Goal: Task Accomplishment & Management: Manage account settings

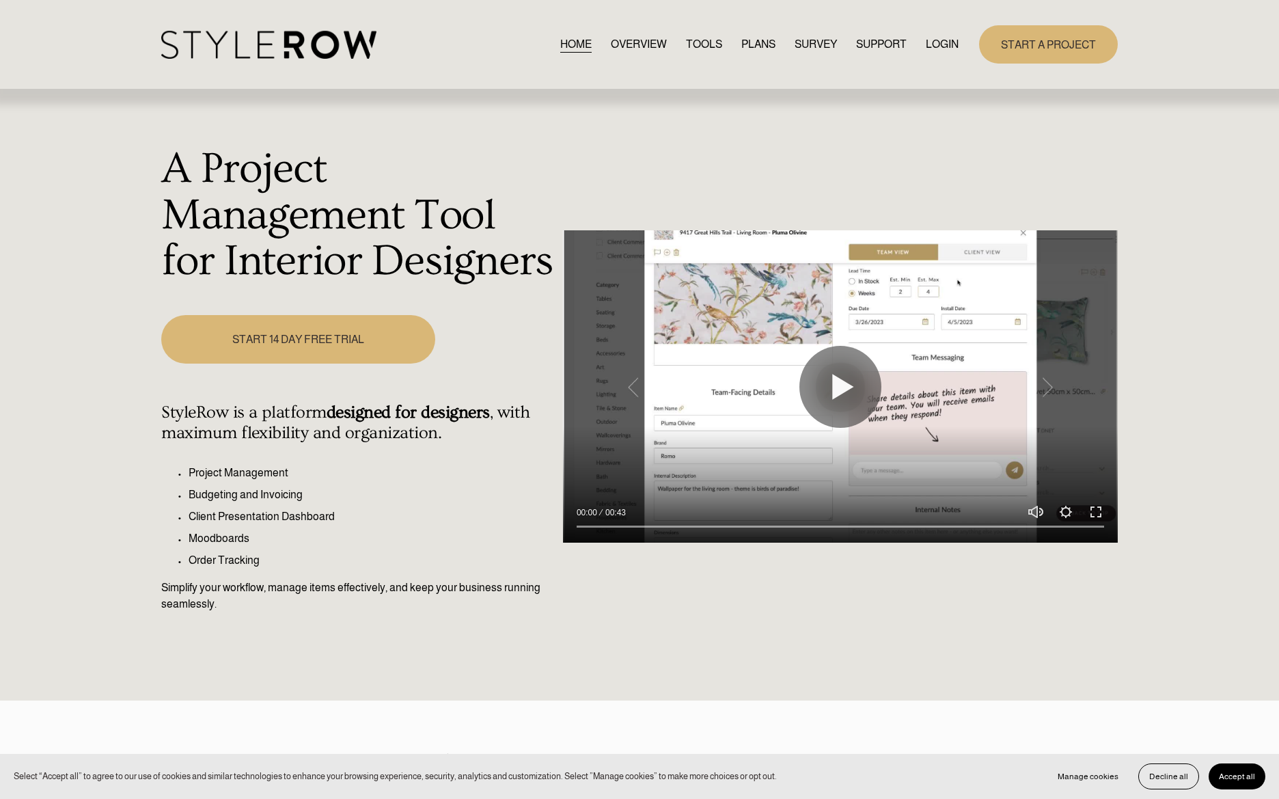
click at [944, 43] on link "LOGIN" at bounding box center [942, 45] width 33 height 18
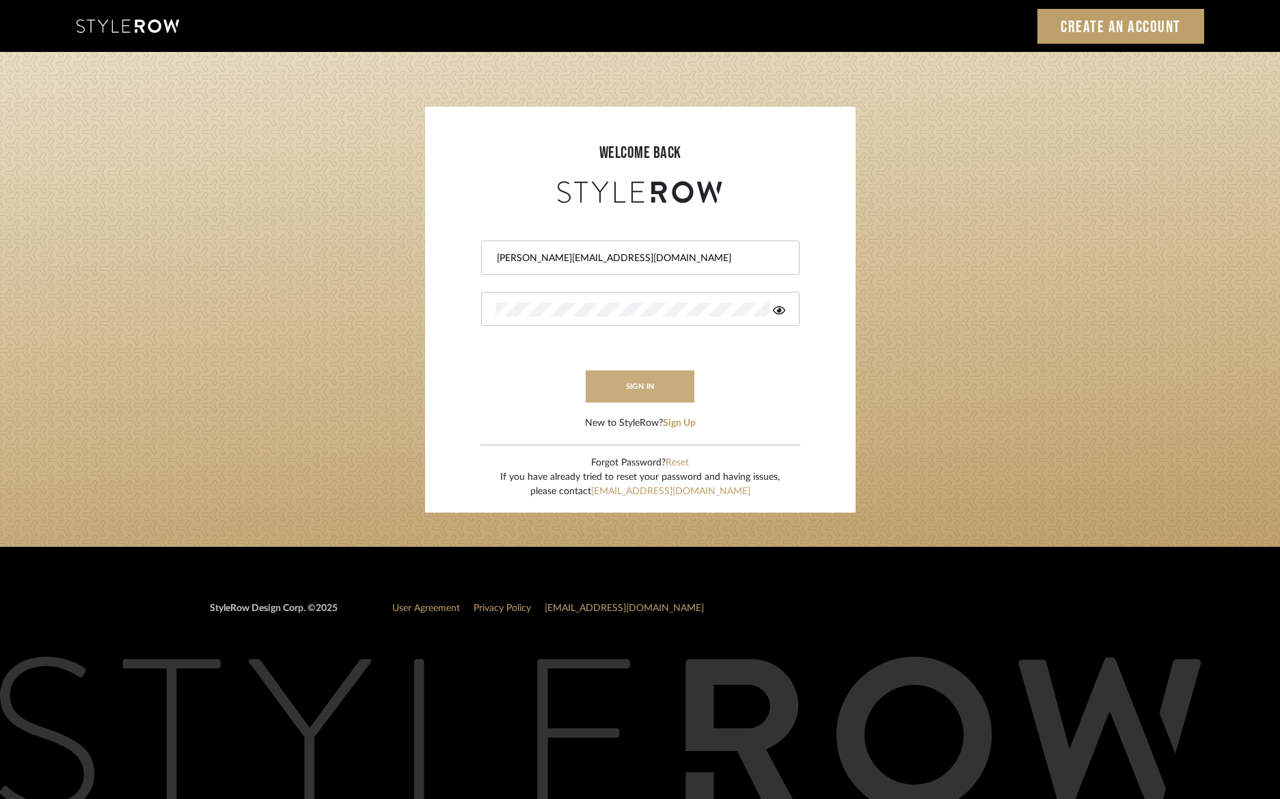
click at [632, 389] on button "sign in" at bounding box center [640, 386] width 109 height 32
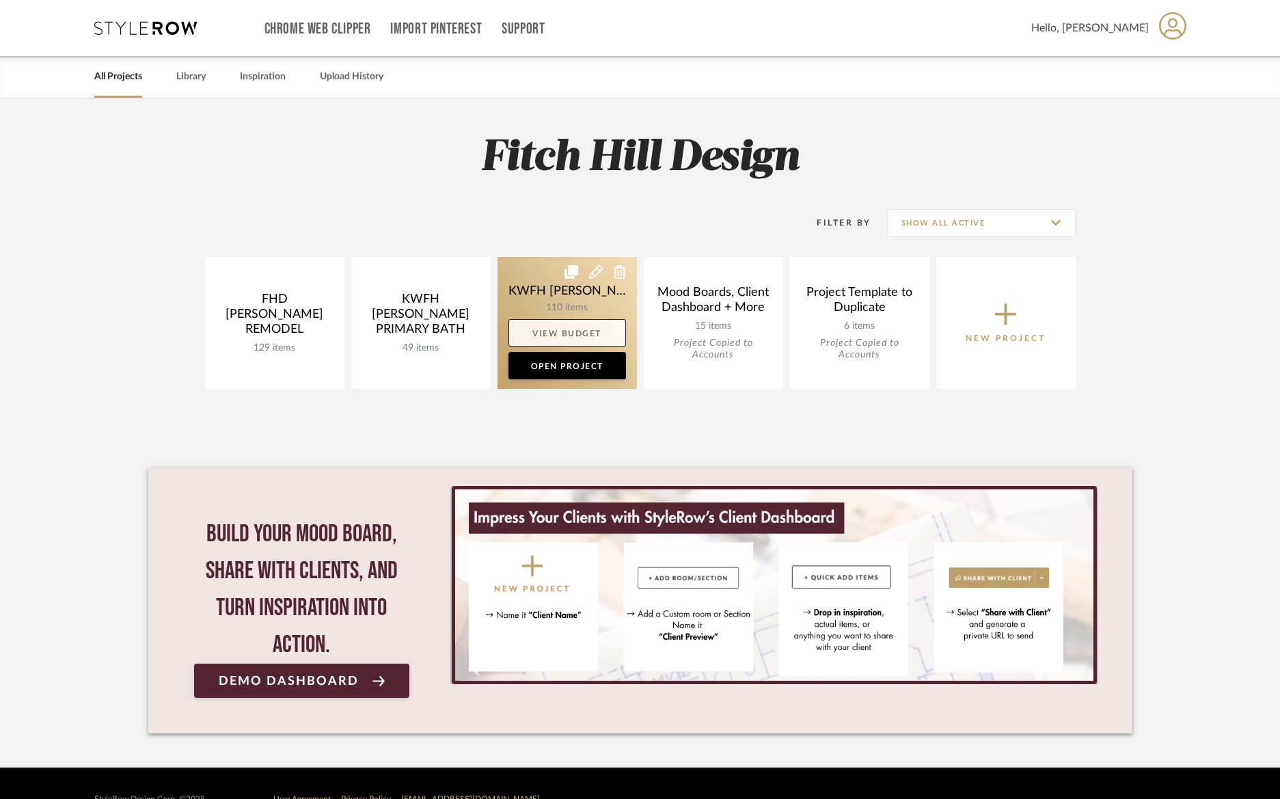
click at [562, 337] on link "View Budget" at bounding box center [567, 332] width 118 height 27
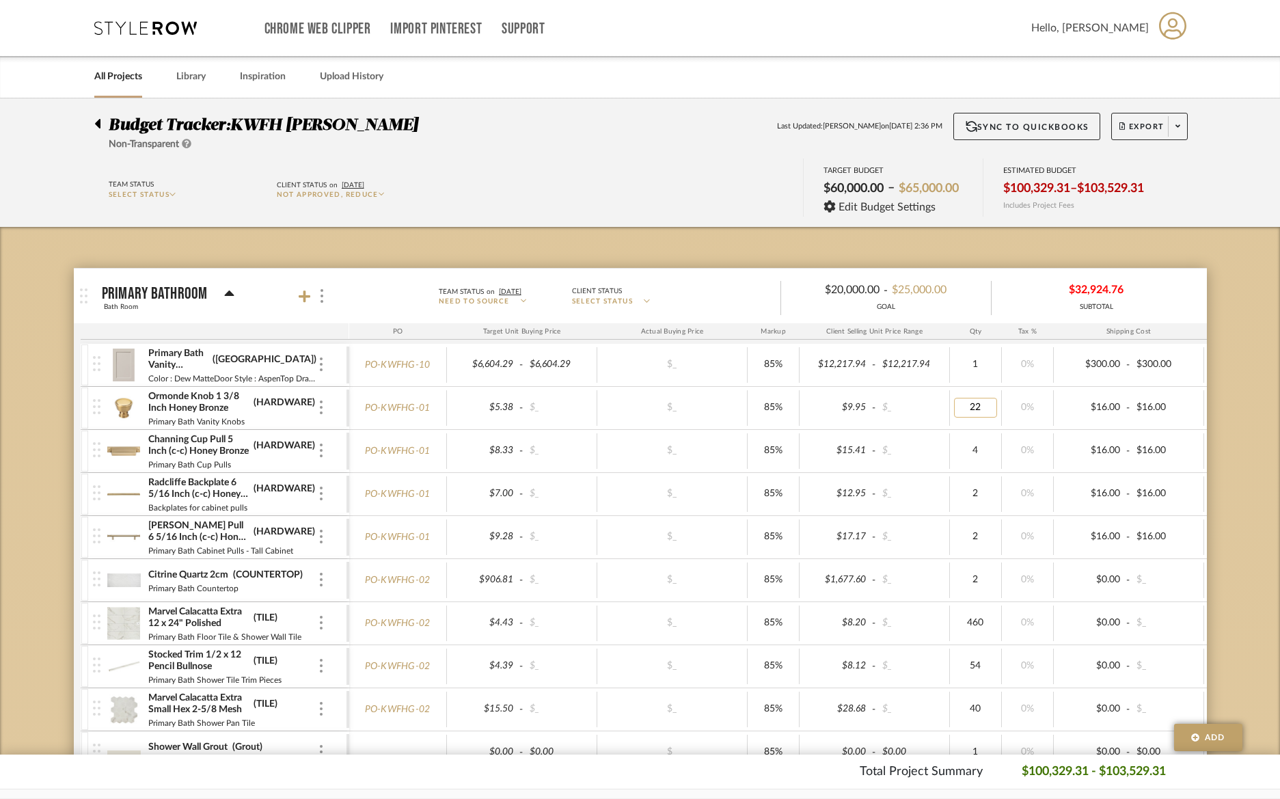
click at [981, 411] on input "22" at bounding box center [975, 408] width 43 height 20
type input "24"
click at [399, 413] on link "PO-KWFHG-01" at bounding box center [398, 408] width 66 height 12
type input "22"
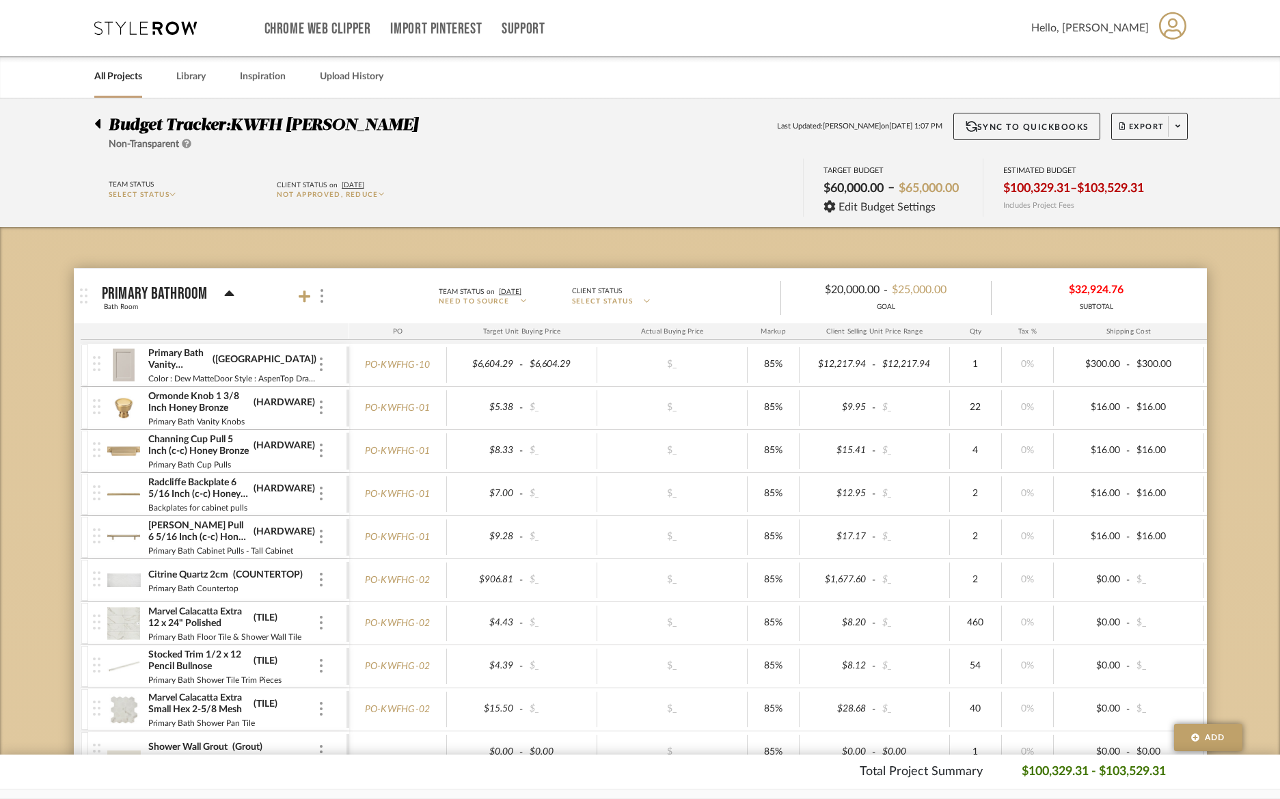
click at [123, 407] on img at bounding box center [123, 408] width 33 height 33
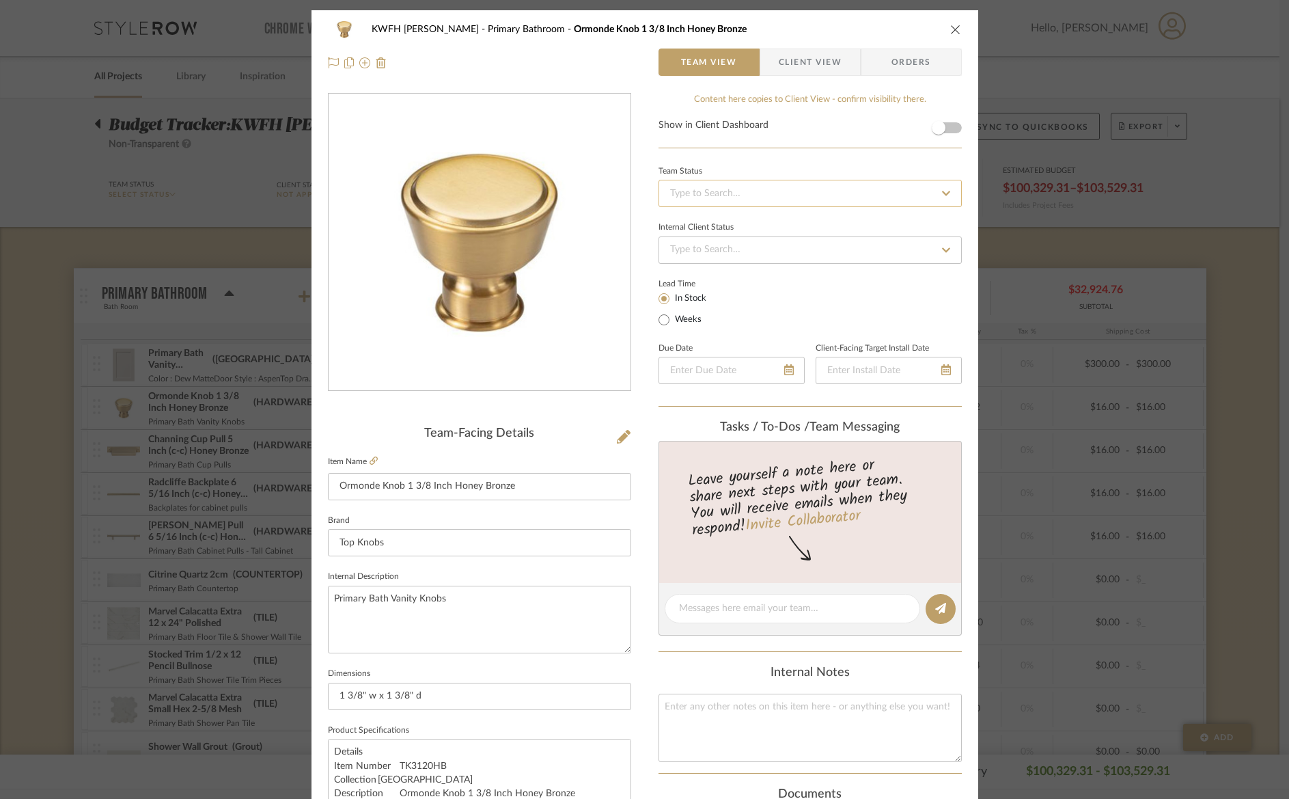
click at [763, 188] on input at bounding box center [810, 193] width 303 height 27
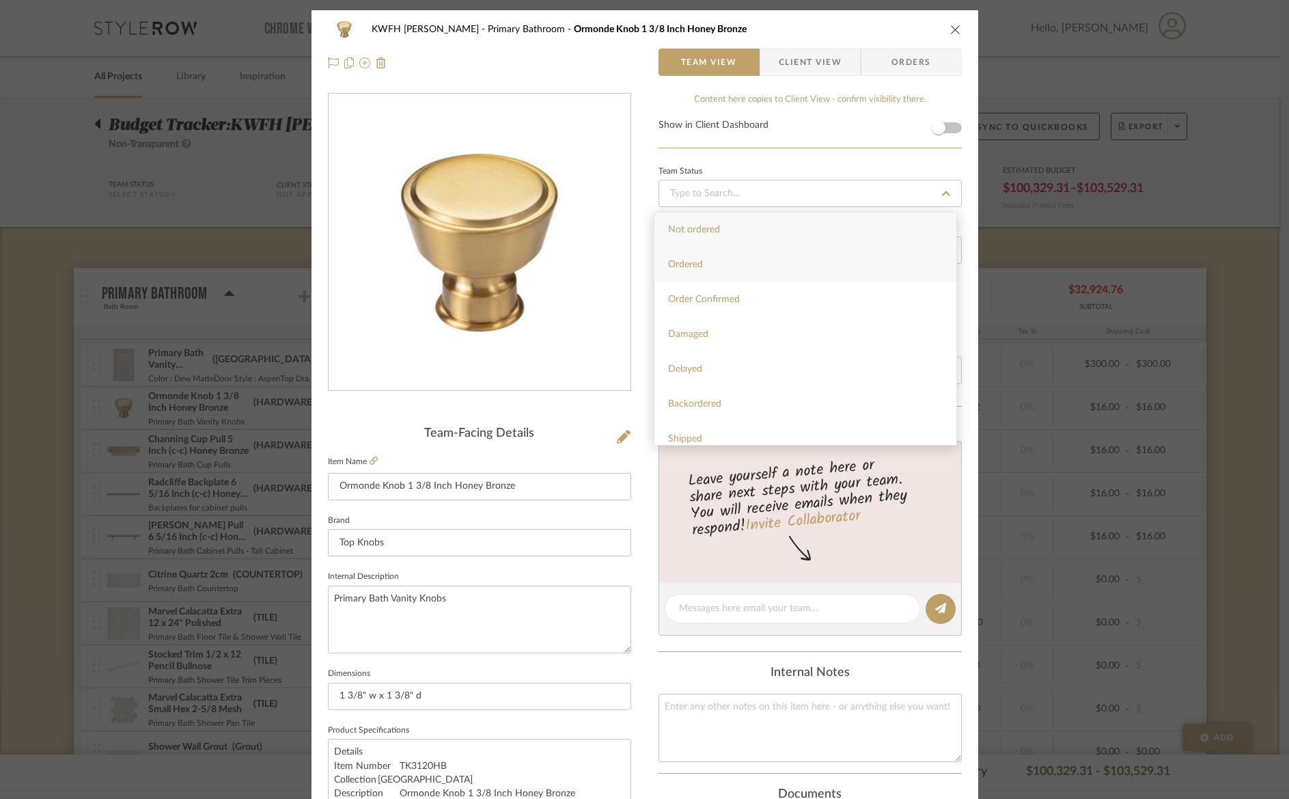
click at [743, 271] on div "Ordered" at bounding box center [806, 264] width 302 height 35
type input "[DATE]"
type input "Ordered"
click at [918, 59] on span "Orders" at bounding box center [912, 62] width 70 height 27
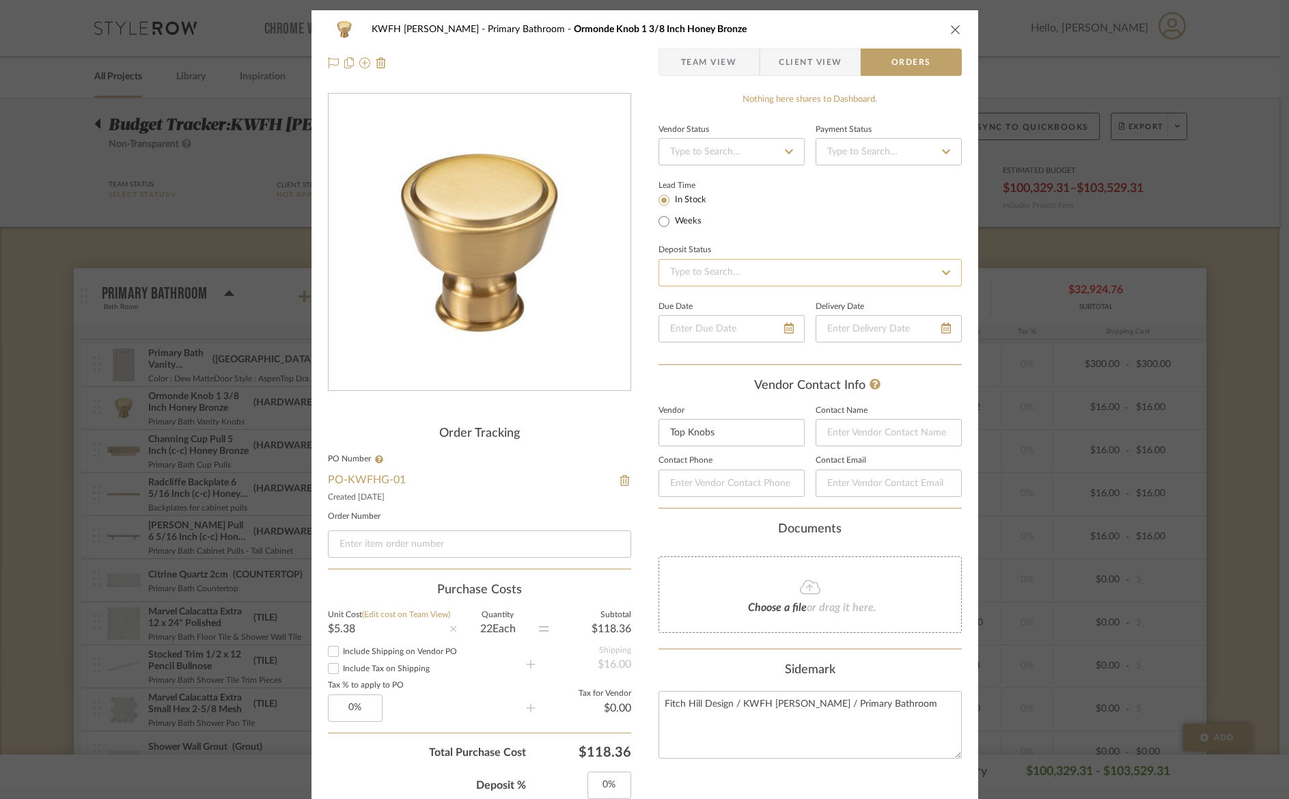
click at [715, 274] on input at bounding box center [810, 272] width 303 height 27
click at [836, 242] on div "Deposit Status" at bounding box center [810, 264] width 303 height 46
click at [717, 158] on input at bounding box center [732, 151] width 146 height 27
click at [766, 225] on div "Order in Progress" at bounding box center [739, 219] width 169 height 35
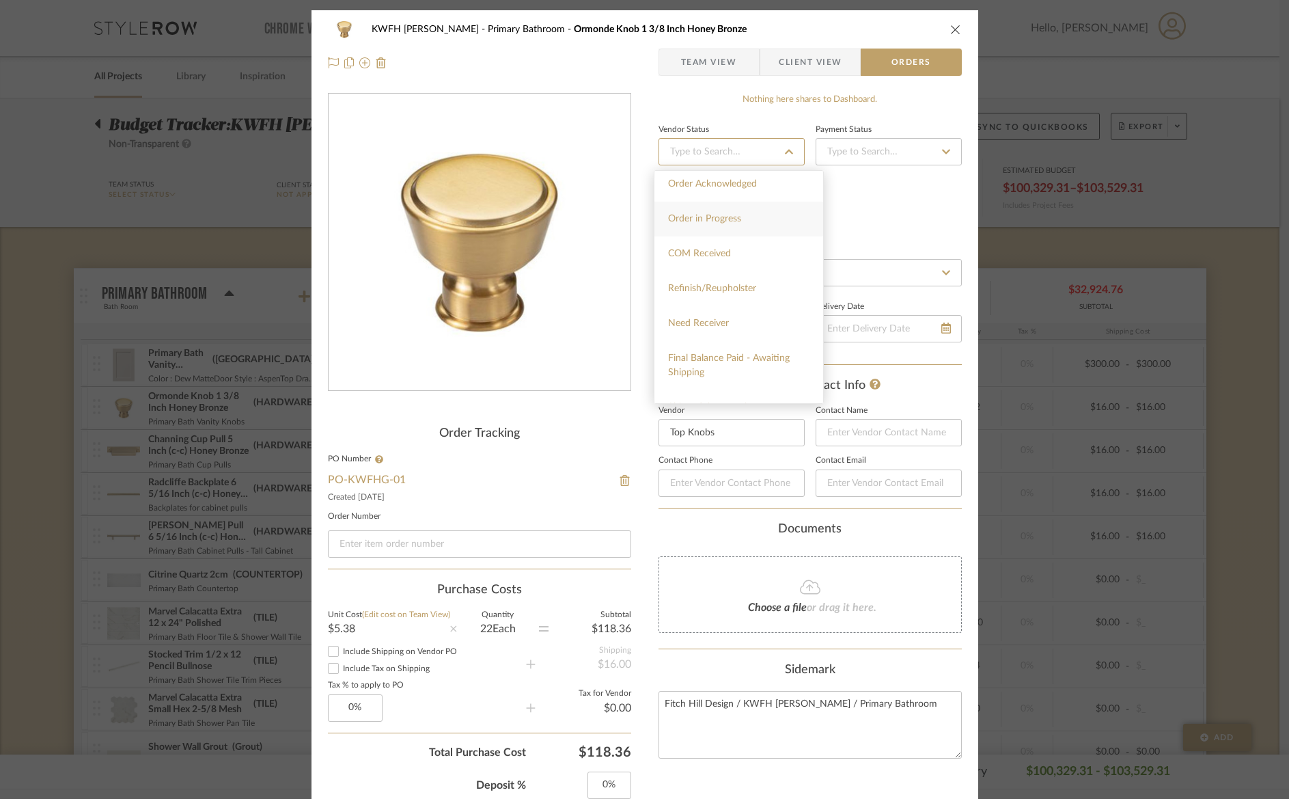
type input "[DATE]"
type input "Order in Progress"
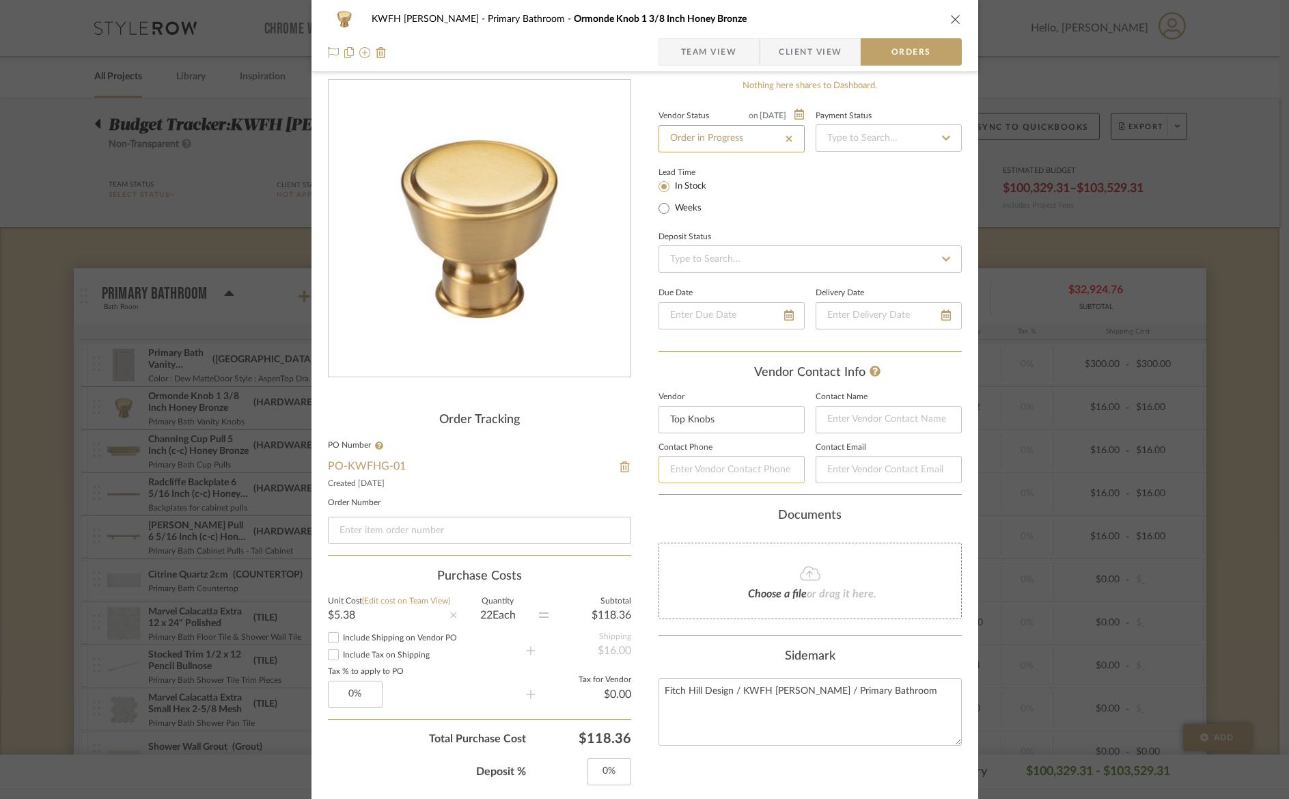
scroll to position [31, 0]
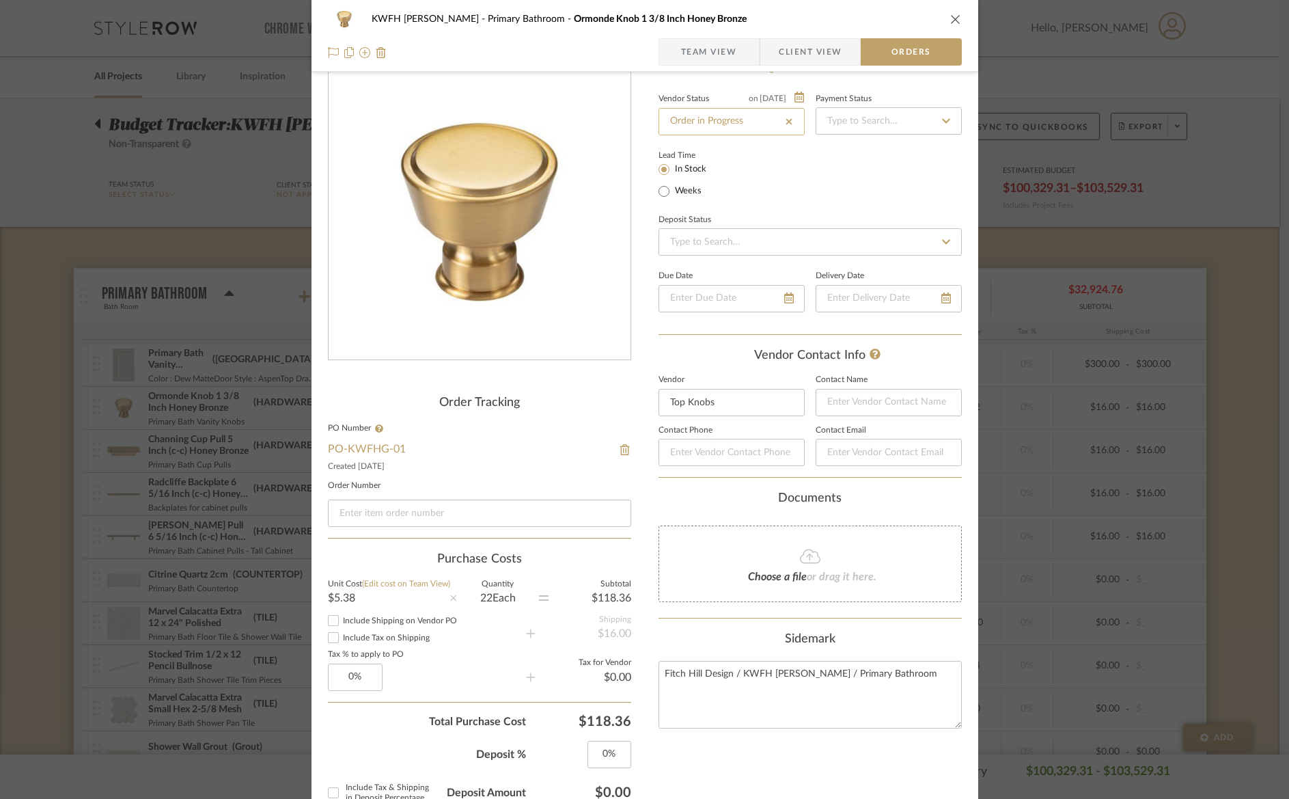
click at [724, 112] on input "Order in Progress" at bounding box center [732, 121] width 146 height 27
click at [765, 118] on input "Order in Progress" at bounding box center [732, 121] width 146 height 27
click at [786, 121] on icon at bounding box center [789, 121] width 6 height 6
click at [764, 122] on input at bounding box center [732, 120] width 146 height 27
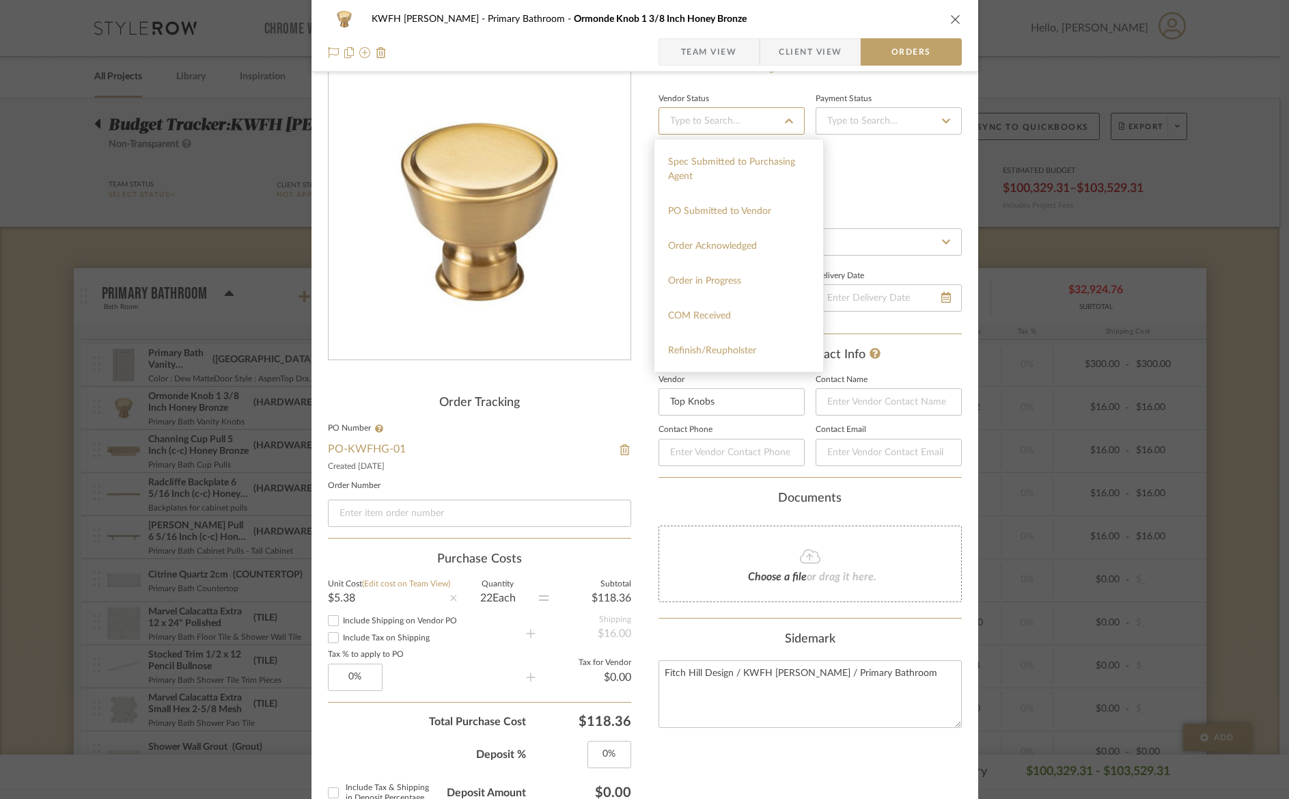
scroll to position [186, 0]
click at [763, 242] on div "Order Acknowledged" at bounding box center [739, 243] width 169 height 35
type input "[DATE]"
type input "Order Acknowledged"
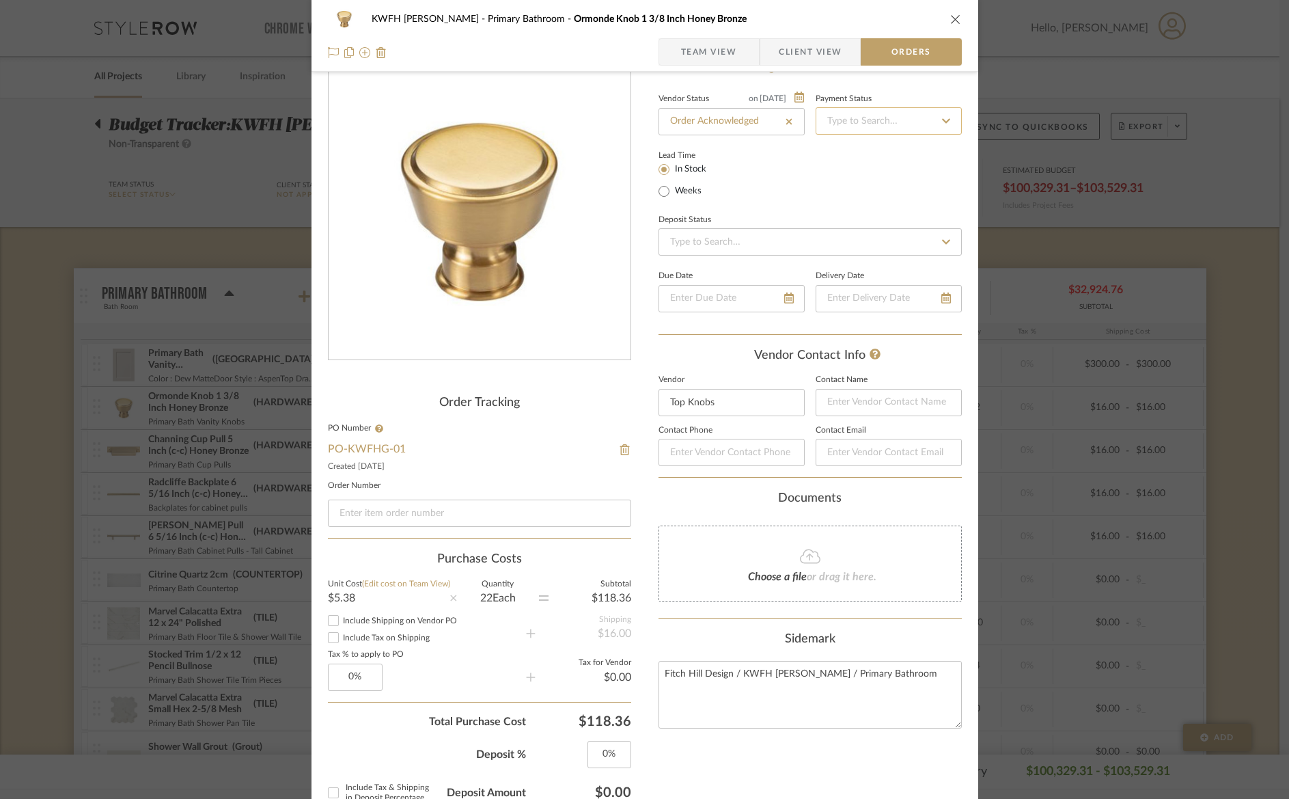
click at [890, 122] on input at bounding box center [889, 120] width 146 height 27
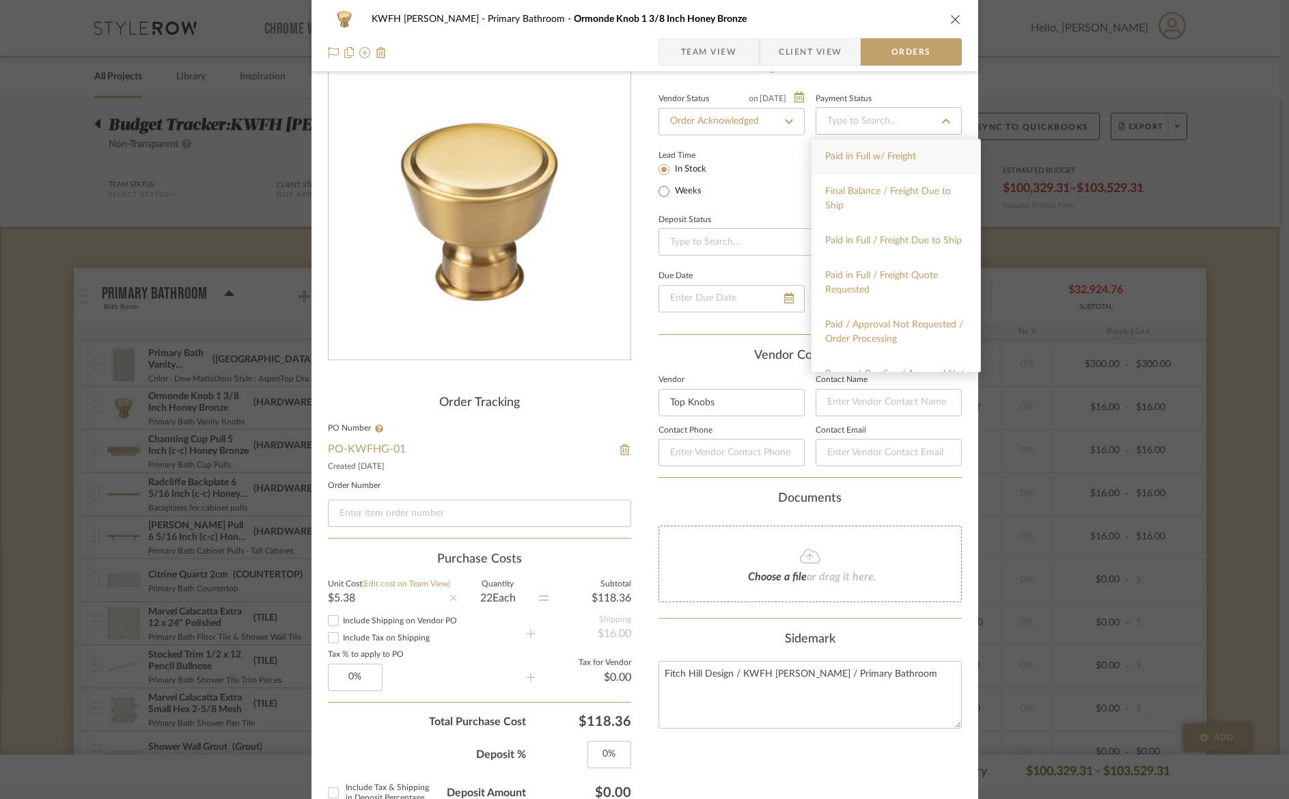
click at [798, 154] on div "Lead Time In Stock Weeks" at bounding box center [810, 172] width 303 height 53
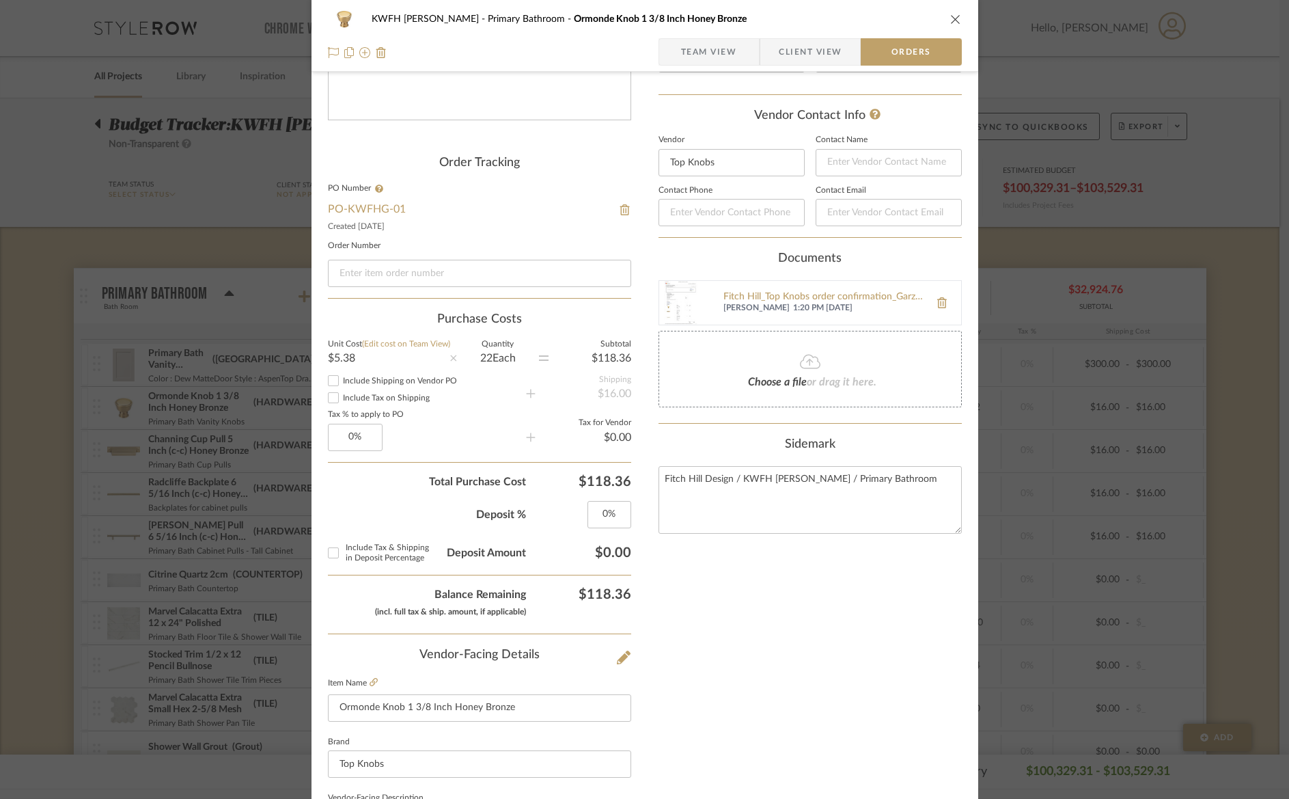
scroll to position [666, 0]
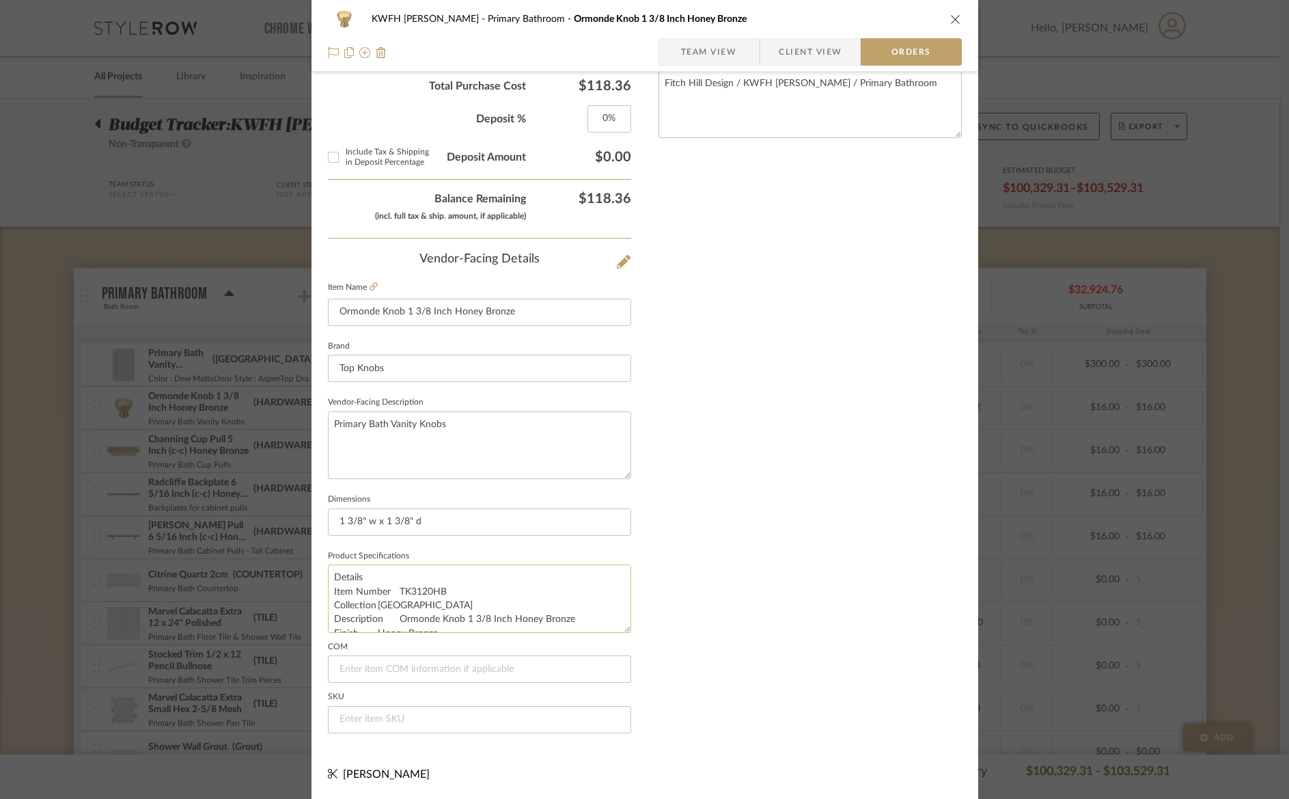
drag, startPoint x: 386, startPoint y: 591, endPoint x: 432, endPoint y: 592, distance: 45.8
click at [432, 592] on textarea "Details Item Number TK3120HB Collection Regent's Park Description Ormonde Knob …" at bounding box center [479, 598] width 303 height 68
click at [448, 590] on textarea "Details Item Number TK3120HB Collection Regent's Park Description Ormonde Knob …" at bounding box center [479, 598] width 303 height 68
drag, startPoint x: 389, startPoint y: 592, endPoint x: 441, endPoint y: 589, distance: 51.3
click at [441, 589] on textarea "Details Item Number TK3120HB Collection Regent's Park Description Ormonde Knob …" at bounding box center [479, 598] width 303 height 68
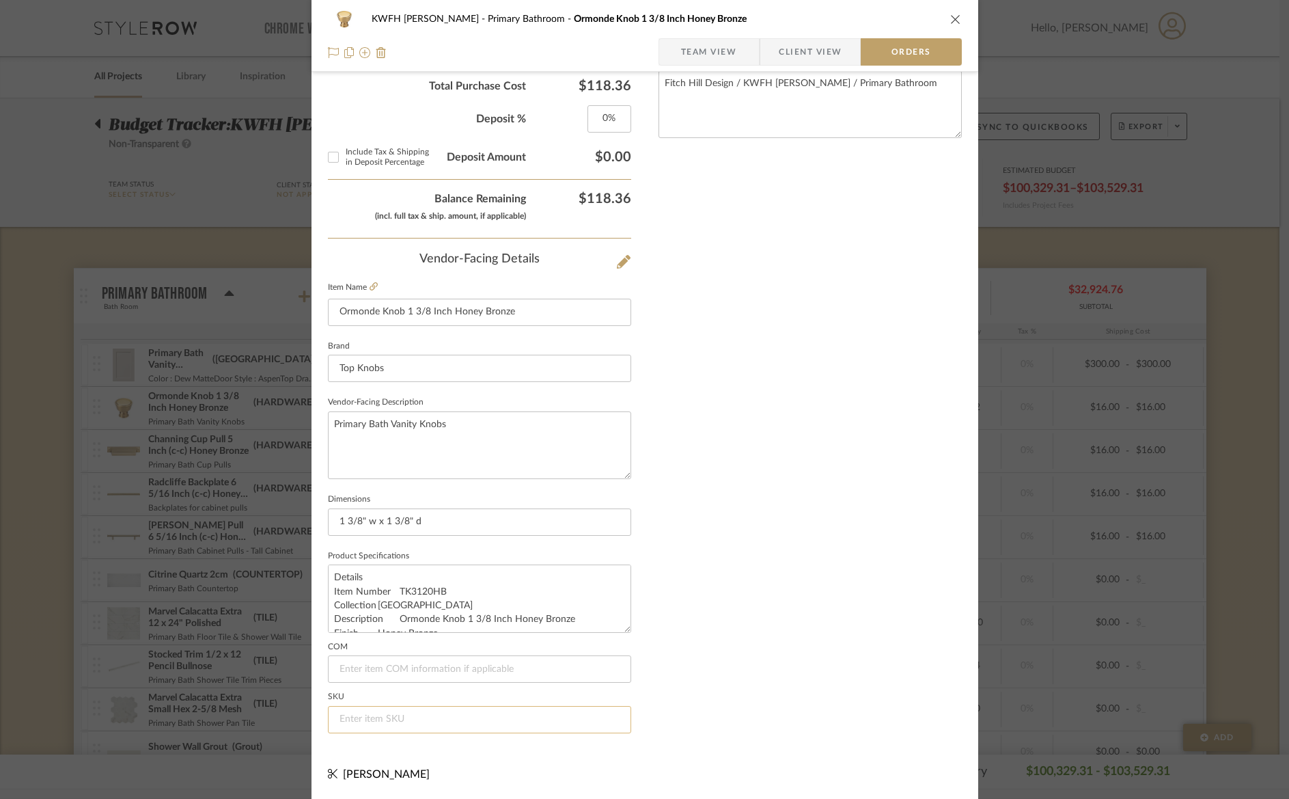
click at [404, 725] on input at bounding box center [479, 719] width 303 height 27
paste input "TK3120HB"
type input "TK3120HB"
click at [870, 664] on div "Nothing here shares to Dashboard. Vendor Status on 8/15/2025 8/15/2025 Order Ac…" at bounding box center [810, 85] width 303 height 1317
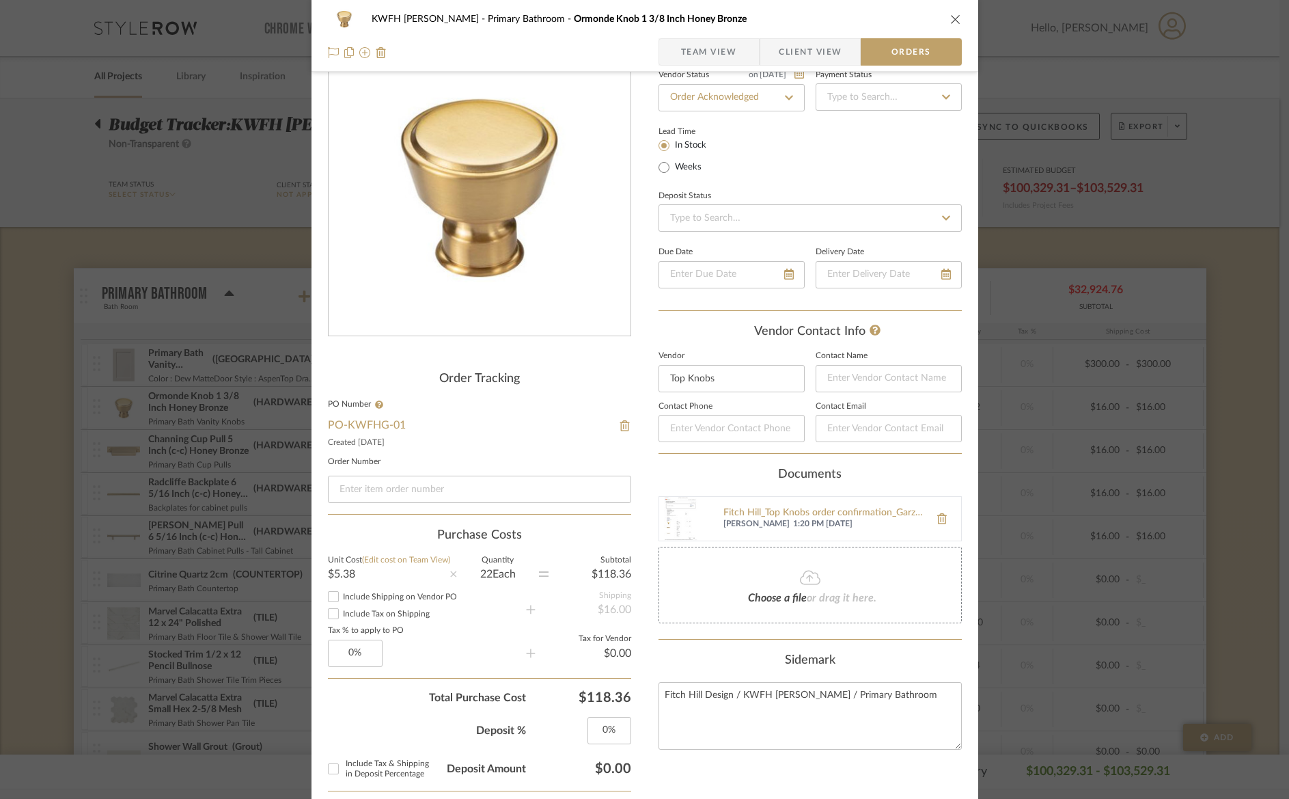
scroll to position [0, 0]
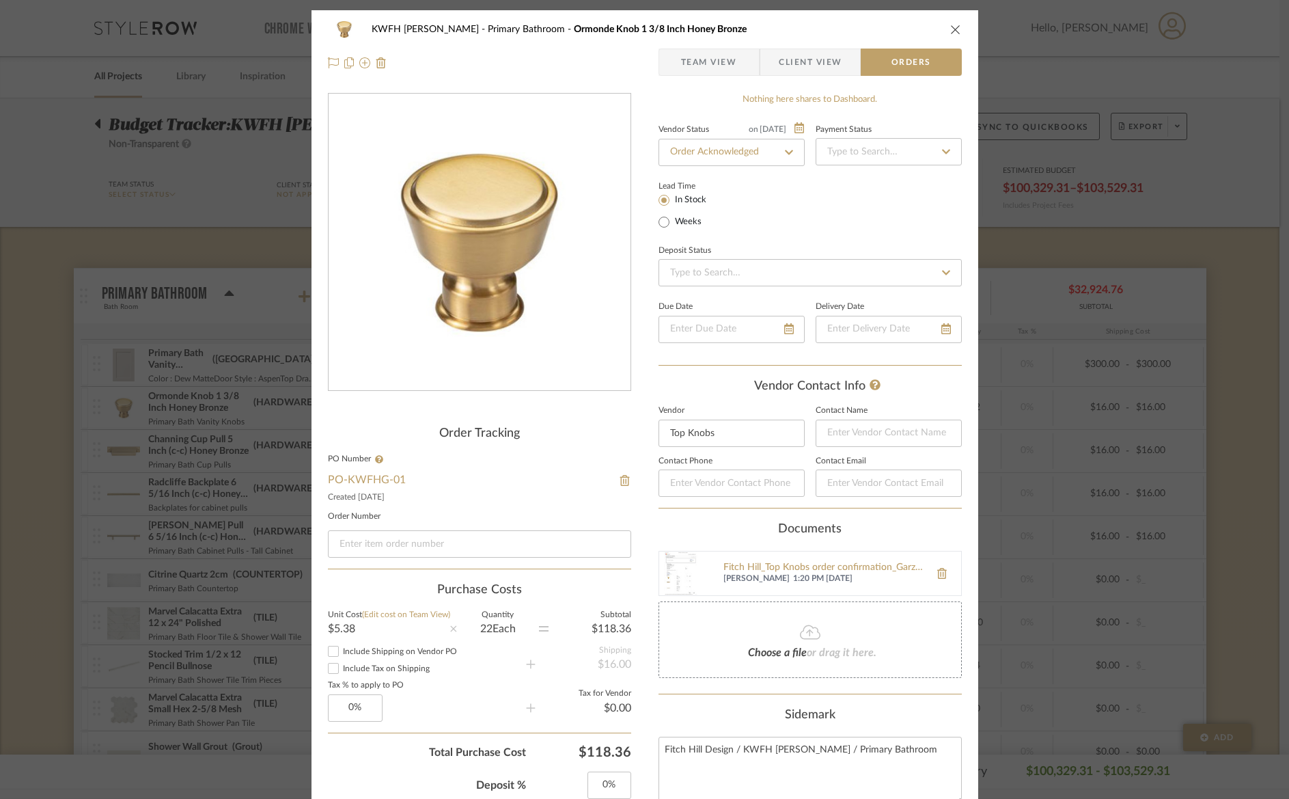
click at [950, 31] on icon "close" at bounding box center [955, 29] width 11 height 11
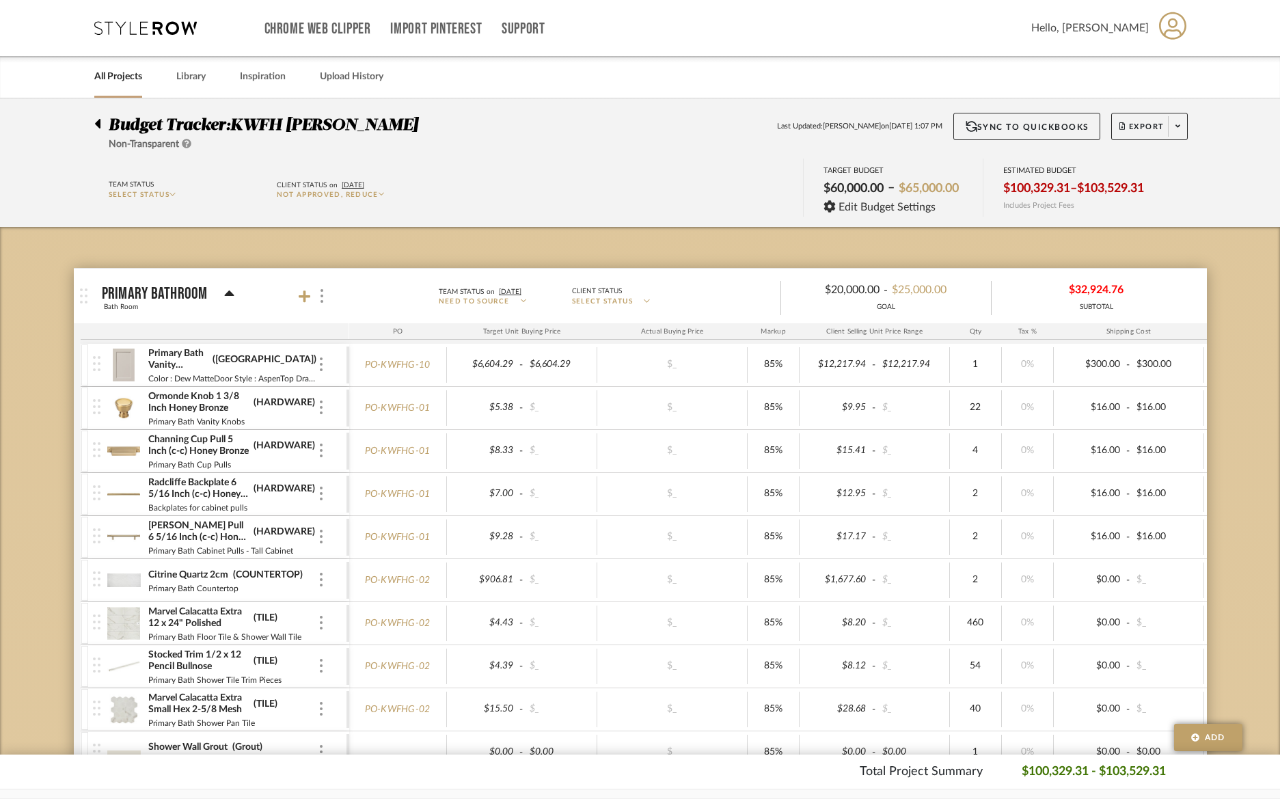
click at [128, 448] on img at bounding box center [123, 451] width 33 height 33
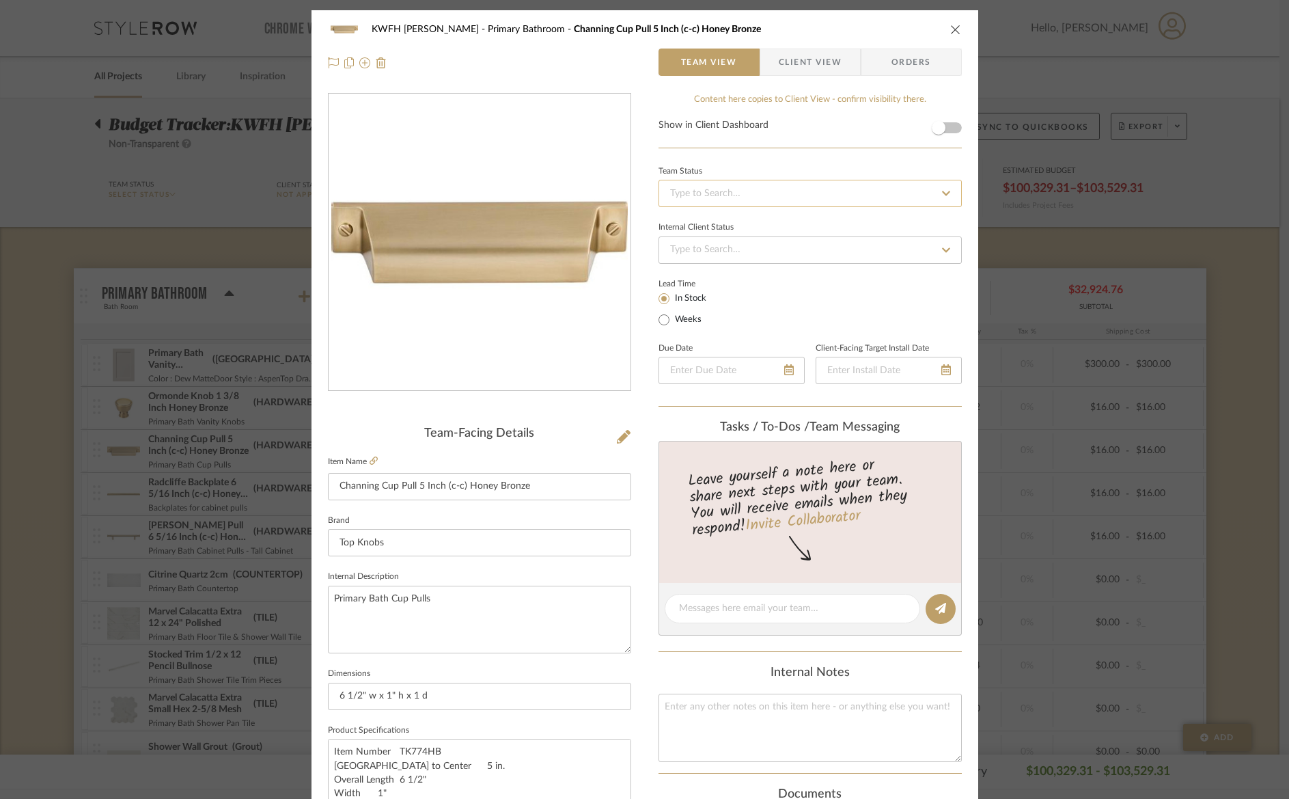
click at [803, 189] on input at bounding box center [810, 193] width 303 height 27
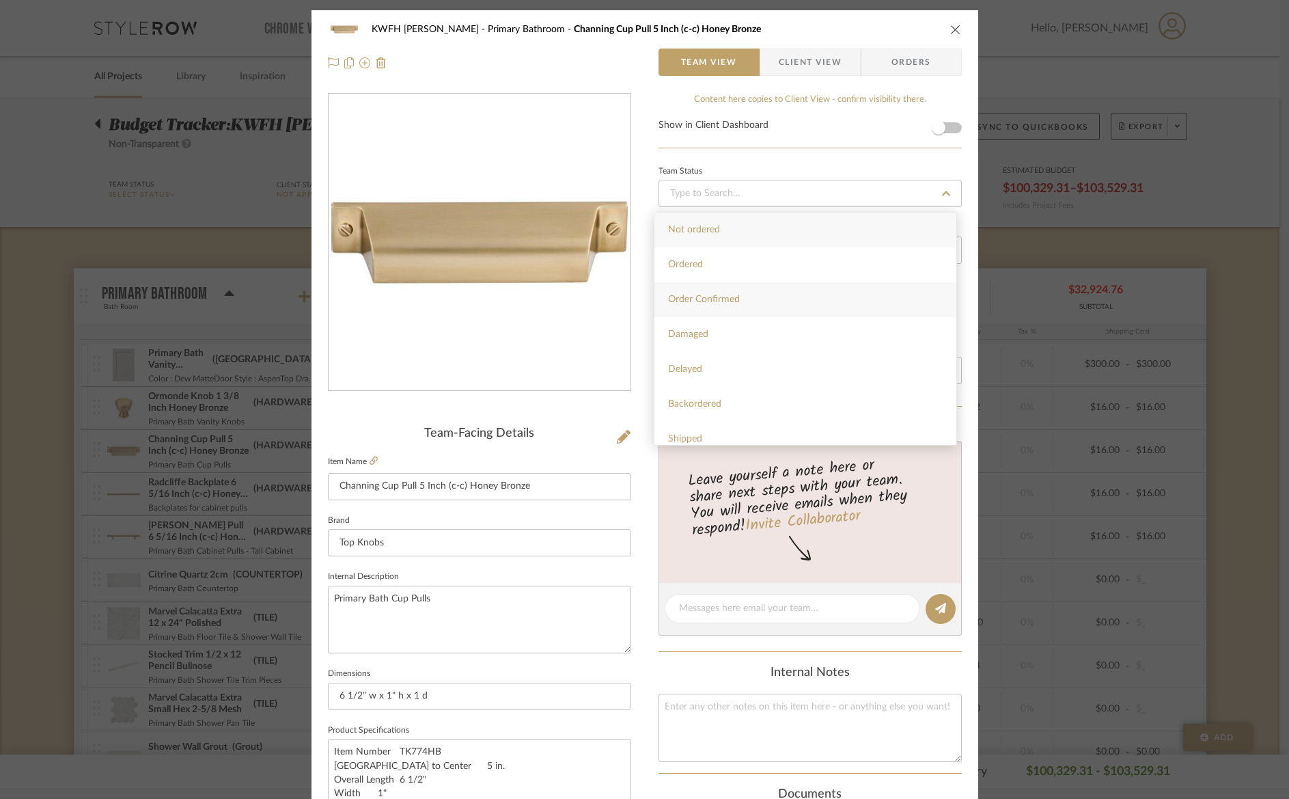
click at [747, 295] on div "Order Confirmed" at bounding box center [806, 299] width 302 height 35
type input "[DATE]"
type input "Order Confirmed"
click at [909, 64] on span "Orders" at bounding box center [912, 62] width 70 height 27
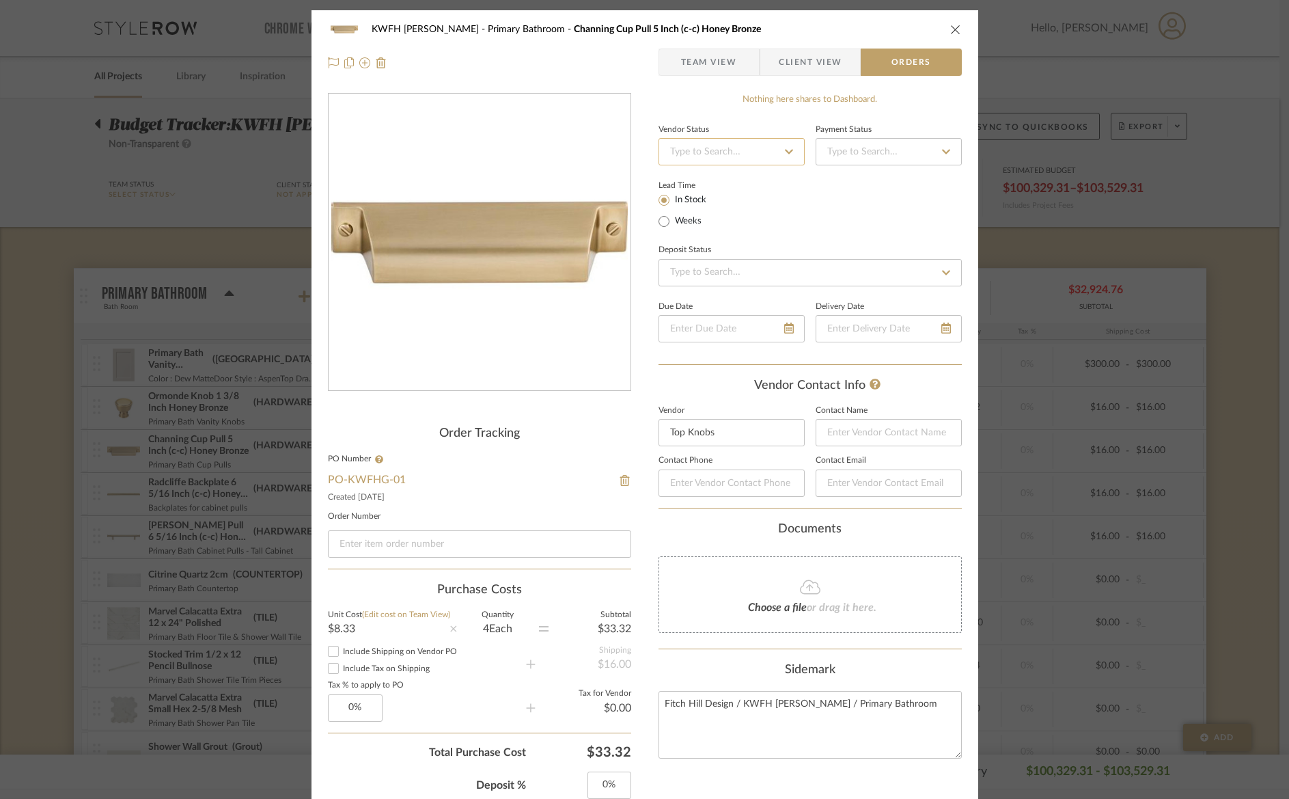
click at [694, 146] on input at bounding box center [732, 151] width 146 height 27
type input "ord"
click at [735, 235] on span "Order Acknowledged" at bounding box center [712, 237] width 89 height 10
type input "[DATE]"
type input "Order Acknowledged"
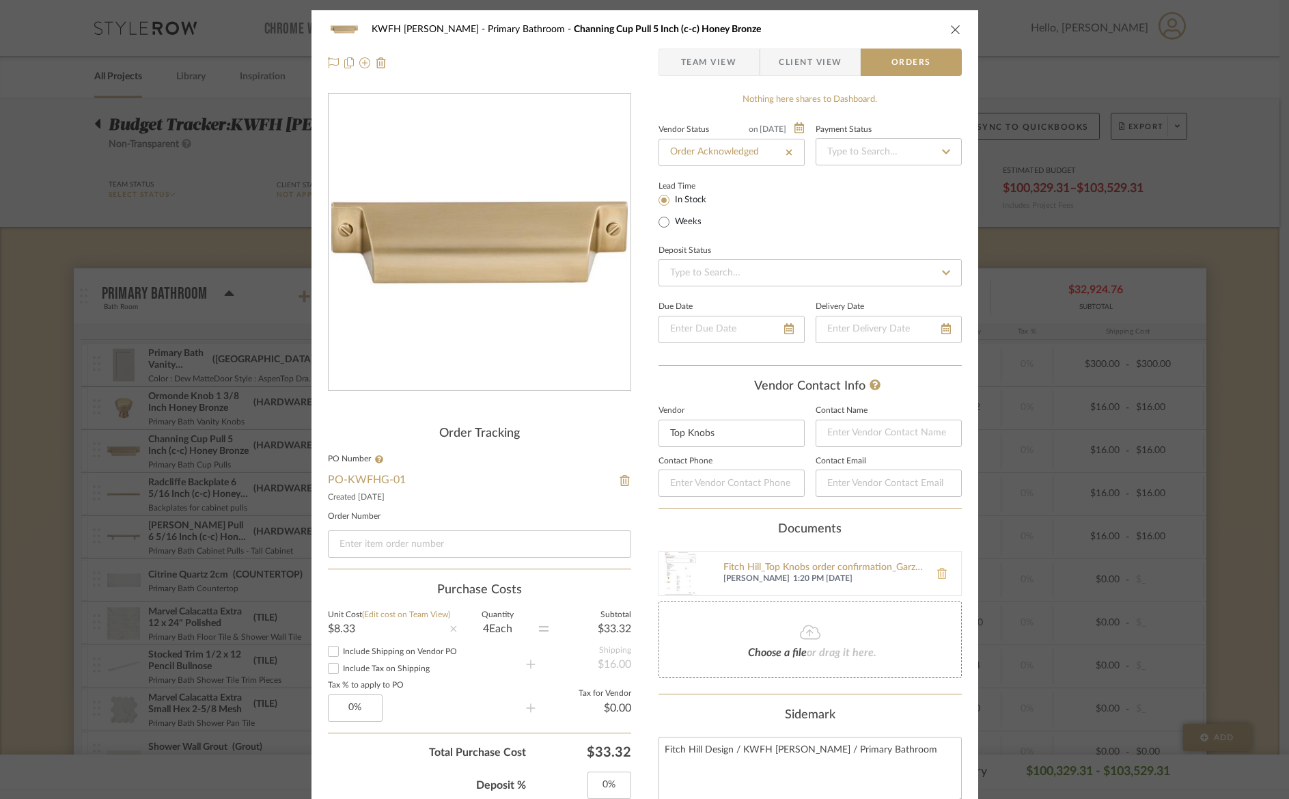
click at [937, 572] on icon at bounding box center [942, 573] width 10 height 11
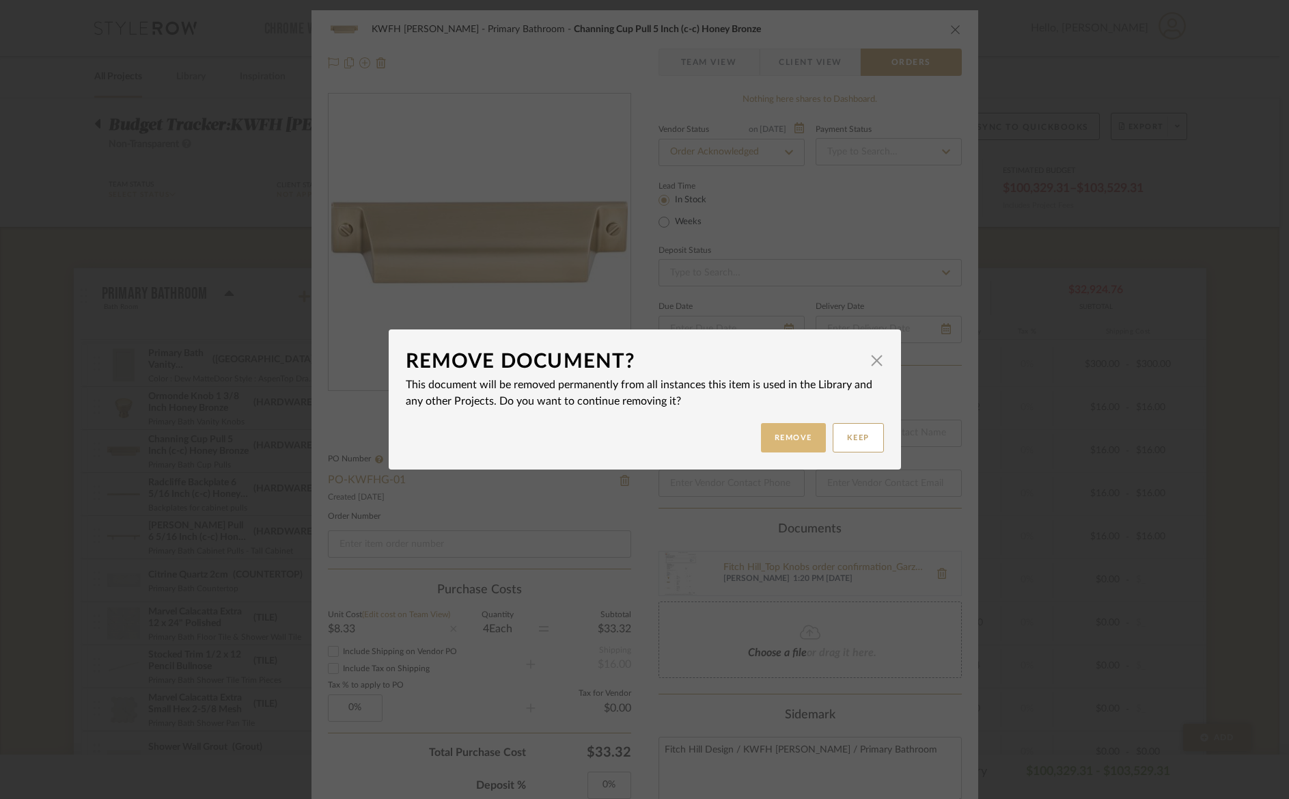
click at [788, 444] on button "Remove" at bounding box center [793, 437] width 65 height 29
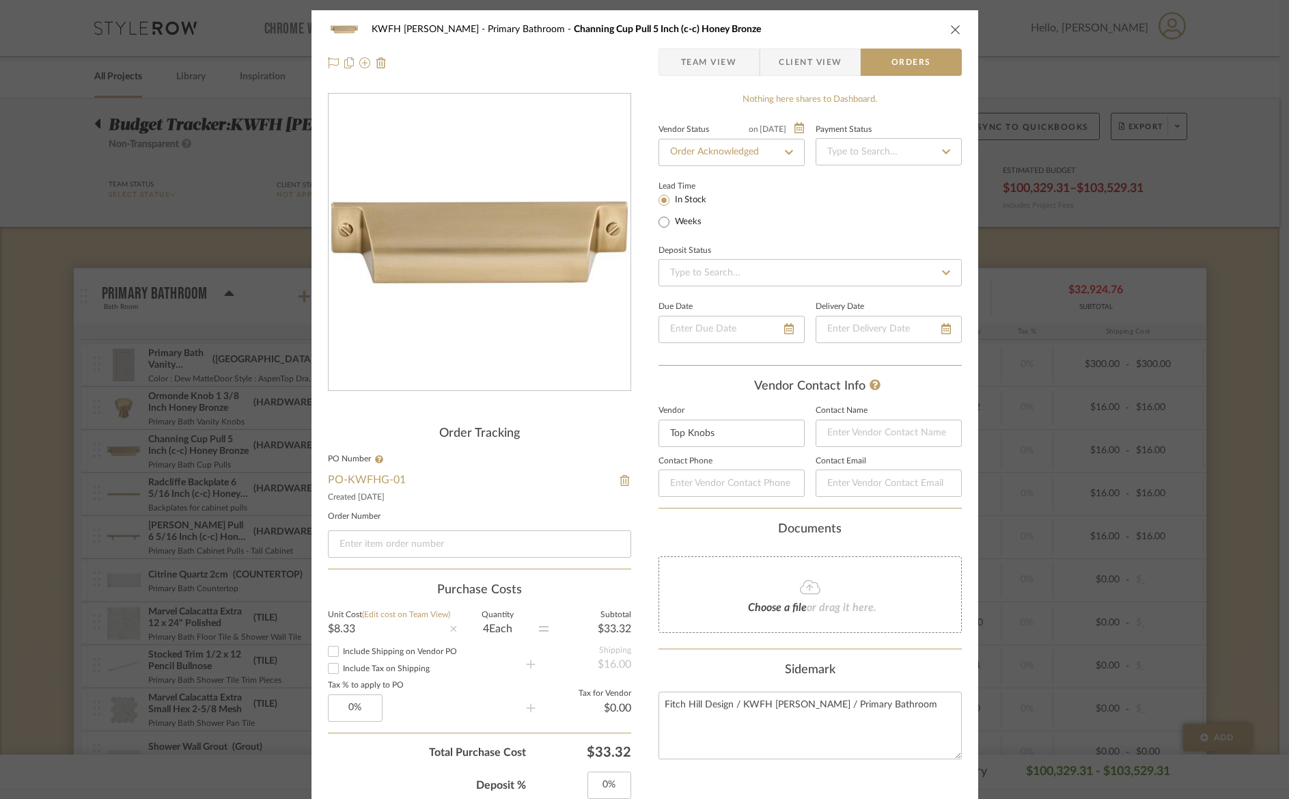
click at [954, 29] on icon "close" at bounding box center [955, 29] width 11 height 11
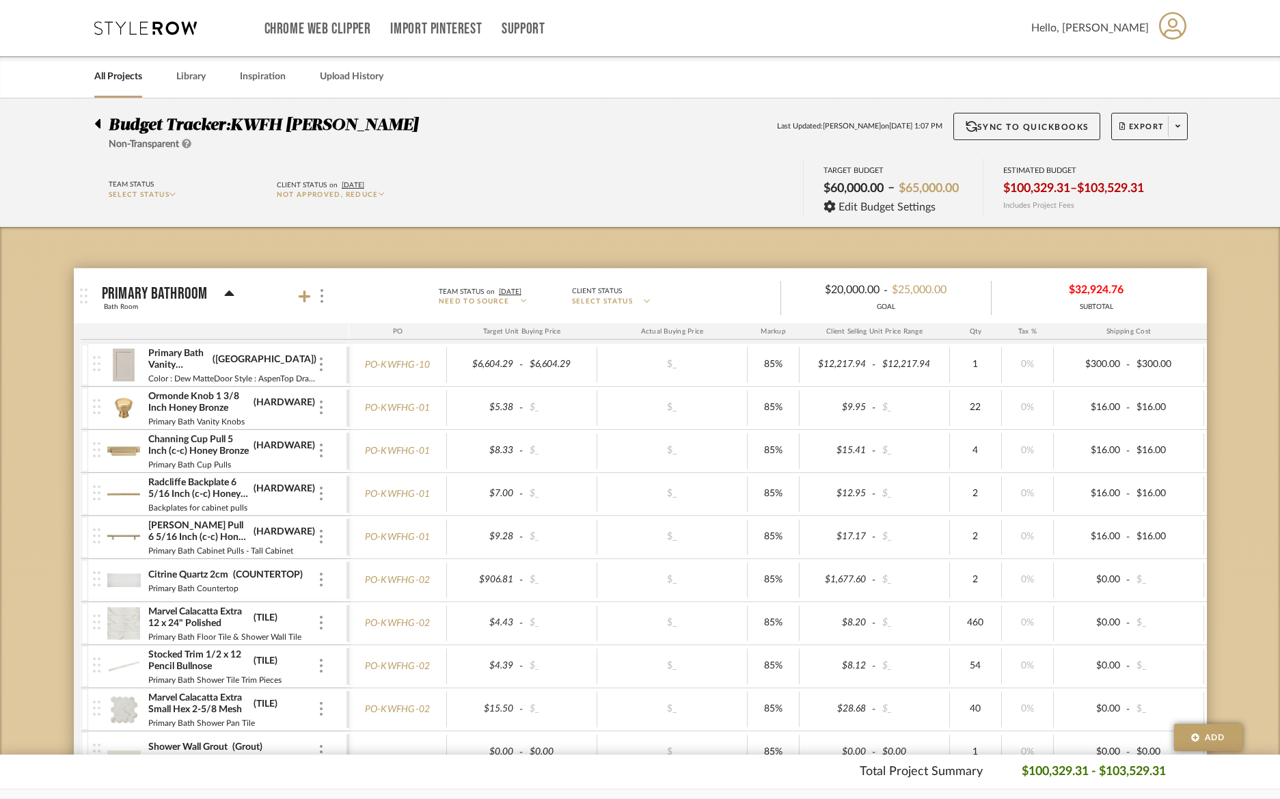
click at [115, 489] on img at bounding box center [123, 494] width 33 height 33
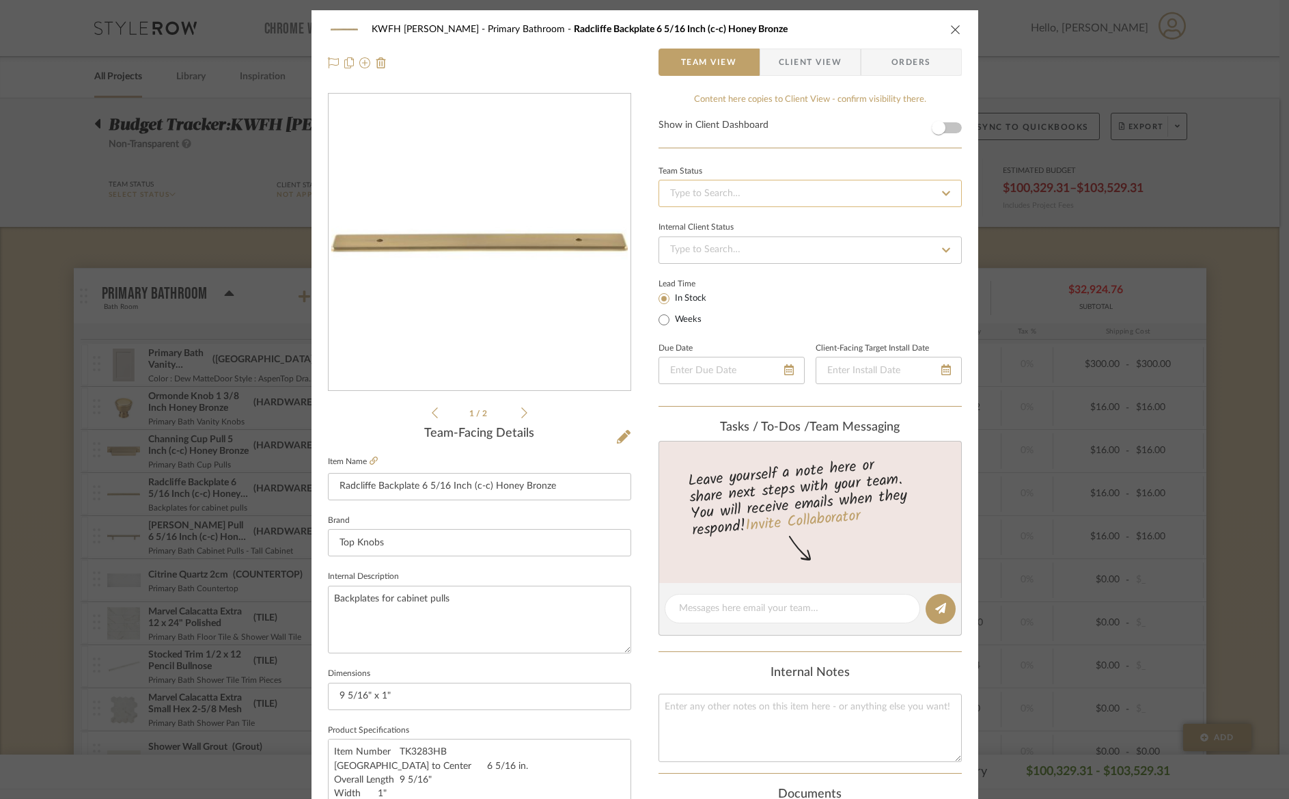
click at [712, 196] on input at bounding box center [810, 193] width 303 height 27
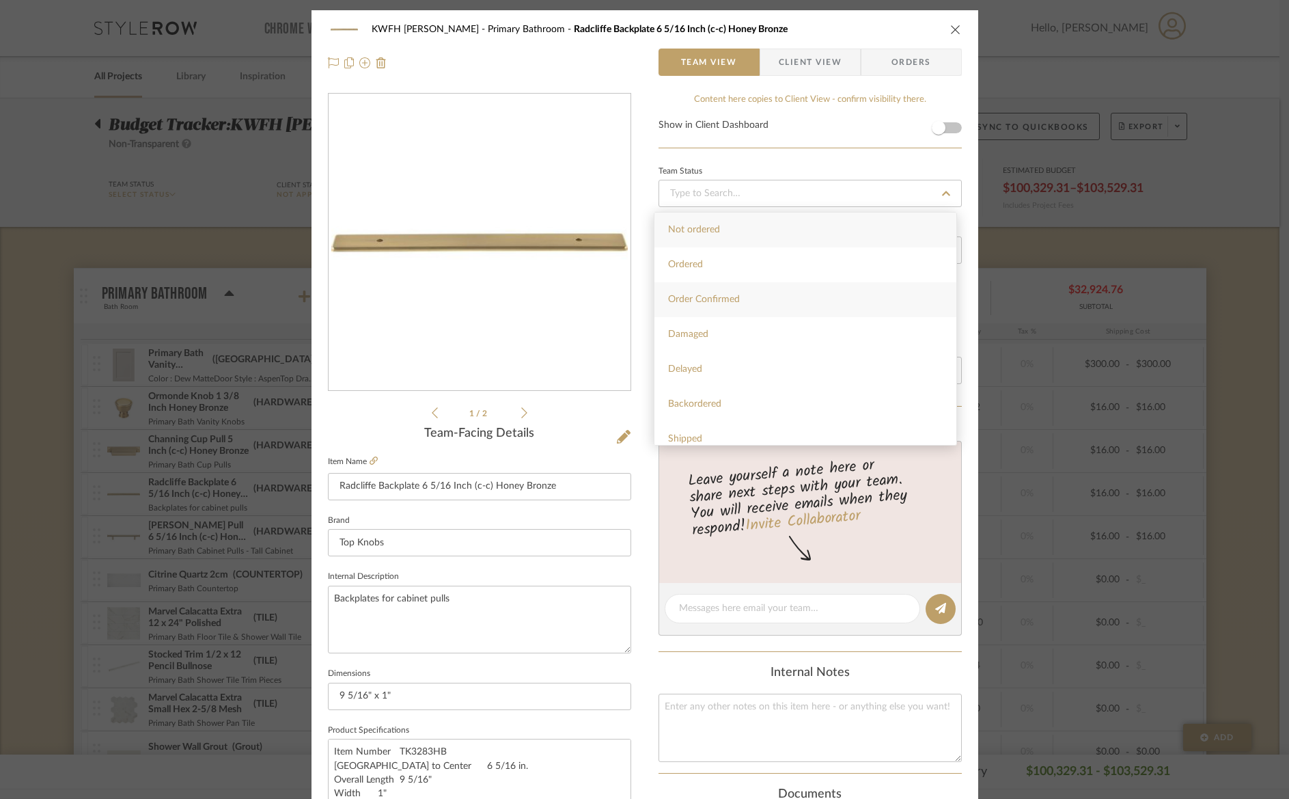
click at [724, 292] on div "Order Confirmed" at bounding box center [806, 299] width 302 height 35
type input "[DATE]"
type input "Order Confirmed"
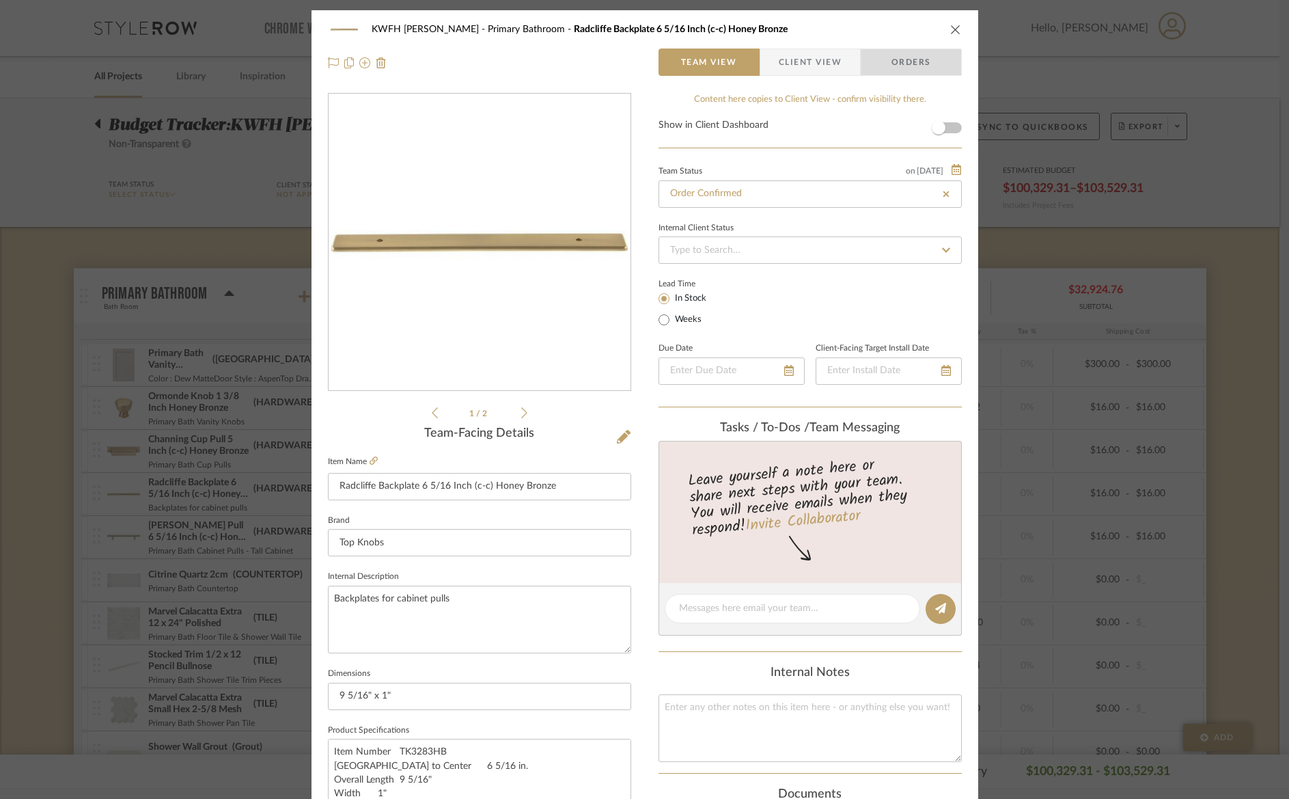
click at [899, 63] on span "Orders" at bounding box center [912, 62] width 70 height 27
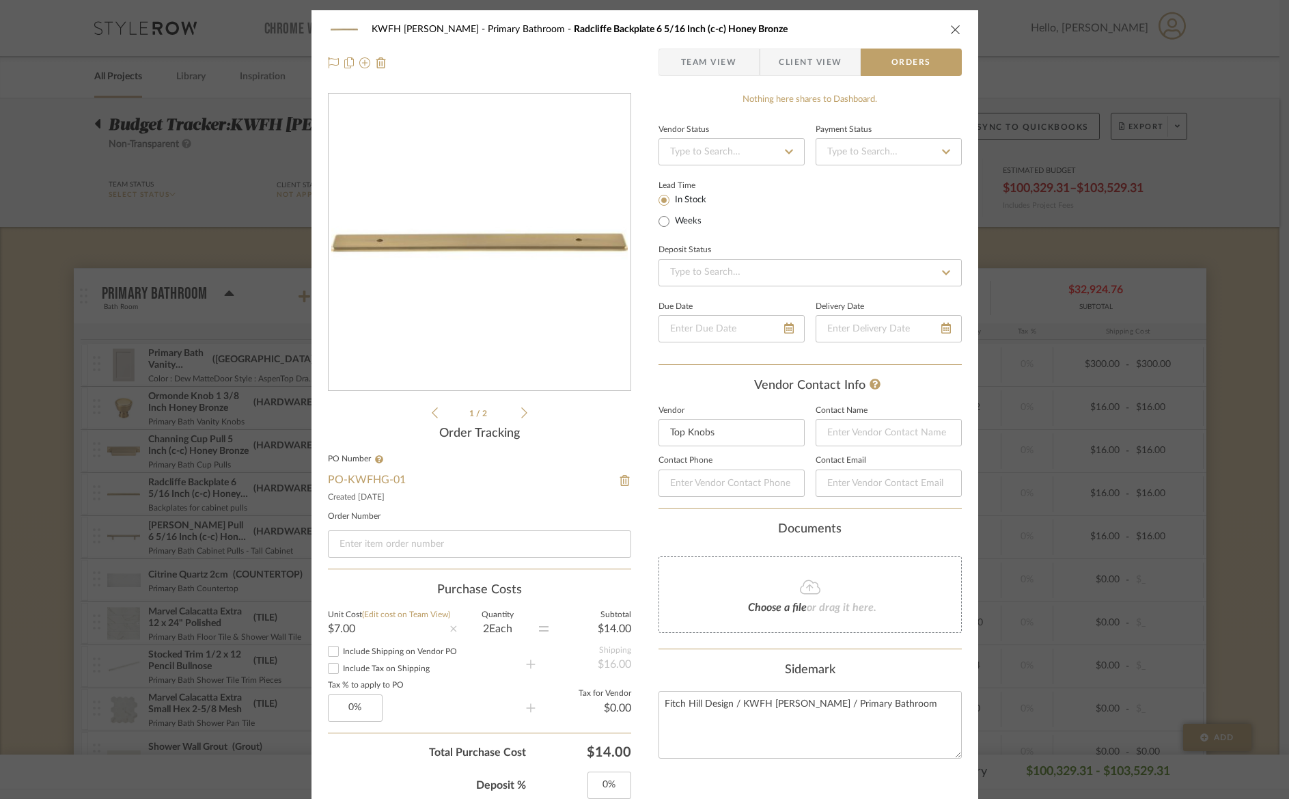
click at [719, 58] on span "Team View" at bounding box center [709, 62] width 56 height 27
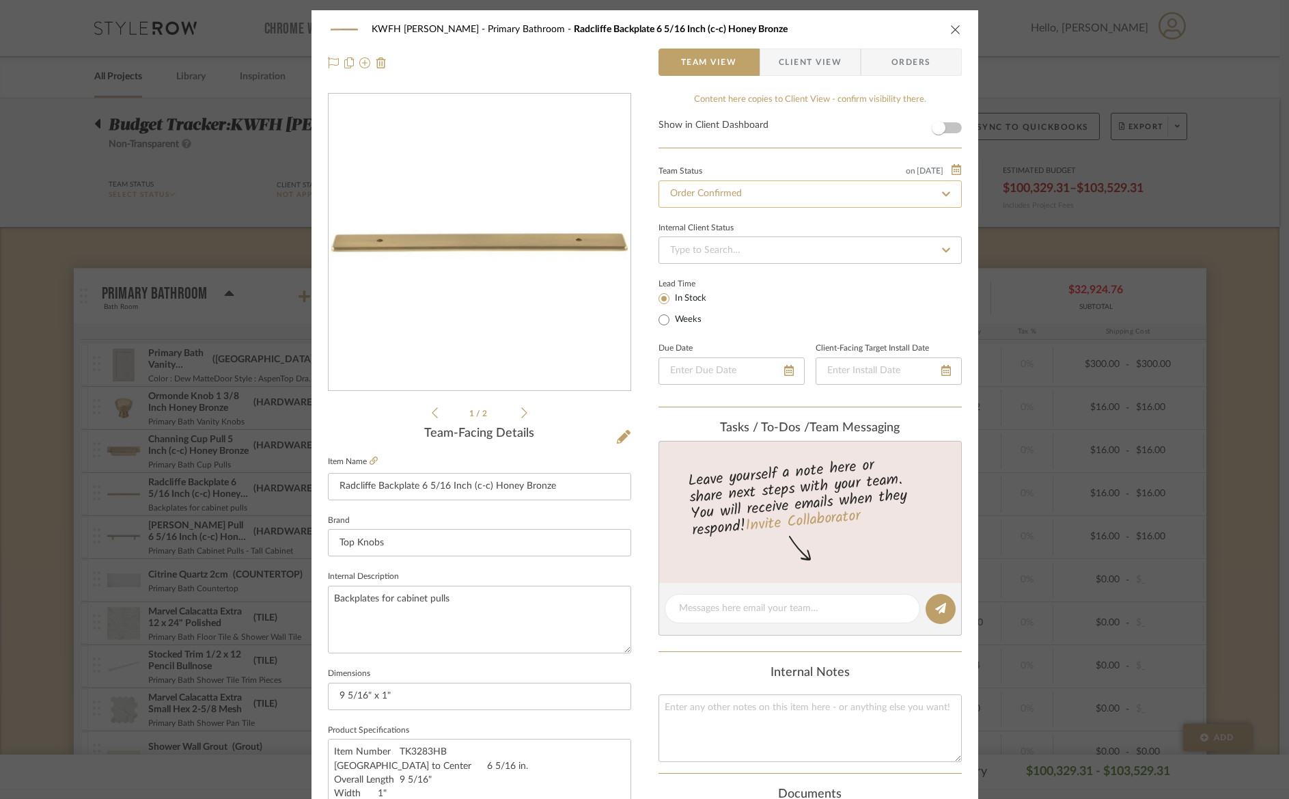
click at [689, 197] on input "Order Confirmed" at bounding box center [810, 193] width 303 height 27
click at [806, 190] on input "Order Confirmed" at bounding box center [810, 193] width 303 height 27
click at [904, 58] on span "Orders" at bounding box center [912, 62] width 70 height 27
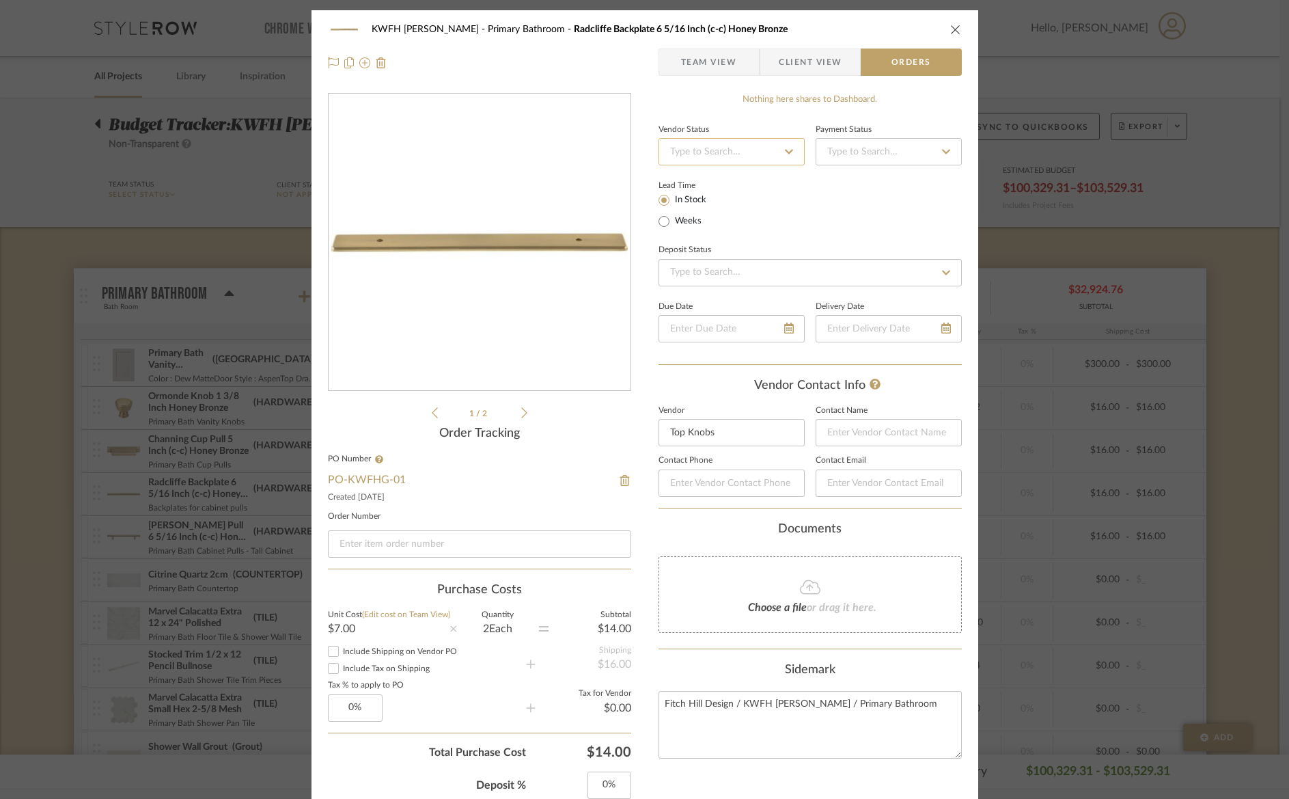
click at [707, 153] on input at bounding box center [732, 151] width 146 height 27
click at [726, 299] on span "Order Acknowledged" at bounding box center [712, 301] width 89 height 10
type input "[DATE]"
type input "Order Acknowledged"
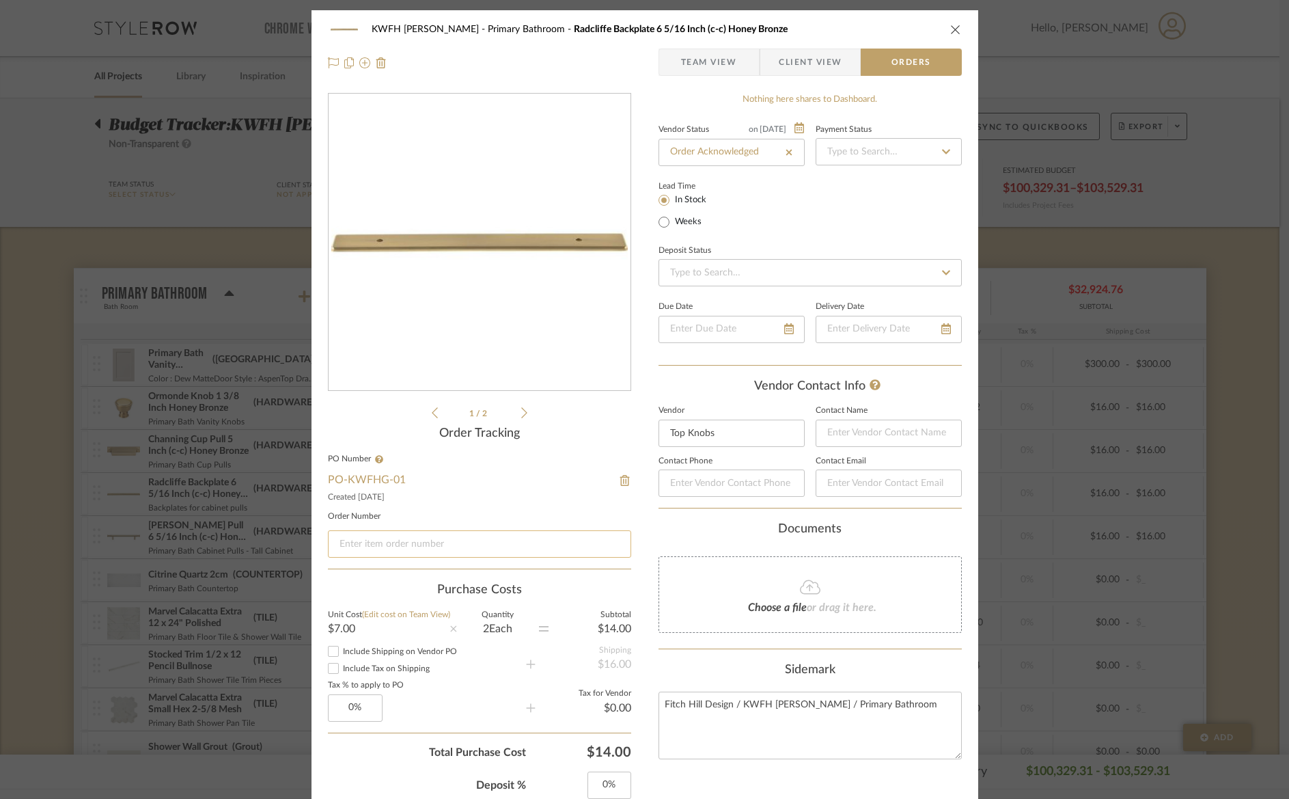
drag, startPoint x: 408, startPoint y: 542, endPoint x: 439, endPoint y: 543, distance: 30.8
click at [409, 541] on input at bounding box center [479, 543] width 303 height 27
type input "400127"
drag, startPoint x: 392, startPoint y: 545, endPoint x: 312, endPoint y: 537, distance: 81.0
click at [312, 537] on div "KWFH GARZONE Primary Bathroom Radcliffe Backplate 6 5/16 Inch (c-c) Honey Bronz…" at bounding box center [645, 737] width 667 height 1455
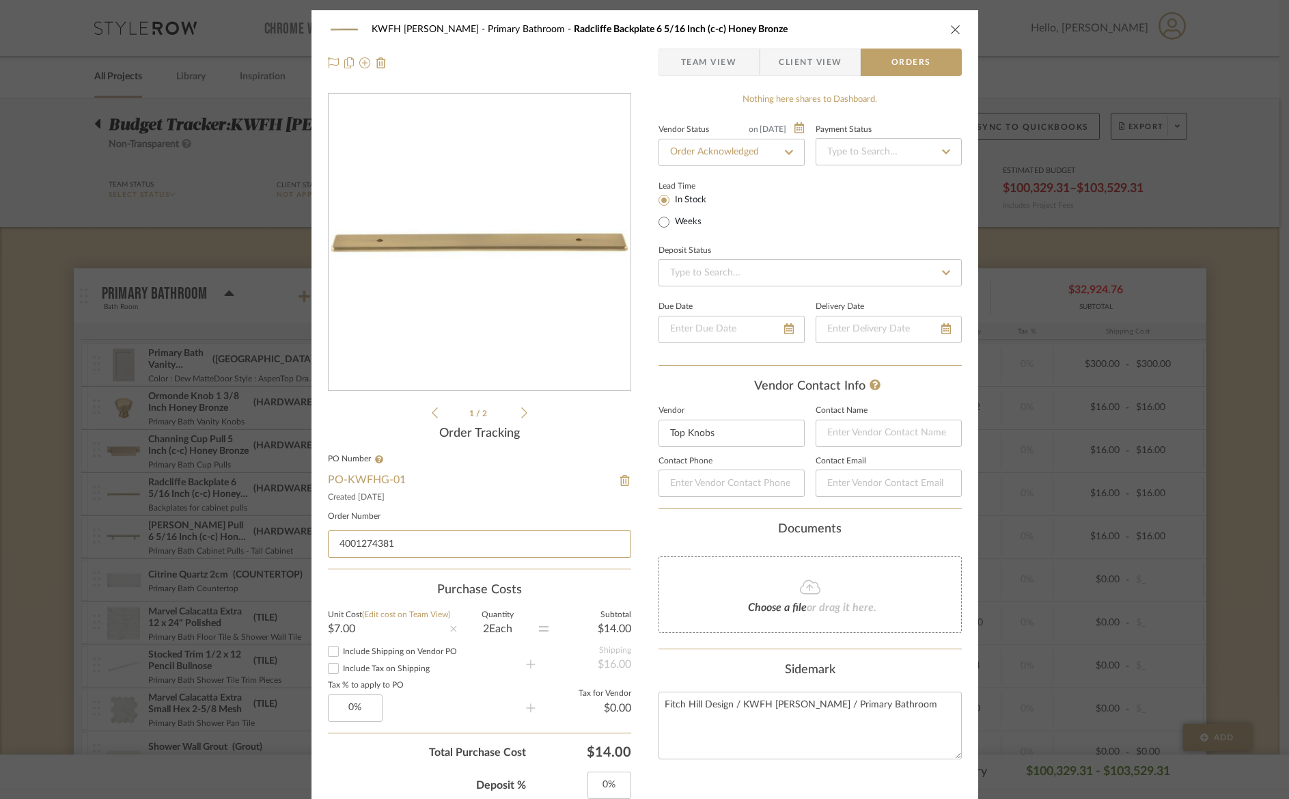
type input "4001274381"
click at [950, 27] on icon "close" at bounding box center [955, 29] width 11 height 11
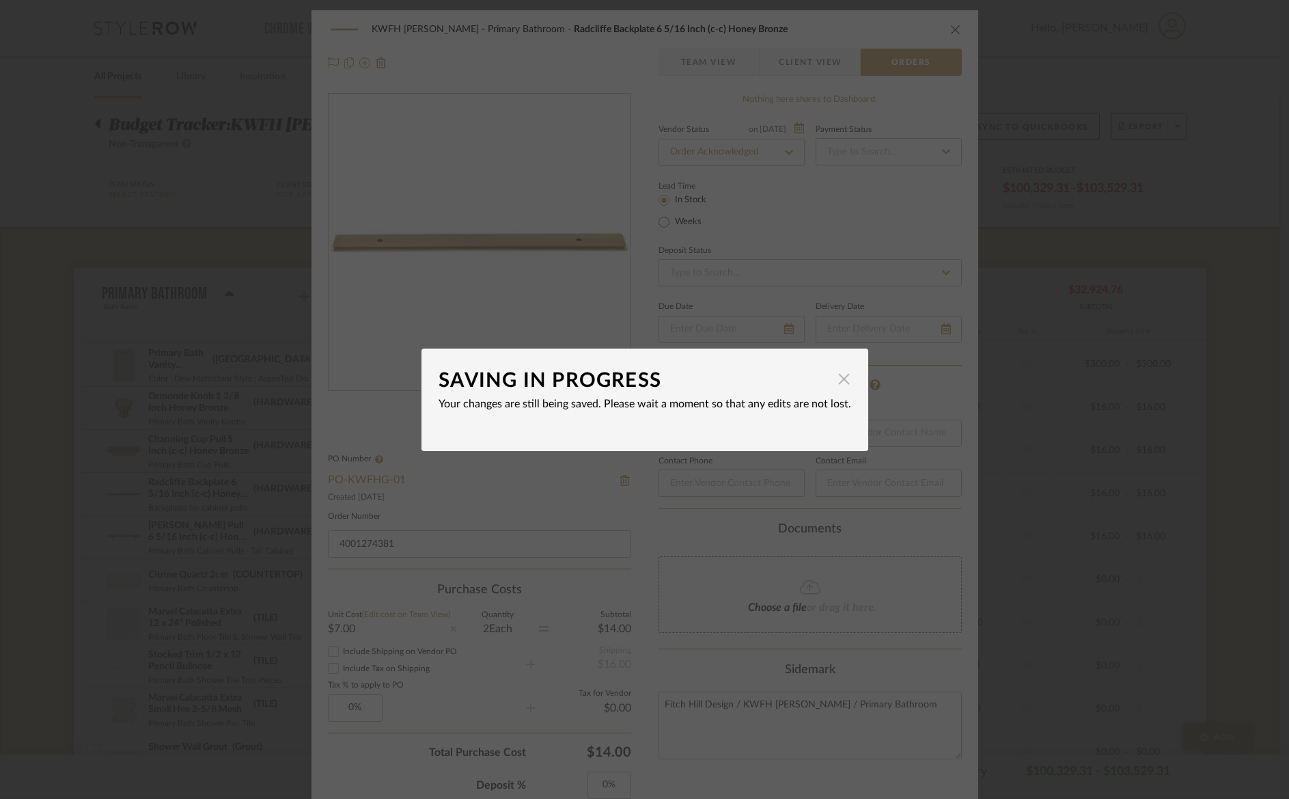
click at [841, 379] on span "button" at bounding box center [844, 379] width 27 height 27
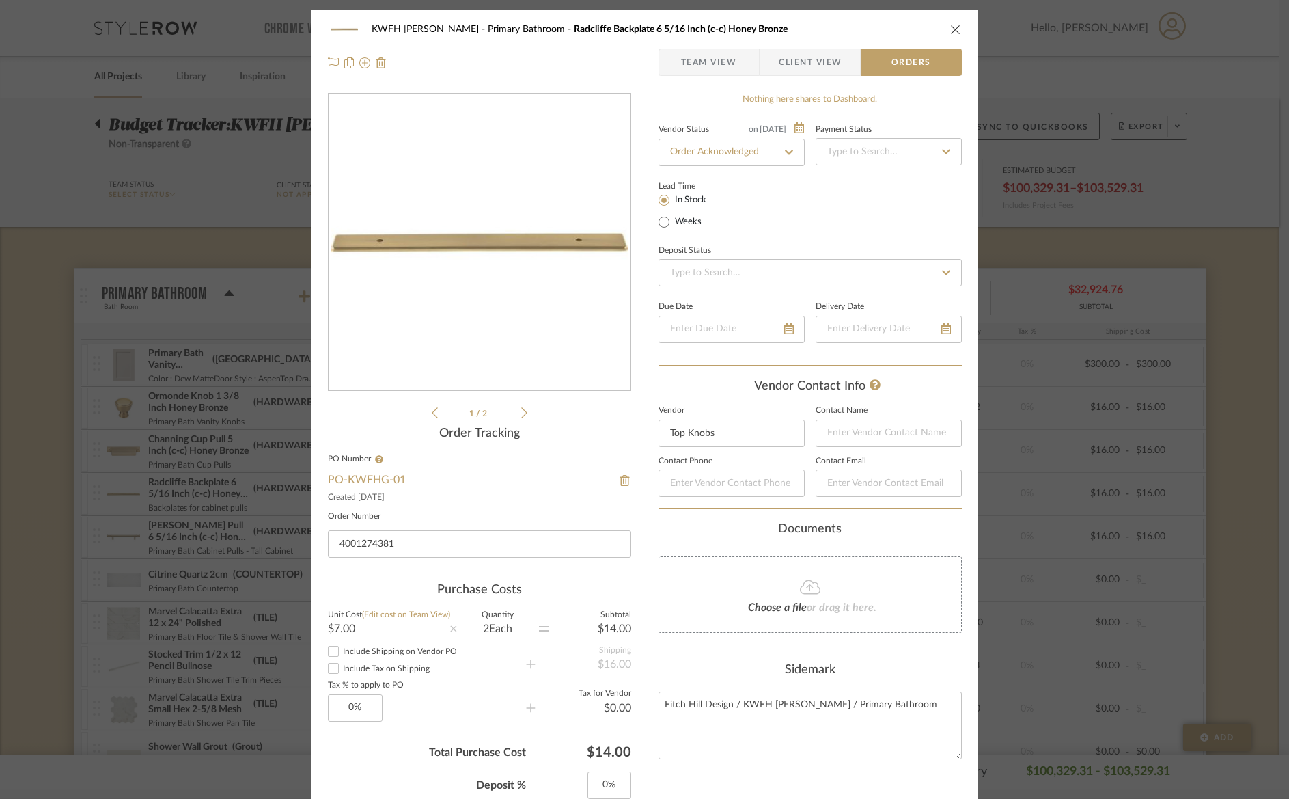
click at [325, 650] on input "Include Shipping on Vendor PO" at bounding box center [333, 651] width 16 height 16
checkbox input "true"
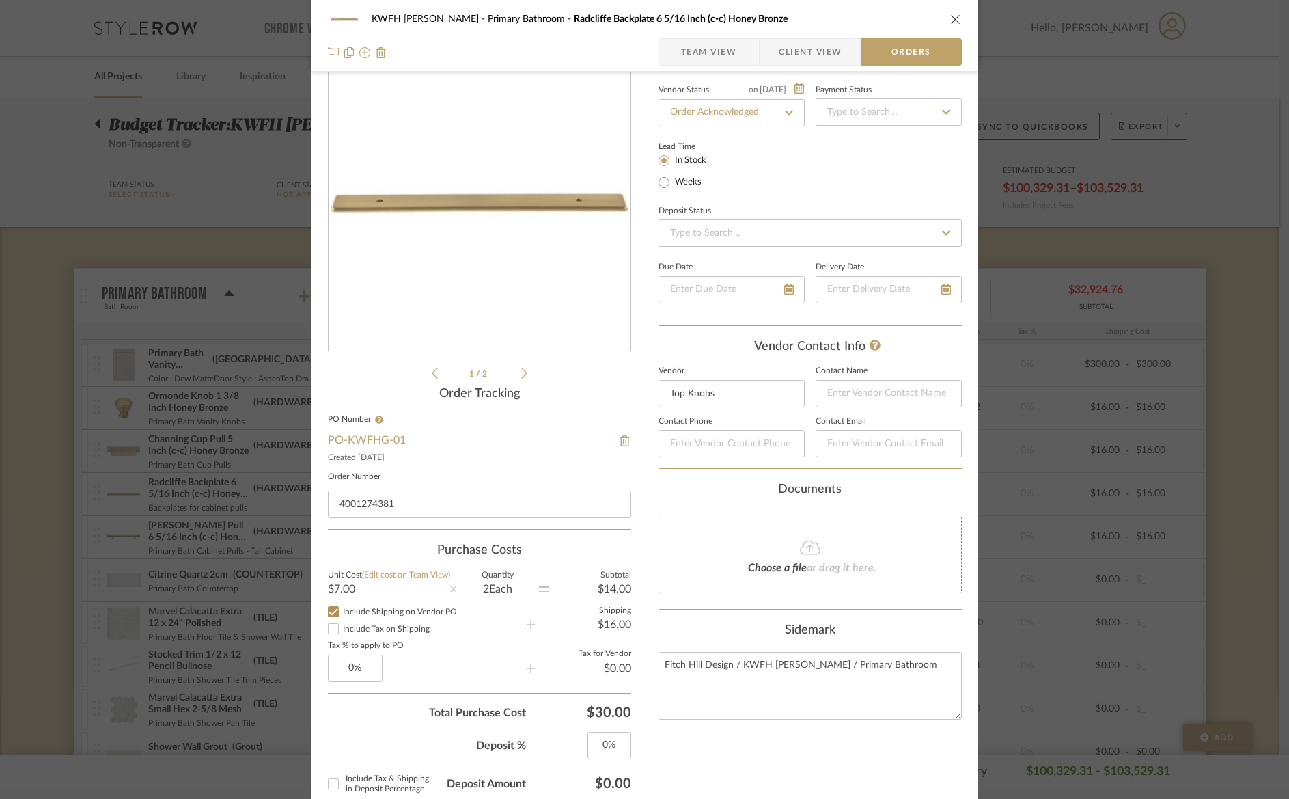
scroll to position [40, 0]
click at [332, 629] on input "Include Tax on Shipping" at bounding box center [333, 628] width 16 height 16
checkbox input "true"
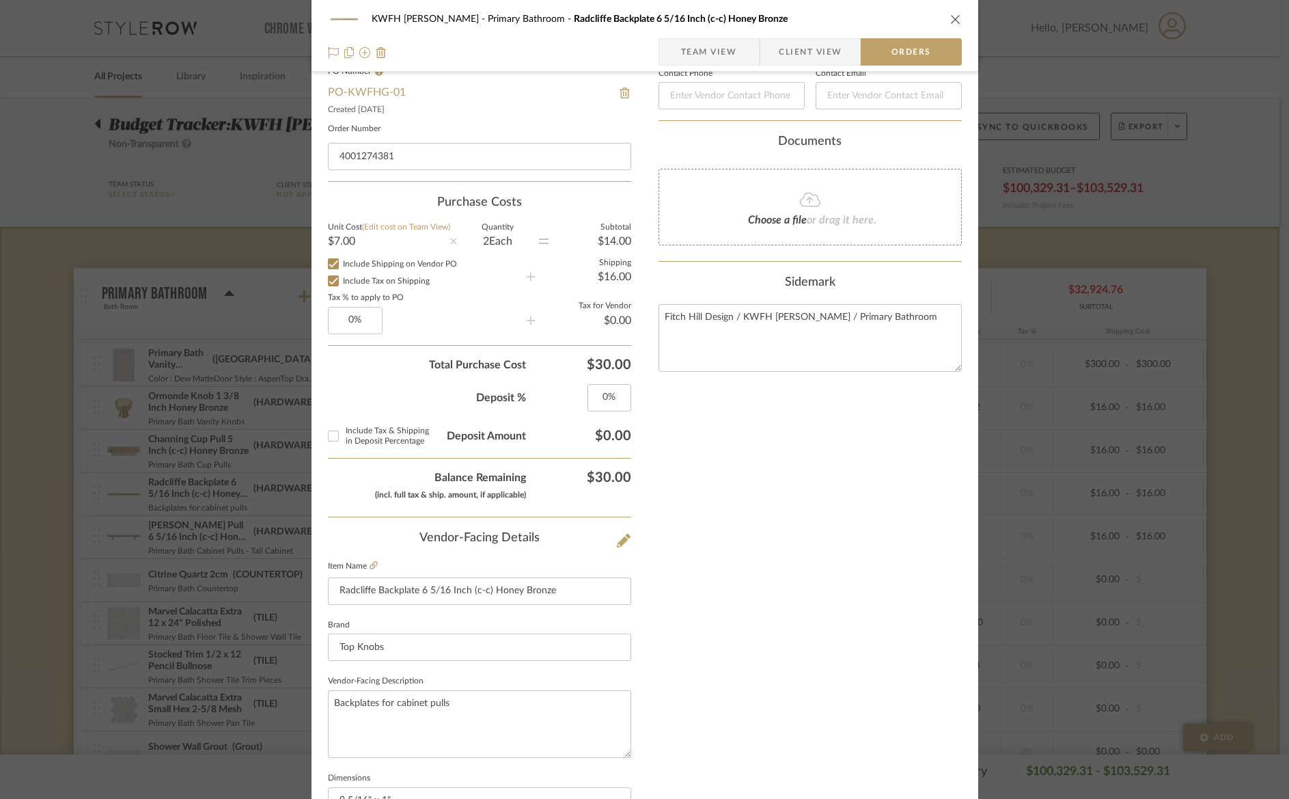
scroll to position [36, 0]
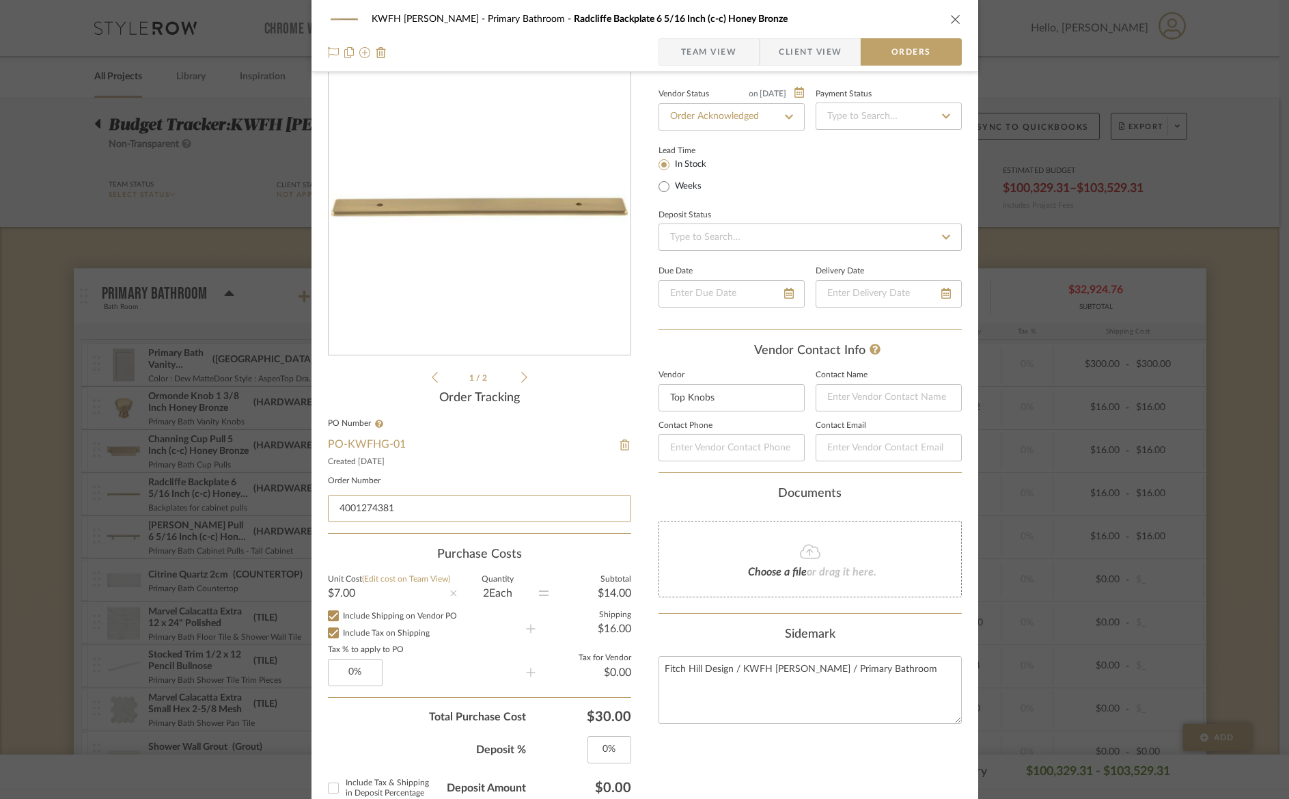
drag, startPoint x: 397, startPoint y: 509, endPoint x: 316, endPoint y: 497, distance: 81.5
click at [316, 497] on div "KWFH GARZONE Primary Bathroom Radcliffe Backplate 6 5/16 Inch (c-c) Honey Bronz…" at bounding box center [645, 702] width 667 height 1455
click at [711, 50] on span "Team View" at bounding box center [709, 51] width 56 height 27
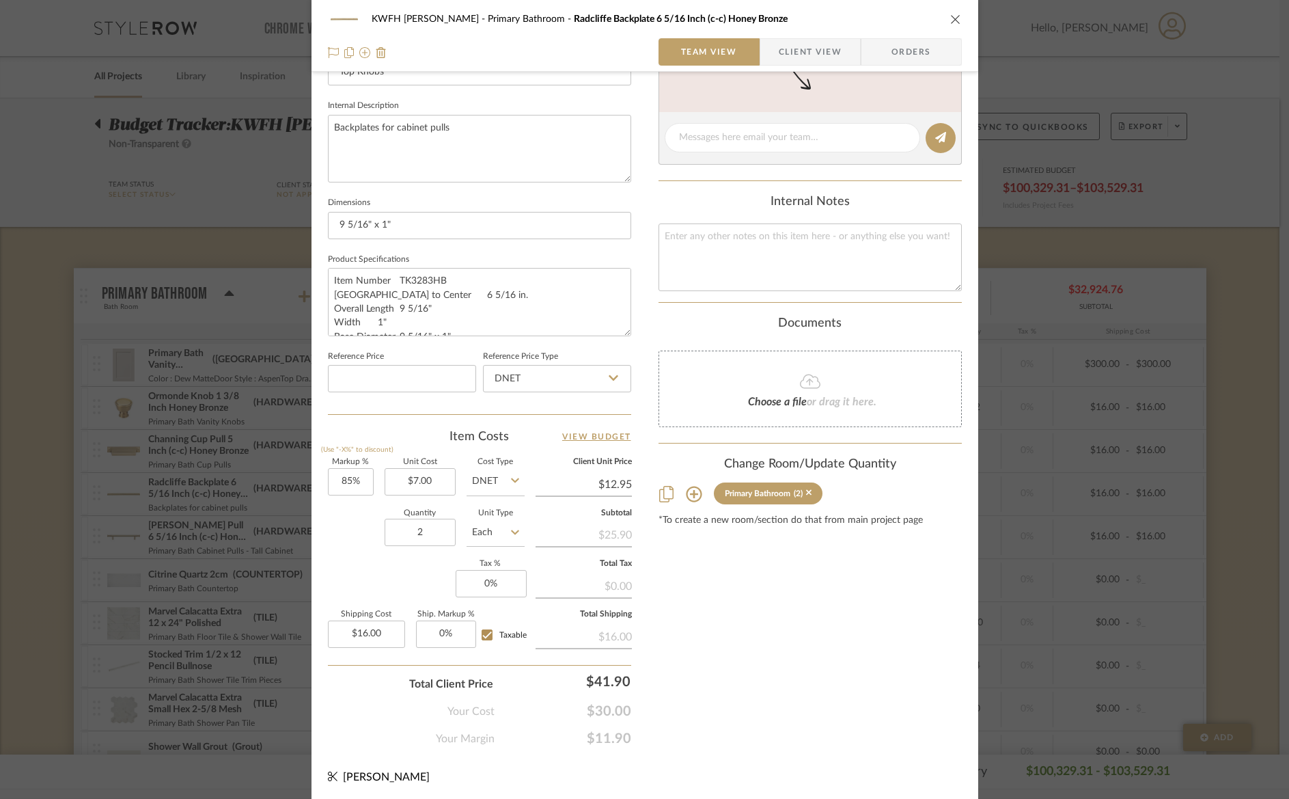
scroll to position [0, 0]
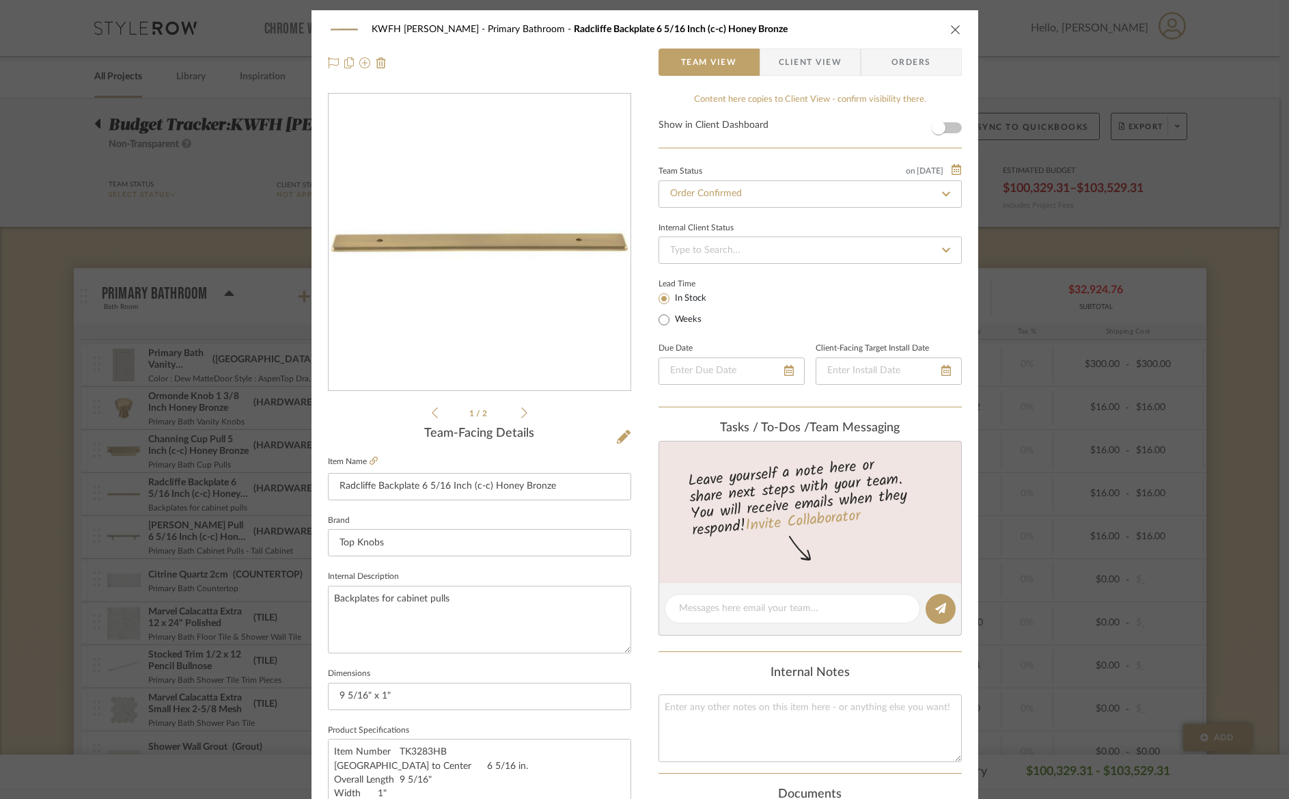
click at [899, 65] on span "Orders" at bounding box center [912, 62] width 70 height 27
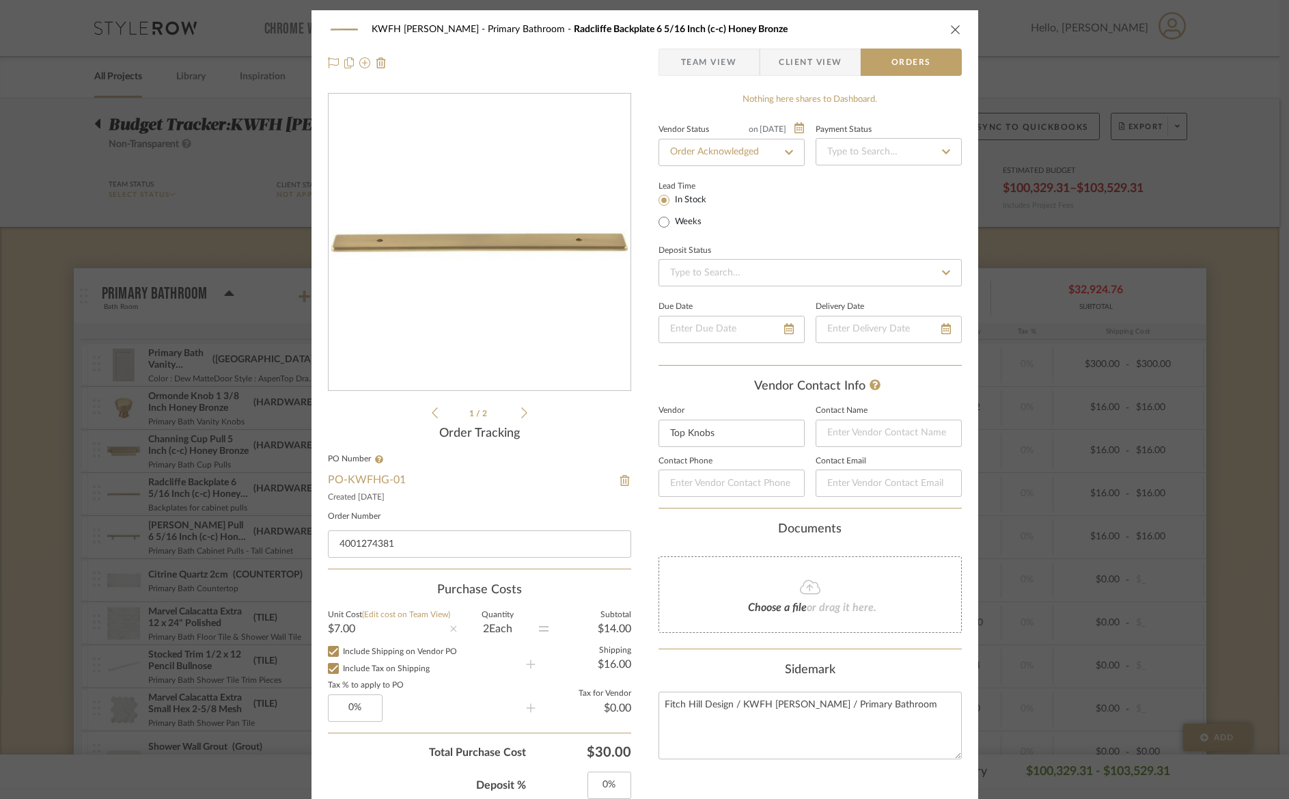
click at [950, 27] on icon "close" at bounding box center [955, 29] width 11 height 11
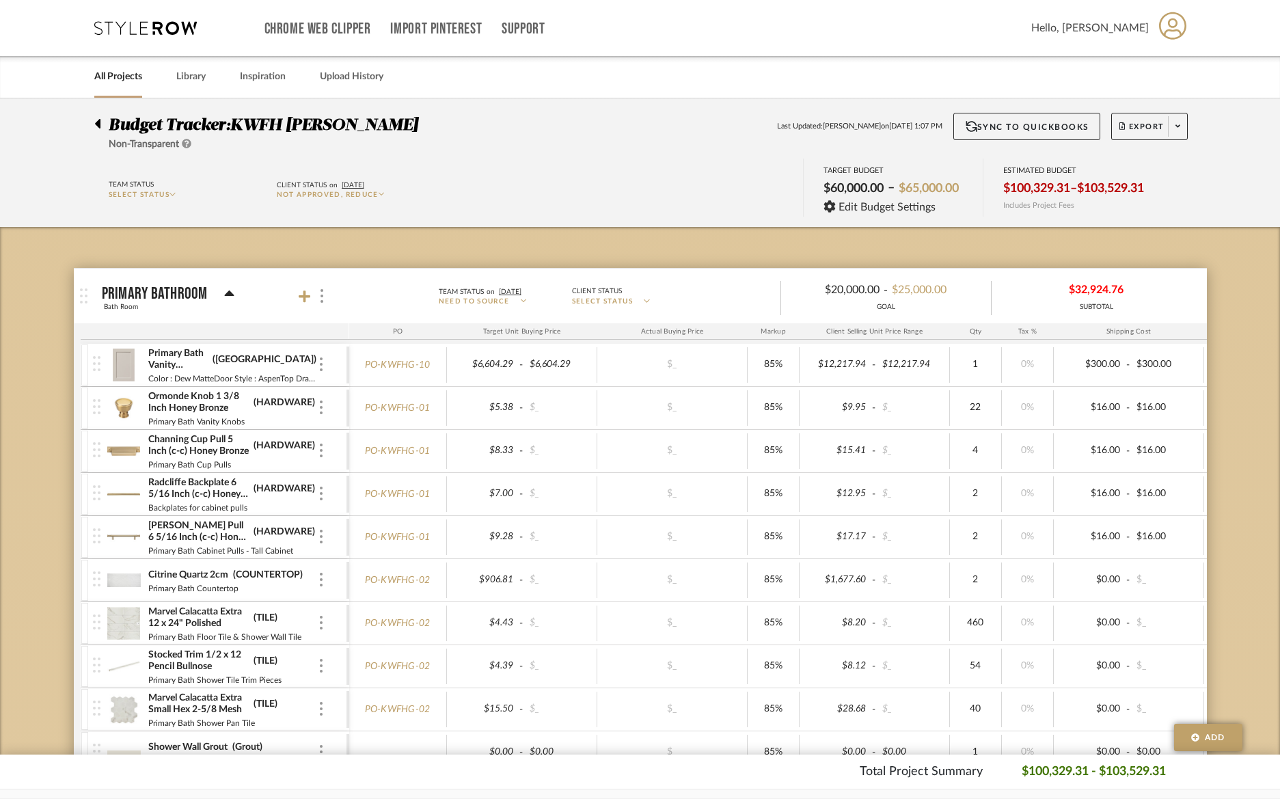
click at [133, 398] on img at bounding box center [123, 408] width 33 height 33
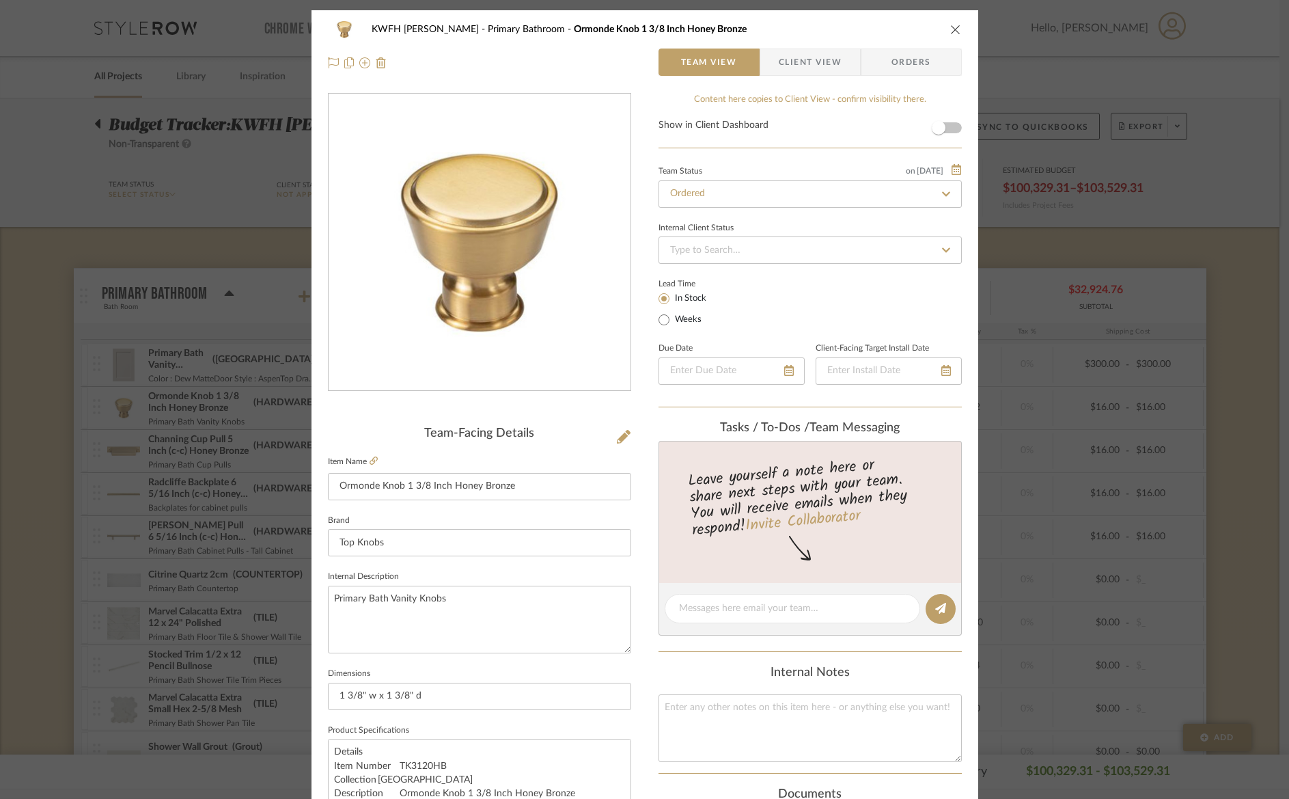
click at [906, 69] on span "Orders" at bounding box center [912, 62] width 70 height 27
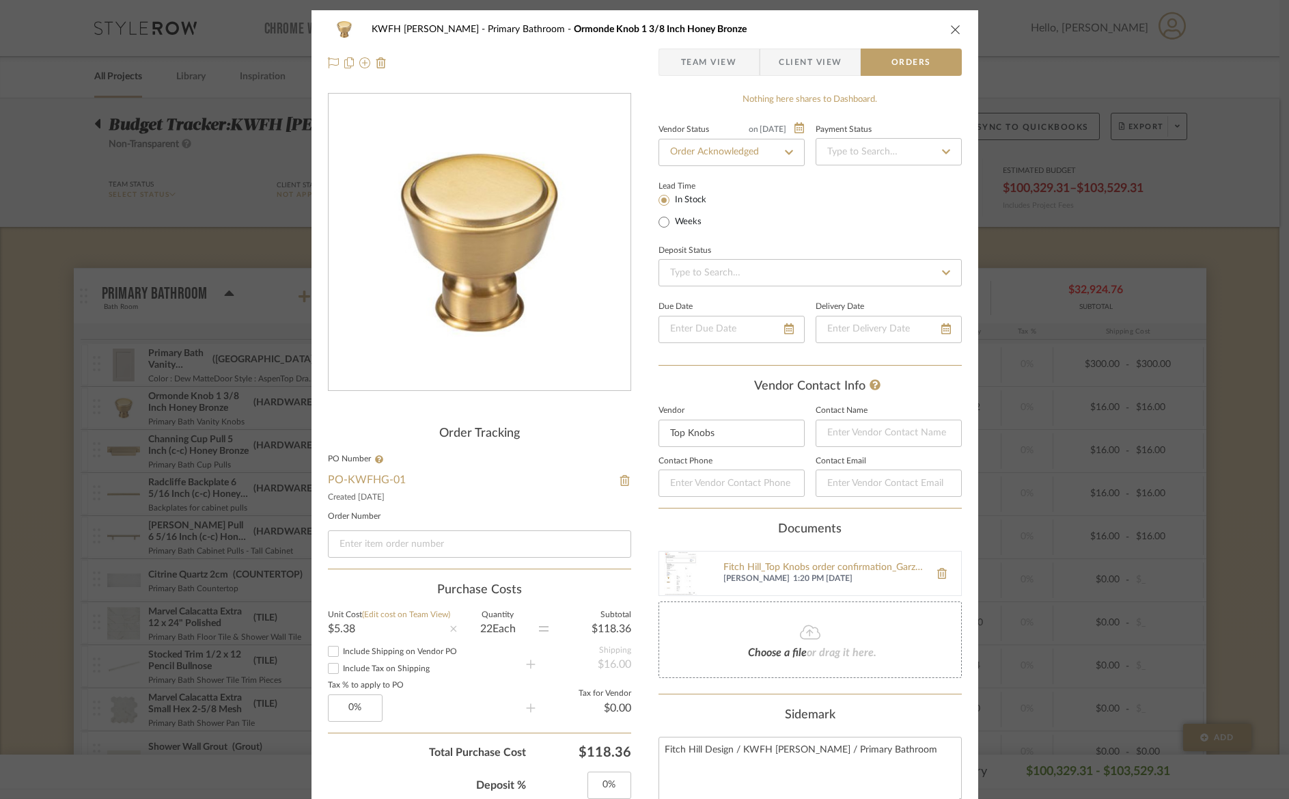
click at [411, 530] on fieldset "Order Number" at bounding box center [479, 535] width 303 height 45
click at [410, 540] on input at bounding box center [479, 543] width 303 height 27
paste input "4001274381"
type input "4001274381"
click at [950, 29] on icon "close" at bounding box center [955, 29] width 11 height 11
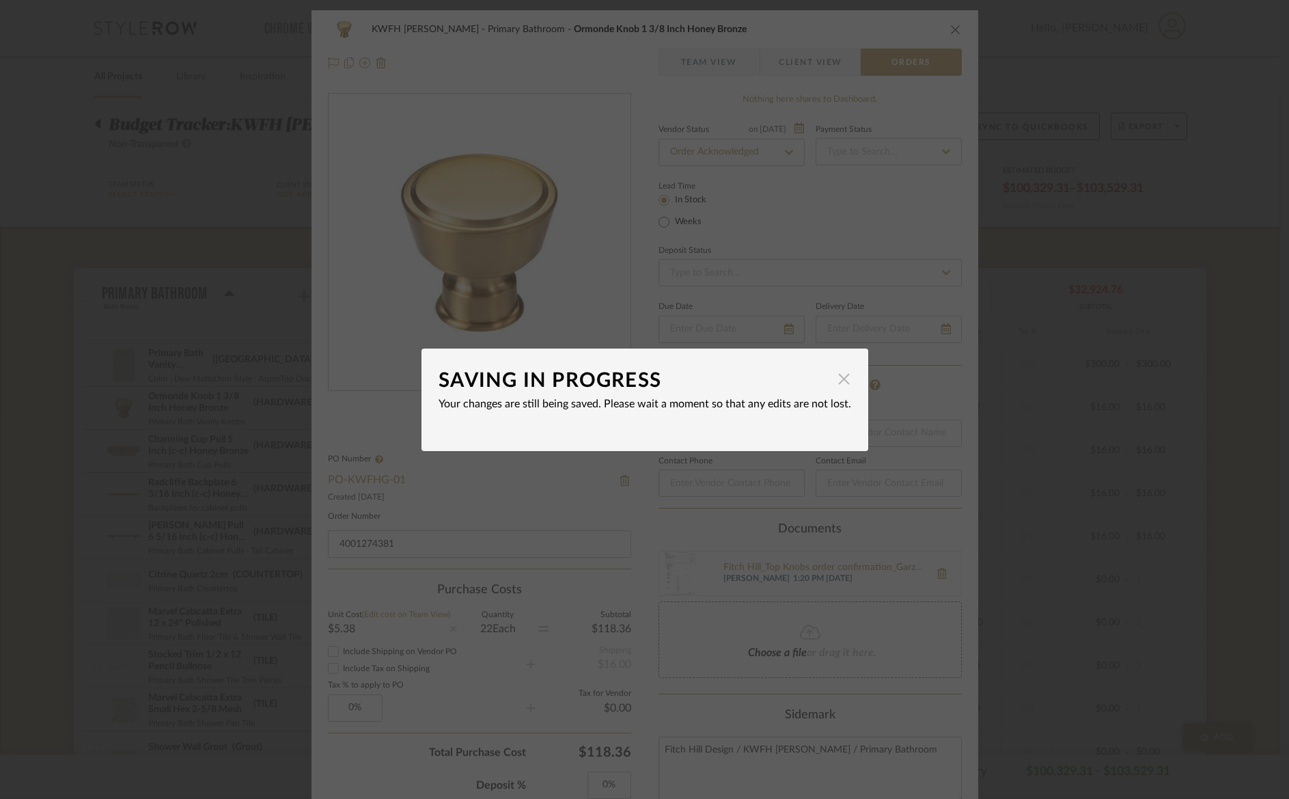
click at [838, 376] on span "button" at bounding box center [844, 379] width 27 height 27
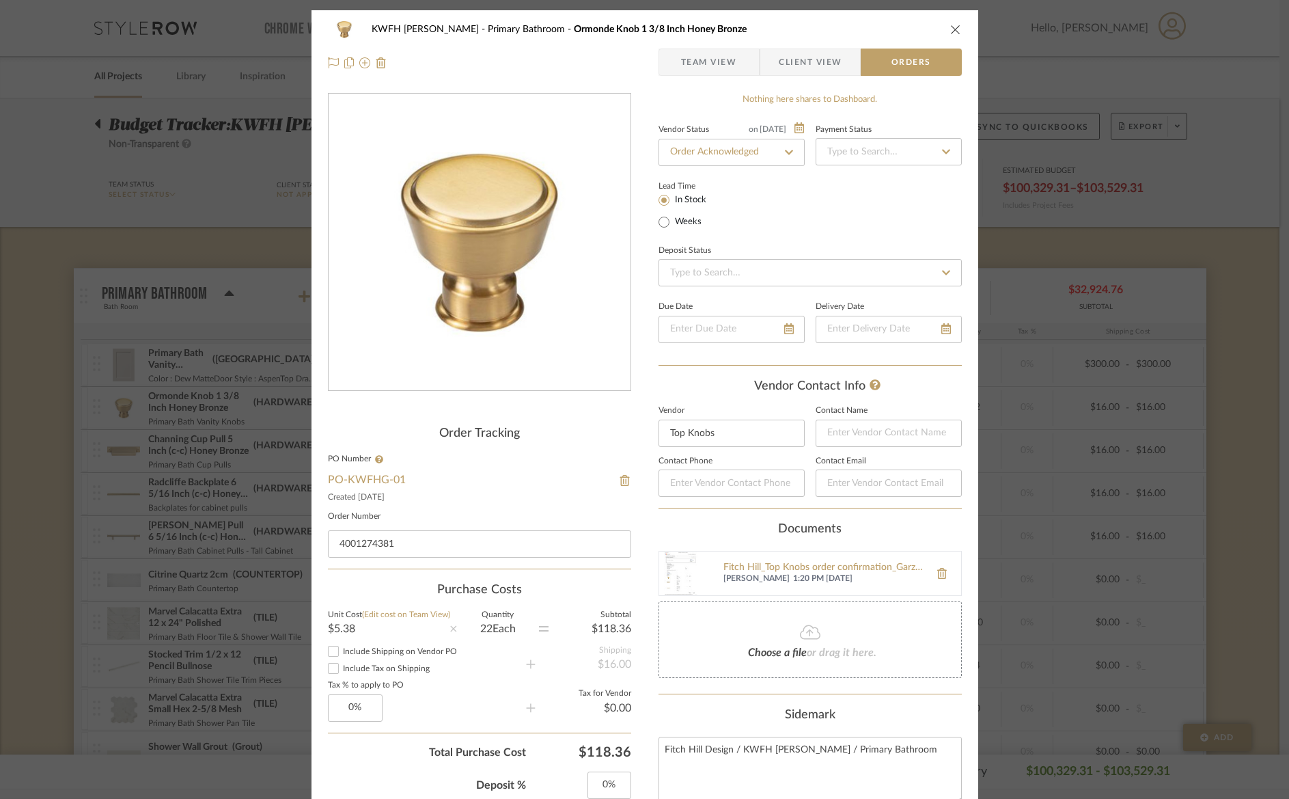
click at [950, 27] on icon "close" at bounding box center [955, 29] width 11 height 11
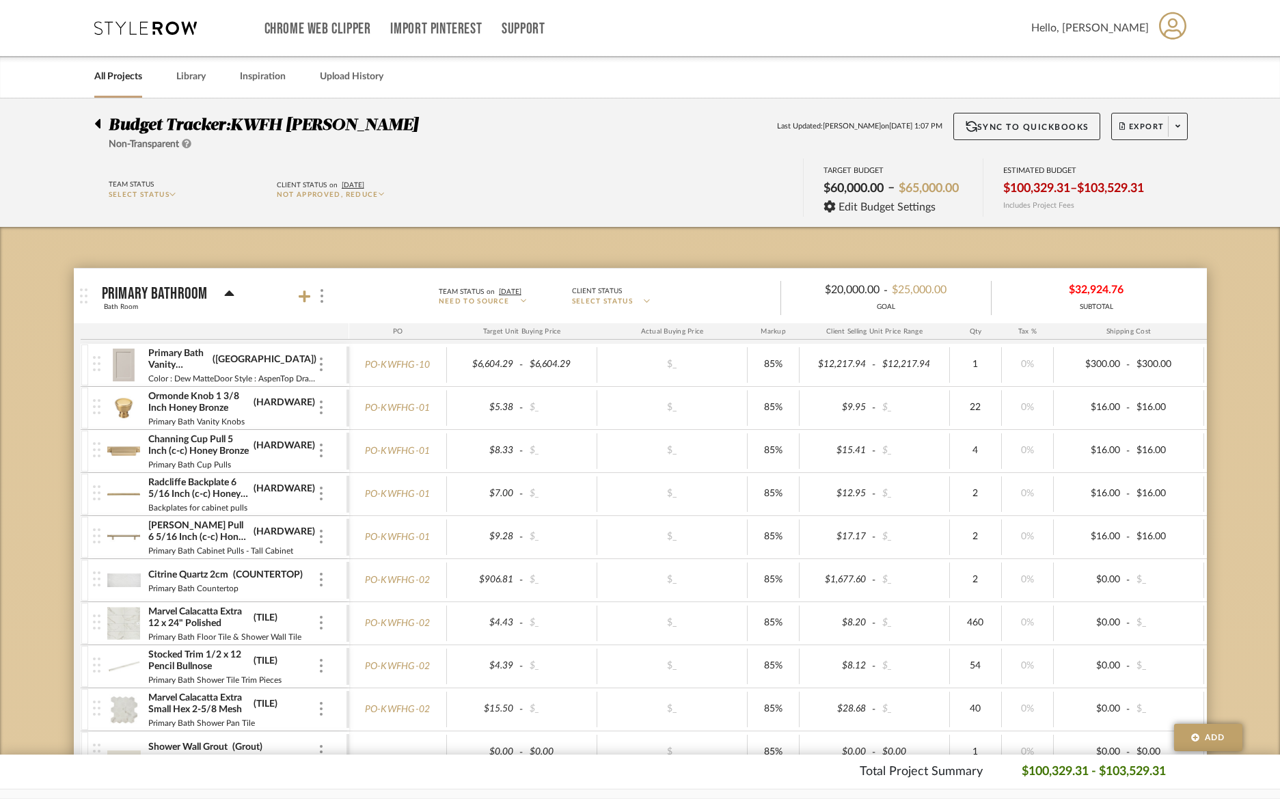
click at [131, 450] on img at bounding box center [123, 451] width 33 height 33
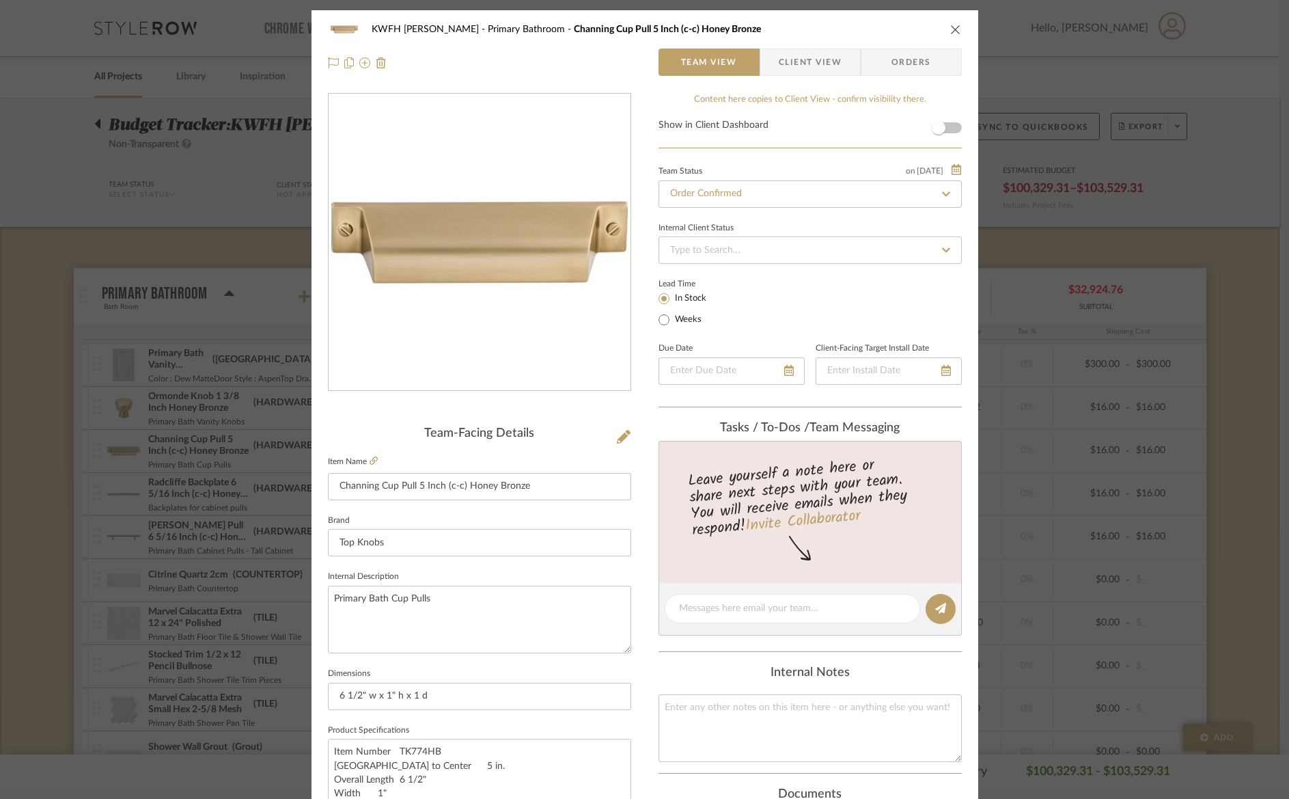
click at [891, 59] on span "Orders" at bounding box center [912, 62] width 70 height 27
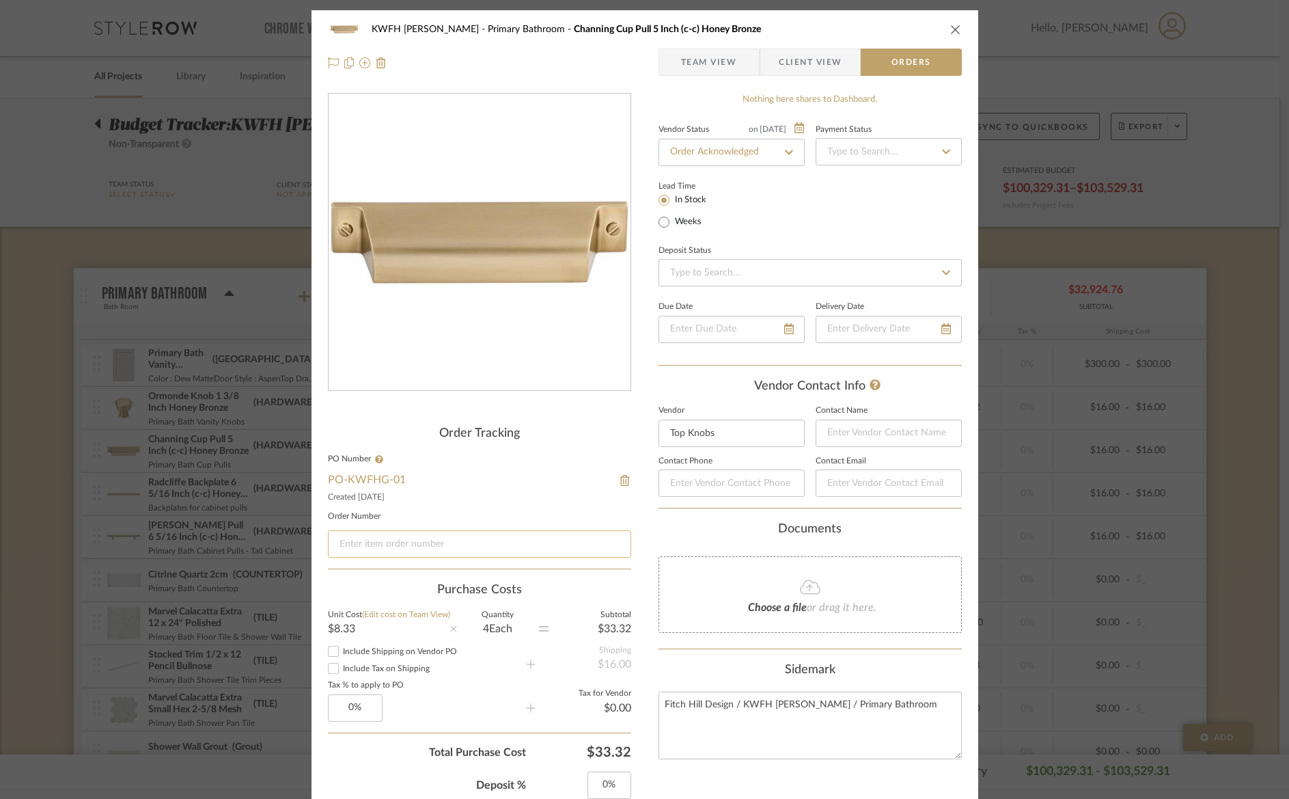
click at [407, 535] on input at bounding box center [479, 543] width 303 height 27
paste input "4001274381"
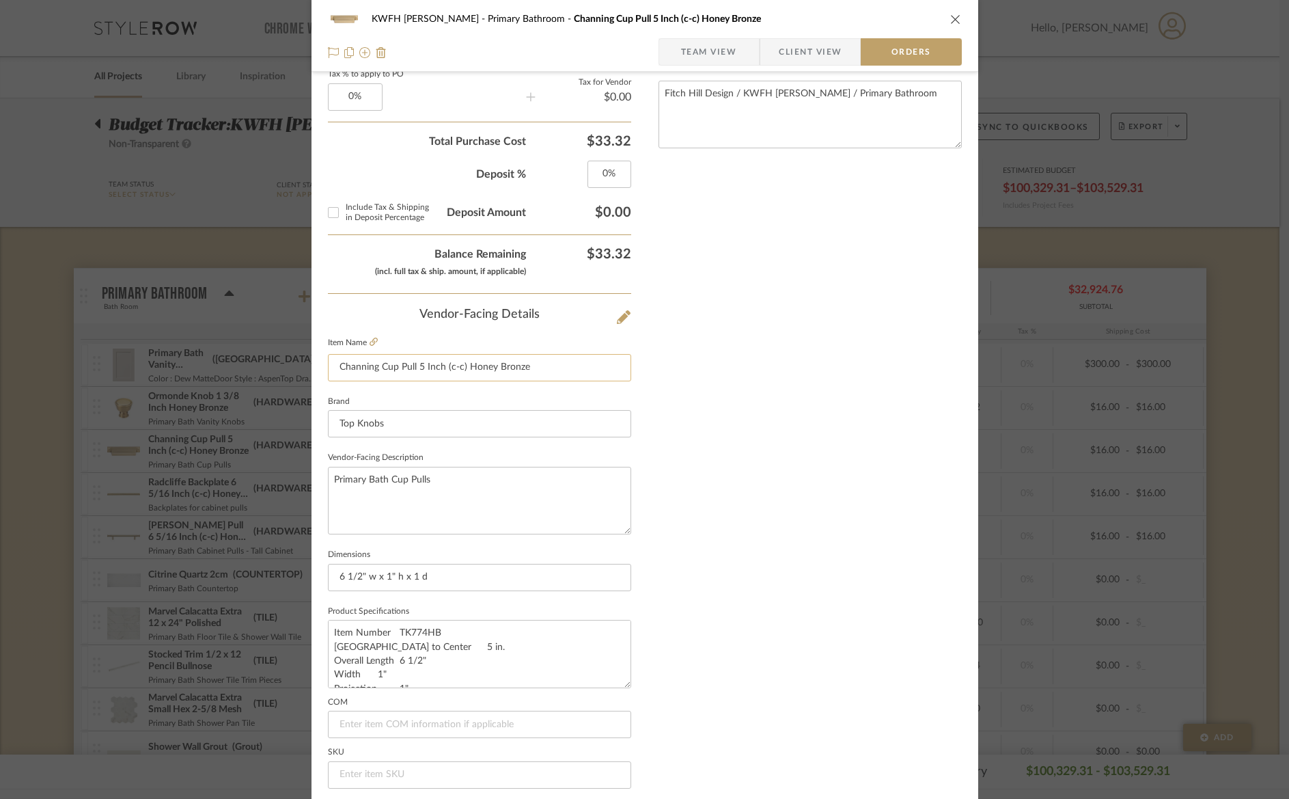
scroll to position [665, 0]
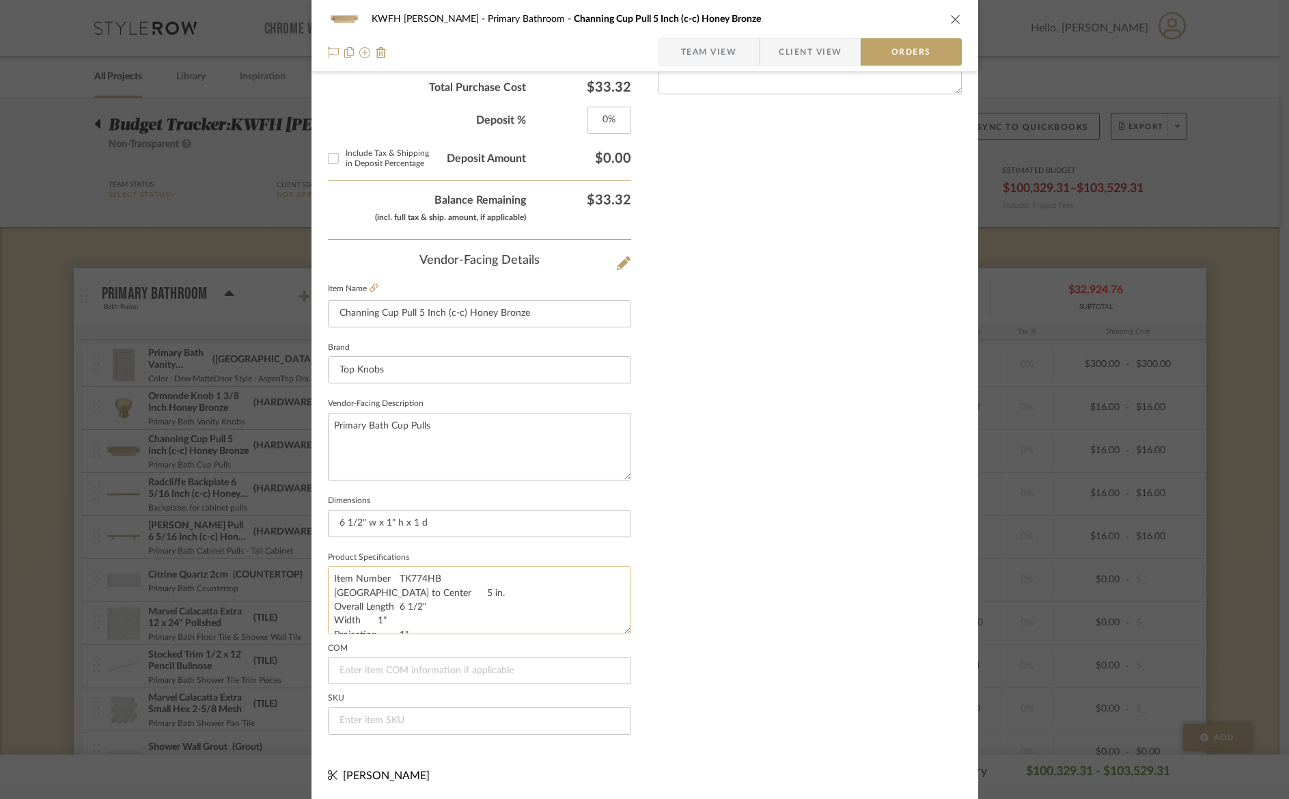
type input "4001274381"
click at [409, 579] on textarea "Item Number TK774HB Brand Top Knobs Center to Center 5 in. Overall Length 6 1/2…" at bounding box center [479, 600] width 303 height 68
drag, startPoint x: 407, startPoint y: 576, endPoint x: 450, endPoint y: 581, distance: 43.3
click at [450, 581] on textarea "Item Number TK774HB Brand Top Knobs Center to Center 5 in. Overall Length 6 1/2…" at bounding box center [479, 600] width 303 height 68
click at [344, 724] on input at bounding box center [479, 720] width 303 height 27
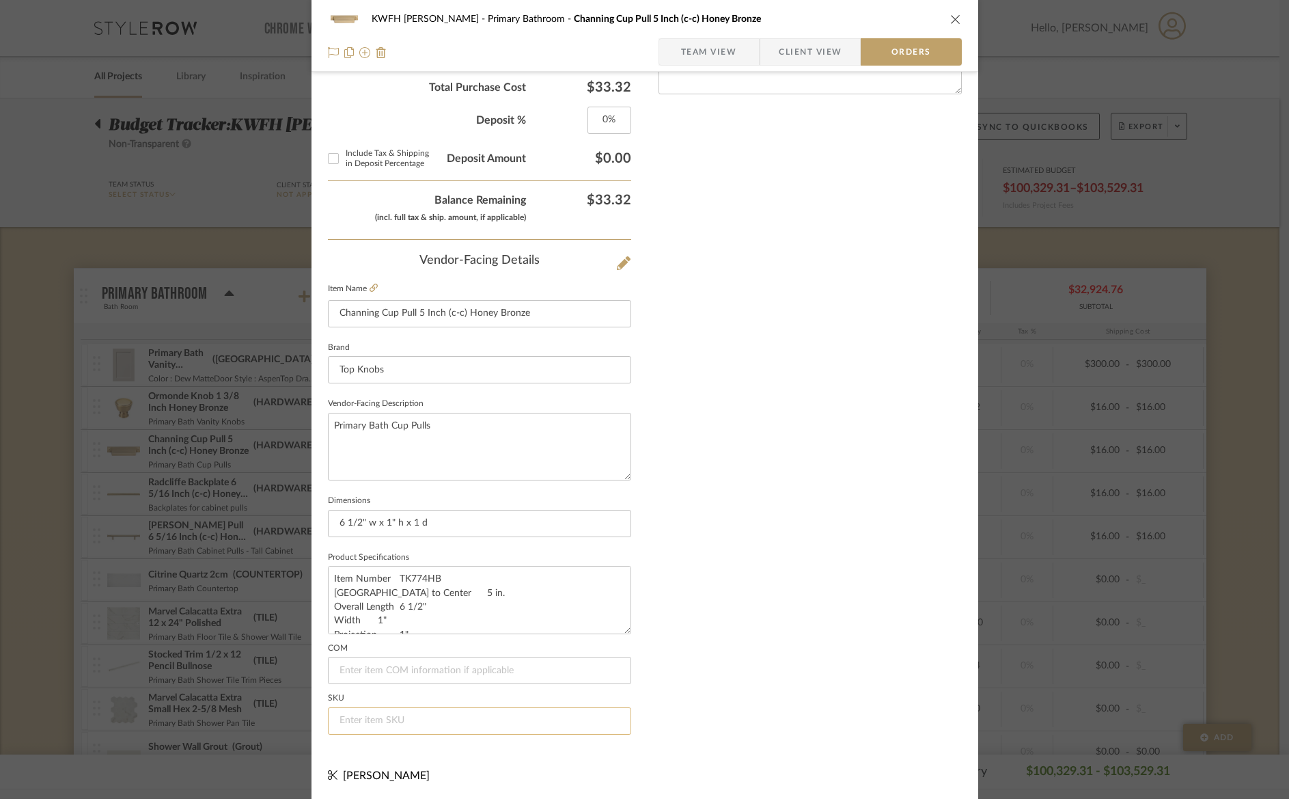
paste input "TK774HB"
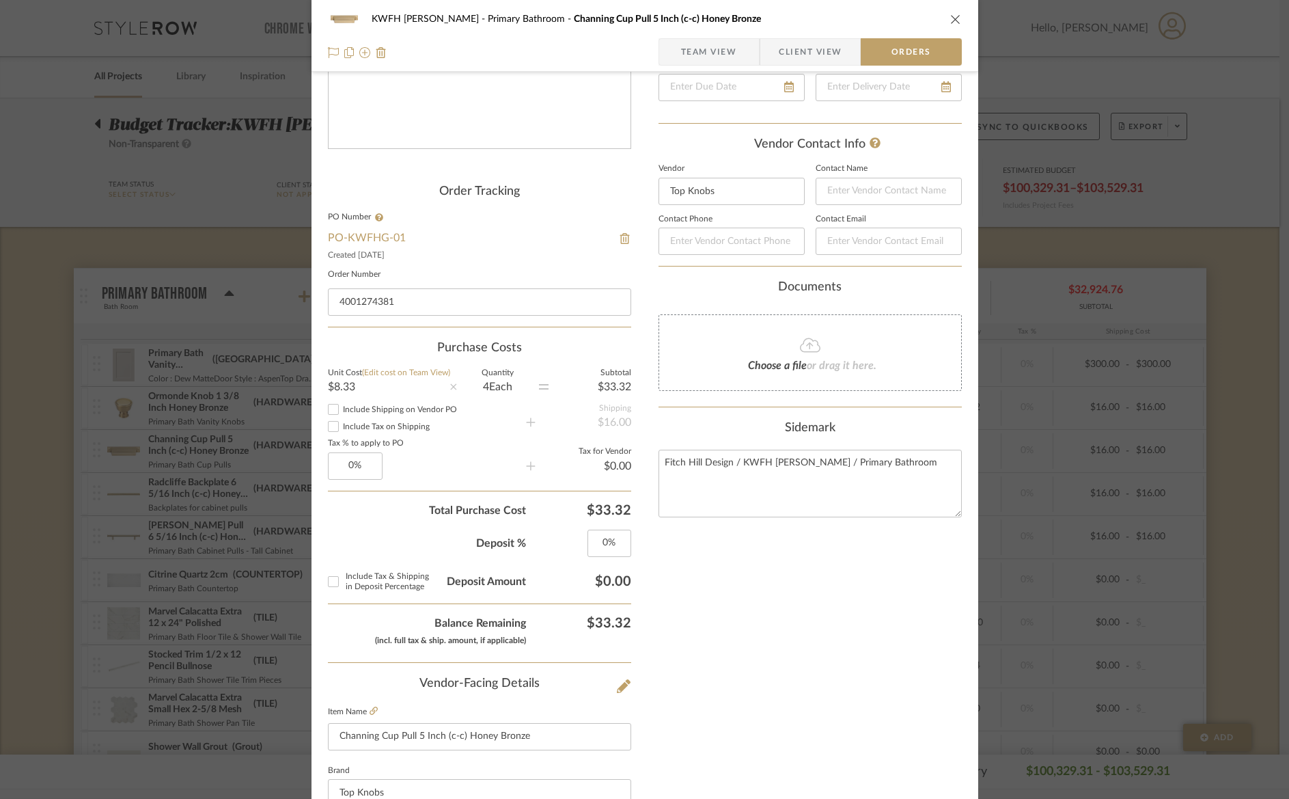
scroll to position [0, 0]
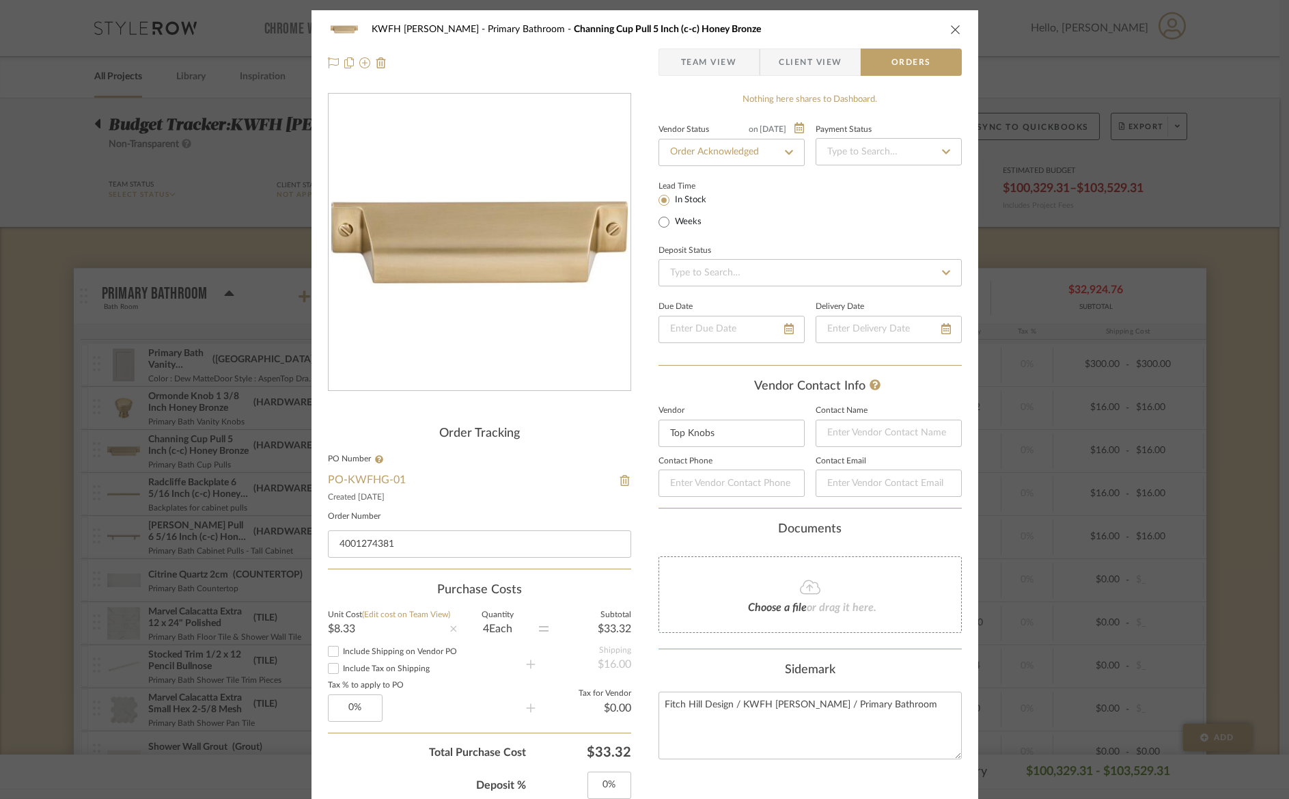
type input "TK774HB"
click at [950, 29] on icon "close" at bounding box center [955, 29] width 11 height 11
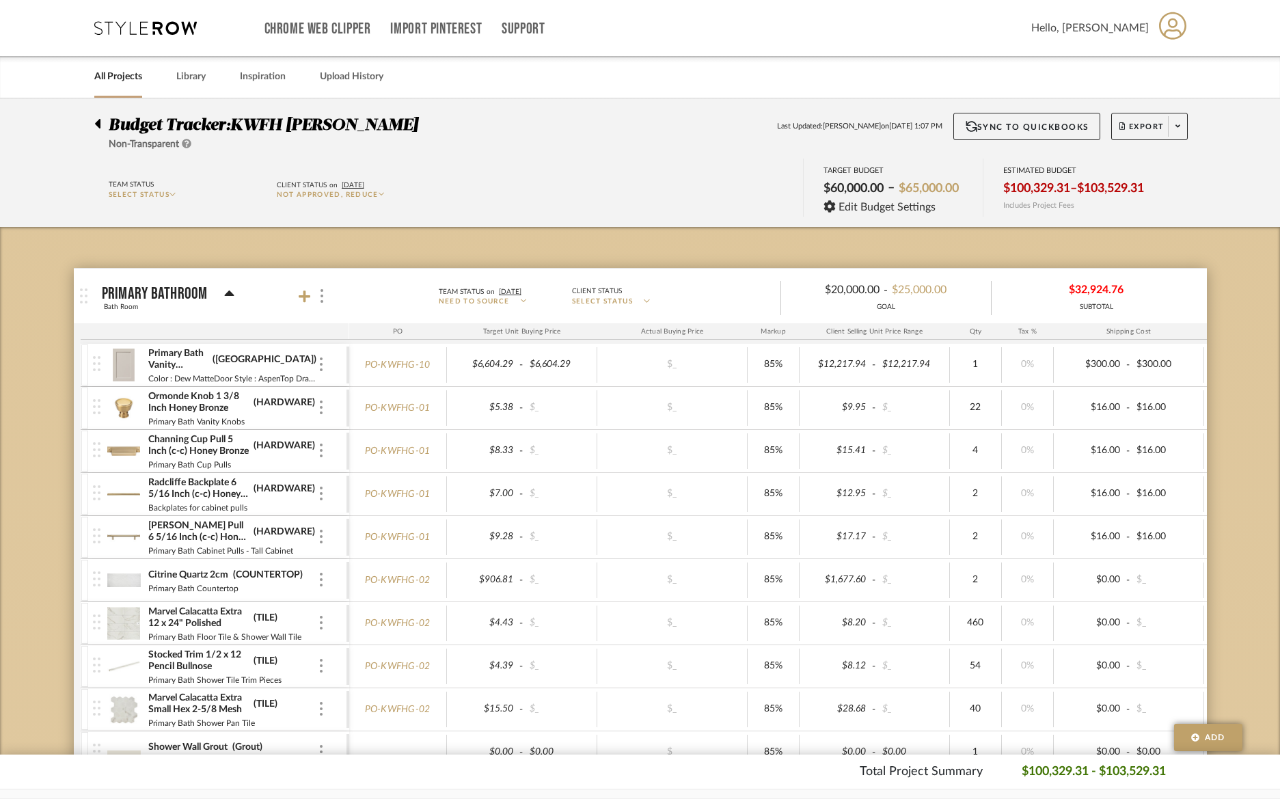
click at [136, 488] on img at bounding box center [123, 494] width 33 height 33
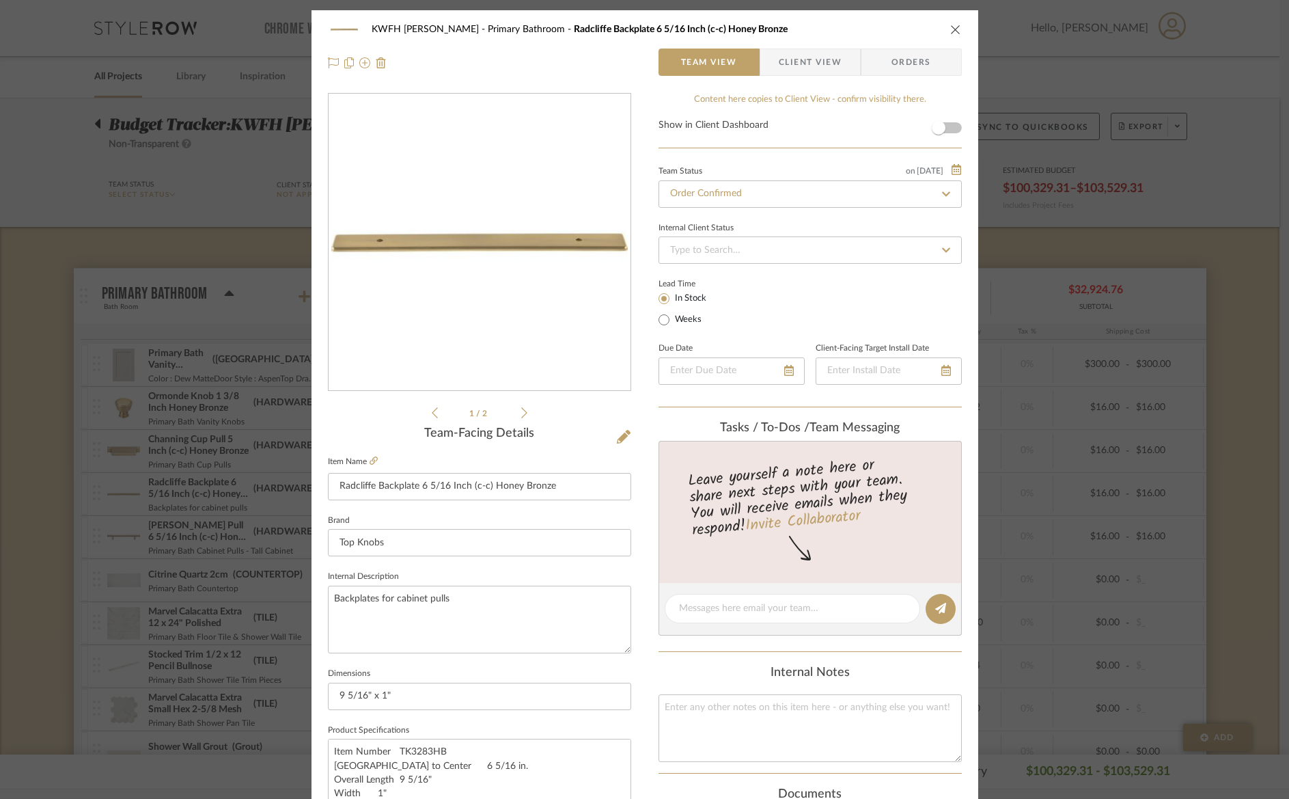
click at [901, 54] on span "Orders" at bounding box center [912, 62] width 70 height 27
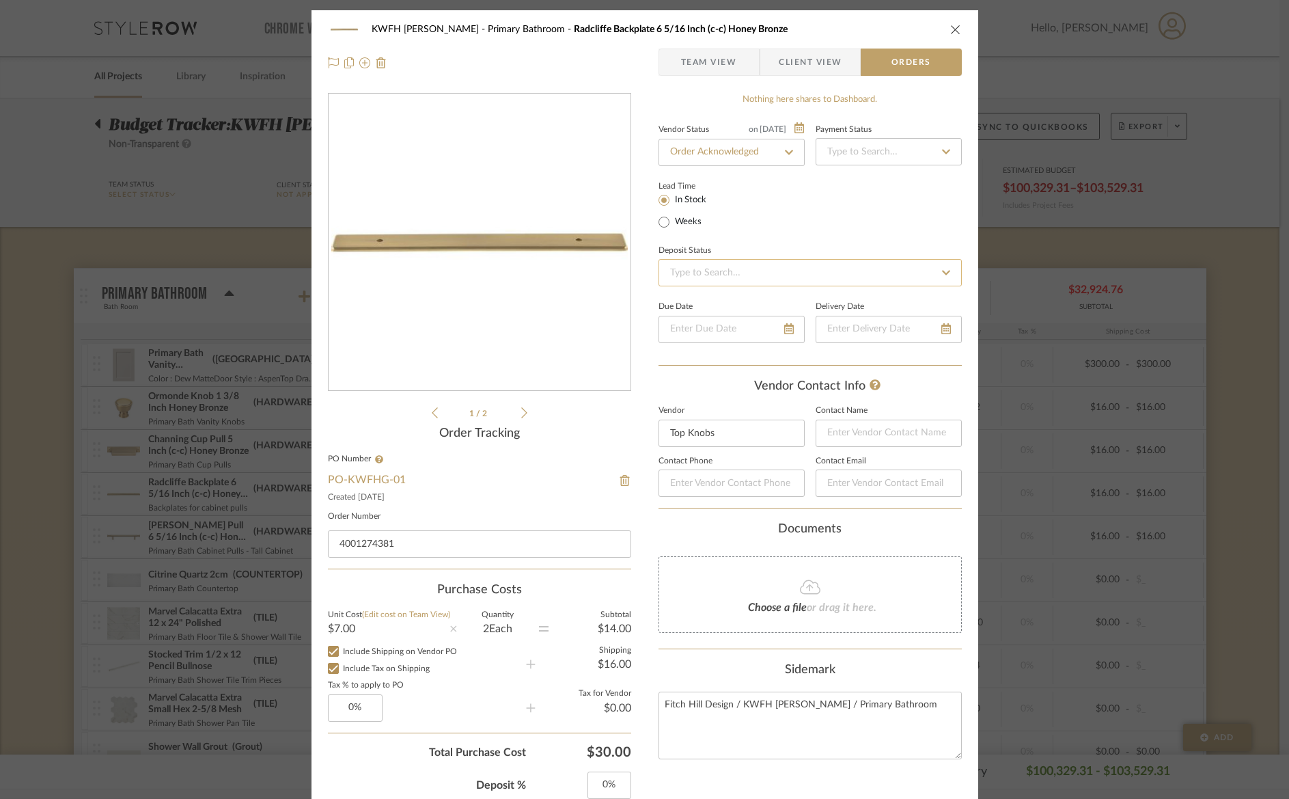
click at [833, 270] on input at bounding box center [810, 272] width 303 height 27
click at [865, 187] on div "Lead Time In Stock Weeks" at bounding box center [810, 203] width 303 height 53
click at [950, 32] on icon "close" at bounding box center [955, 29] width 11 height 11
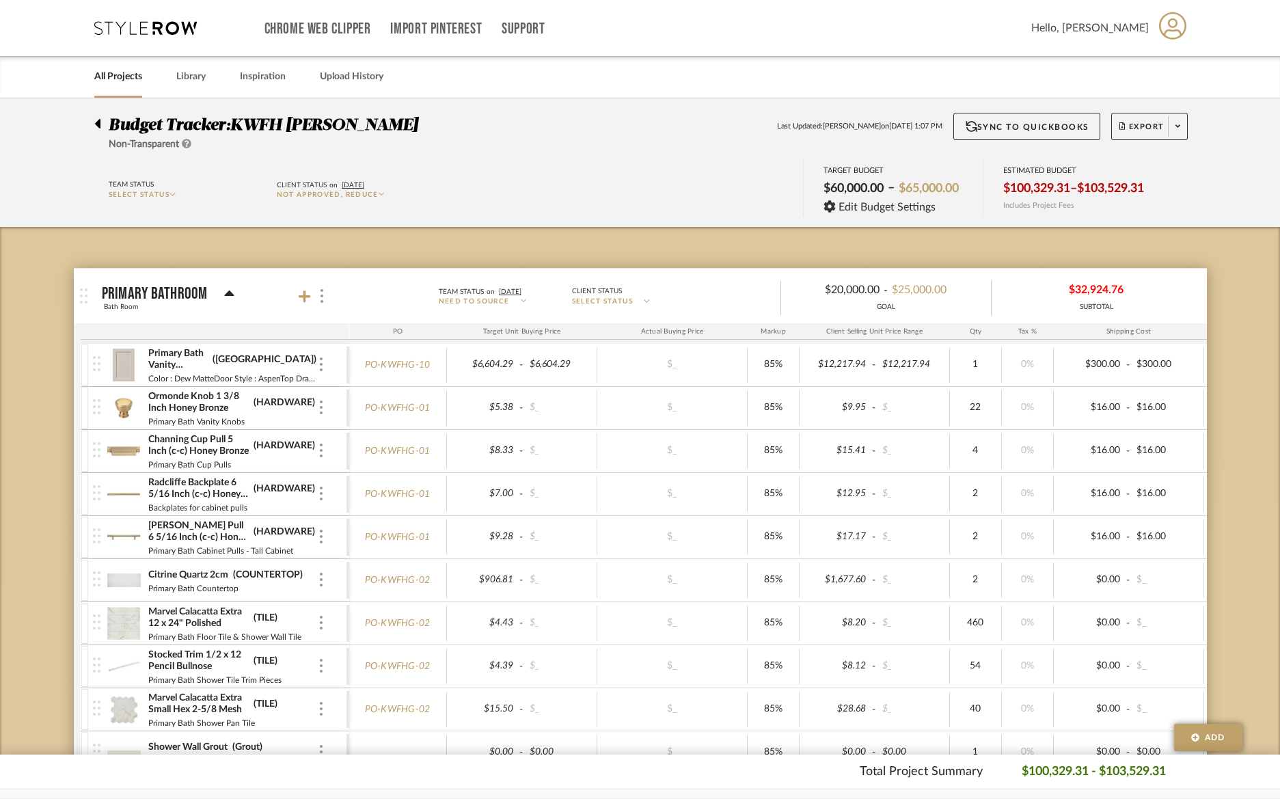
click at [120, 532] on img at bounding box center [123, 537] width 33 height 33
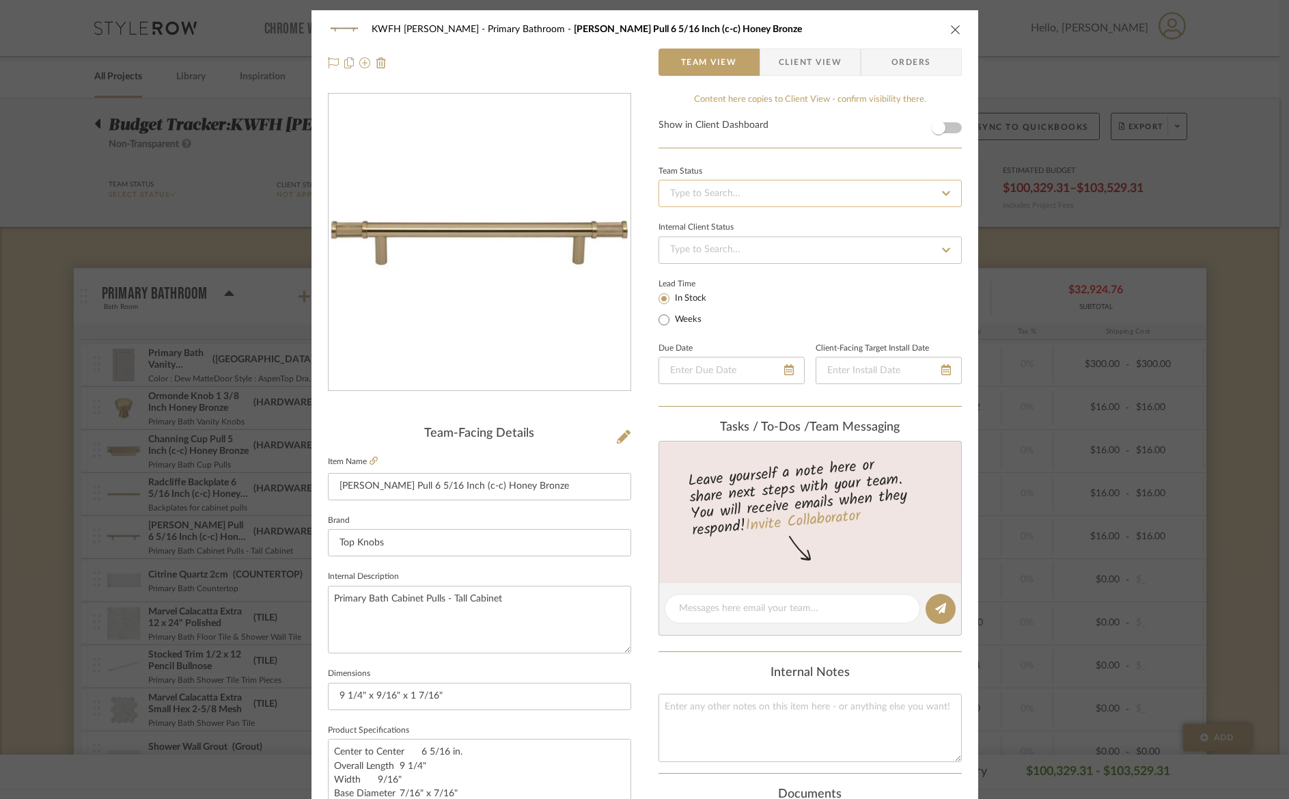
click at [706, 193] on input at bounding box center [810, 193] width 303 height 27
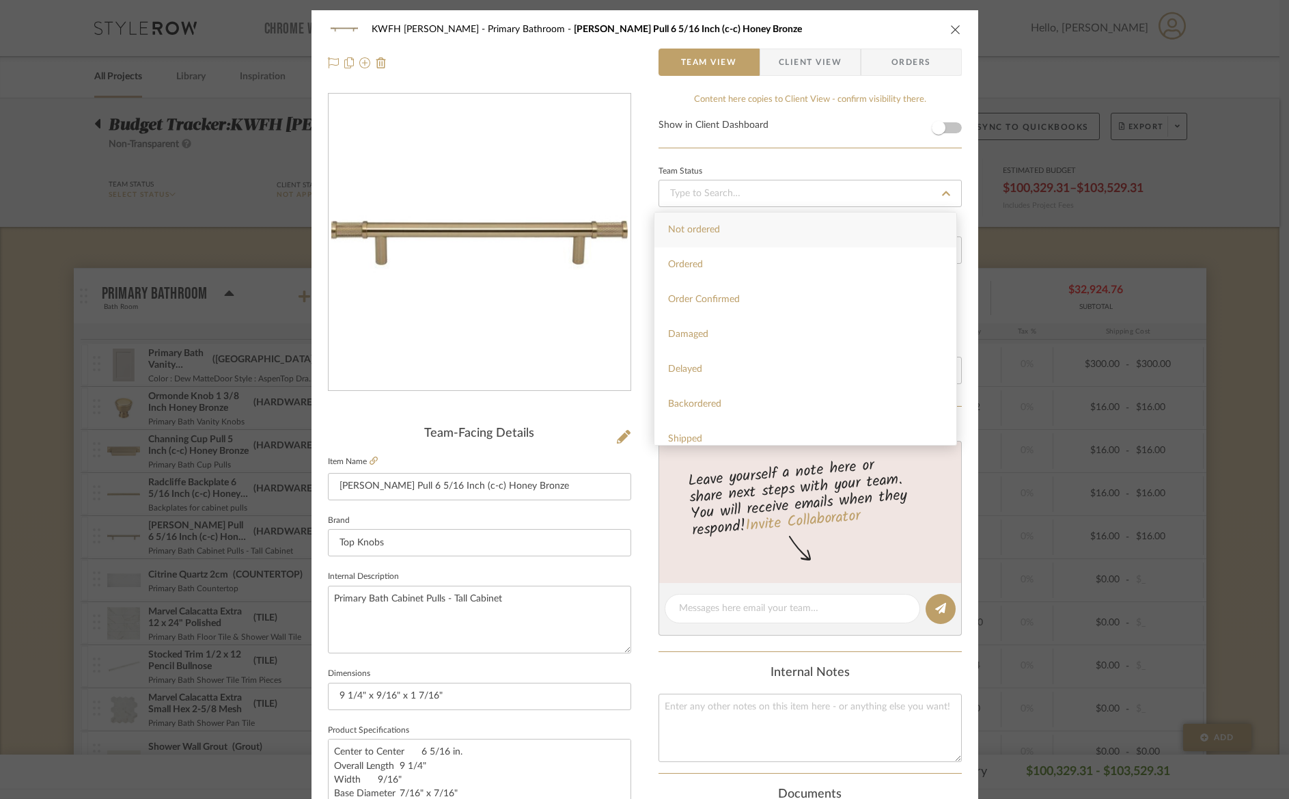
click at [691, 297] on span "Order Confirmed" at bounding box center [704, 299] width 72 height 10
type input "[DATE]"
type input "Order Confirmed"
click at [893, 62] on span "Orders" at bounding box center [912, 62] width 70 height 27
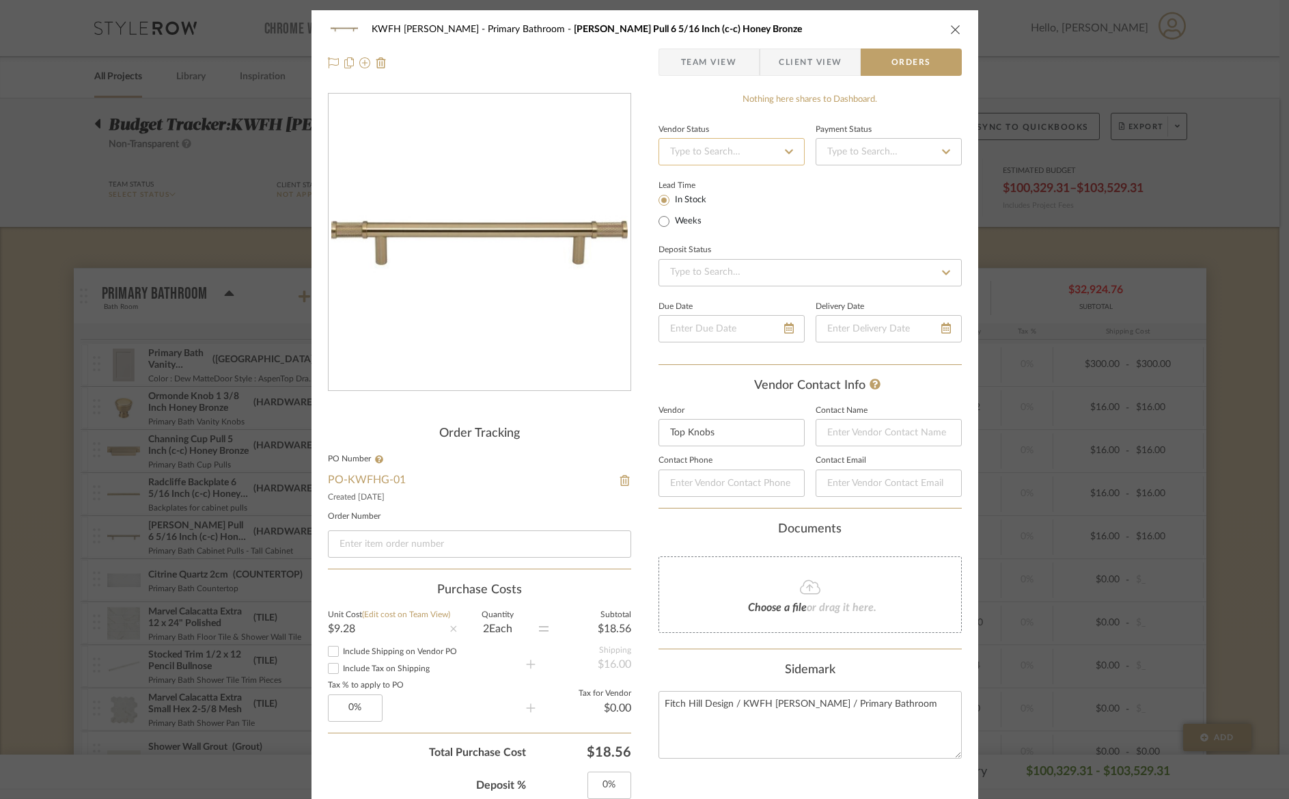
click at [718, 156] on input at bounding box center [732, 151] width 146 height 27
click at [699, 344] on span "Order Acknowledged" at bounding box center [712, 341] width 89 height 10
type input "[DATE]"
type input "Order Acknowledged"
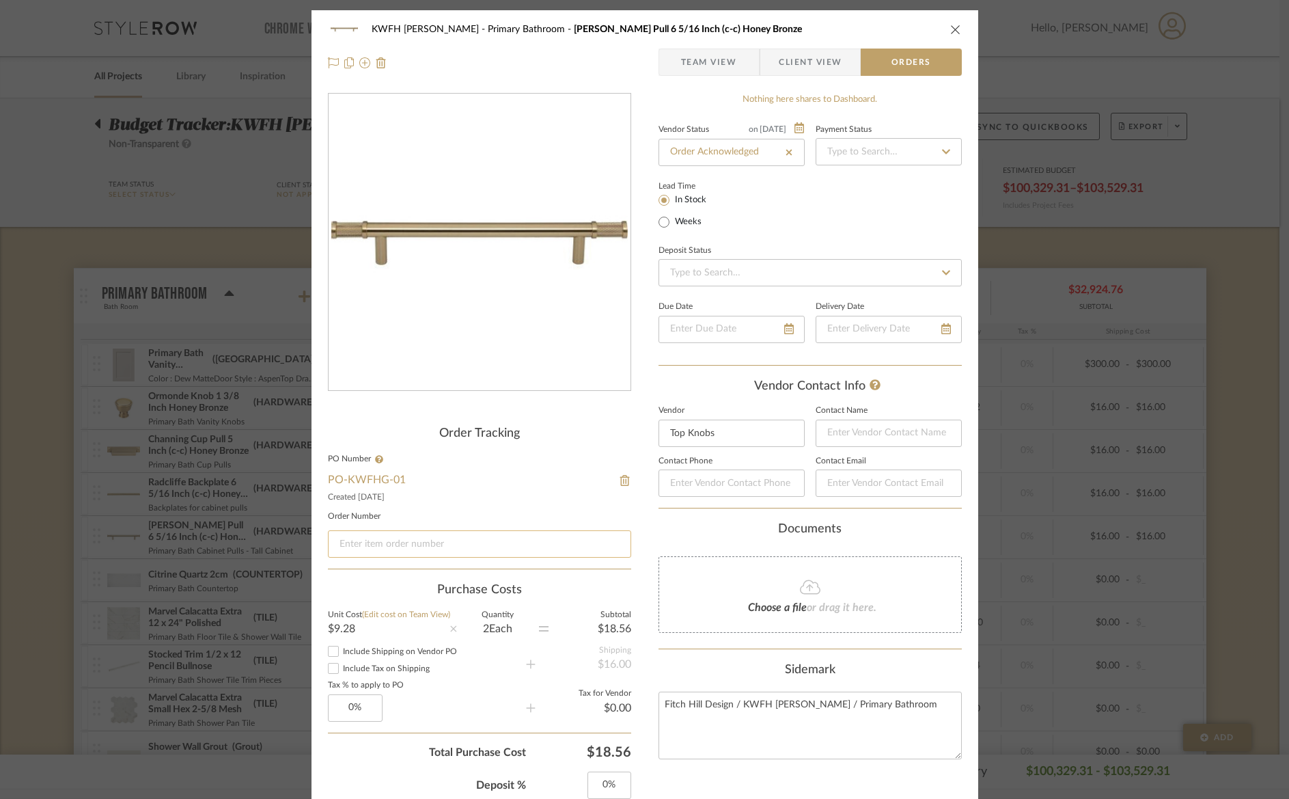
click at [451, 549] on input at bounding box center [479, 543] width 303 height 27
paste input "TK774HB"
type input "TK774HB"
drag, startPoint x: 452, startPoint y: 539, endPoint x: 307, endPoint y: 534, distance: 145.0
click at [312, 534] on div "KWFH GARZONE Primary Bathroom Burnham Pull 6 5/16 Inch (c-c) Honey Bronze Team …" at bounding box center [645, 737] width 667 height 1455
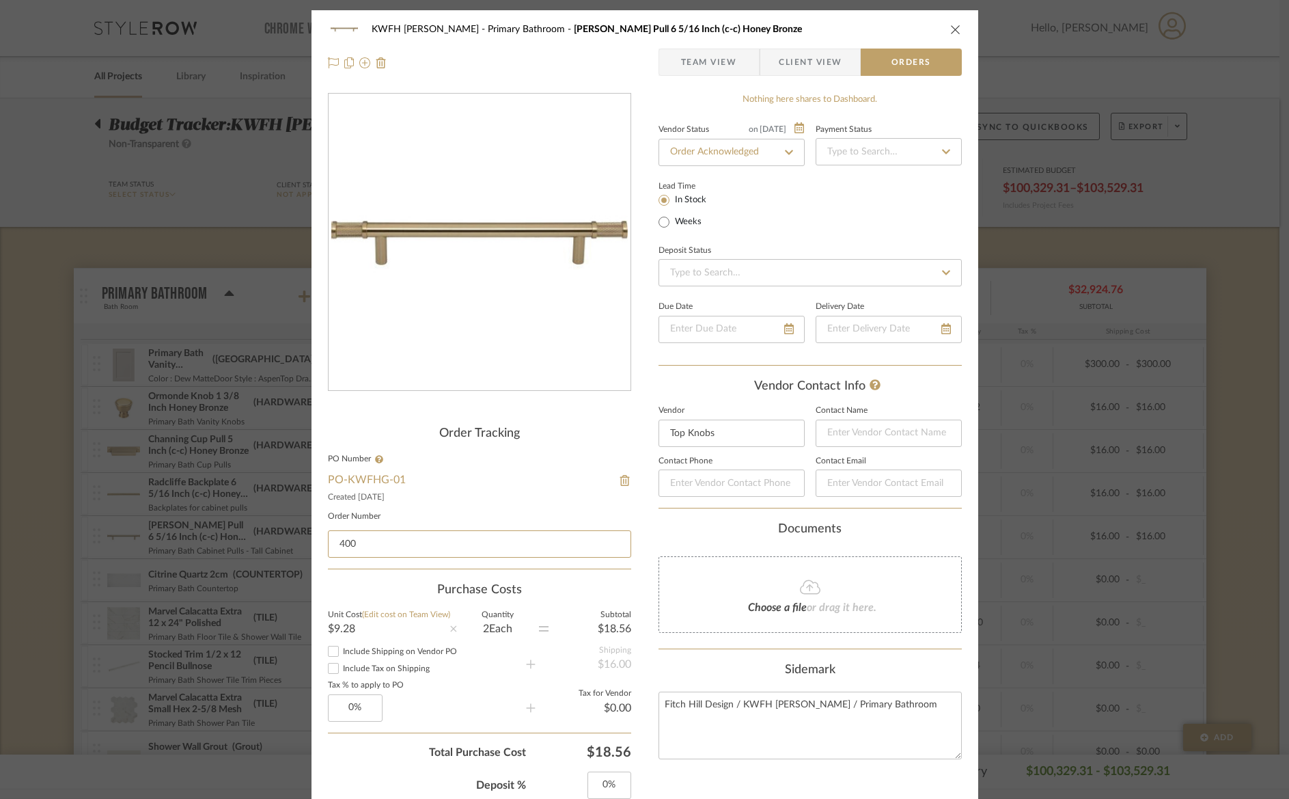
type input "400"
type input "400127"
type input "4001274381"
click at [1134, 181] on div "KWFH GARZONE Primary Bathroom Burnham Pull 6 5/16 Inch (c-c) Honey Bronze Team …" at bounding box center [644, 399] width 1289 height 799
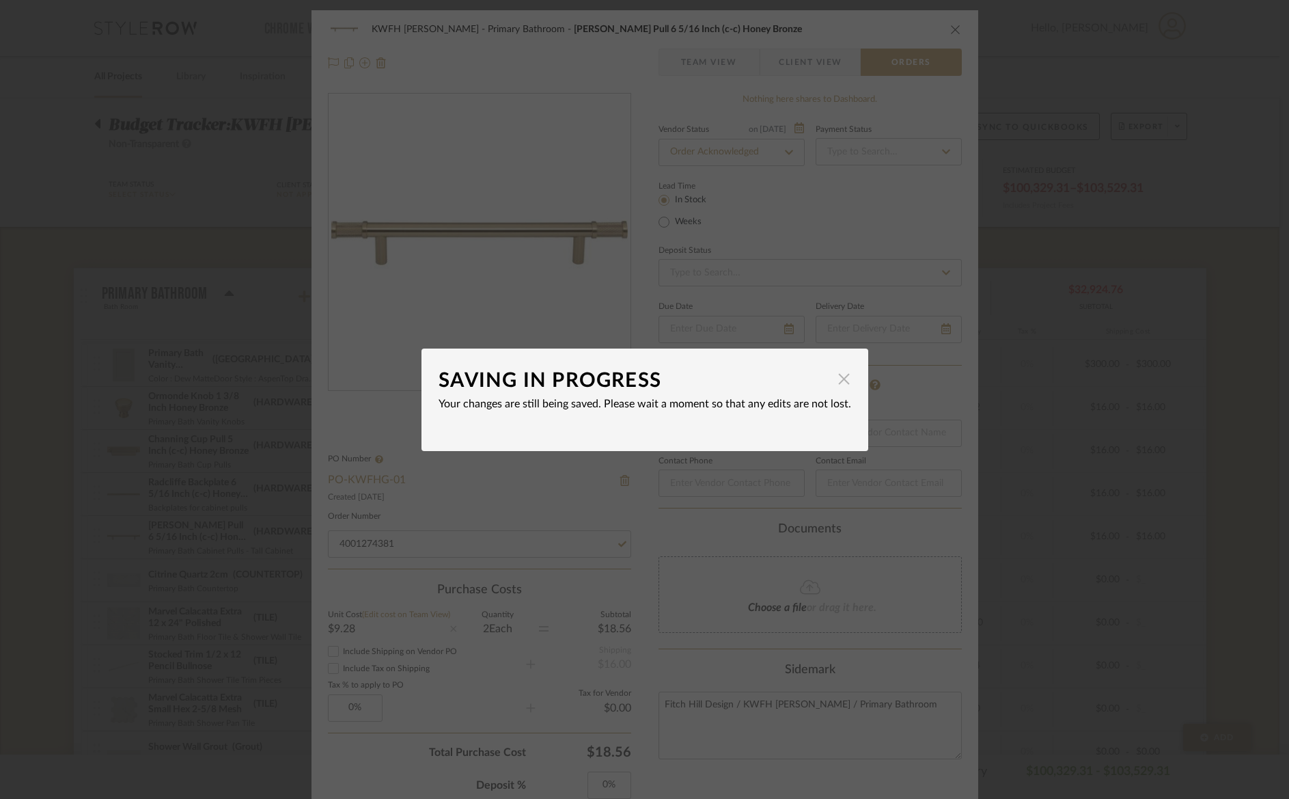
click at [838, 383] on span "button" at bounding box center [844, 379] width 27 height 27
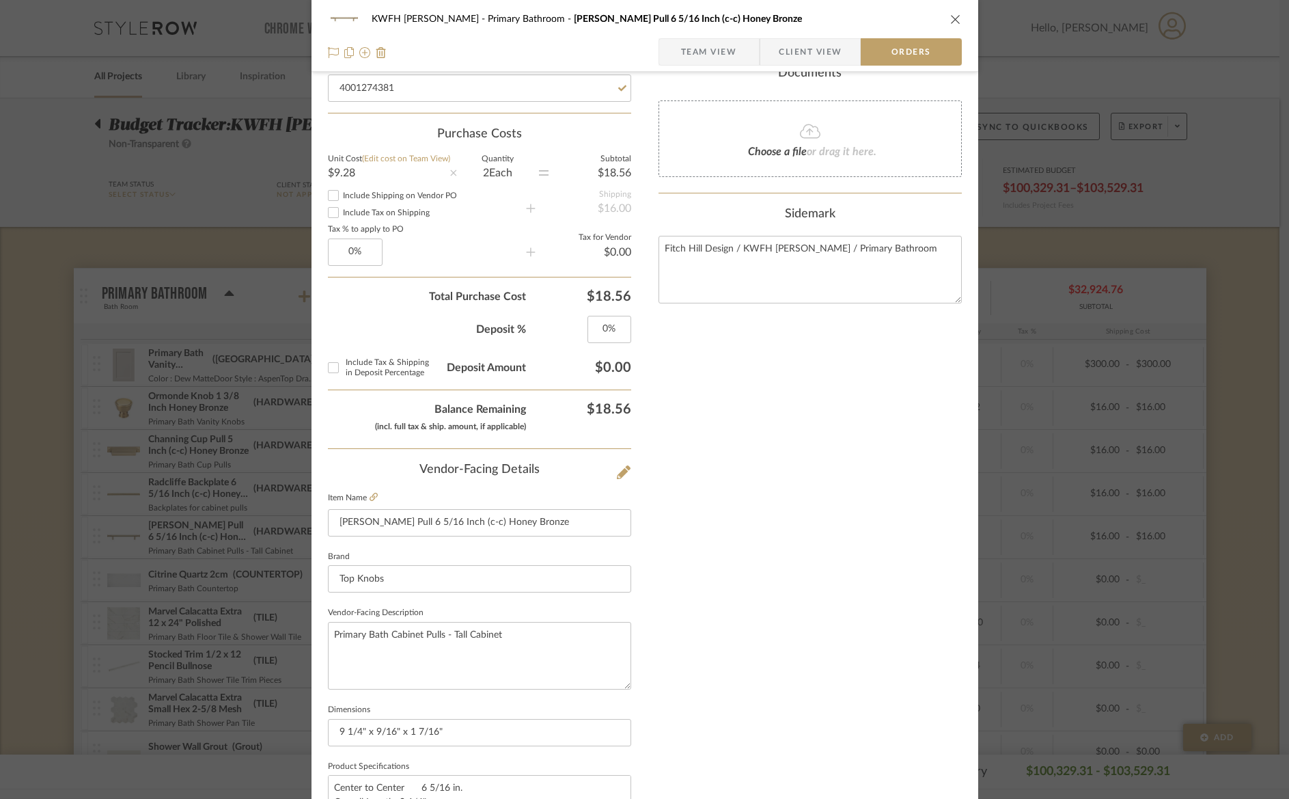
scroll to position [427, 0]
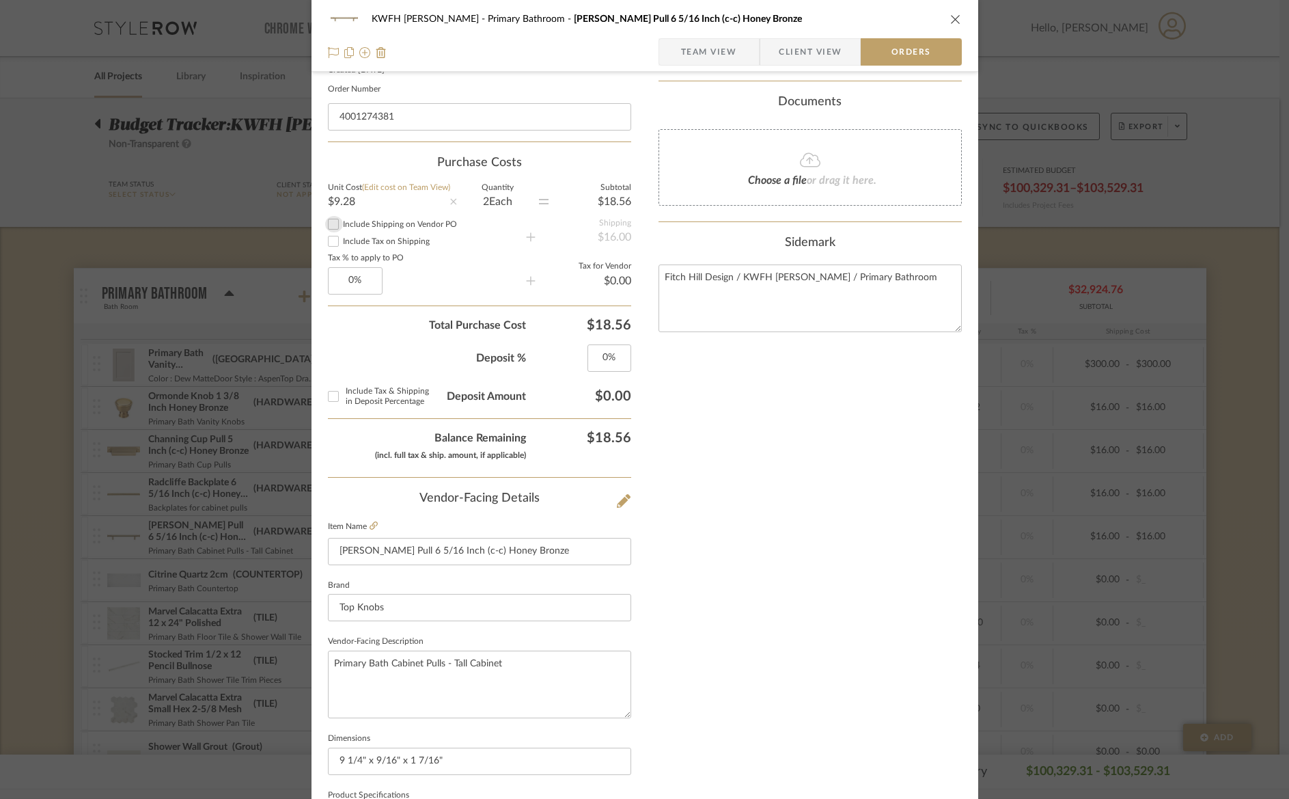
click at [329, 221] on input "Include Shipping on Vendor PO" at bounding box center [333, 224] width 16 height 16
checkbox input "true"
click at [329, 245] on input "Include Tax on Shipping" at bounding box center [333, 241] width 16 height 16
checkbox input "true"
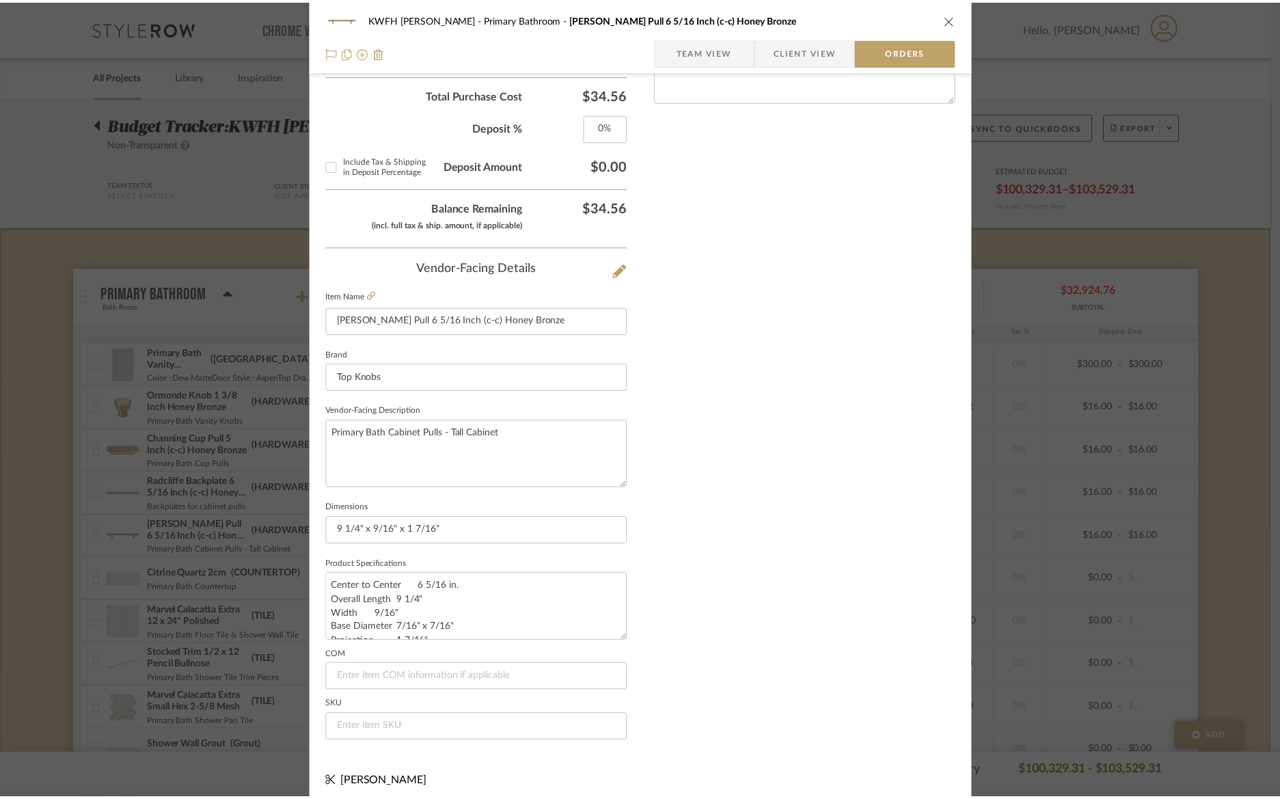
scroll to position [666, 0]
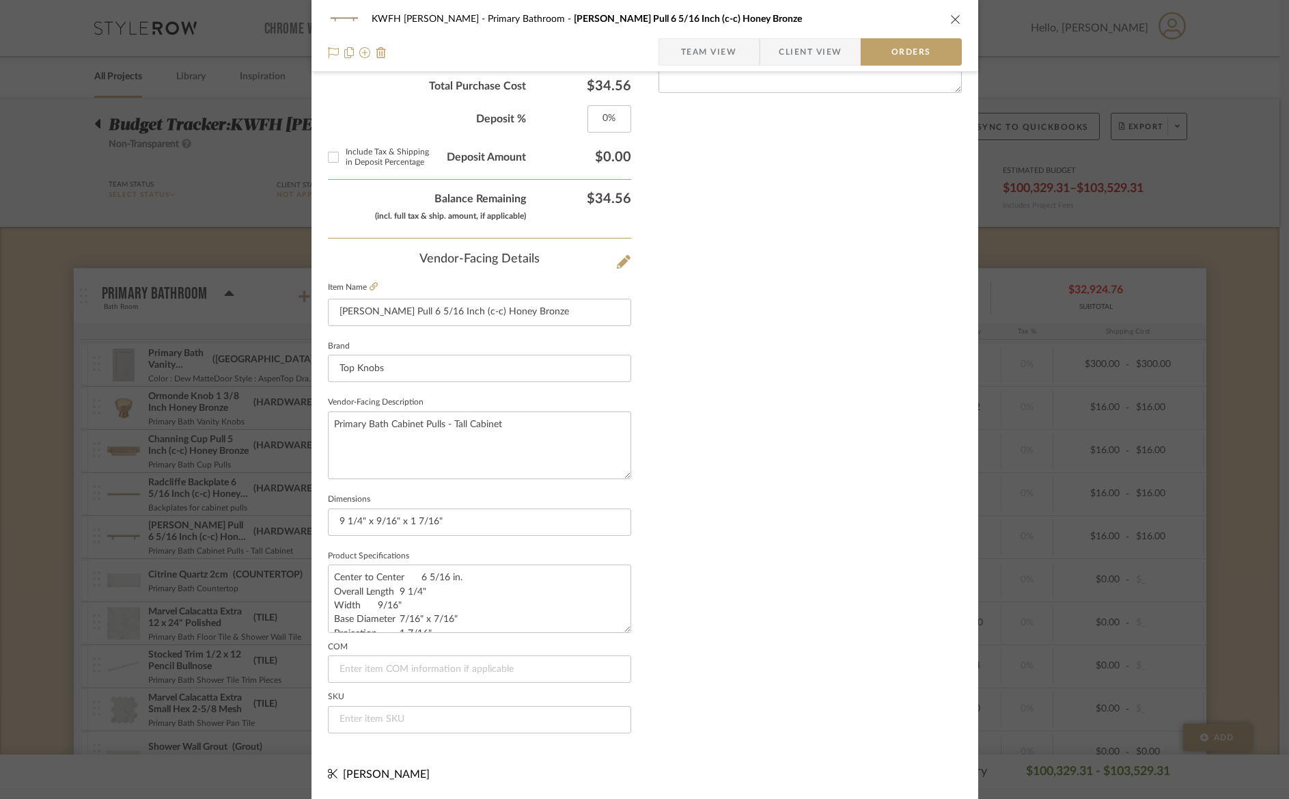
click at [950, 21] on icon "close" at bounding box center [955, 19] width 11 height 11
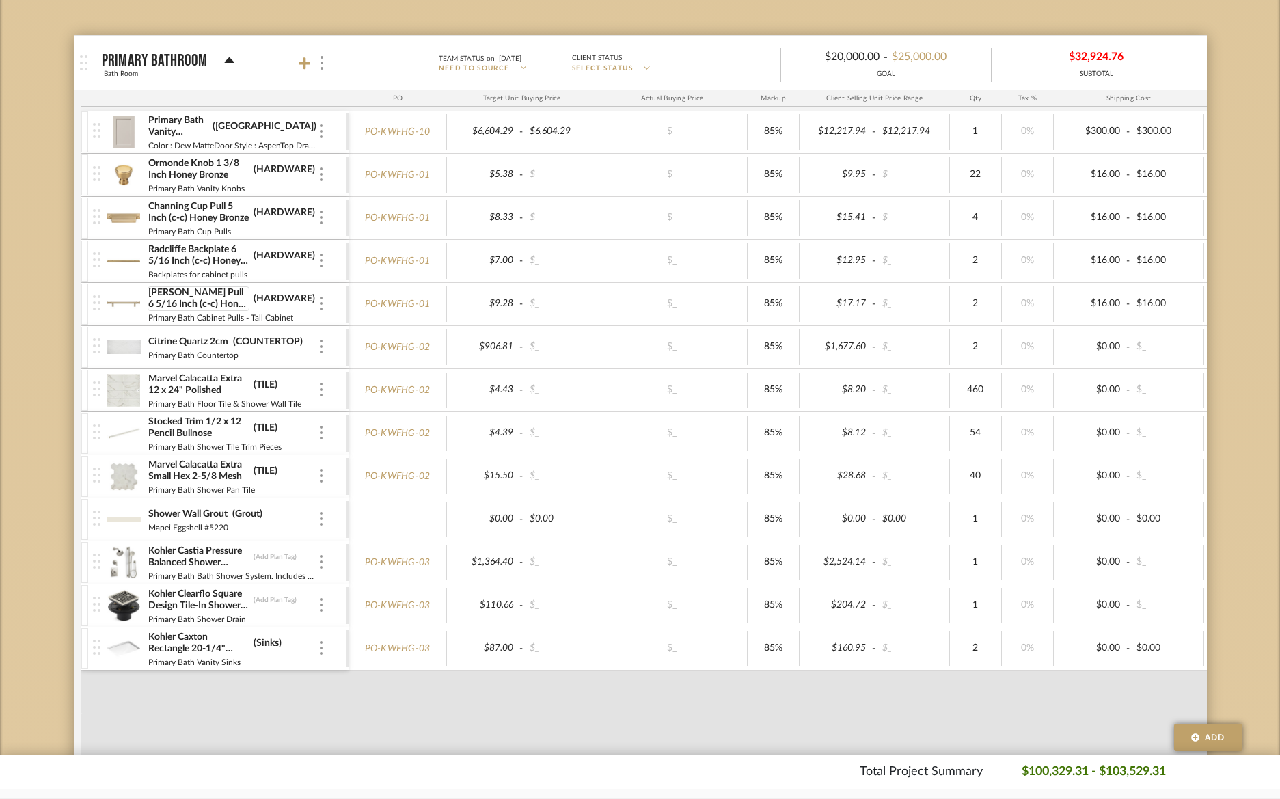
scroll to position [244, 0]
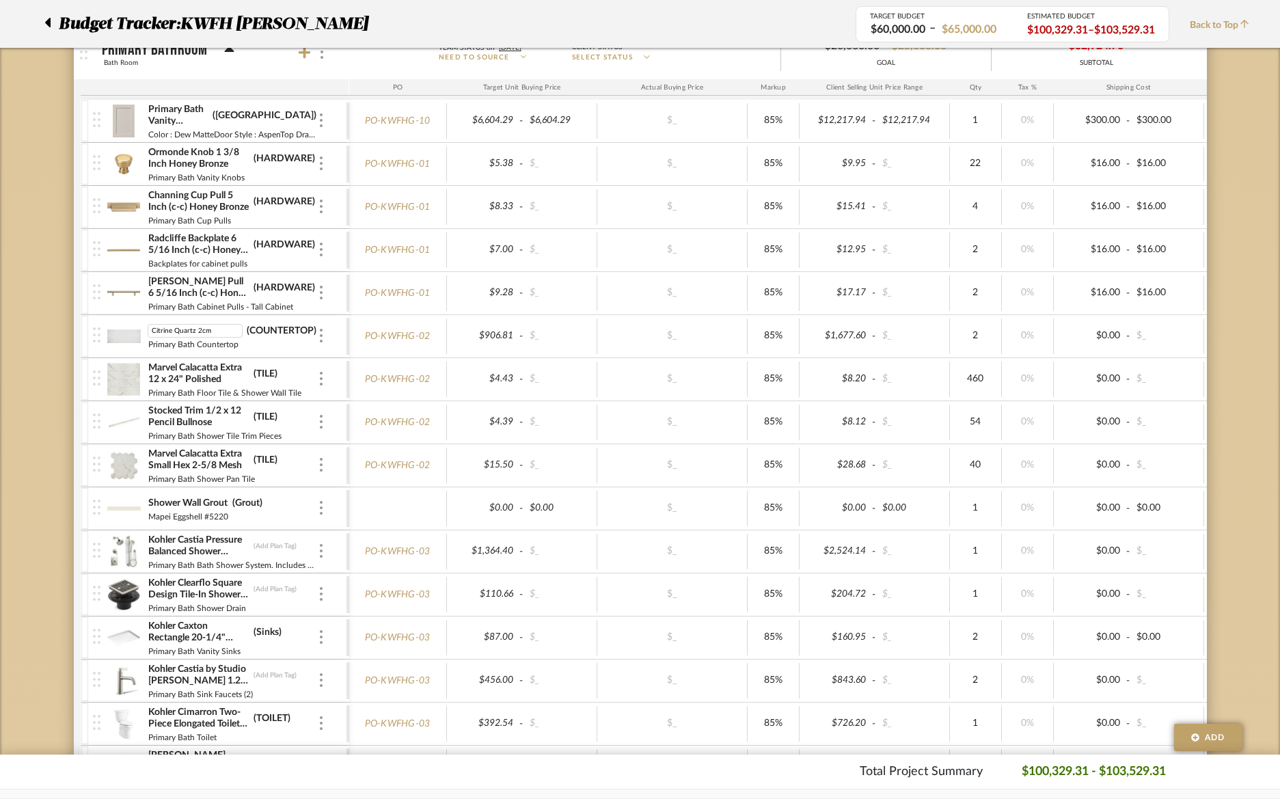
drag, startPoint x: 214, startPoint y: 327, endPoint x: 253, endPoint y: 317, distance: 40.9
click at [304, 351] on div "Citrine Quartz 2cm Citrine Quartz 2cm (COUNTERTOP) Primary Bath Countertop" at bounding box center [233, 336] width 170 height 42
click at [114, 338] on img at bounding box center [123, 336] width 33 height 33
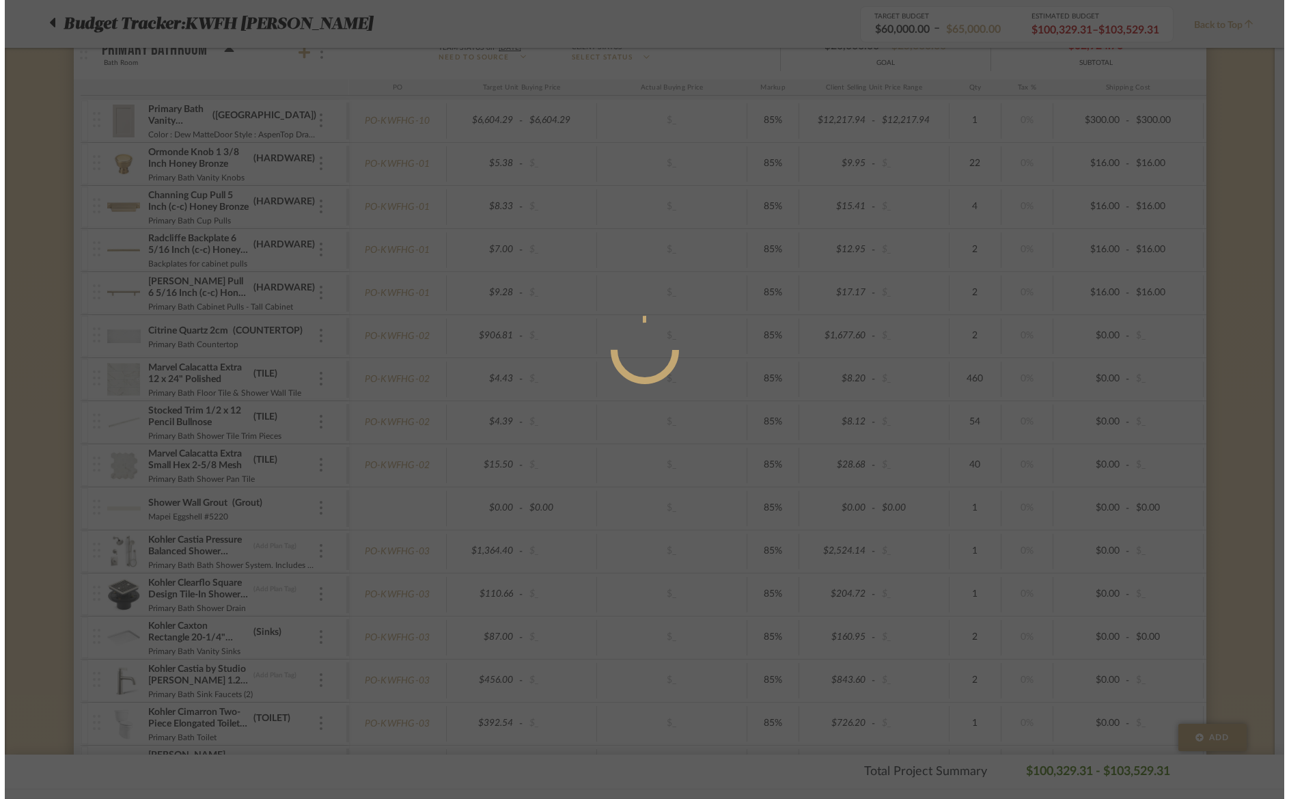
scroll to position [0, 0]
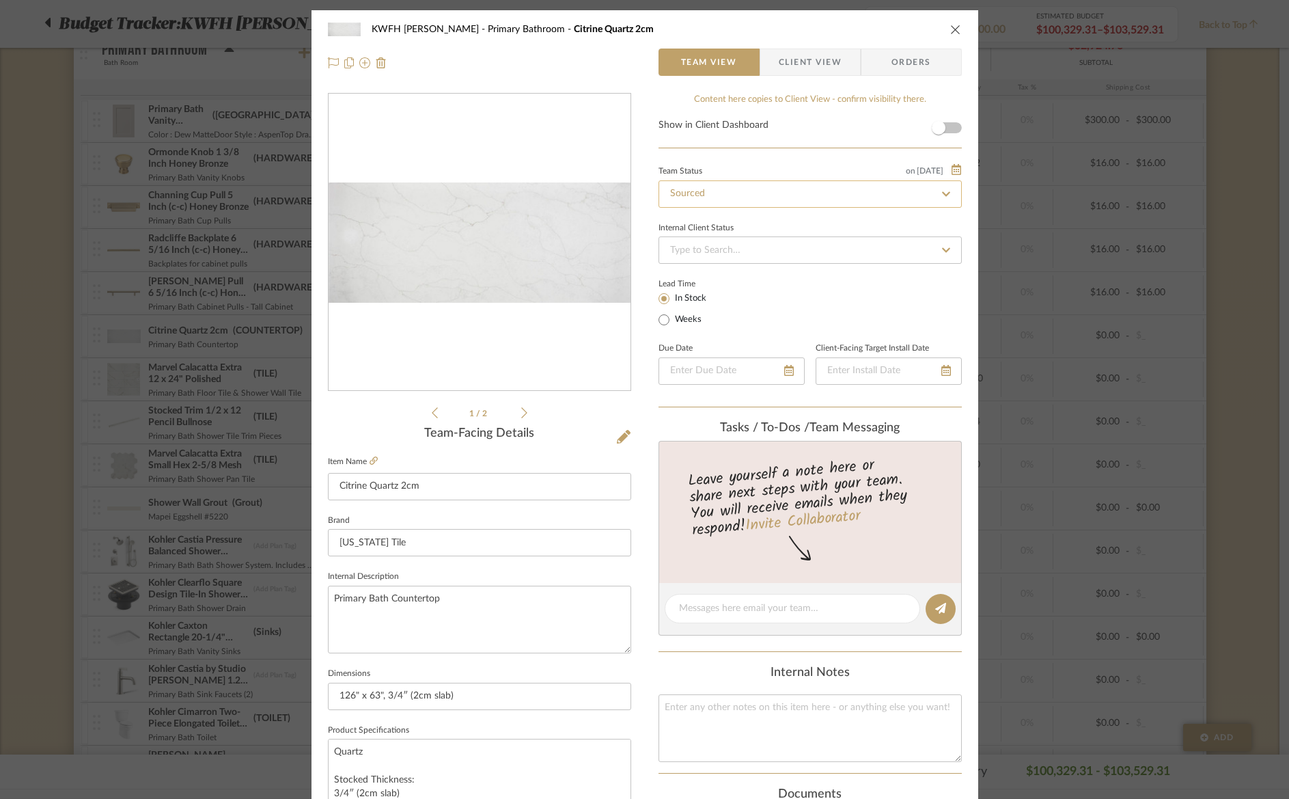
click at [704, 193] on input "Sourced" at bounding box center [810, 193] width 303 height 27
click at [797, 193] on input "Sourced" at bounding box center [810, 193] width 303 height 27
click at [856, 195] on input "Sourced" at bounding box center [810, 193] width 303 height 27
click at [855, 195] on input "Sourced" at bounding box center [810, 193] width 303 height 27
click at [942, 191] on icon at bounding box center [946, 194] width 12 height 10
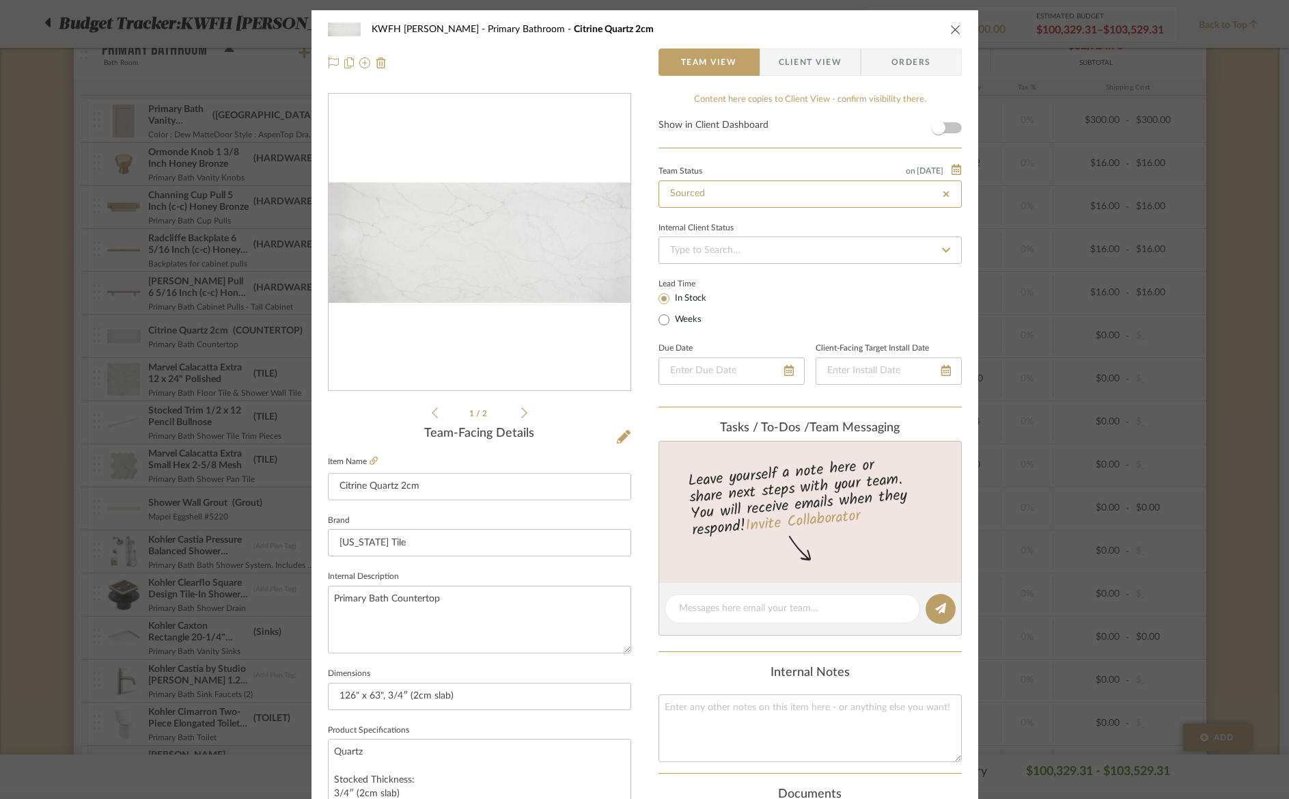
type input "[DATE]"
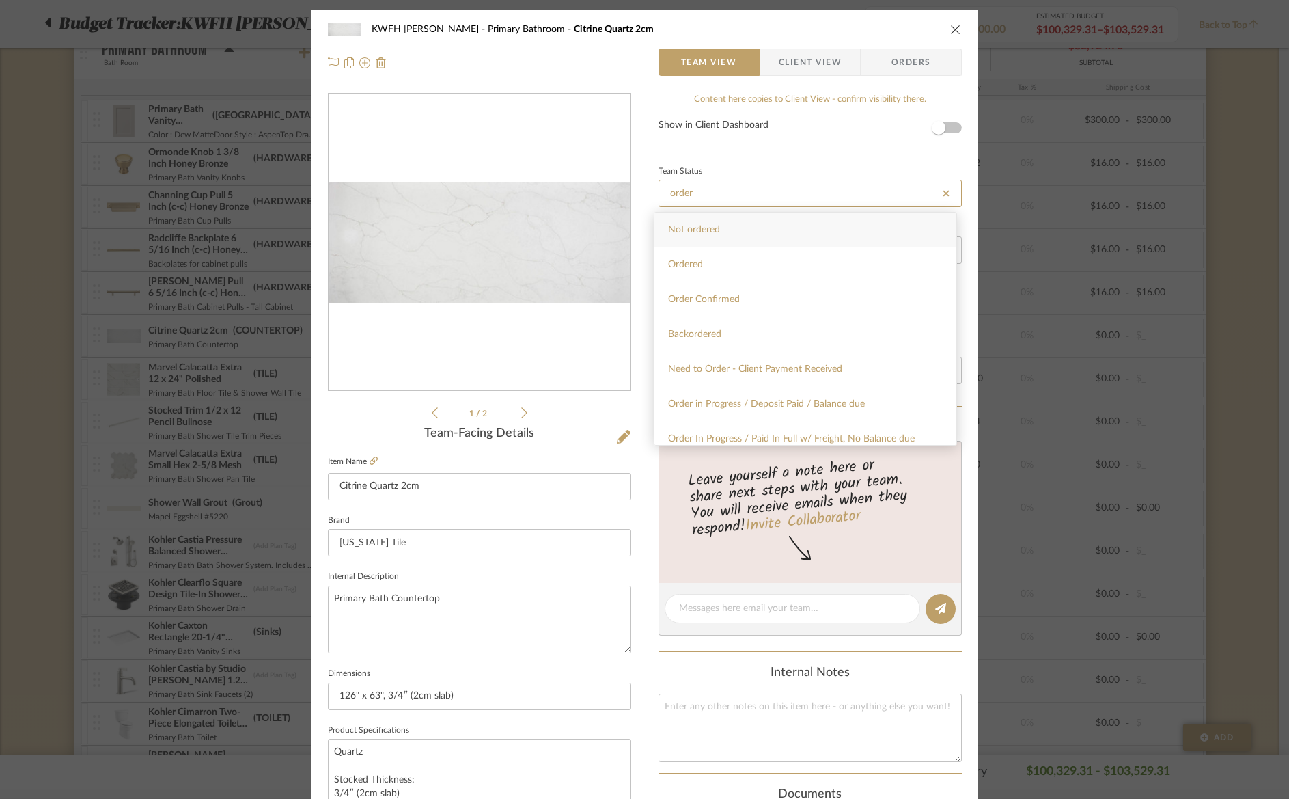
type input "order"
click at [748, 297] on div "Order Confirmed" at bounding box center [806, 299] width 302 height 35
type input "[DATE]"
type input "Order Confirmed"
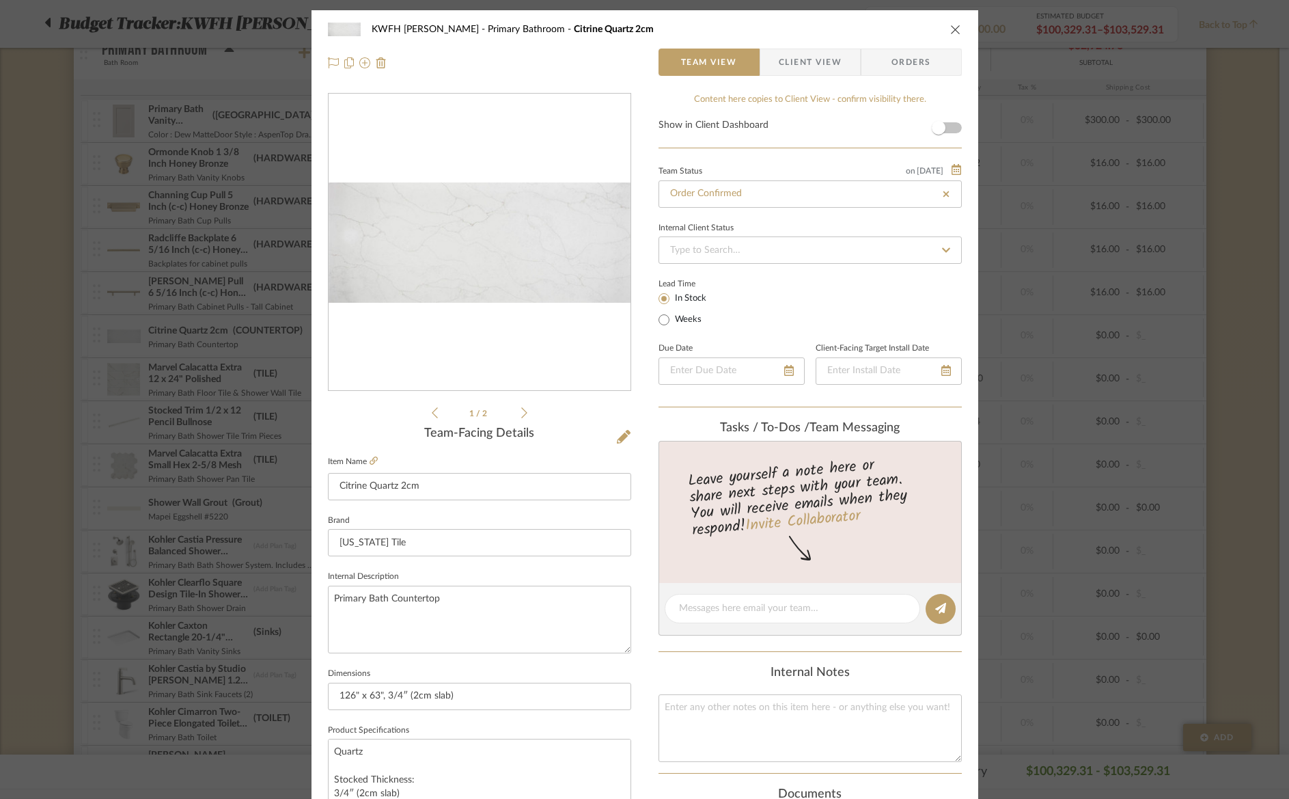
click at [889, 57] on span "Orders" at bounding box center [912, 62] width 70 height 27
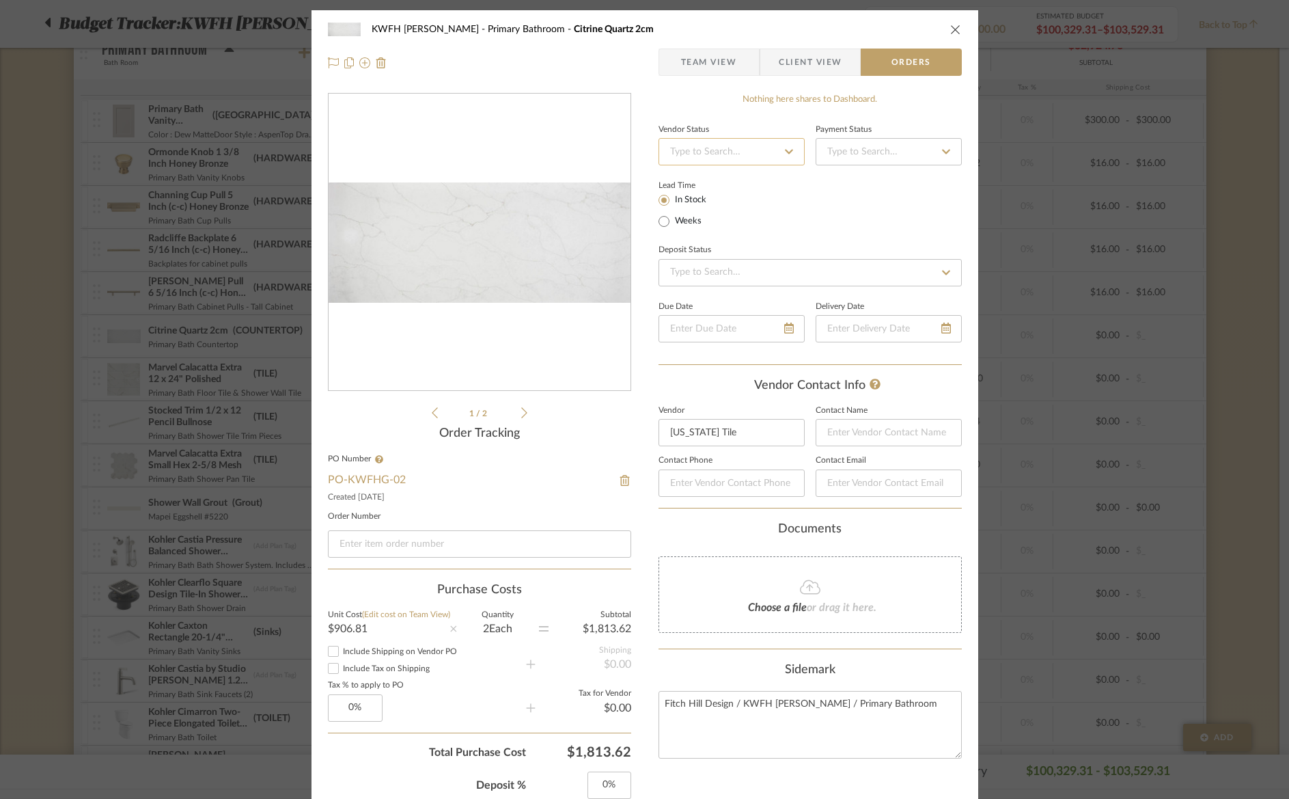
click at [680, 149] on input at bounding box center [732, 151] width 146 height 27
type input "order"
click at [736, 240] on span "Order Acknowledged" at bounding box center [712, 237] width 89 height 10
type input "[DATE]"
type input "Order Acknowledged"
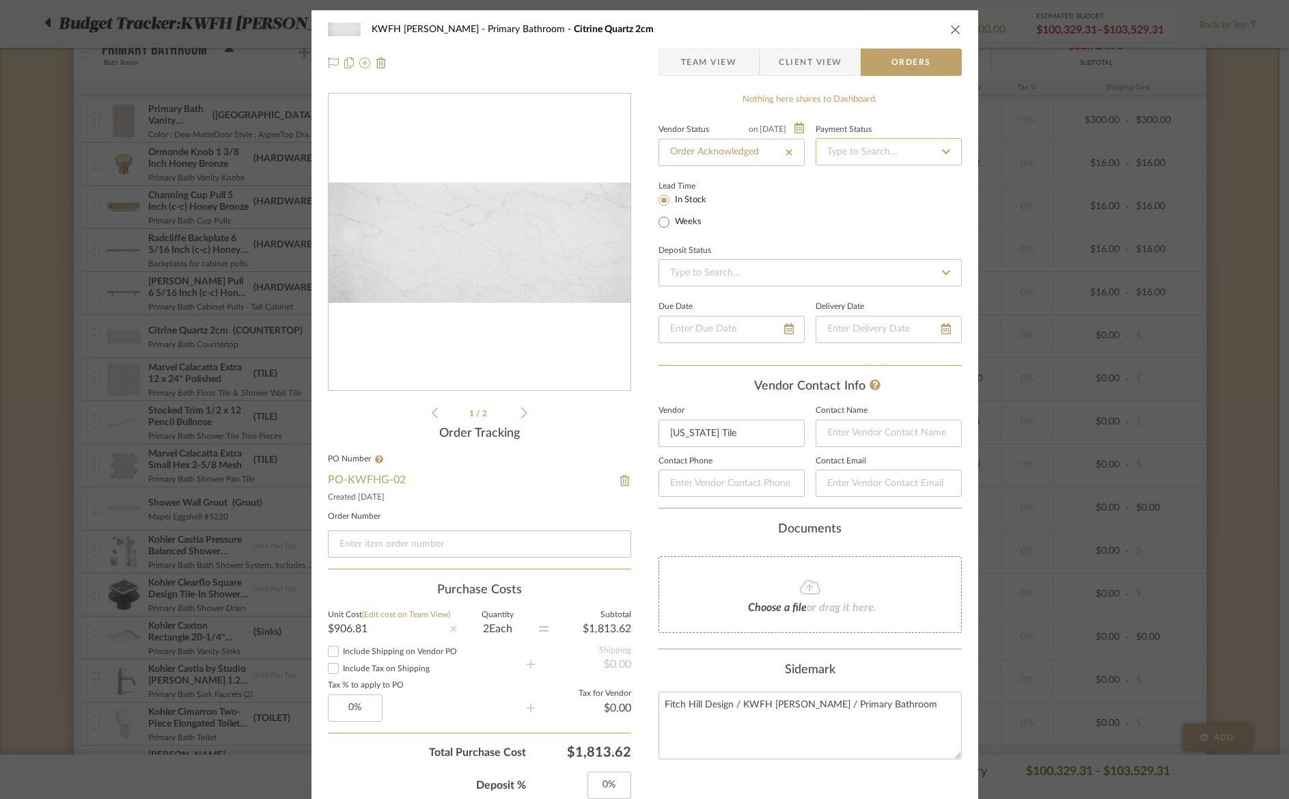
click at [855, 159] on input at bounding box center [889, 151] width 146 height 27
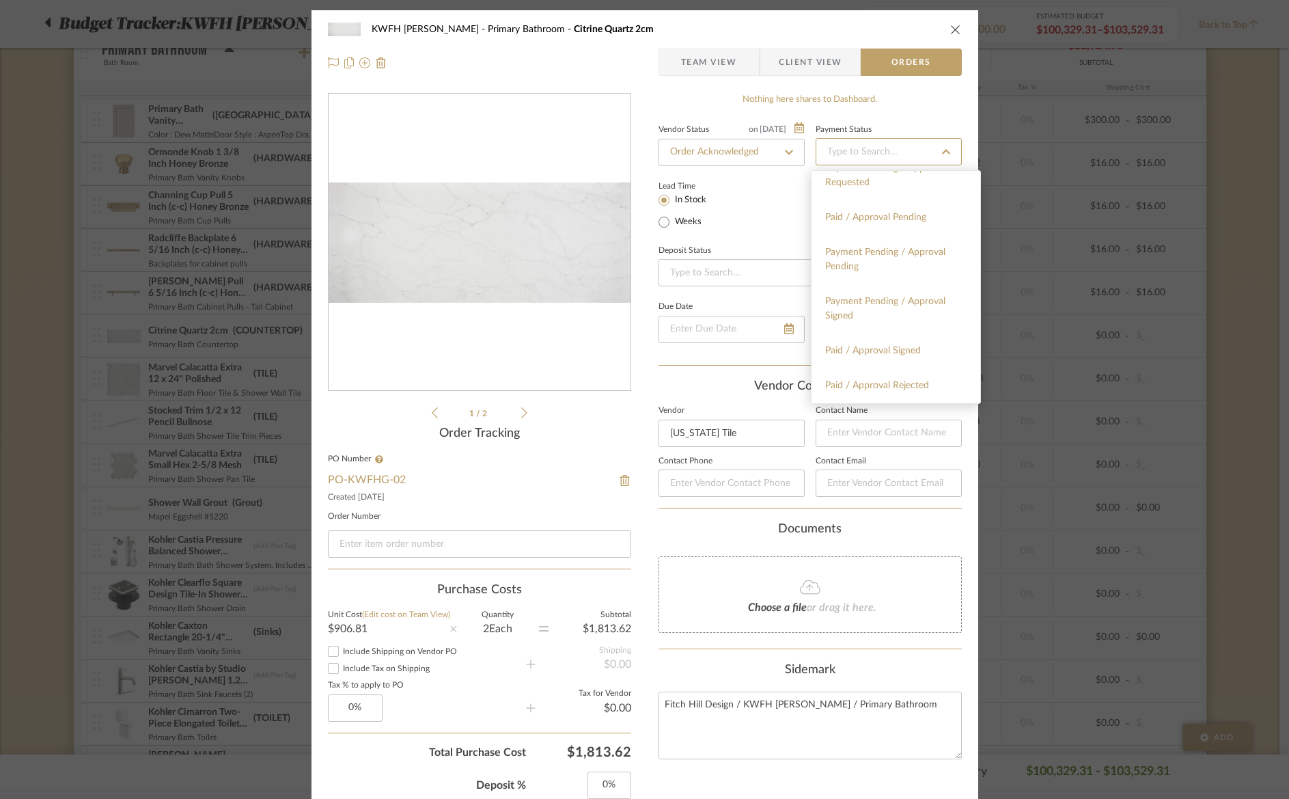
scroll to position [251, 0]
click at [772, 217] on div "Lead Time In Stock Weeks" at bounding box center [810, 203] width 303 height 53
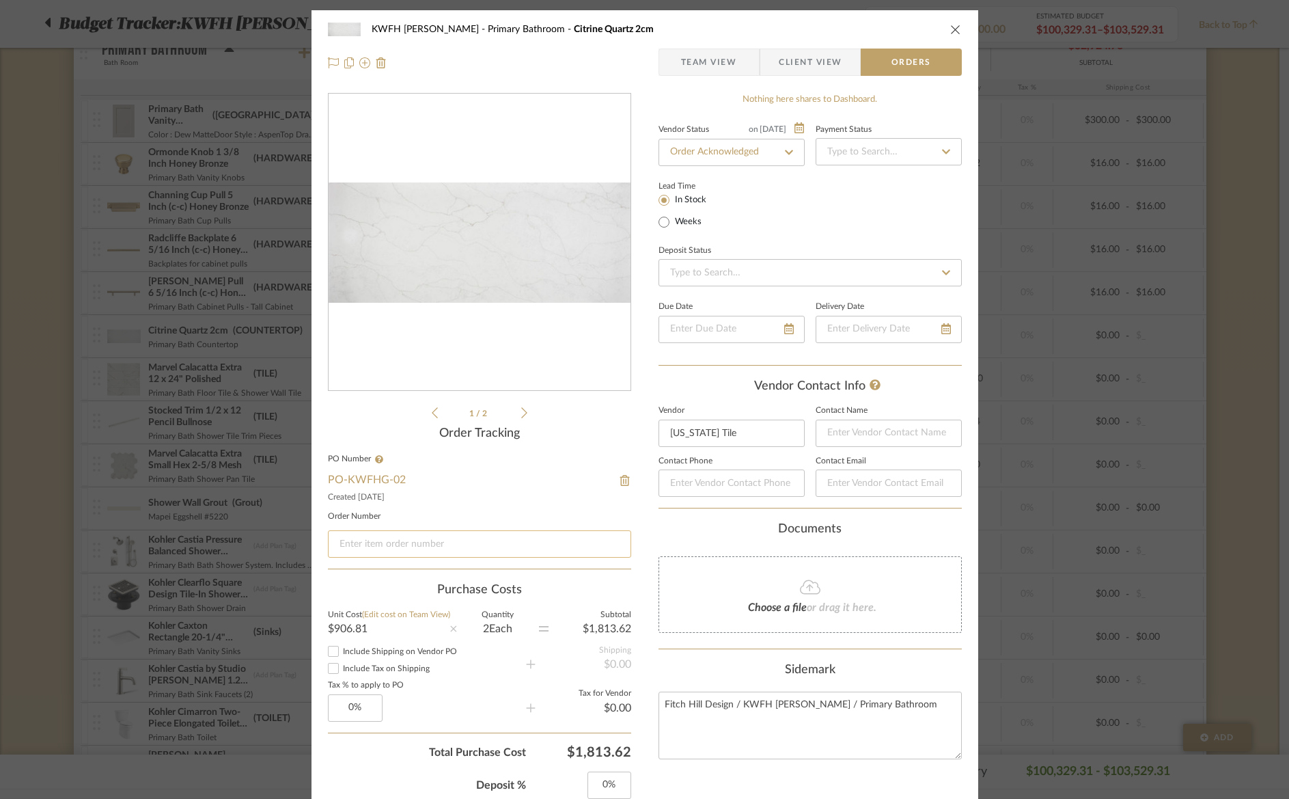
click at [368, 547] on input at bounding box center [479, 543] width 303 height 27
paste input "14386596"
type input "14386596"
click at [592, 494] on div "Created [DATE]" at bounding box center [479, 496] width 303 height 11
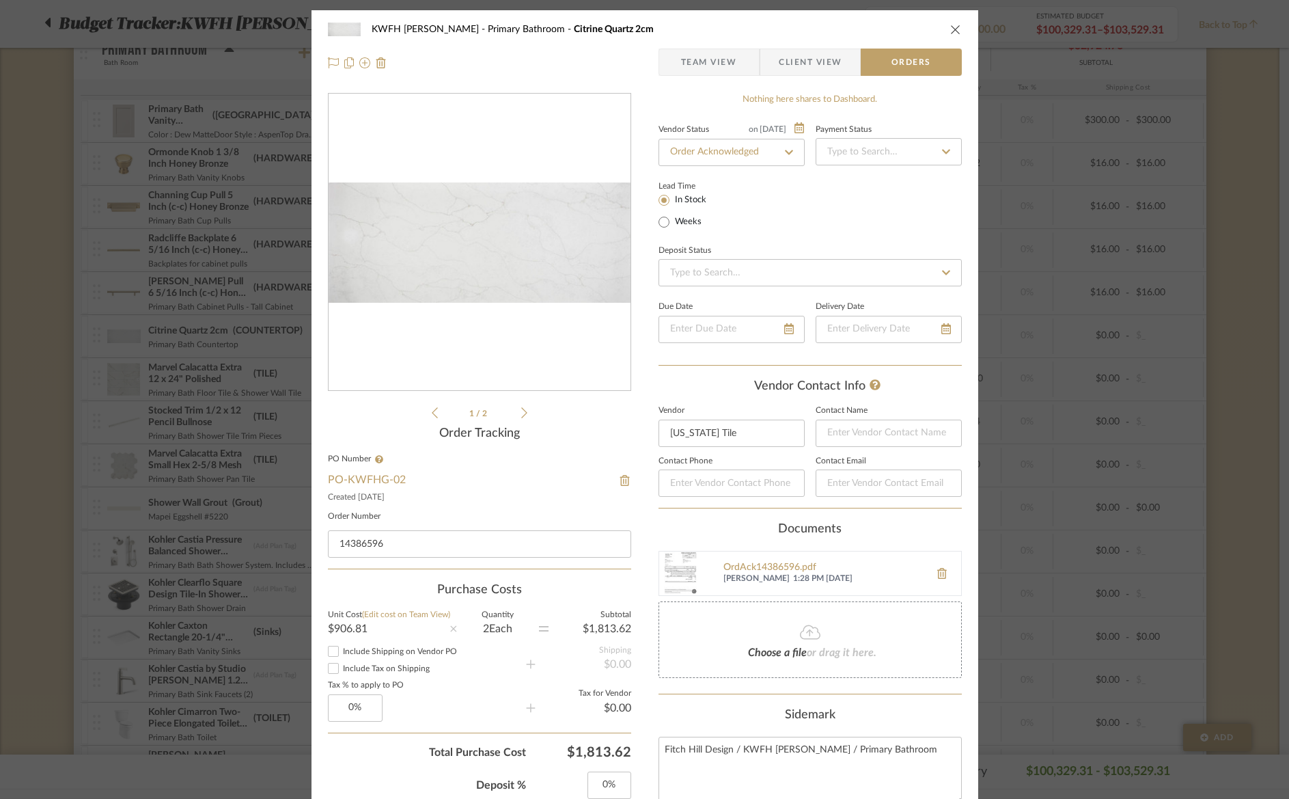
click at [952, 29] on icon "close" at bounding box center [955, 29] width 11 height 11
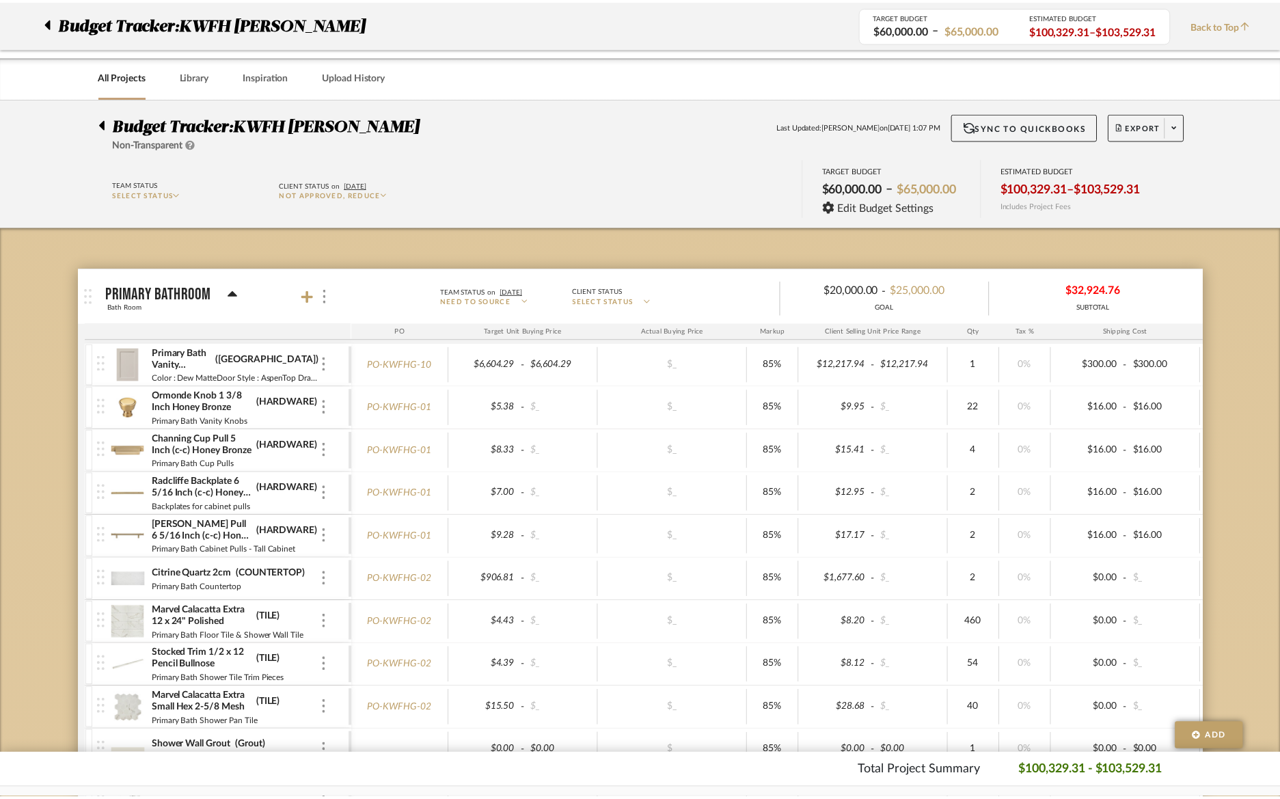
scroll to position [244, 0]
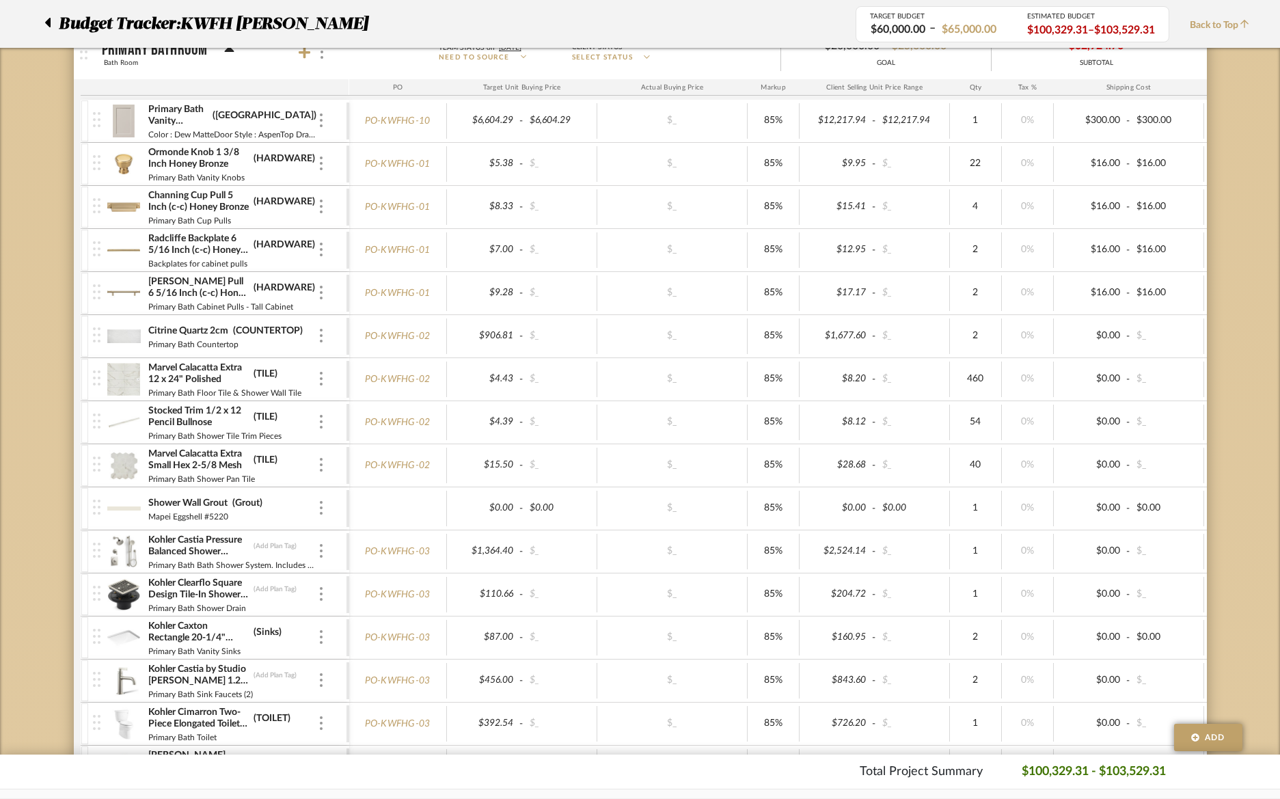
click at [125, 380] on img at bounding box center [123, 379] width 33 height 33
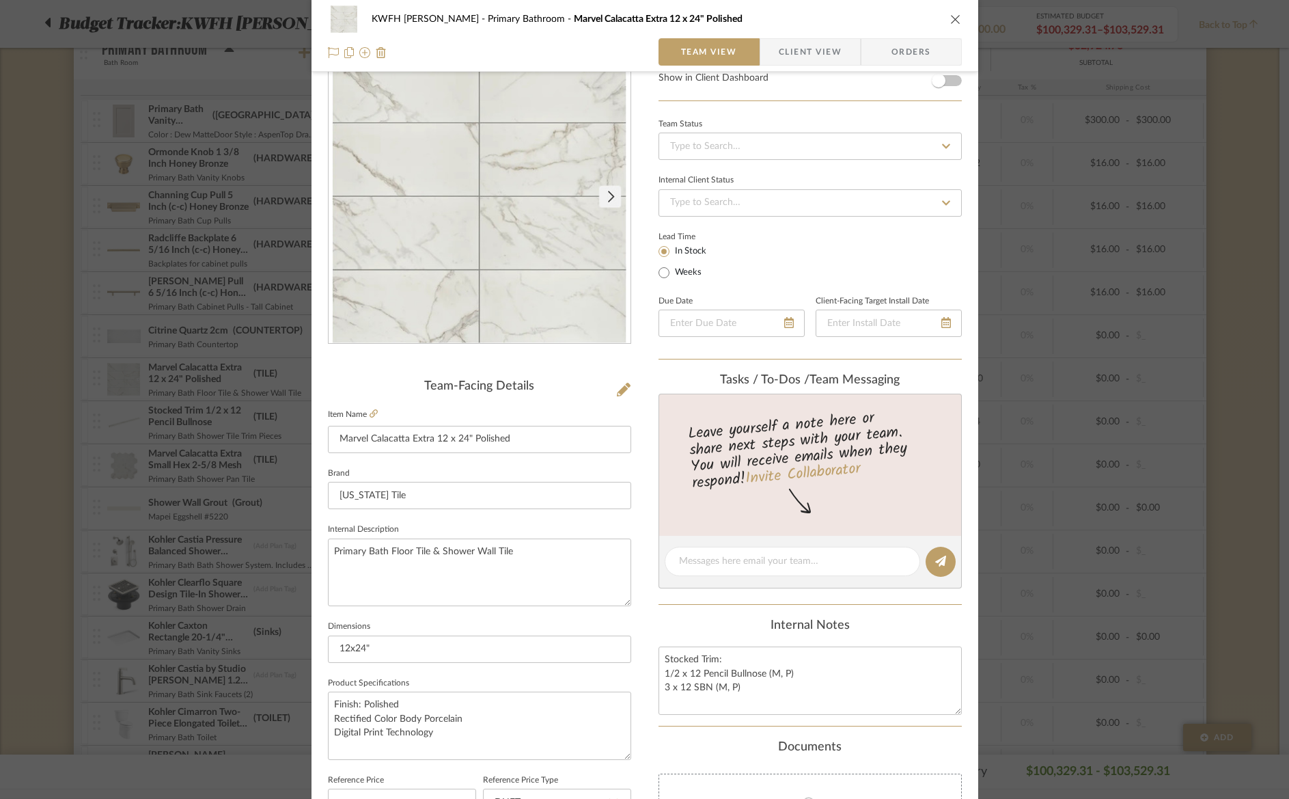
scroll to position [14, 0]
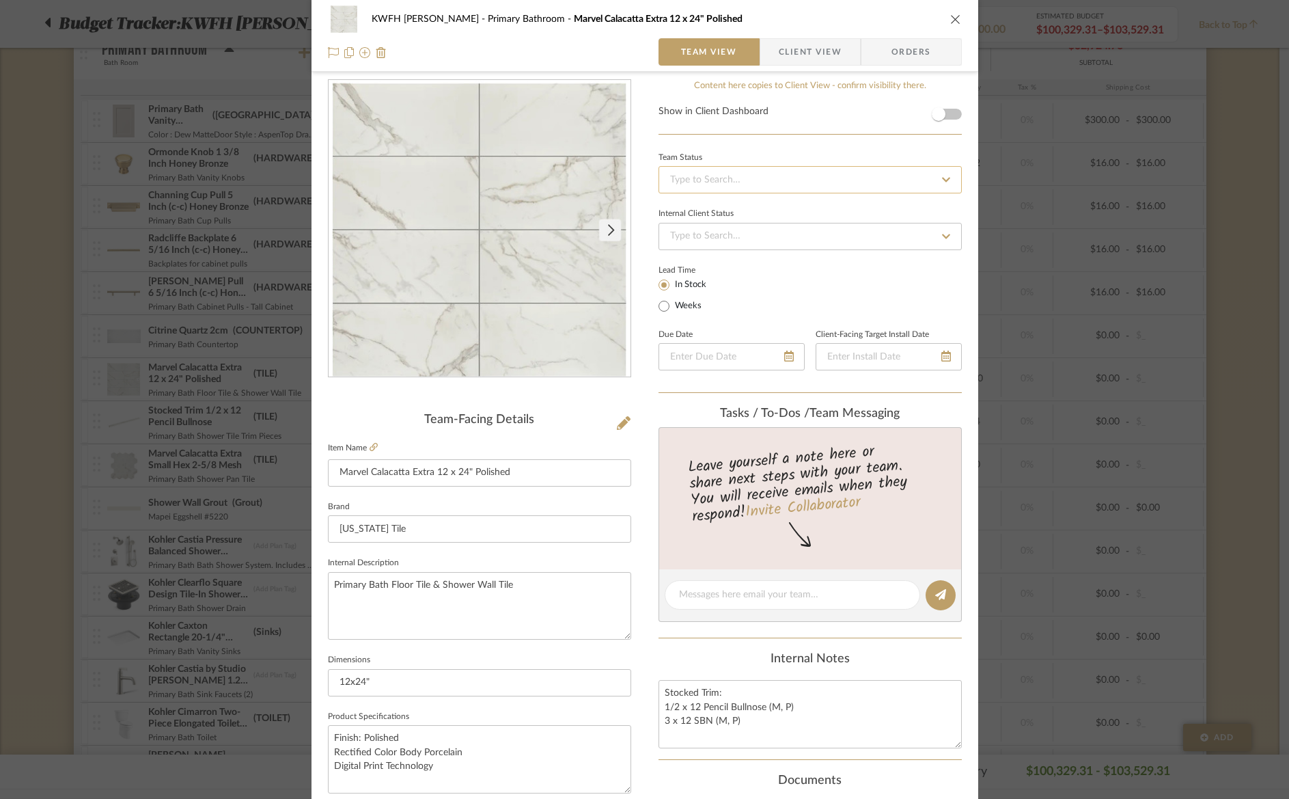
click at [713, 184] on input at bounding box center [810, 179] width 303 height 27
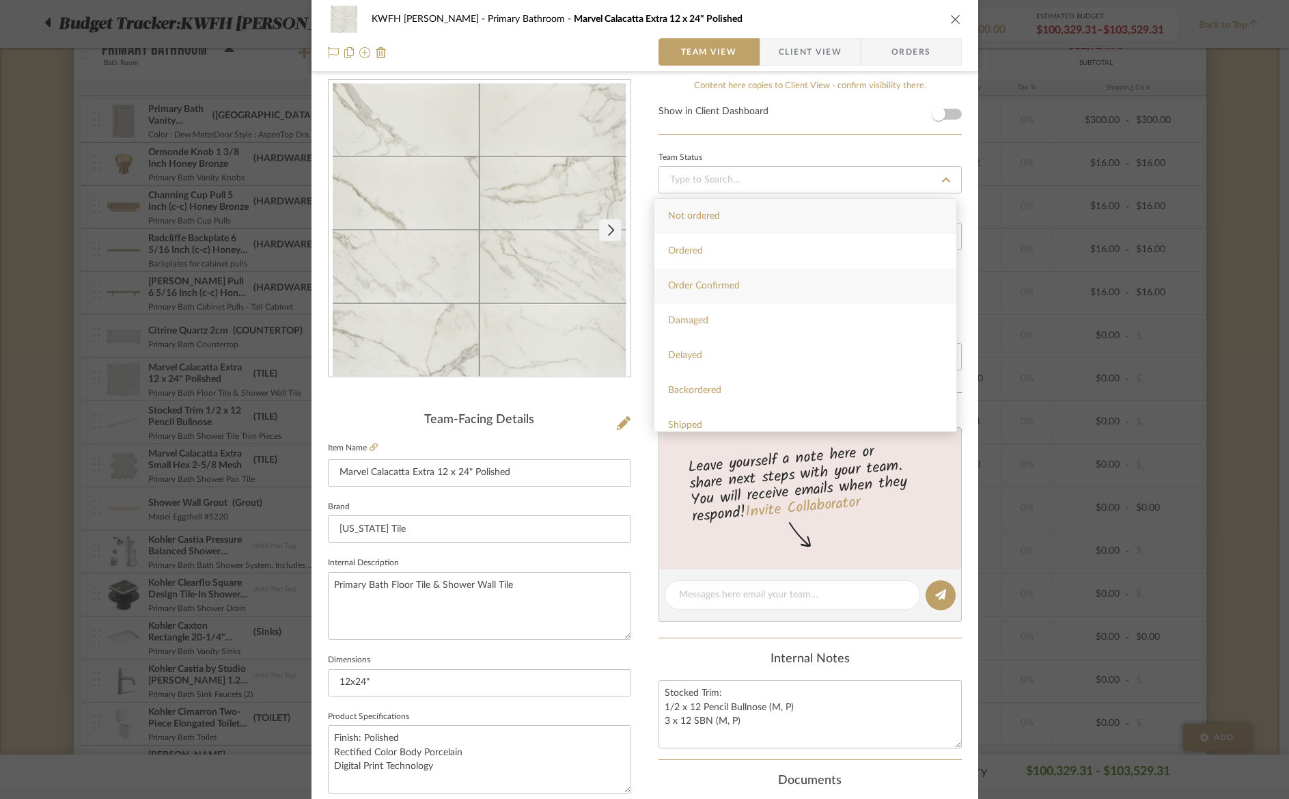
click at [691, 282] on span "Order Confirmed" at bounding box center [704, 286] width 72 height 10
type input "[DATE]"
type input "Order Confirmed"
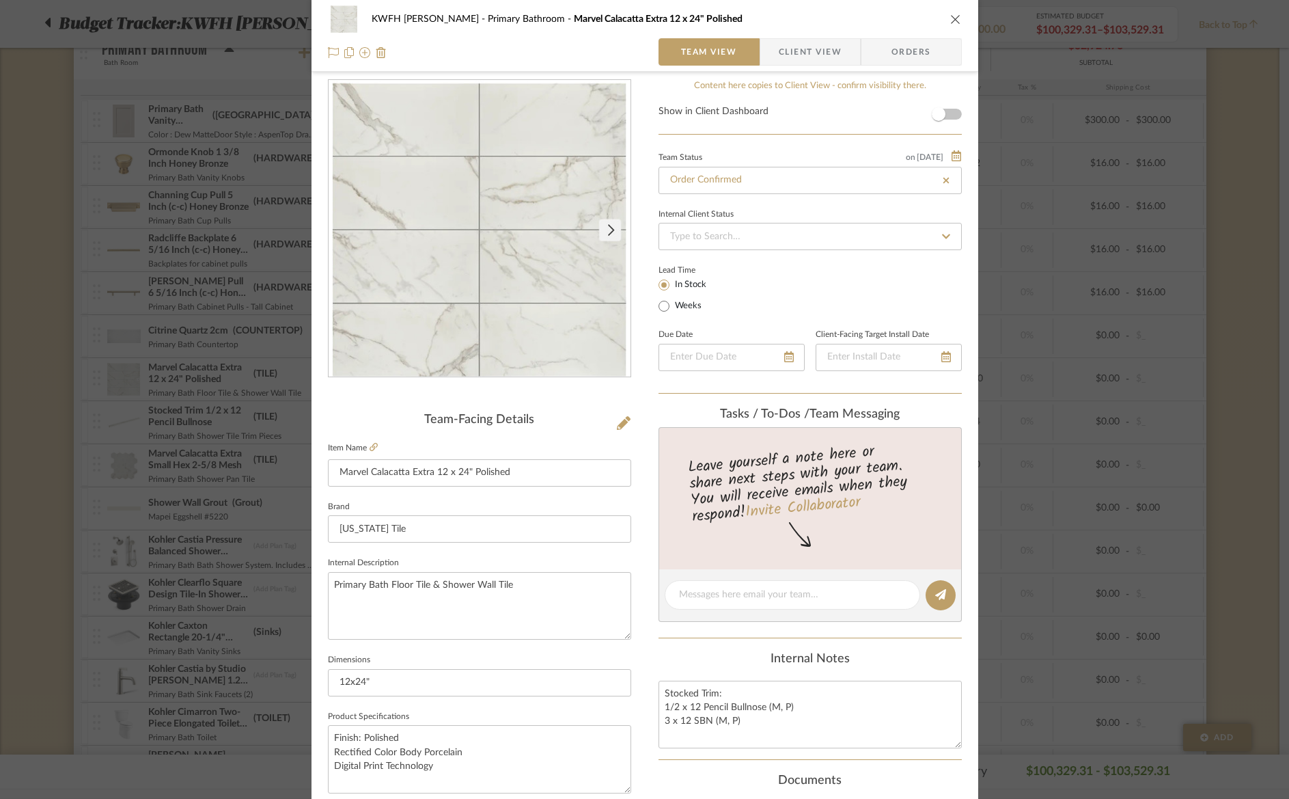
click at [905, 46] on span "Orders" at bounding box center [912, 51] width 70 height 27
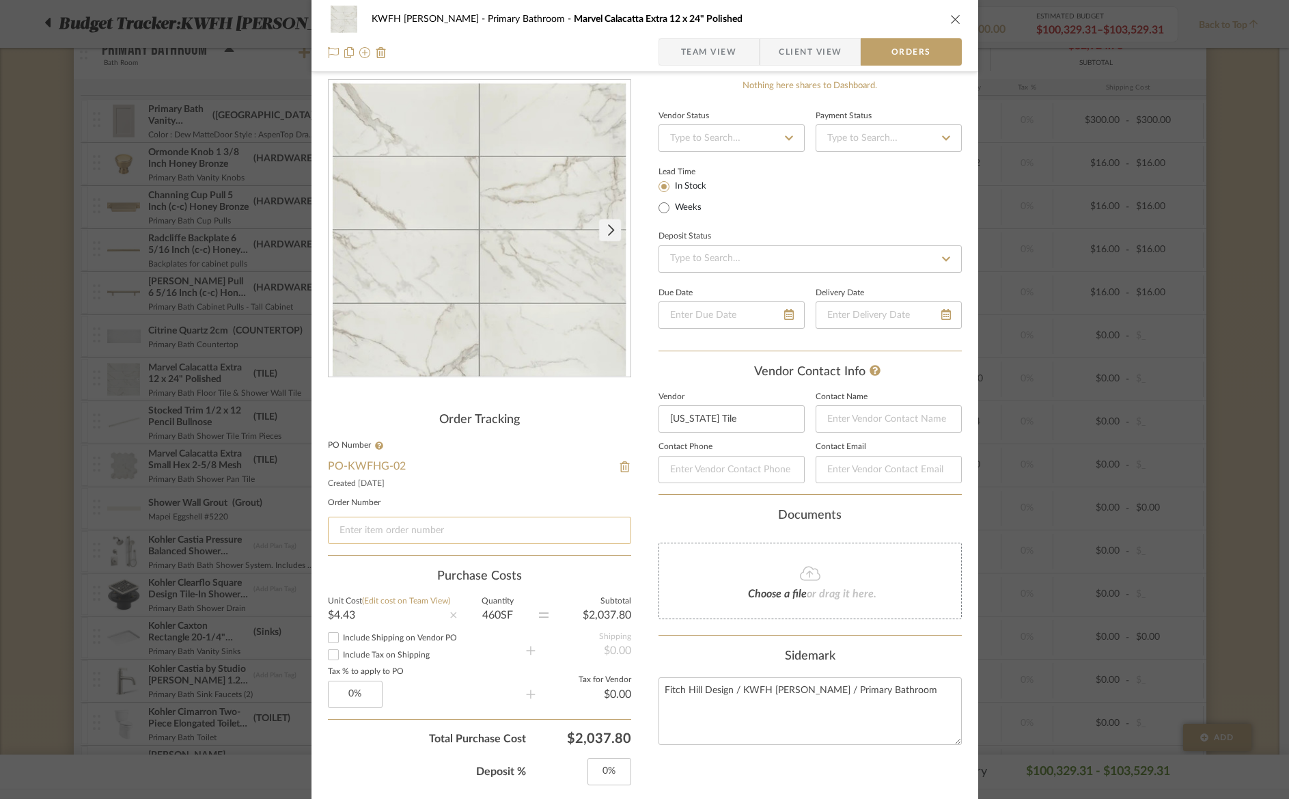
click at [369, 525] on input at bounding box center [479, 530] width 303 height 27
paste input "14386556"
type input "14386556"
click at [741, 136] on input at bounding box center [732, 137] width 146 height 27
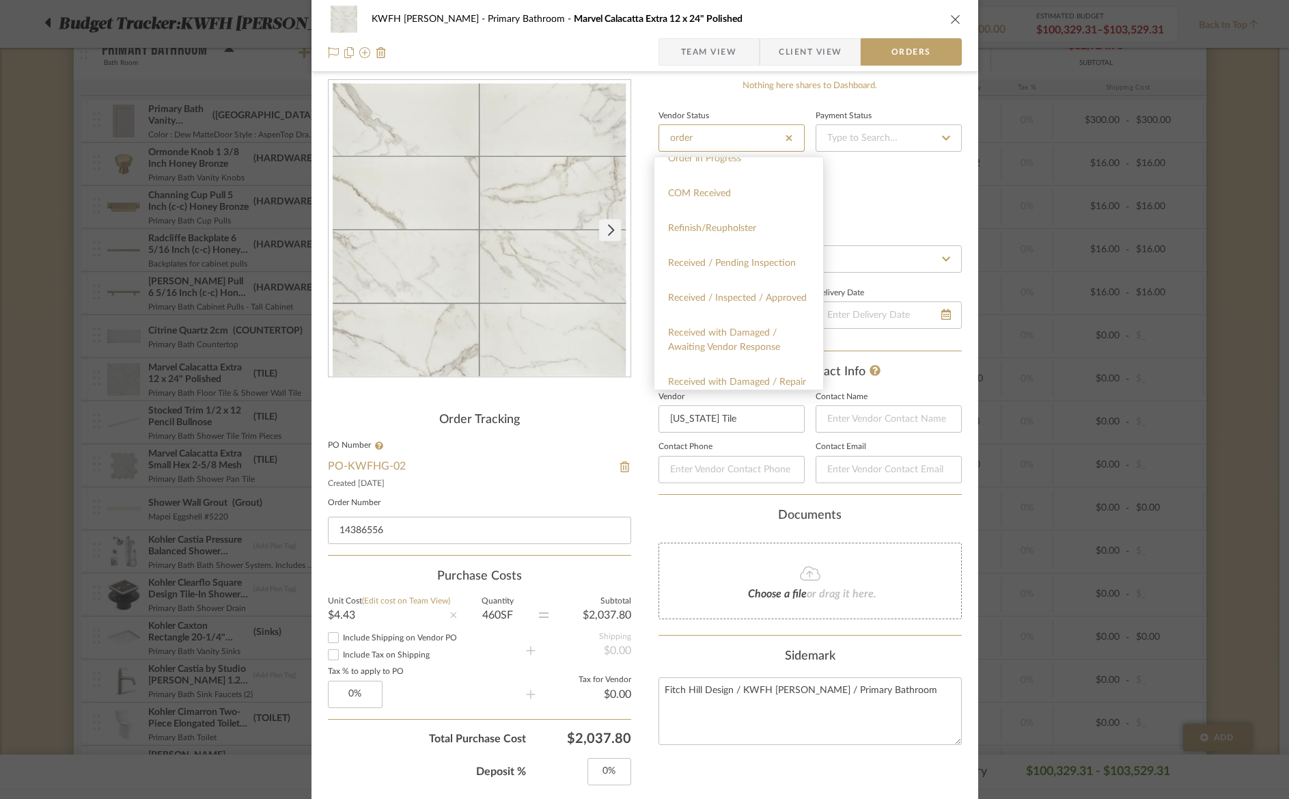
scroll to position [0, 0]
type input "order"
click at [731, 215] on div "Order Acknowledged" at bounding box center [739, 223] width 169 height 35
type input "[DATE]"
type input "Order Acknowledged"
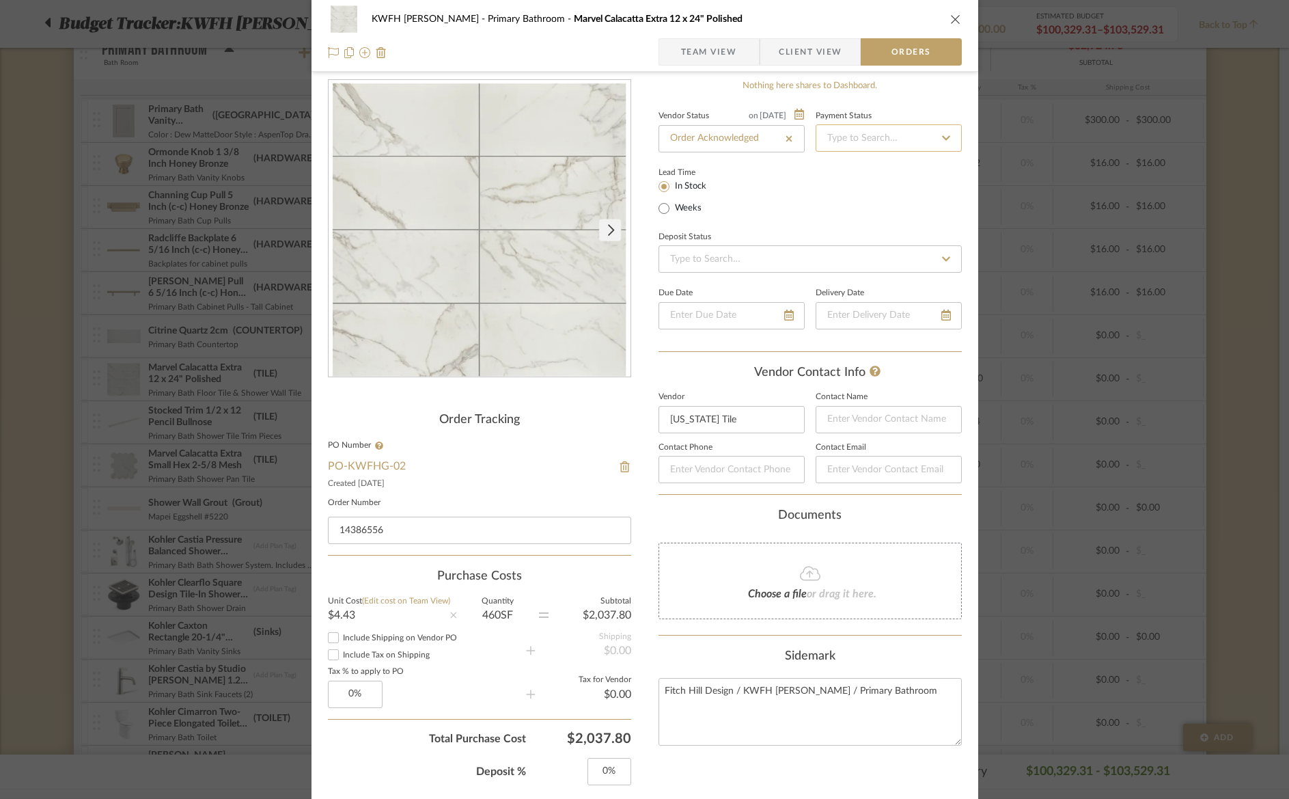
click at [875, 133] on input at bounding box center [889, 137] width 146 height 27
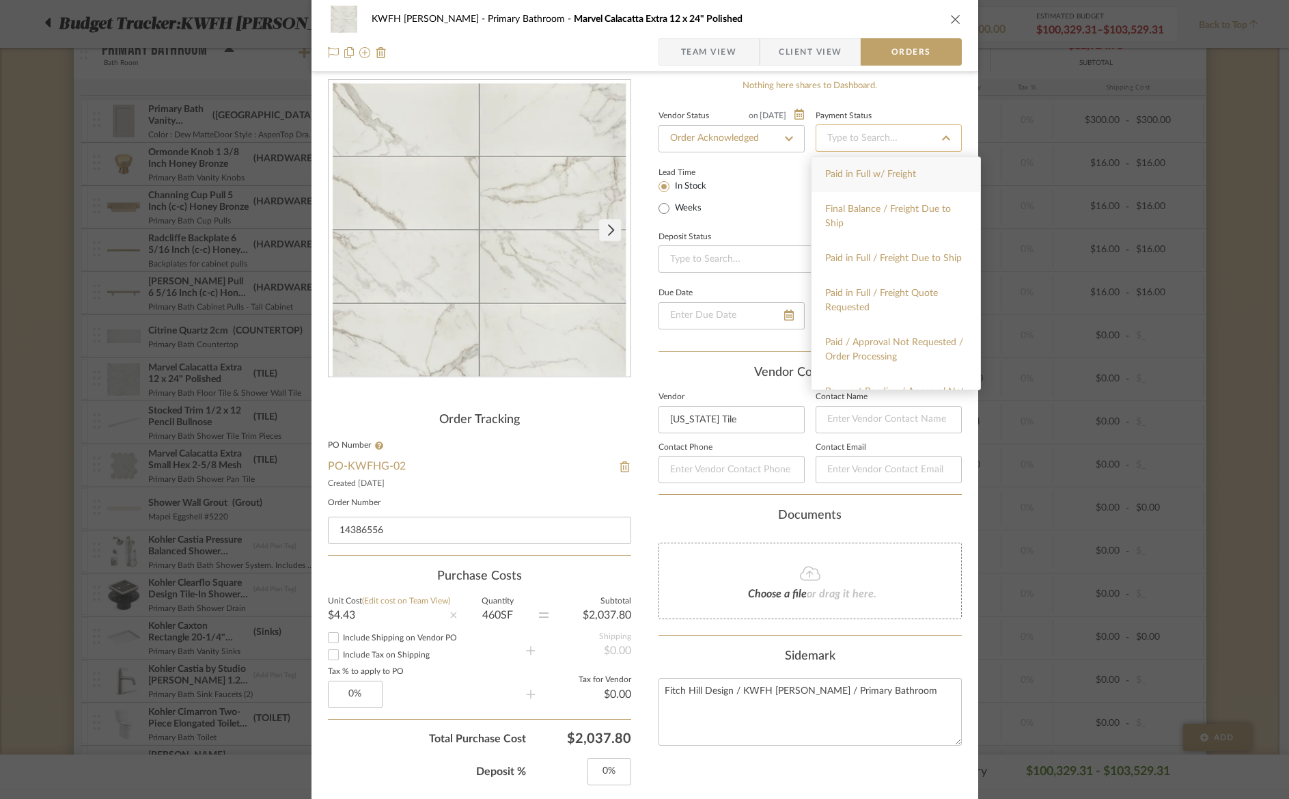
click at [875, 133] on input at bounding box center [889, 137] width 146 height 27
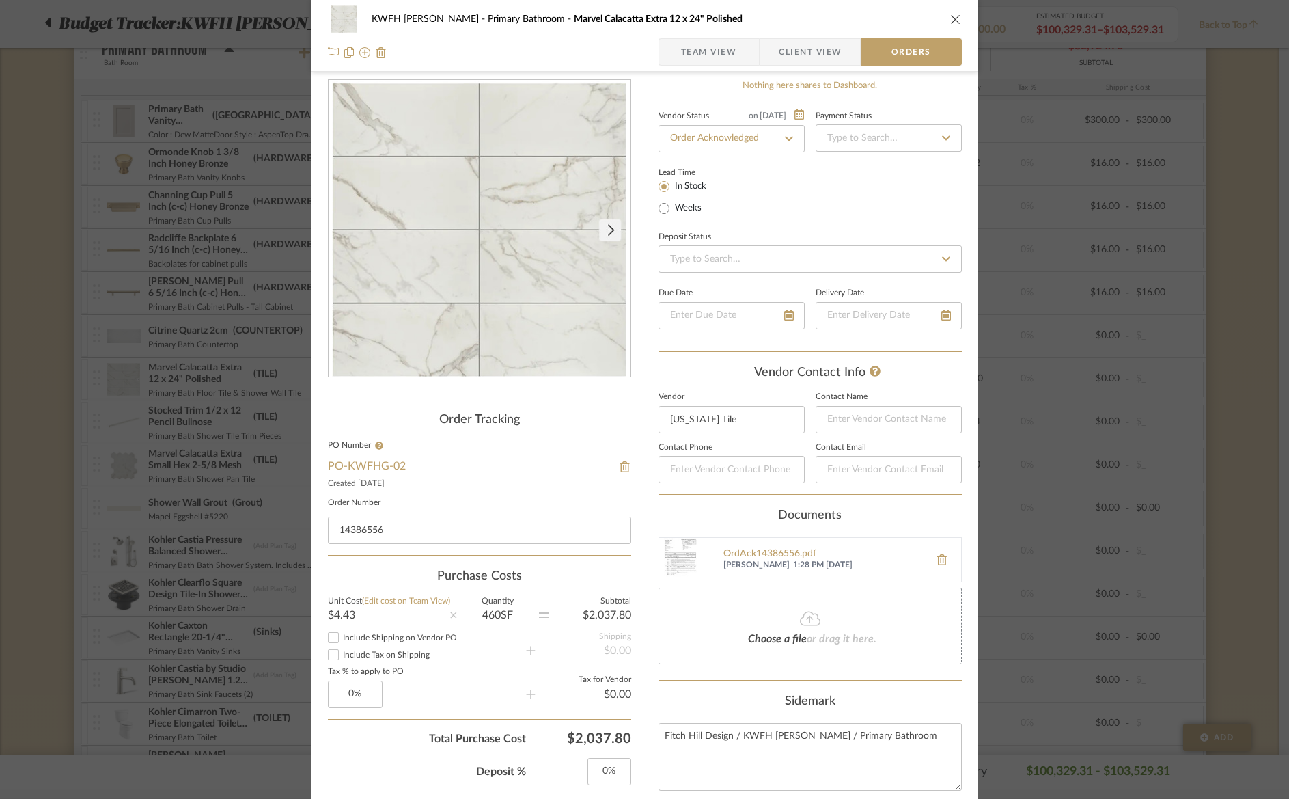
click at [950, 18] on icon "close" at bounding box center [955, 19] width 11 height 11
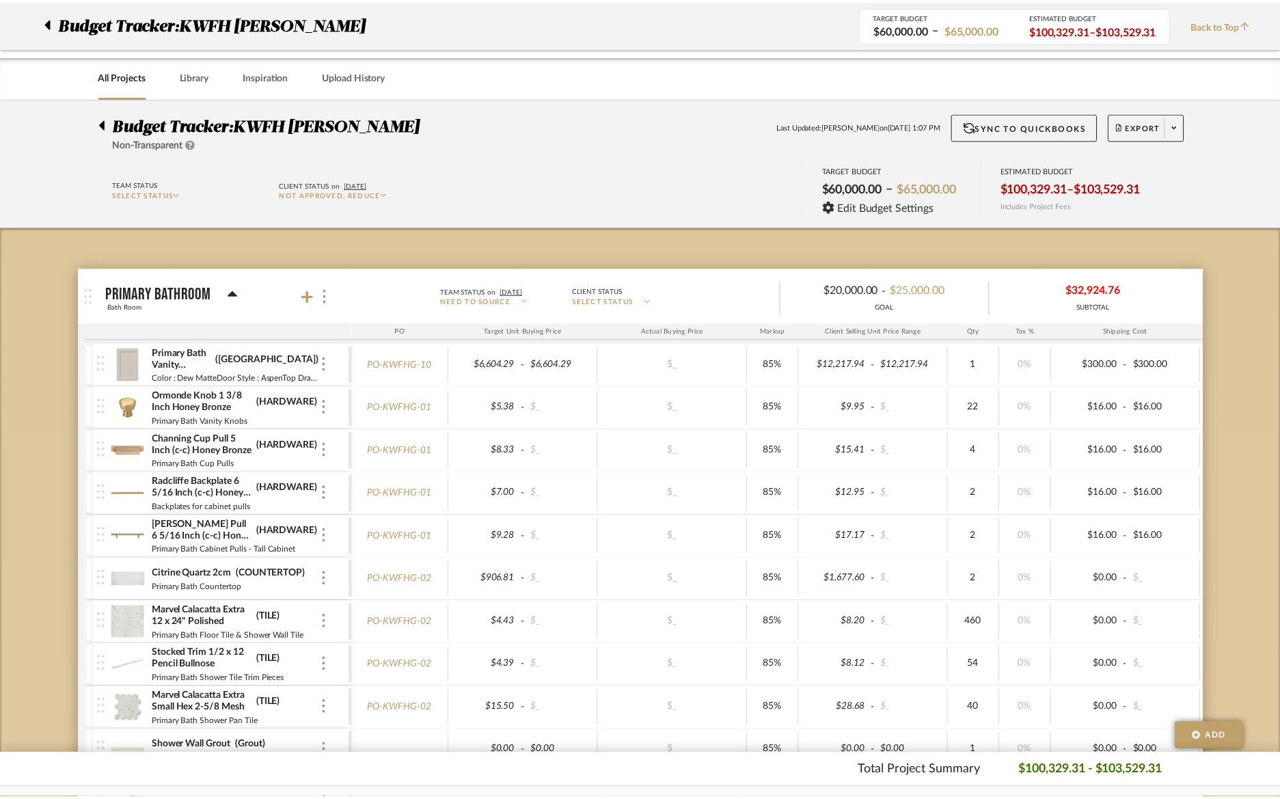
scroll to position [244, 0]
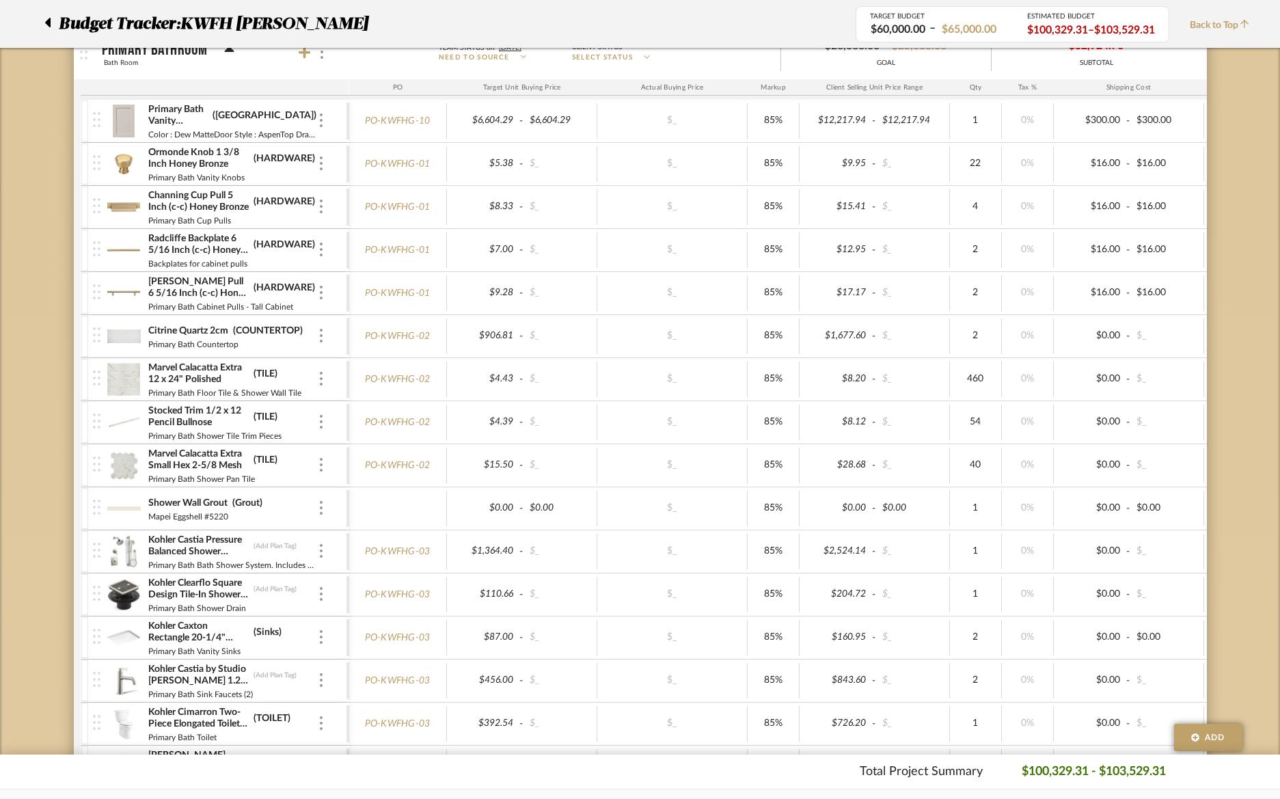
click at [129, 418] on img at bounding box center [123, 422] width 33 height 33
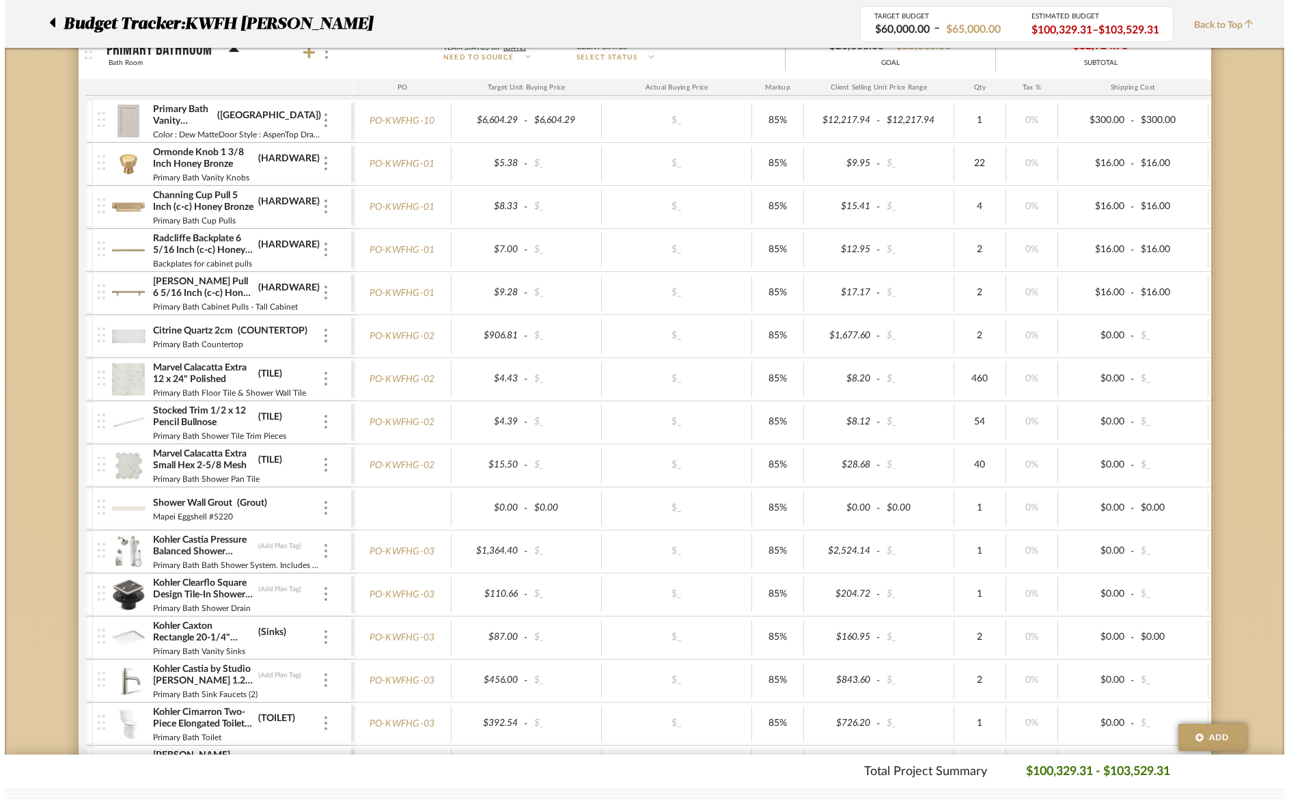
scroll to position [0, 0]
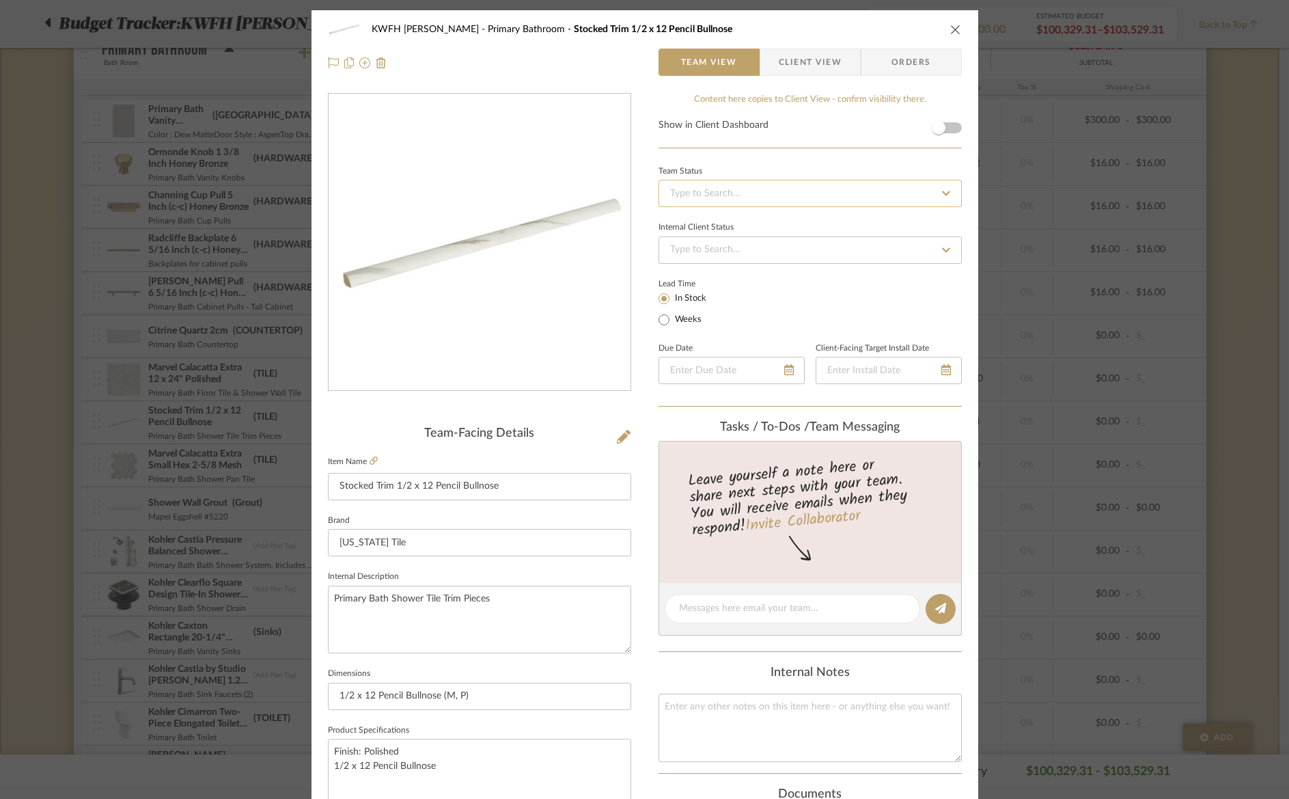
click at [704, 191] on input at bounding box center [810, 193] width 303 height 27
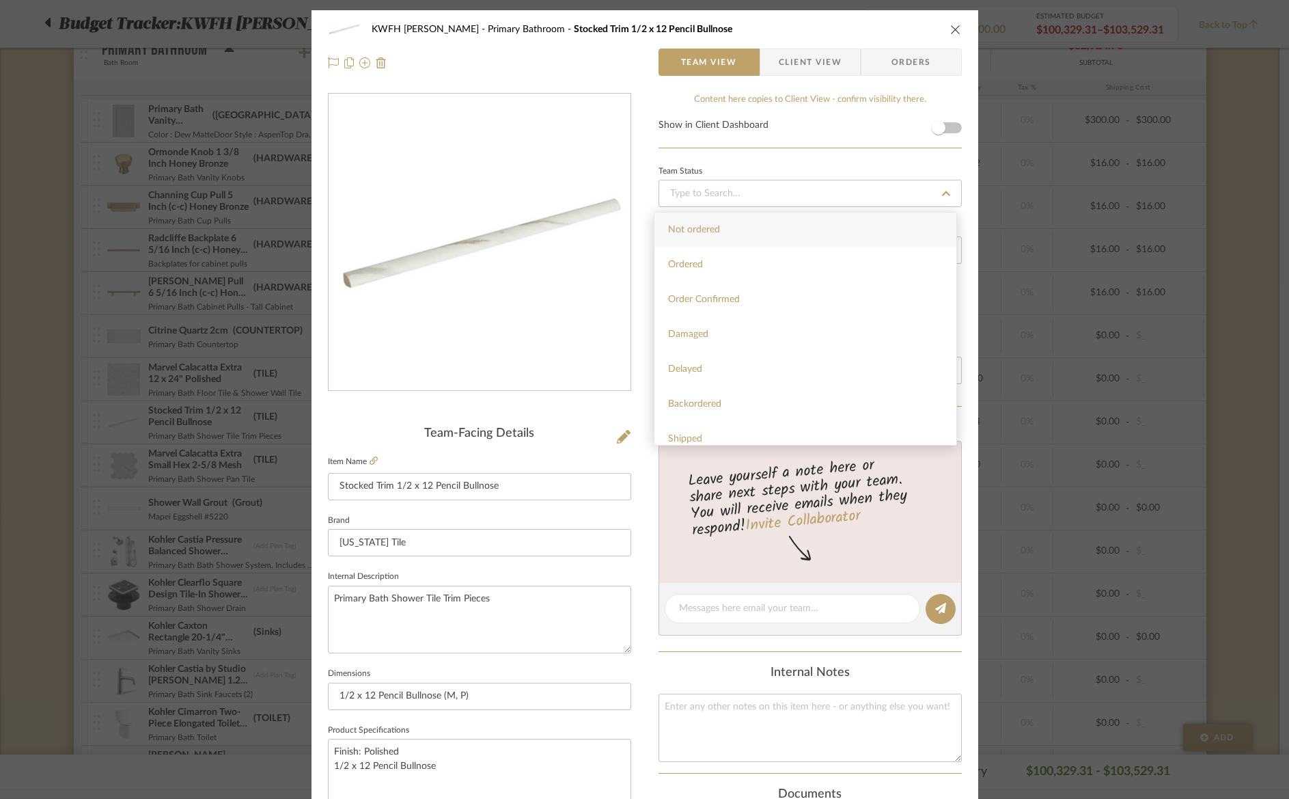
click at [709, 291] on div "Order Confirmed" at bounding box center [806, 299] width 302 height 35
type input "[DATE]"
type input "Order Confirmed"
click at [900, 65] on span "Orders" at bounding box center [912, 62] width 70 height 27
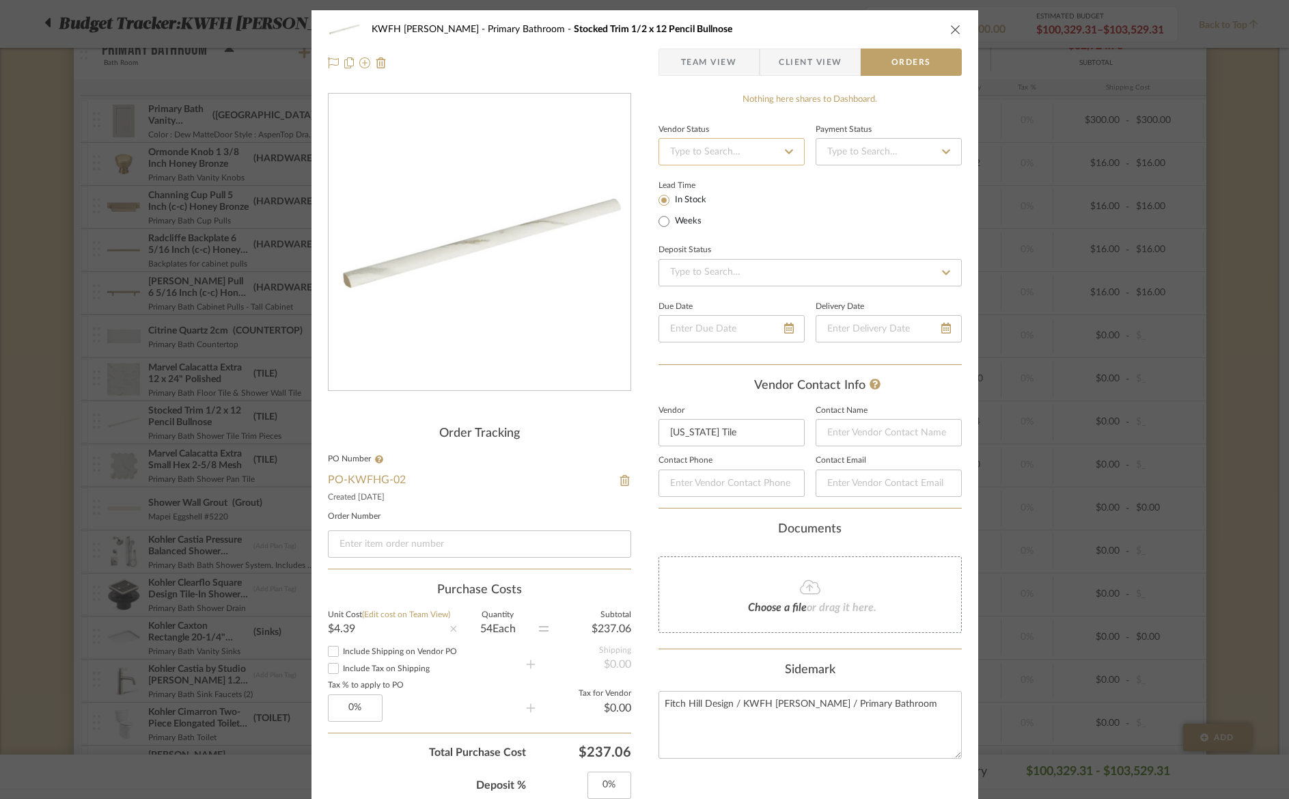
click at [705, 147] on input at bounding box center [732, 151] width 146 height 27
type input "order"
click at [696, 230] on div "Order Acknowledged" at bounding box center [739, 237] width 169 height 35
type input "[DATE]"
type input "Order Acknowledged"
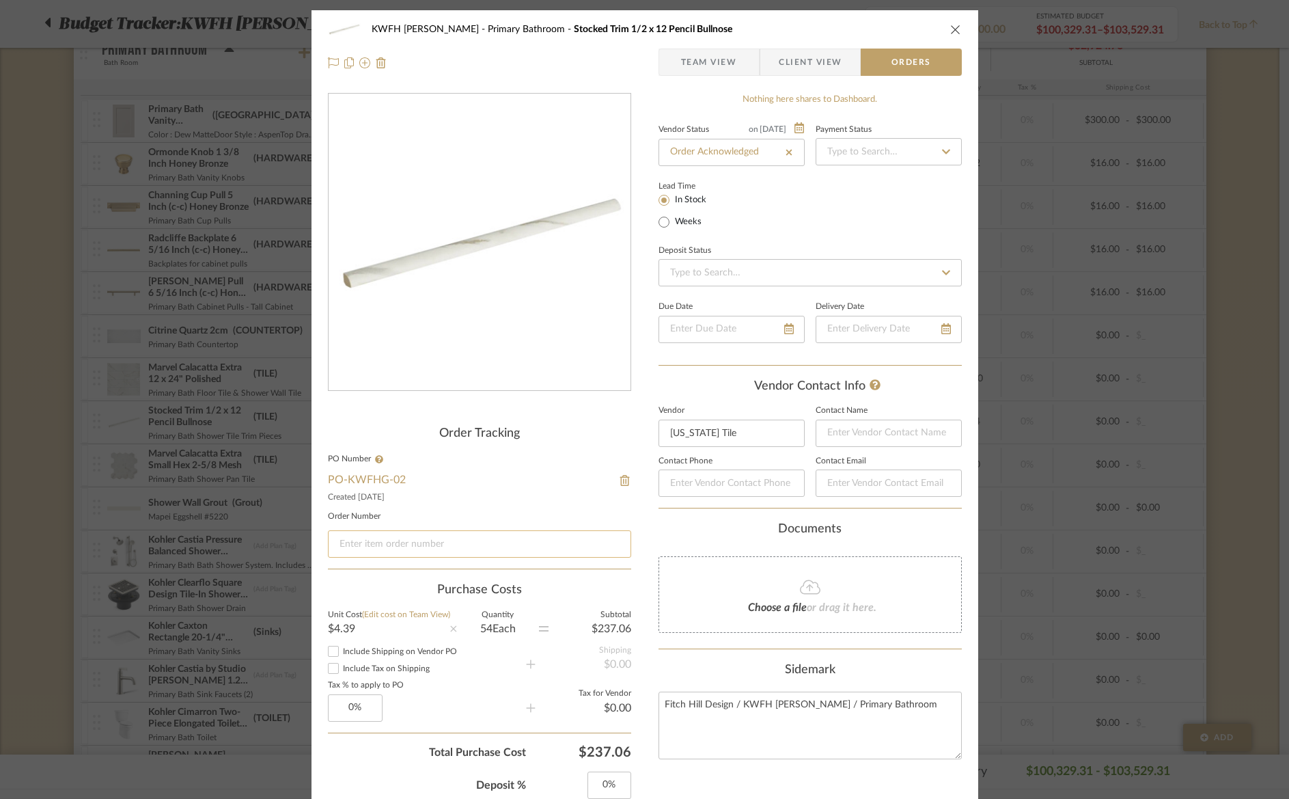
click at [342, 545] on input at bounding box center [479, 543] width 303 height 27
paste input "14386556"
type input "14386556"
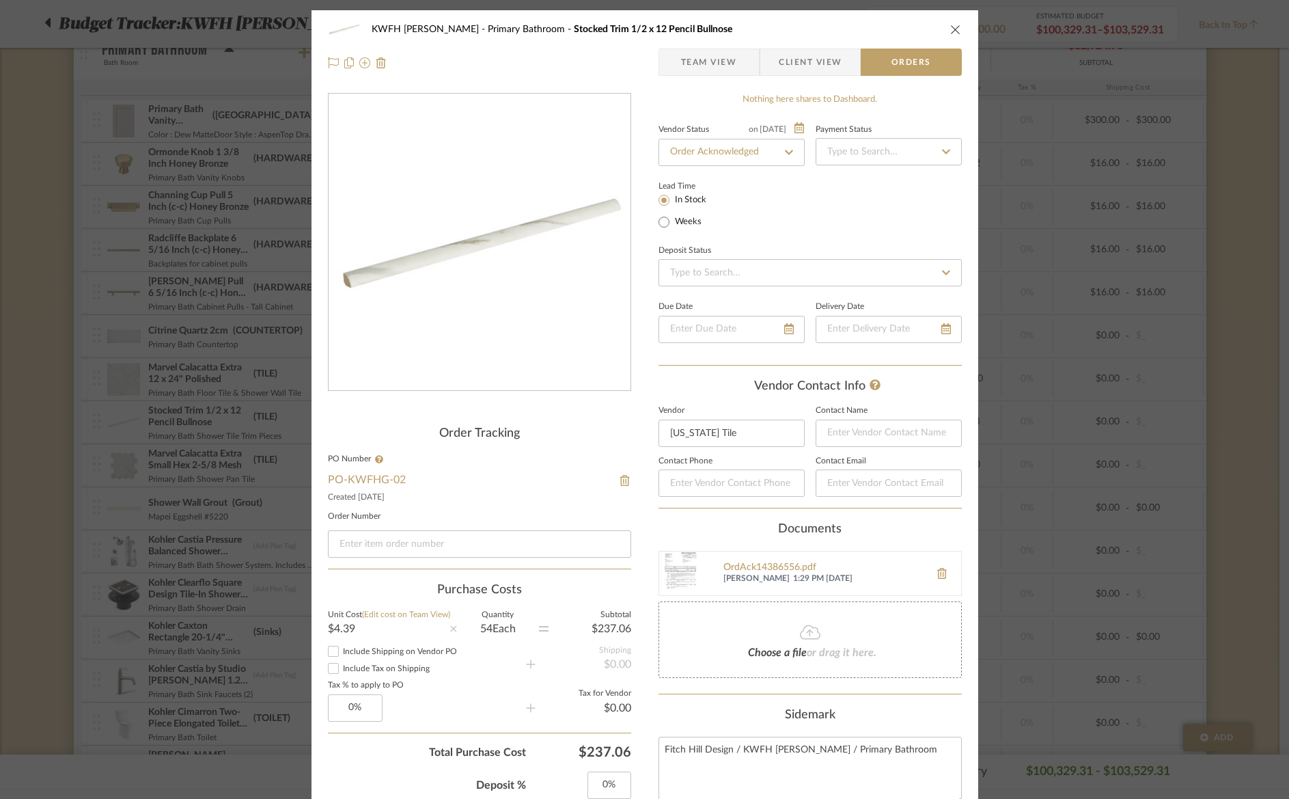
click at [950, 27] on icon "close" at bounding box center [955, 29] width 11 height 11
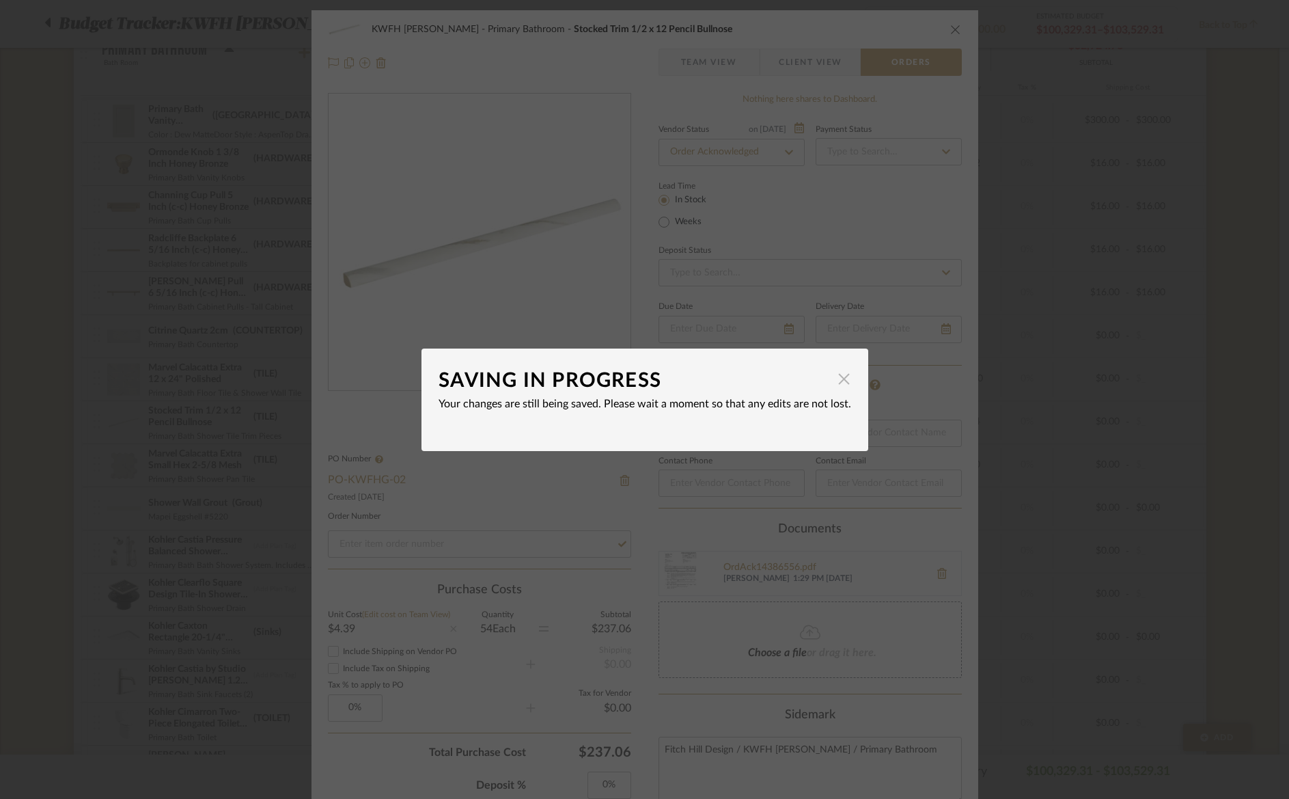
click at [840, 382] on span "button" at bounding box center [844, 379] width 27 height 27
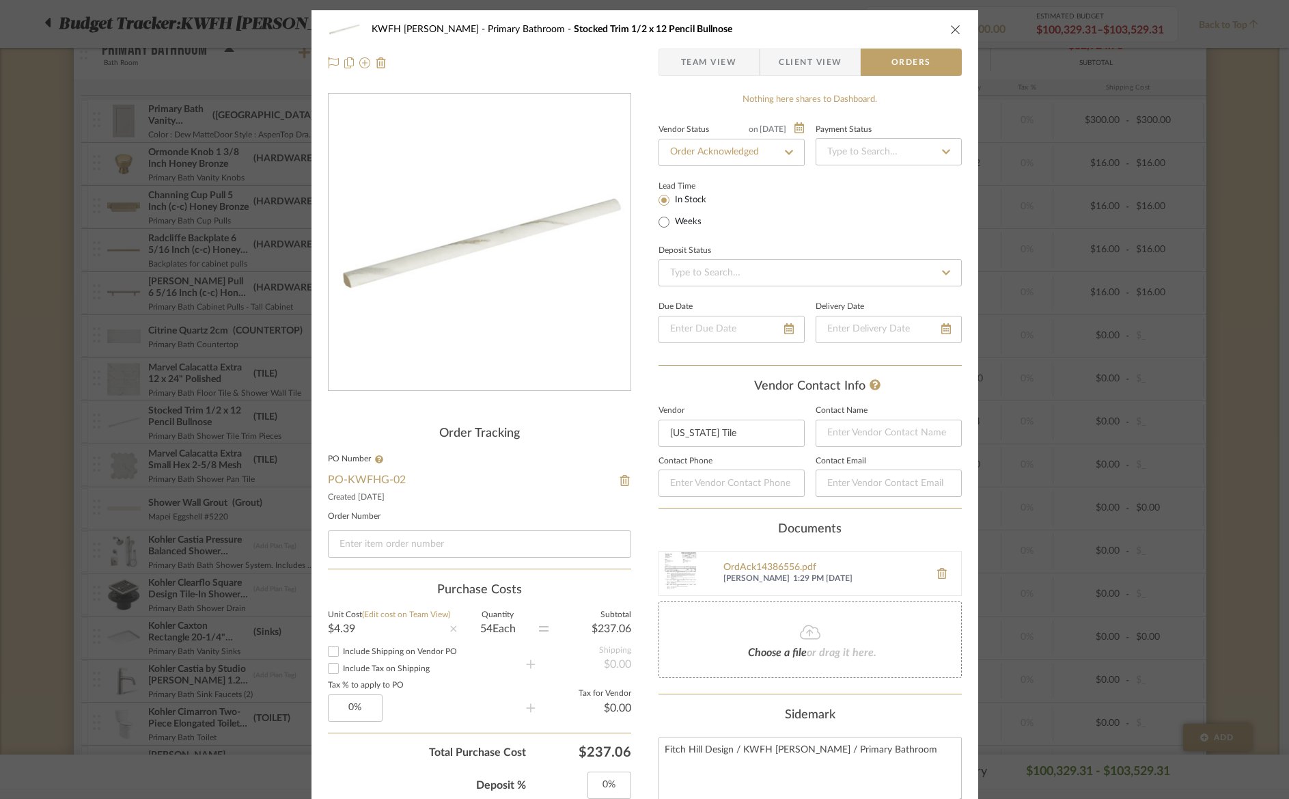
click at [952, 29] on icon "close" at bounding box center [955, 29] width 11 height 11
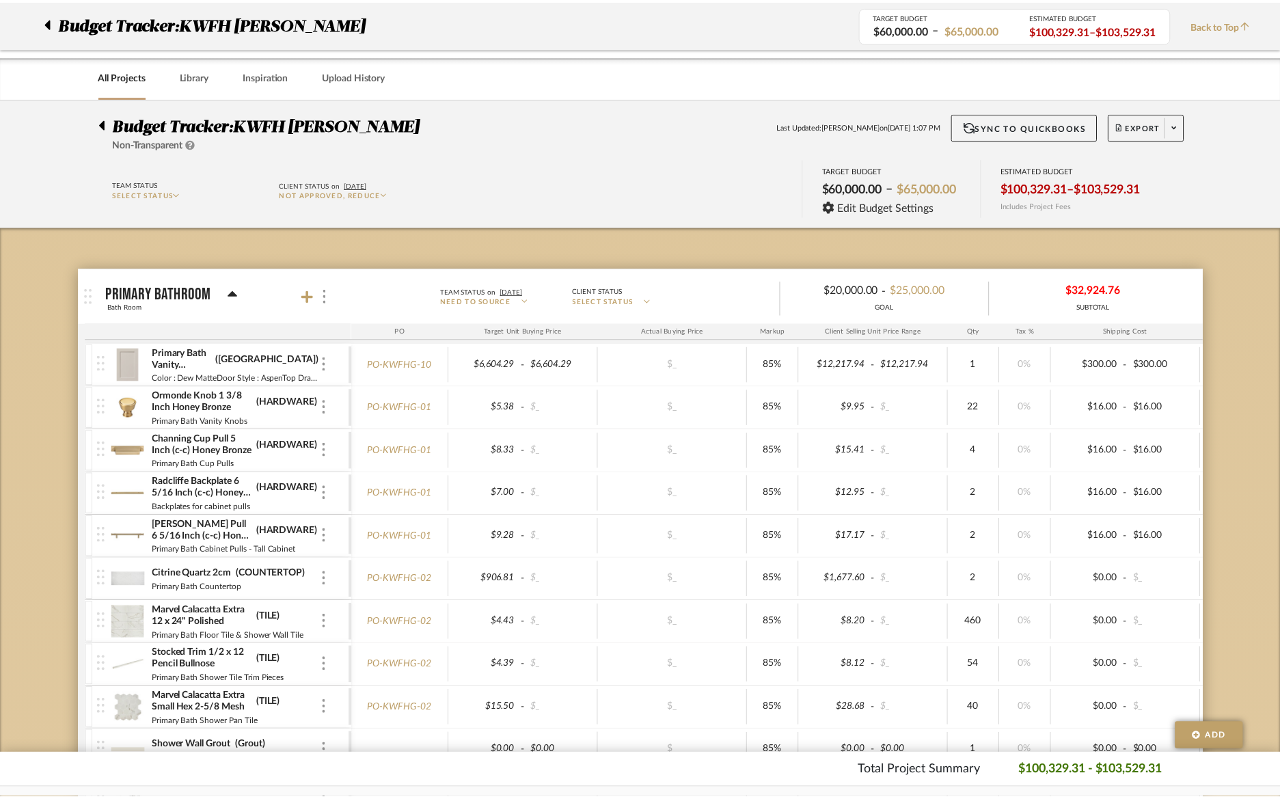
scroll to position [244, 0]
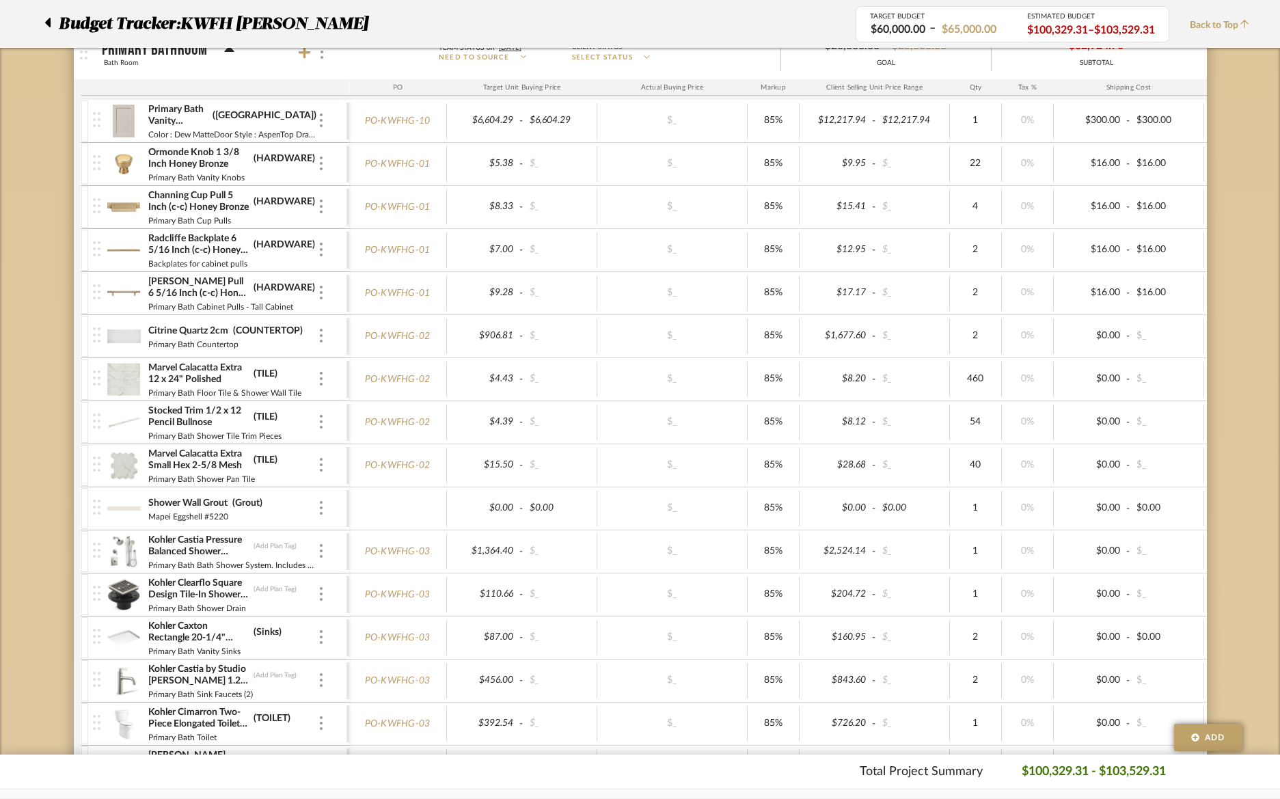
click at [139, 464] on img at bounding box center [123, 465] width 33 height 33
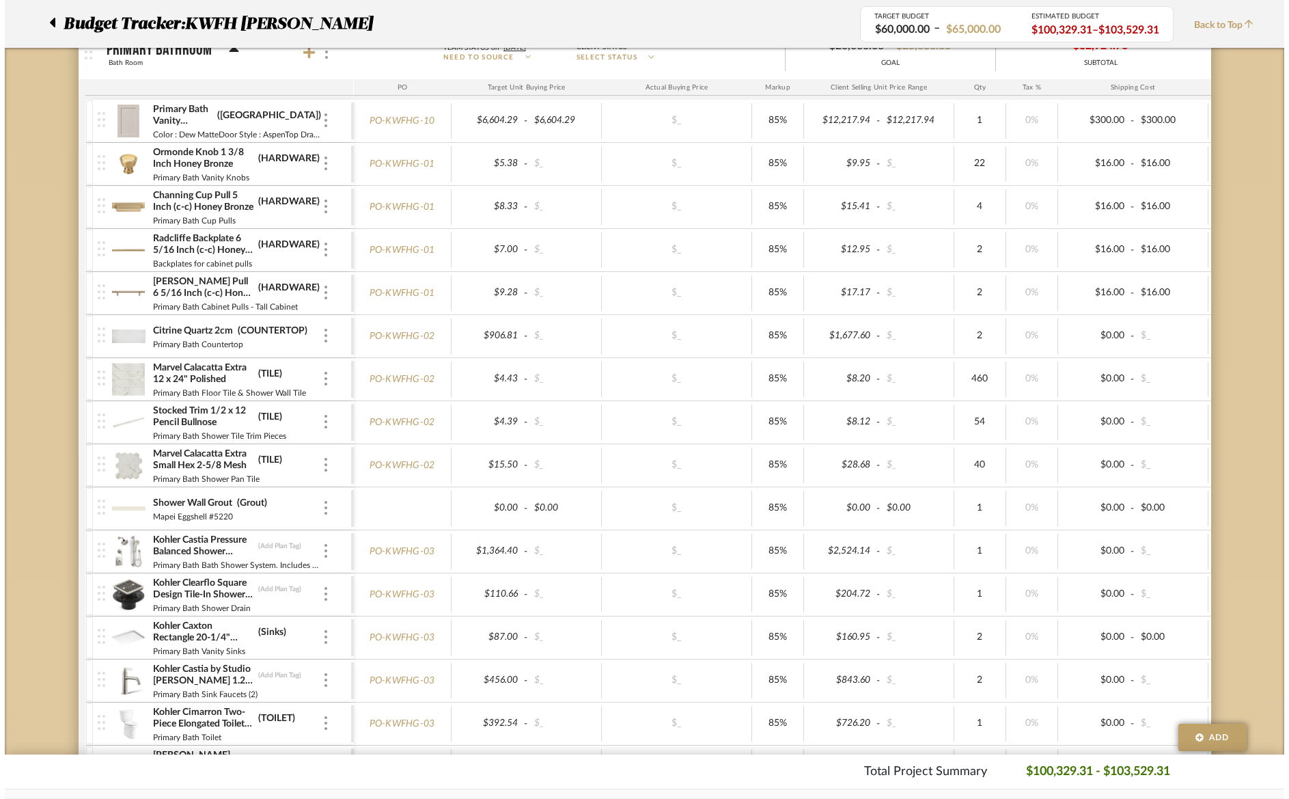
scroll to position [0, 0]
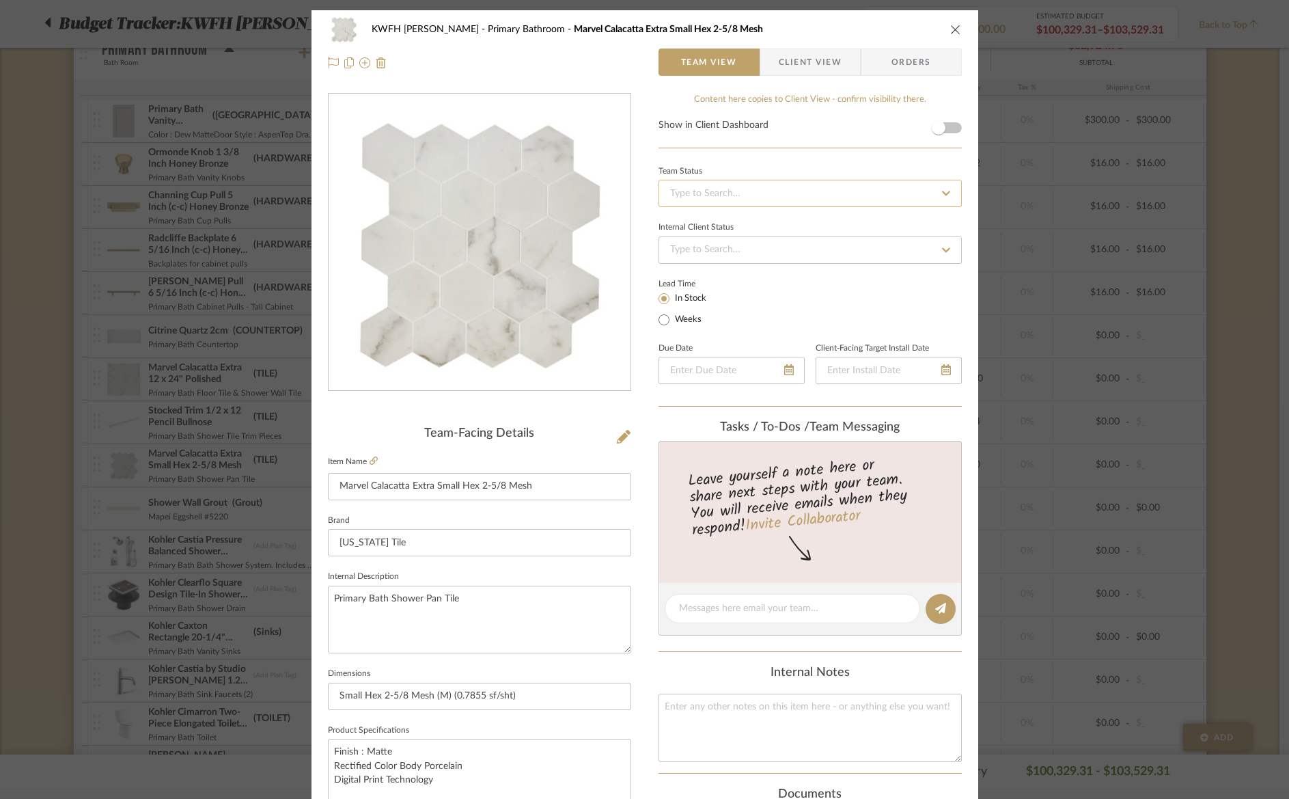
click at [699, 202] on input at bounding box center [810, 193] width 303 height 27
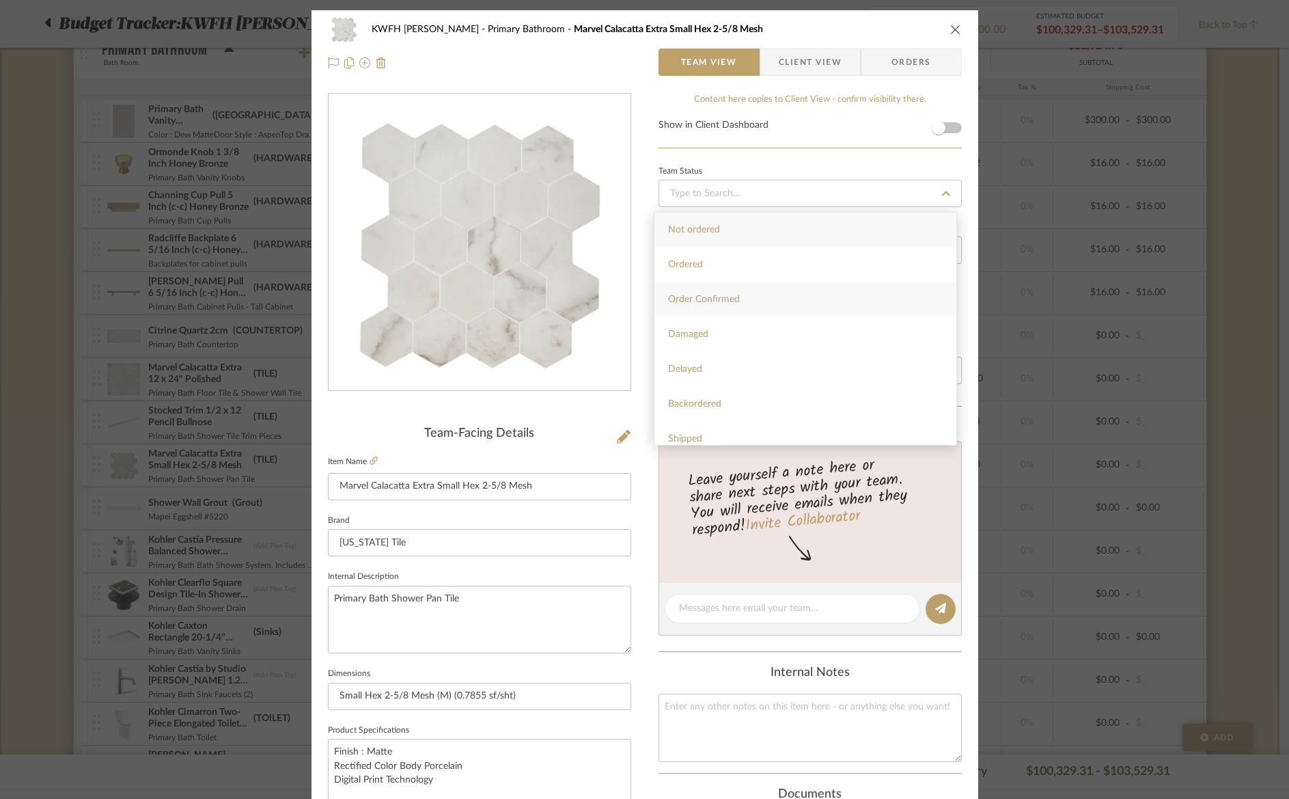
click at [691, 299] on span "Order Confirmed" at bounding box center [704, 299] width 72 height 10
type input "[DATE]"
type input "Order Confirmed"
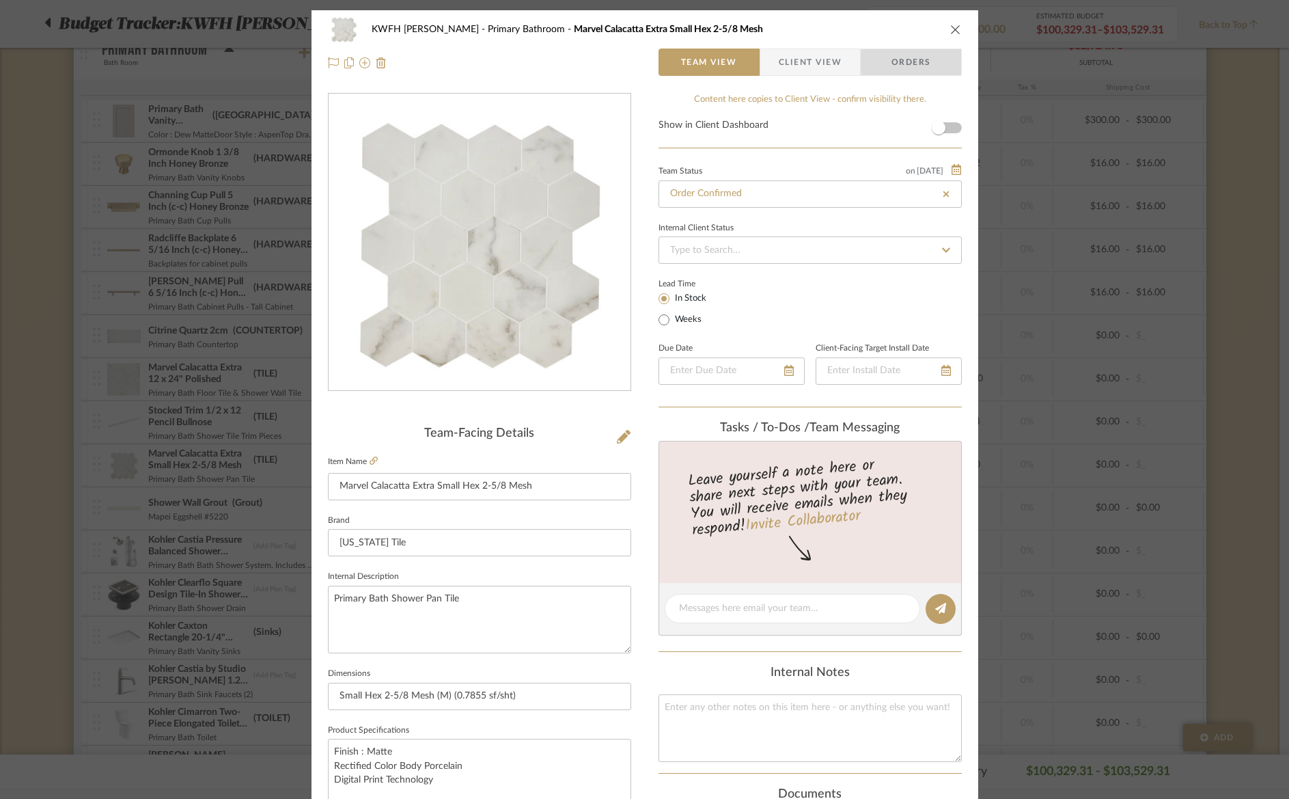
click at [905, 61] on span "Orders" at bounding box center [912, 62] width 70 height 27
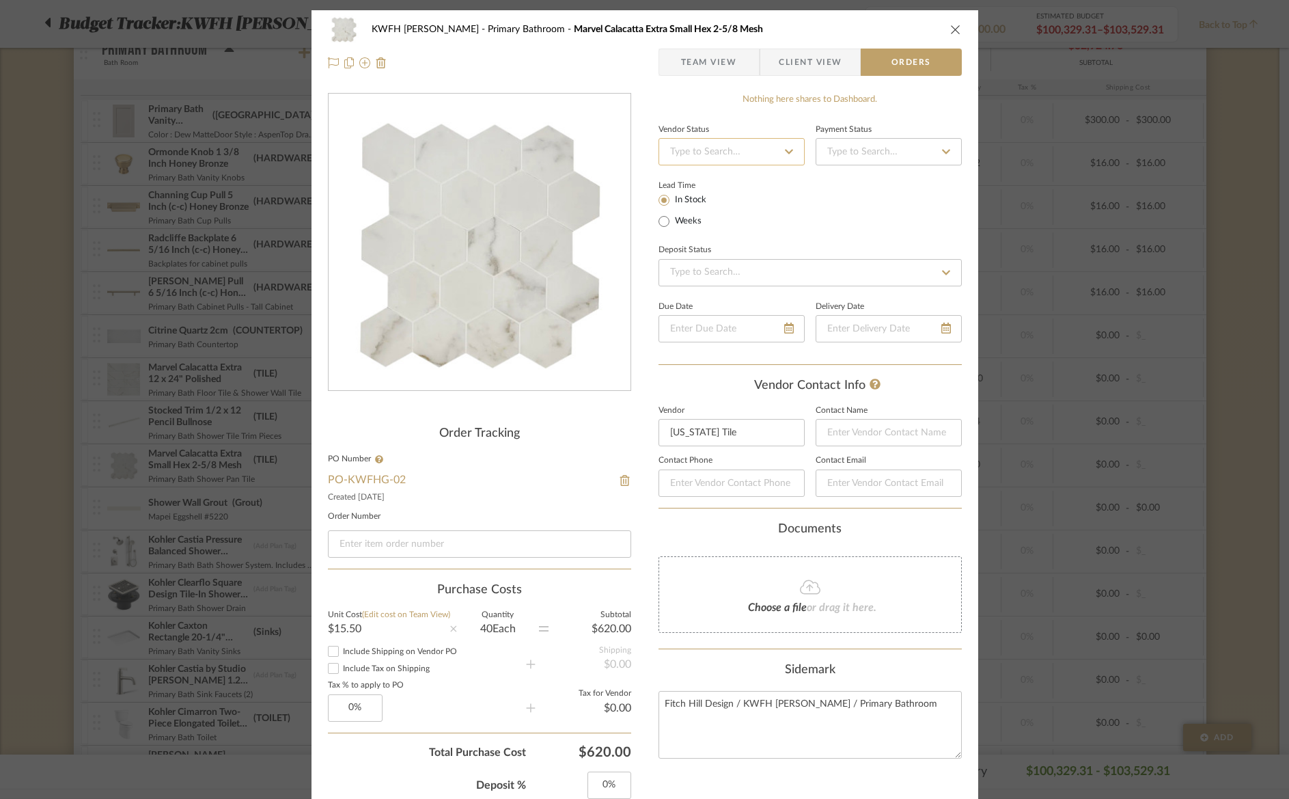
click at [718, 143] on input at bounding box center [732, 151] width 146 height 27
type input "order"
click at [710, 241] on span "Order Acknowledged" at bounding box center [712, 237] width 89 height 10
type input "[DATE]"
type input "Order Acknowledged"
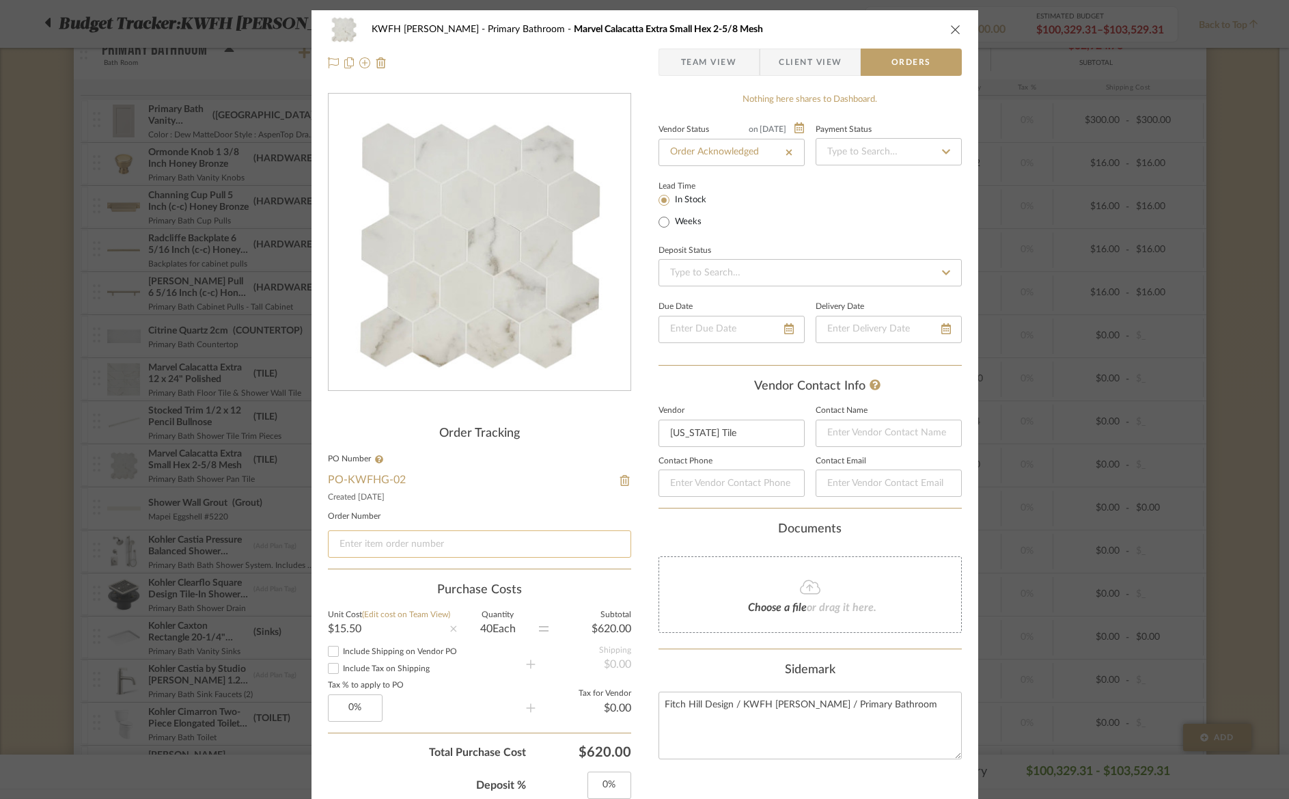
click at [354, 550] on input at bounding box center [479, 543] width 303 height 27
paste input "14386556"
type input "14386556"
click at [950, 27] on icon "close" at bounding box center [955, 29] width 11 height 11
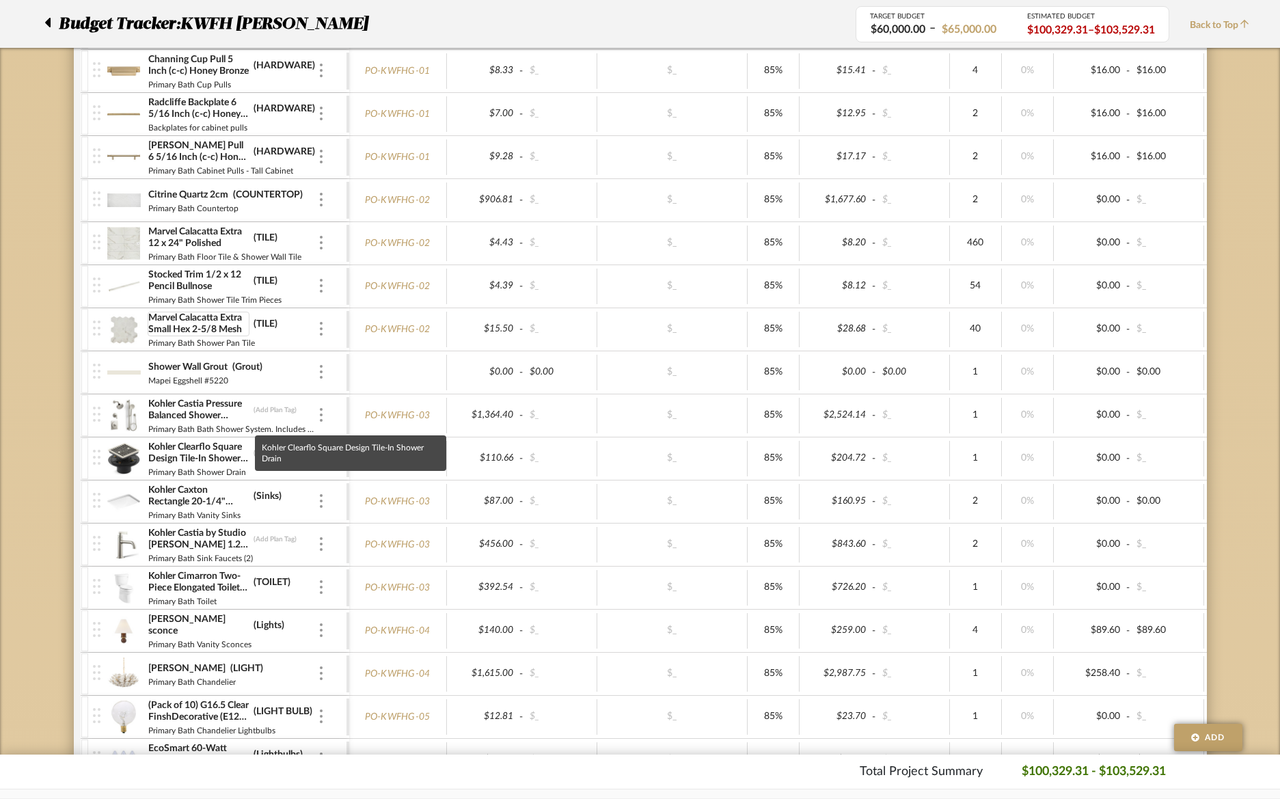
scroll to position [380, 0]
click at [116, 415] on img at bounding box center [123, 415] width 33 height 33
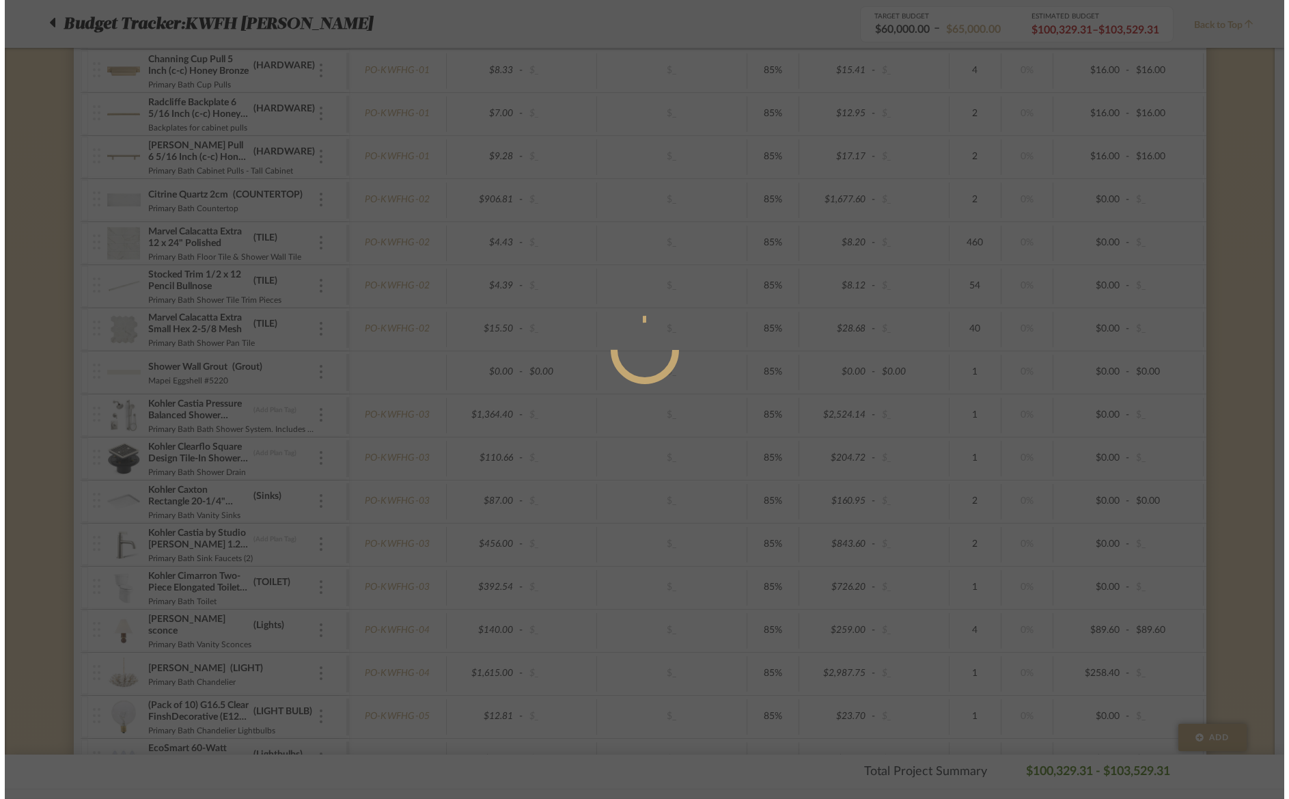
scroll to position [0, 0]
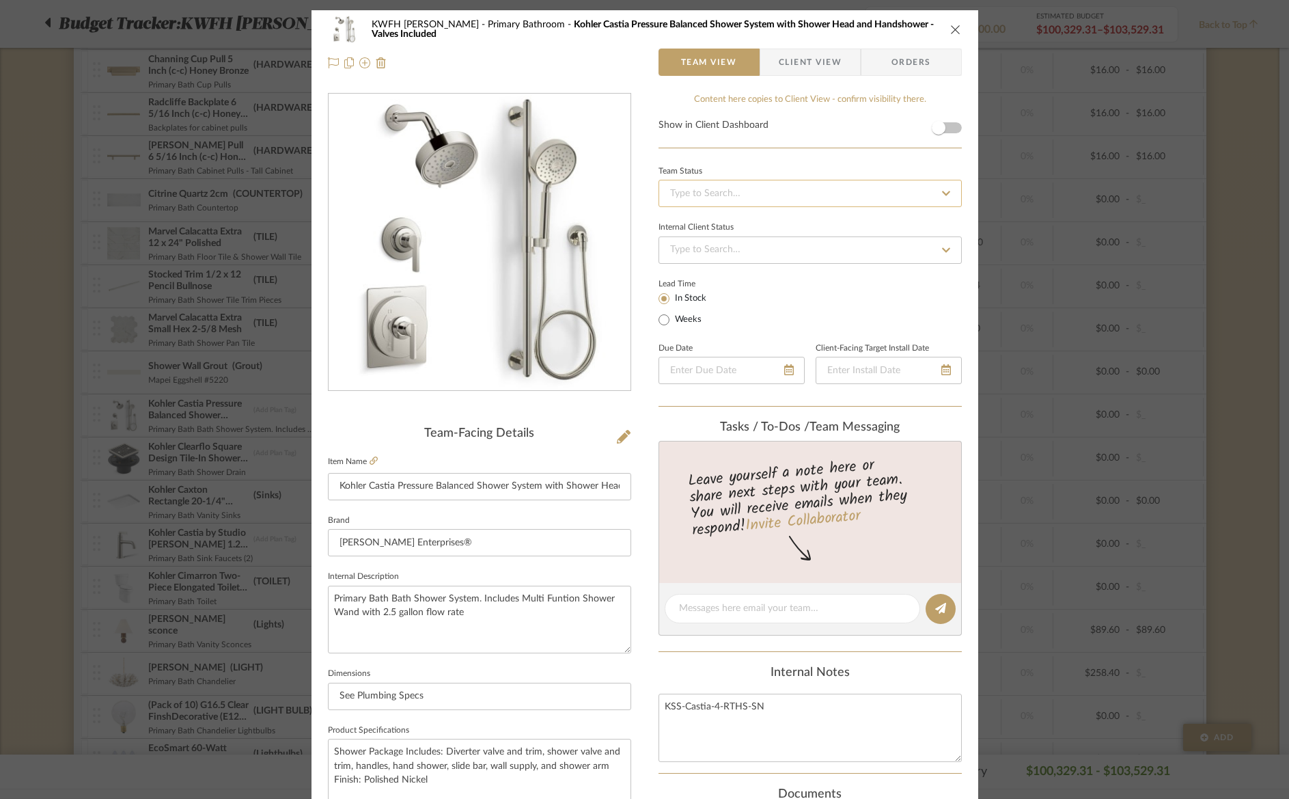
click at [688, 196] on input at bounding box center [810, 193] width 303 height 27
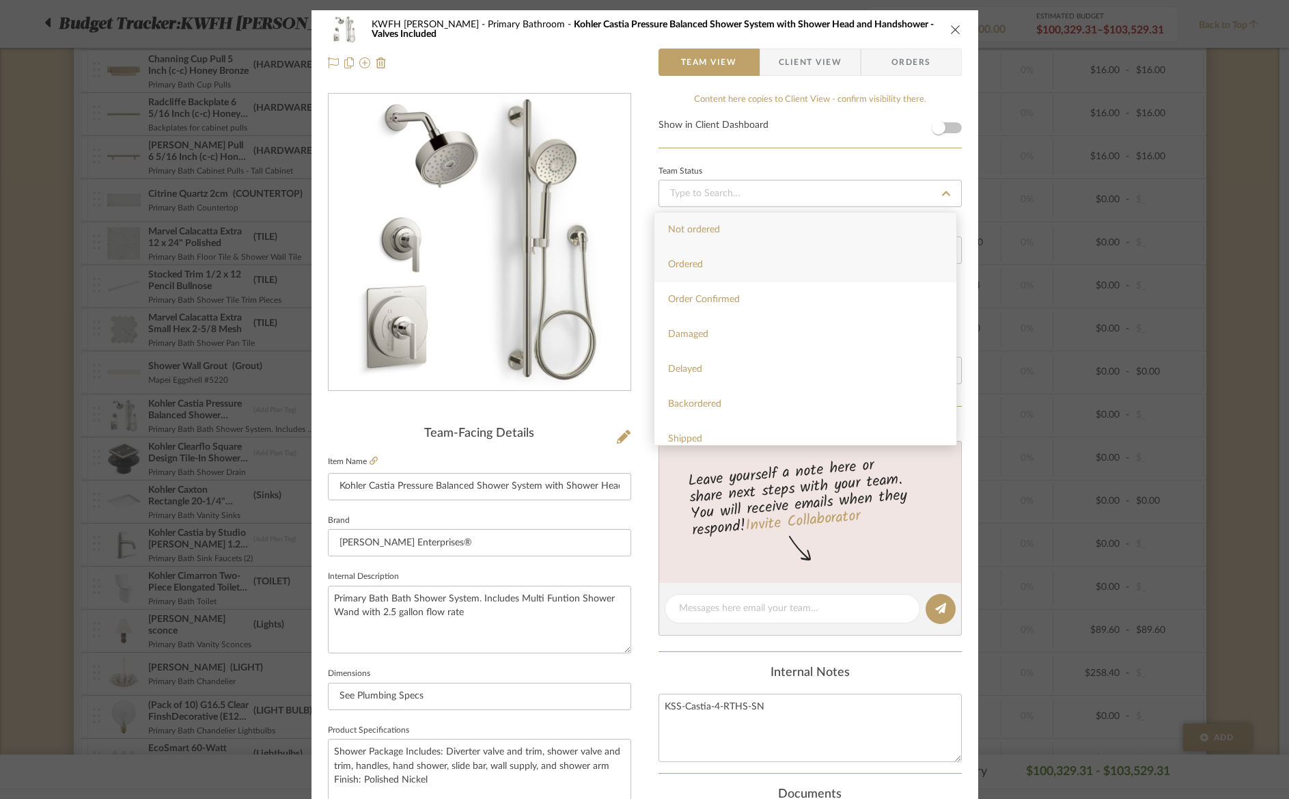
click at [683, 272] on div "Ordered" at bounding box center [806, 264] width 302 height 35
type input "[DATE]"
type input "Ordered"
click at [883, 62] on span "Orders" at bounding box center [912, 62] width 70 height 27
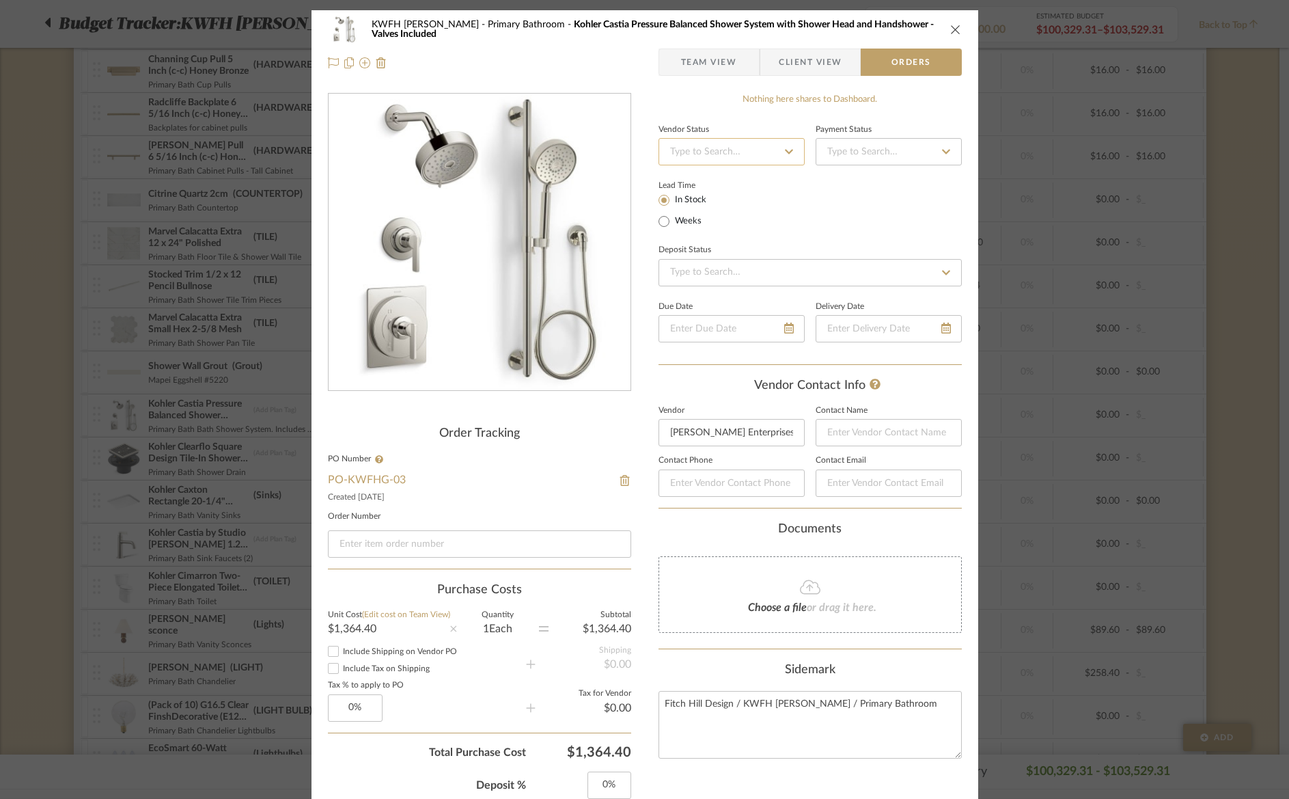
click at [691, 156] on input at bounding box center [732, 151] width 146 height 27
type input "order"
click at [685, 271] on span "Order in Progress" at bounding box center [704, 272] width 73 height 10
type input "[DATE]"
type input "Order in Progress"
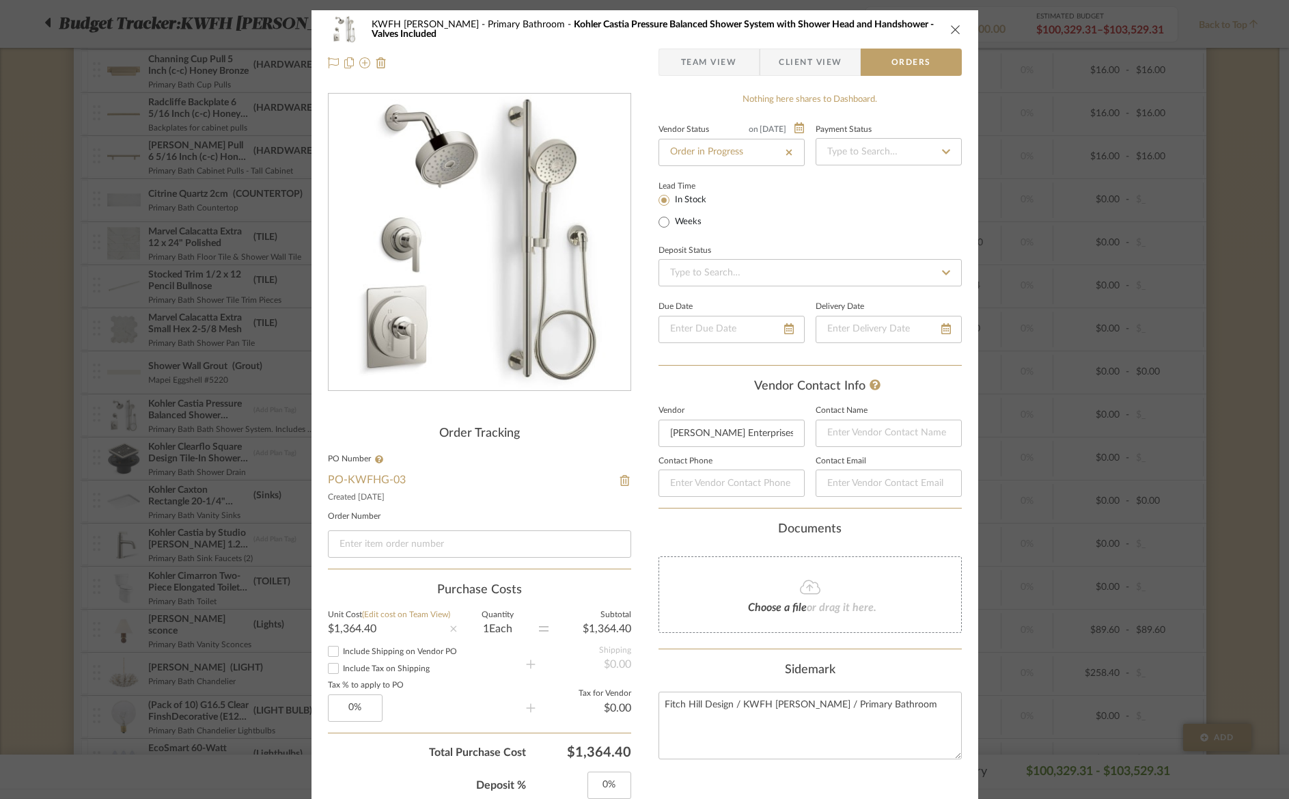
click at [950, 27] on icon "close" at bounding box center [955, 29] width 11 height 11
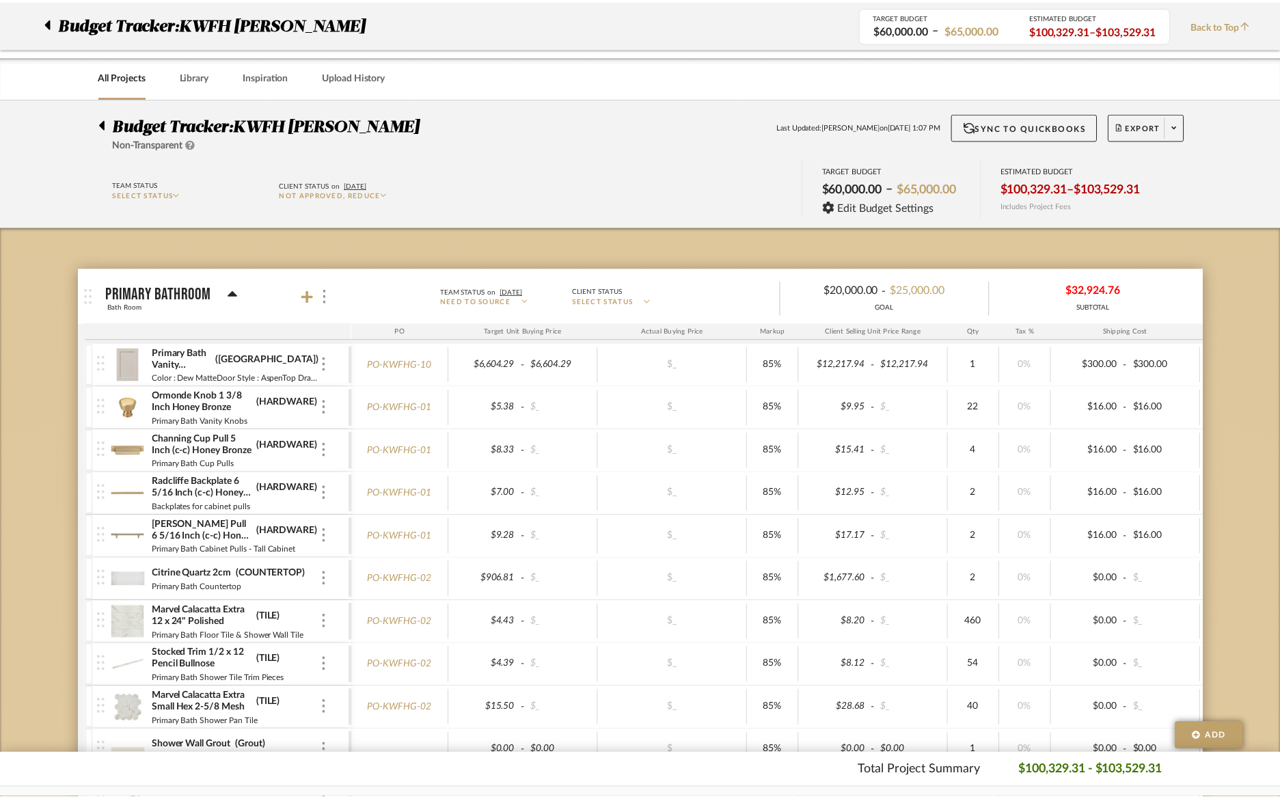
scroll to position [380, 0]
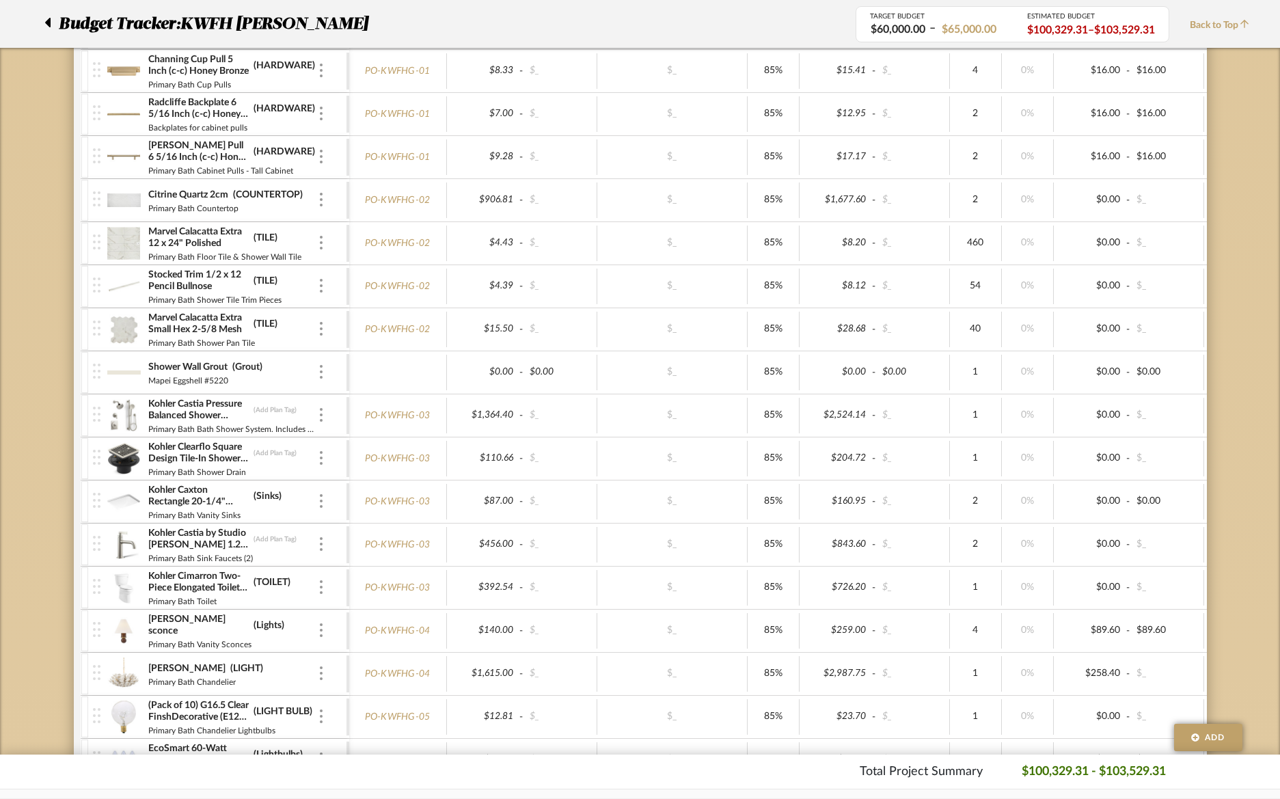
click at [123, 446] on img at bounding box center [123, 458] width 33 height 33
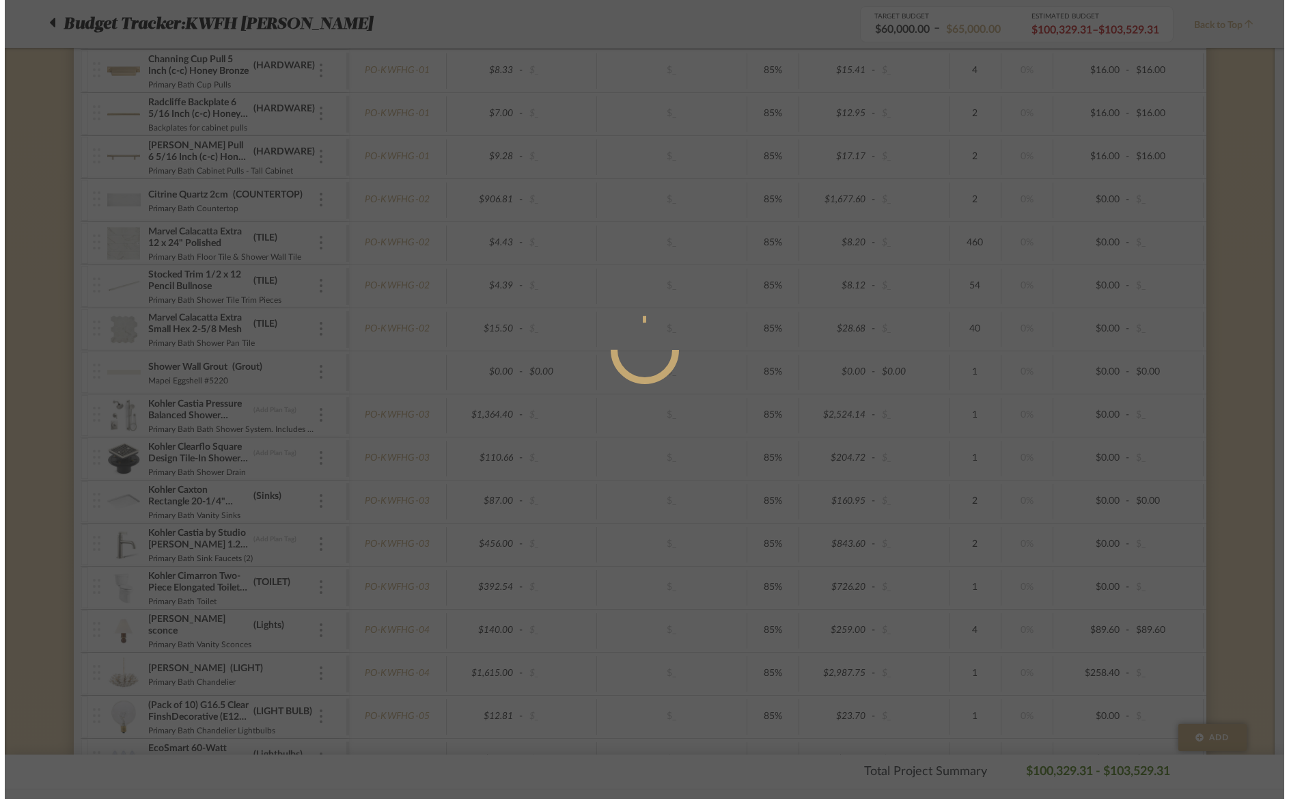
scroll to position [0, 0]
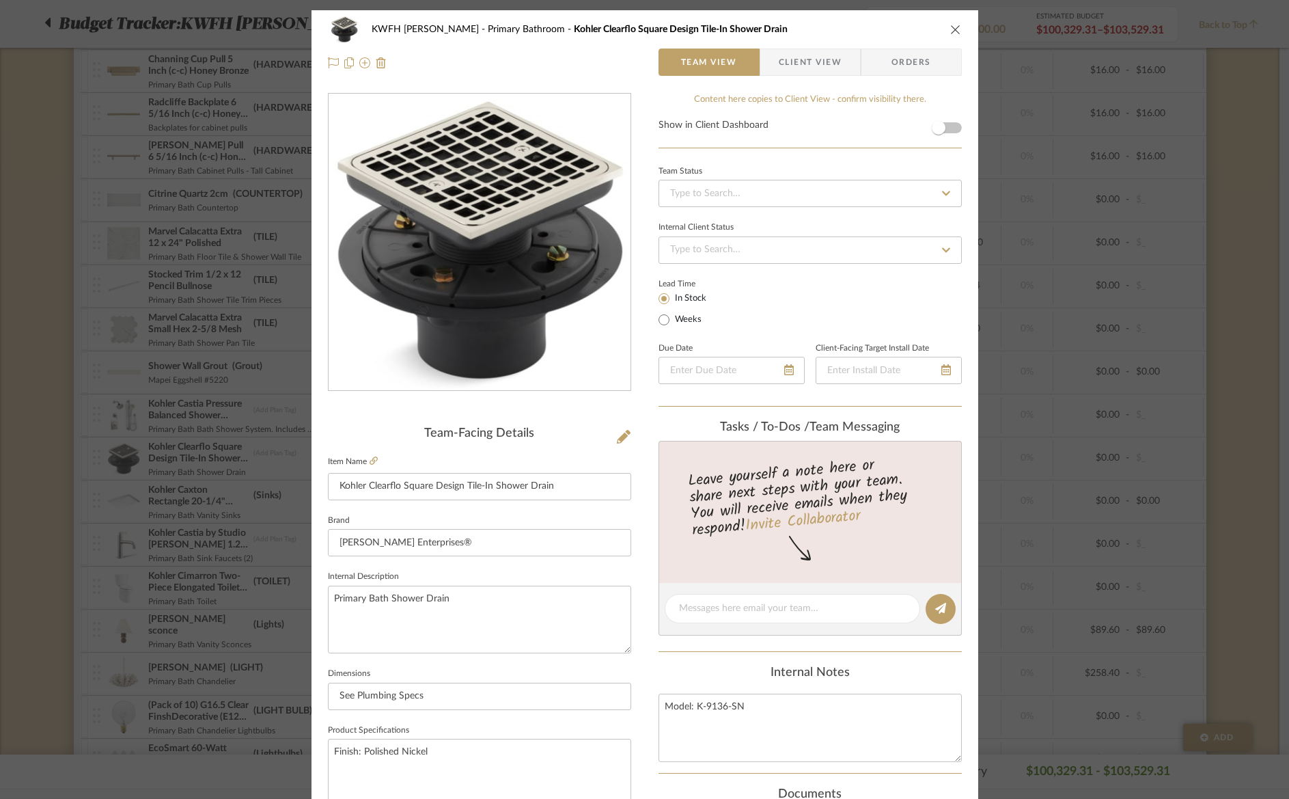
click at [901, 57] on span "Orders" at bounding box center [912, 62] width 70 height 27
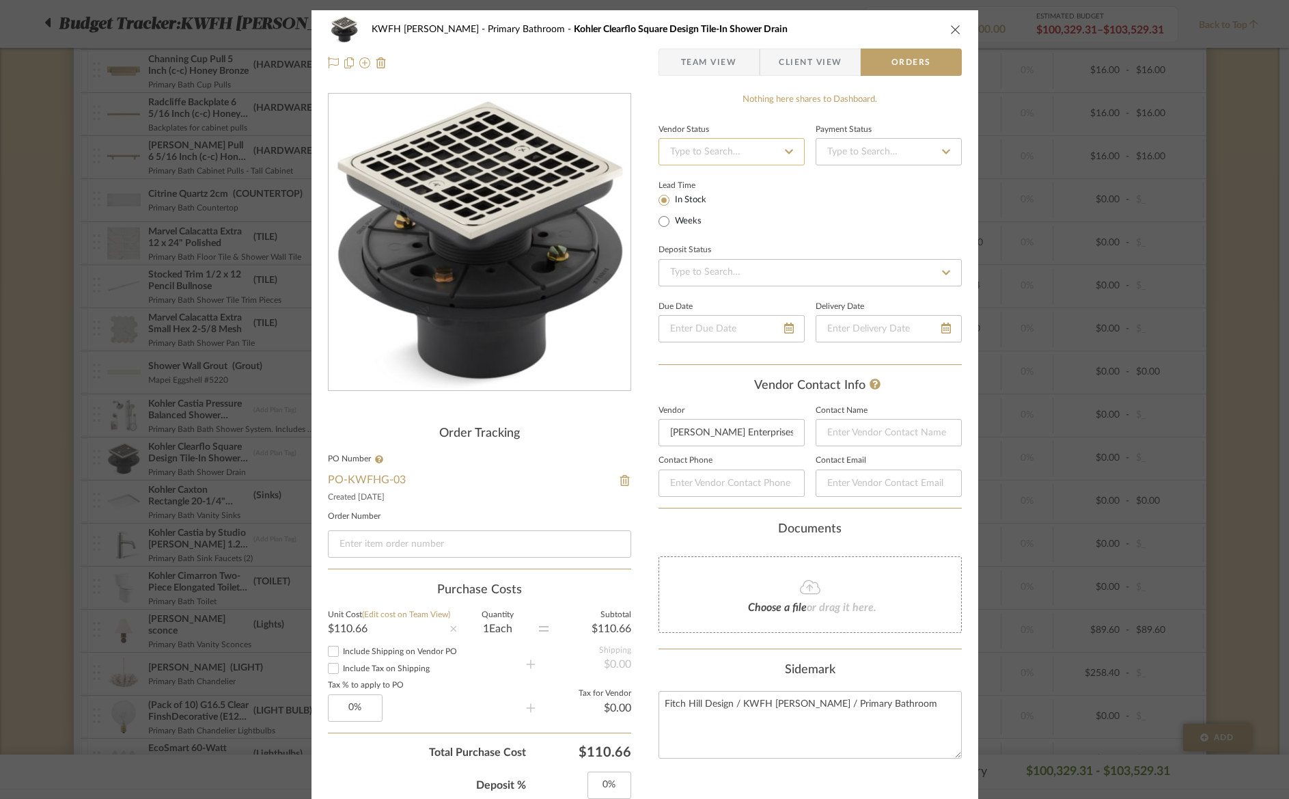
click at [706, 147] on input at bounding box center [732, 151] width 146 height 27
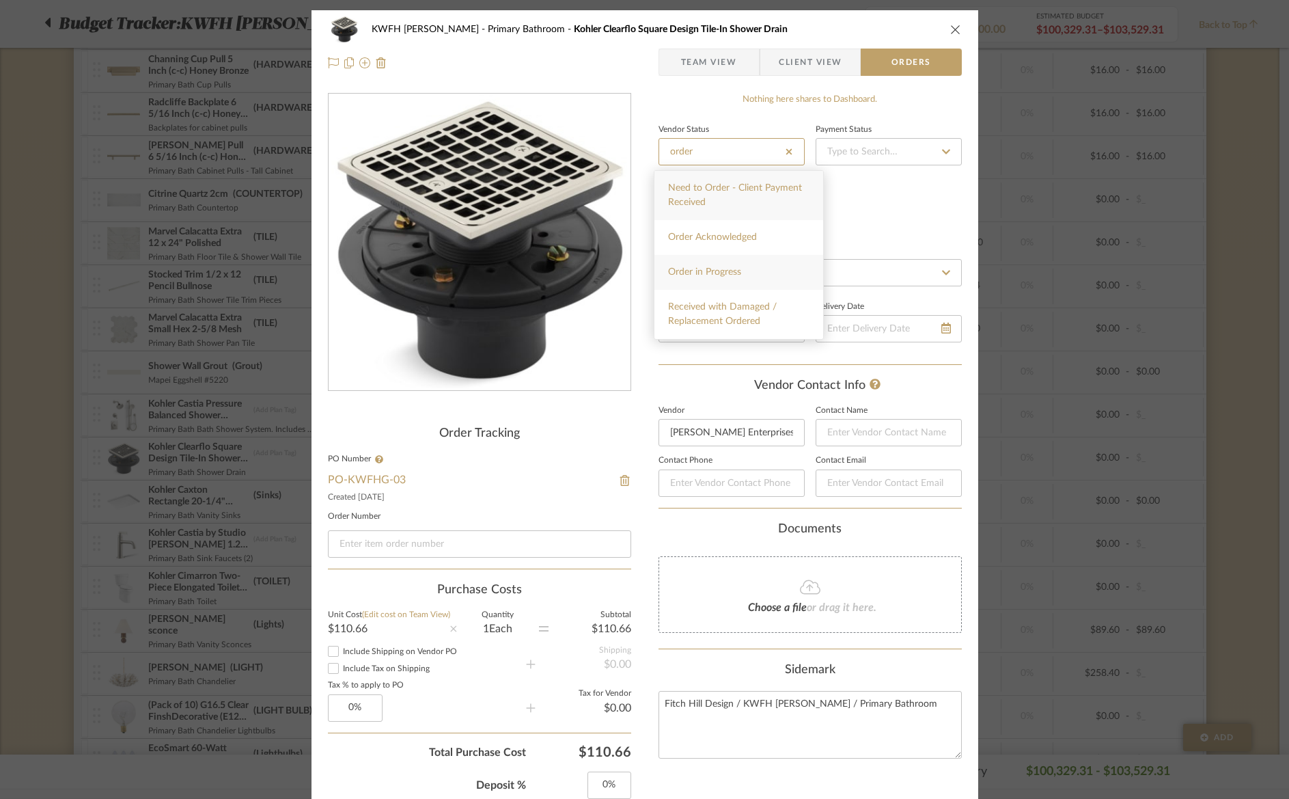
type input "order"
click at [696, 270] on span "Order in Progress" at bounding box center [704, 272] width 73 height 10
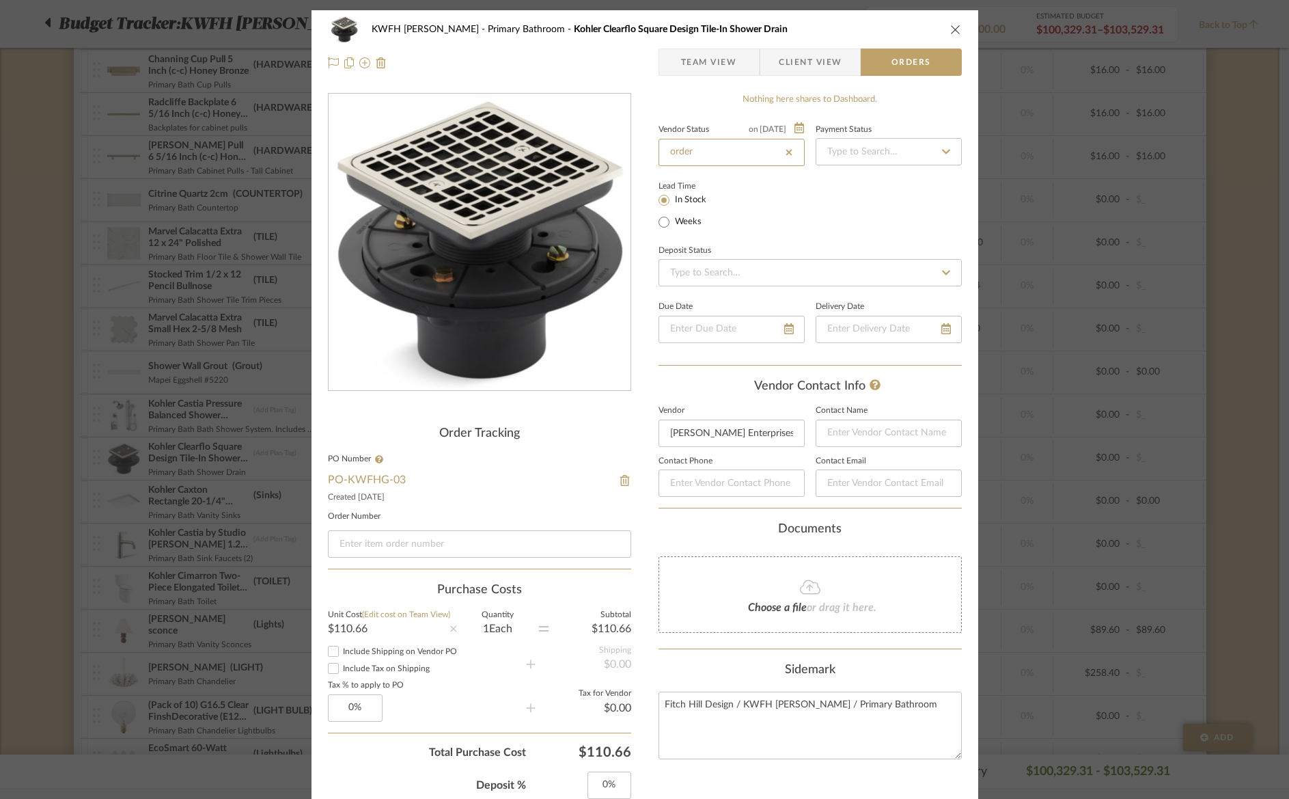
type input "[DATE]"
type input "Order in Progress"
click at [686, 65] on span "Team View" at bounding box center [709, 62] width 56 height 27
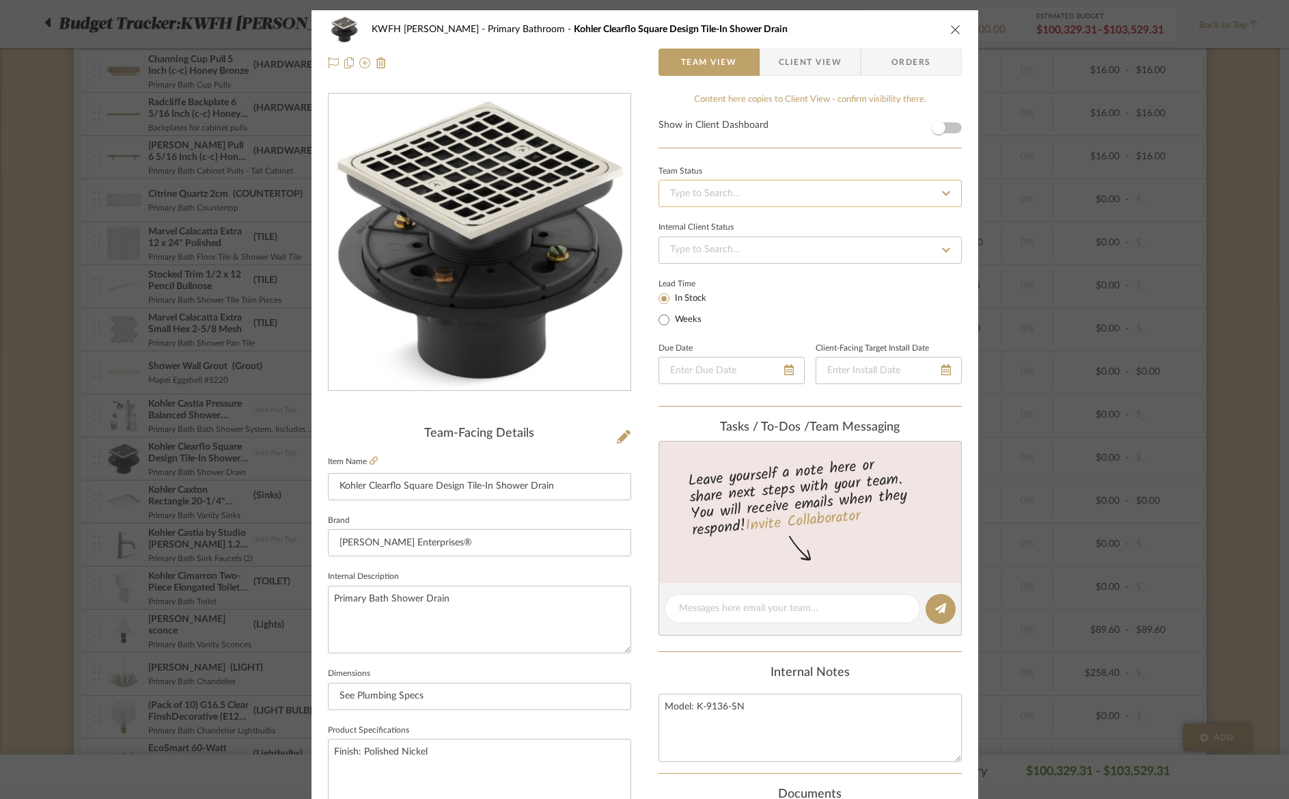
click at [763, 189] on input at bounding box center [810, 193] width 303 height 27
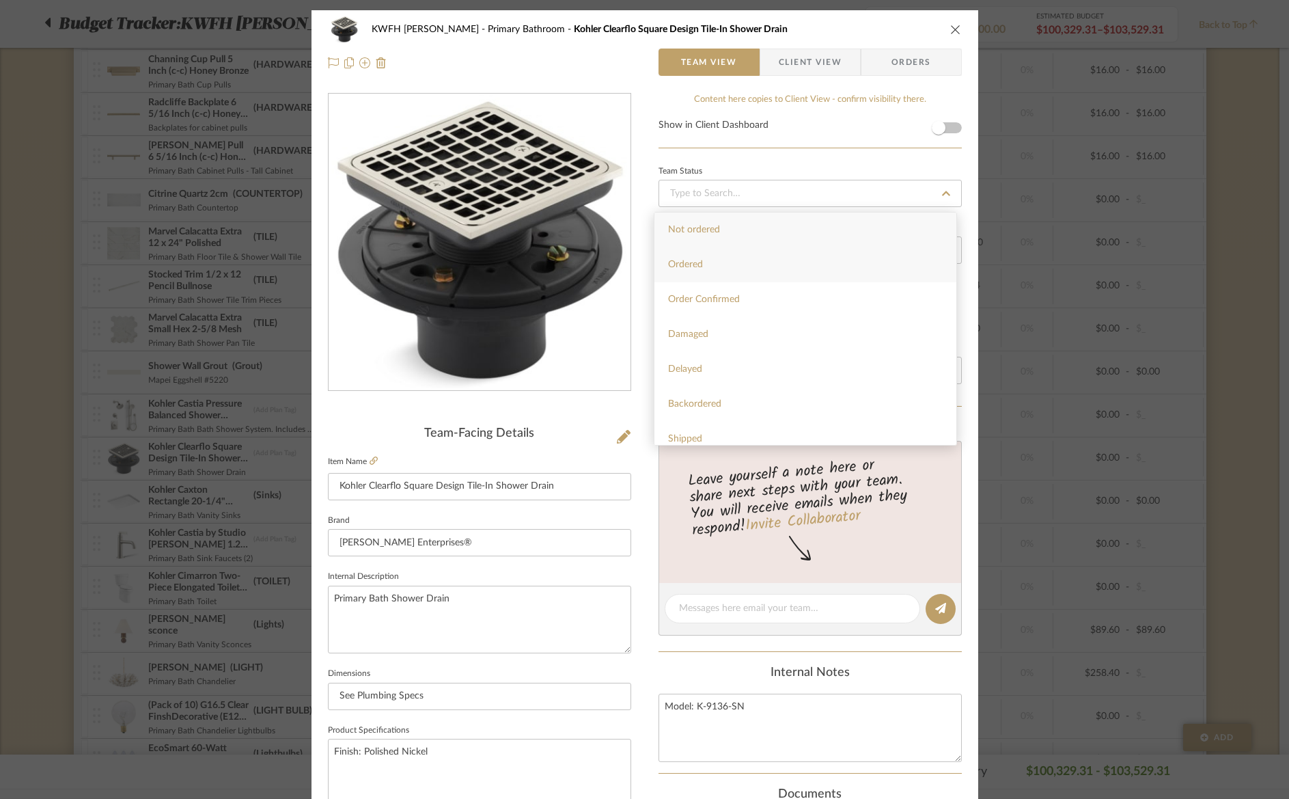
click at [765, 259] on div "Ordered" at bounding box center [806, 264] width 302 height 35
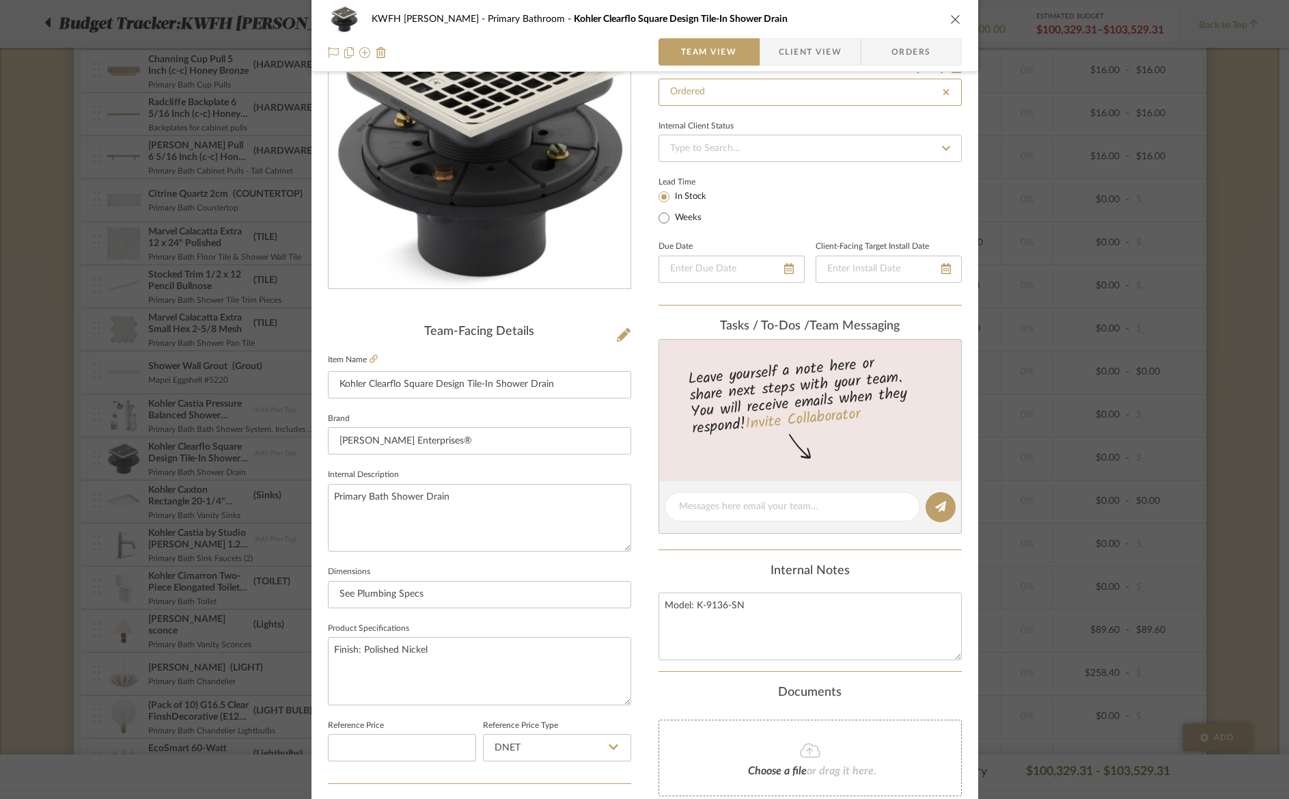
scroll to position [57, 0]
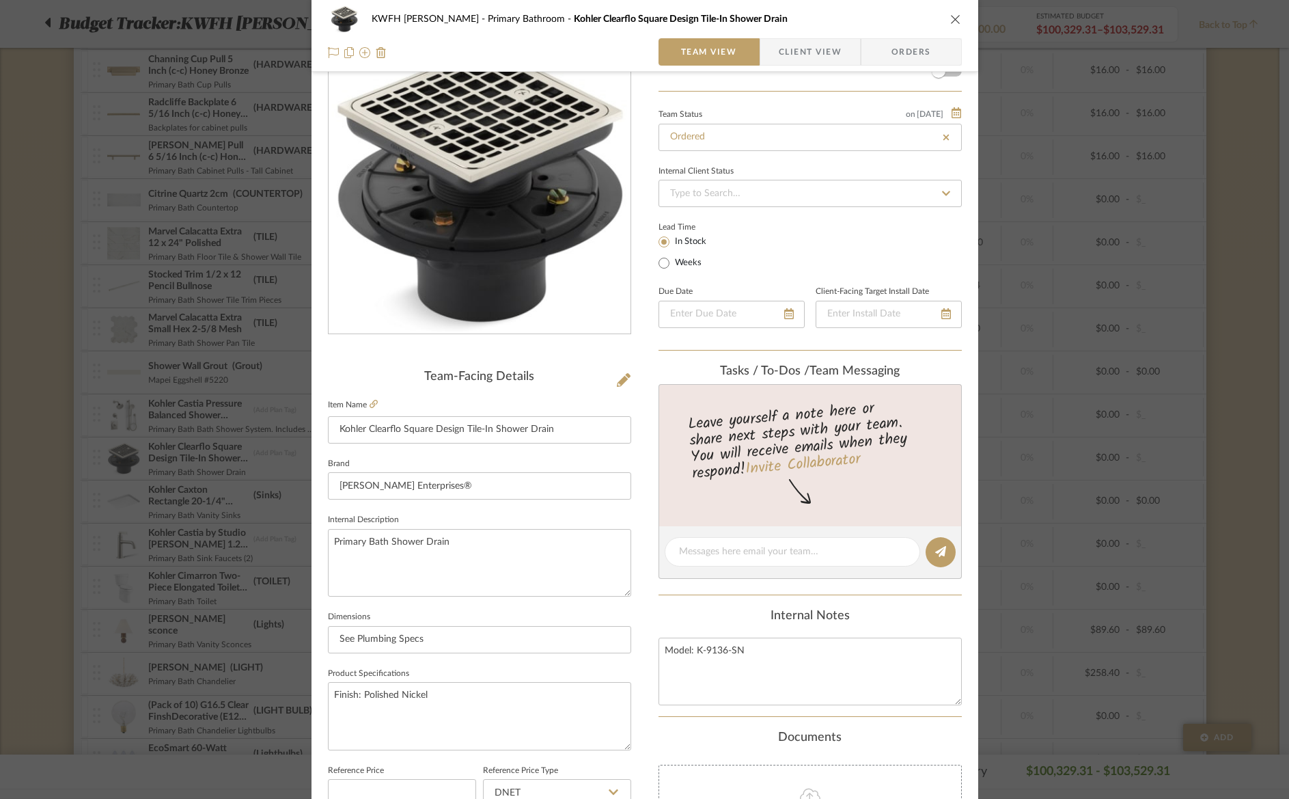
click at [950, 20] on icon "close" at bounding box center [955, 19] width 11 height 11
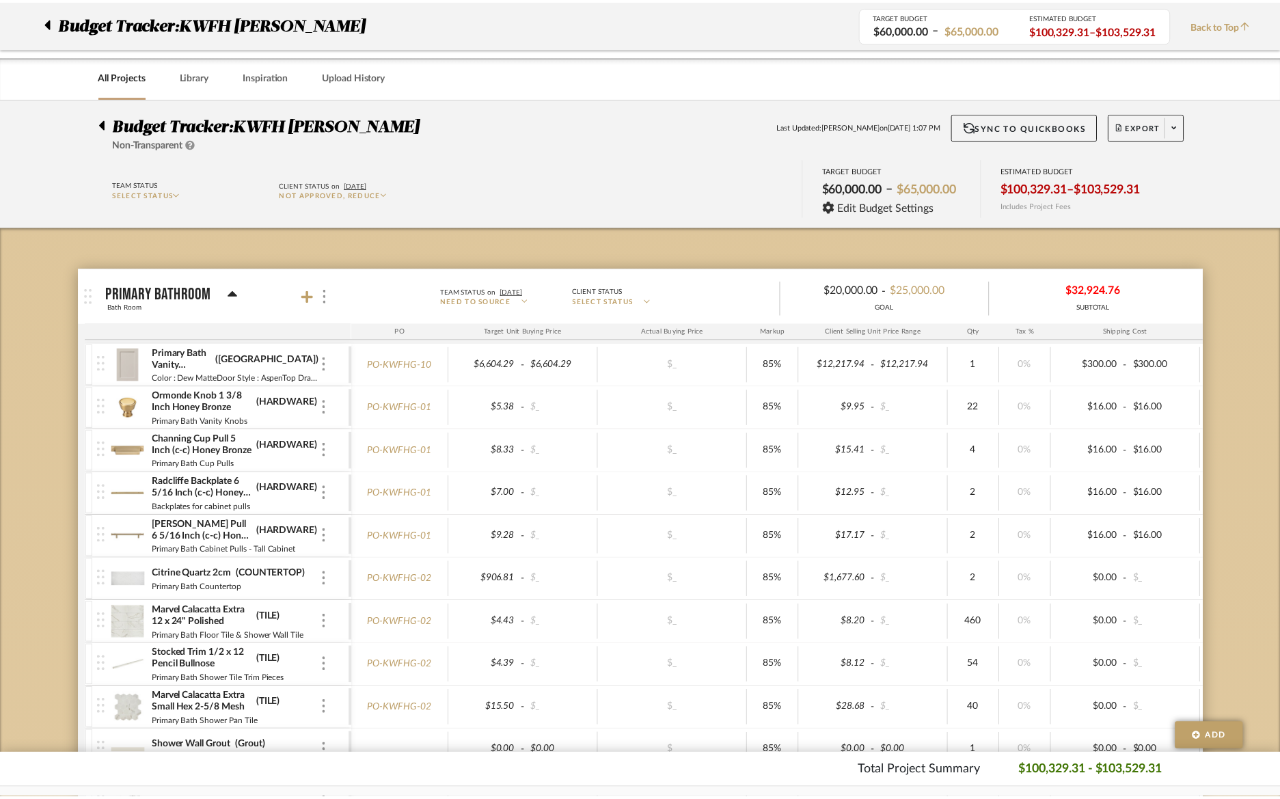
scroll to position [380, 0]
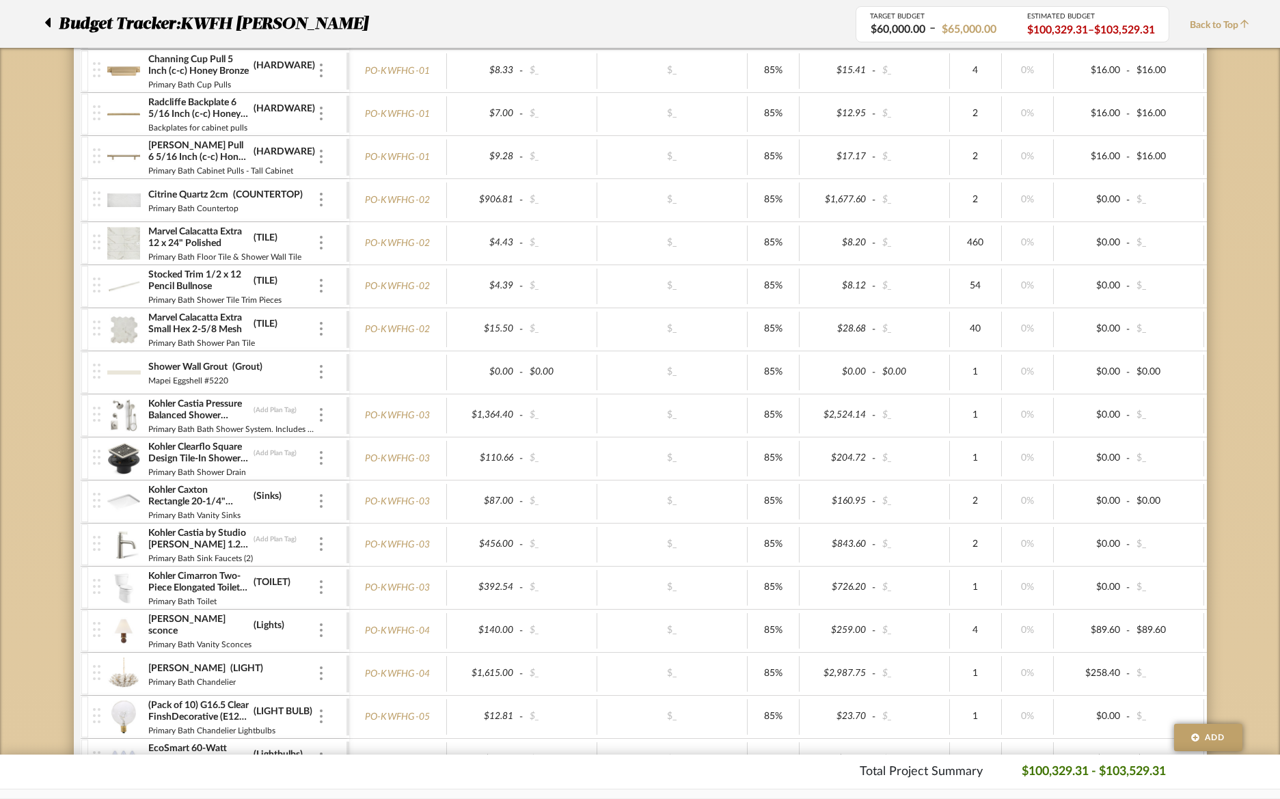
click at [122, 495] on img at bounding box center [123, 501] width 33 height 33
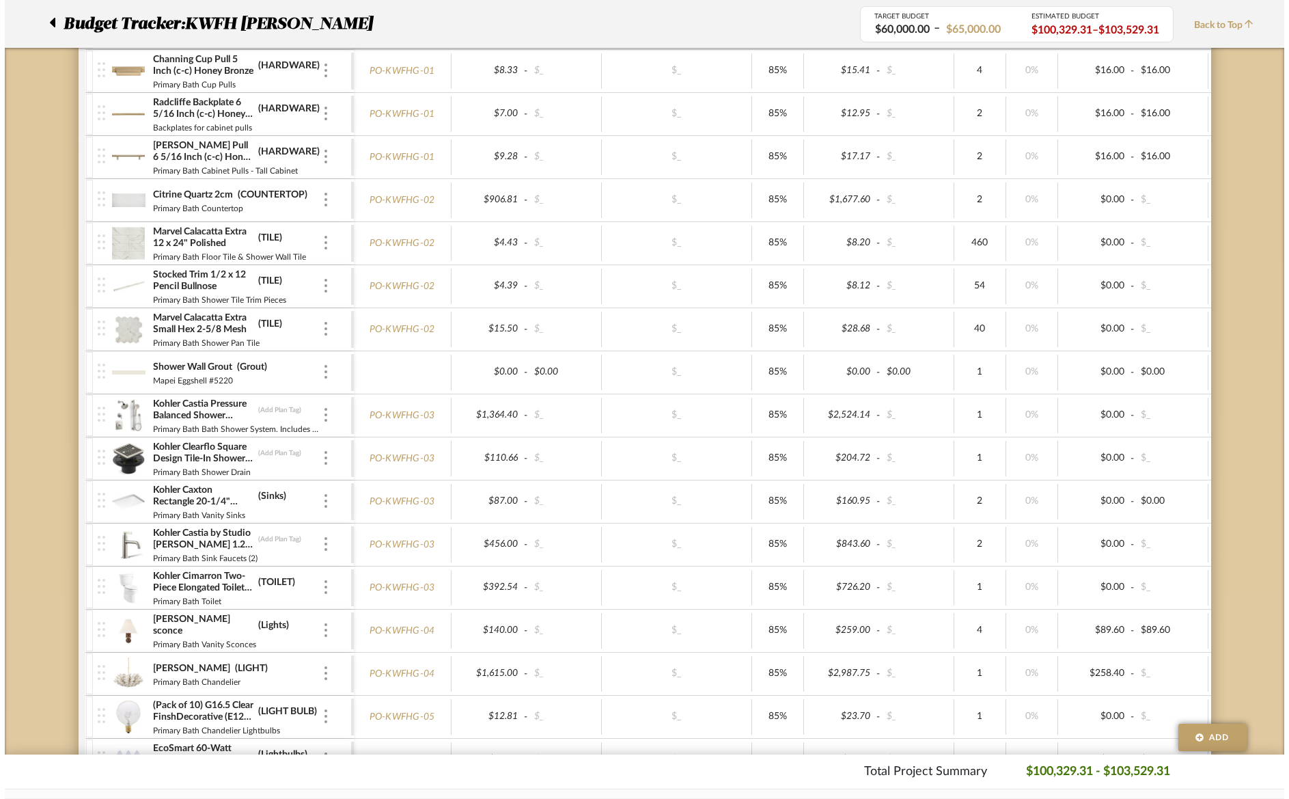
scroll to position [0, 0]
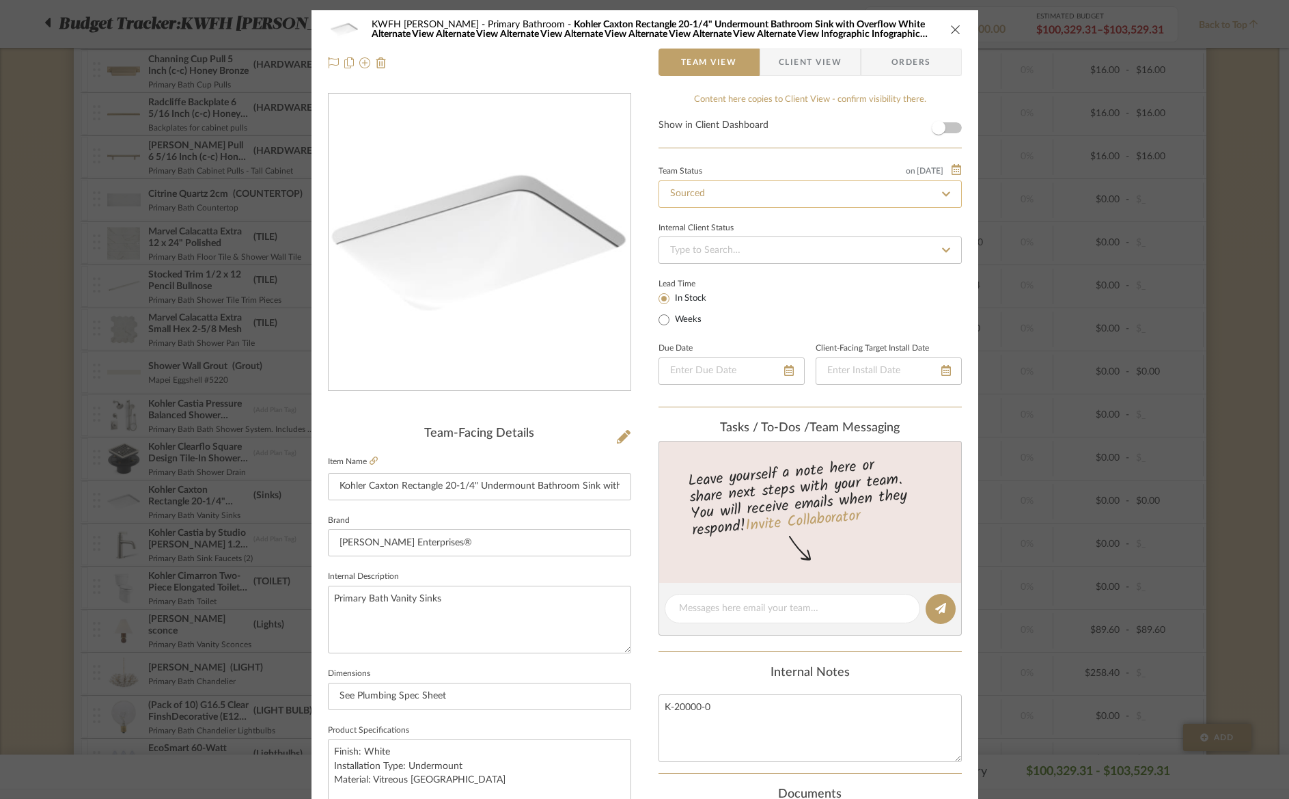
click at [742, 195] on input "Sourced" at bounding box center [810, 193] width 303 height 27
click at [944, 194] on icon at bounding box center [946, 194] width 12 height 10
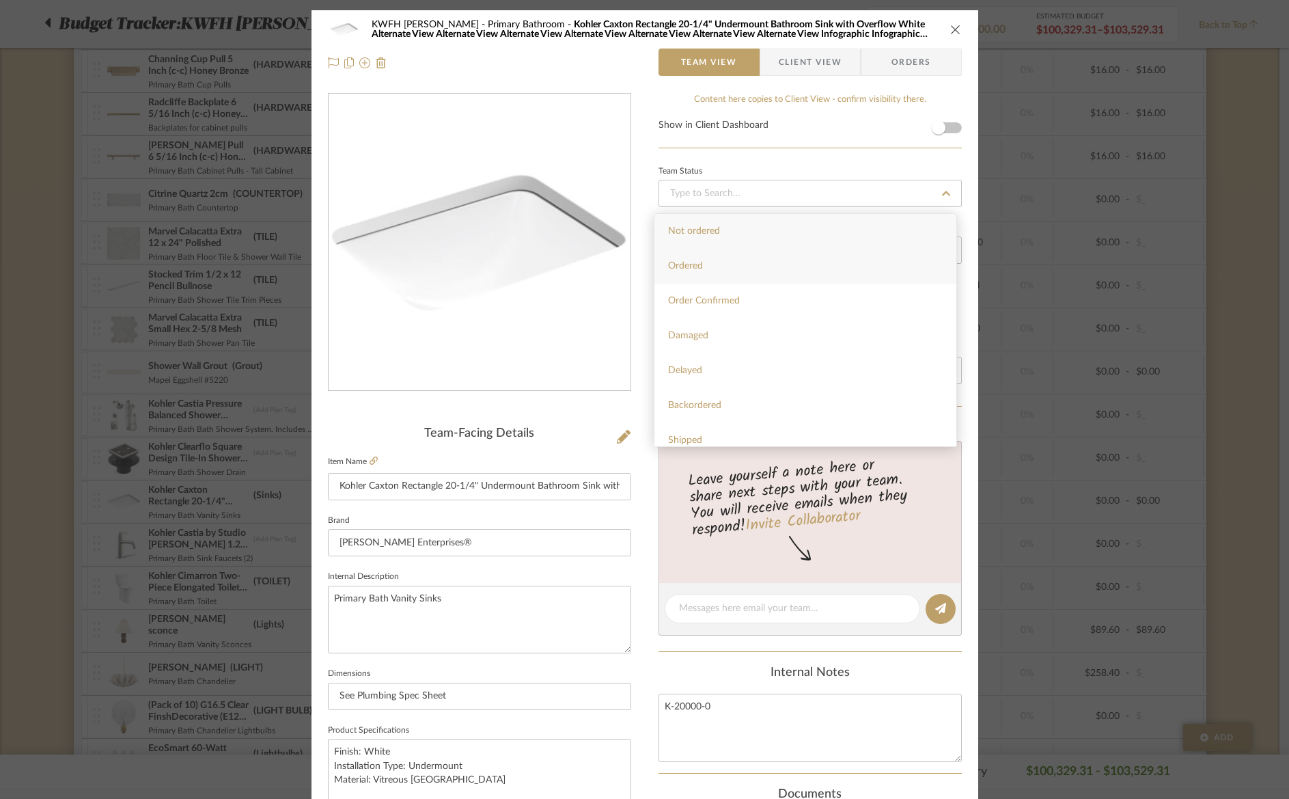
click at [689, 264] on span "Ordered" at bounding box center [685, 266] width 35 height 10
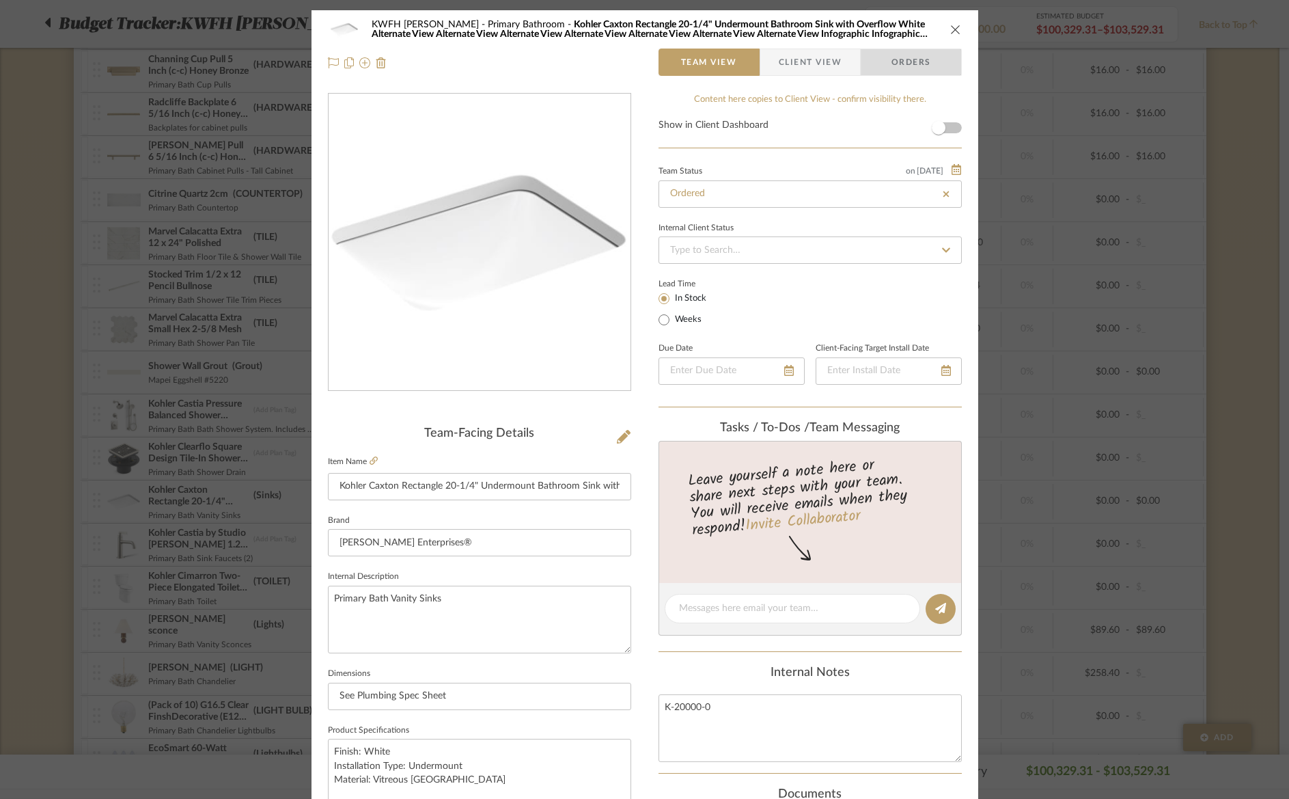
click at [909, 64] on span "Orders" at bounding box center [912, 62] width 70 height 27
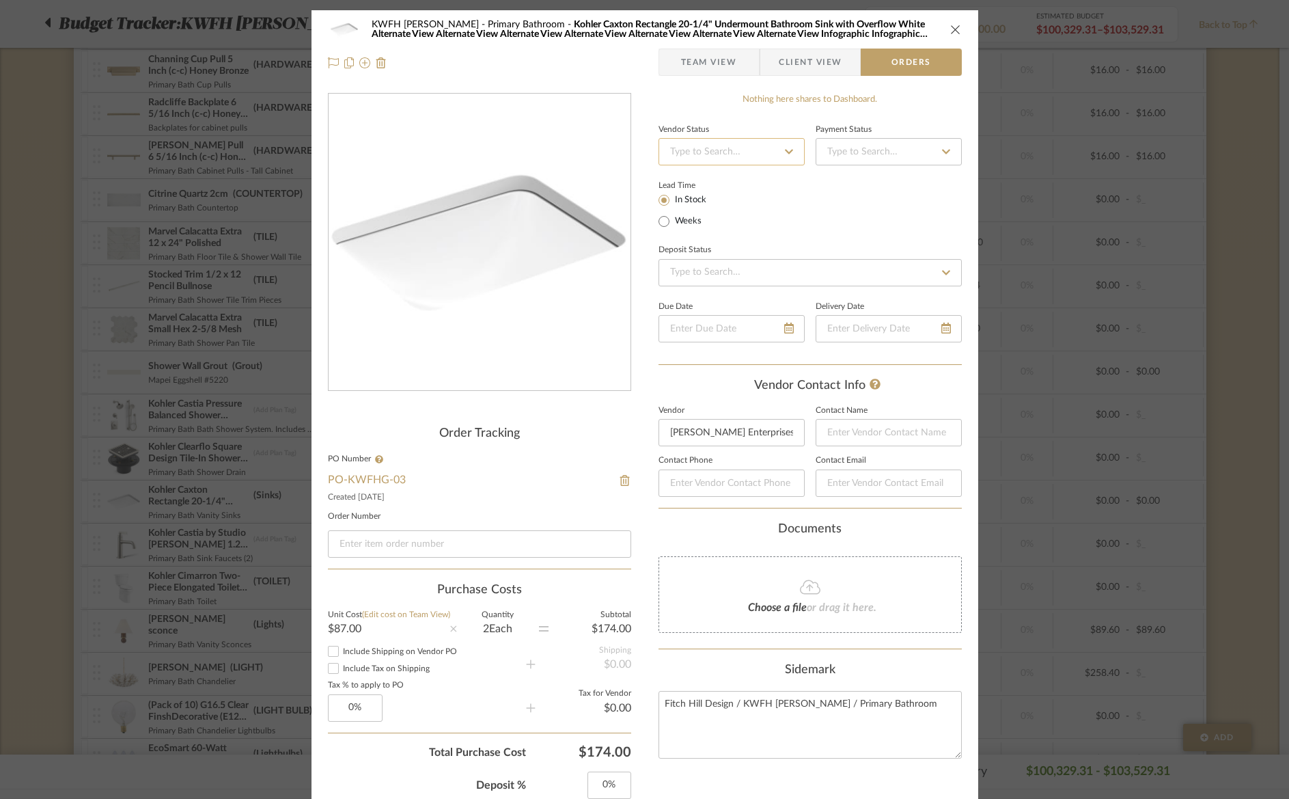
click at [691, 152] on input at bounding box center [732, 151] width 146 height 27
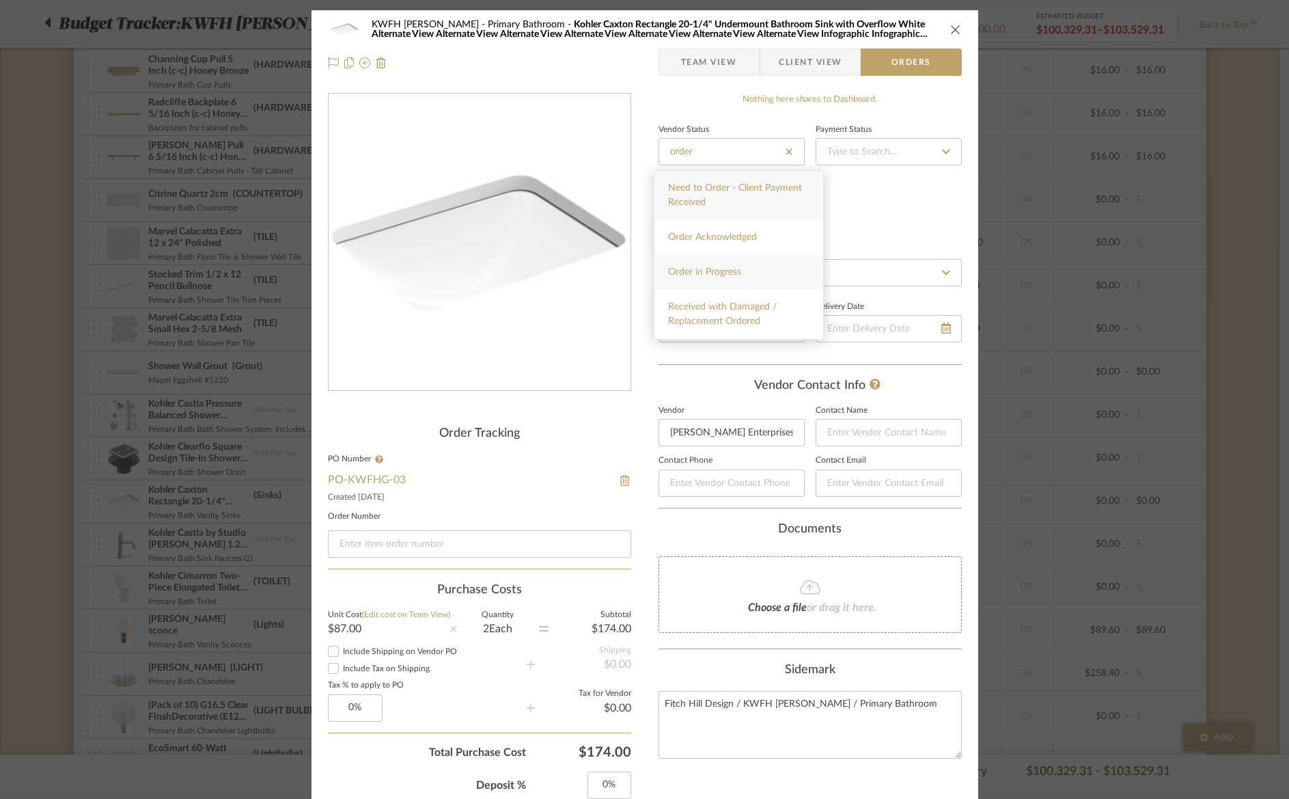
click at [720, 267] on span "Order in Progress" at bounding box center [704, 272] width 73 height 10
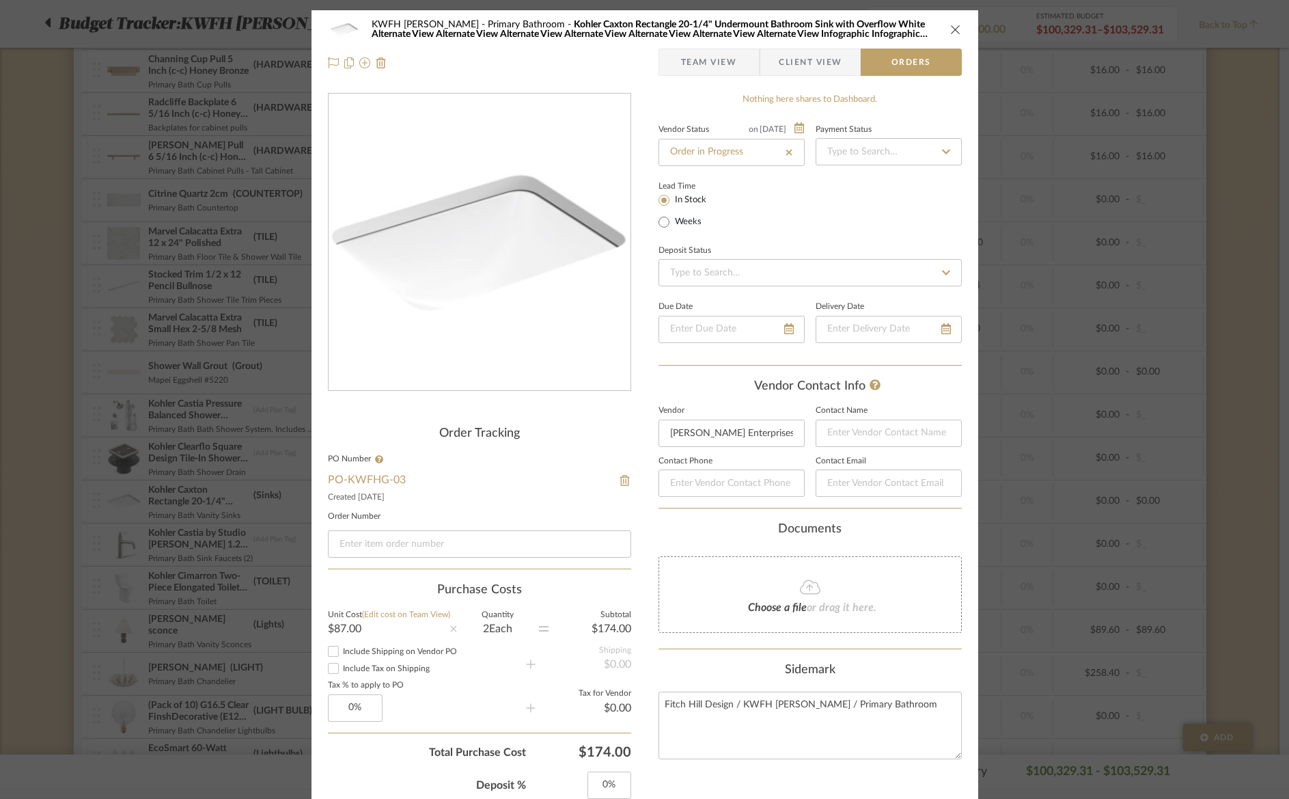
click at [950, 29] on icon "close" at bounding box center [955, 29] width 11 height 11
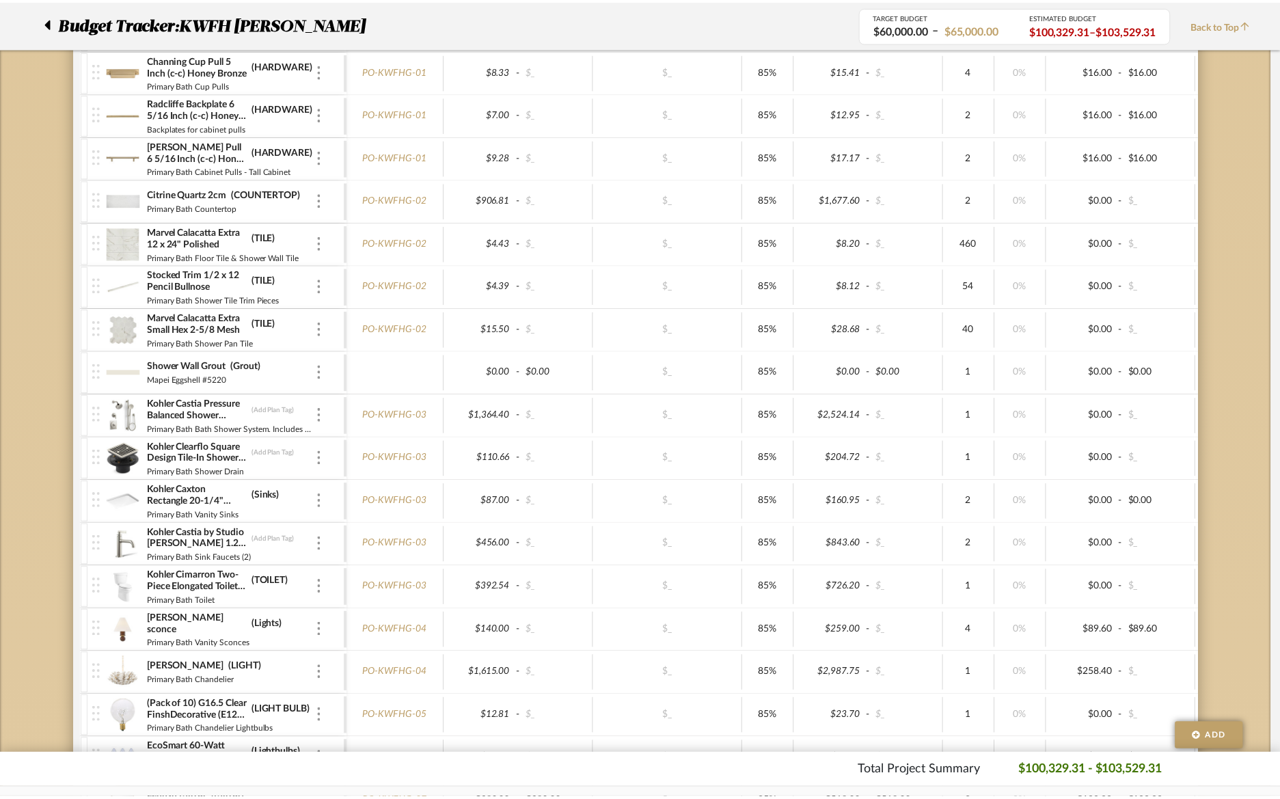
scroll to position [380, 0]
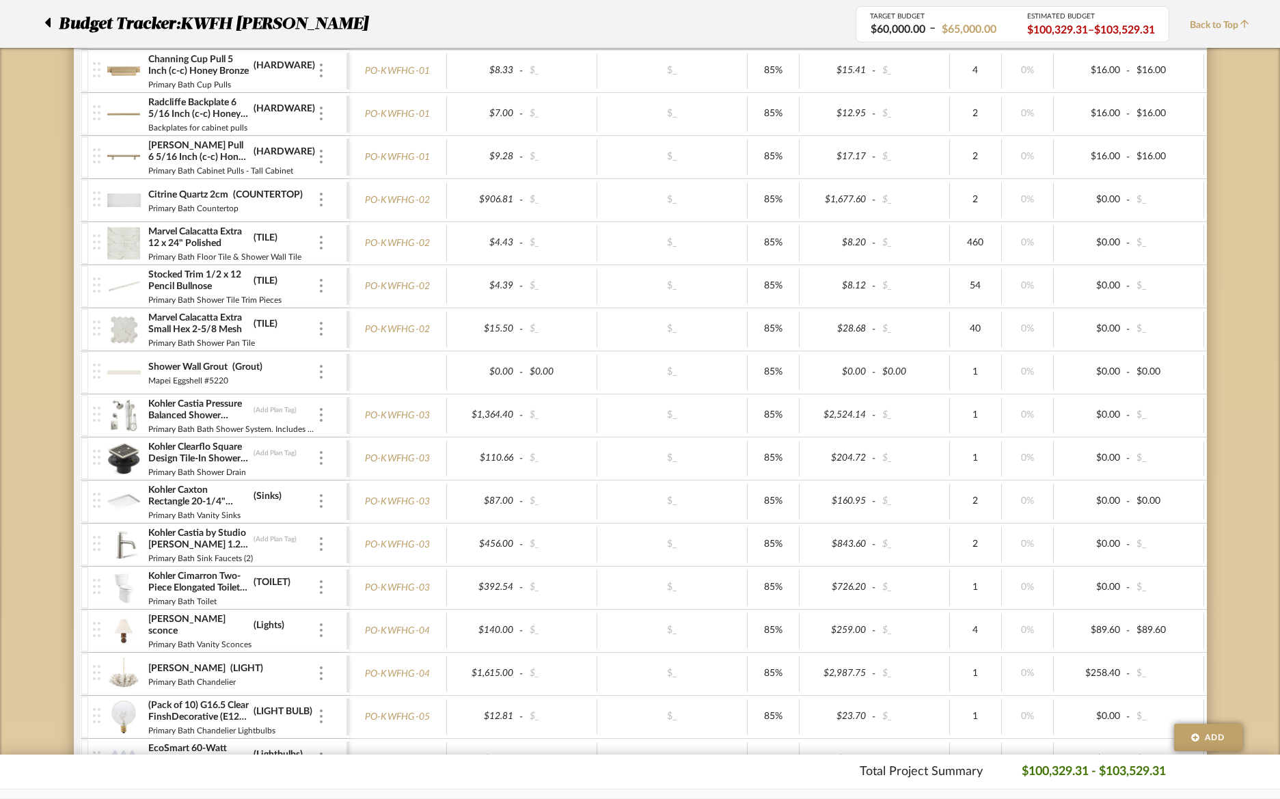
click at [124, 549] on img at bounding box center [123, 544] width 33 height 33
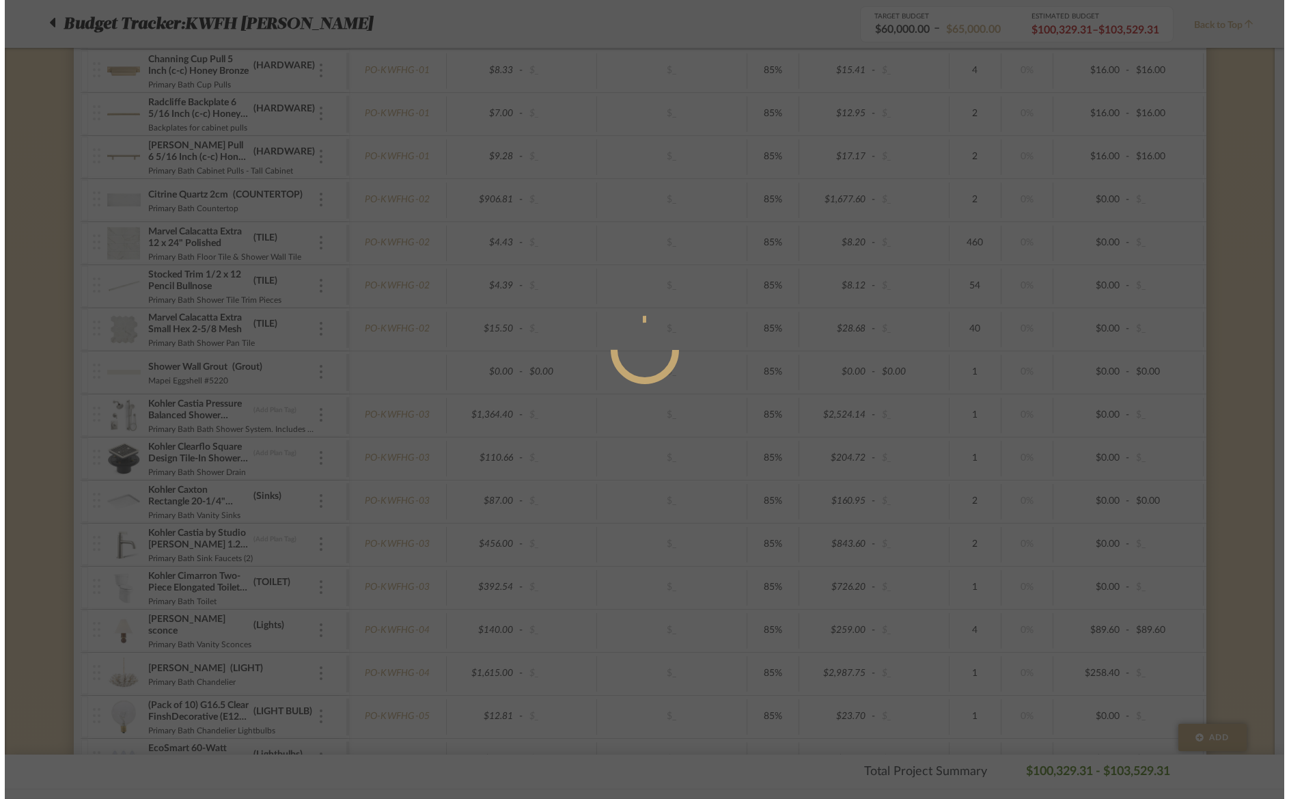
scroll to position [0, 0]
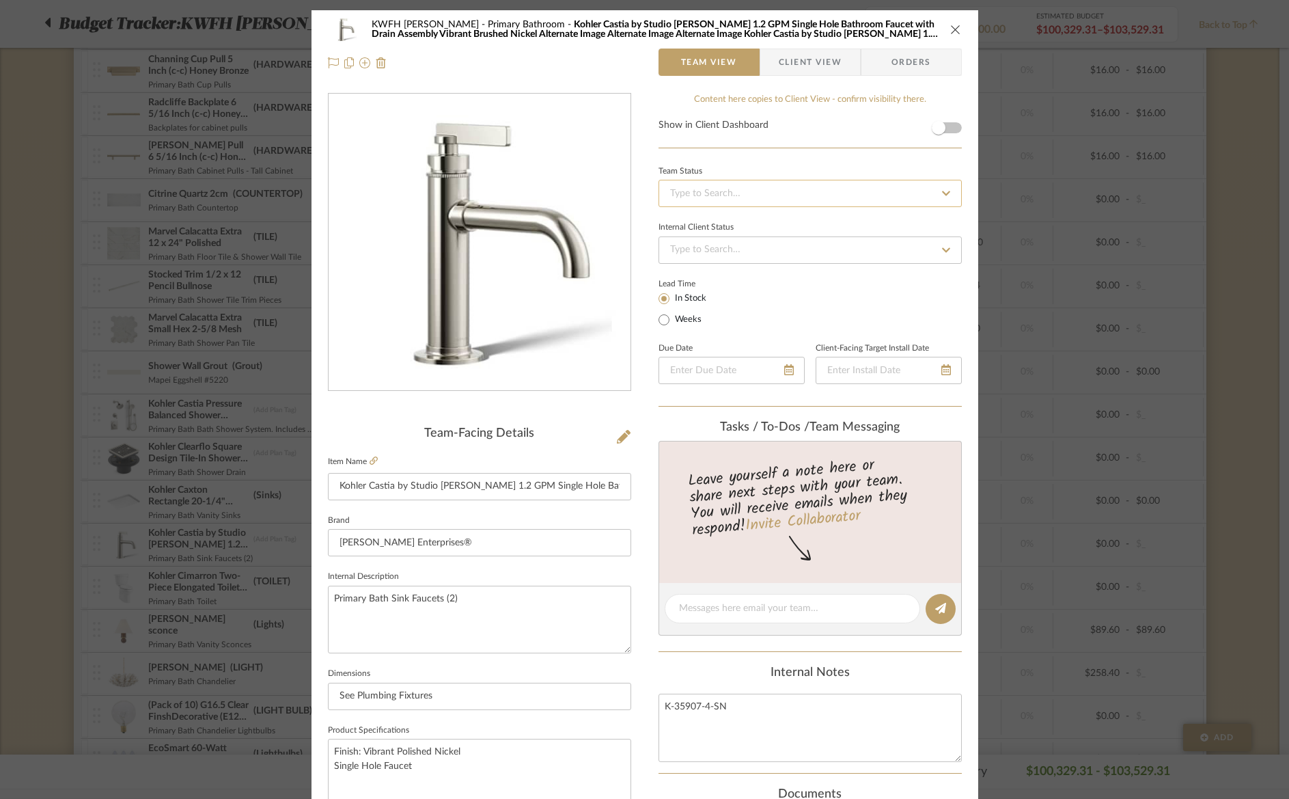
click at [713, 189] on input at bounding box center [810, 193] width 303 height 27
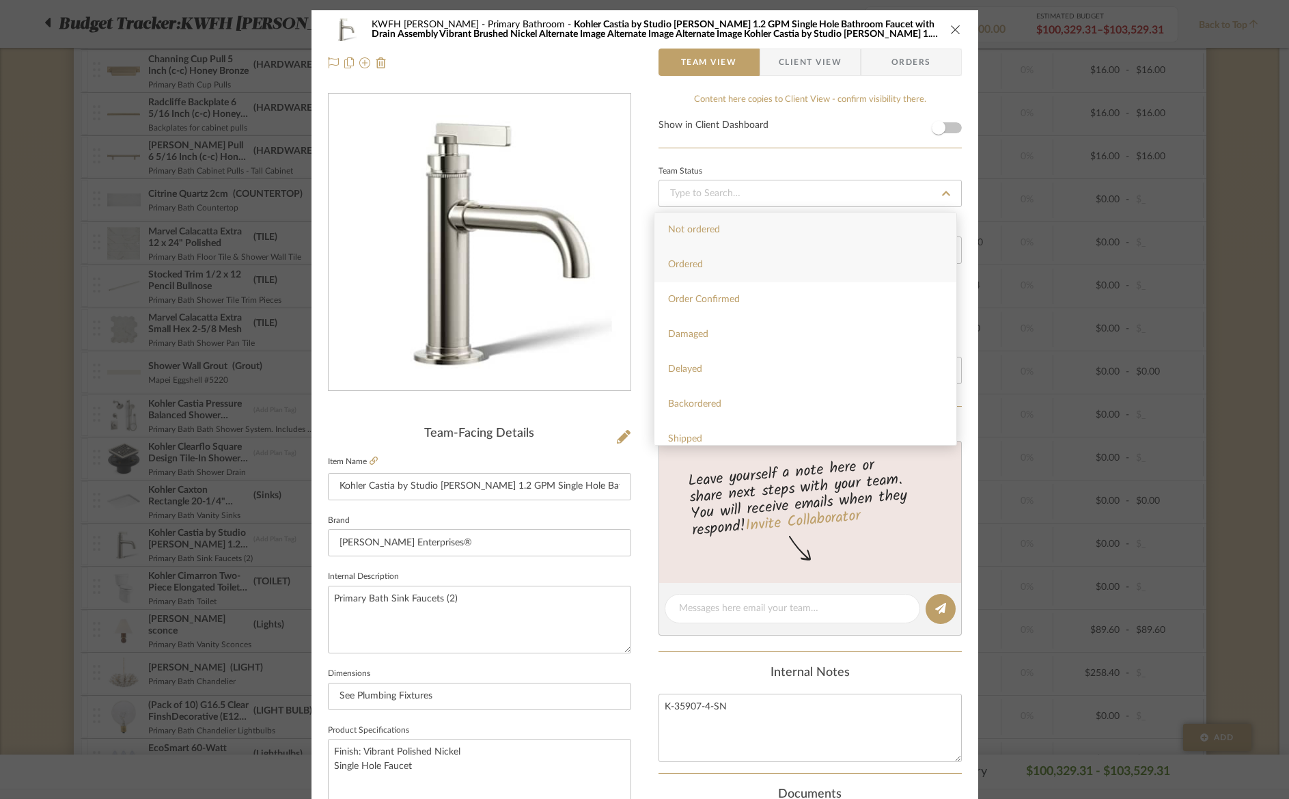
click at [733, 255] on div "Ordered" at bounding box center [806, 264] width 302 height 35
click at [903, 56] on span "Orders" at bounding box center [912, 62] width 70 height 27
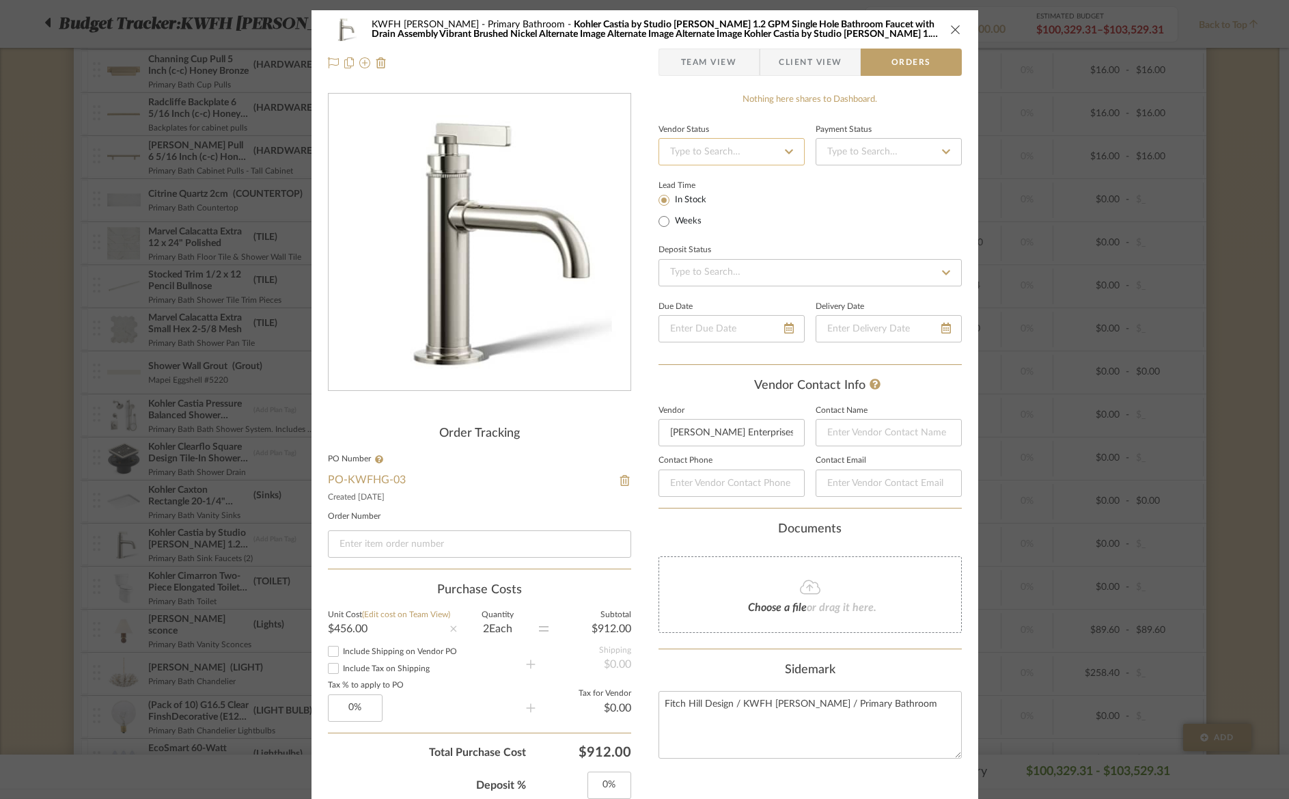
click at [705, 158] on input at bounding box center [732, 151] width 146 height 27
click at [704, 270] on span "Order in Progress" at bounding box center [704, 272] width 73 height 10
click at [842, 149] on input at bounding box center [889, 151] width 146 height 27
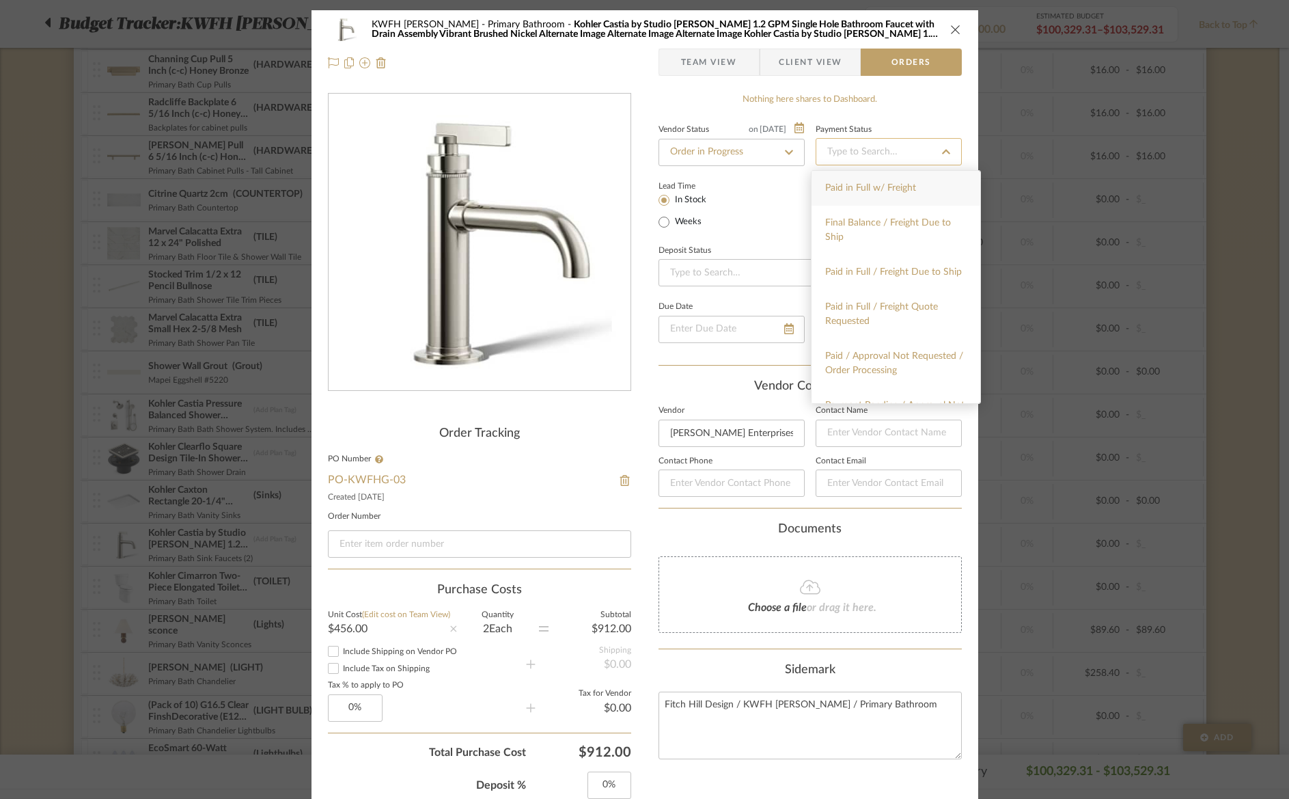
click at [842, 149] on input at bounding box center [889, 151] width 146 height 27
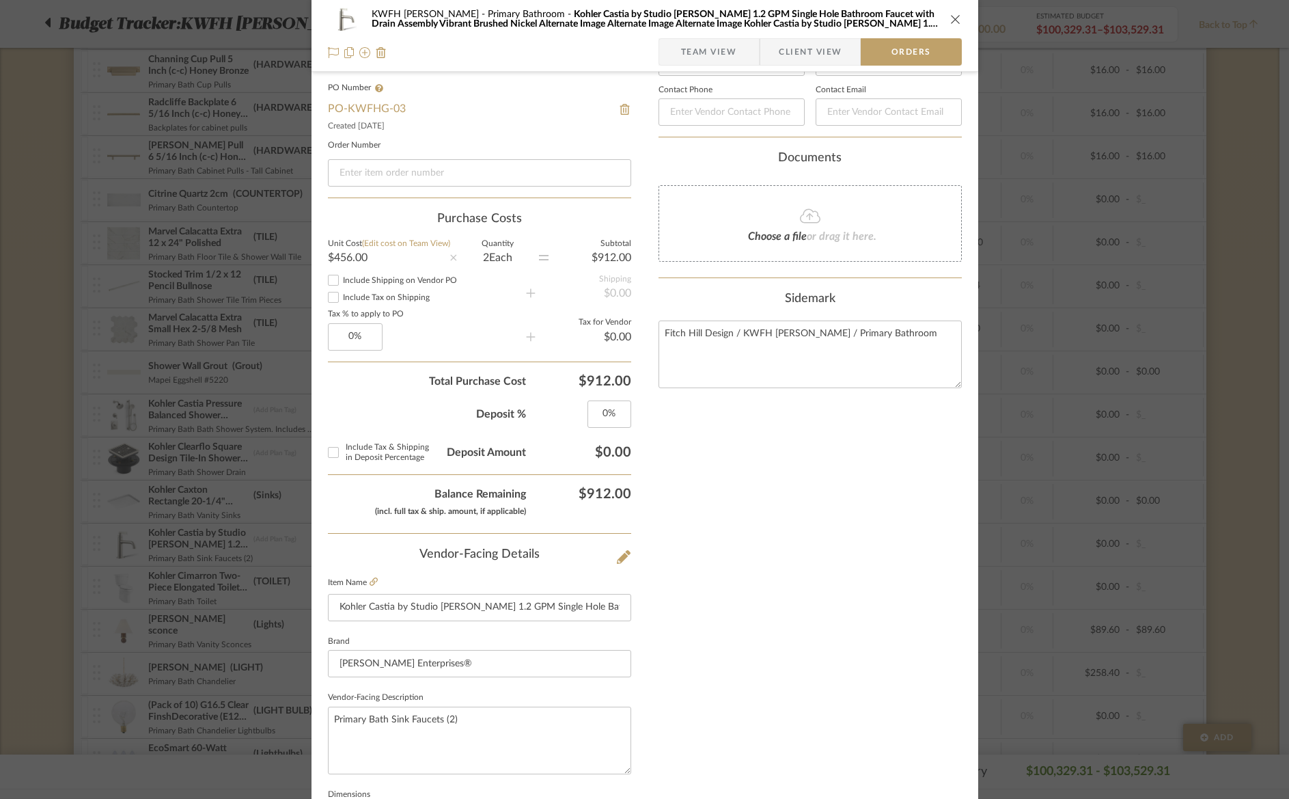
scroll to position [375, 0]
click at [950, 20] on icon "close" at bounding box center [955, 19] width 11 height 11
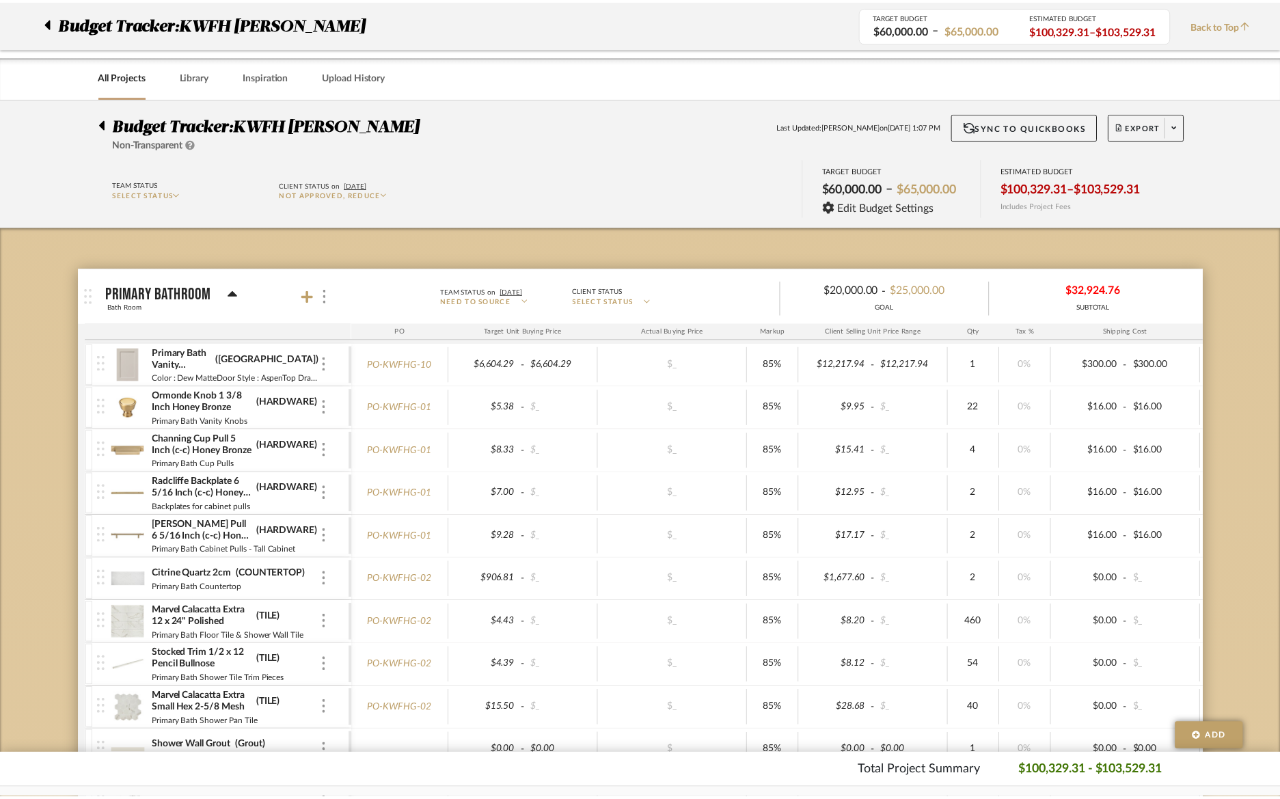
scroll to position [380, 0]
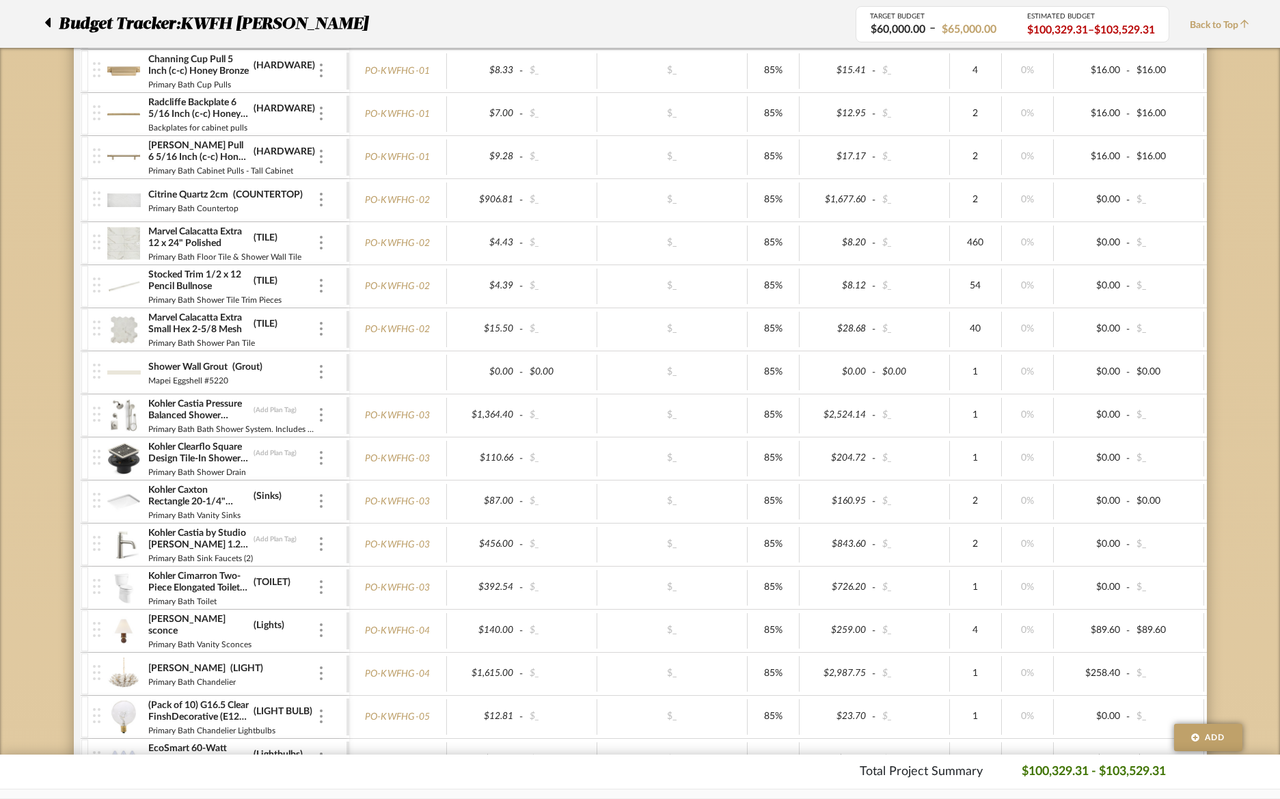
click at [122, 590] on img at bounding box center [123, 587] width 33 height 33
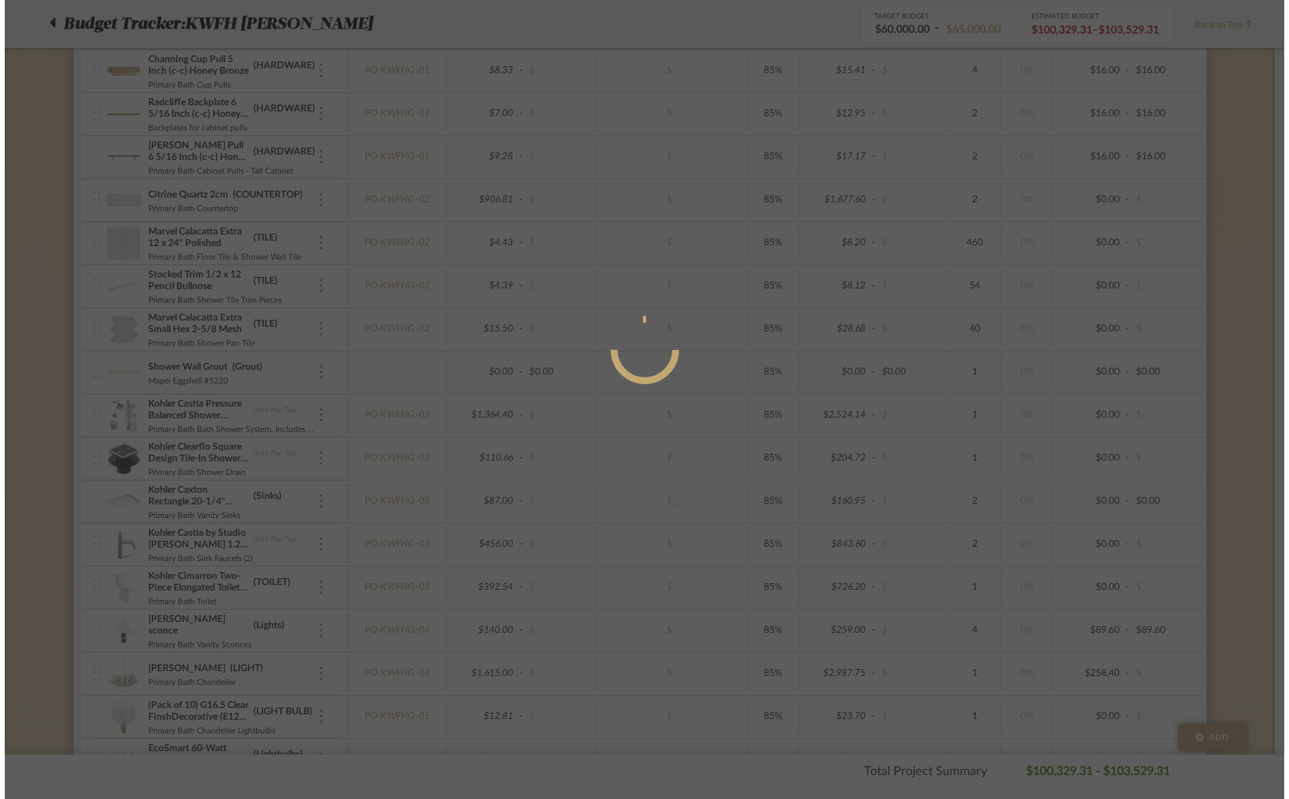
scroll to position [0, 0]
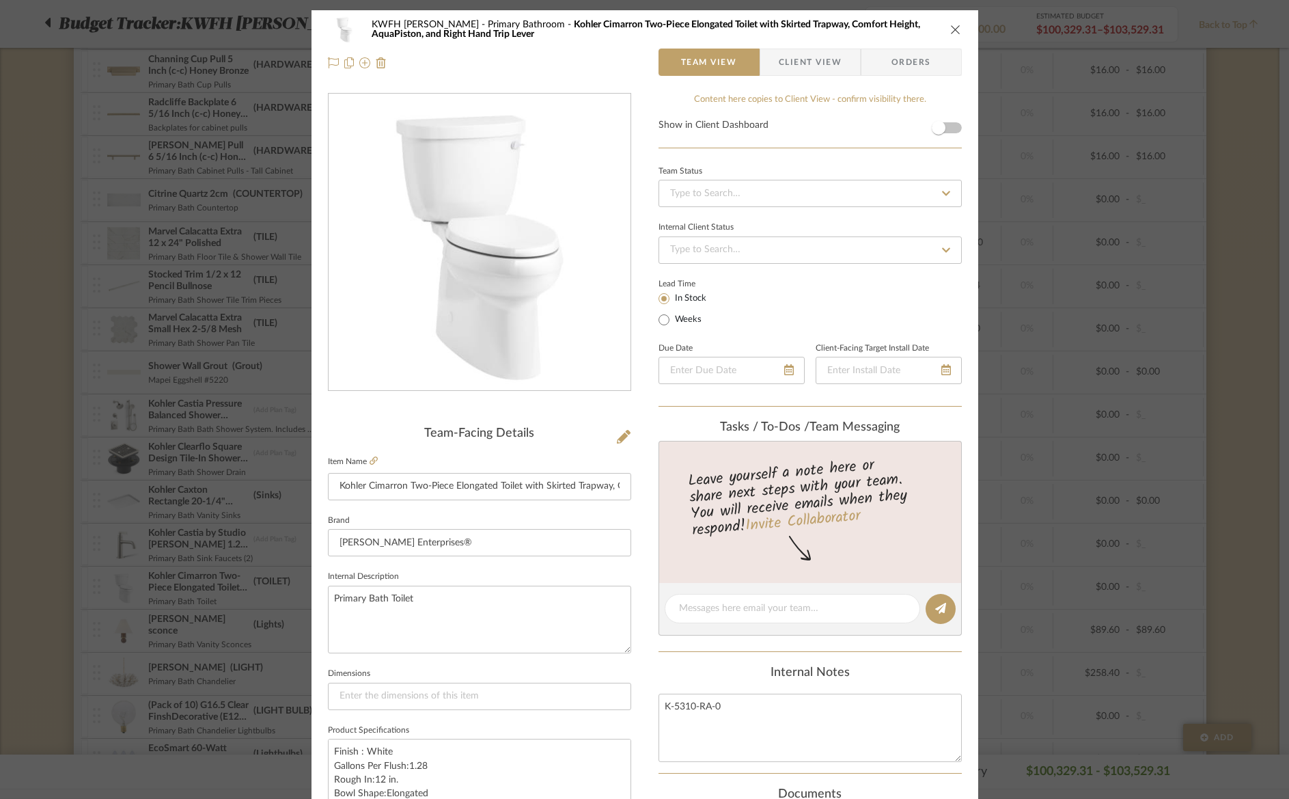
click at [903, 67] on span "Orders" at bounding box center [912, 62] width 70 height 27
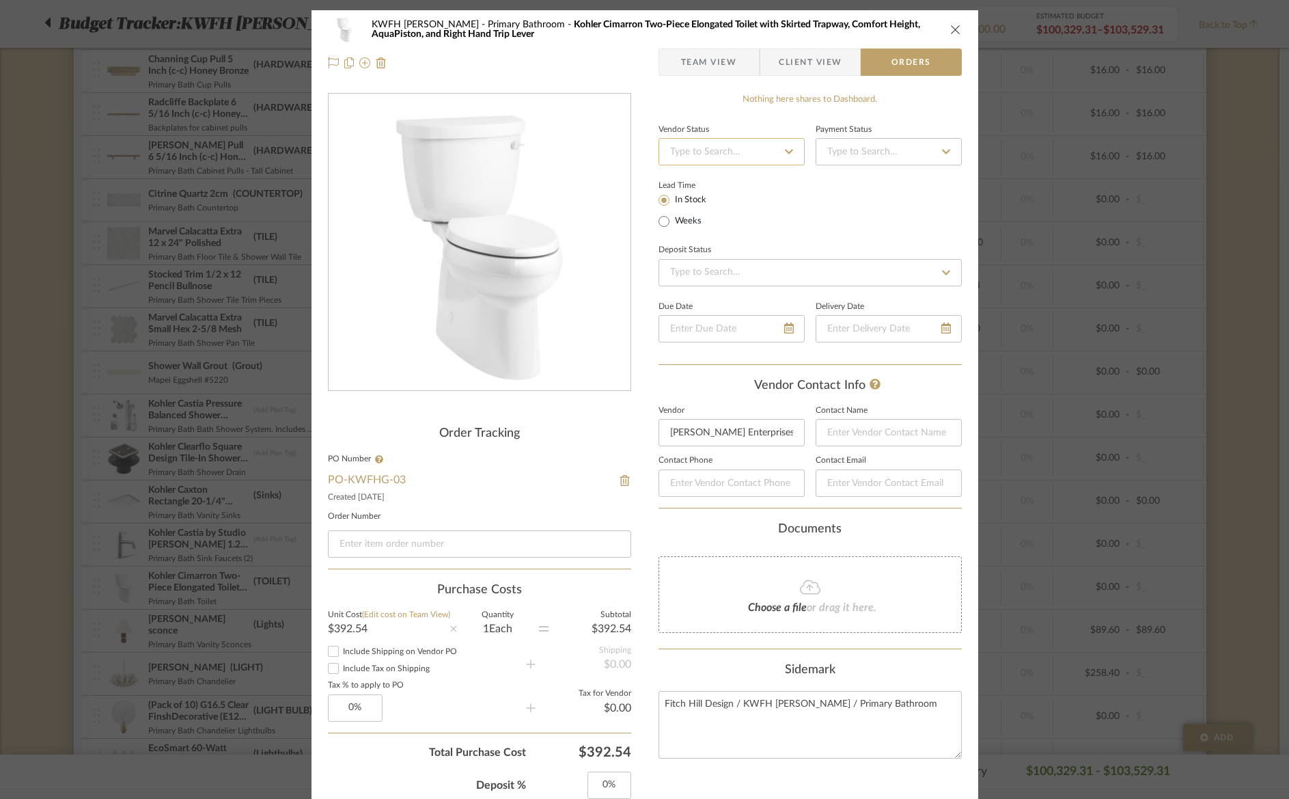
click at [689, 146] on input at bounding box center [732, 151] width 146 height 27
click at [712, 351] on span "Order in Progress" at bounding box center [704, 350] width 73 height 10
click at [714, 68] on span "Team View" at bounding box center [709, 62] width 56 height 27
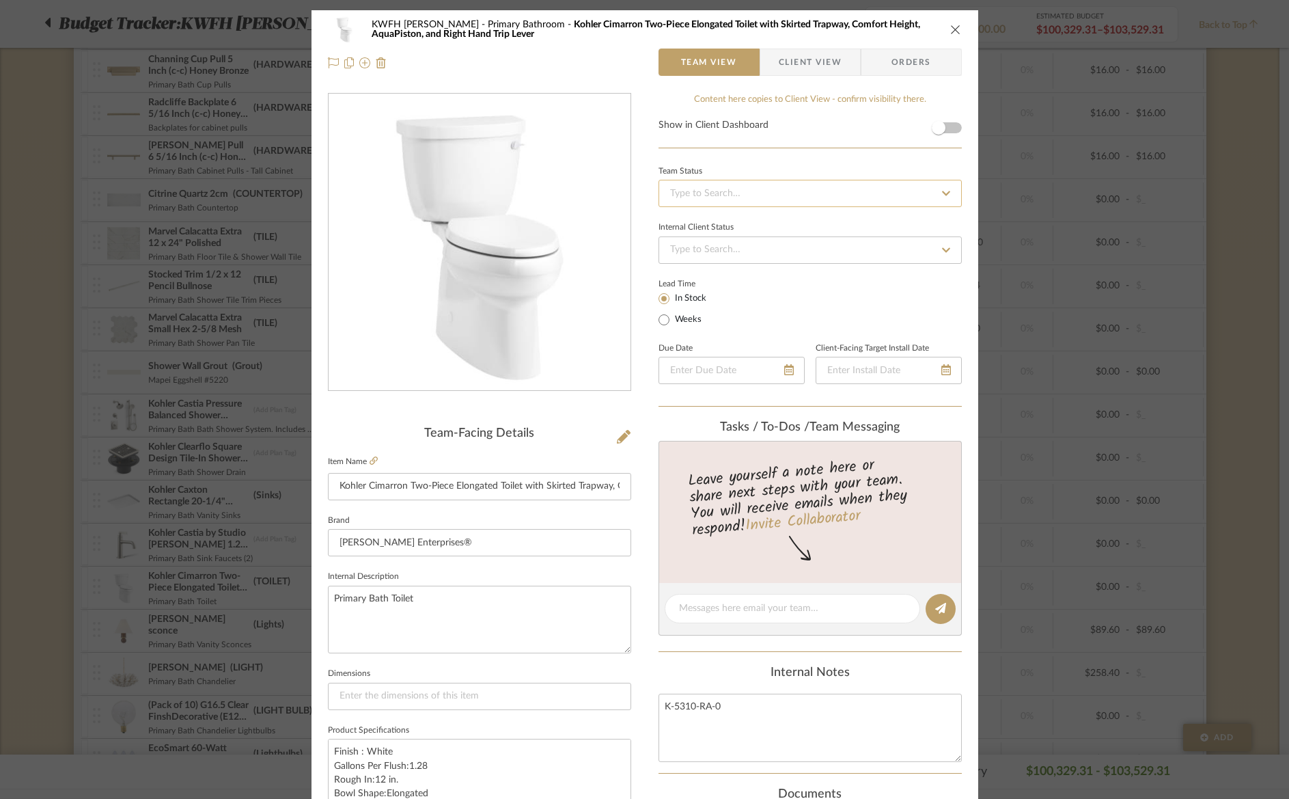
click at [676, 201] on input at bounding box center [810, 193] width 303 height 27
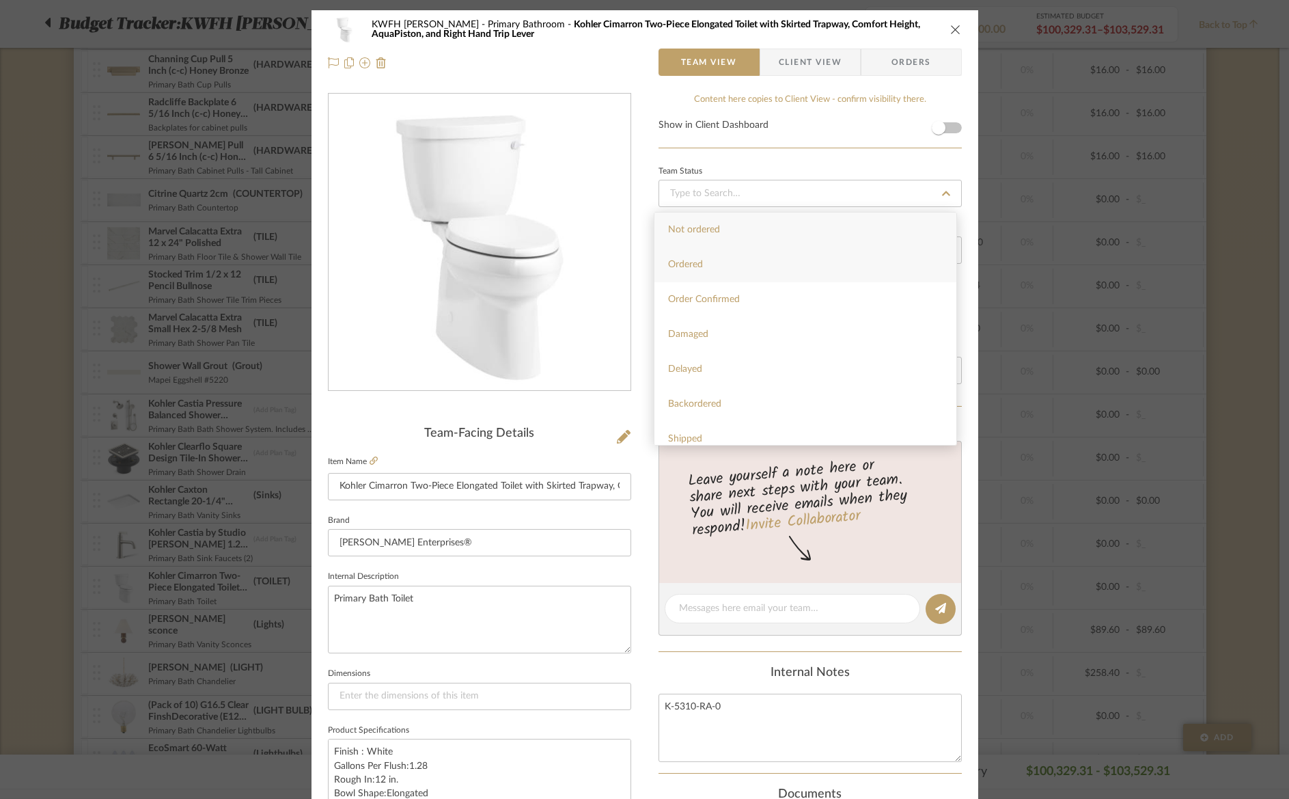
click at [674, 272] on div "Ordered" at bounding box center [806, 264] width 302 height 35
click at [950, 29] on icon "close" at bounding box center [955, 29] width 11 height 11
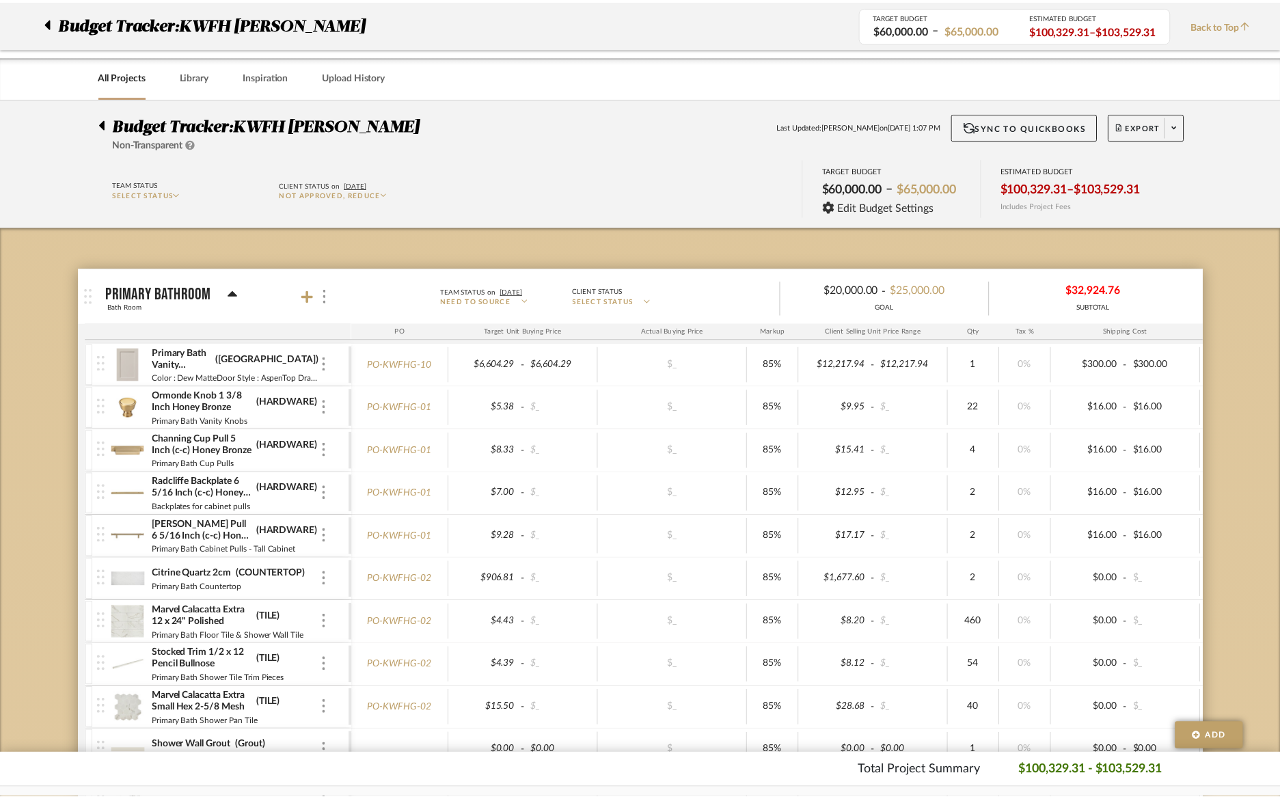
scroll to position [380, 0]
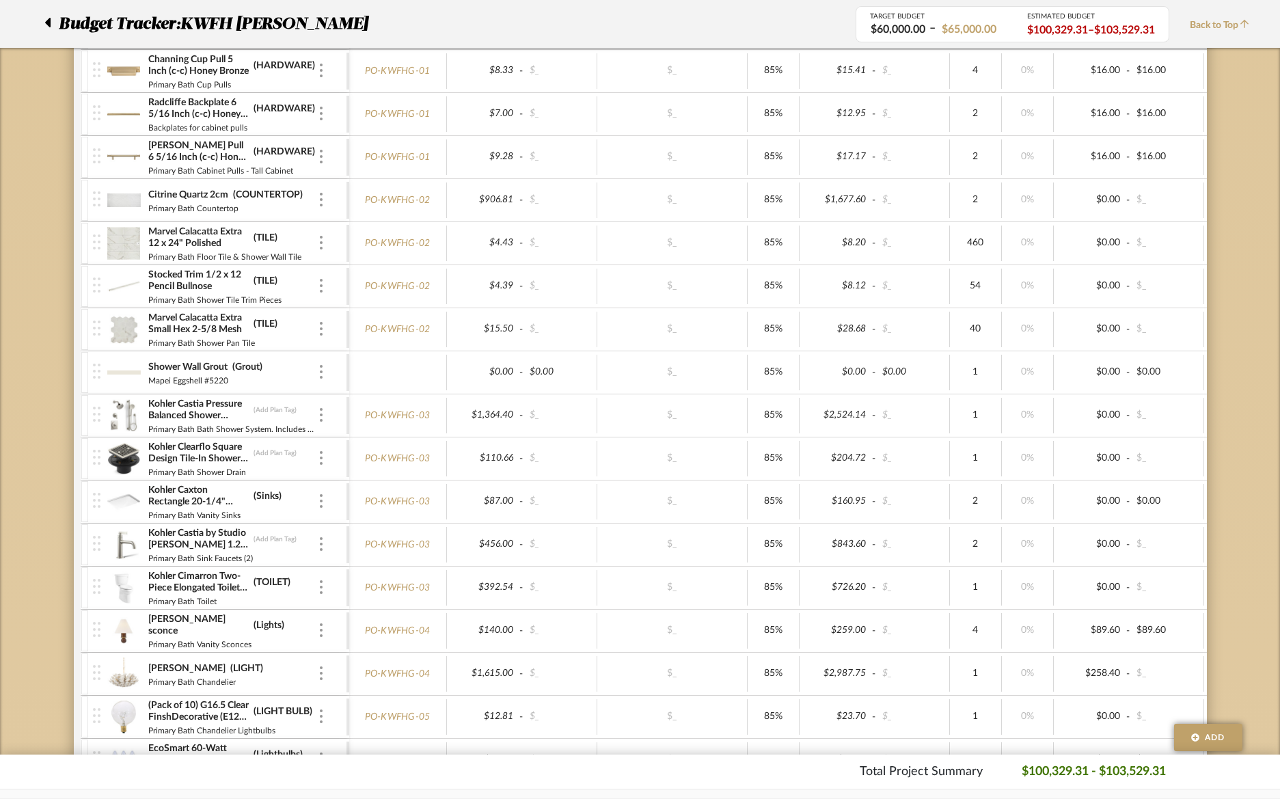
click at [118, 407] on img at bounding box center [123, 415] width 33 height 33
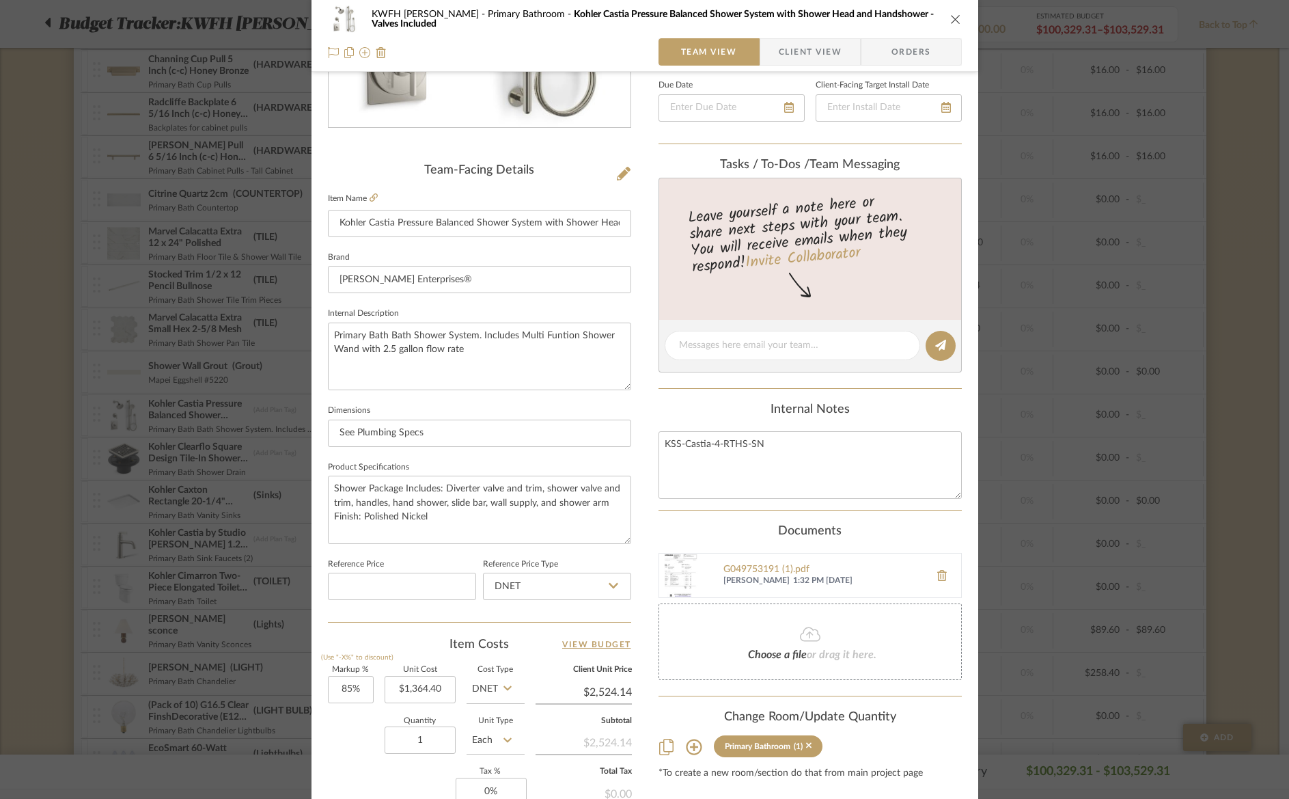
scroll to position [0, 0]
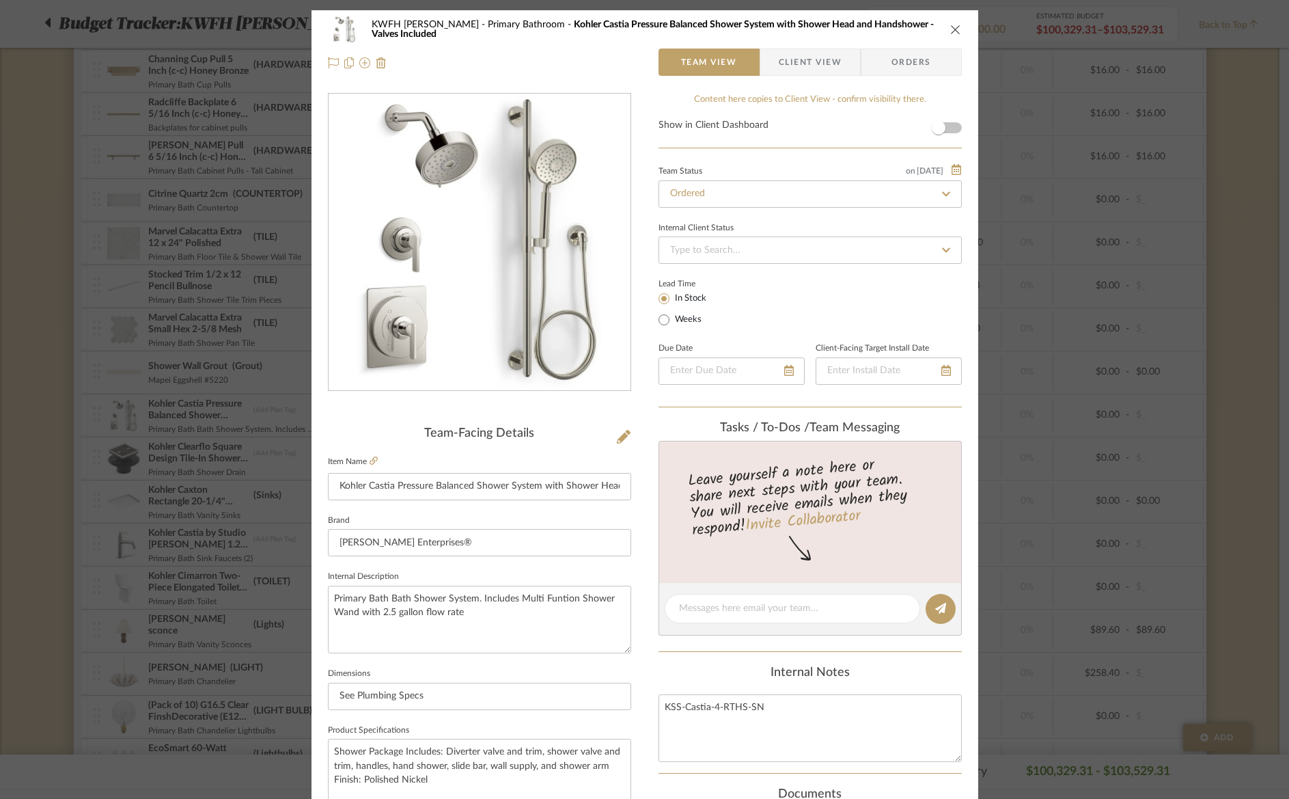
click at [951, 29] on icon "close" at bounding box center [955, 29] width 11 height 11
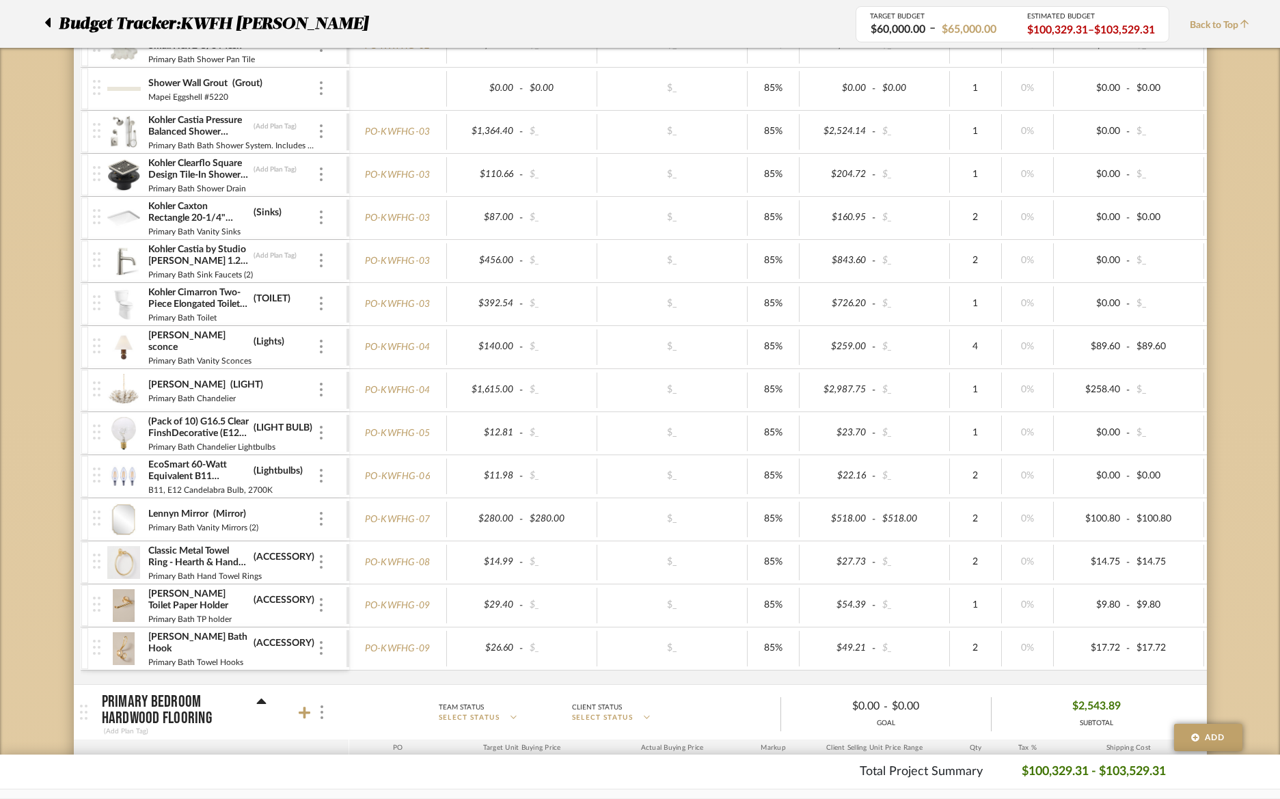
scroll to position [646, 0]
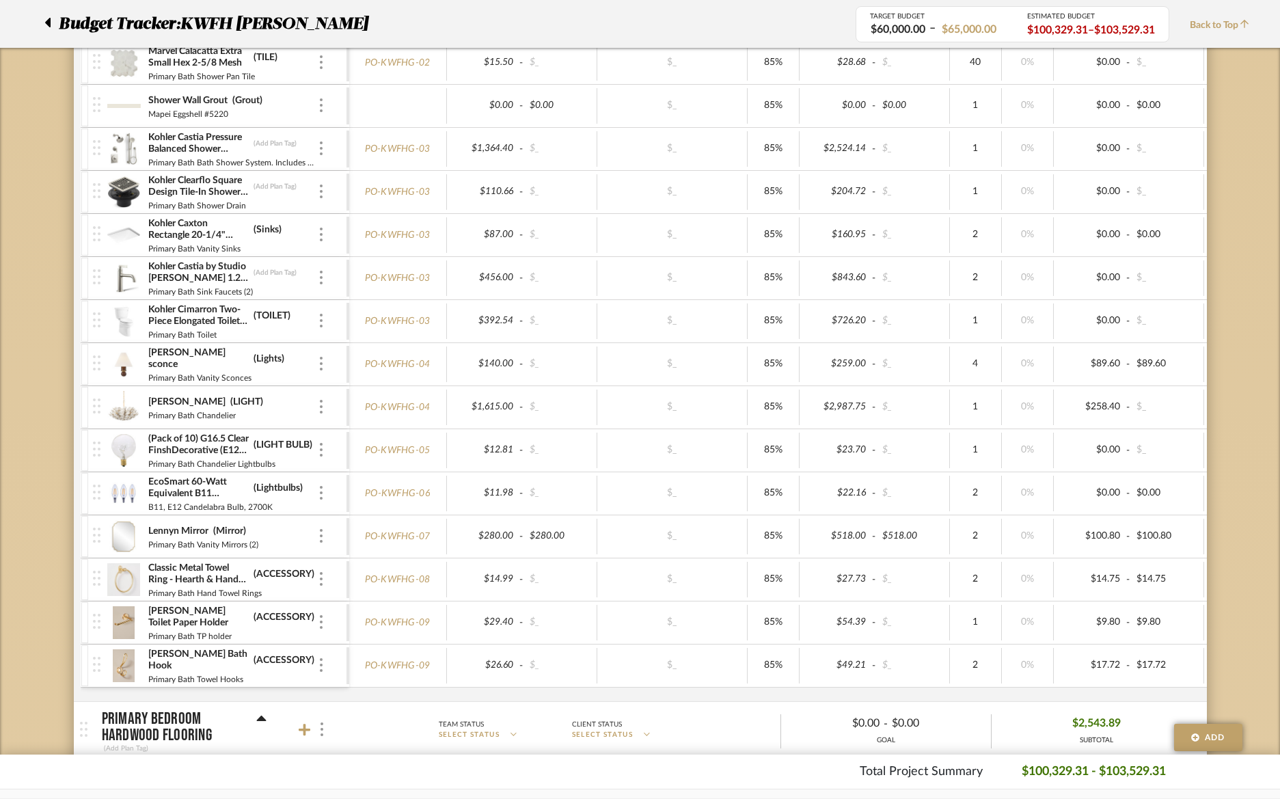
click at [129, 357] on img at bounding box center [123, 364] width 33 height 33
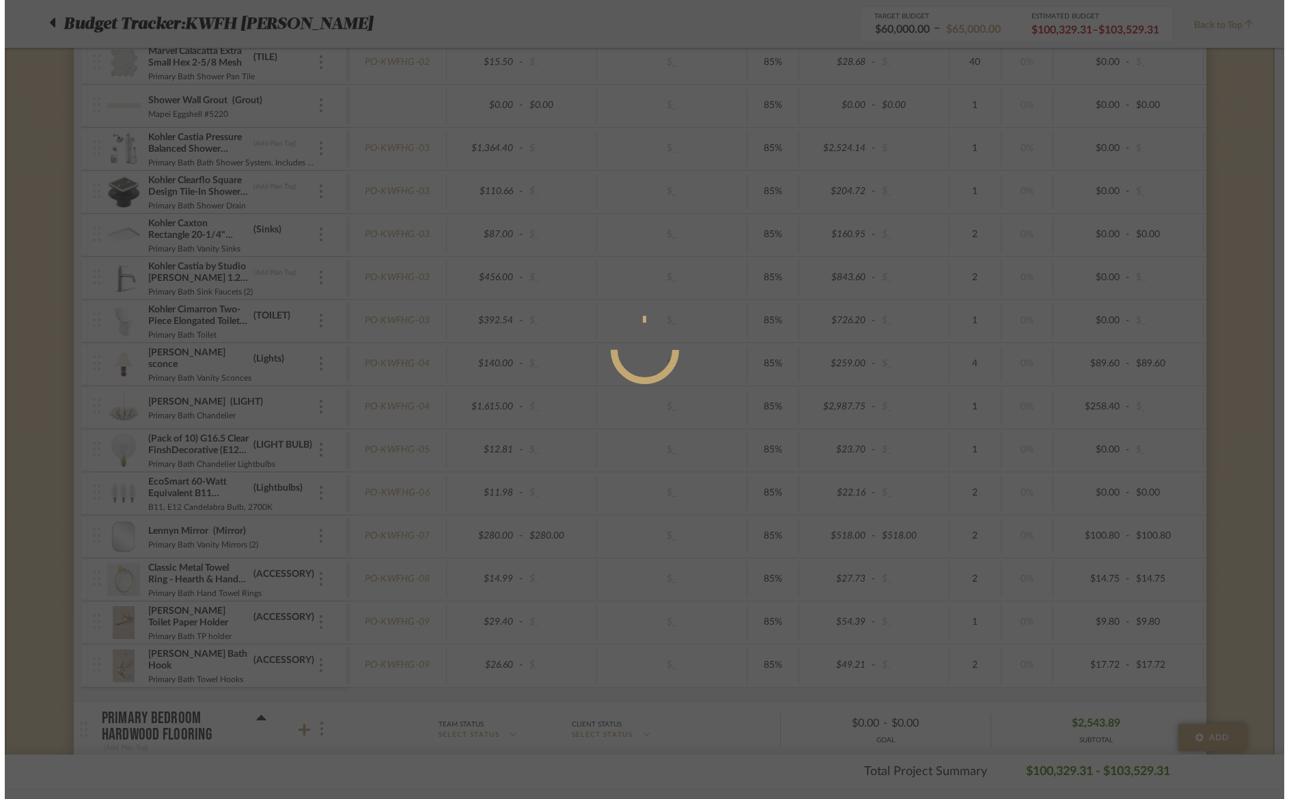
scroll to position [0, 0]
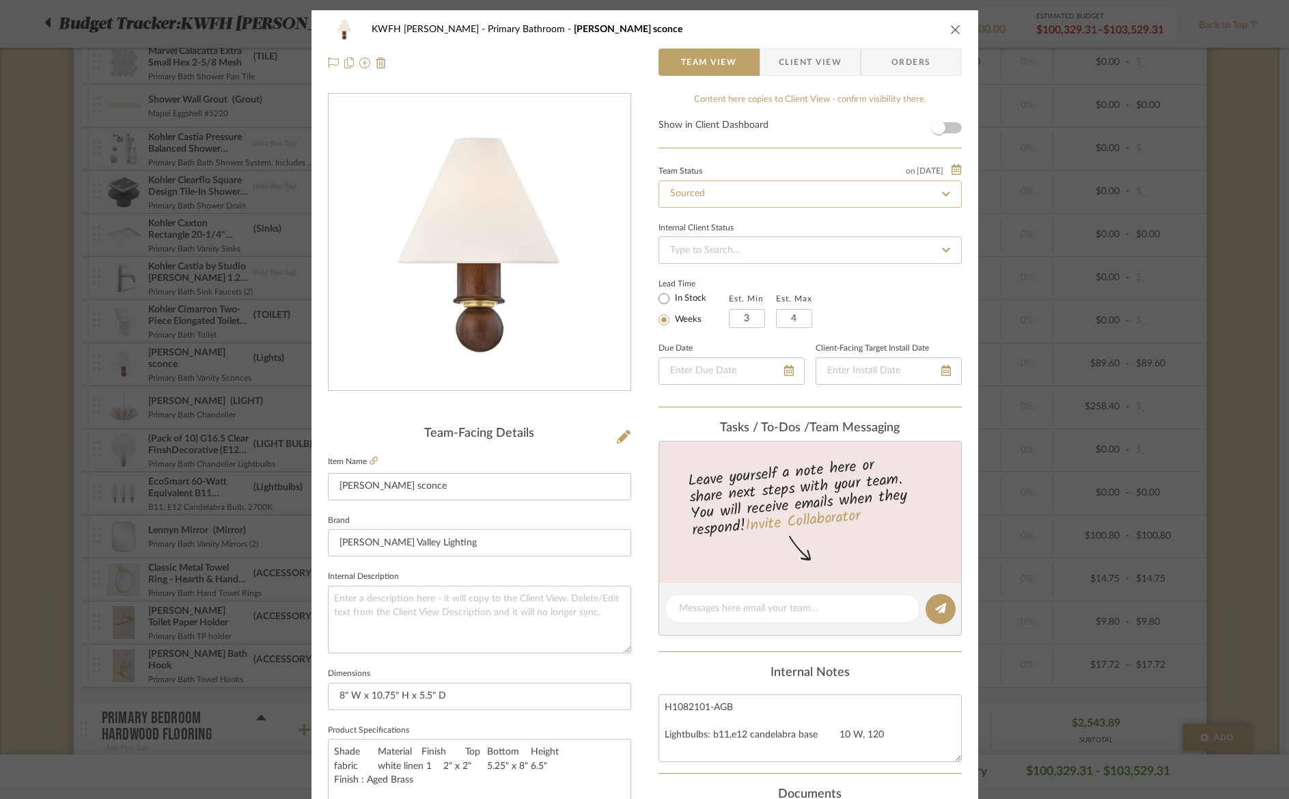
click at [707, 197] on input "Sourced" at bounding box center [810, 193] width 303 height 27
click at [942, 197] on icon at bounding box center [946, 194] width 12 height 10
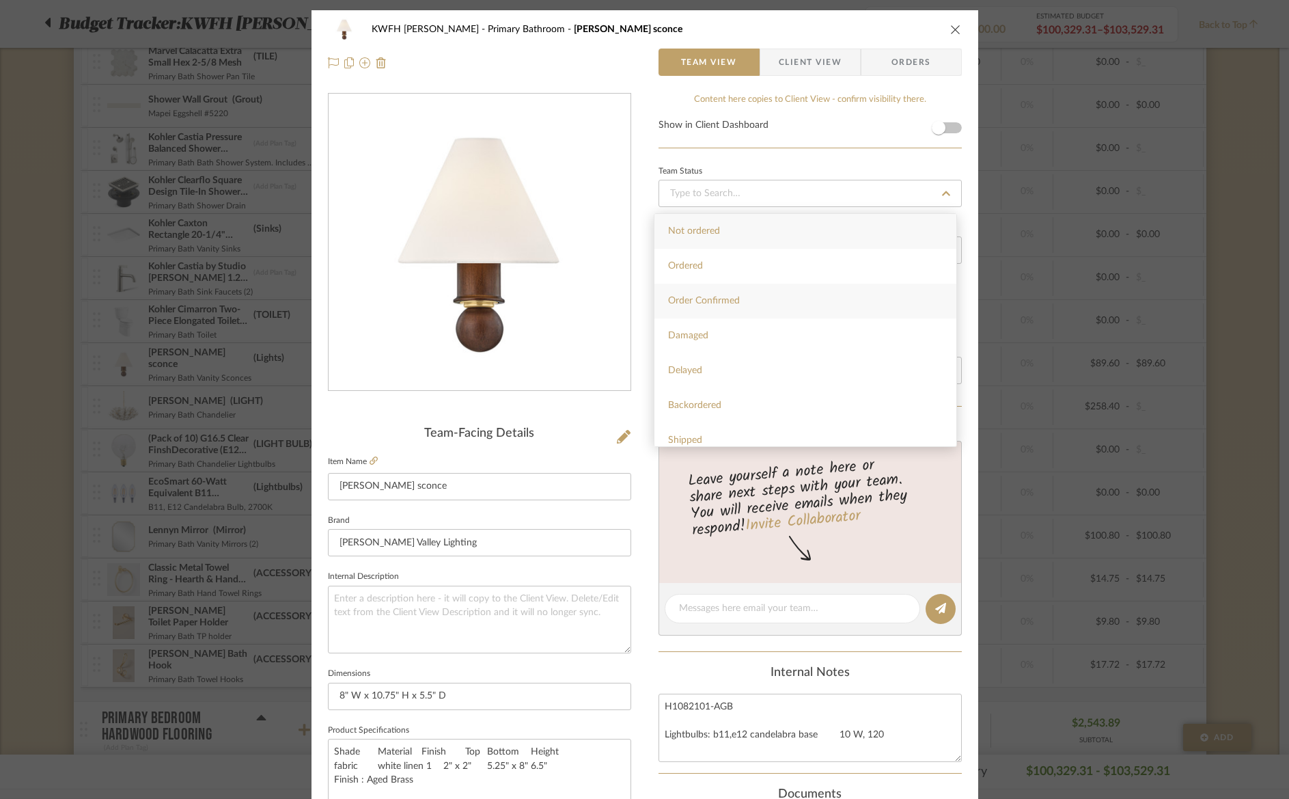
click at [706, 300] on span "Order Confirmed" at bounding box center [704, 301] width 72 height 10
click at [896, 66] on span "Orders" at bounding box center [912, 62] width 70 height 27
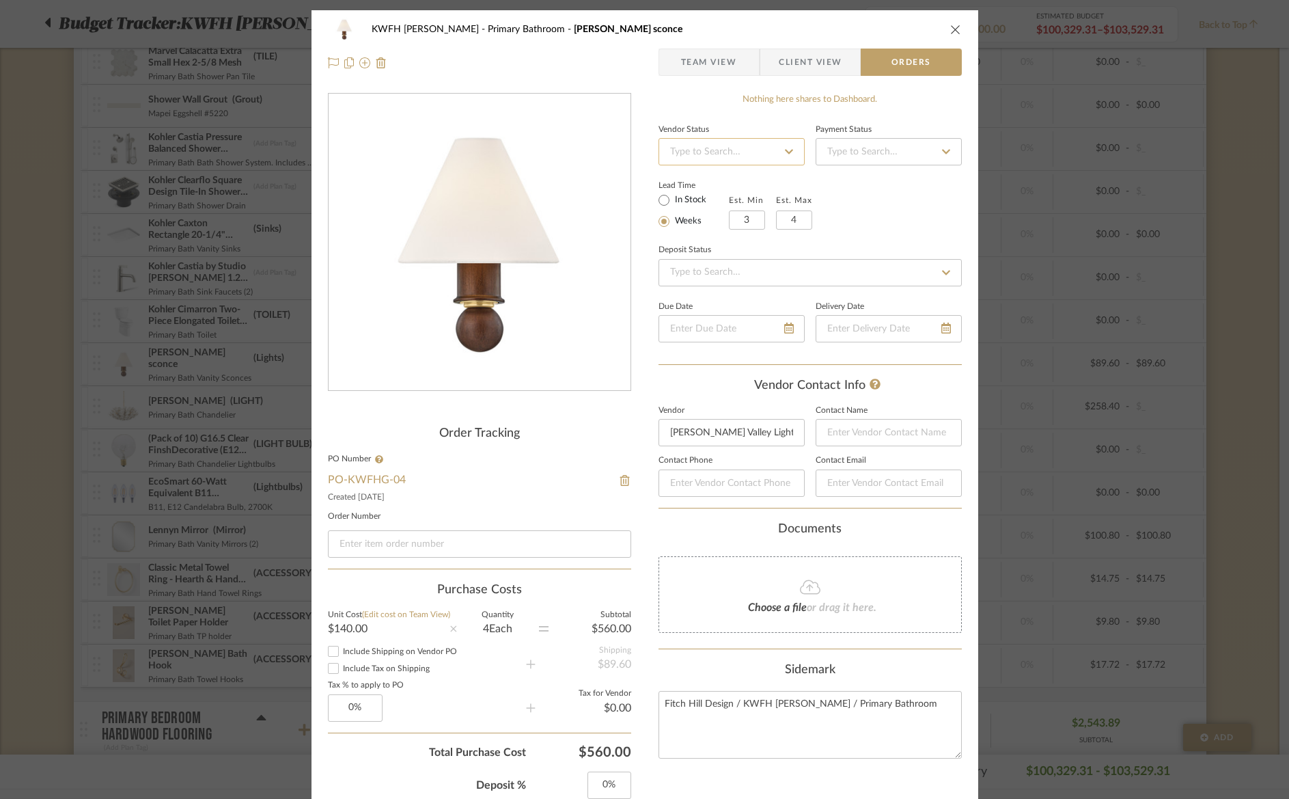
click at [719, 161] on input at bounding box center [732, 151] width 146 height 27
click at [738, 236] on span "Order Acknowledged" at bounding box center [712, 237] width 89 height 10
click at [398, 539] on input at bounding box center [479, 543] width 303 height 27
paste input "12515767"
click at [477, 489] on div "PO-KWFHG-04 Created 08/13/2025" at bounding box center [479, 488] width 303 height 28
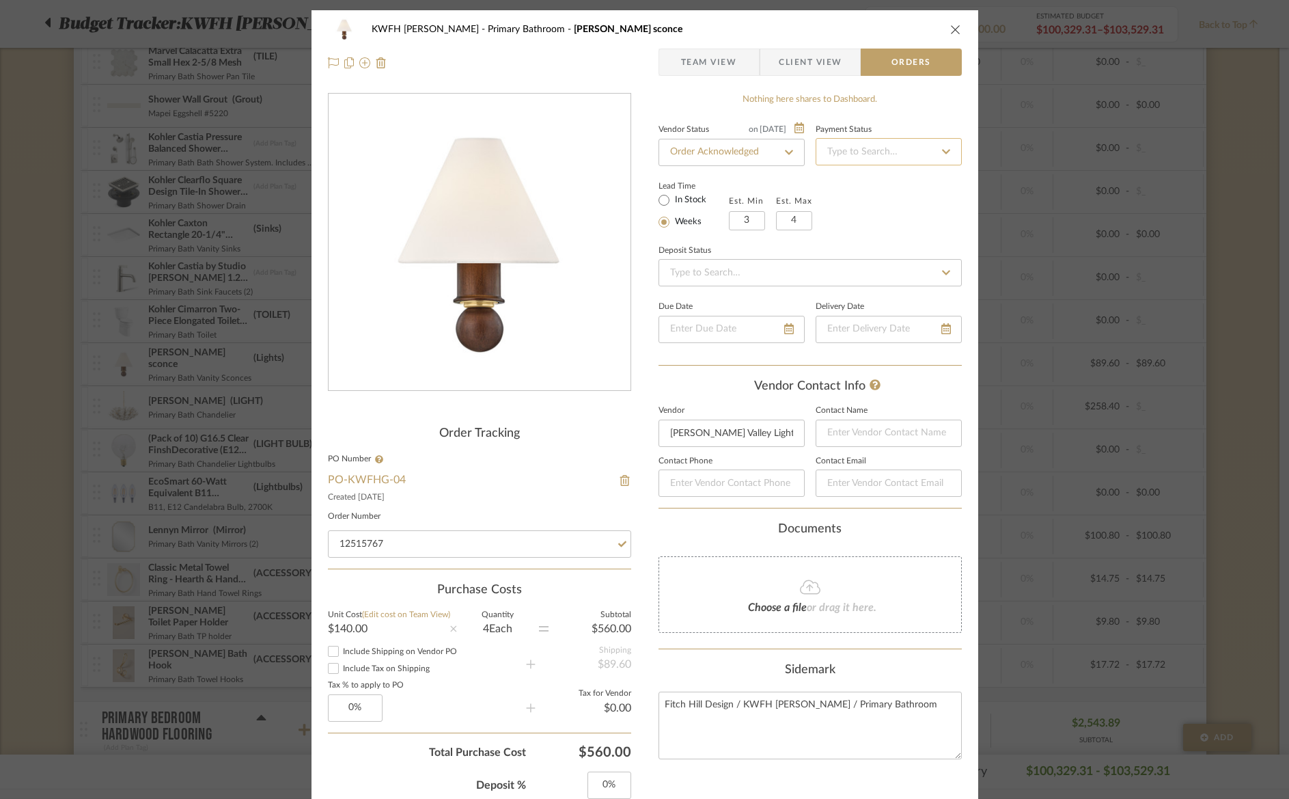
click at [853, 150] on input at bounding box center [889, 151] width 146 height 27
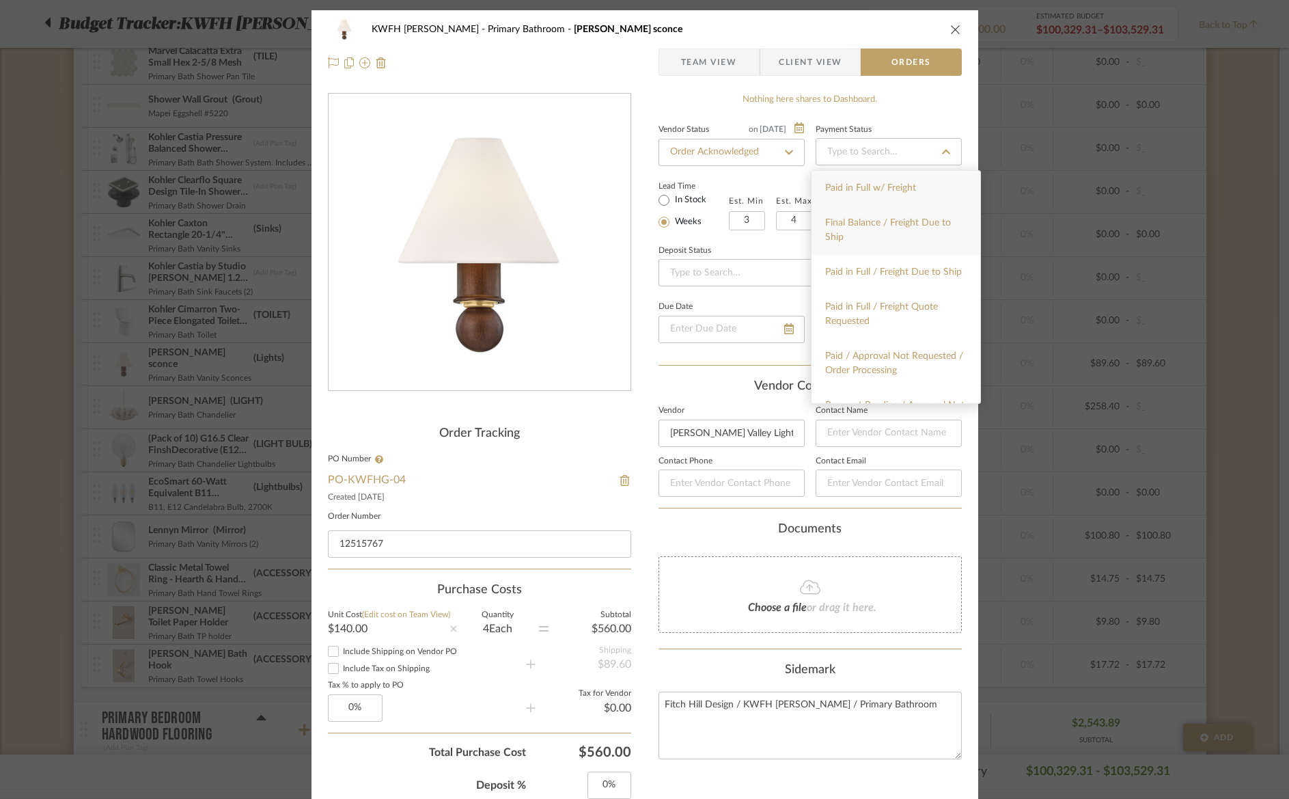
click at [867, 228] on span "Final Balance / Freight Due to Ship" at bounding box center [888, 230] width 126 height 24
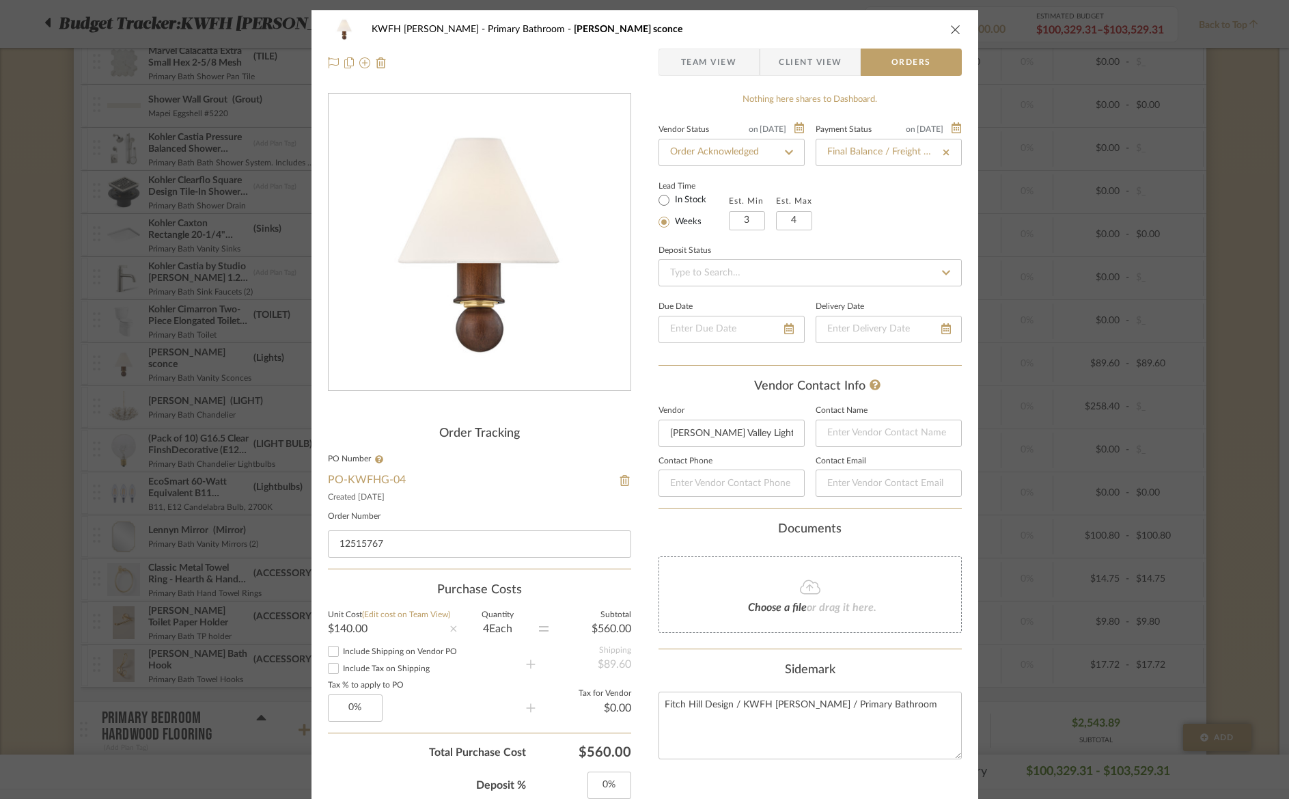
click at [944, 151] on icon at bounding box center [947, 152] width 6 height 6
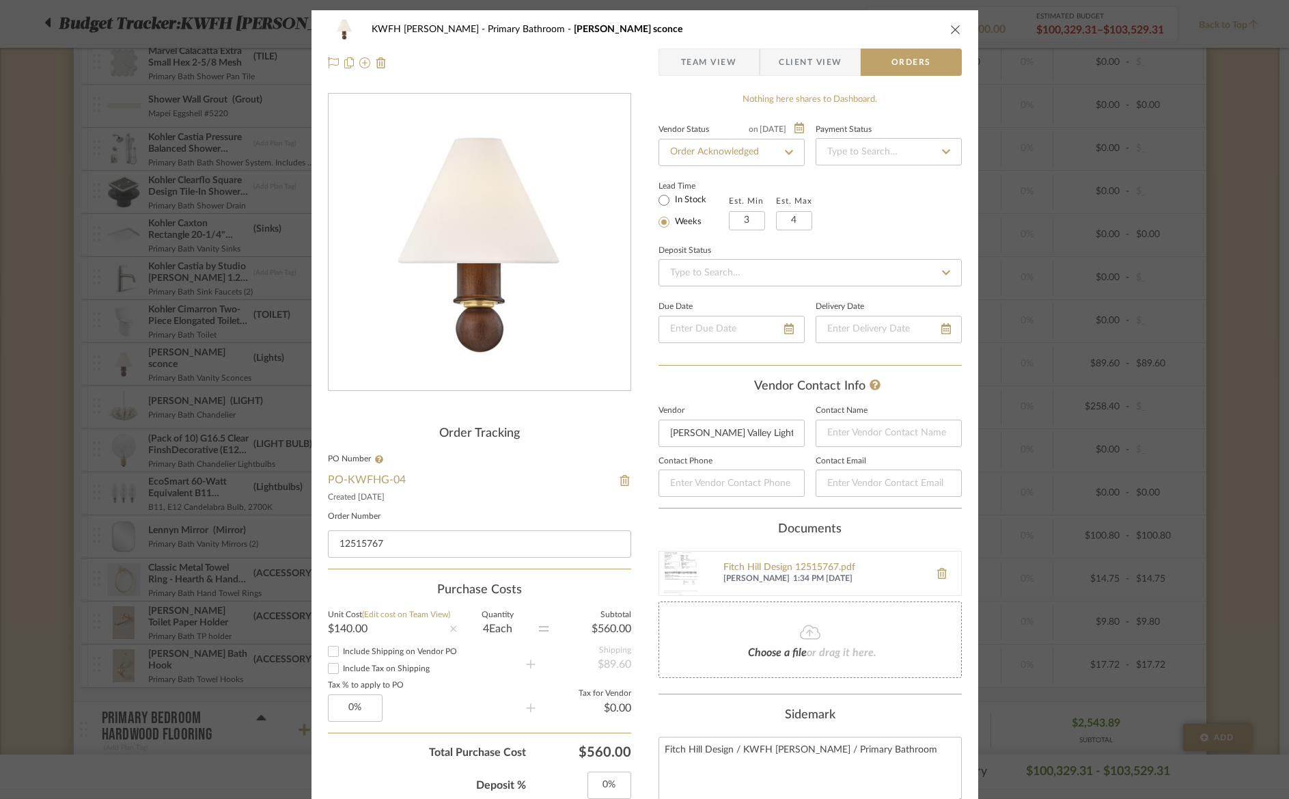
click at [950, 27] on button "close" at bounding box center [956, 29] width 12 height 12
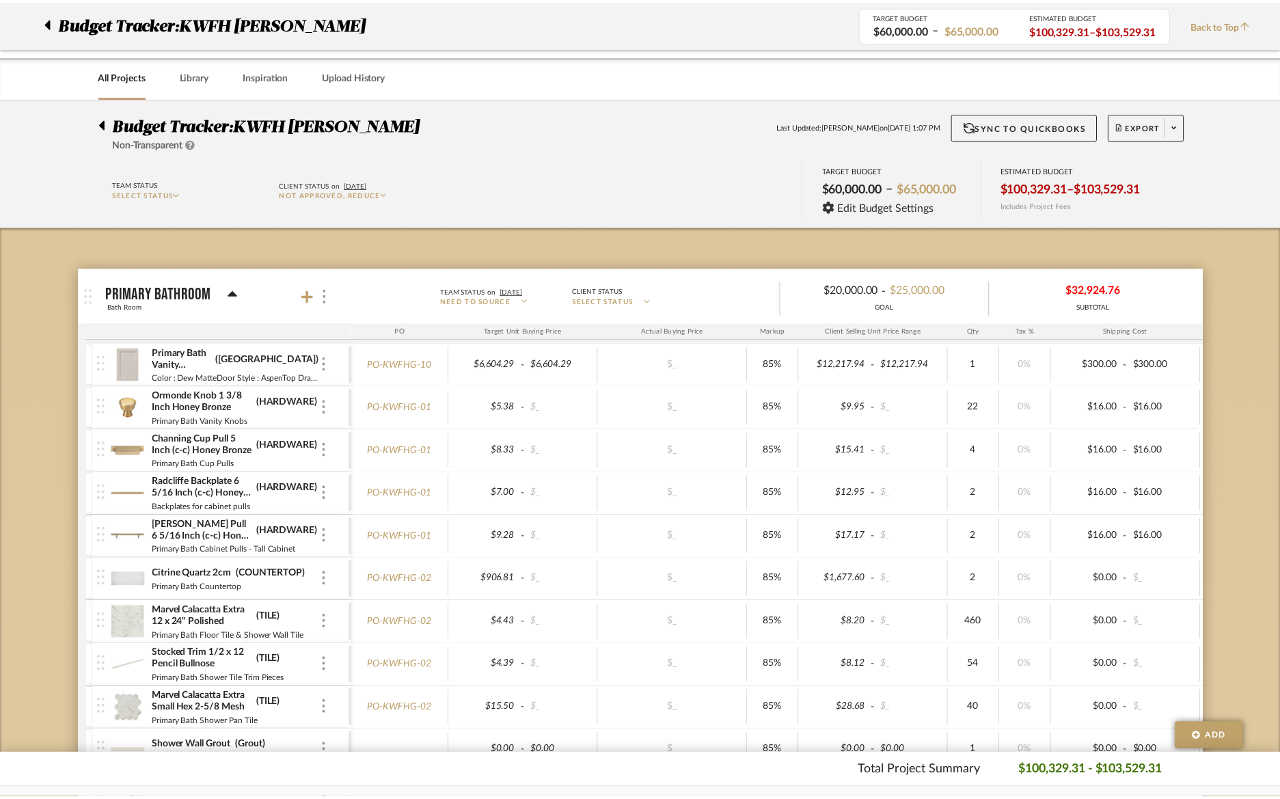
scroll to position [646, 0]
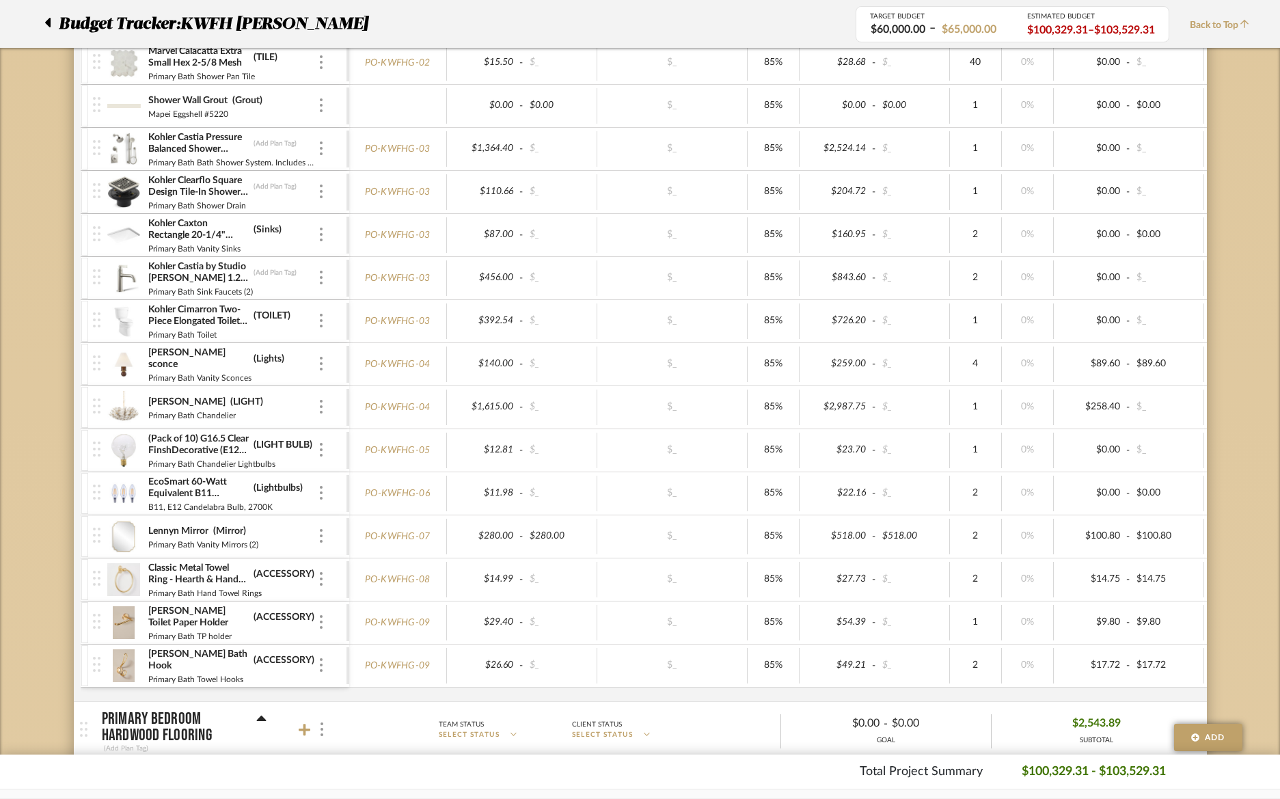
click at [126, 403] on img at bounding box center [123, 407] width 33 height 33
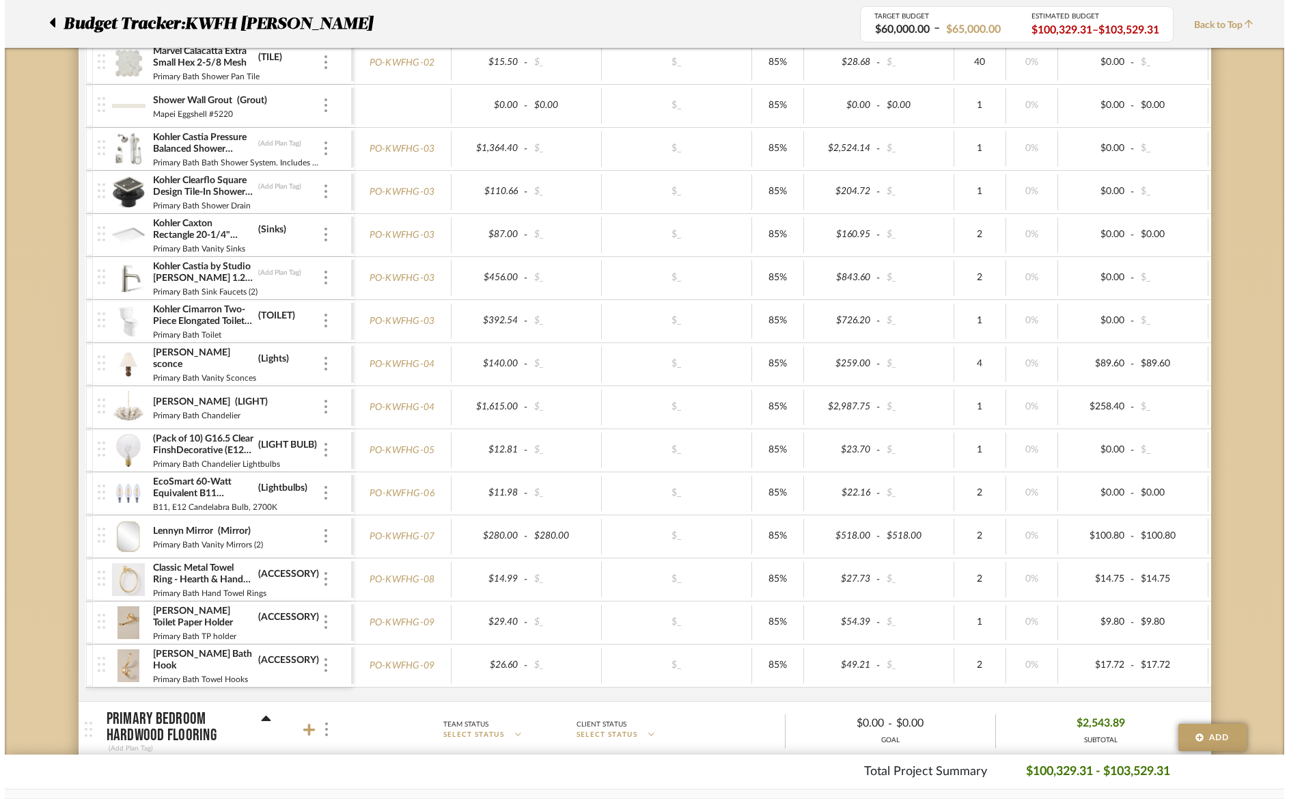
scroll to position [0, 0]
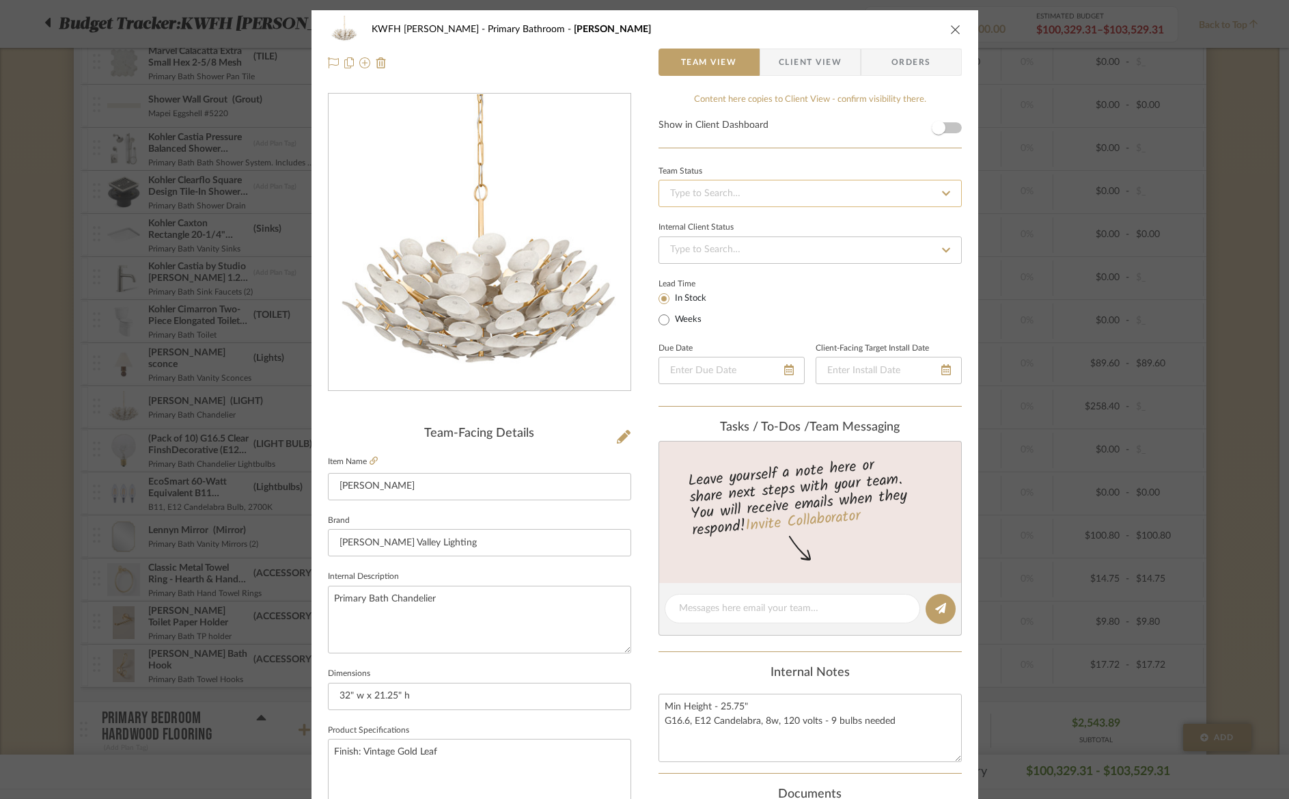
click at [735, 182] on input at bounding box center [810, 193] width 303 height 27
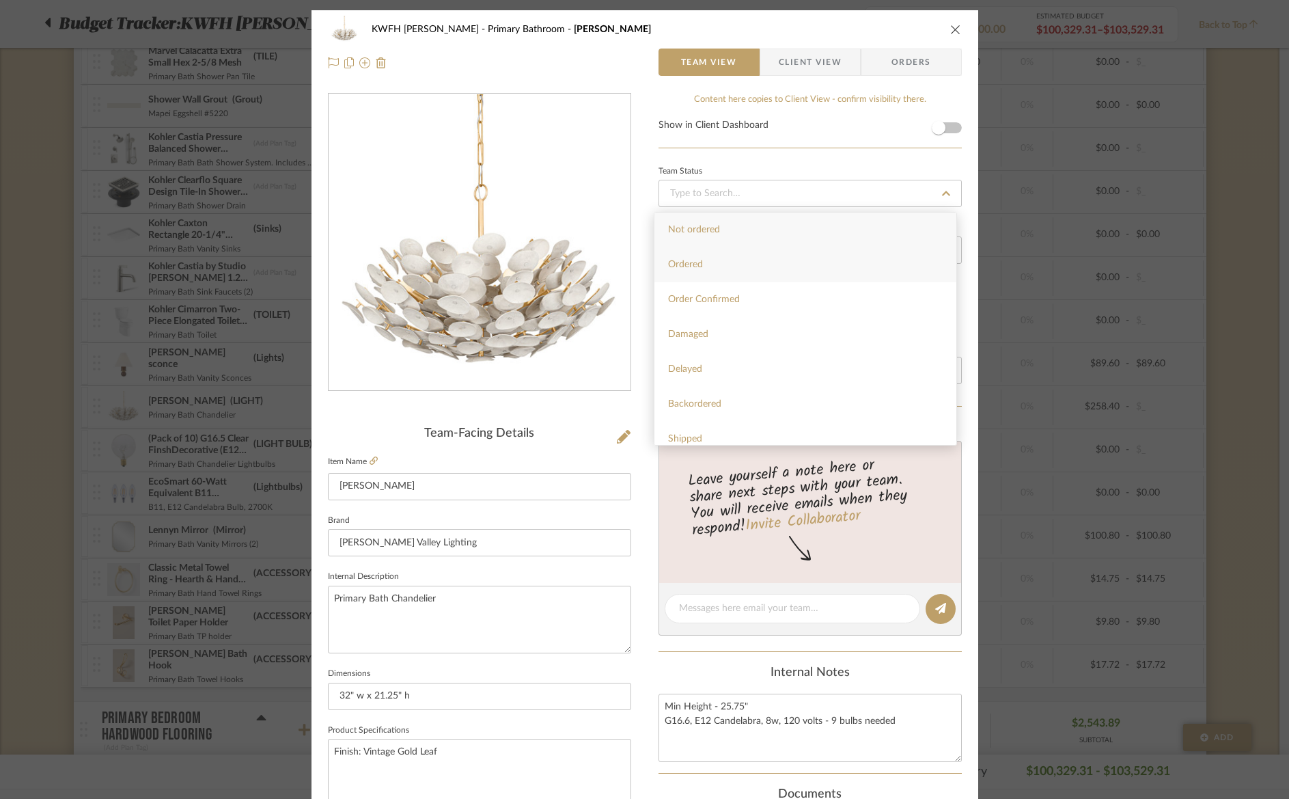
click at [700, 265] on span "Ordered" at bounding box center [685, 265] width 35 height 10
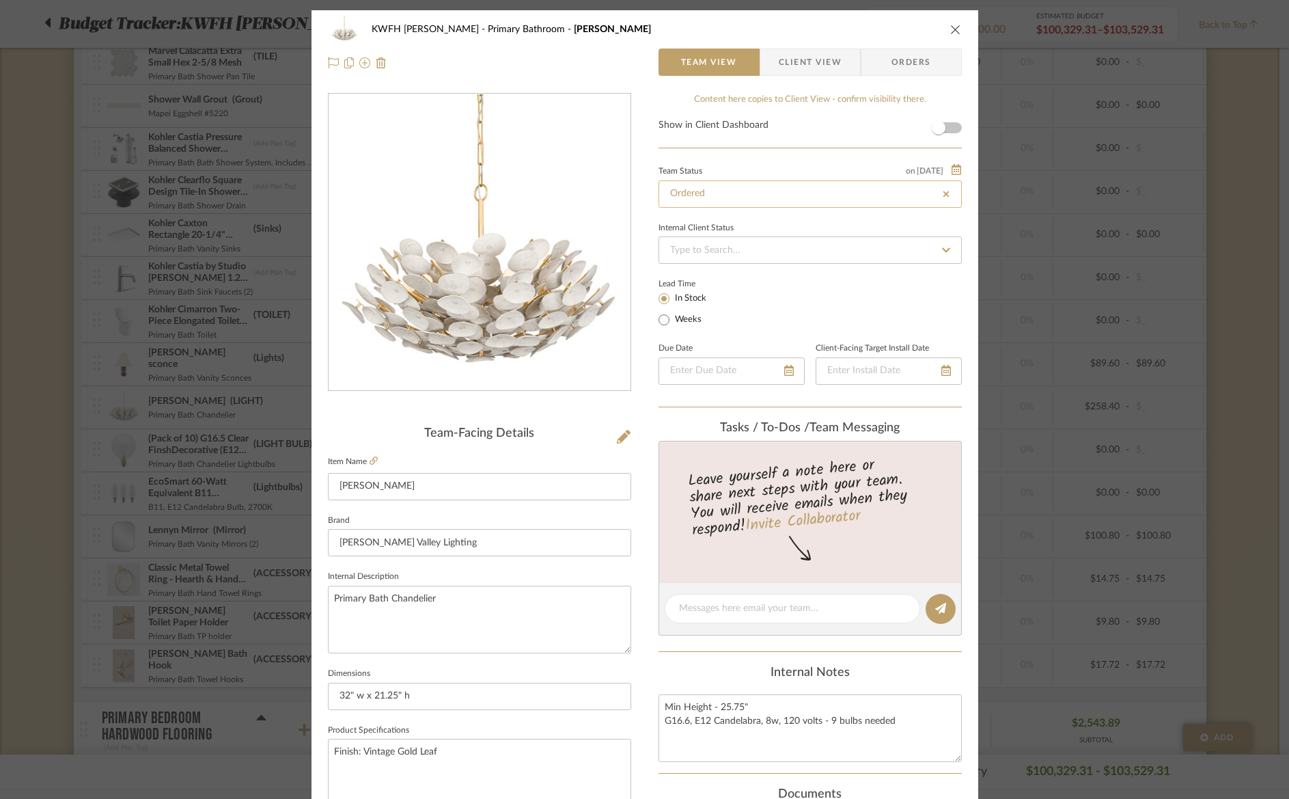
click at [755, 191] on input "Ordered" at bounding box center [810, 193] width 303 height 27
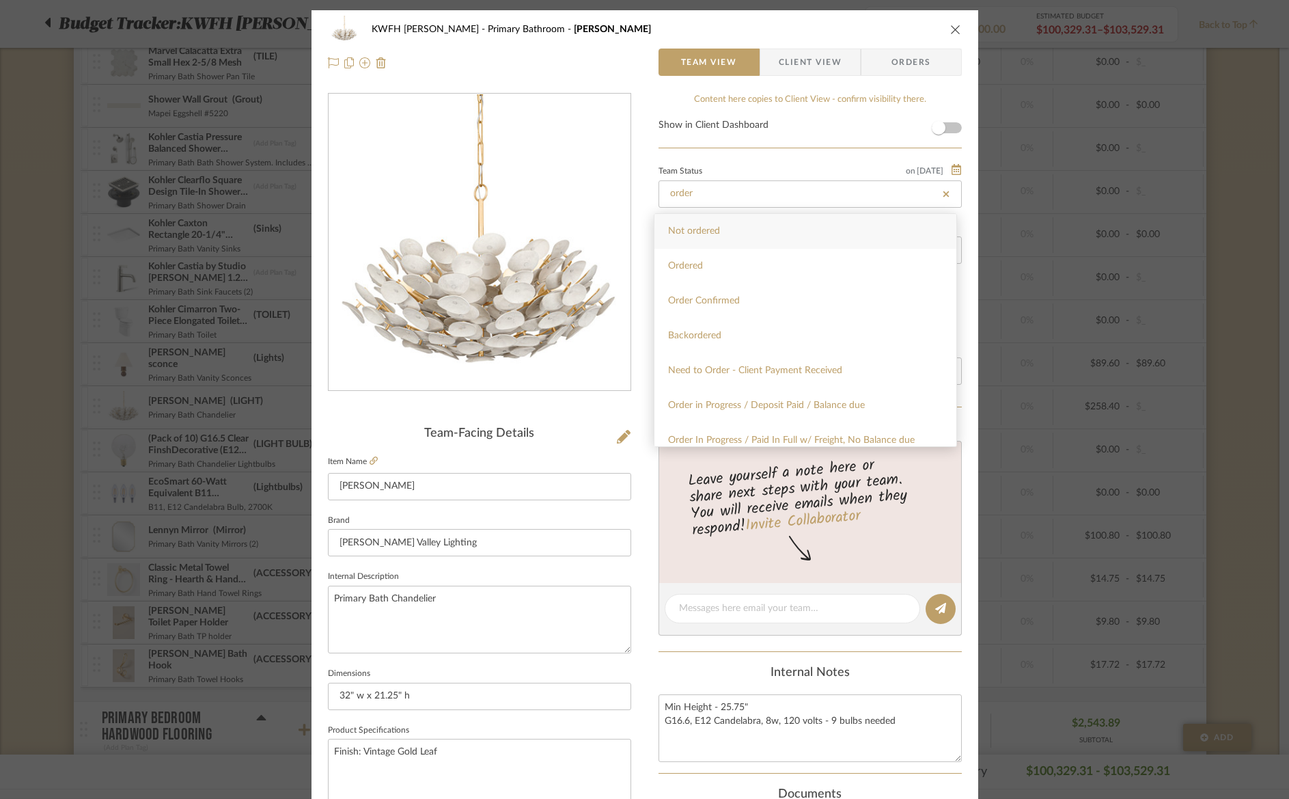
click at [666, 302] on div "Order Confirmed" at bounding box center [806, 301] width 302 height 35
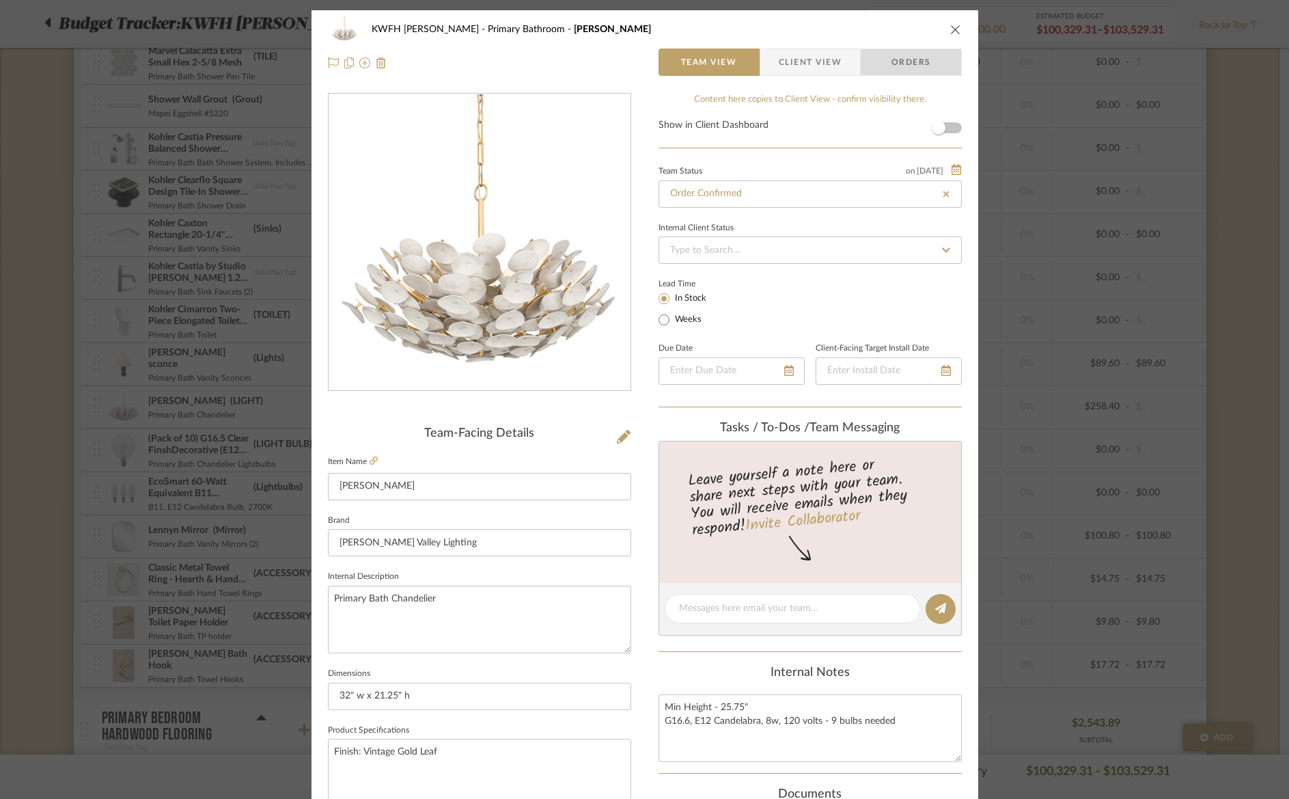
click at [886, 74] on span "Orders" at bounding box center [912, 62] width 70 height 27
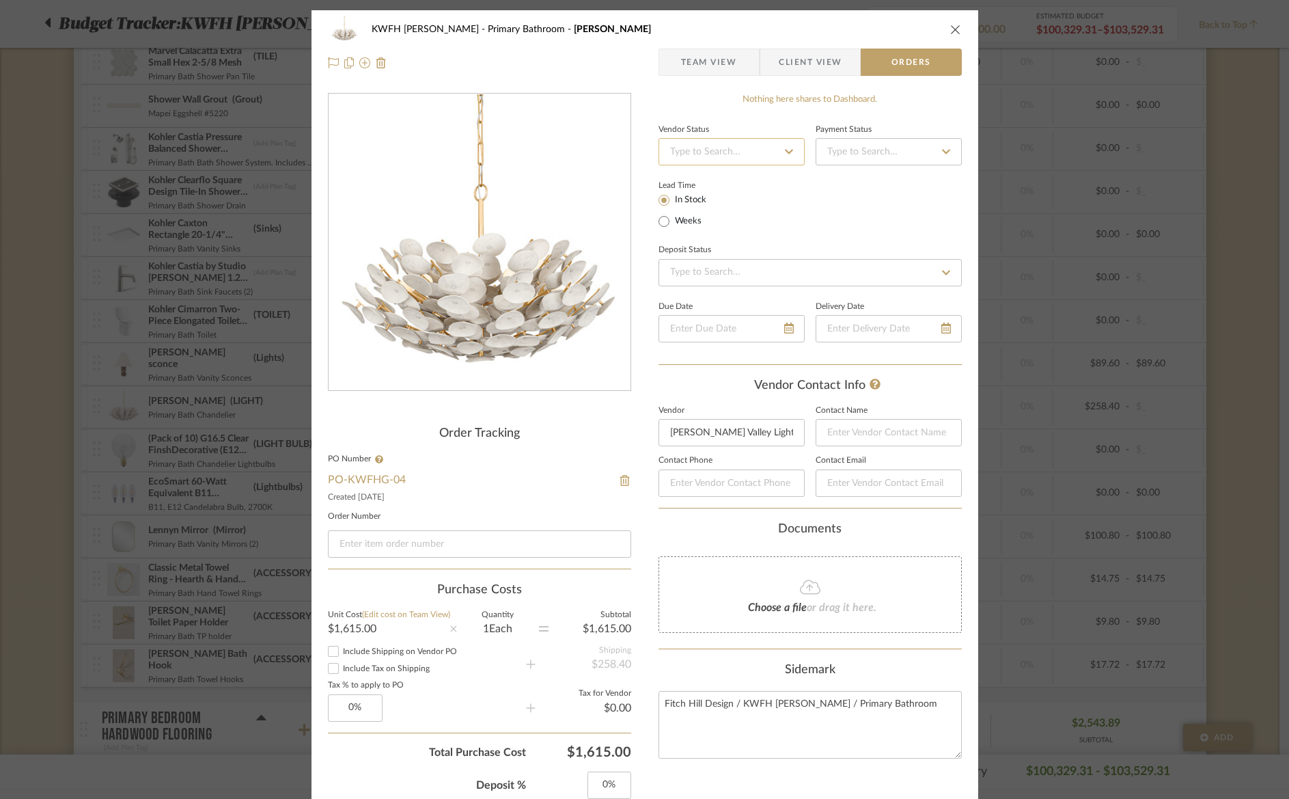
click at [704, 144] on input at bounding box center [732, 151] width 146 height 27
click at [704, 238] on span "Order Acknowledged" at bounding box center [712, 237] width 89 height 10
click at [353, 539] on input at bounding box center [479, 543] width 303 height 27
paste input "12515767"
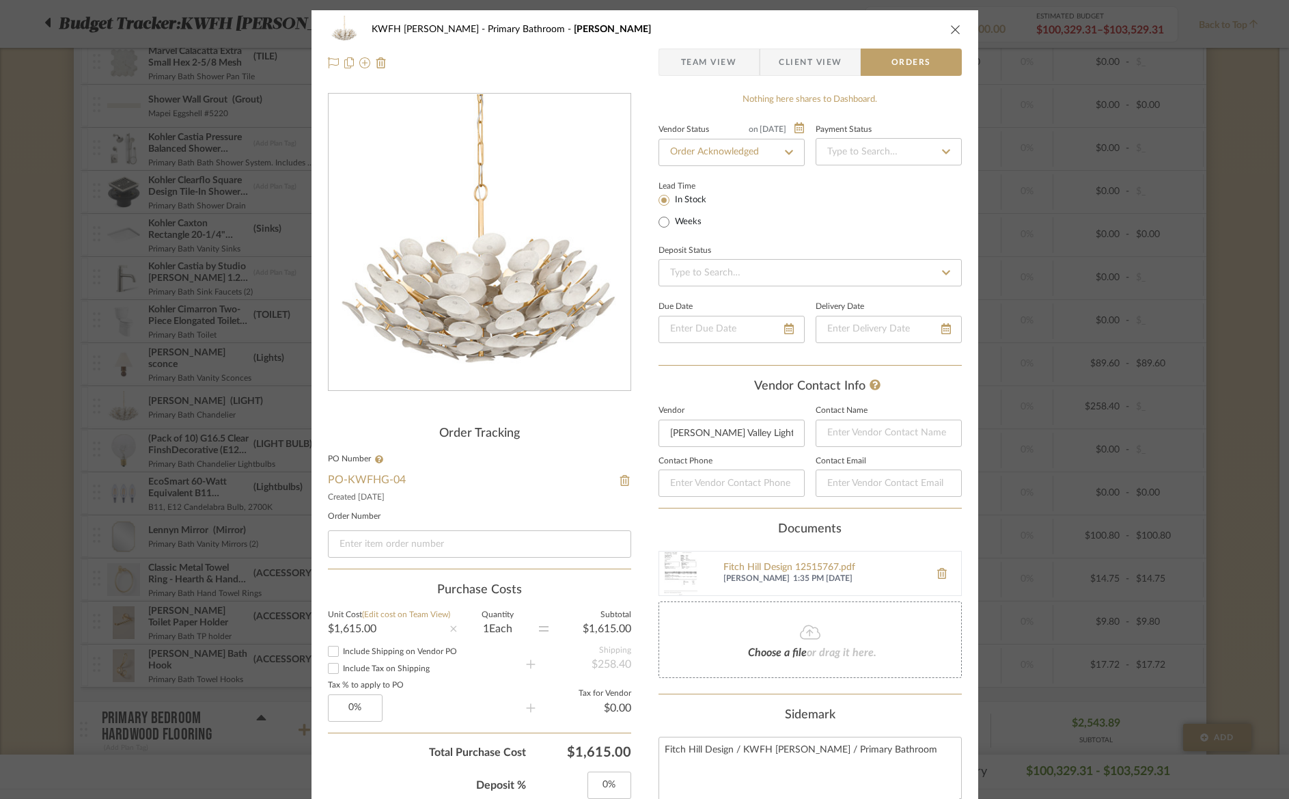
click at [709, 68] on span "Team View" at bounding box center [709, 62] width 56 height 27
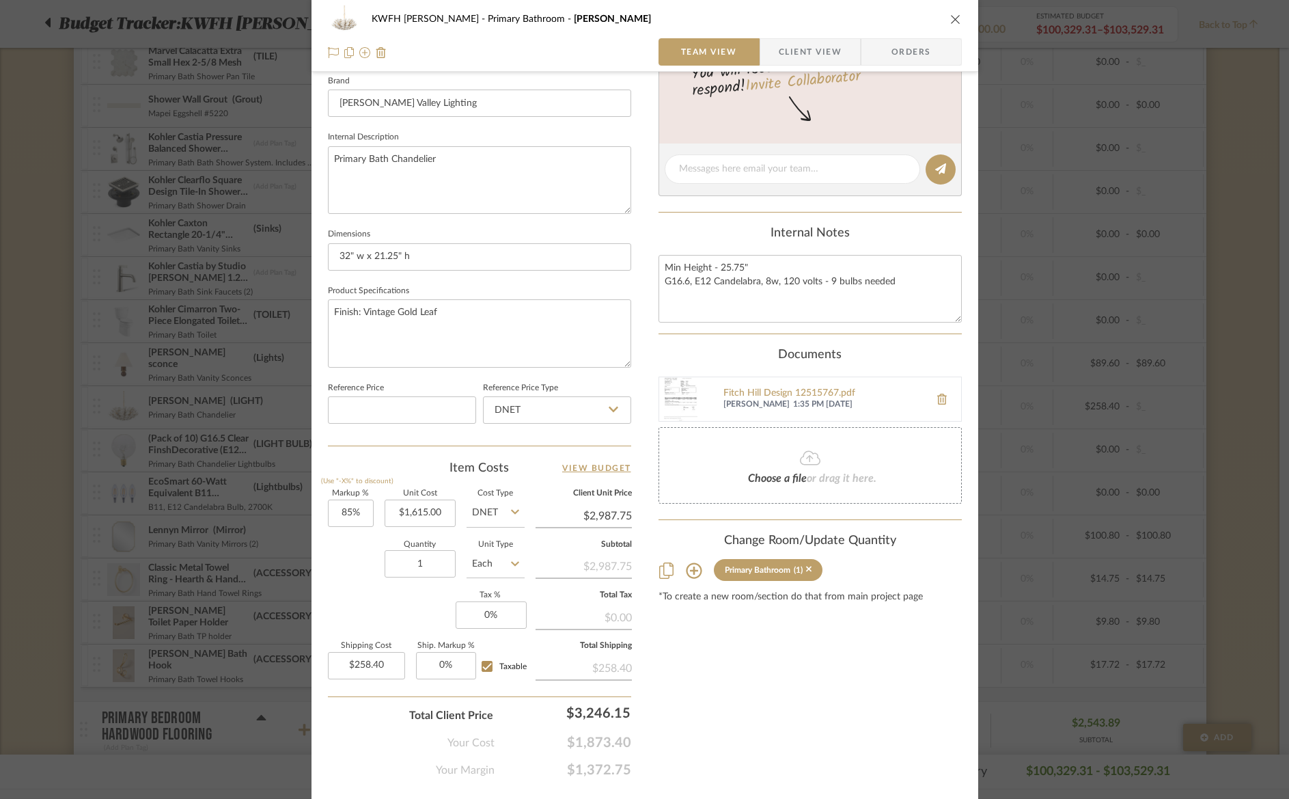
scroll to position [471, 0]
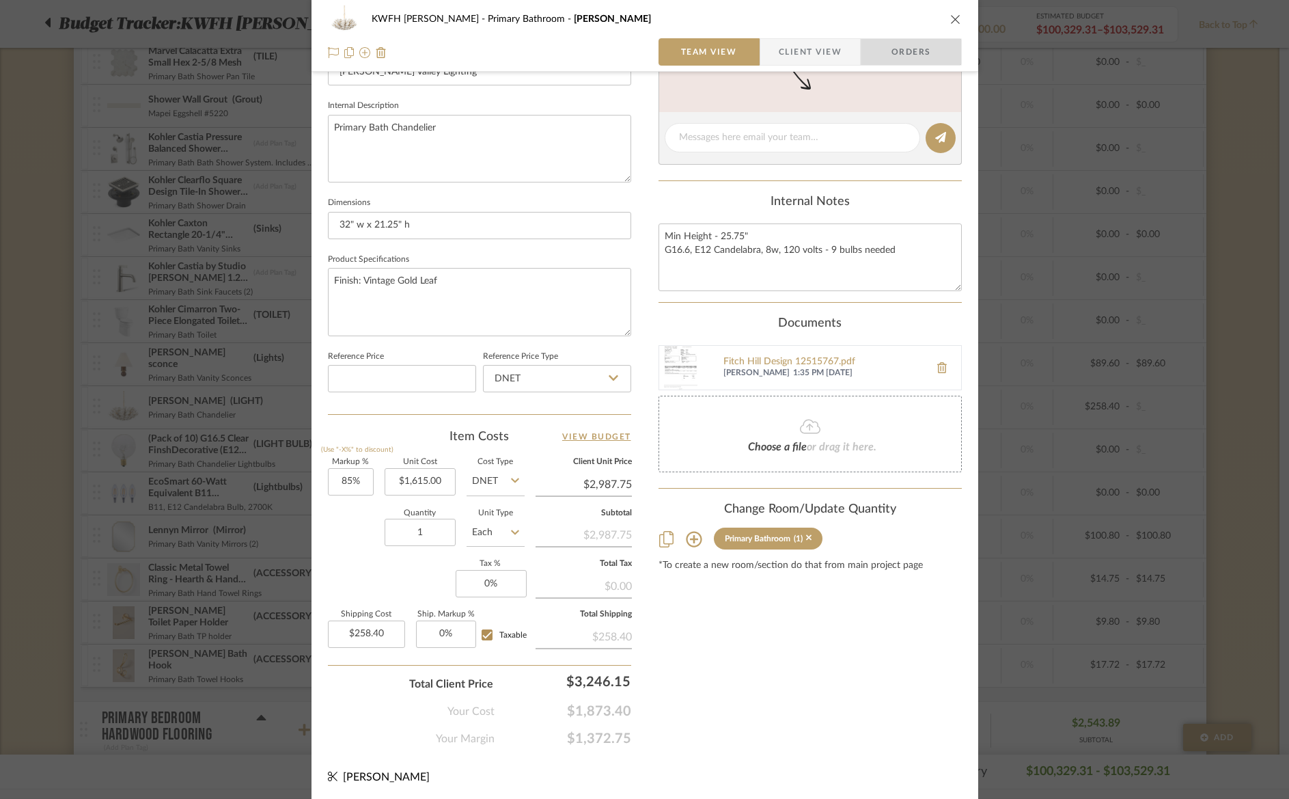
click at [935, 46] on span "Orders" at bounding box center [912, 51] width 70 height 27
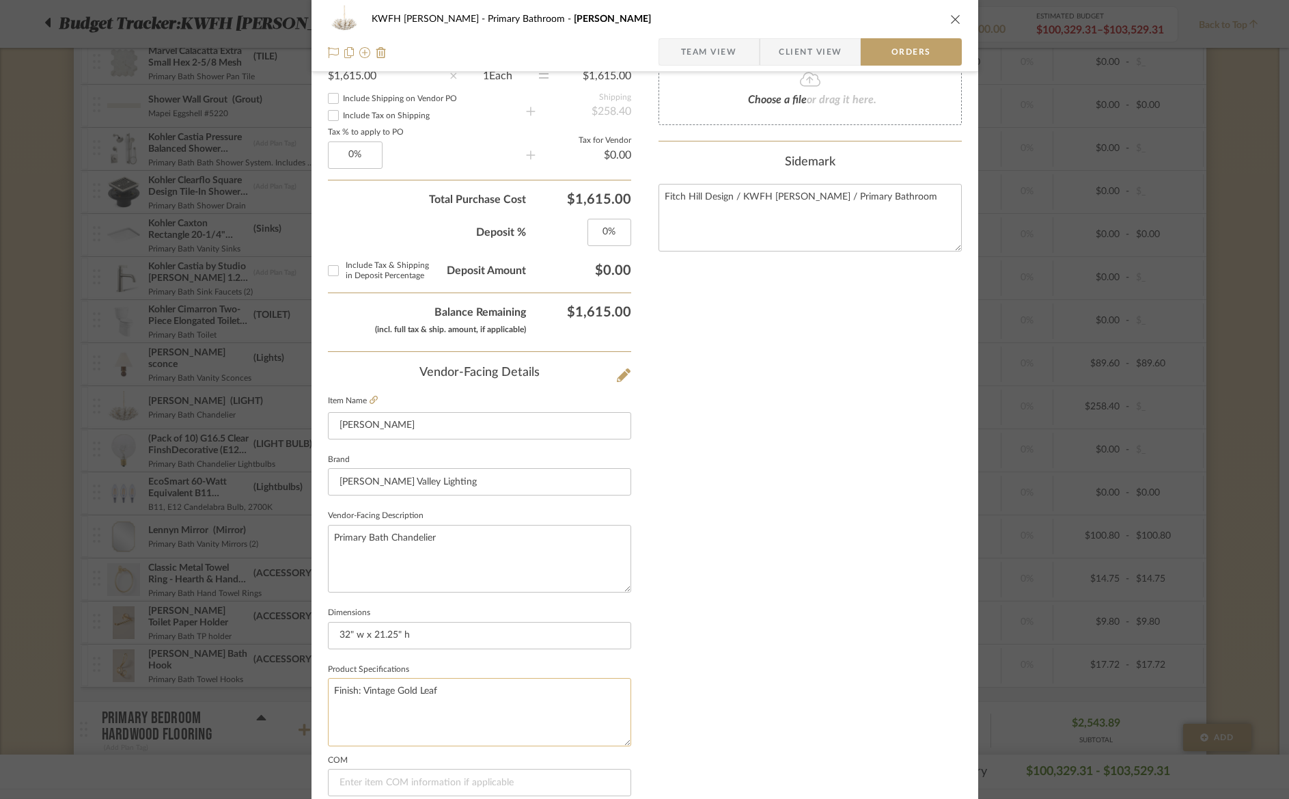
scroll to position [666, 0]
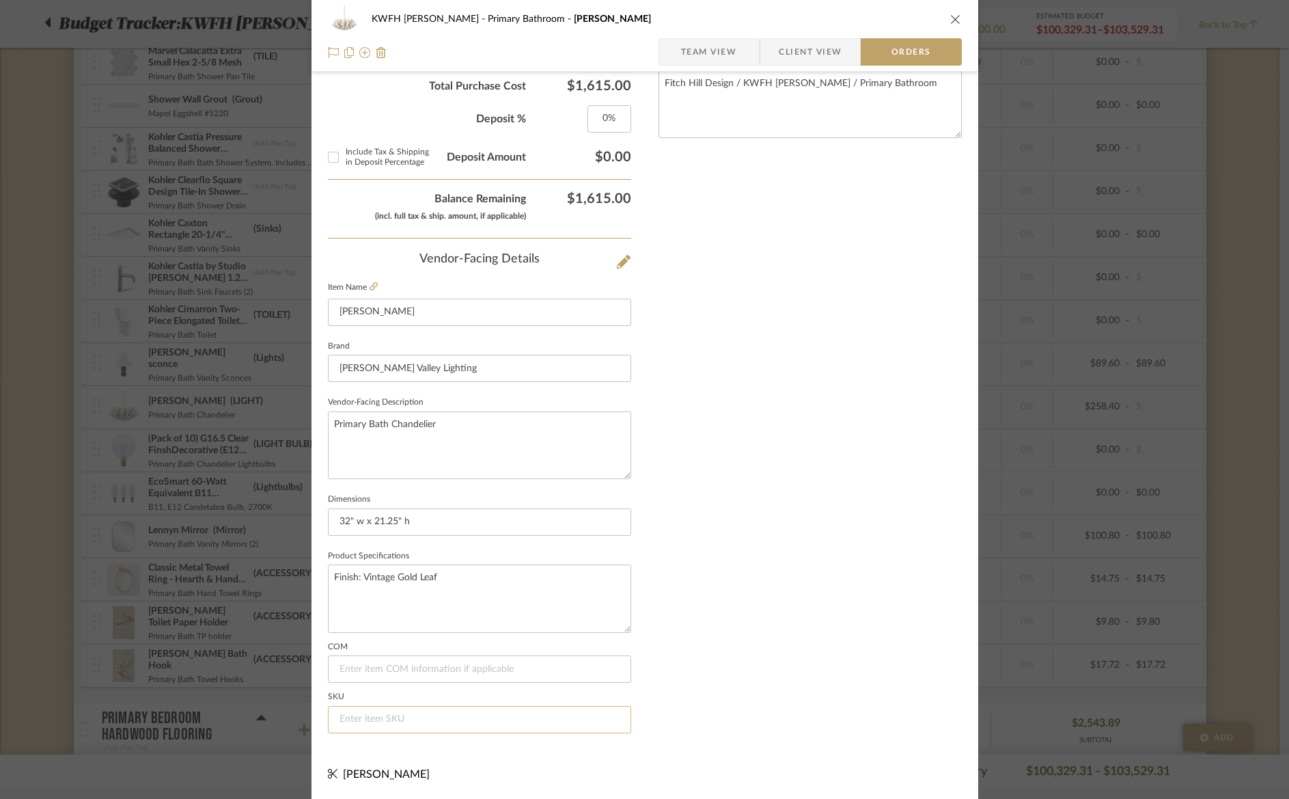
click at [364, 723] on input at bounding box center [479, 719] width 303 height 27
click at [950, 16] on icon "close" at bounding box center [955, 19] width 11 height 11
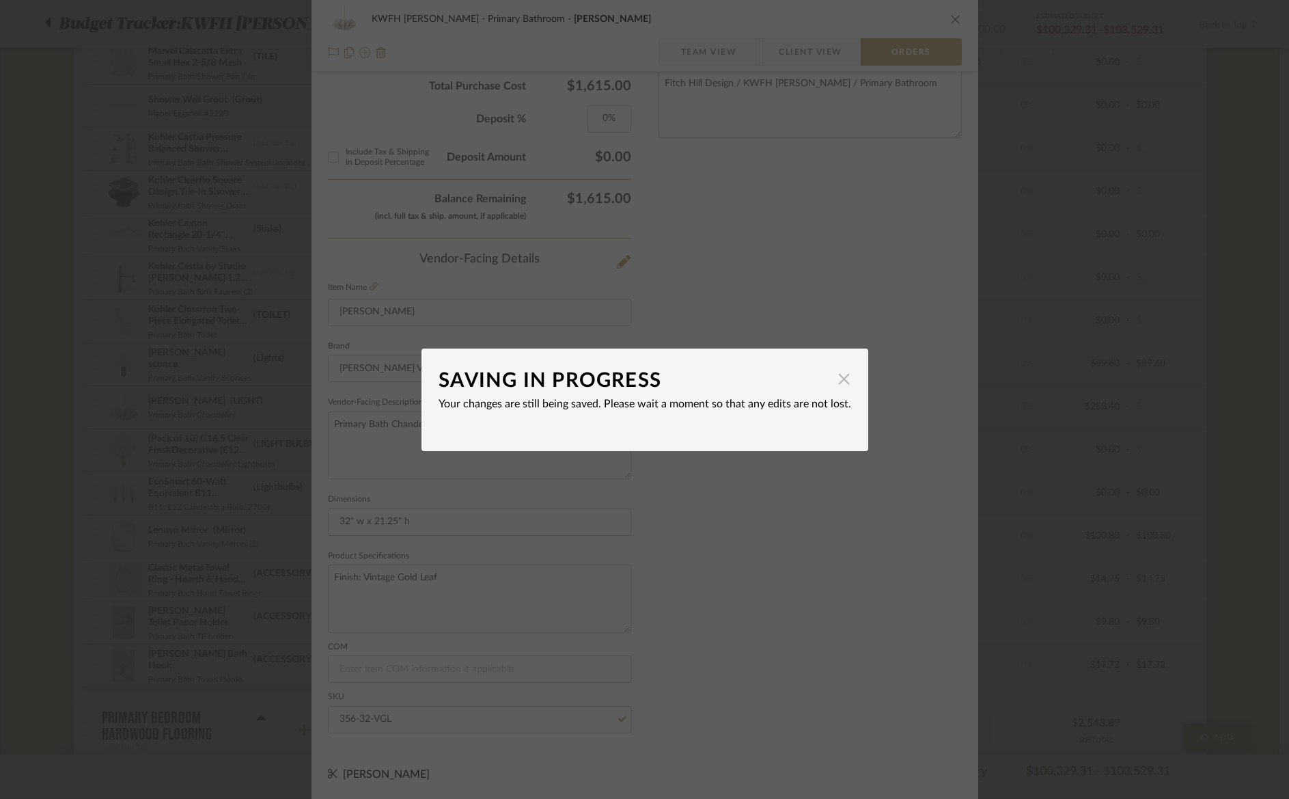
click at [834, 379] on span "button" at bounding box center [844, 379] width 27 height 27
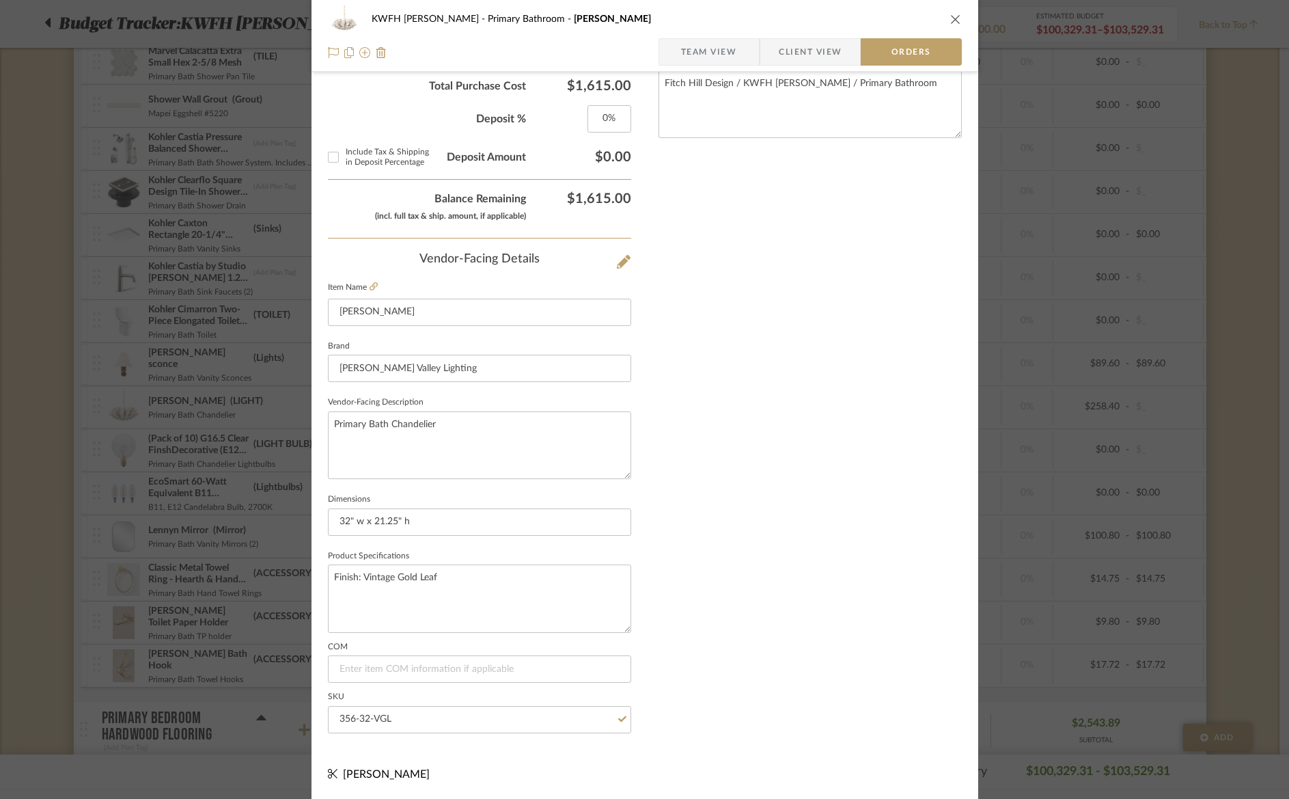
click at [952, 18] on icon "close" at bounding box center [955, 19] width 11 height 11
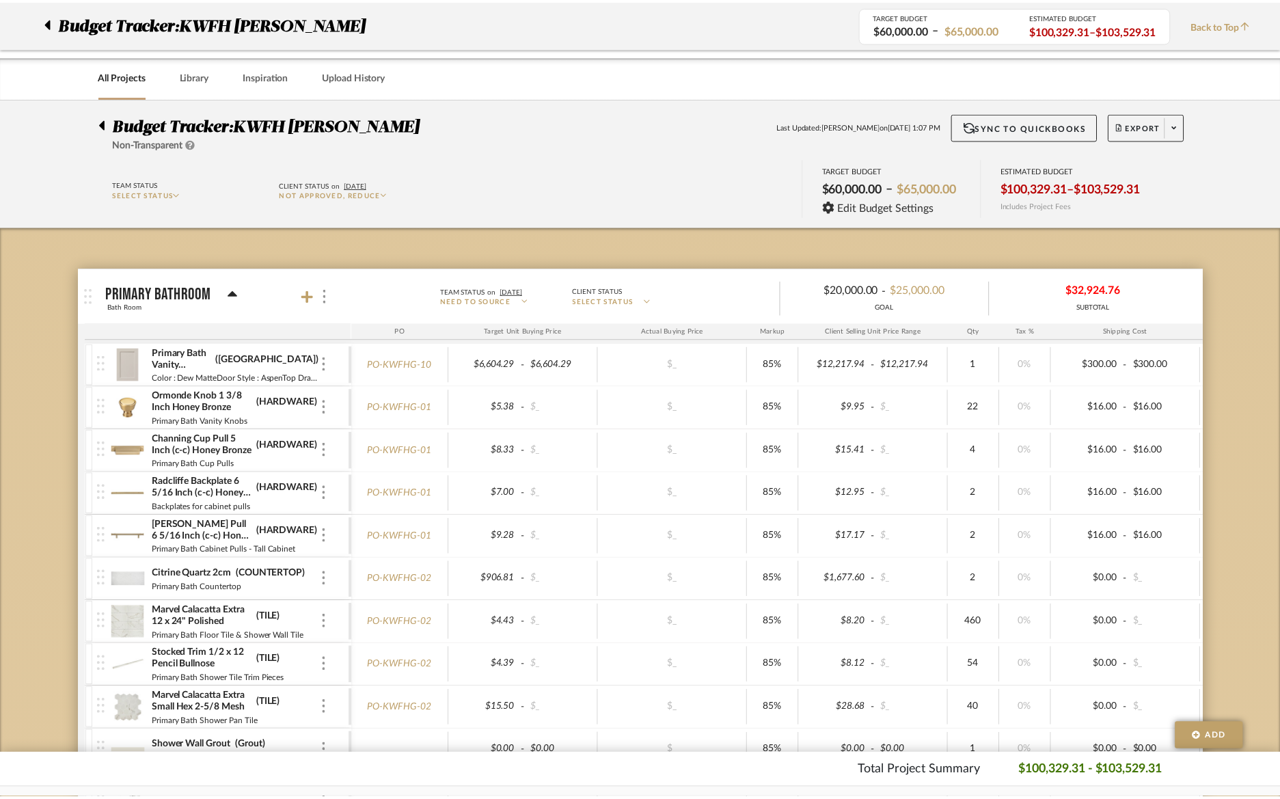
scroll to position [646, 0]
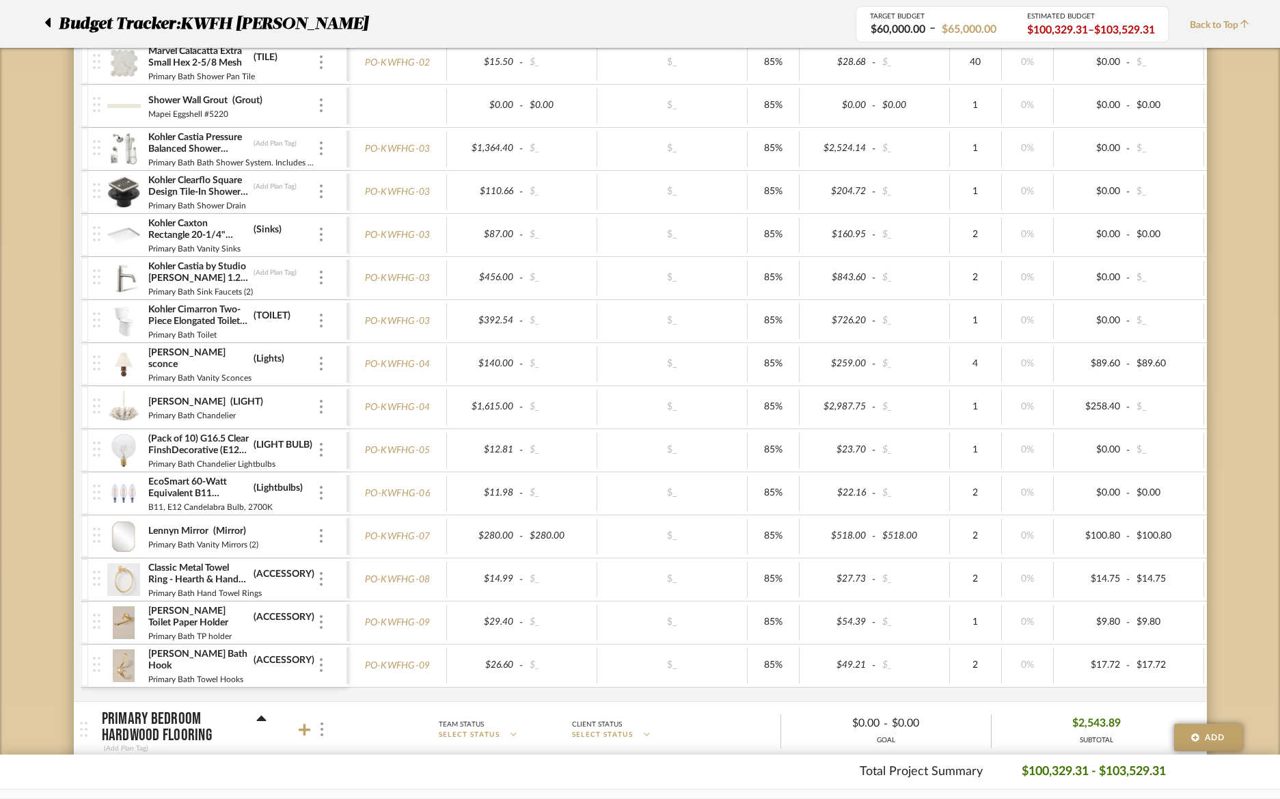
click at [130, 371] on img at bounding box center [123, 364] width 33 height 33
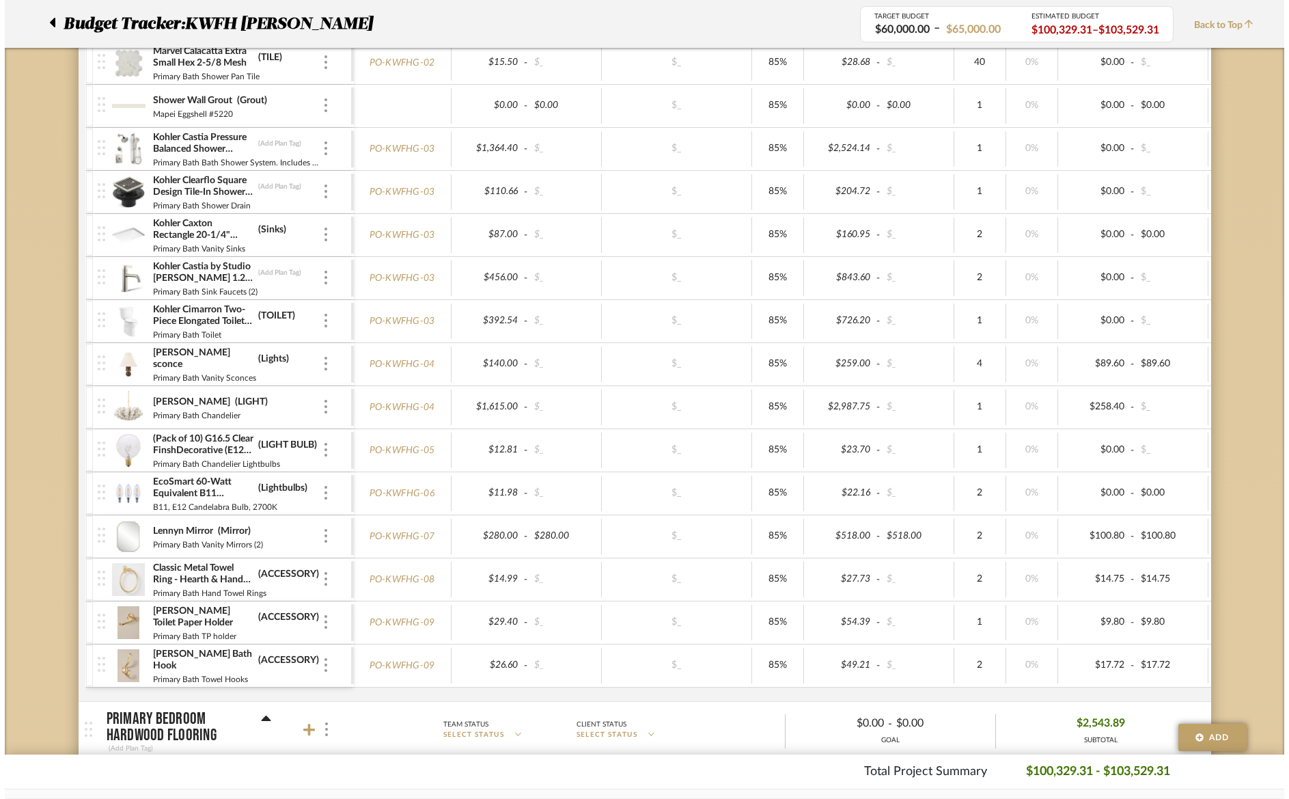
scroll to position [0, 0]
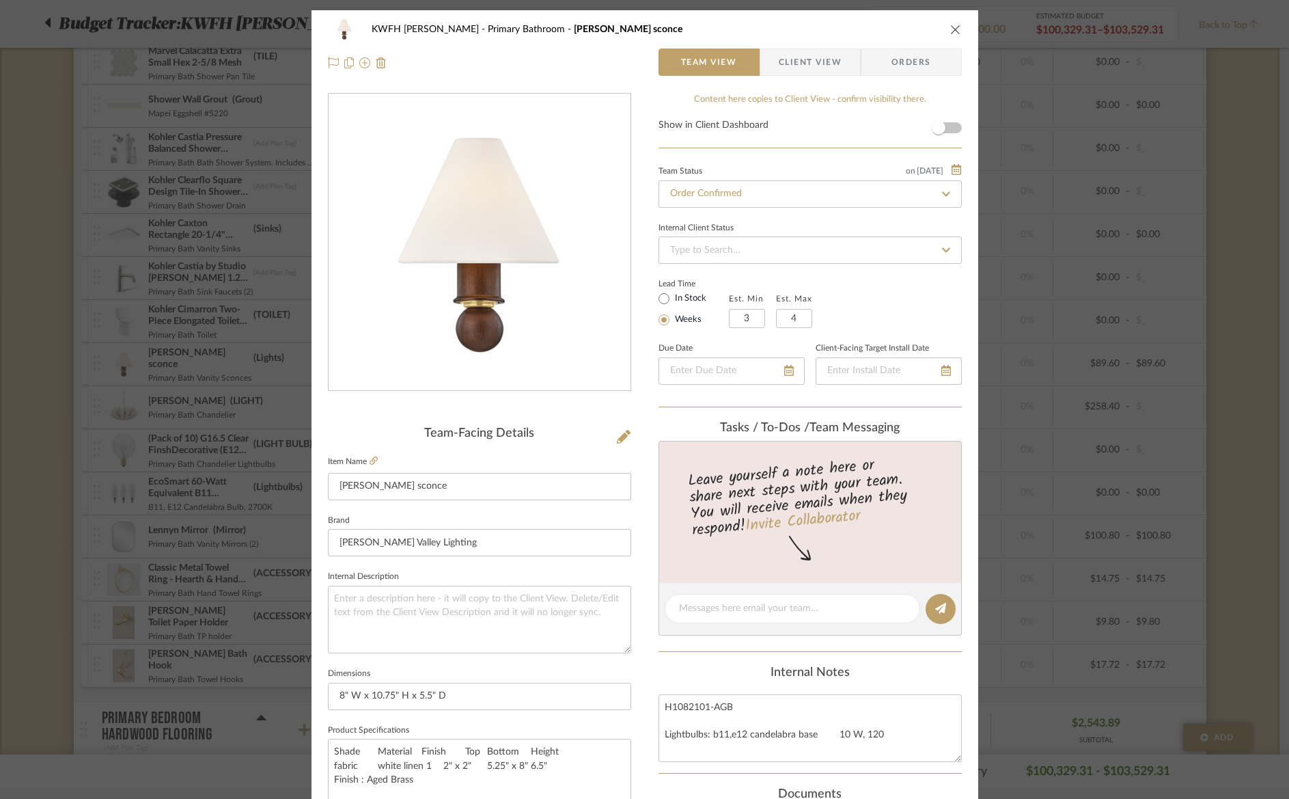
click at [931, 67] on span "Orders" at bounding box center [912, 62] width 70 height 27
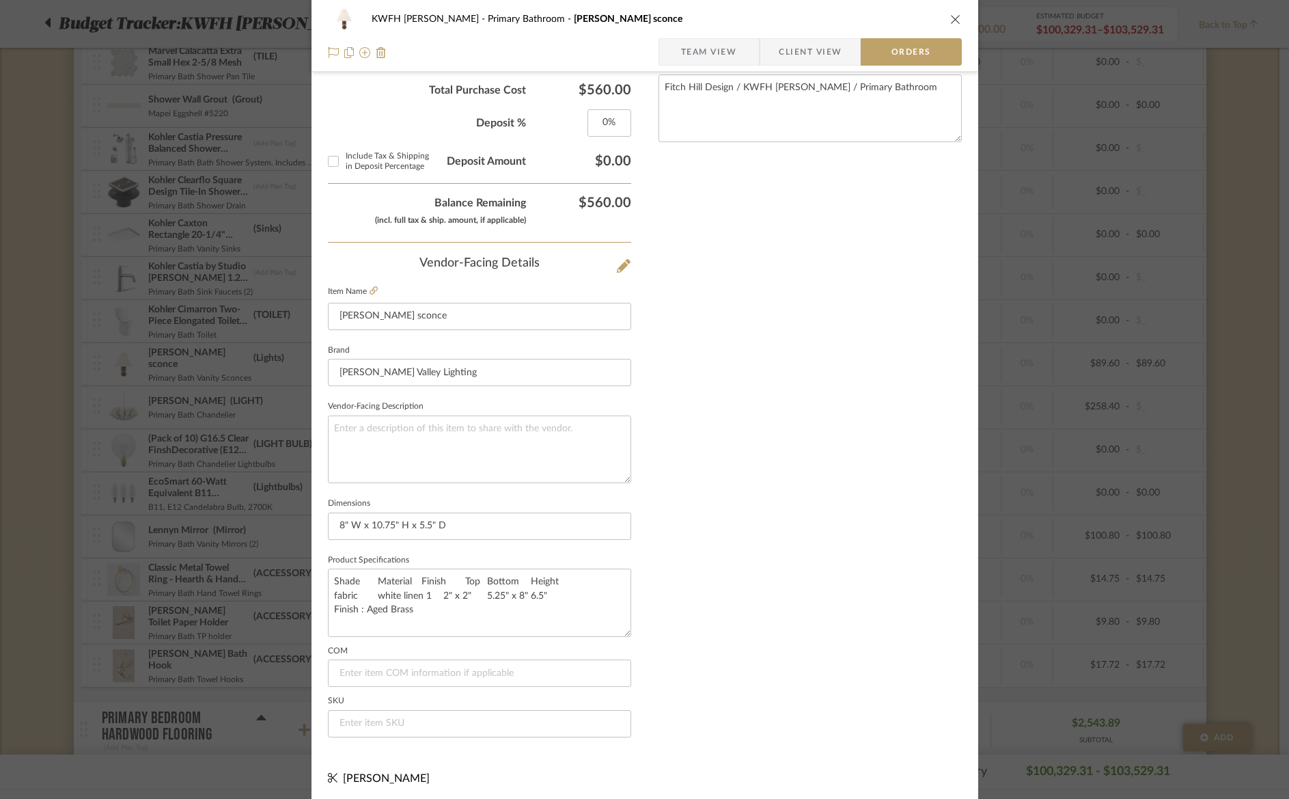
scroll to position [666, 0]
click at [392, 717] on input at bounding box center [479, 719] width 303 height 27
click at [952, 12] on div "KWFH GARZONE Primary Bathroom candice wall sconce" at bounding box center [645, 18] width 634 height 27
click at [950, 21] on icon "close" at bounding box center [955, 19] width 11 height 11
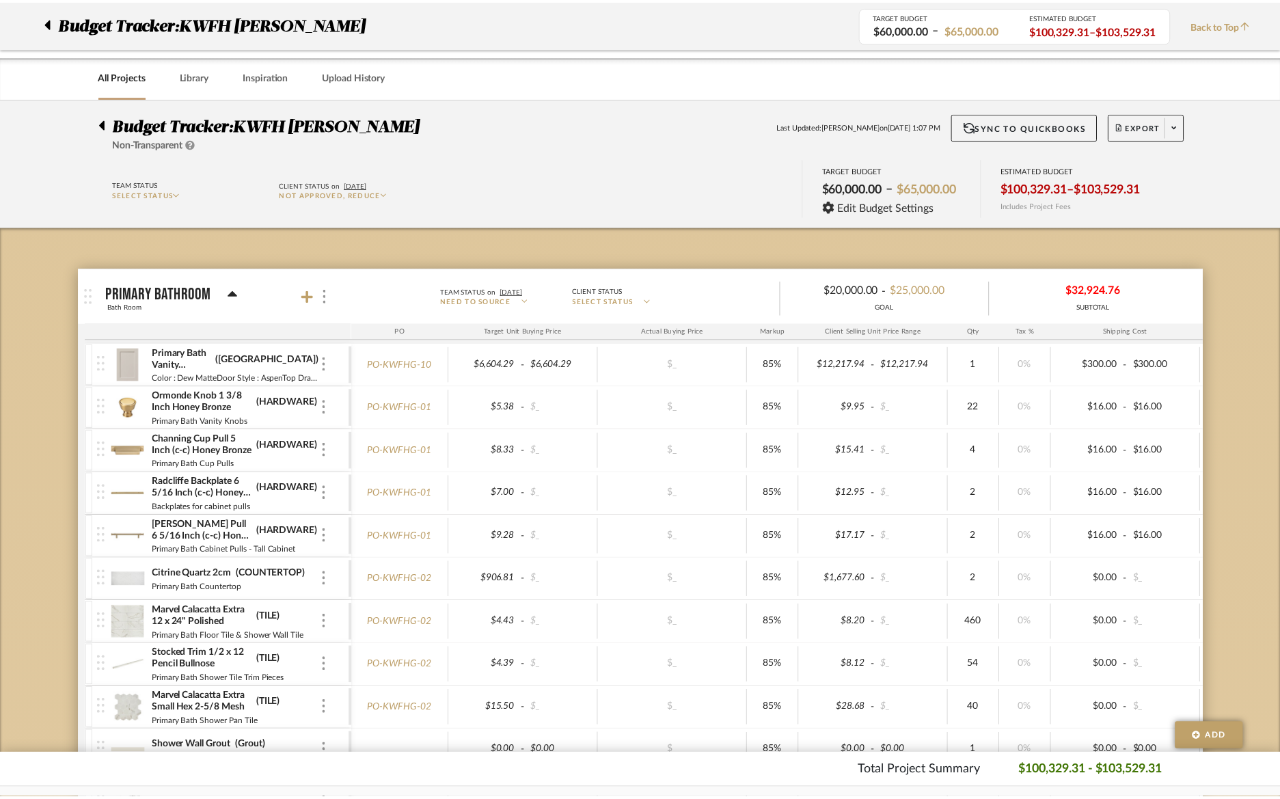
scroll to position [646, 0]
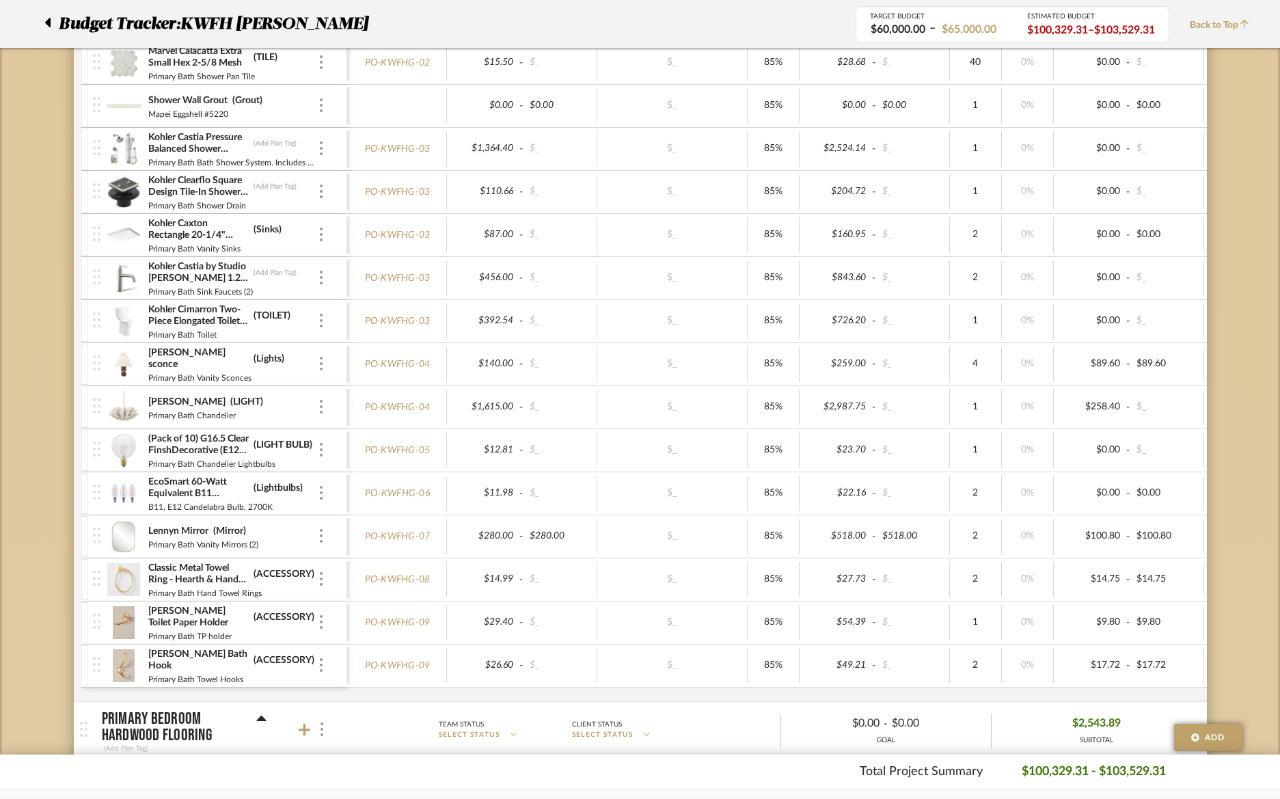
click at [48, 17] on icon at bounding box center [47, 22] width 6 height 16
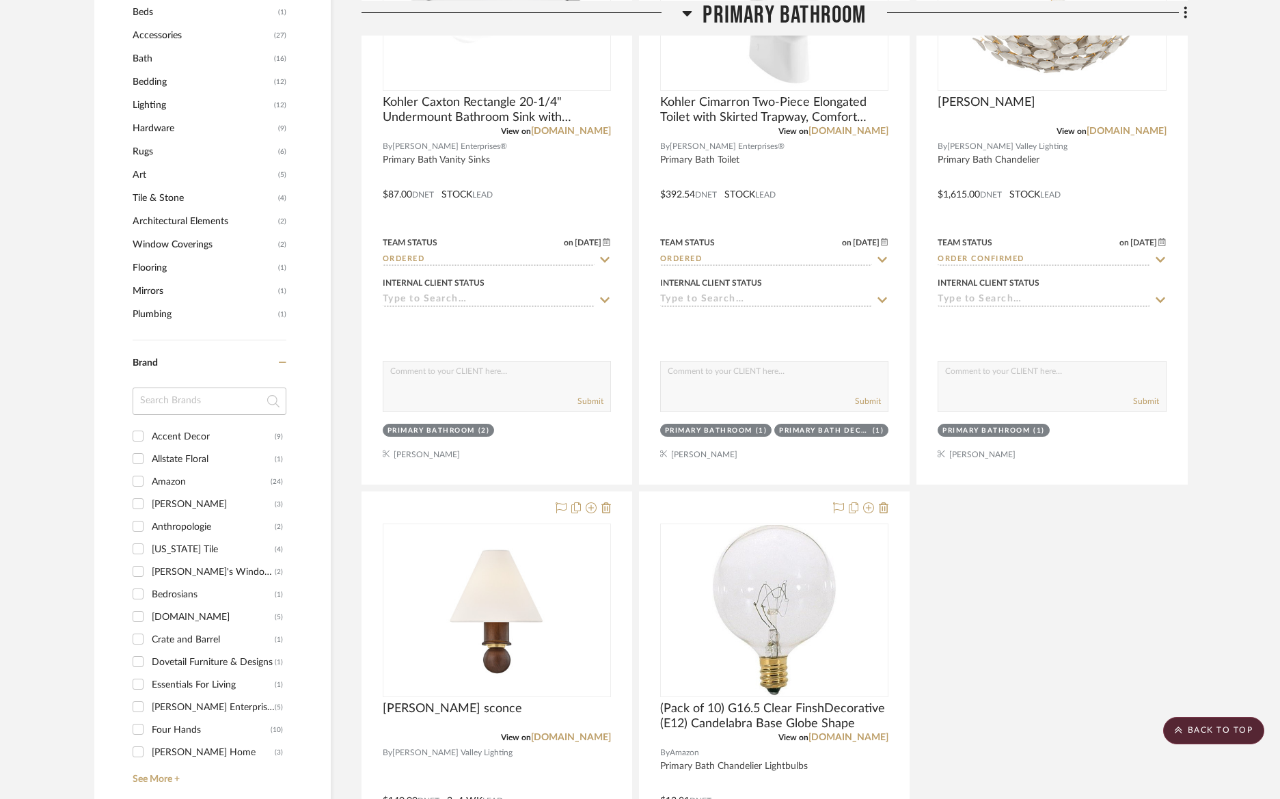
scroll to position [1136, 0]
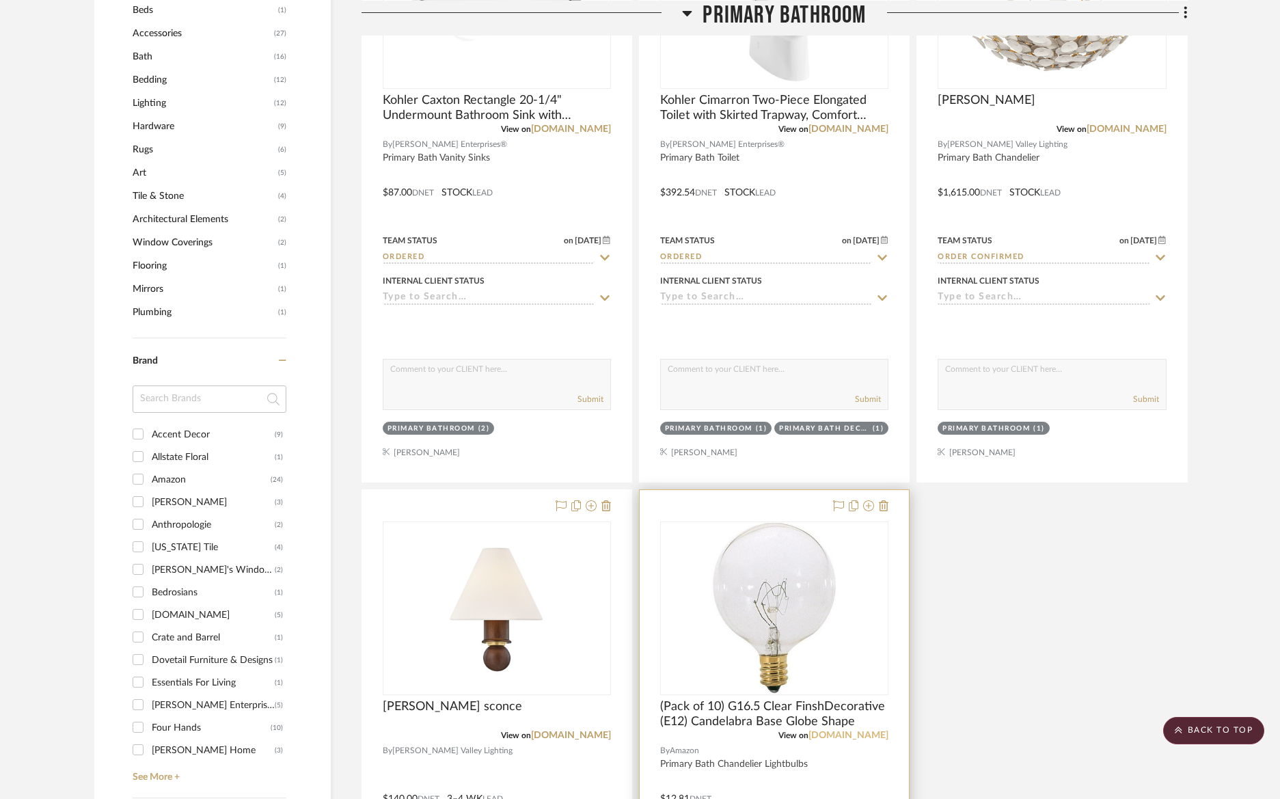
click at [858, 733] on link "[DOMAIN_NAME]" at bounding box center [848, 735] width 80 height 10
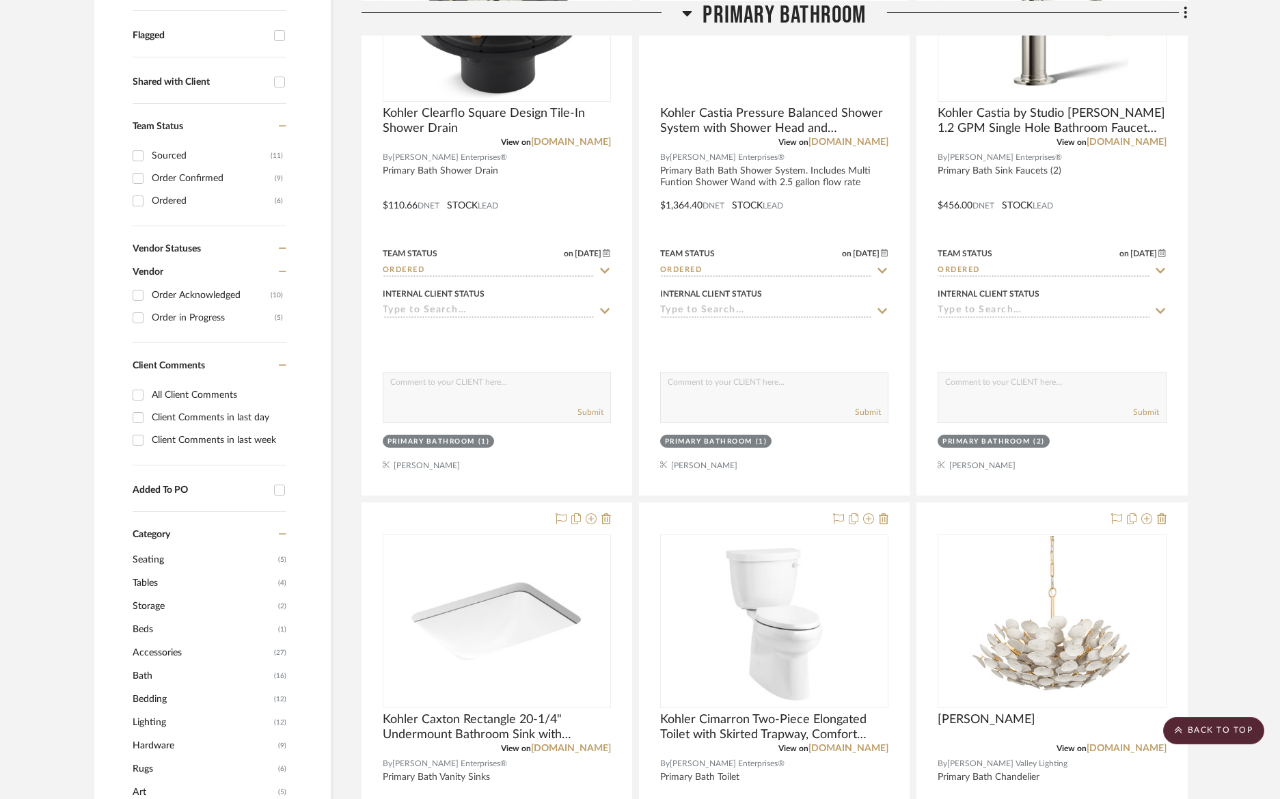
scroll to position [0, 0]
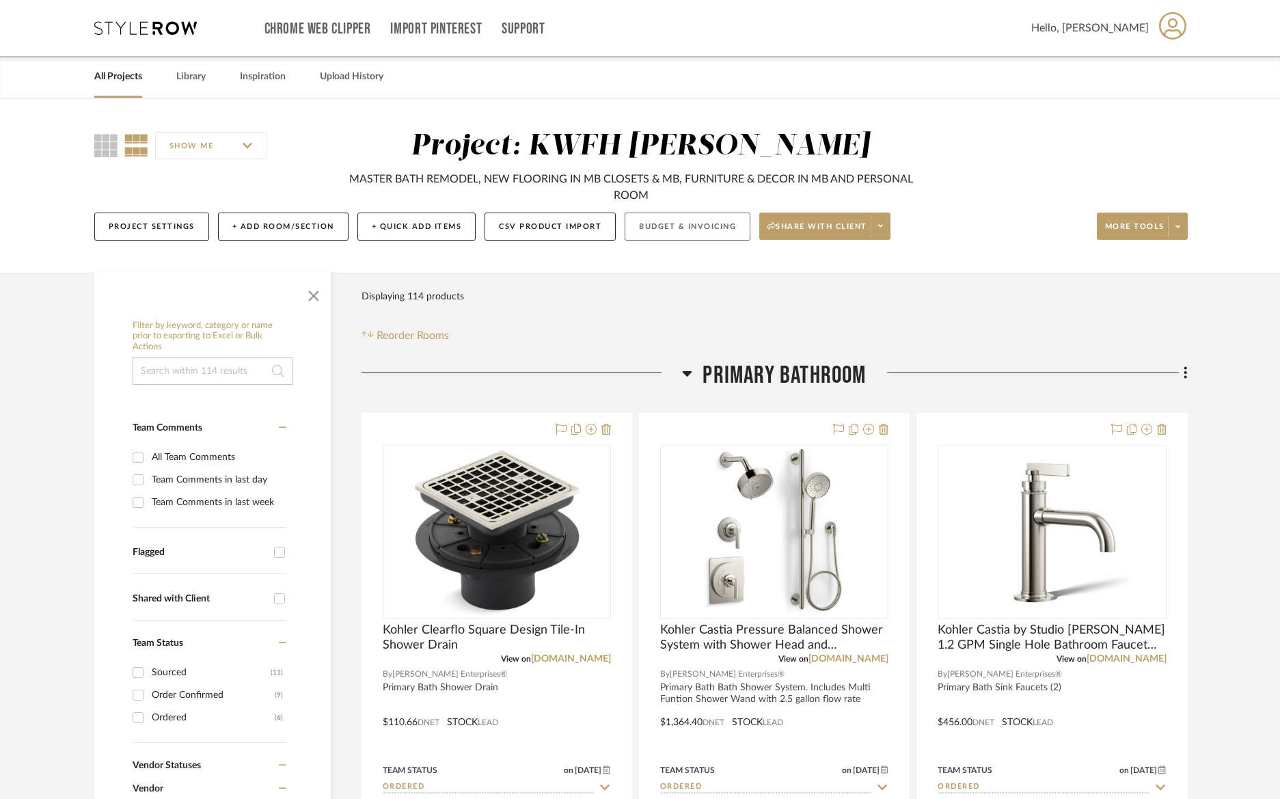
click at [690, 230] on button "Budget & Invoicing" at bounding box center [688, 226] width 126 height 28
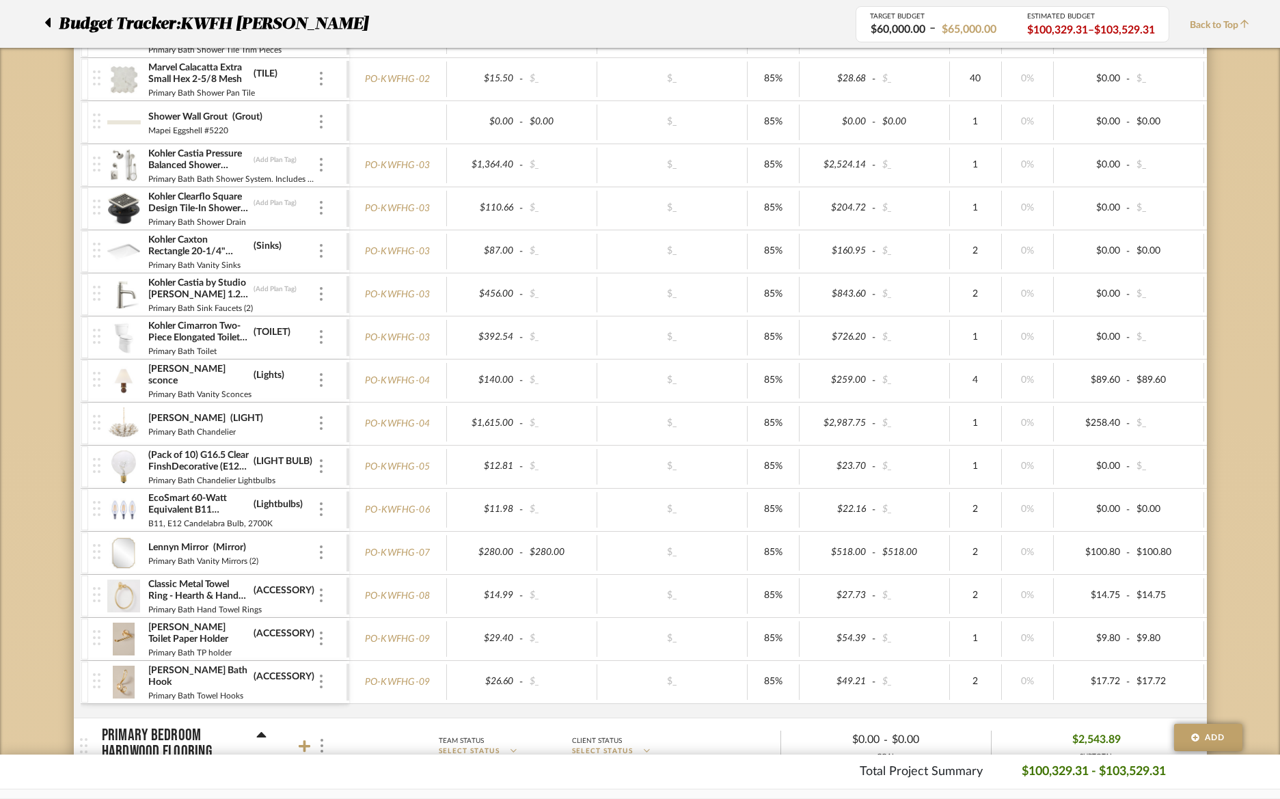
scroll to position [630, 0]
click at [134, 464] on img at bounding box center [123, 466] width 33 height 33
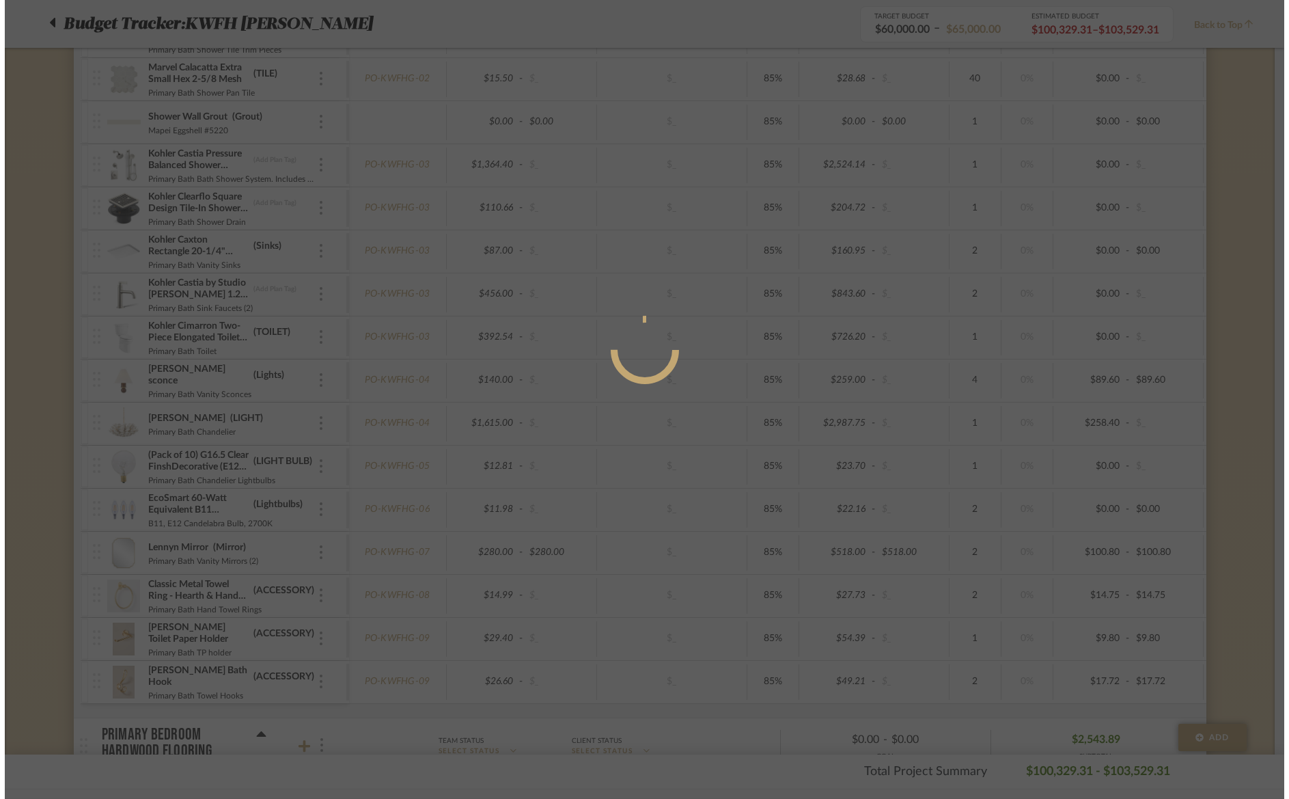
scroll to position [0, 0]
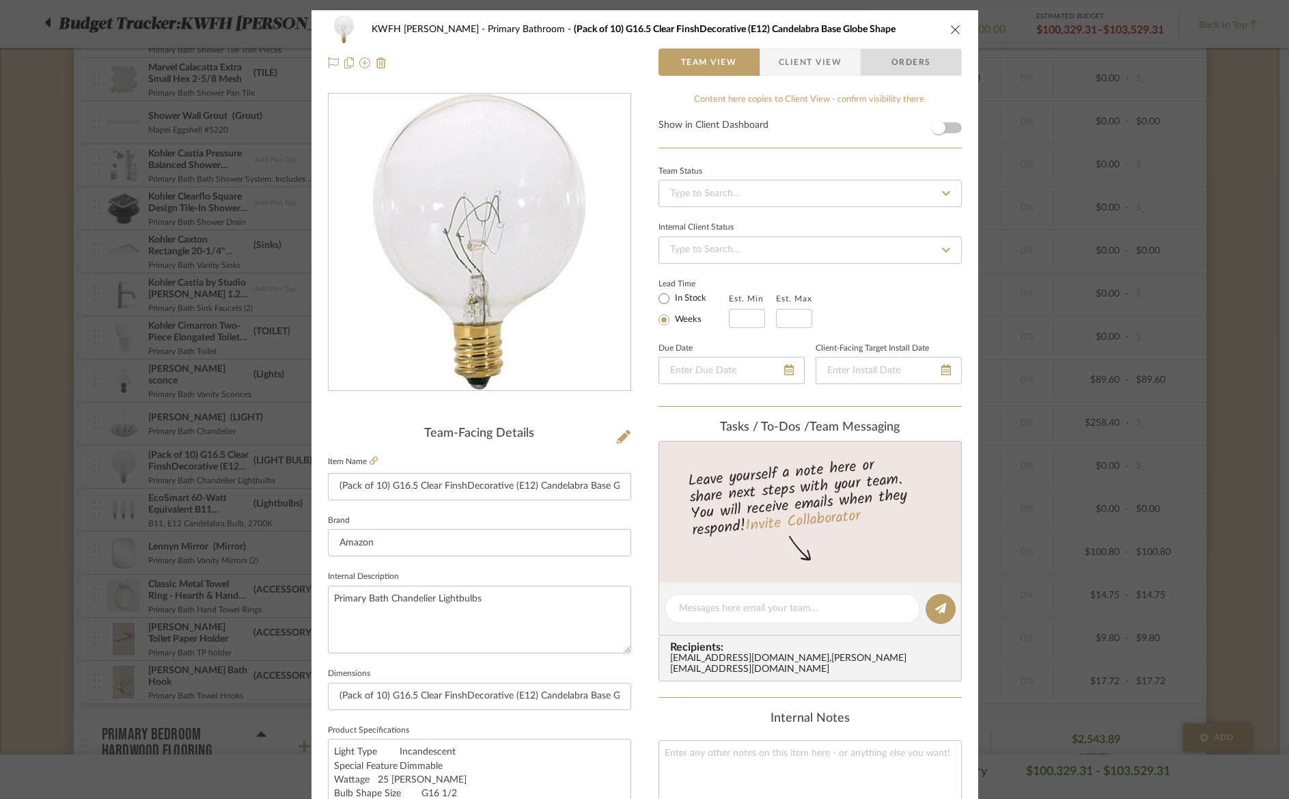
click at [911, 64] on span "Orders" at bounding box center [912, 62] width 70 height 27
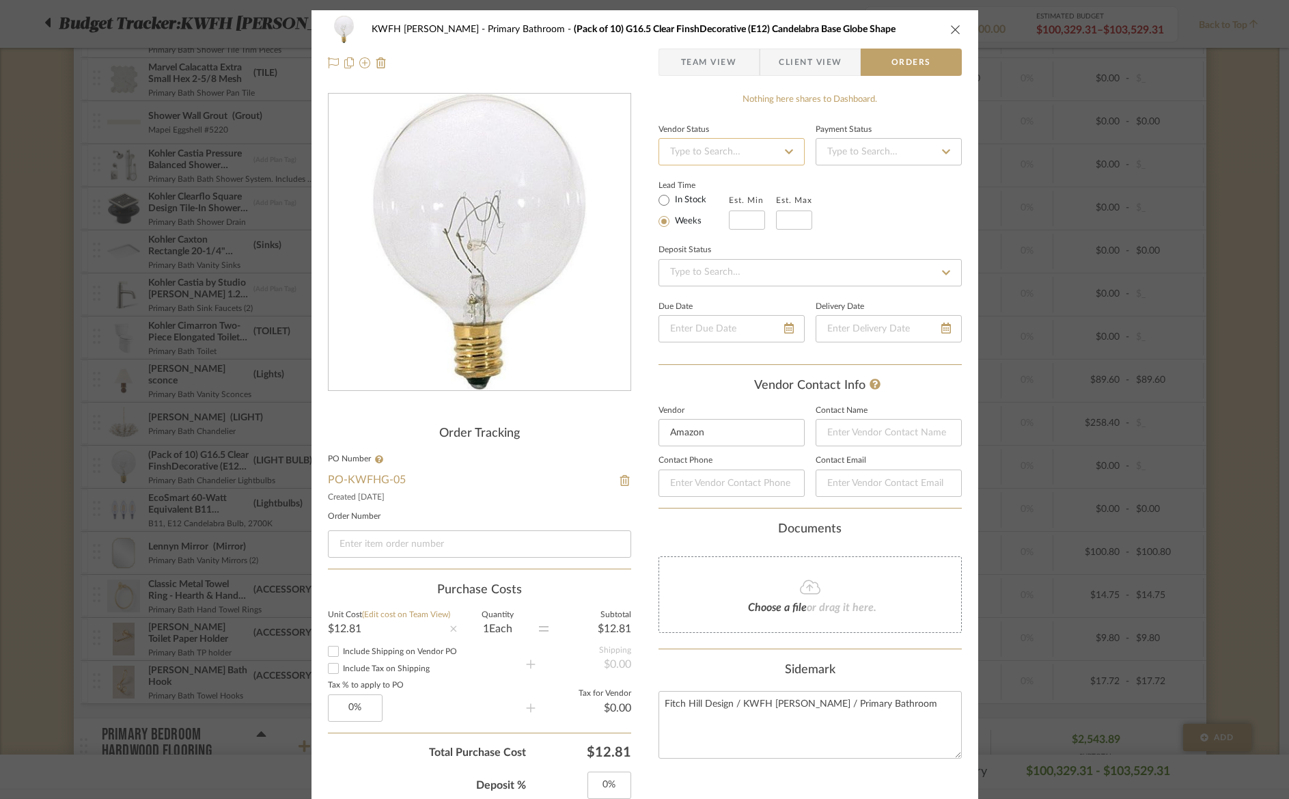
click at [692, 147] on input at bounding box center [732, 151] width 146 height 27
click at [712, 235] on span "Order Acknowledged" at bounding box center [712, 237] width 89 height 10
click at [368, 545] on input at bounding box center [479, 543] width 303 height 27
paste input "#114-5184091-4878665"
drag, startPoint x: 711, startPoint y: 66, endPoint x: 702, endPoint y: 75, distance: 13.5
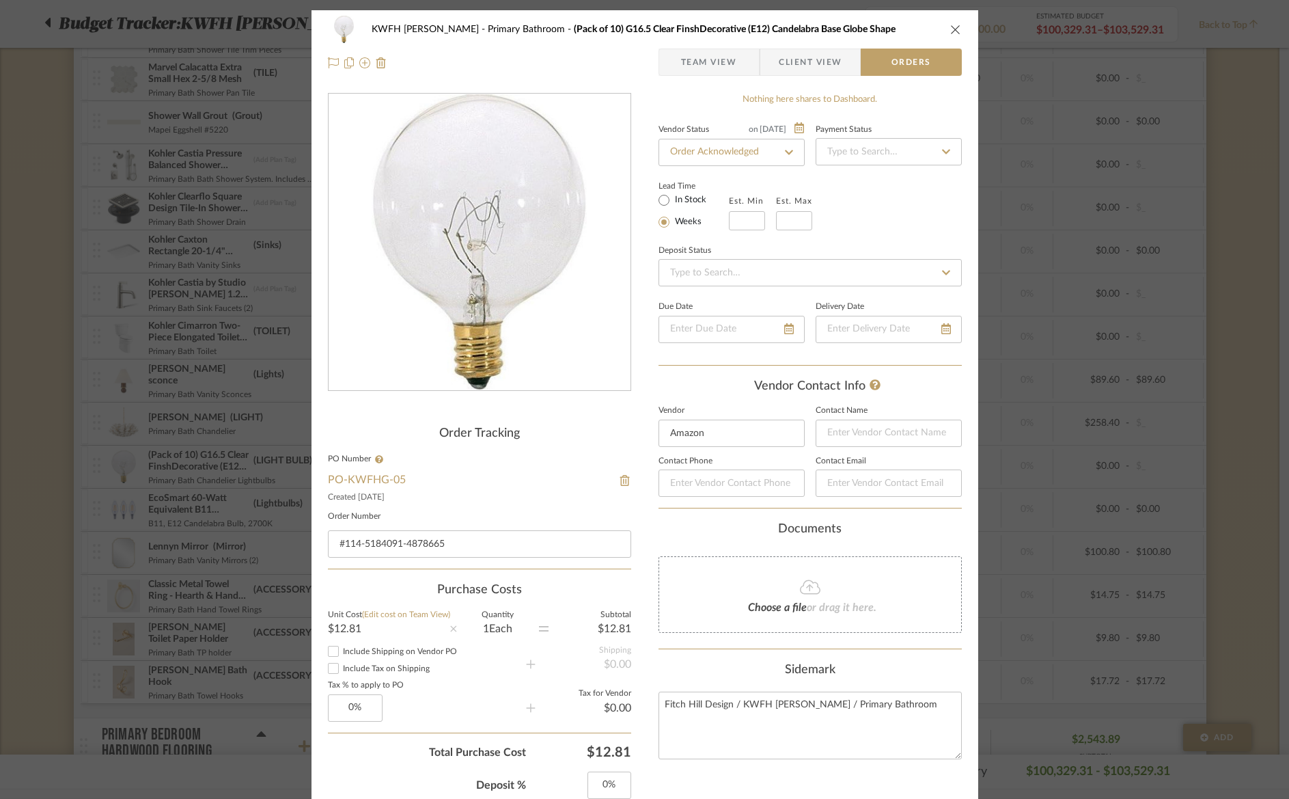
click at [711, 65] on span "Team View" at bounding box center [709, 62] width 56 height 27
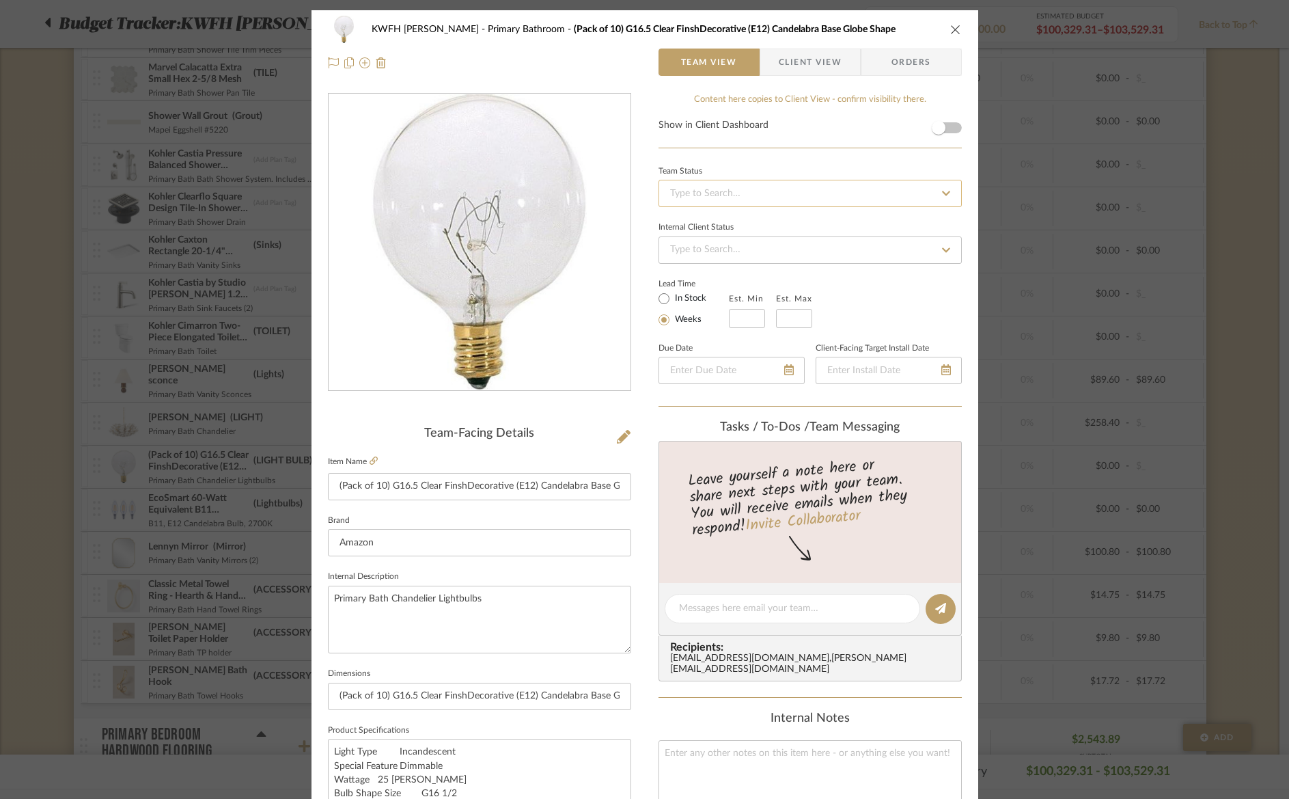
click at [754, 188] on input at bounding box center [810, 193] width 303 height 27
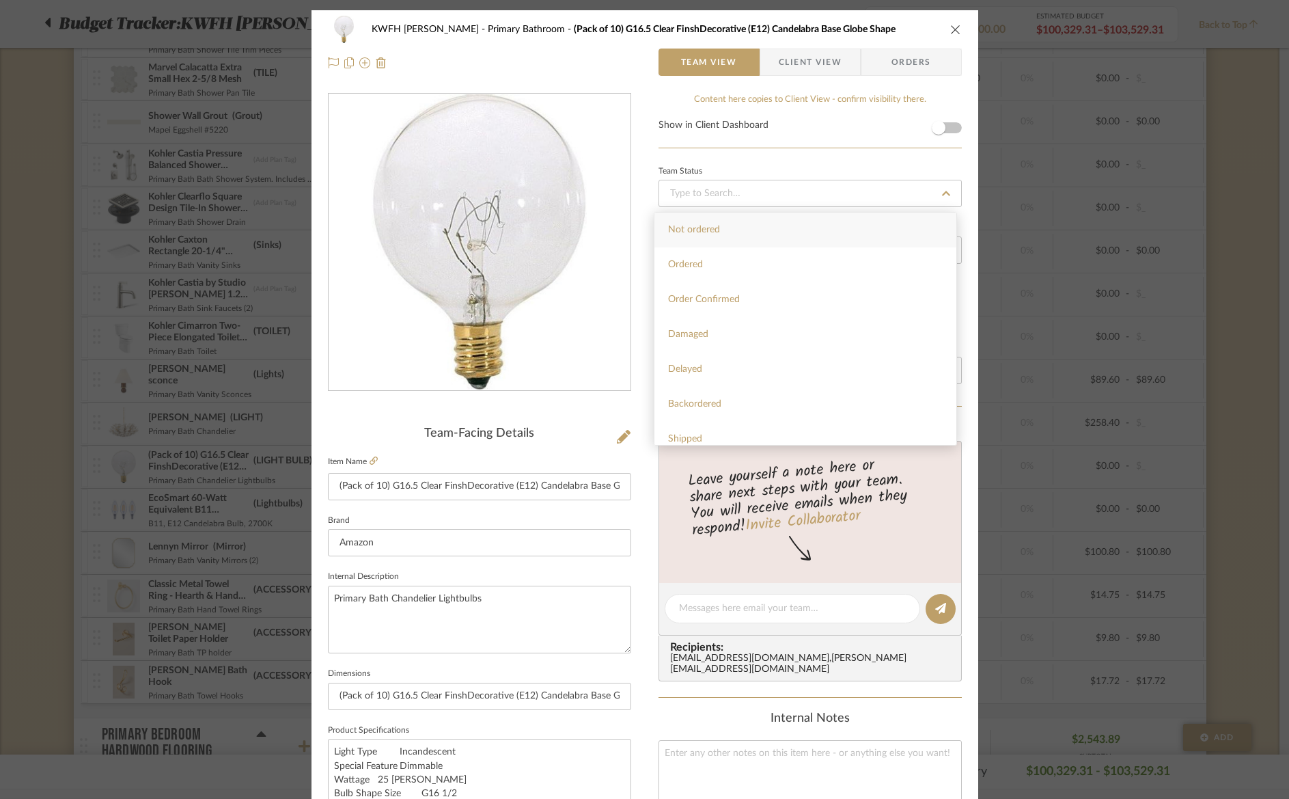
click at [725, 290] on div "Order Confirmed" at bounding box center [806, 299] width 302 height 35
click at [950, 26] on icon "close" at bounding box center [955, 29] width 11 height 11
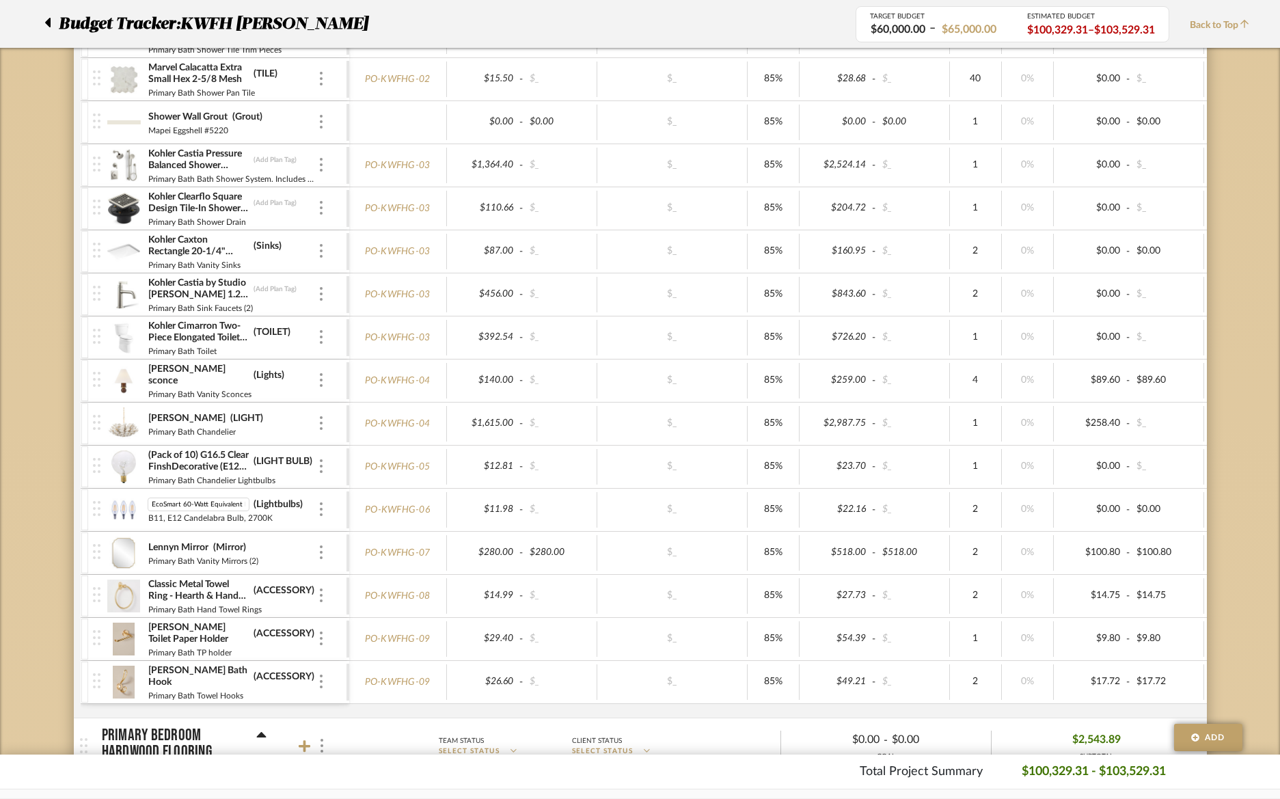
drag, startPoint x: 247, startPoint y: 504, endPoint x: 125, endPoint y: 506, distance: 122.3
click at [125, 506] on div "EcoSmart 60-Watt Equivalent B11 Dimmable E12 Candelabra ENERGY STAR Clear Glass…" at bounding box center [219, 510] width 253 height 42
click at [128, 504] on img at bounding box center [123, 509] width 33 height 33
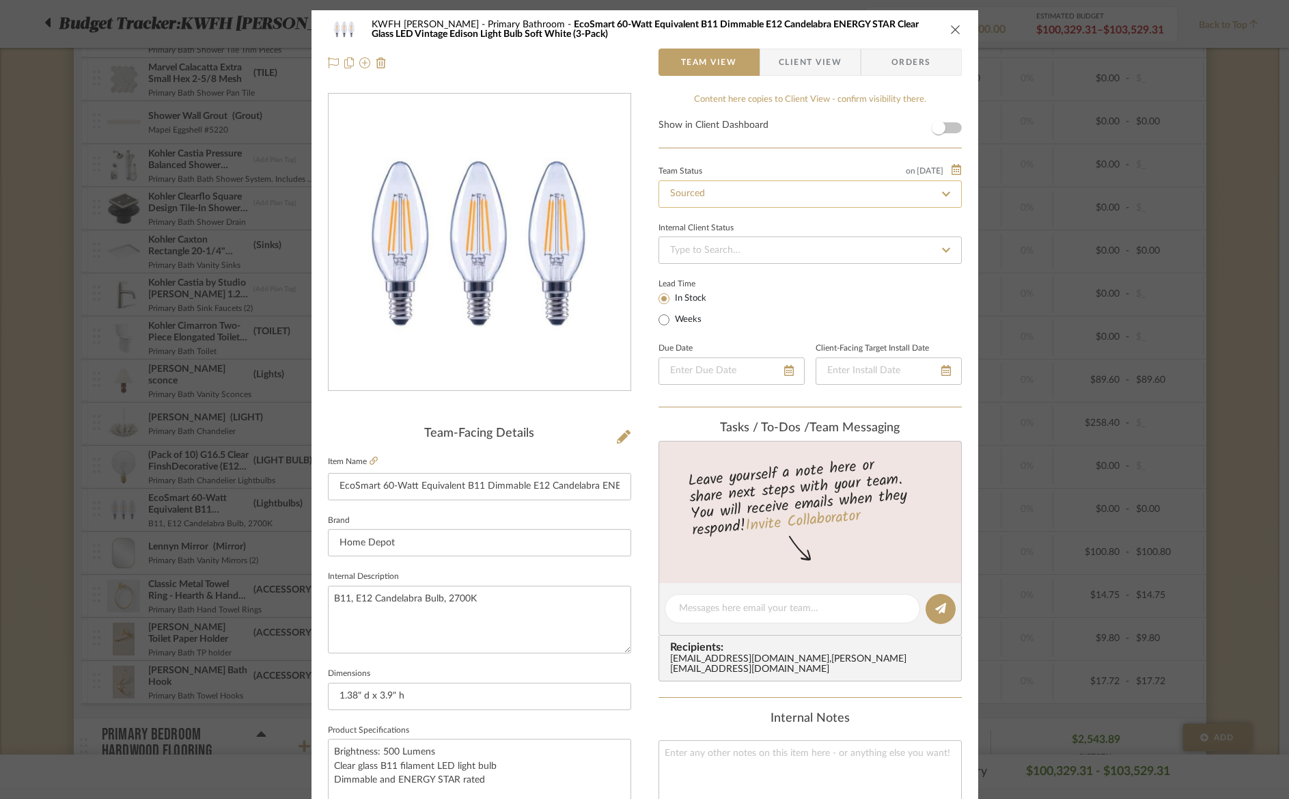
click at [700, 198] on input "Sourced" at bounding box center [810, 193] width 303 height 27
click at [944, 192] on icon at bounding box center [947, 194] width 6 height 6
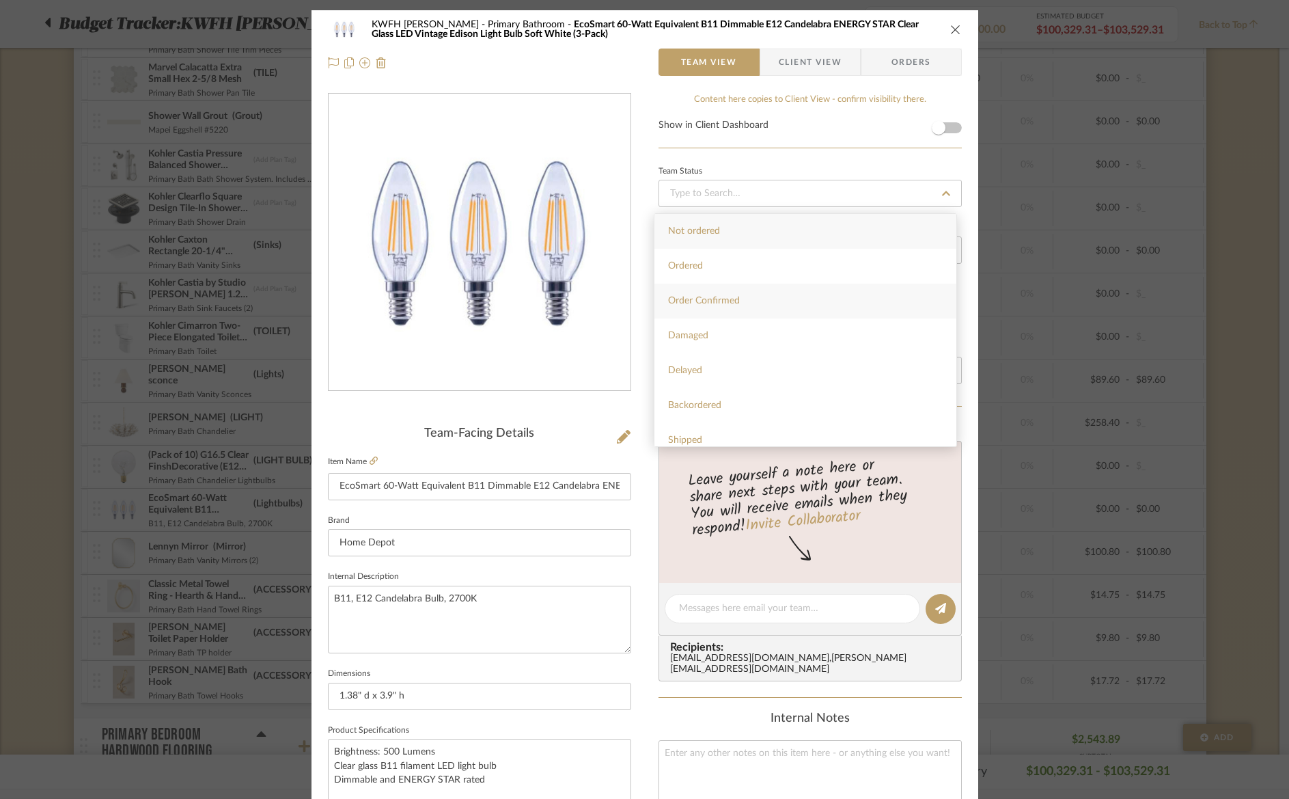
click at [711, 299] on span "Order Confirmed" at bounding box center [704, 301] width 72 height 10
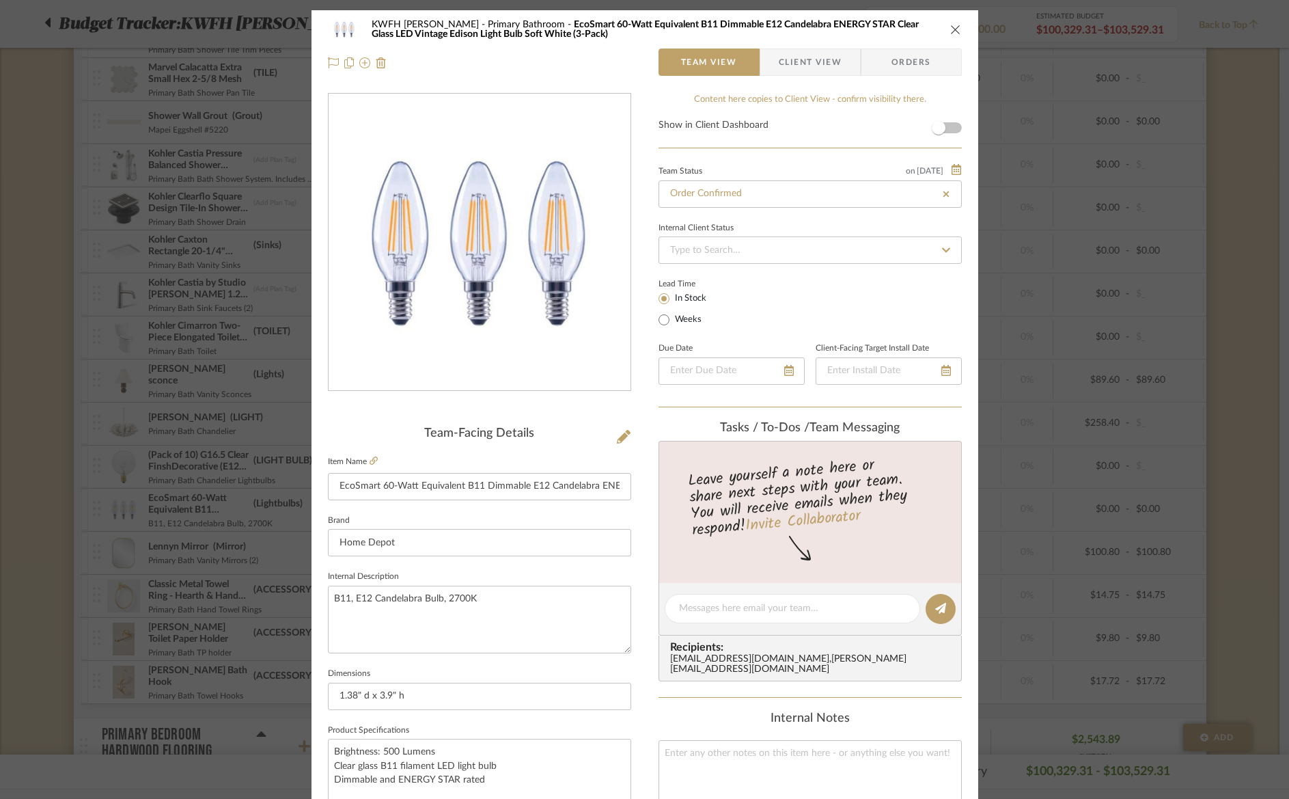
click at [918, 68] on span "Orders" at bounding box center [912, 62] width 70 height 27
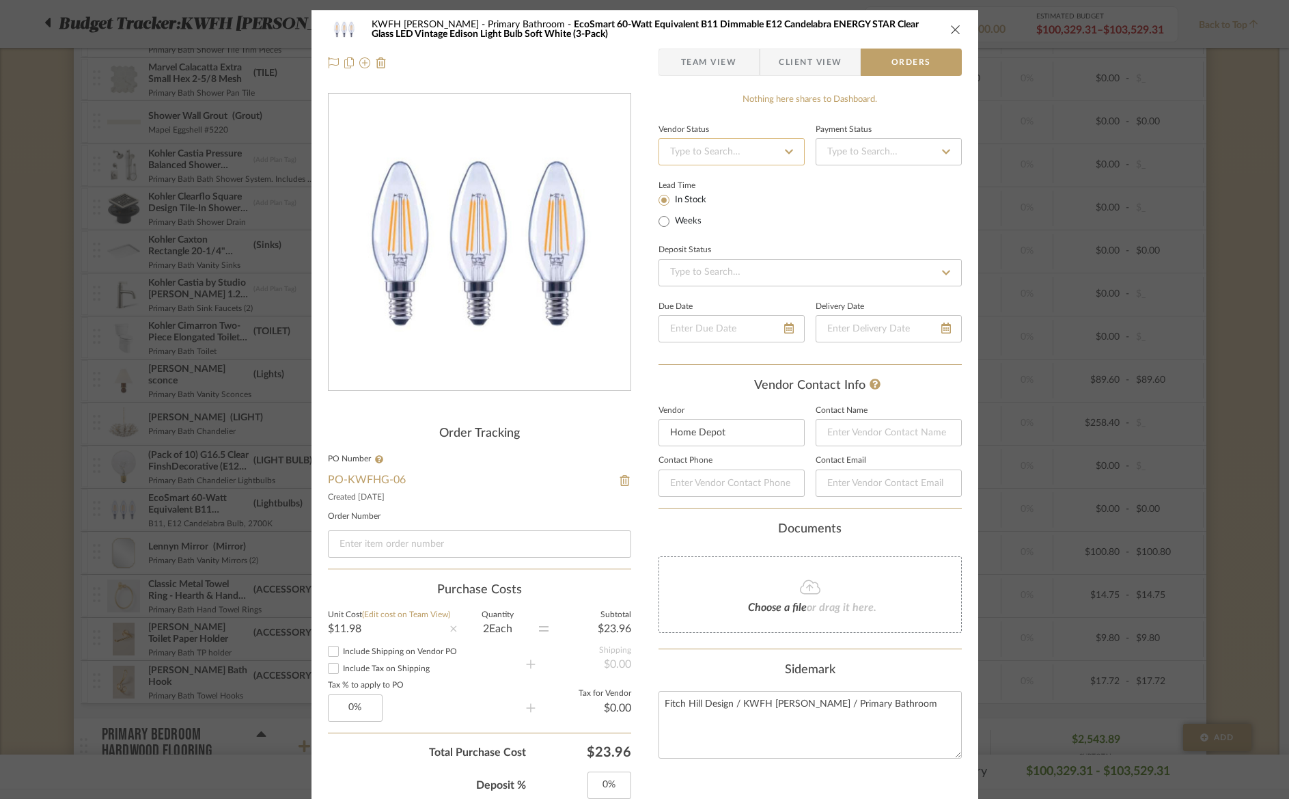
click at [741, 148] on input at bounding box center [732, 151] width 146 height 27
click at [715, 150] on input at bounding box center [732, 151] width 146 height 27
click at [720, 230] on div "Order Acknowledged" at bounding box center [739, 221] width 169 height 35
click at [847, 152] on input at bounding box center [889, 151] width 146 height 27
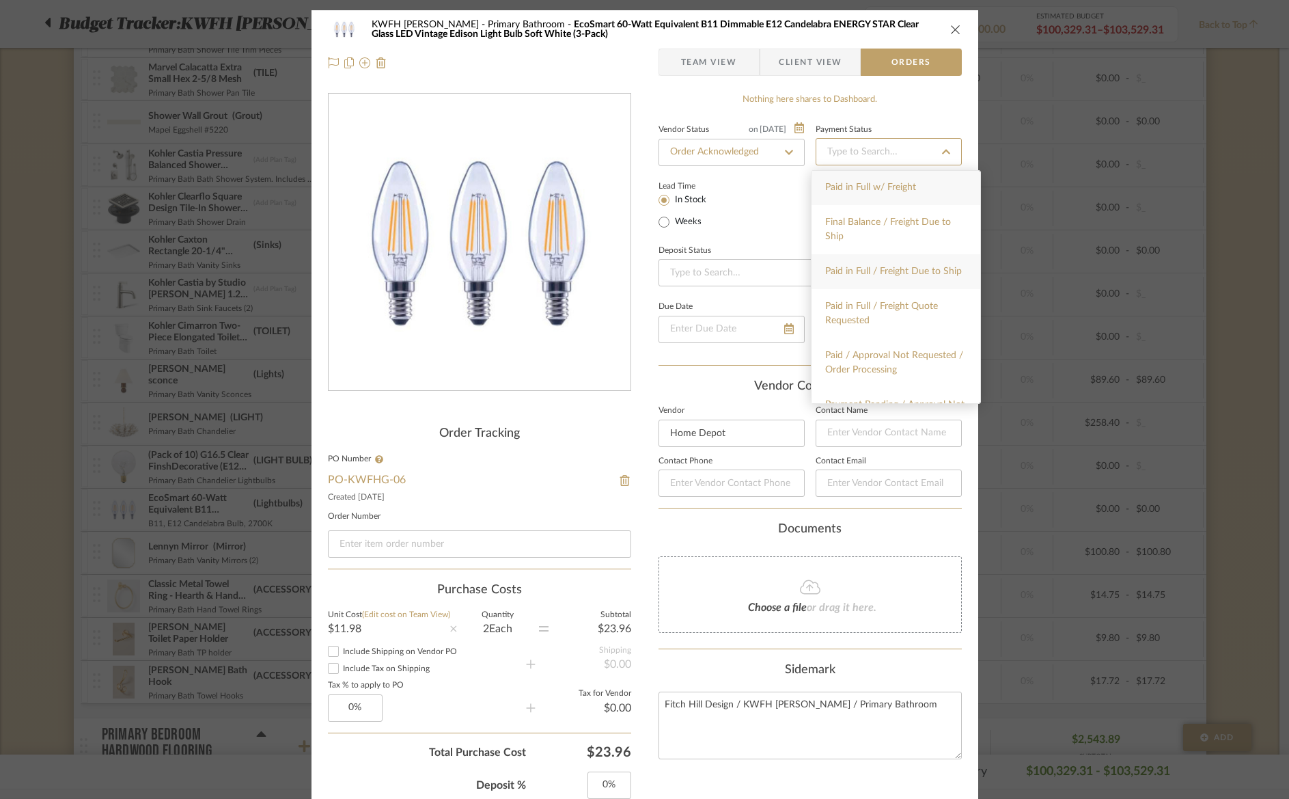
scroll to position [0, 0]
click at [876, 183] on span "Paid in Full w/ Freight" at bounding box center [870, 188] width 91 height 10
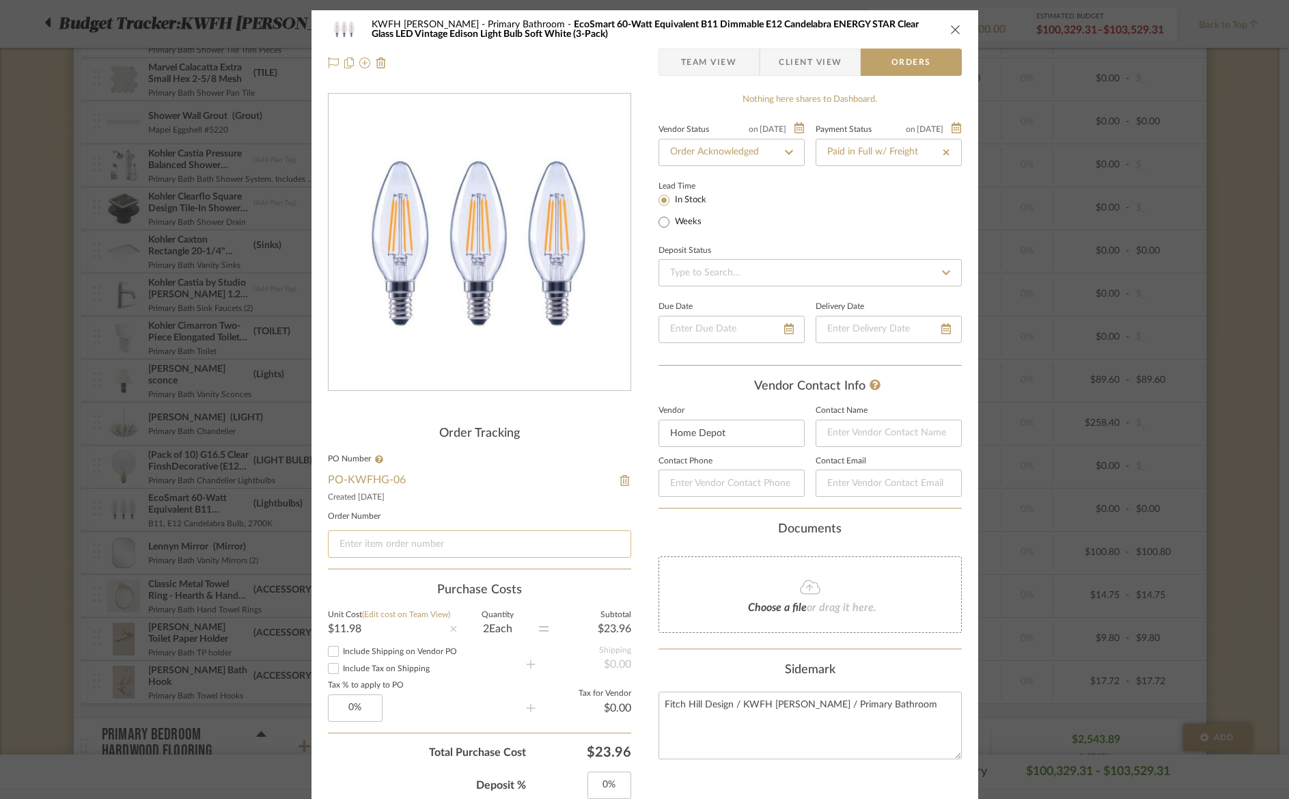
click at [418, 542] on input at bounding box center [479, 543] width 303 height 27
click at [955, 30] on icon "close" at bounding box center [955, 29] width 11 height 11
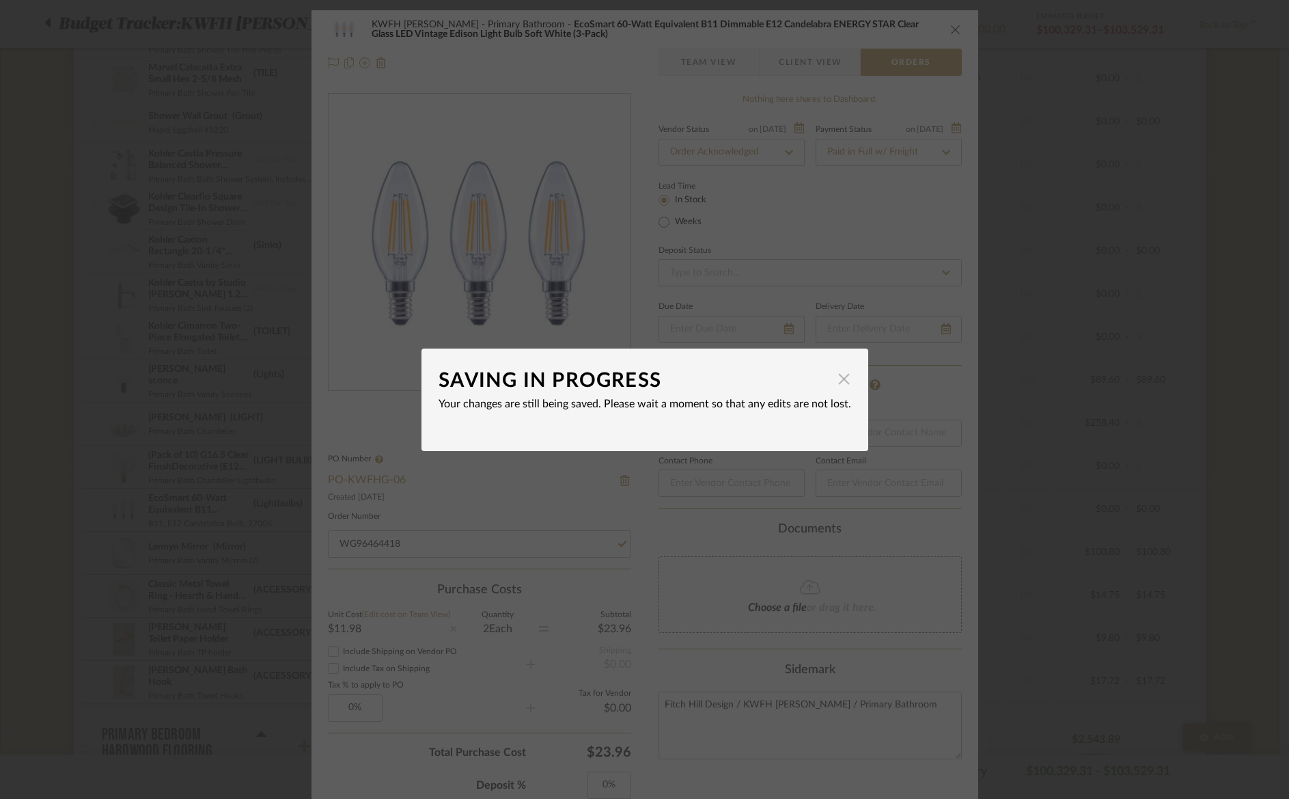
click at [838, 382] on span "button" at bounding box center [844, 379] width 27 height 27
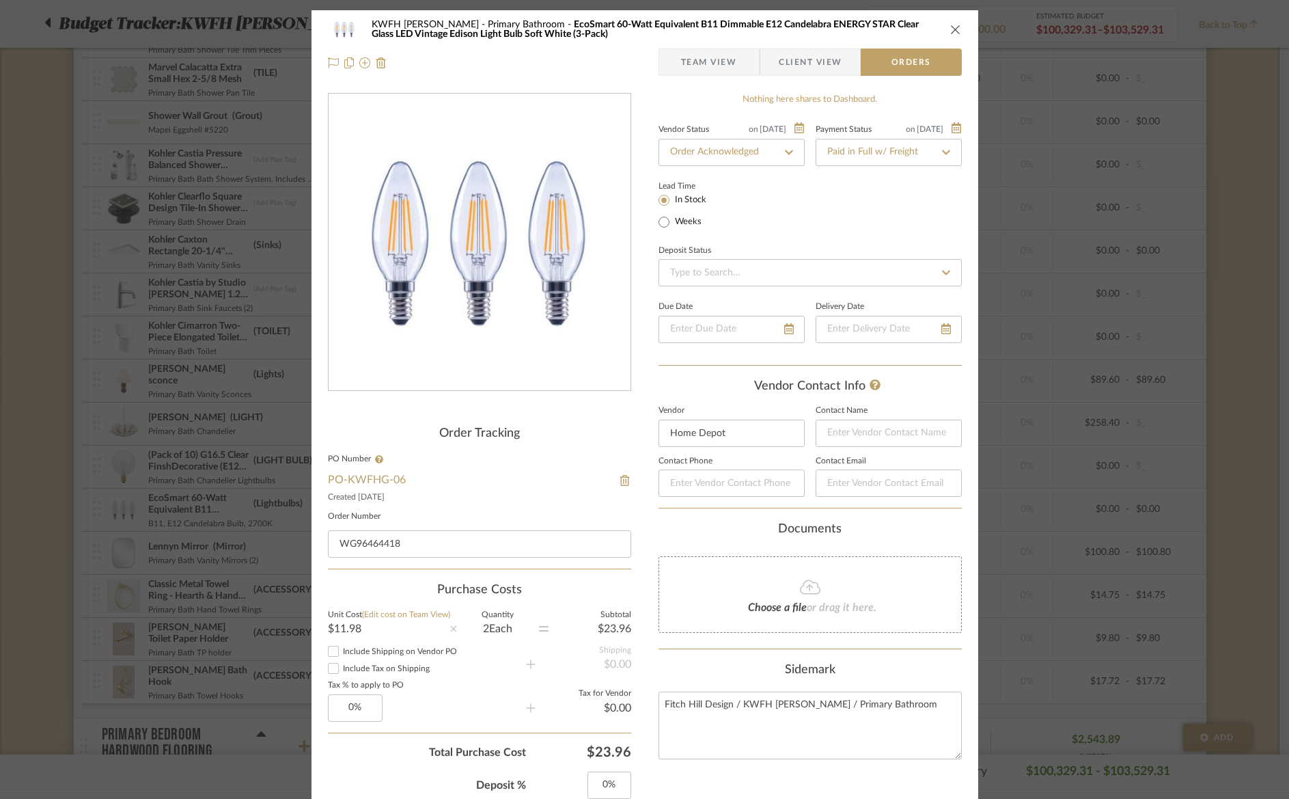
click at [950, 32] on icon "close" at bounding box center [955, 29] width 11 height 11
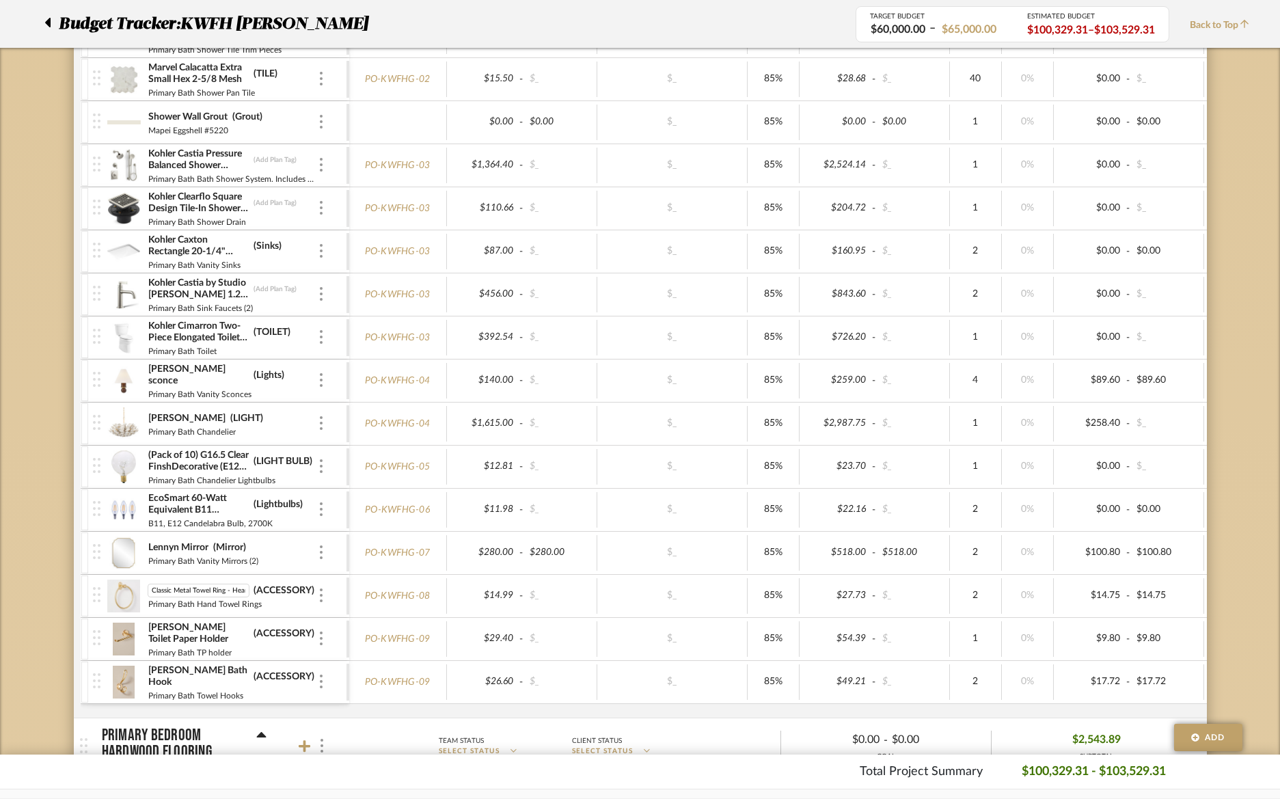
drag, startPoint x: 191, startPoint y: 590, endPoint x: 107, endPoint y: 589, distance: 84.0
click at [107, 589] on div "Classic Metal Towel Ring - Hearth & Hand™ with Magnolia Classic Metal Towel Rin…" at bounding box center [219, 596] width 253 height 42
click at [45, 21] on icon at bounding box center [47, 22] width 6 height 16
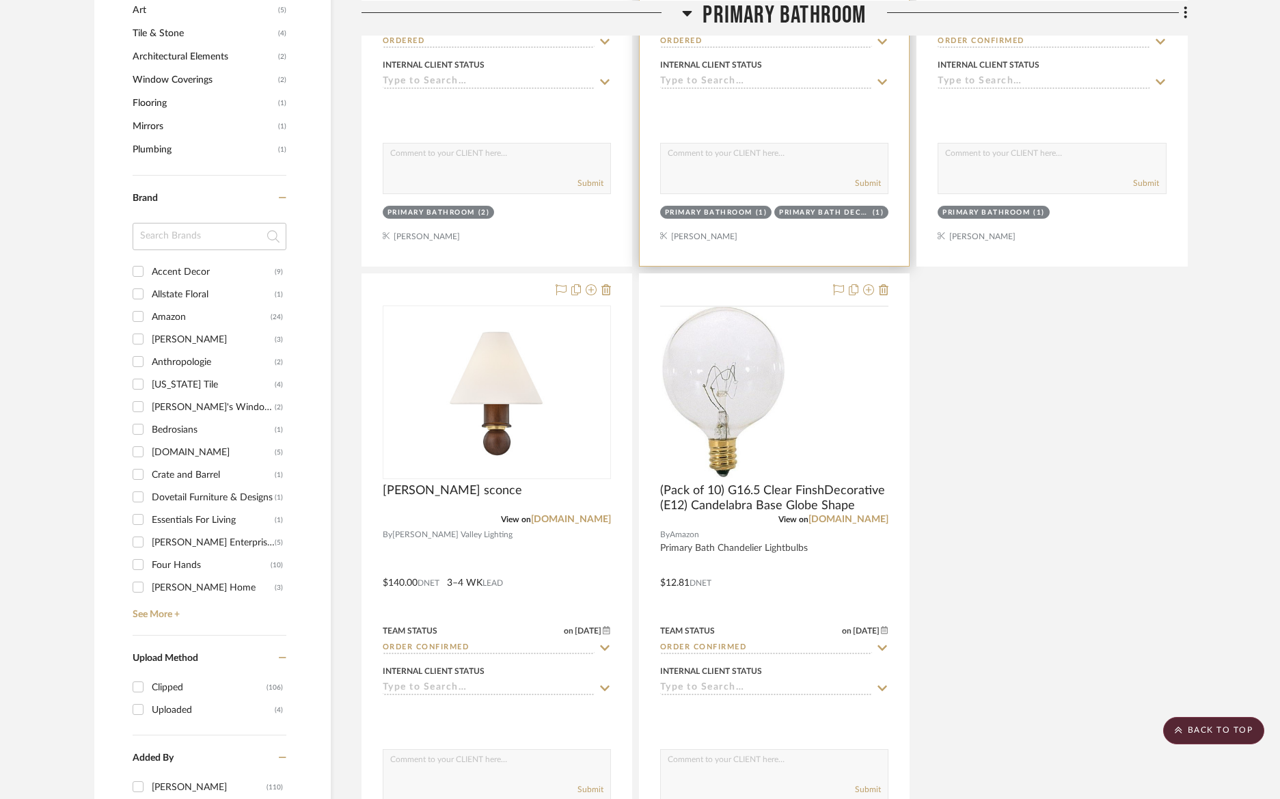
scroll to position [1966, 0]
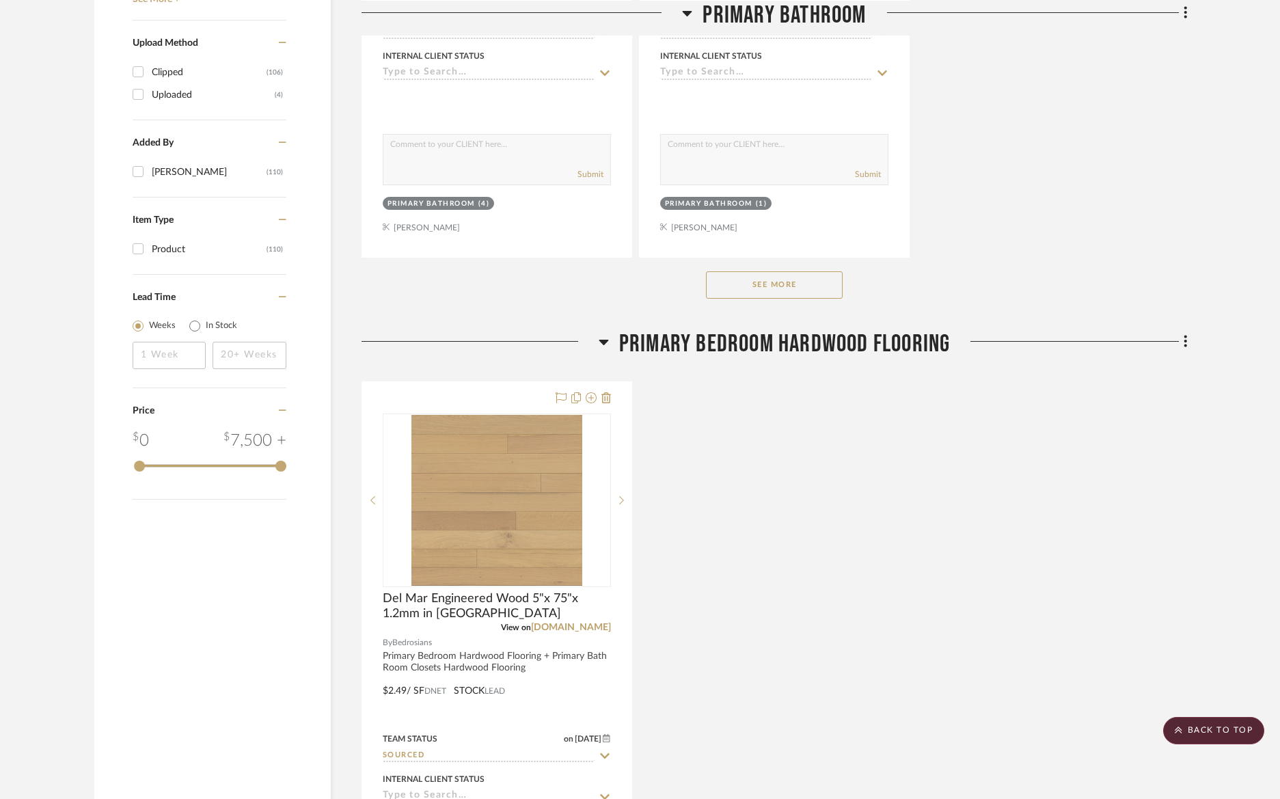
click at [779, 284] on button "See More" at bounding box center [774, 284] width 137 height 27
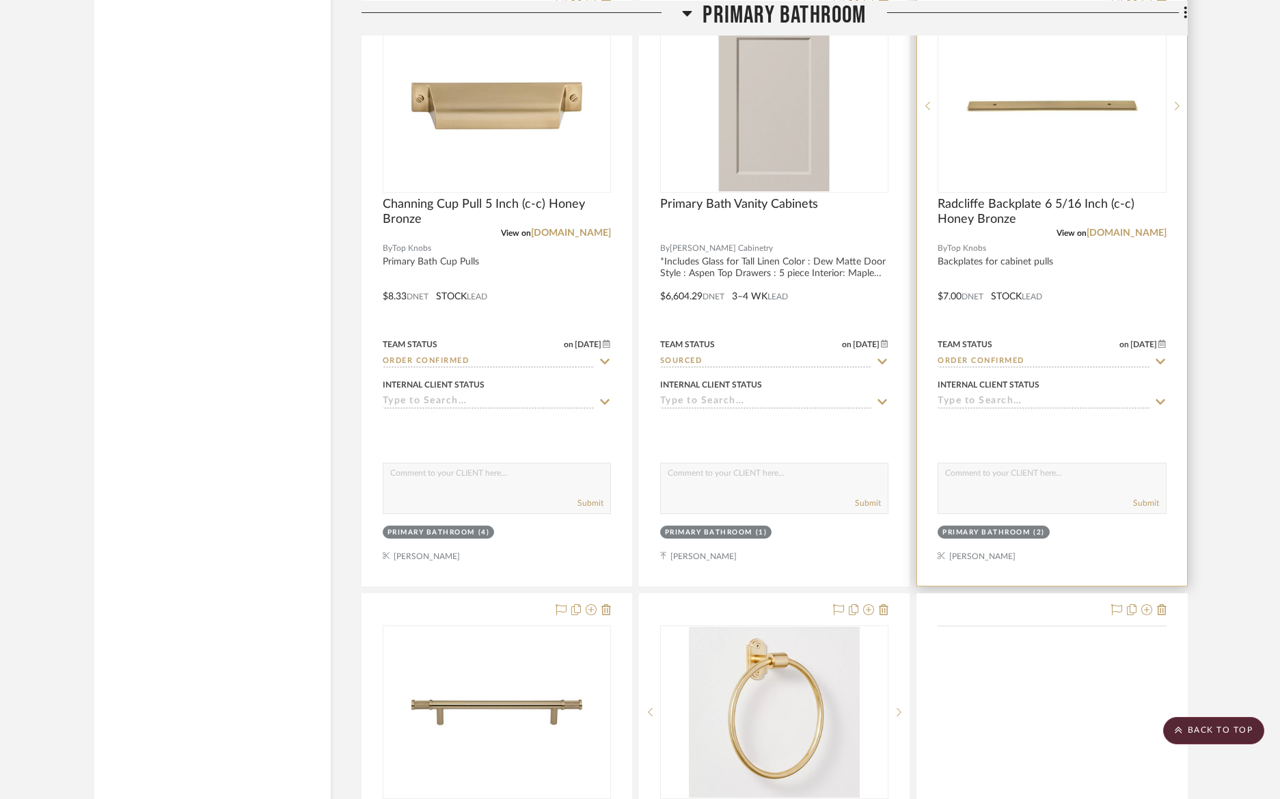
scroll to position [3783, 0]
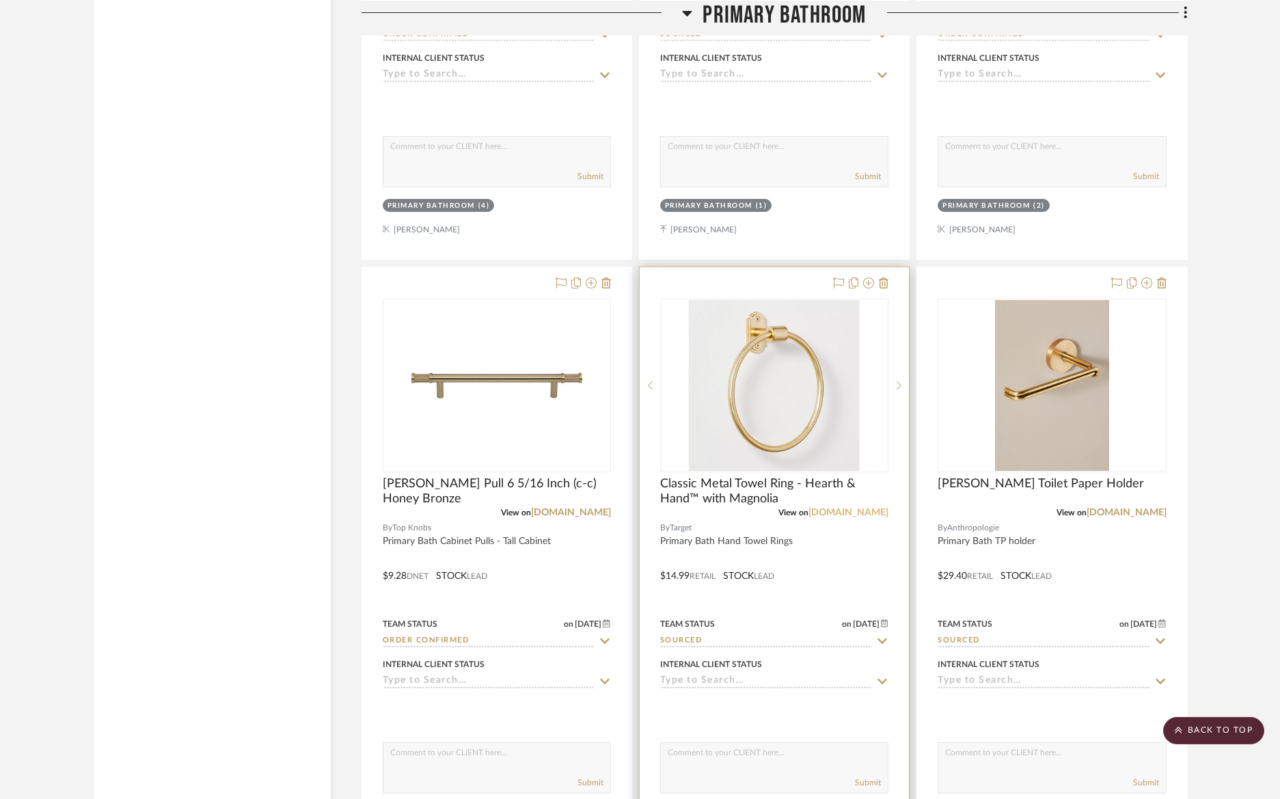
click at [856, 510] on link "target.com" at bounding box center [848, 513] width 80 height 10
click at [767, 396] on img "0" at bounding box center [774, 385] width 171 height 171
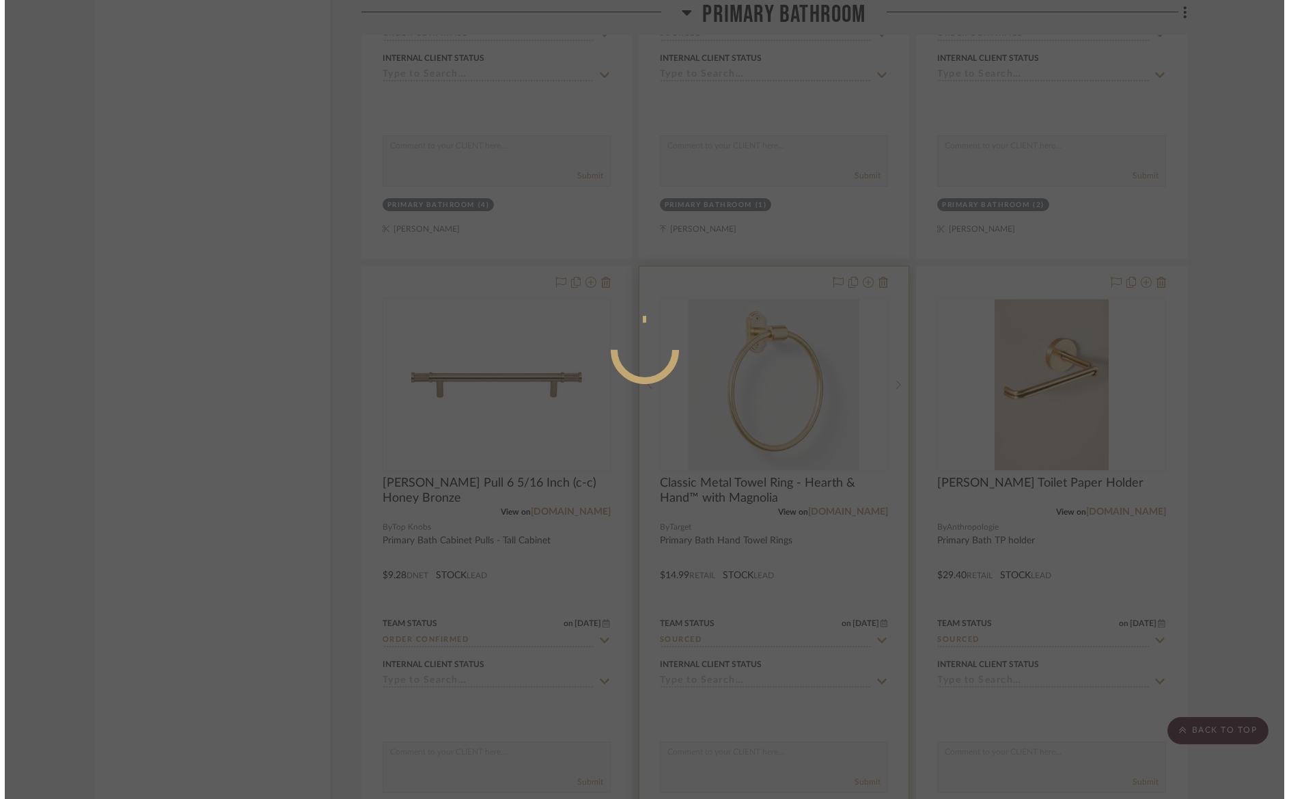
scroll to position [0, 0]
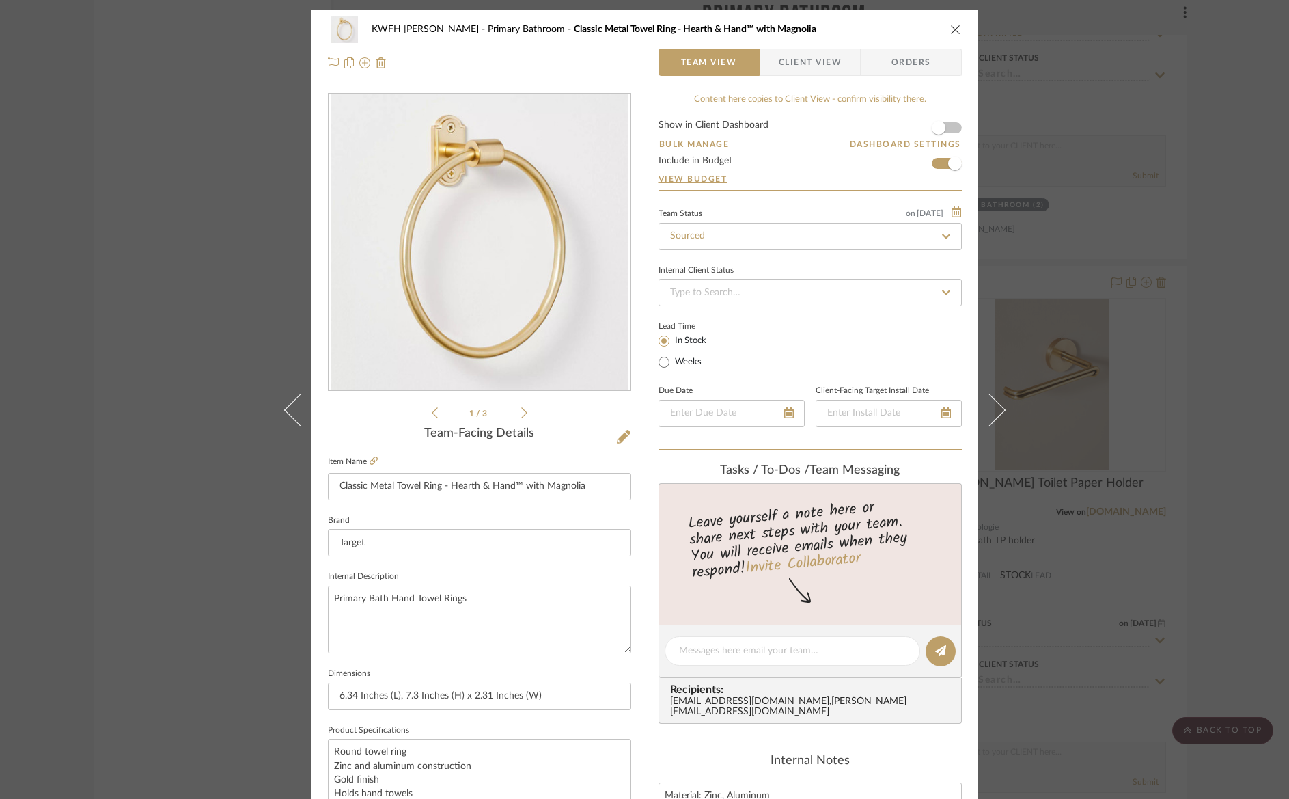
click at [894, 64] on span "Orders" at bounding box center [912, 62] width 70 height 27
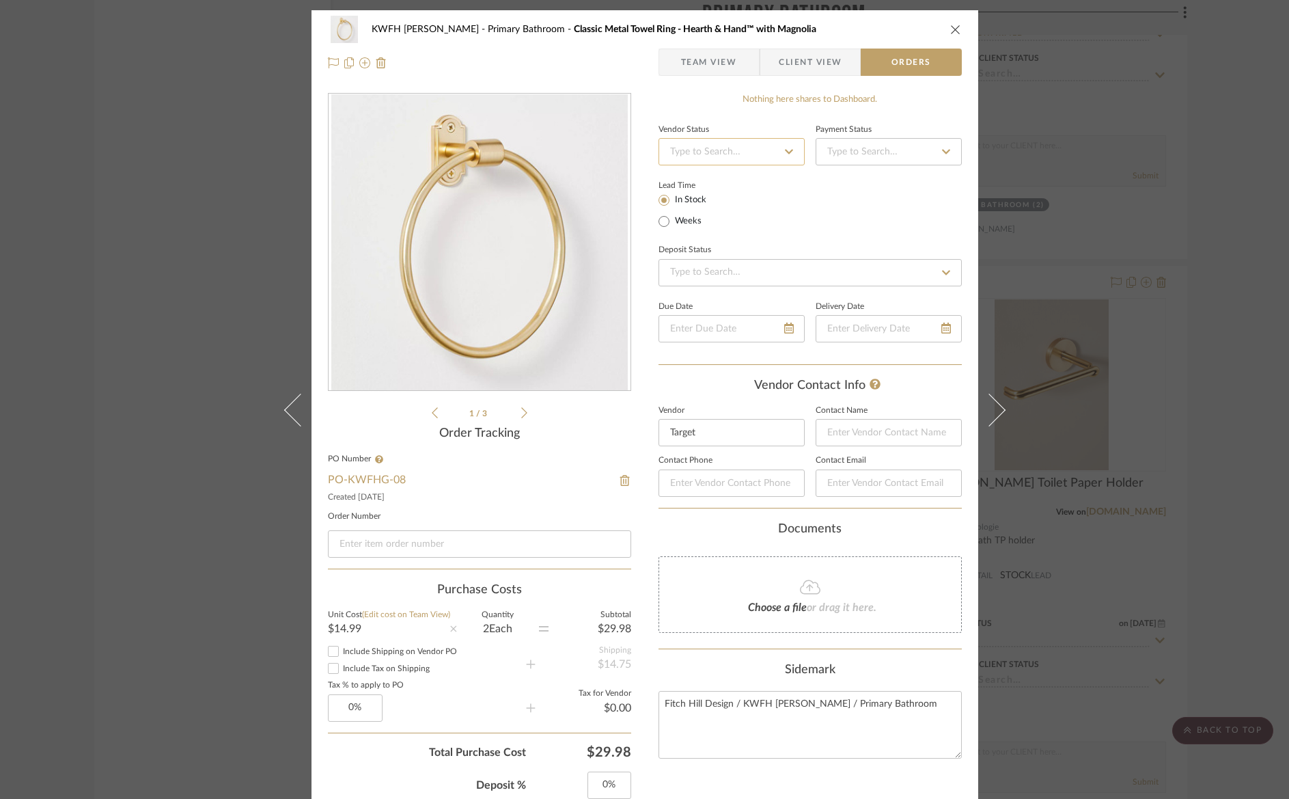
click at [707, 152] on input at bounding box center [732, 151] width 146 height 27
type input "stock"
click at [732, 157] on input "stock" at bounding box center [732, 151] width 146 height 27
drag, startPoint x: 717, startPoint y: 150, endPoint x: 657, endPoint y: 149, distance: 60.1
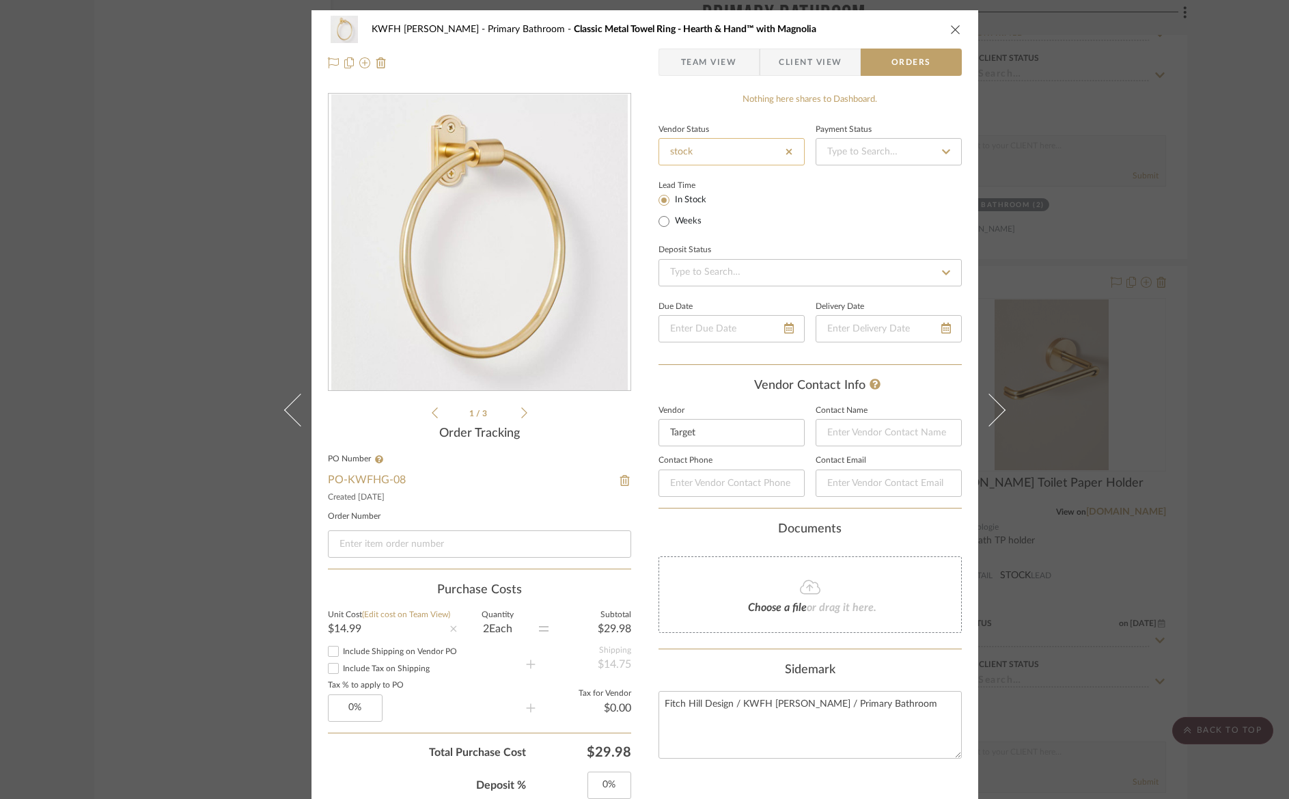
click at [659, 149] on input "stock" at bounding box center [732, 151] width 146 height 27
click at [896, 210] on div "Lead Time In Stock Weeks" at bounding box center [810, 202] width 303 height 53
click at [722, 61] on span "Team View" at bounding box center [709, 62] width 56 height 27
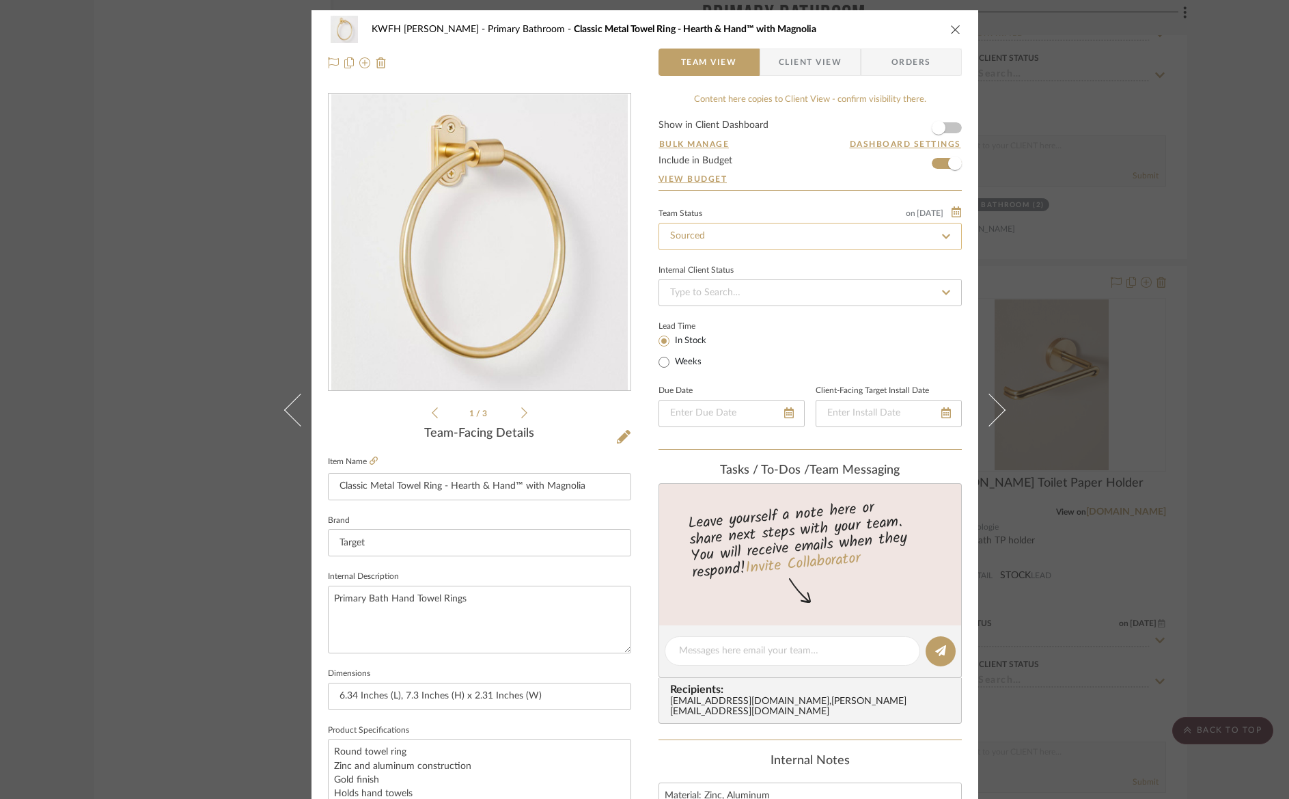
click at [736, 232] on input "Sourced" at bounding box center [810, 236] width 303 height 27
click at [896, 66] on span "Orders" at bounding box center [912, 62] width 70 height 27
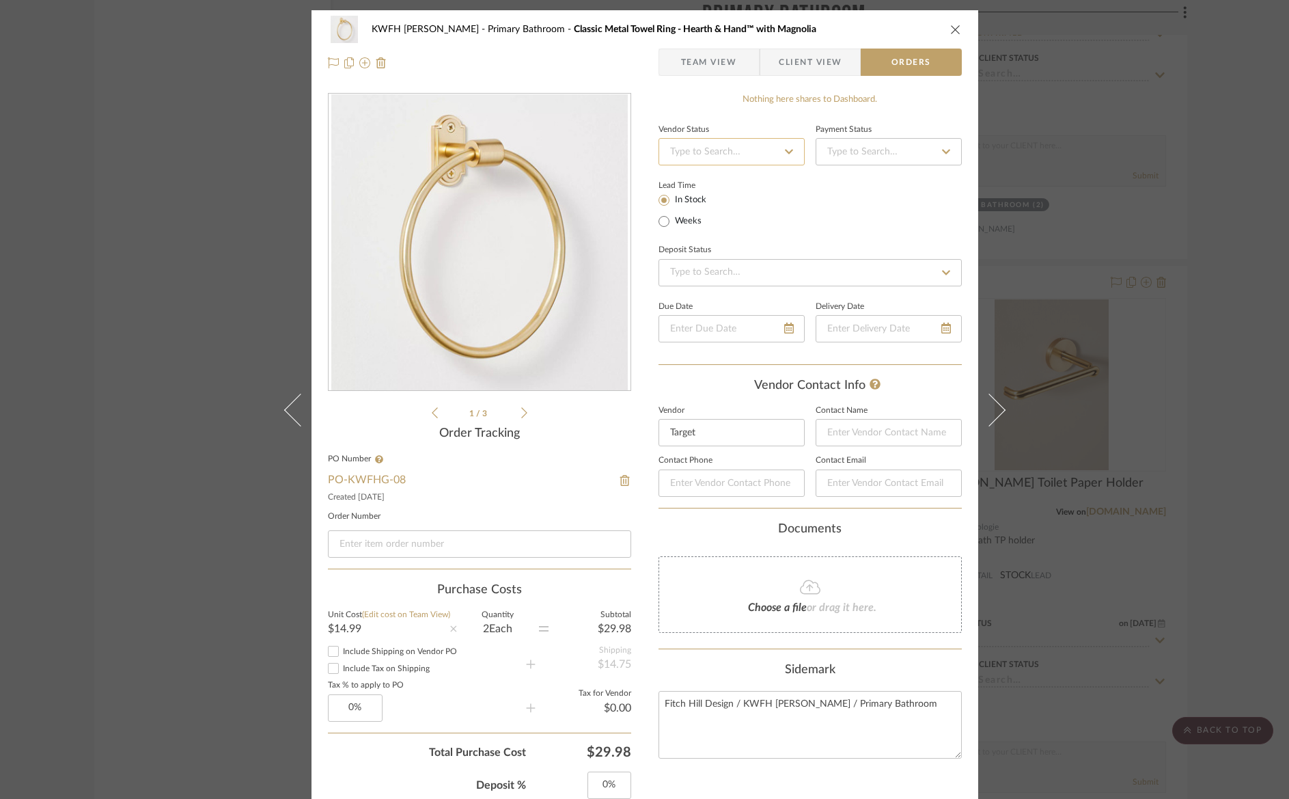
click at [740, 154] on input at bounding box center [732, 151] width 146 height 27
click at [732, 266] on div "Need to Order - Client Payment Received" at bounding box center [739, 260] width 169 height 49
type input "[DATE]"
type input "Need to Order - Client Payment Received"
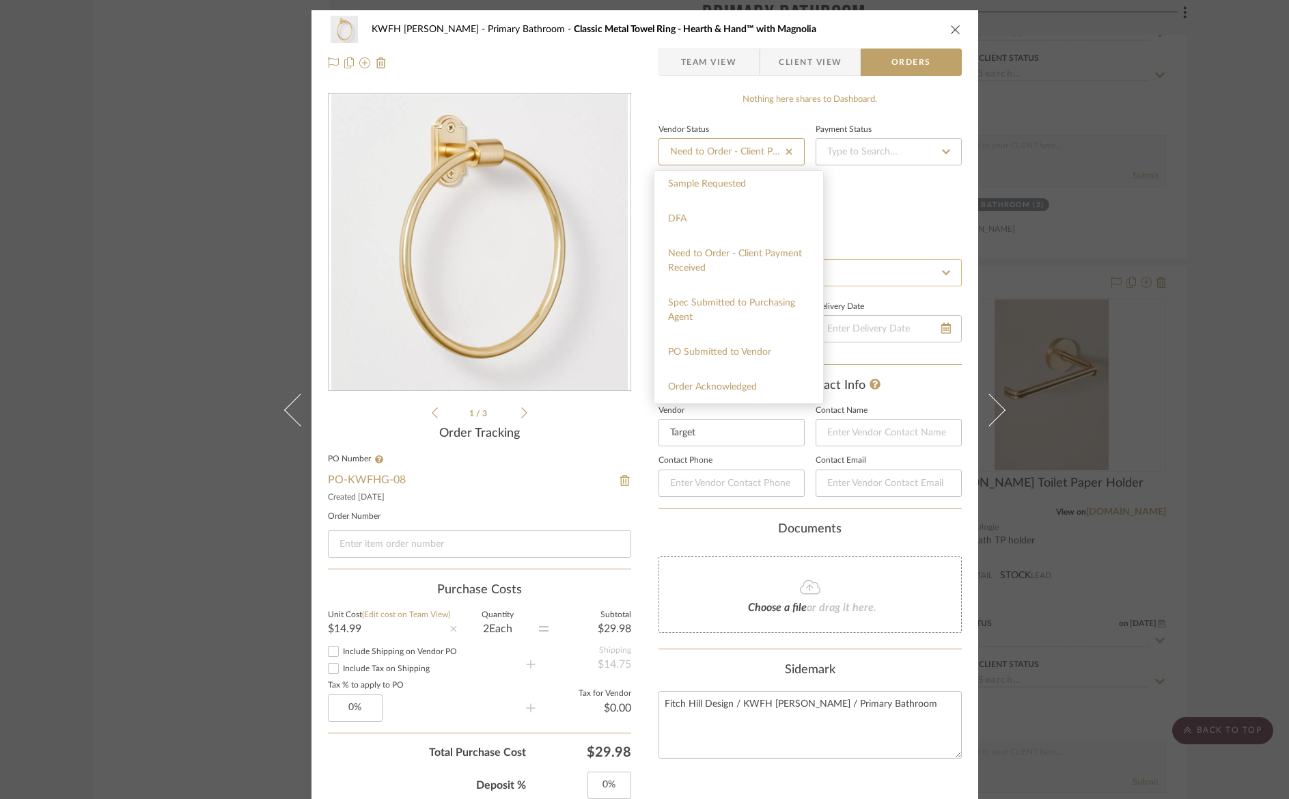
type input "[DATE]"
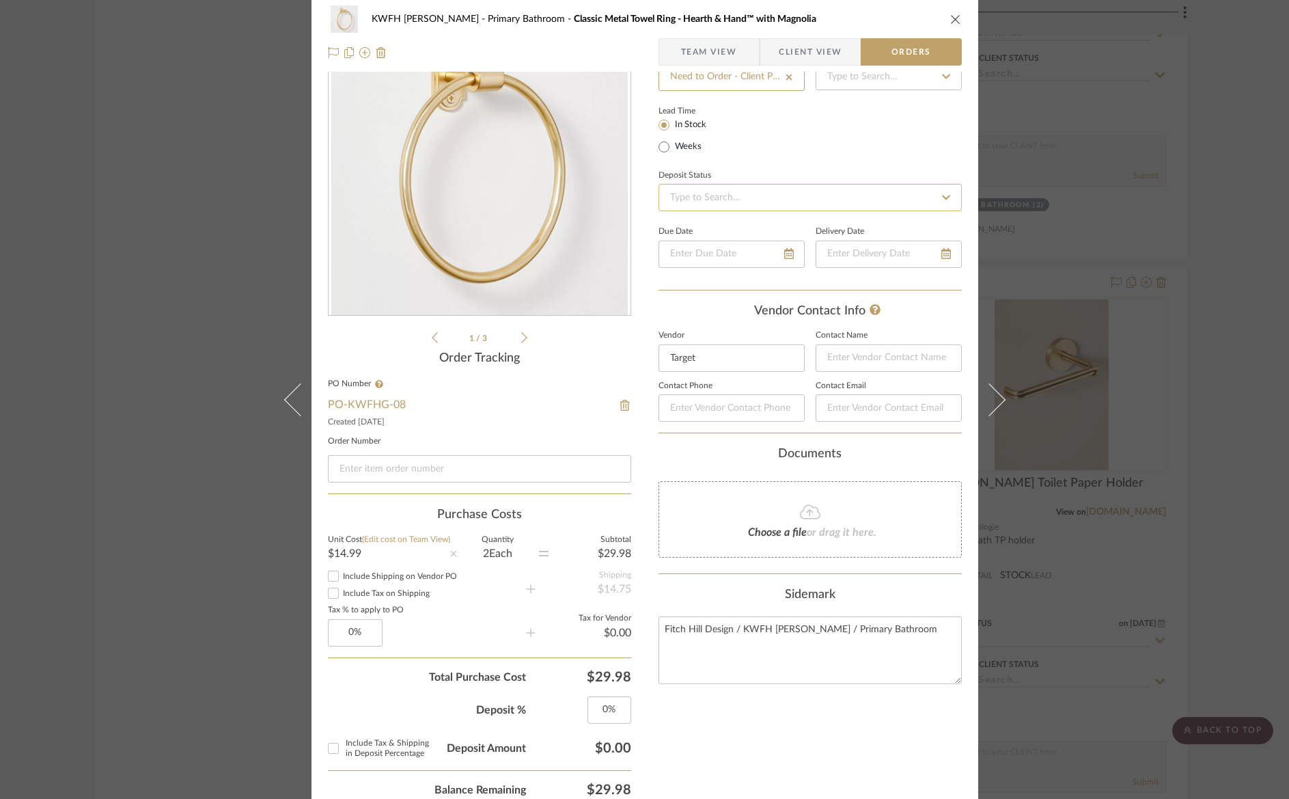
scroll to position [0, 0]
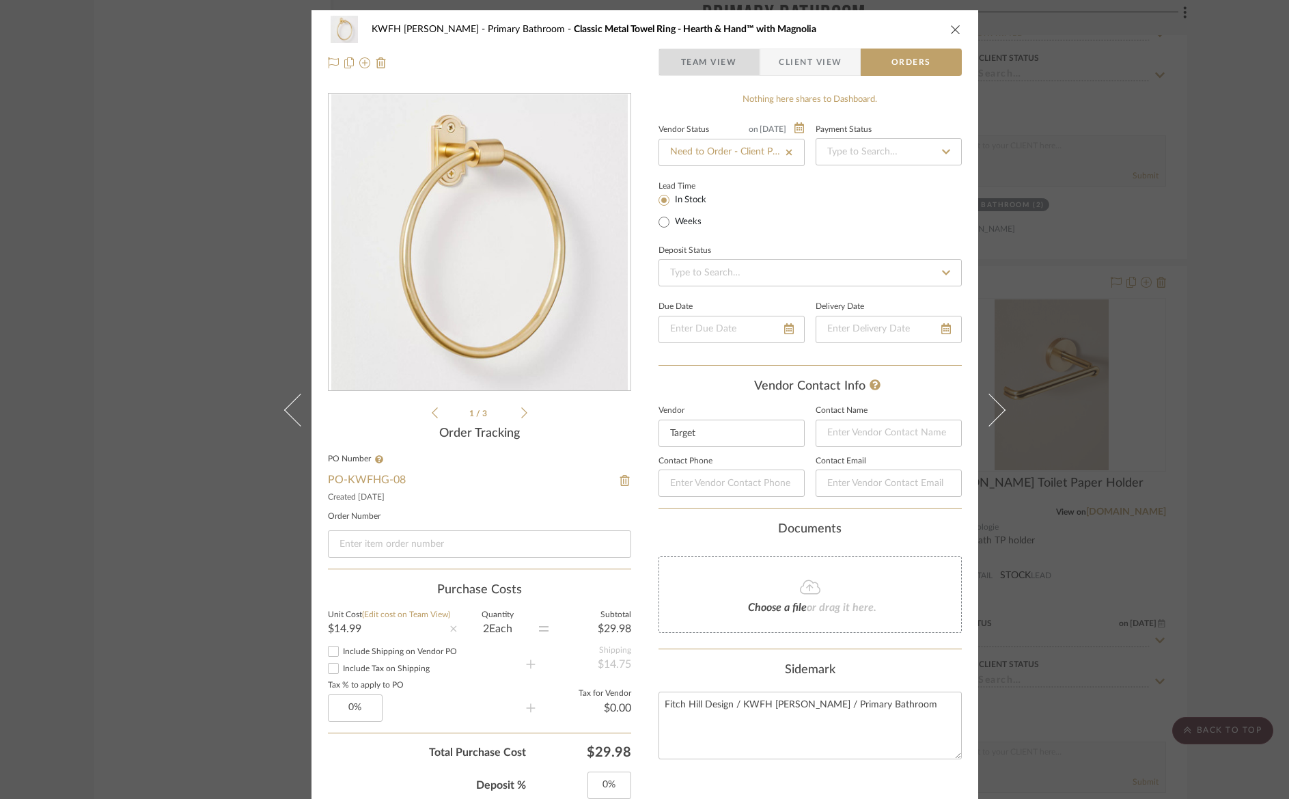
click at [697, 66] on span "Team View" at bounding box center [709, 62] width 56 height 27
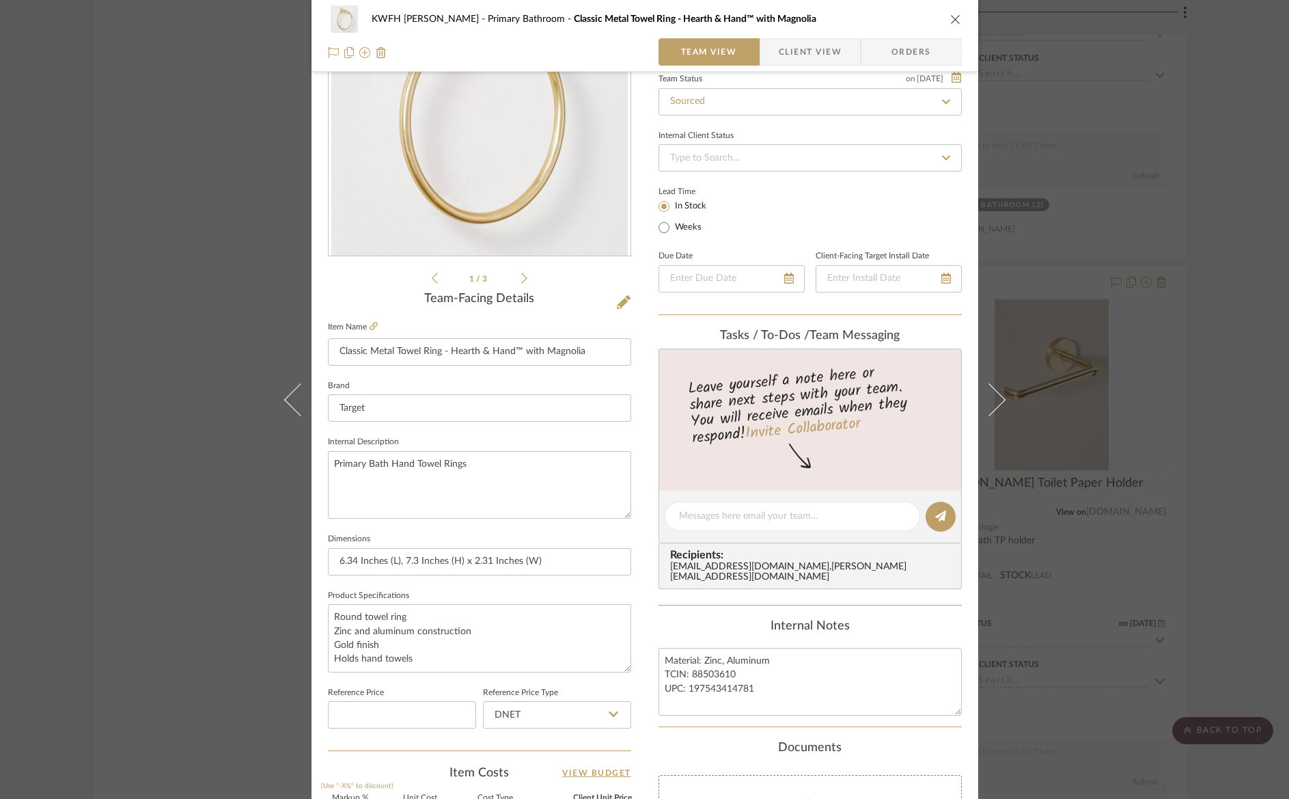
scroll to position [316, 0]
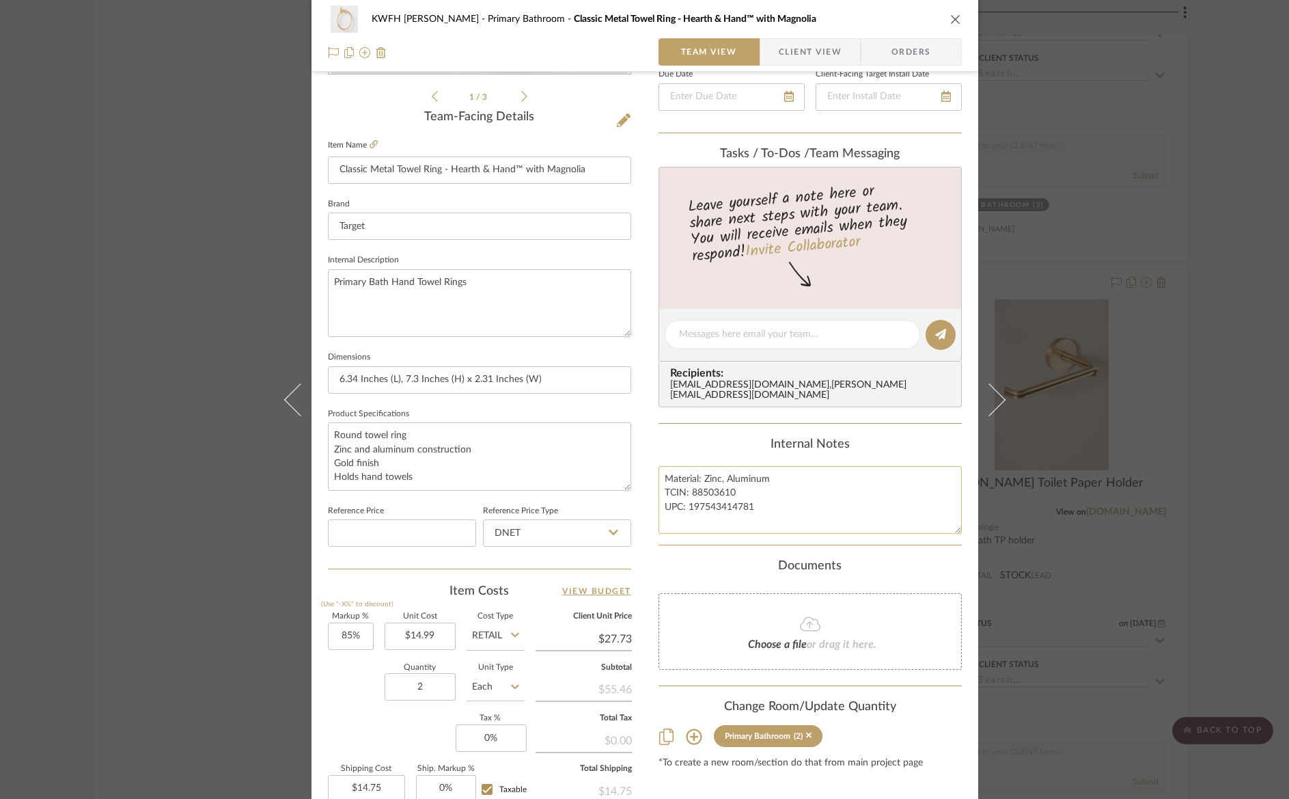
click at [759, 490] on textarea "Material: Zinc, Aluminum TCIN: 88503610 UPC: 197543414781" at bounding box center [810, 500] width 303 height 68
type textarea "Material: Zinc, Aluminum TCIN: 88503610 UPC: 197543414781 Out of stock as of [D…"
click at [952, 21] on icon "close" at bounding box center [955, 19] width 11 height 11
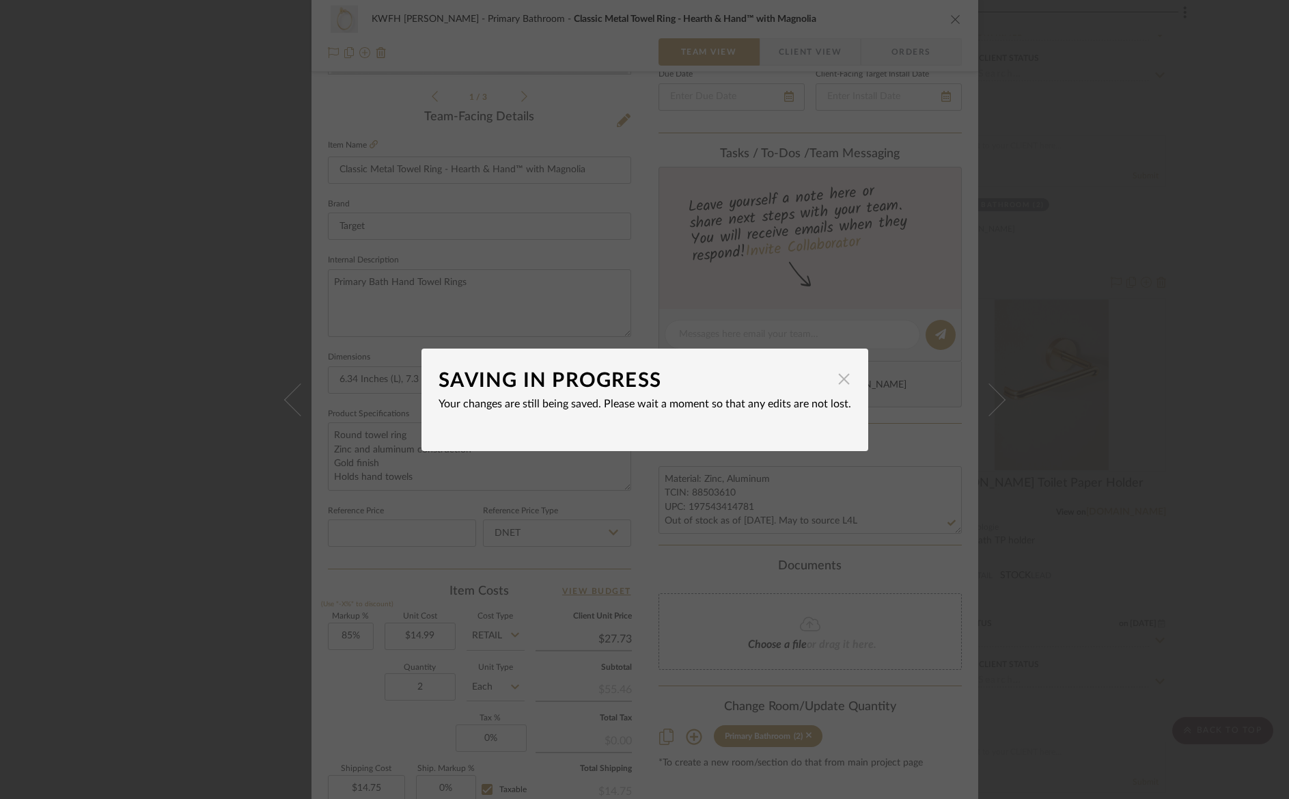
click at [842, 382] on span "button" at bounding box center [844, 379] width 27 height 27
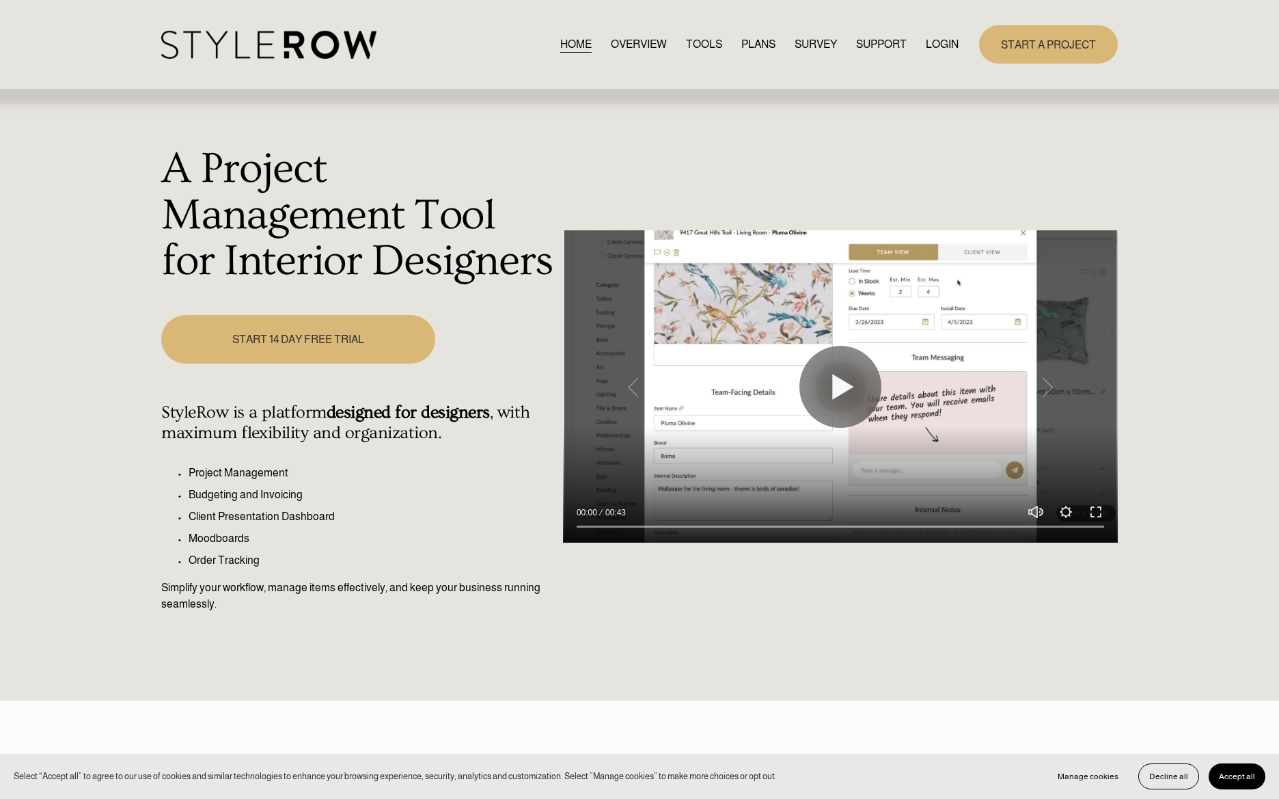
click at [942, 49] on link "LOGIN" at bounding box center [942, 45] width 33 height 18
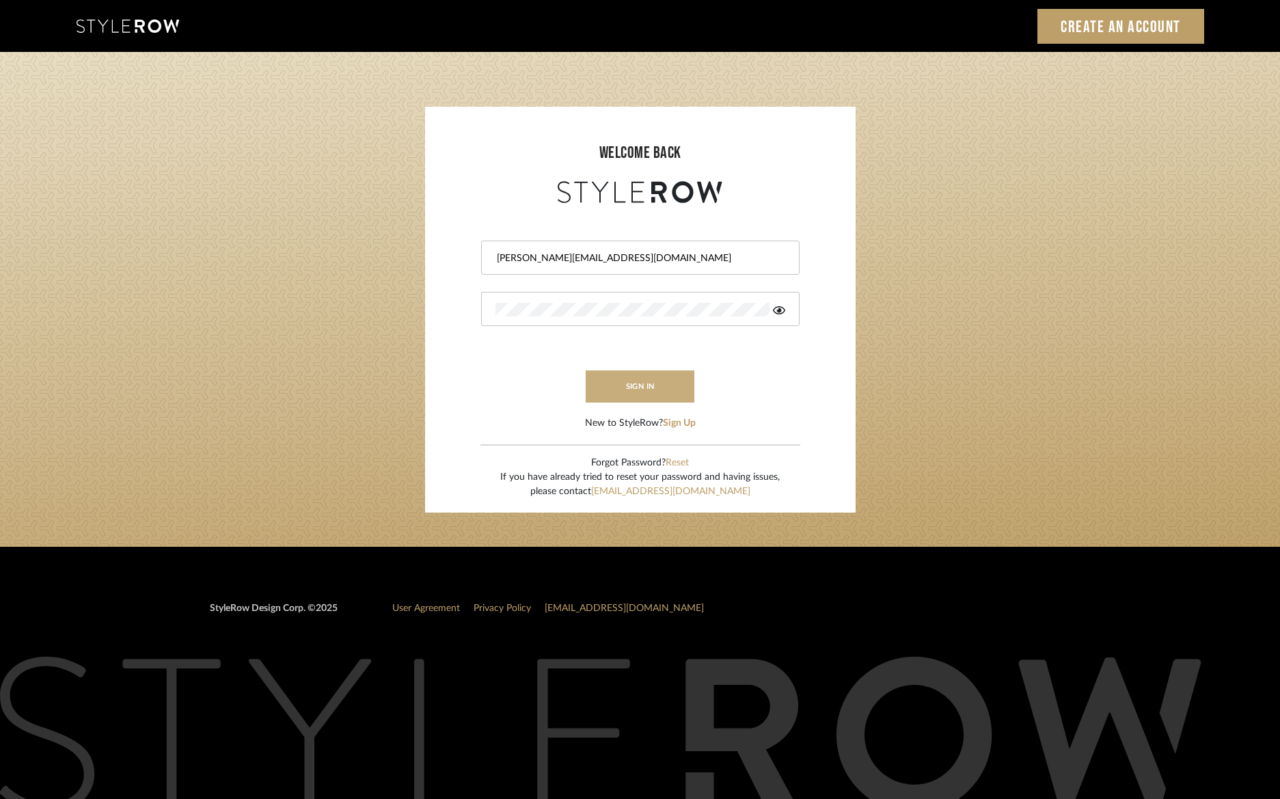
click at [672, 389] on button "sign in" at bounding box center [640, 386] width 109 height 32
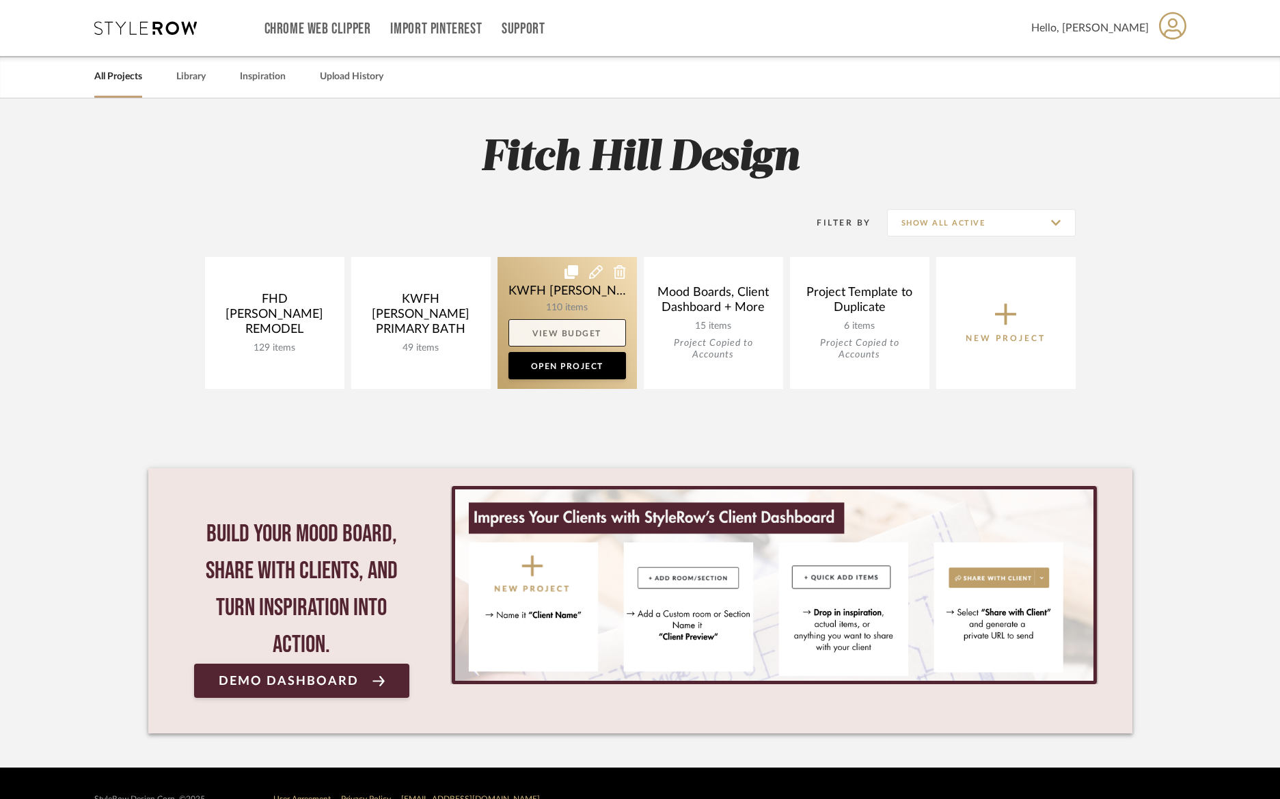
click at [562, 331] on link "View Budget" at bounding box center [567, 332] width 118 height 27
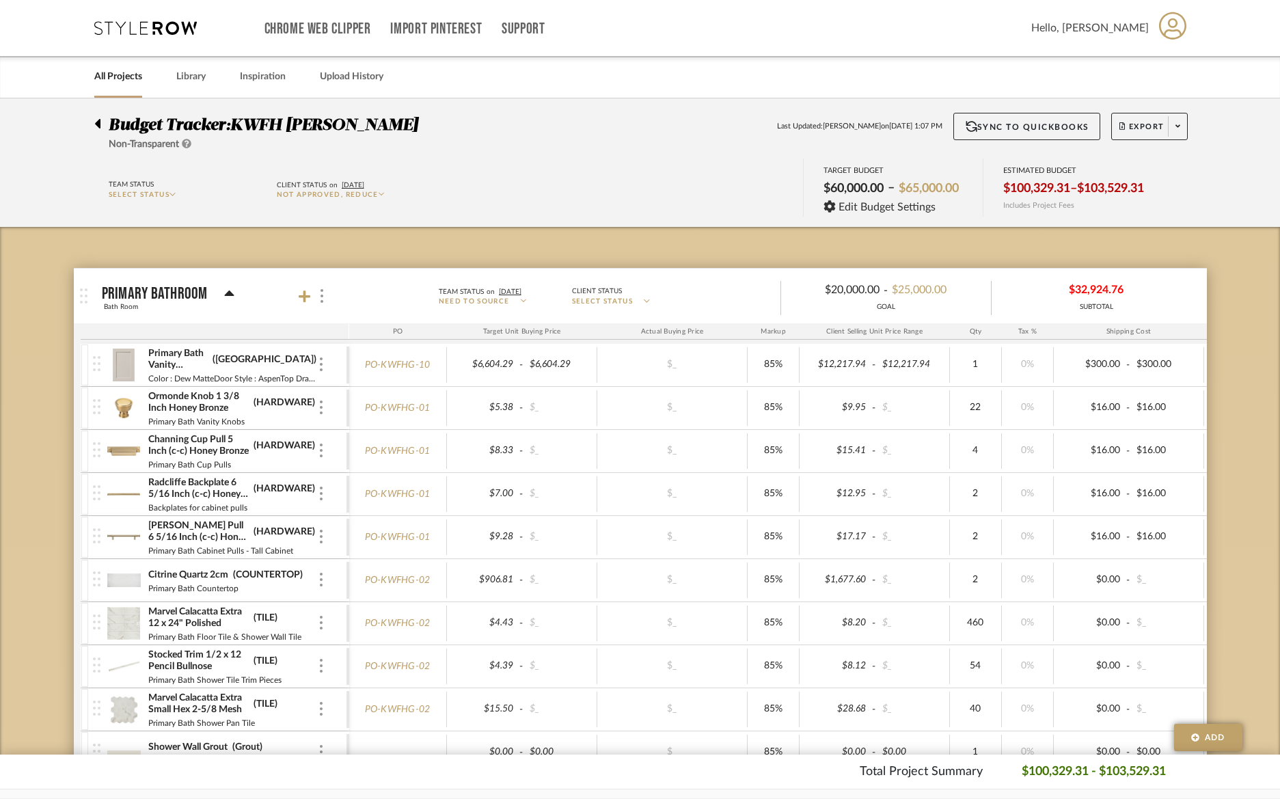
click at [150, 196] on span "SELECT STATUS" at bounding box center [139, 194] width 61 height 7
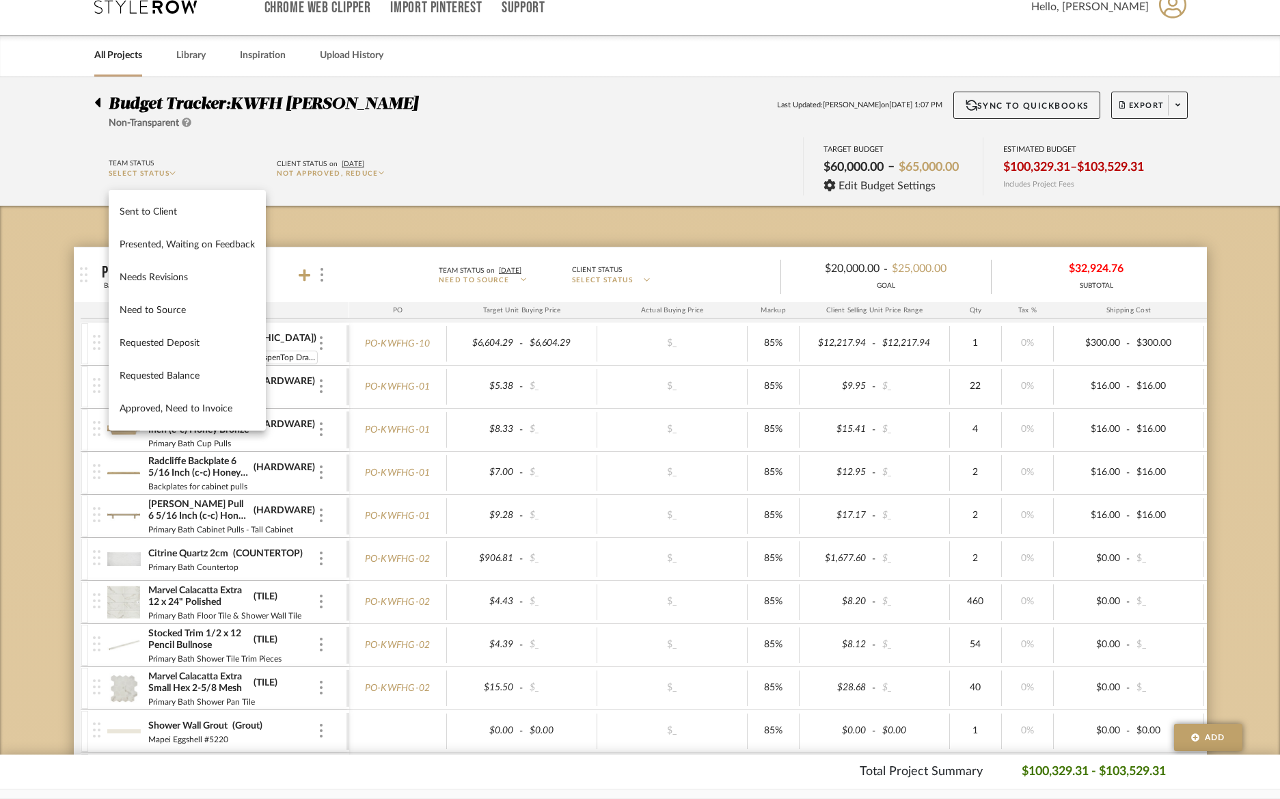
scroll to position [119, 0]
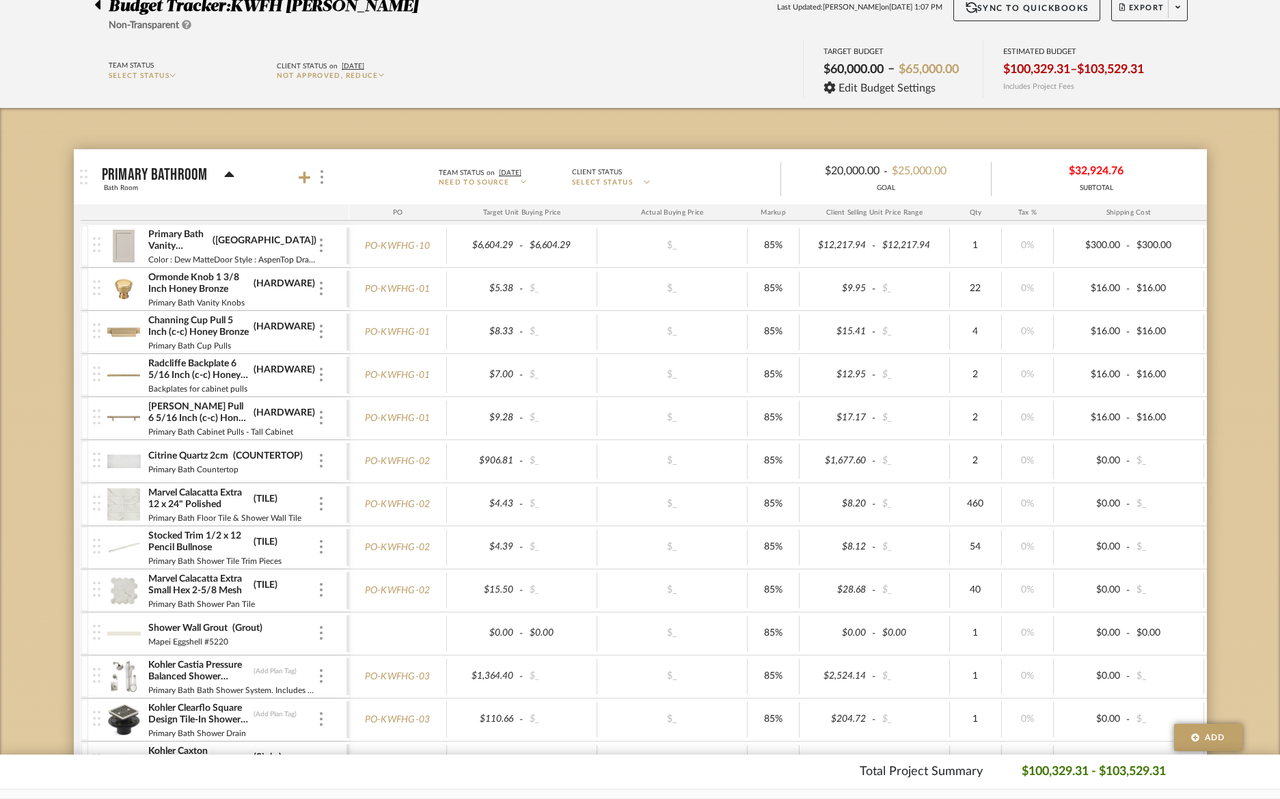
click at [176, 75] on icon at bounding box center [172, 75] width 6 height 7
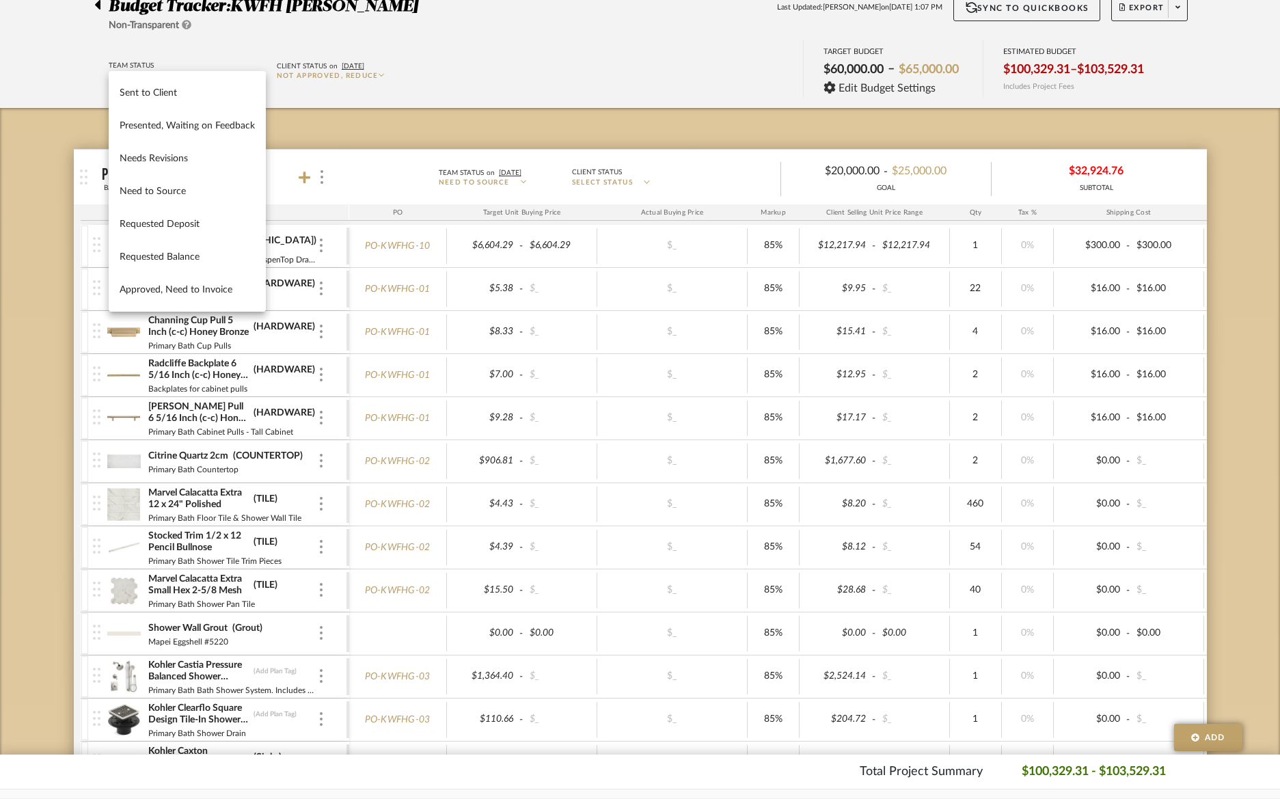
click at [378, 72] on div at bounding box center [640, 399] width 1280 height 799
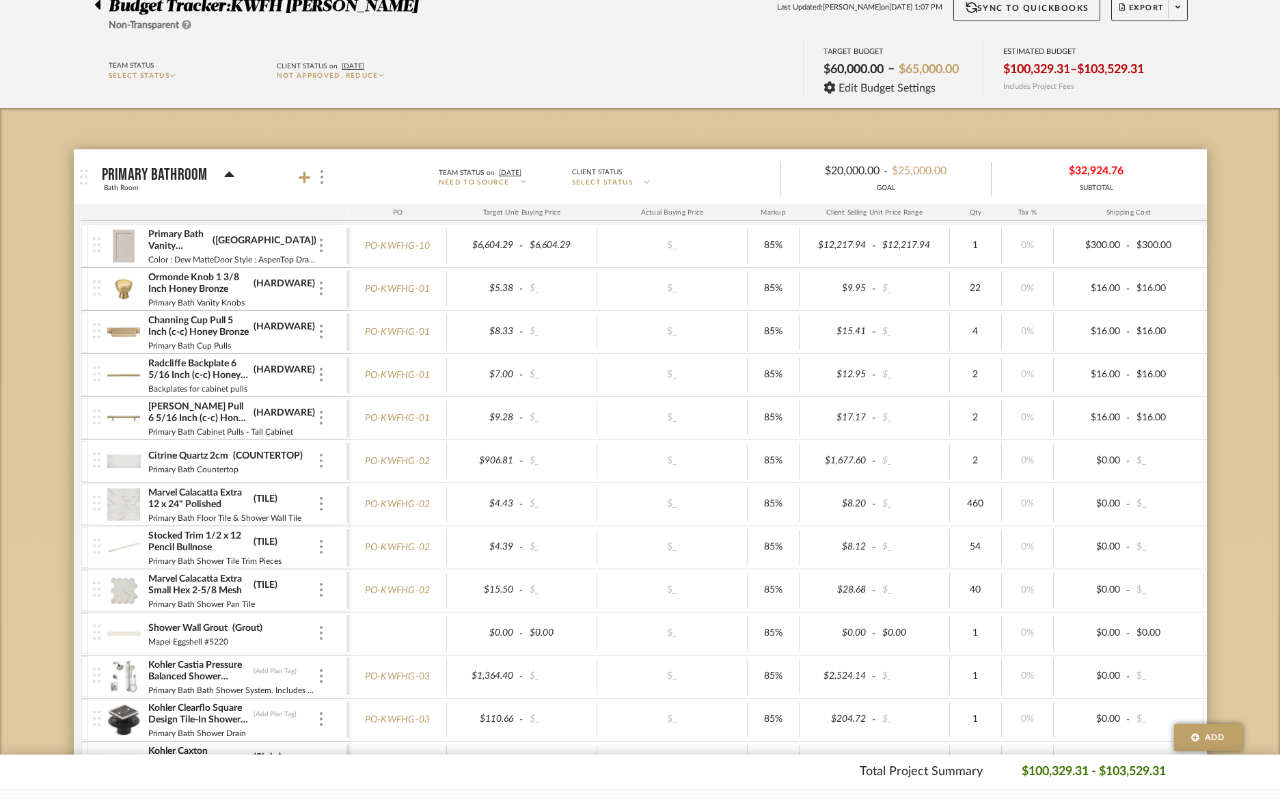
click at [381, 74] on icon at bounding box center [382, 75] width 6 height 7
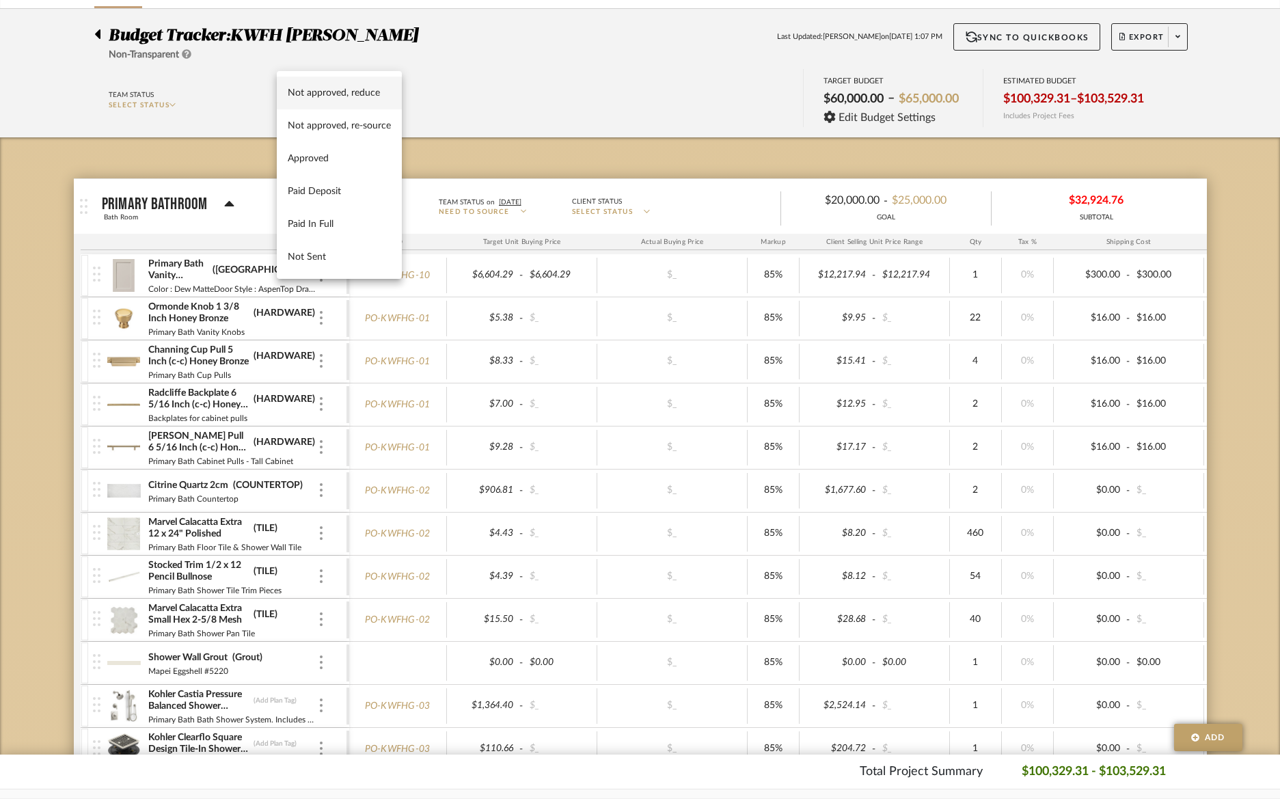
scroll to position [0, 0]
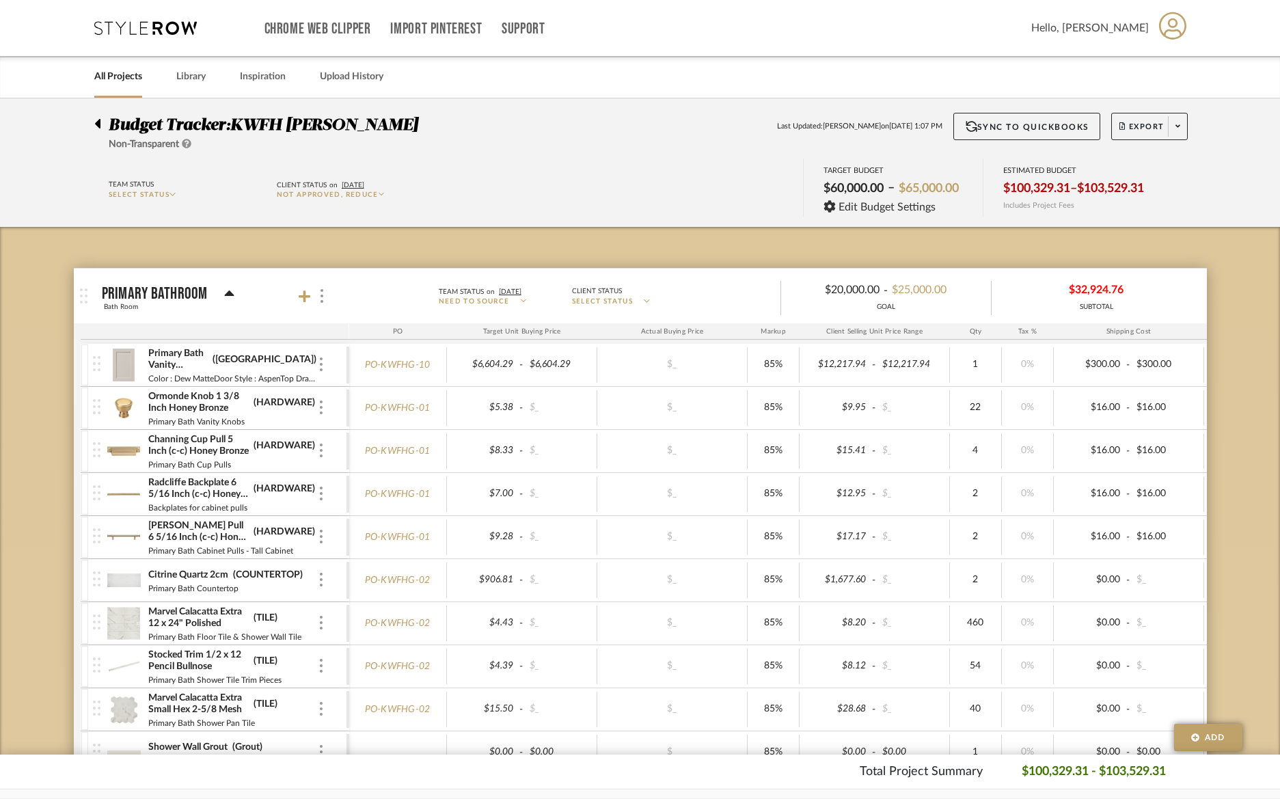
click at [384, 195] on icon at bounding box center [382, 194] width 6 height 7
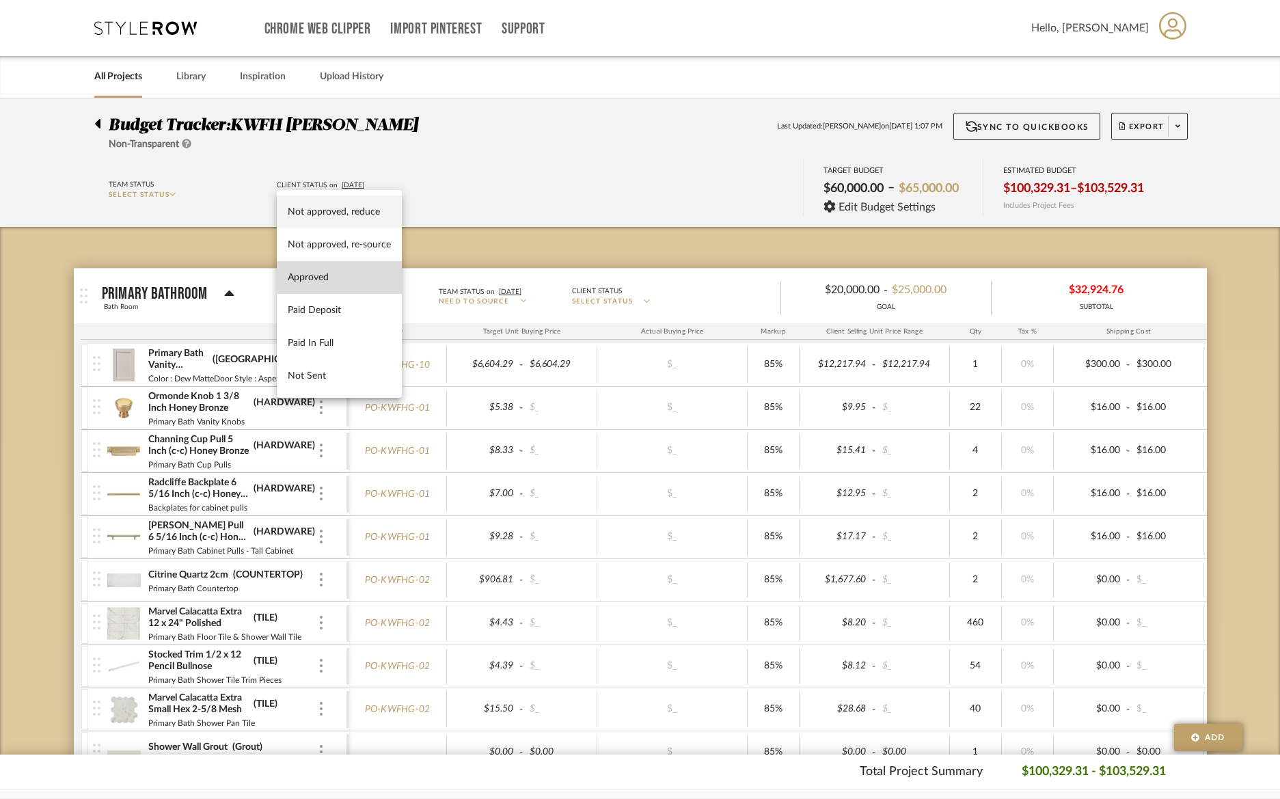
click at [353, 283] on button "Approved" at bounding box center [339, 277] width 125 height 33
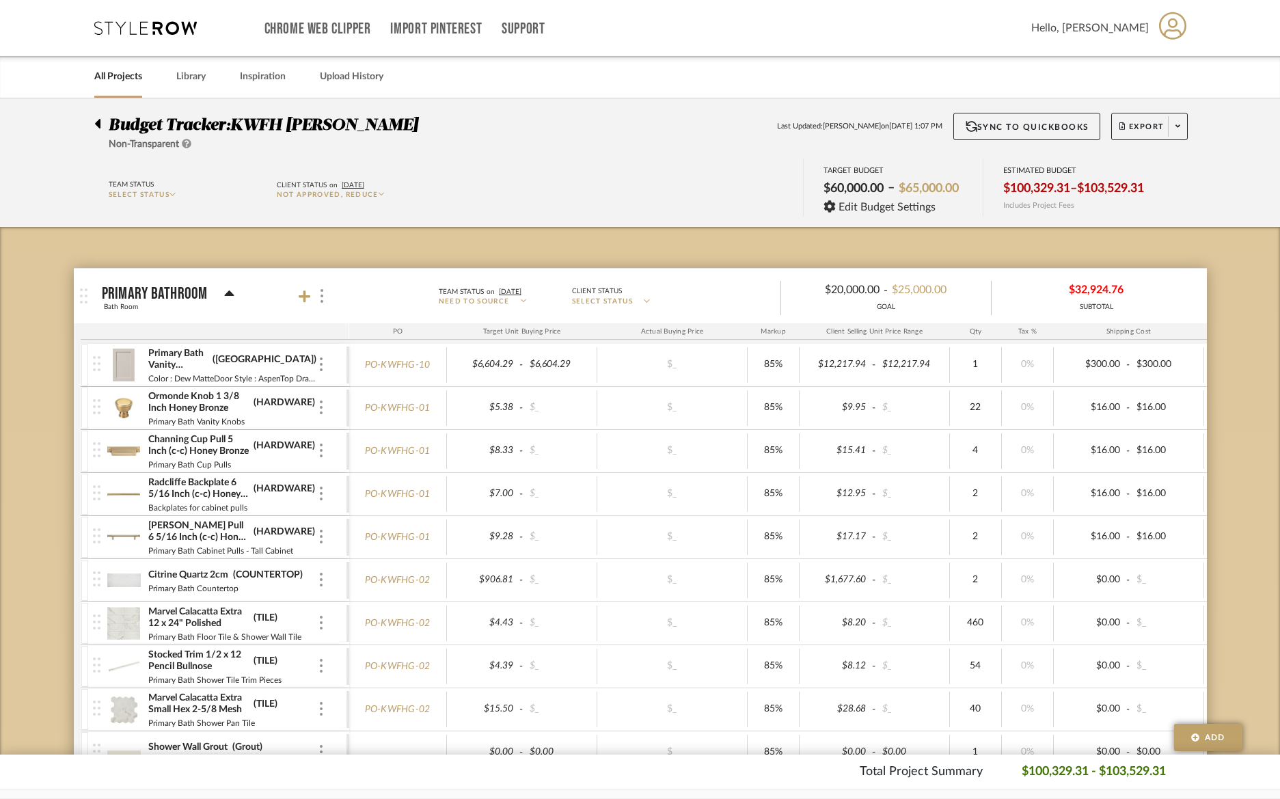
type input "[DATE]"
click at [161, 195] on span "SELECT STATUS" at bounding box center [139, 194] width 61 height 7
click at [137, 197] on span "SELECT STATUS" at bounding box center [139, 194] width 61 height 7
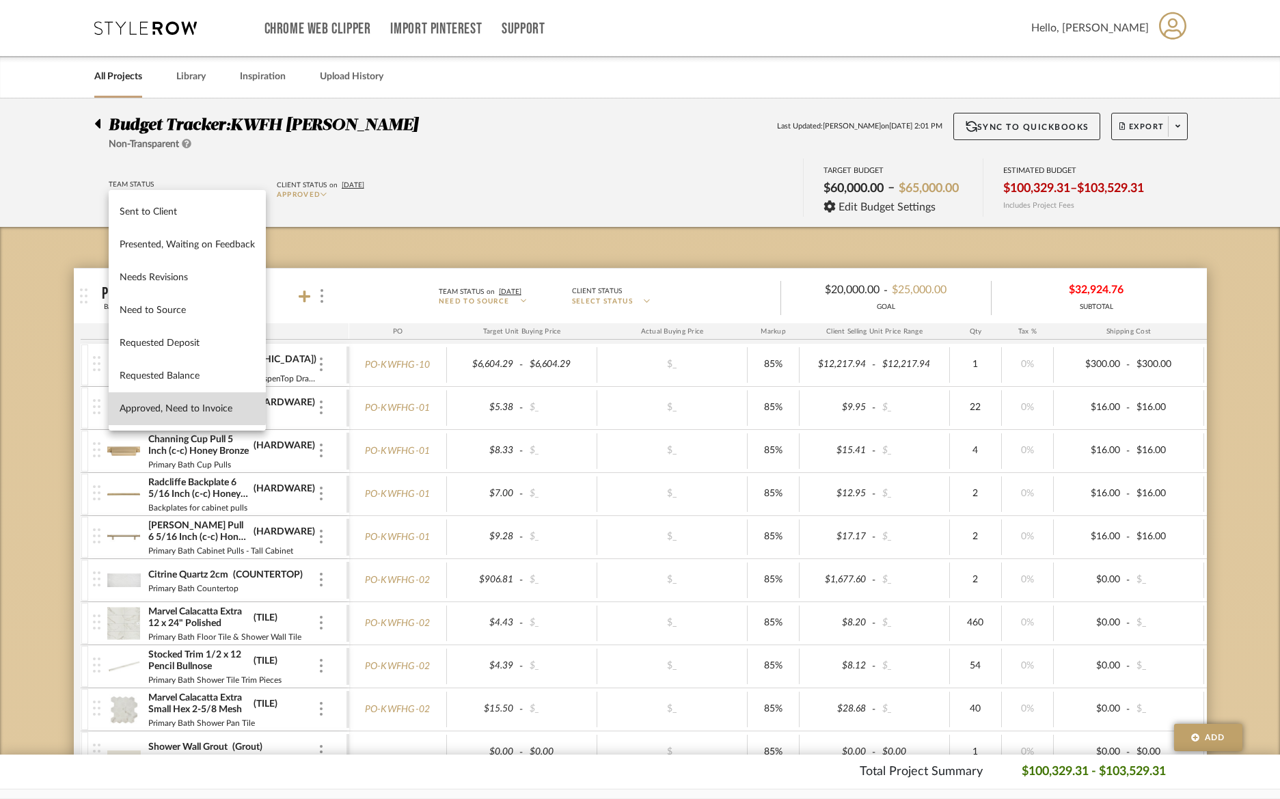
click at [131, 403] on span "Approved, Need to Invoice" at bounding box center [187, 409] width 135 height 12
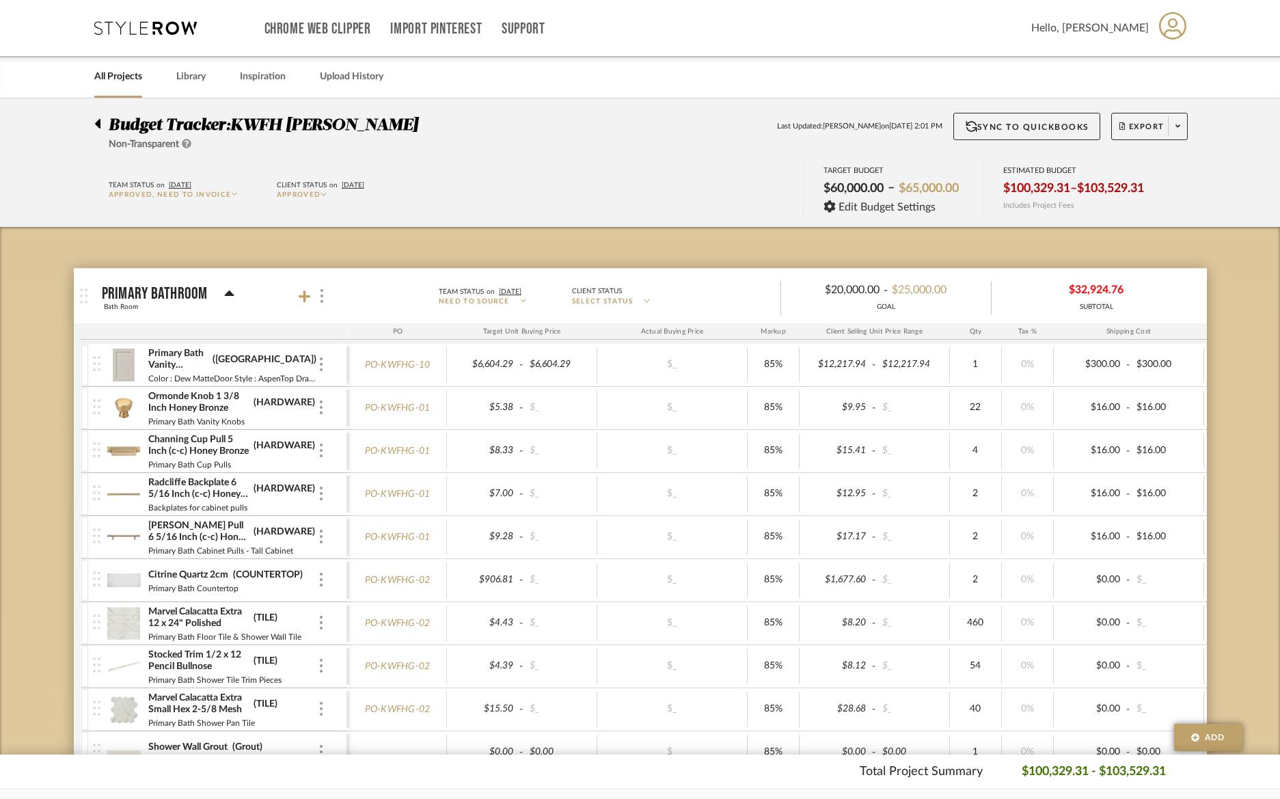
click at [232, 193] on p "Approved, Need to Invoice" at bounding box center [180, 195] width 143 height 10
click at [516, 195] on div "Team Status on [DATE] Approved, Need to Invoice Client Status on [DATE] Approve…" at bounding box center [640, 189] width 1133 height 61
click at [232, 196] on span "Approved, Need to Invoice" at bounding box center [170, 194] width 123 height 7
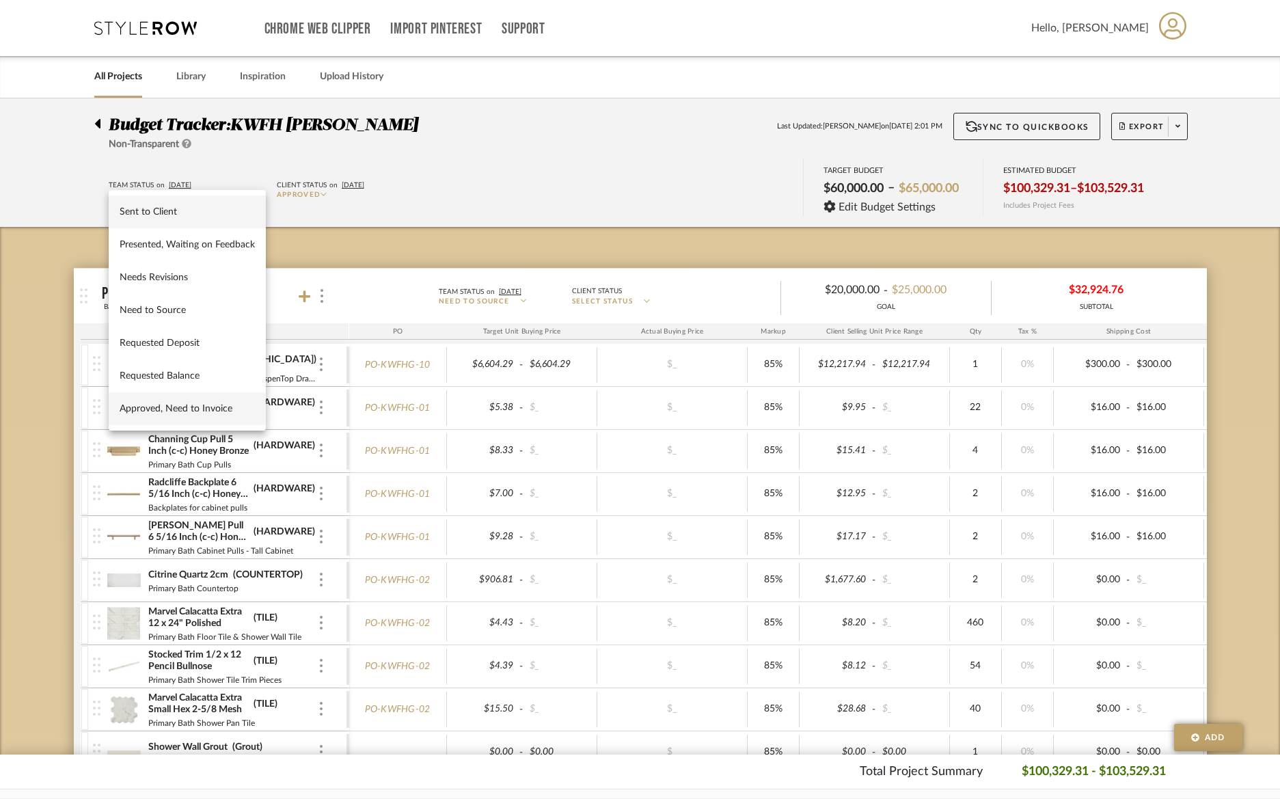
click at [228, 208] on span "Sent to Client" at bounding box center [187, 212] width 135 height 12
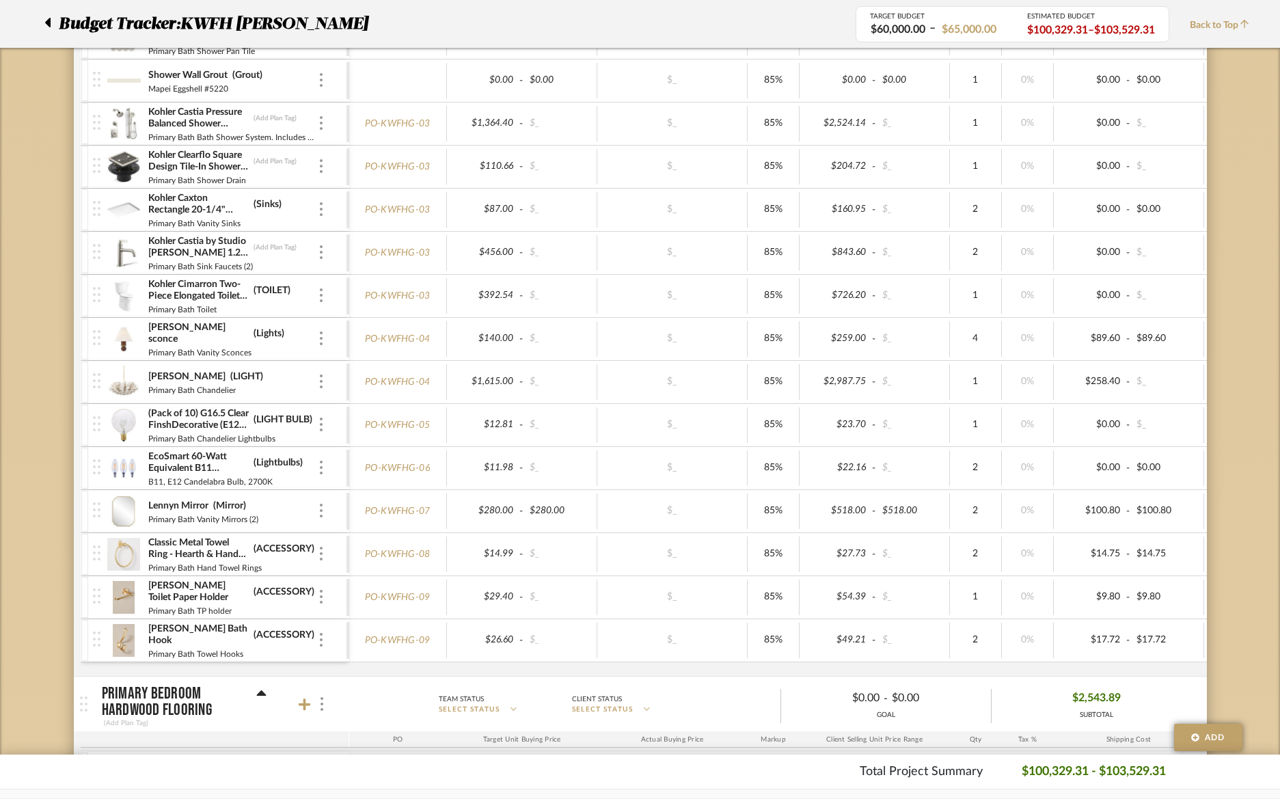
scroll to position [698, 0]
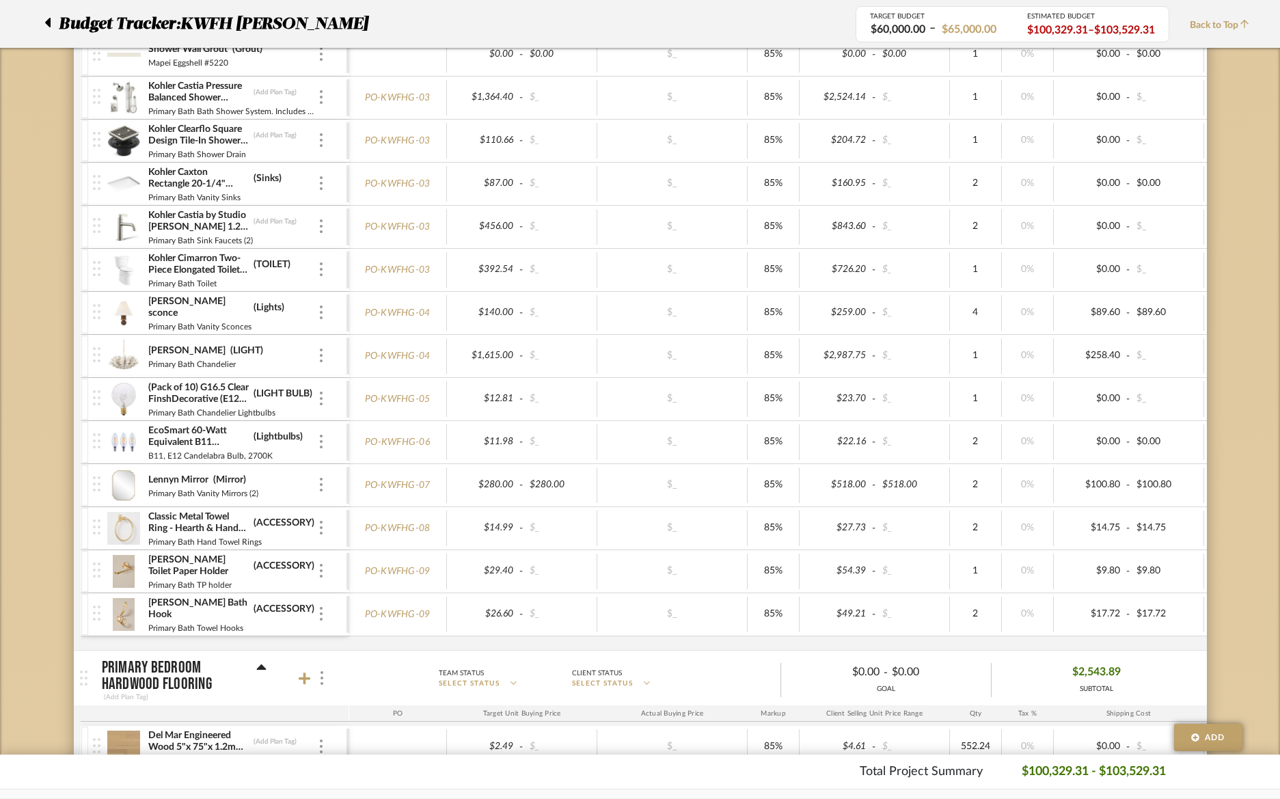
click at [47, 21] on icon at bounding box center [47, 23] width 5 height 10
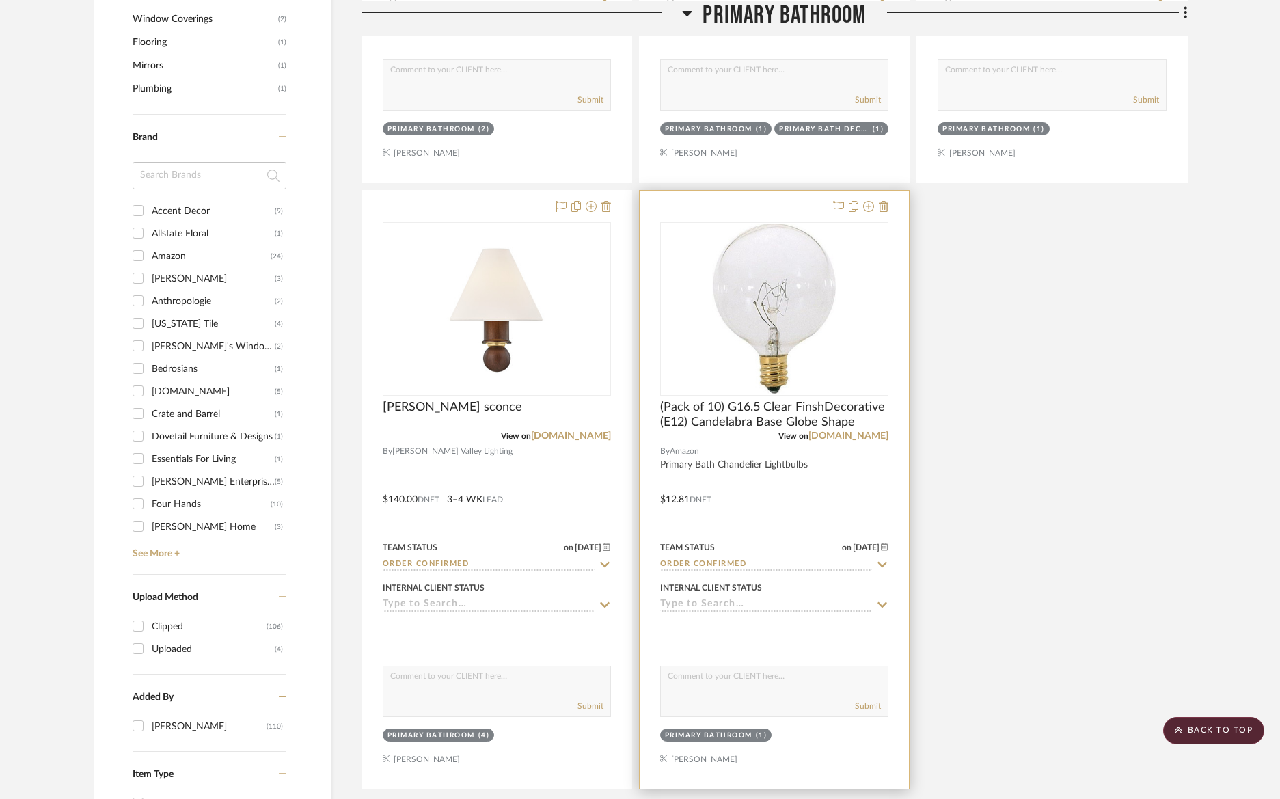
scroll to position [1584, 0]
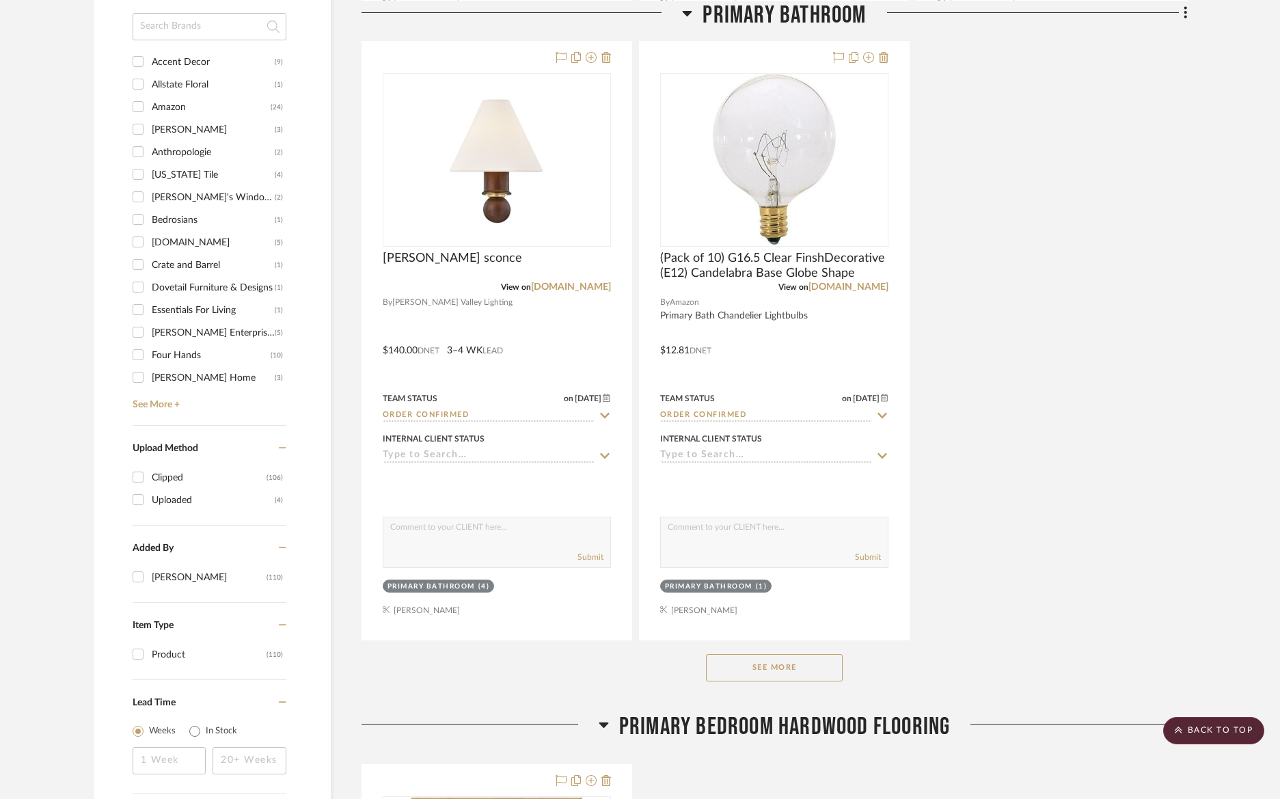
click at [765, 670] on button "See More" at bounding box center [774, 667] width 137 height 27
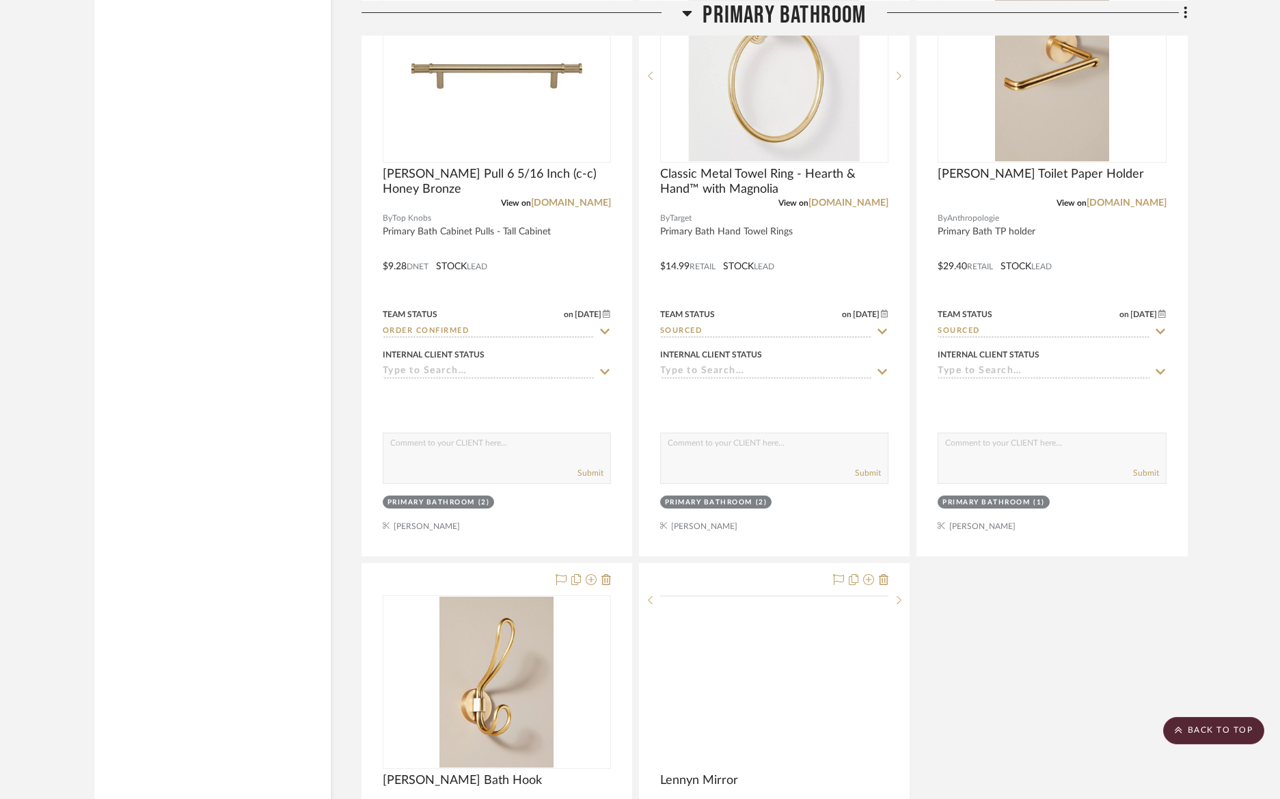
scroll to position [4161, 0]
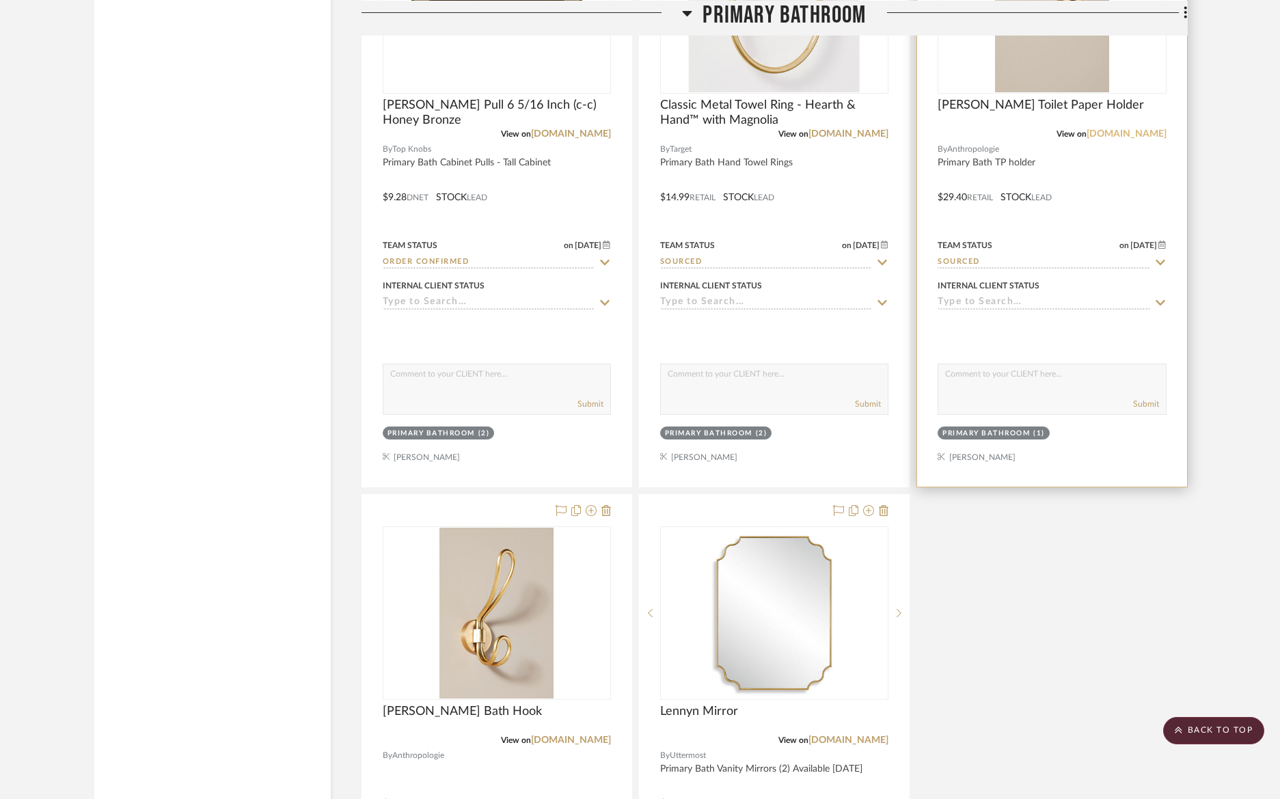
click at [1129, 129] on link "[DOMAIN_NAME]" at bounding box center [1126, 134] width 80 height 10
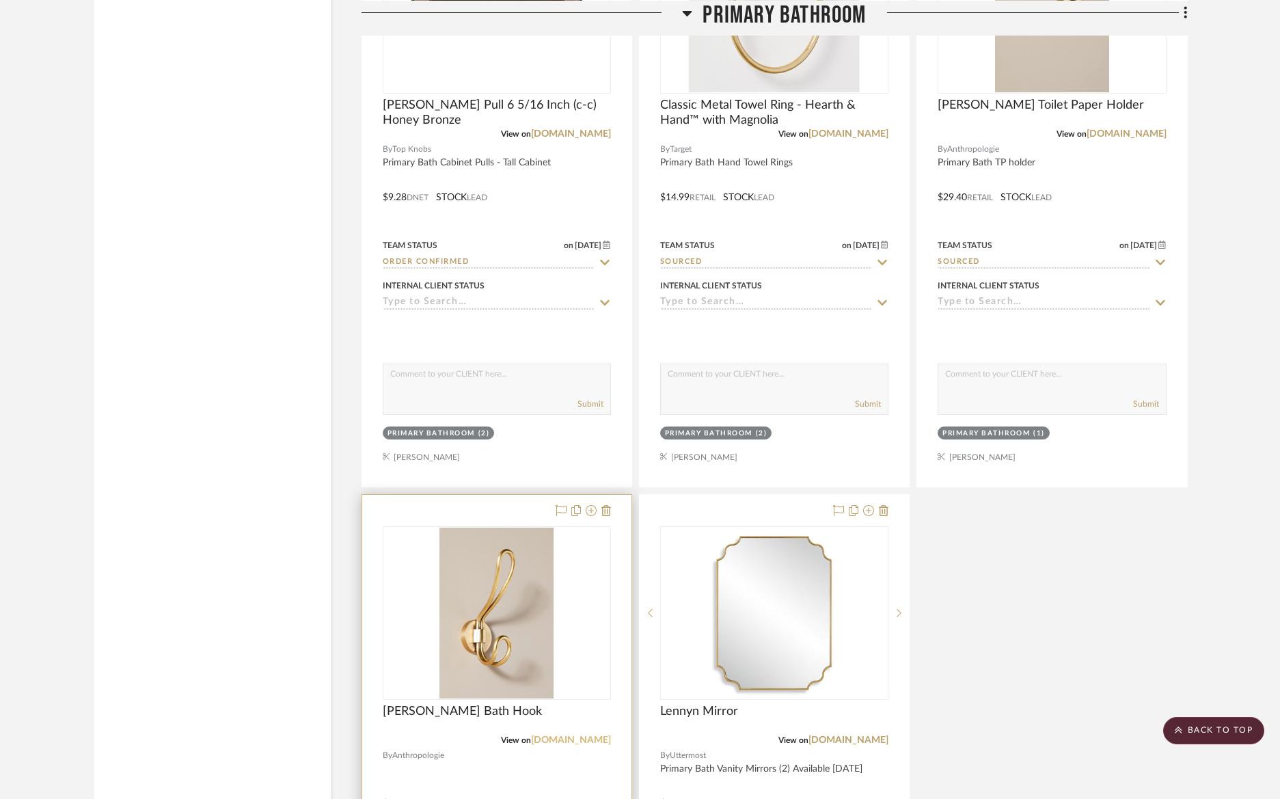
click at [566, 735] on link "[DOMAIN_NAME]" at bounding box center [571, 740] width 80 height 10
click at [519, 562] on img "0" at bounding box center [495, 612] width 113 height 171
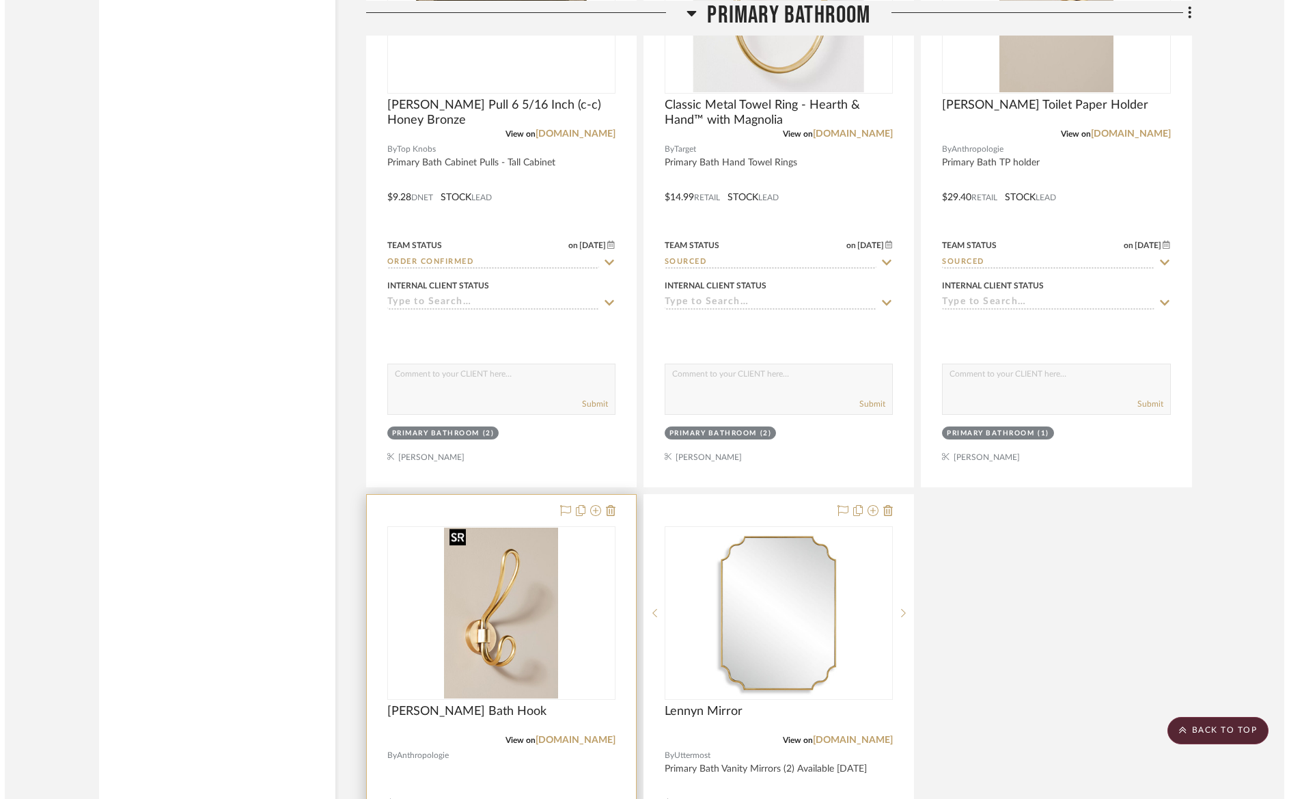
scroll to position [0, 0]
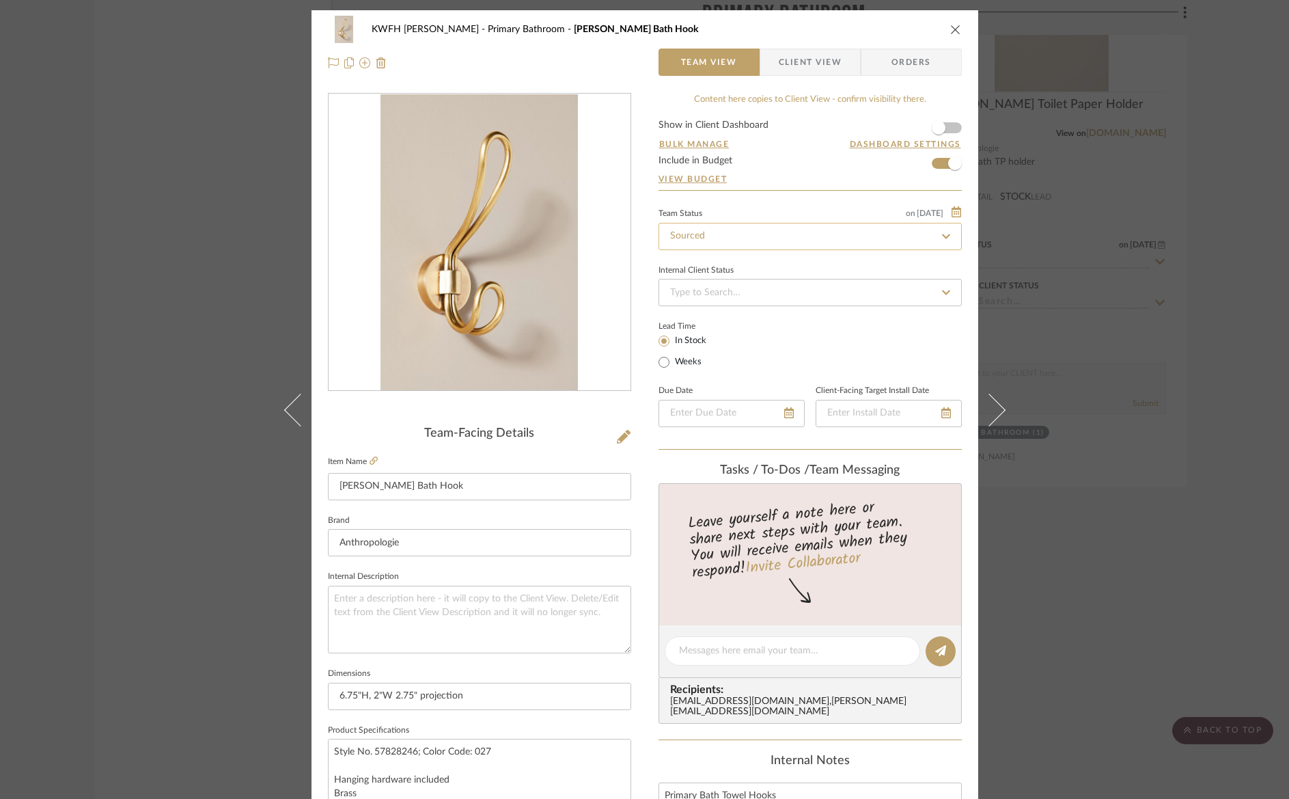
click at [737, 244] on input "Sourced" at bounding box center [810, 236] width 303 height 27
click at [942, 237] on icon at bounding box center [946, 237] width 12 height 10
type input "[DATE]"
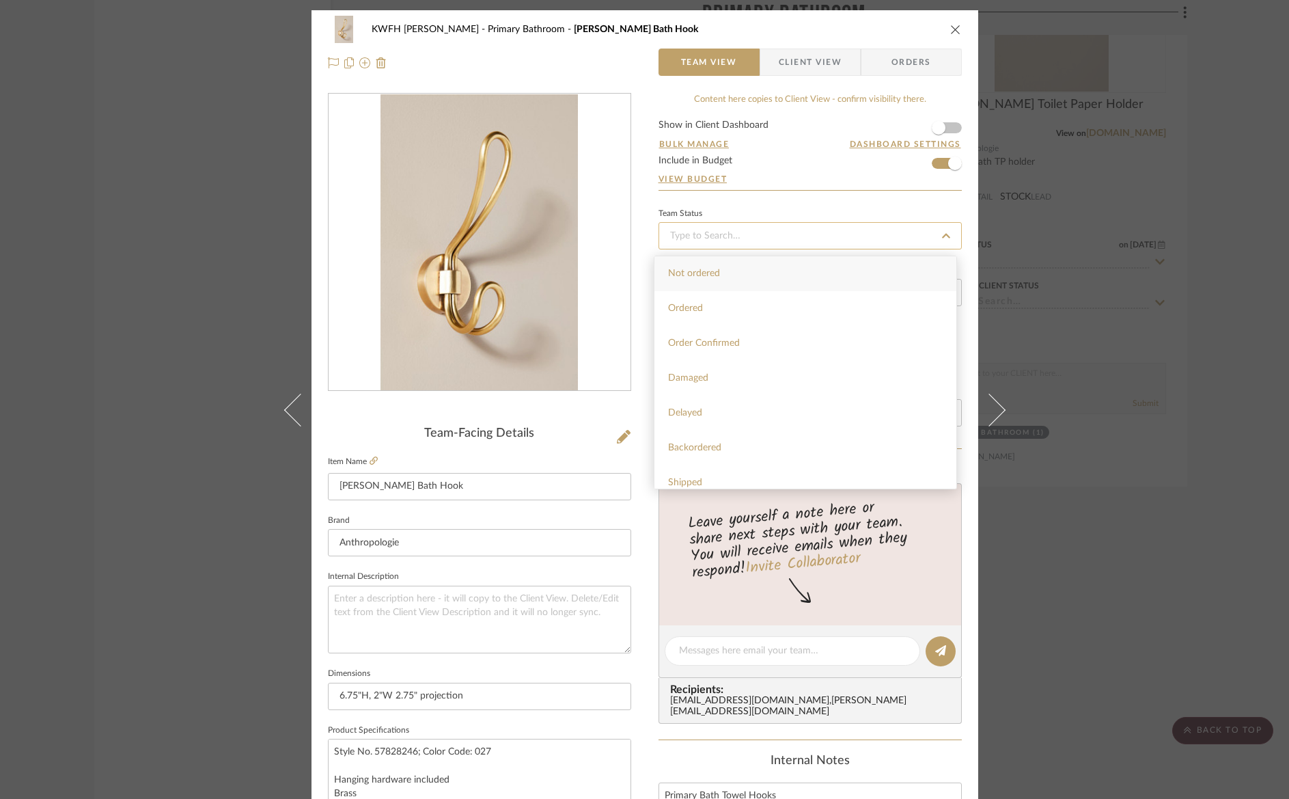
type input "[DATE]"
click at [883, 236] on input at bounding box center [810, 235] width 303 height 27
click at [822, 314] on div "Reselect - Discontinued" at bounding box center [806, 310] width 302 height 35
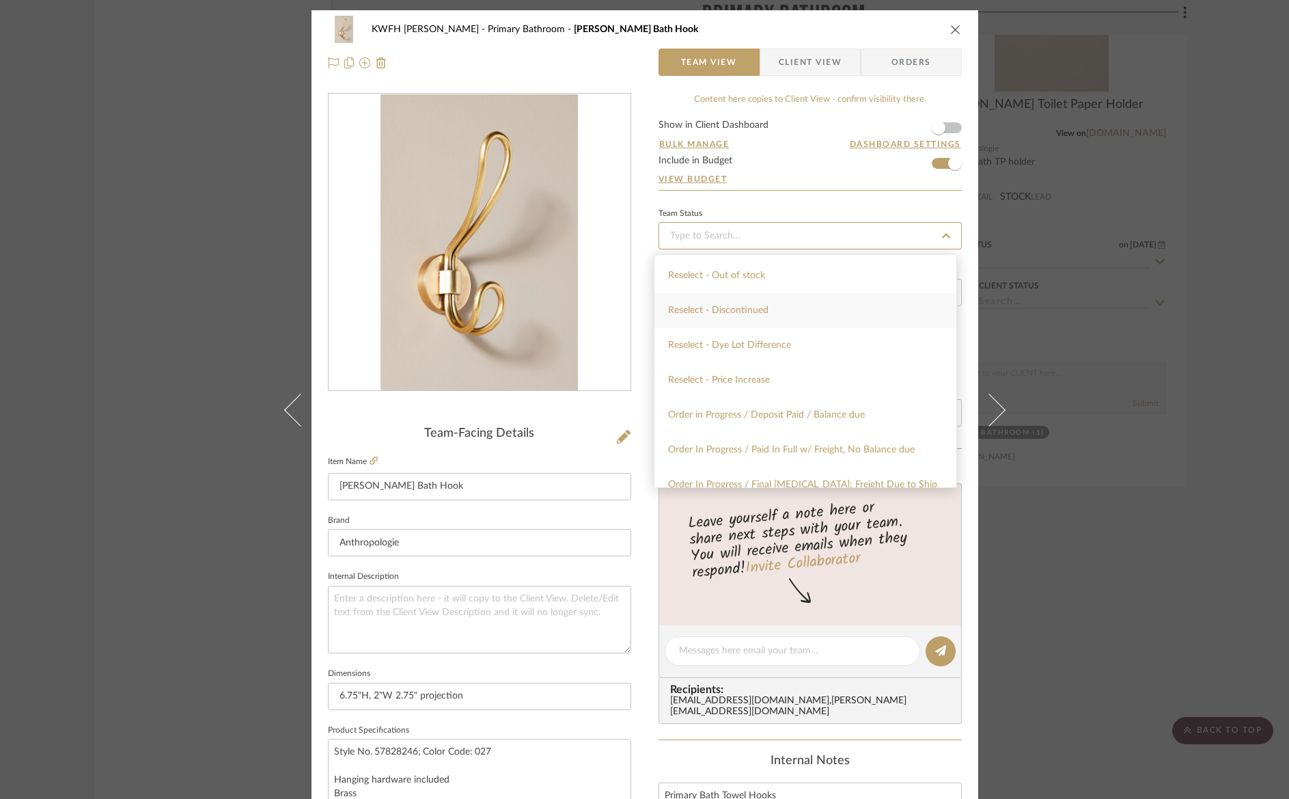
type input "[DATE]"
type input "Reselect - Discontinued"
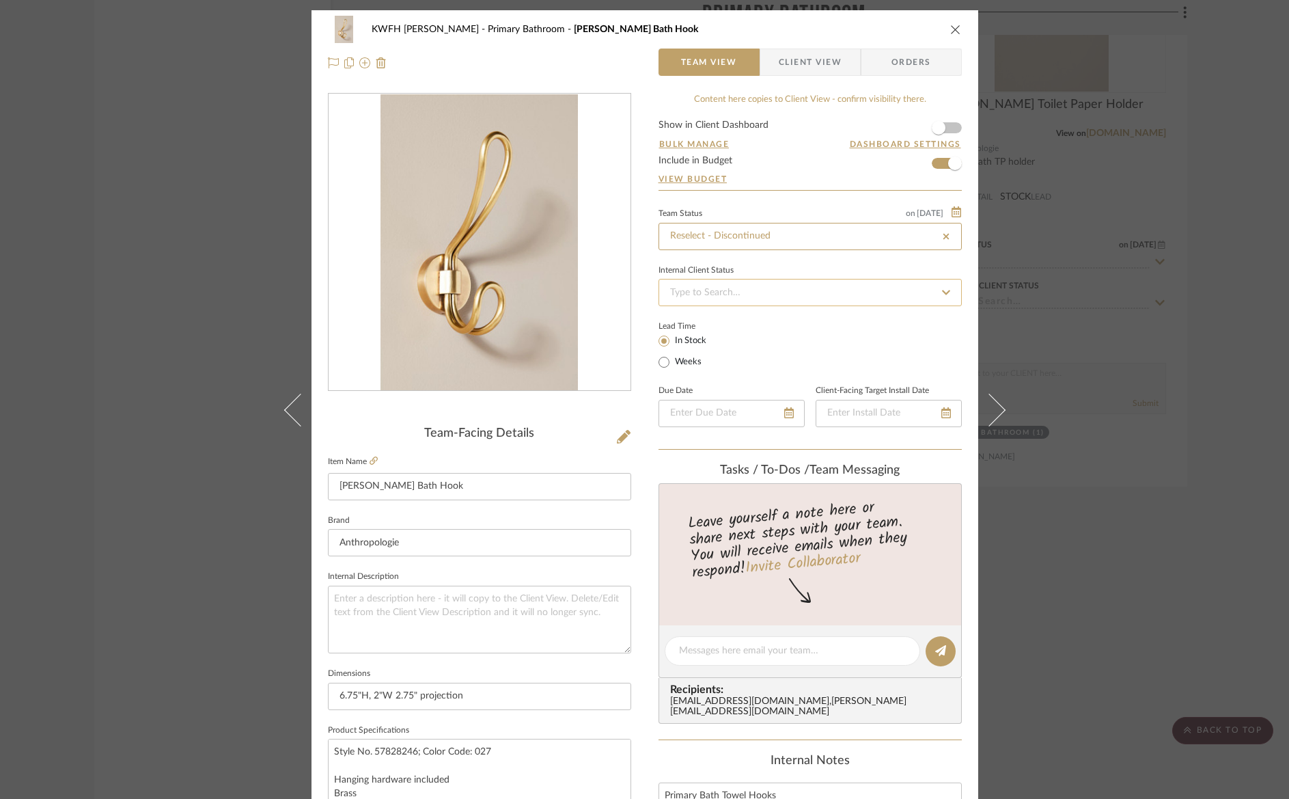
type input "Reselect - Discontinued"
click at [915, 63] on span "Orders" at bounding box center [912, 62] width 70 height 27
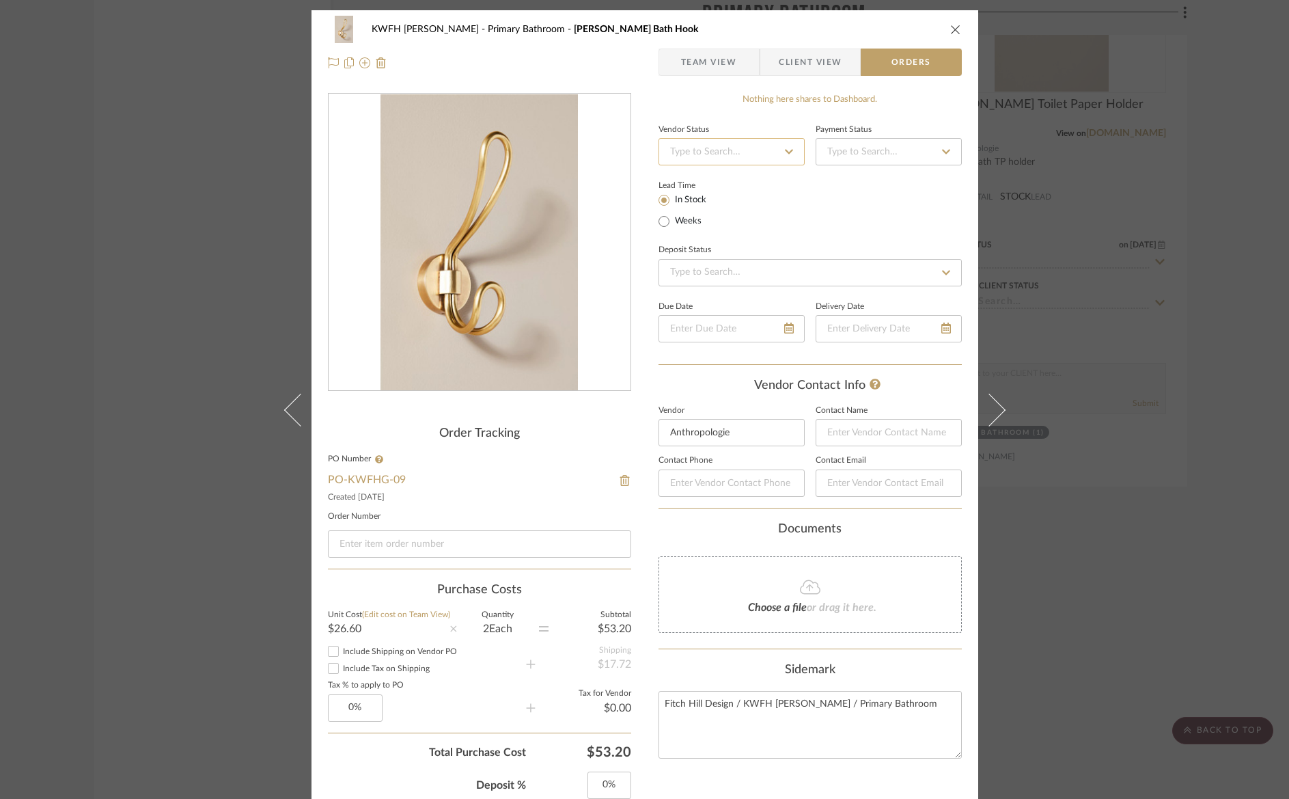
click at [697, 154] on input at bounding box center [732, 151] width 146 height 27
type input "d"
click at [951, 205] on div "Lead Time In Stock Weeks" at bounding box center [810, 202] width 303 height 53
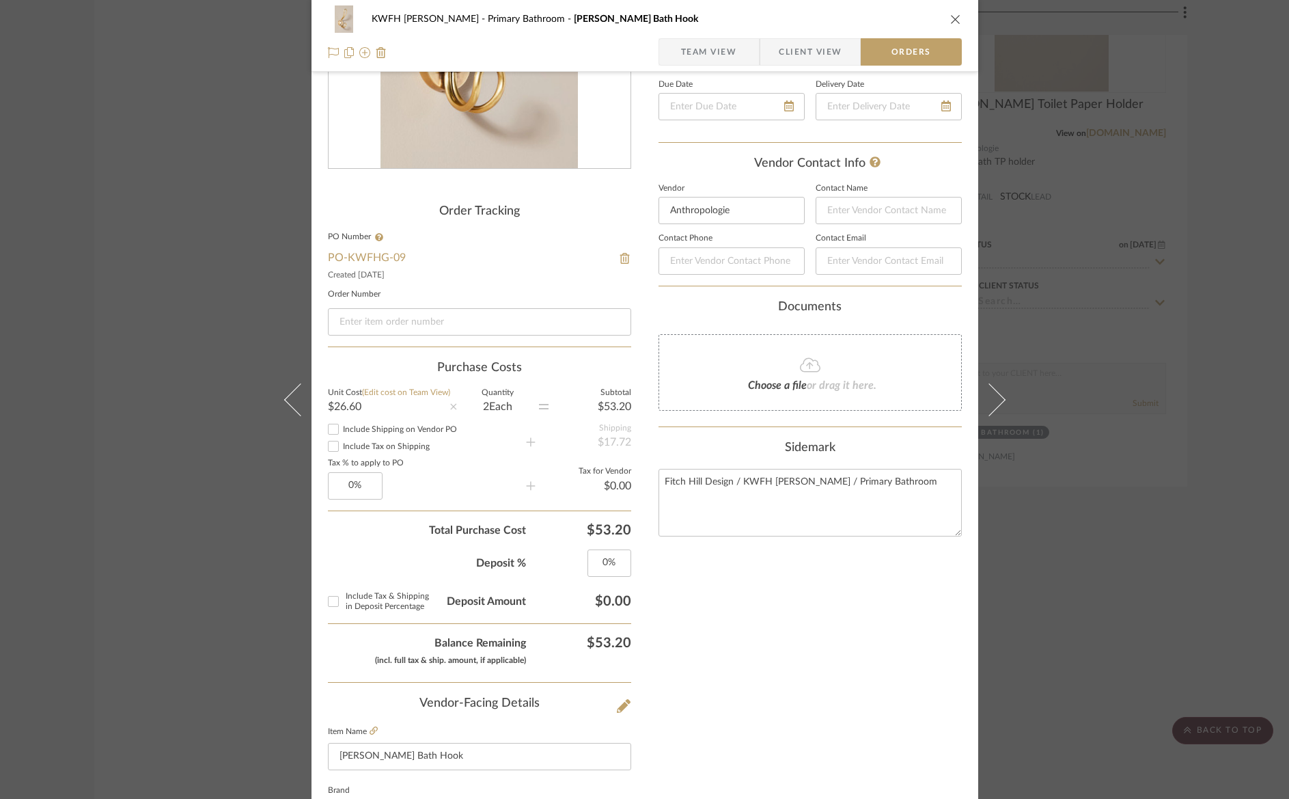
scroll to position [339, 0]
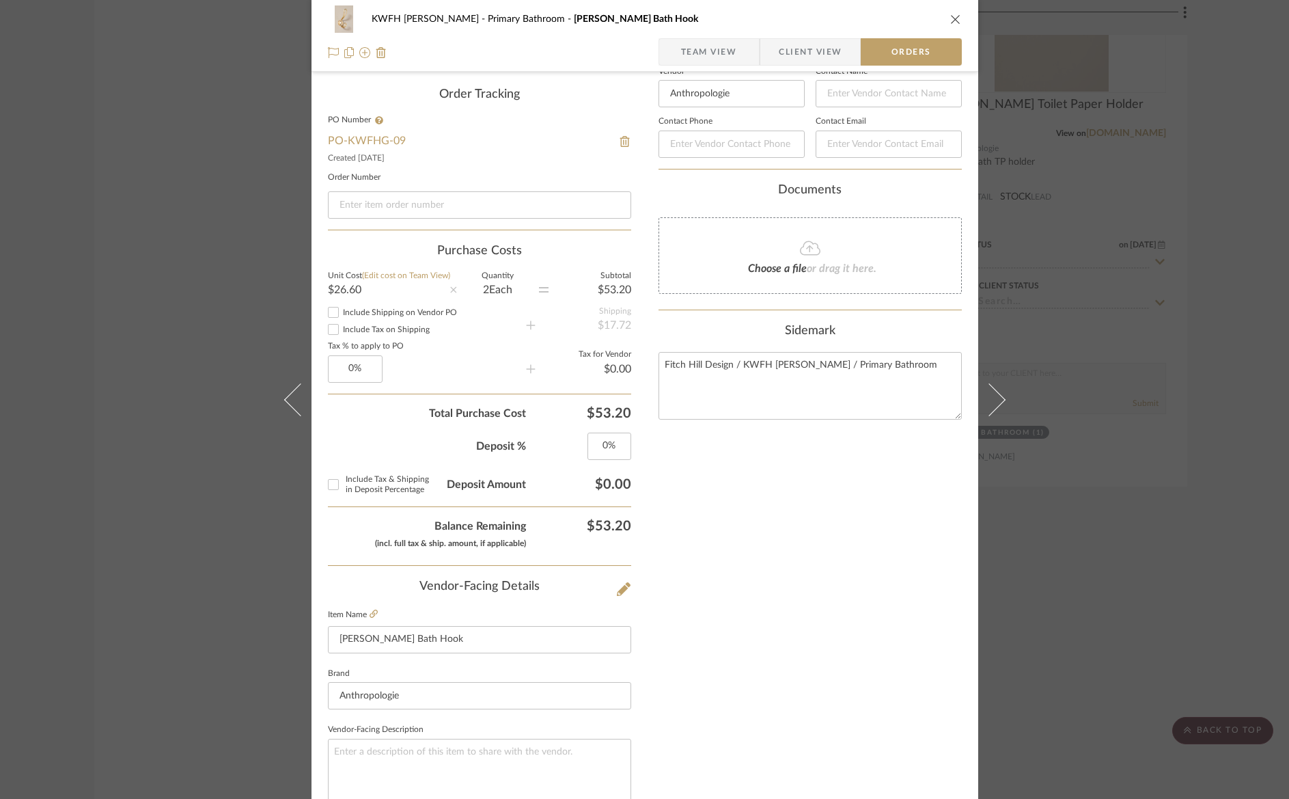
click at [685, 57] on span "Team View" at bounding box center [709, 51] width 56 height 27
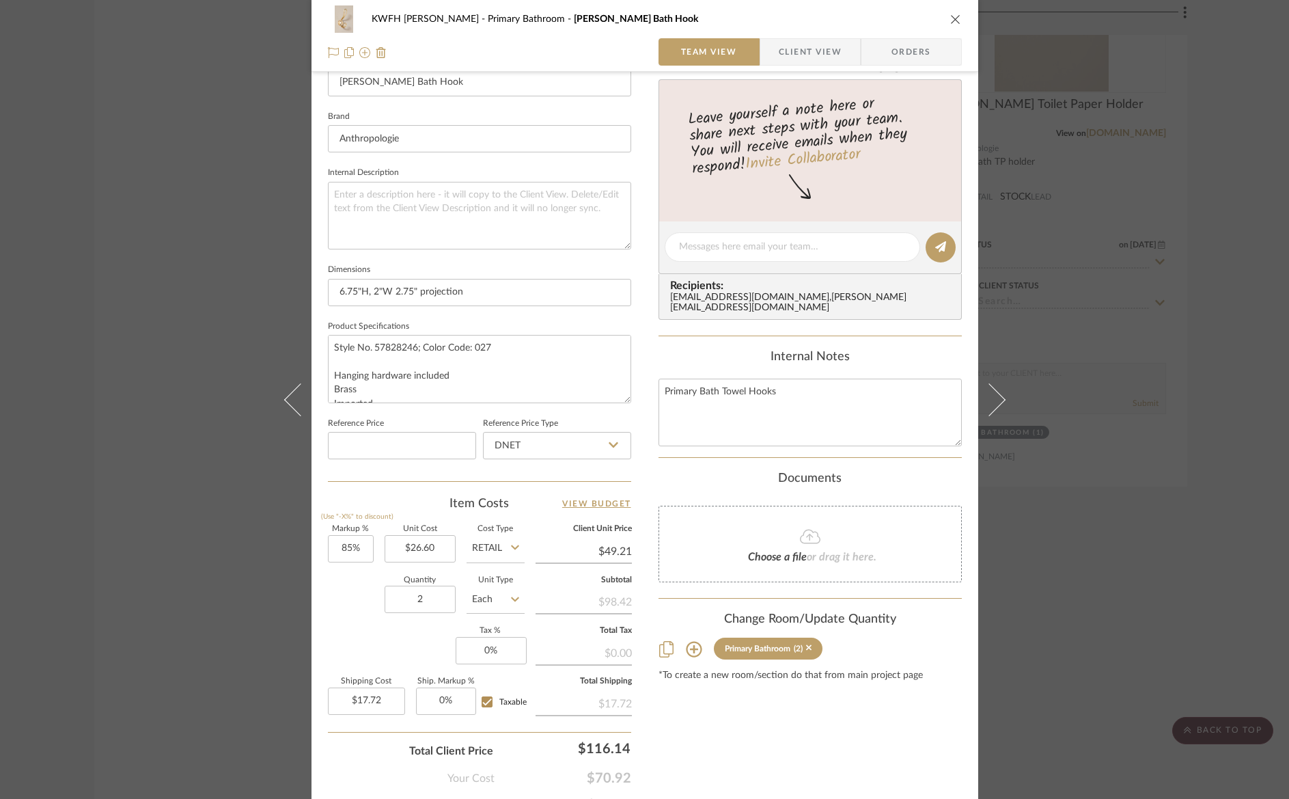
scroll to position [471, 0]
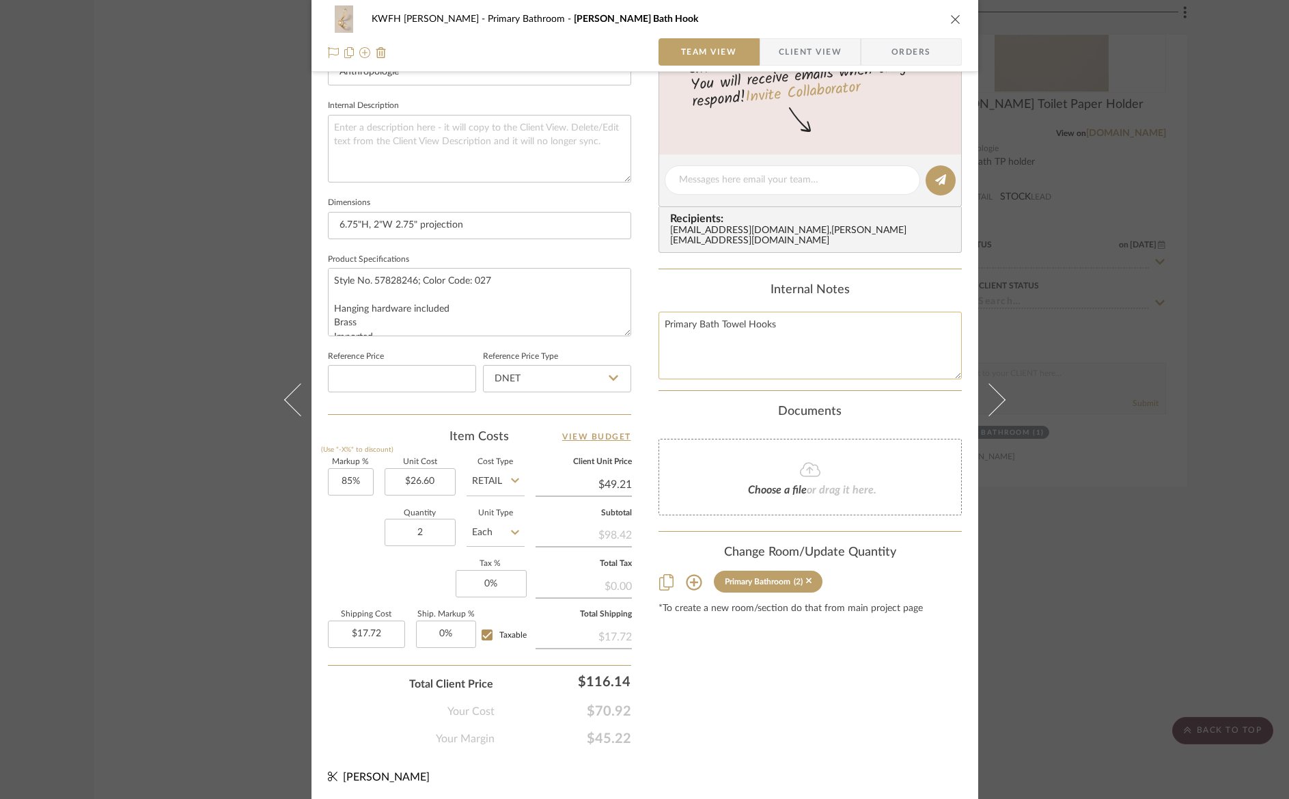
click at [799, 320] on textarea "Primary Bath Towel Hooks" at bounding box center [810, 346] width 303 height 68
type textarea "Primary Bath Towel Hooks. Need to reselect the shower hook and tp holder. Possi…"
click at [953, 16] on icon "close" at bounding box center [955, 19] width 11 height 11
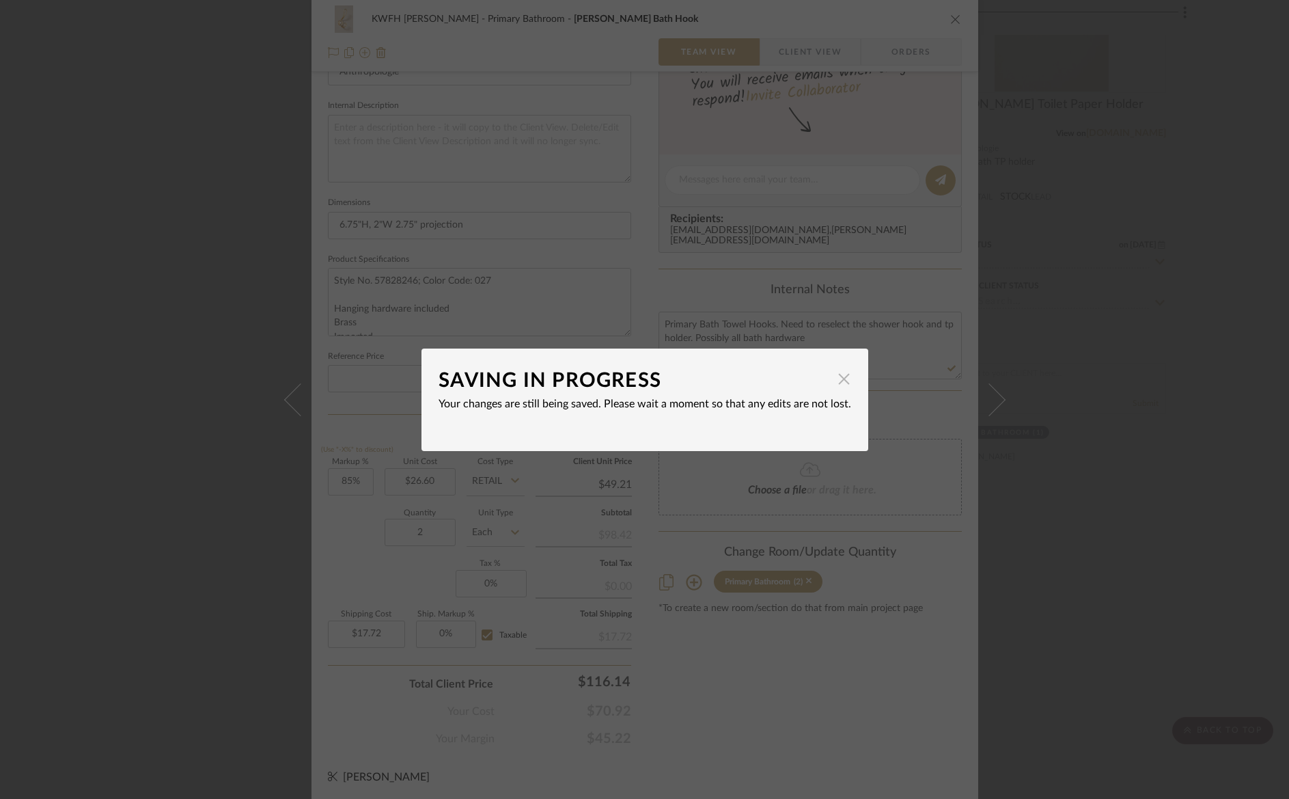
click at [837, 374] on span "button" at bounding box center [844, 379] width 27 height 27
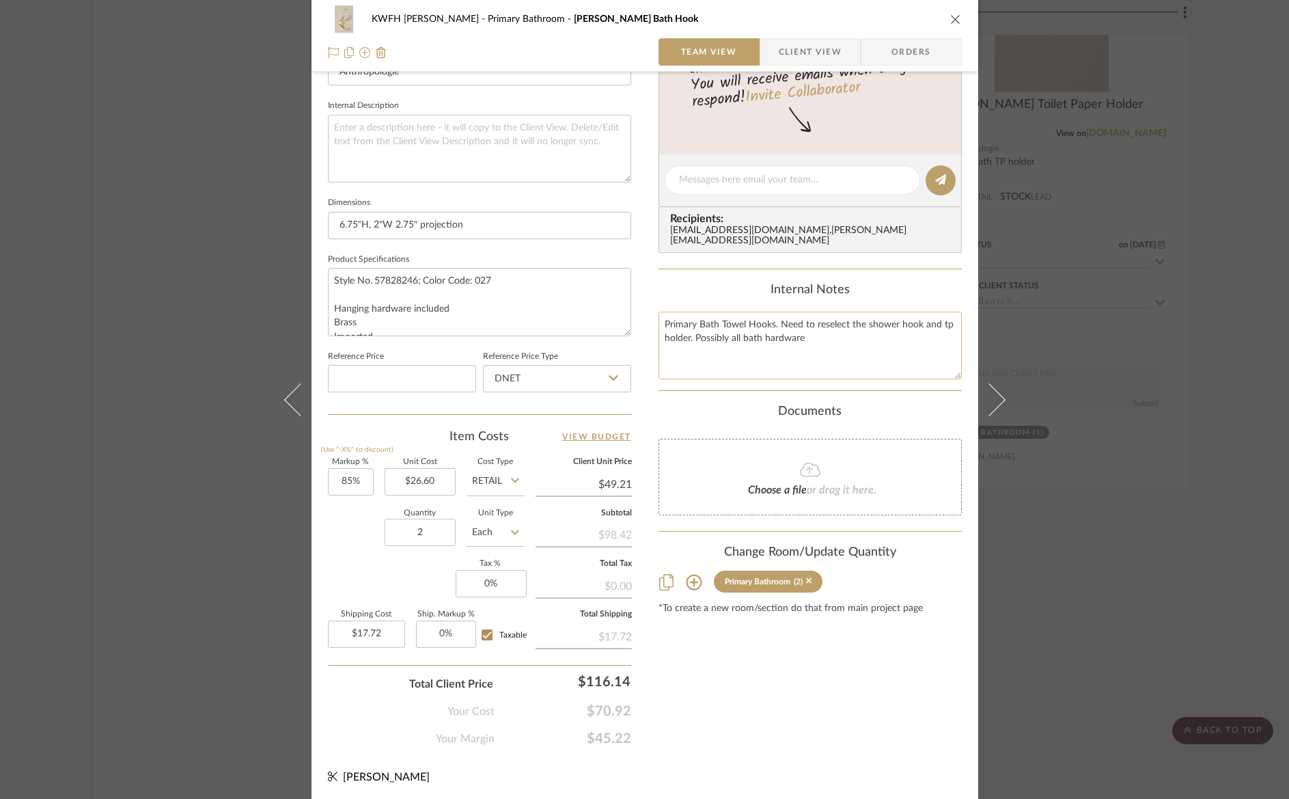
click at [819, 328] on textarea "Primary Bath Towel Hooks. Need to reselect the shower hook and tp holder. Possi…" at bounding box center [810, 346] width 303 height 68
type textarea "Primary Bath Towel Hooks. Need to reselect the shower hook and tp holder. Possi…"
click at [950, 20] on icon "close" at bounding box center [955, 19] width 11 height 11
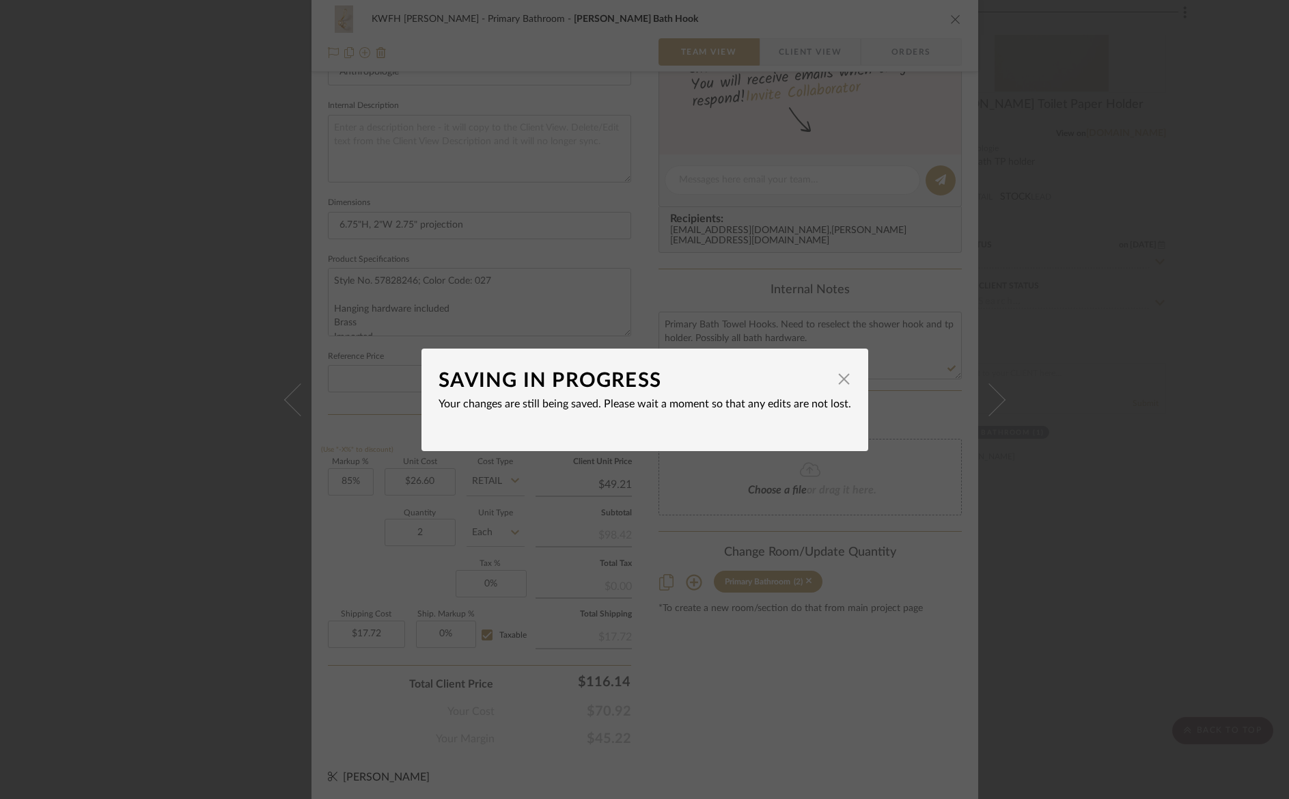
drag, startPoint x: 840, startPoint y: 379, endPoint x: 860, endPoint y: 358, distance: 29.0
click at [840, 379] on span "button" at bounding box center [844, 379] width 27 height 27
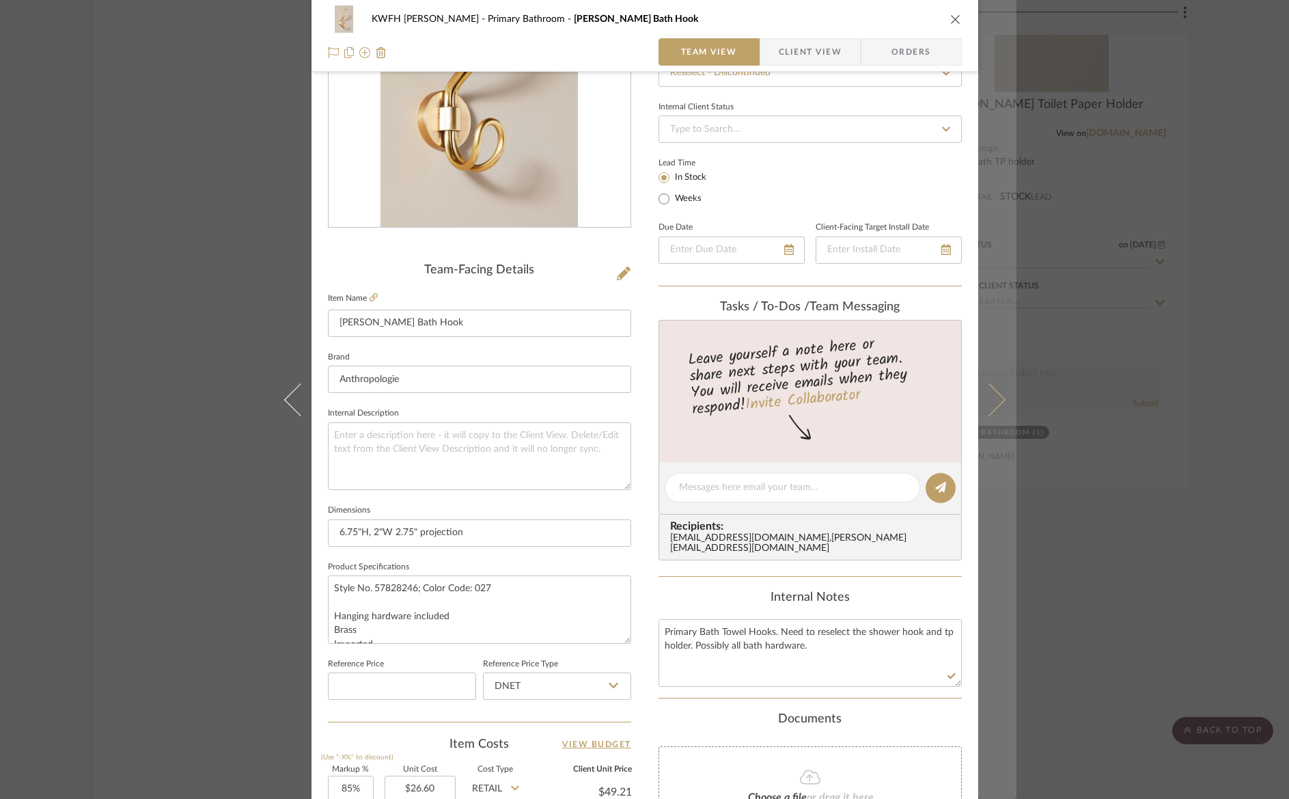
scroll to position [0, 0]
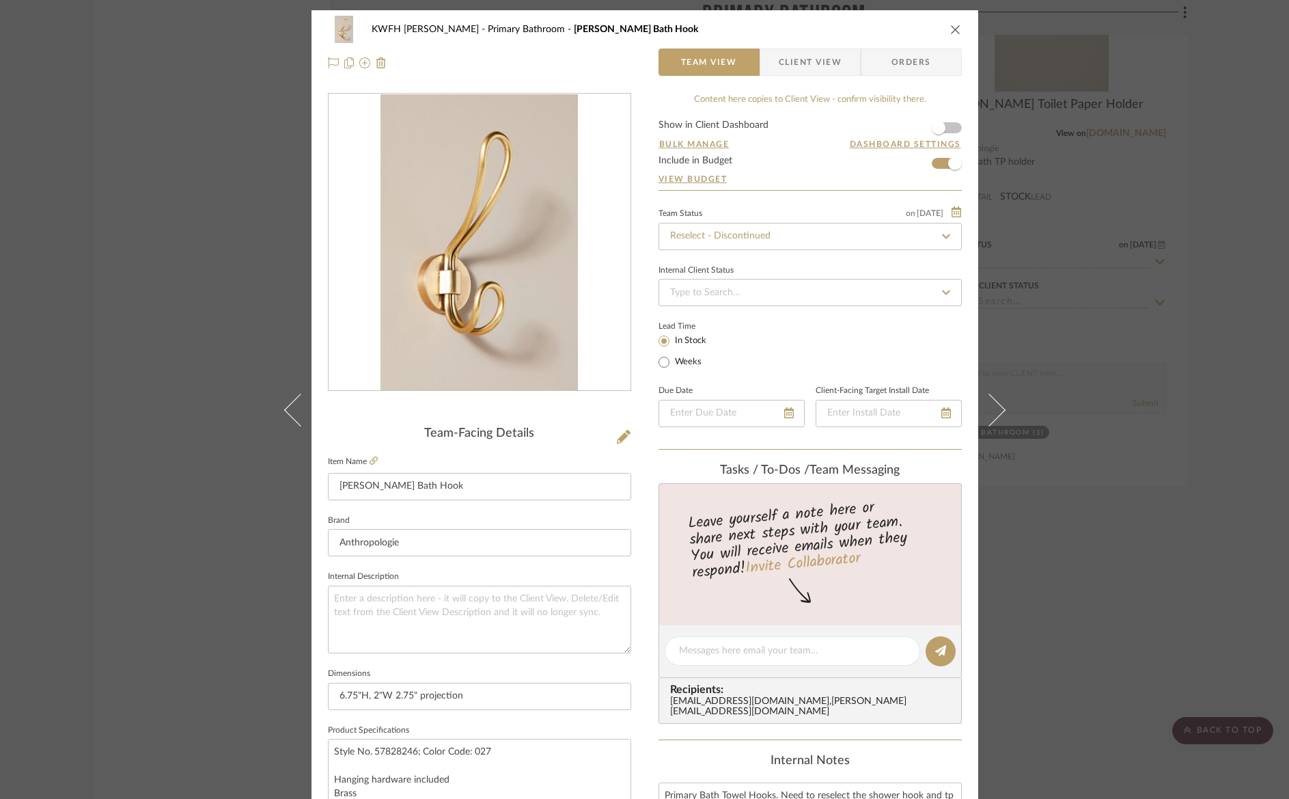
click at [952, 29] on icon "close" at bounding box center [955, 29] width 11 height 11
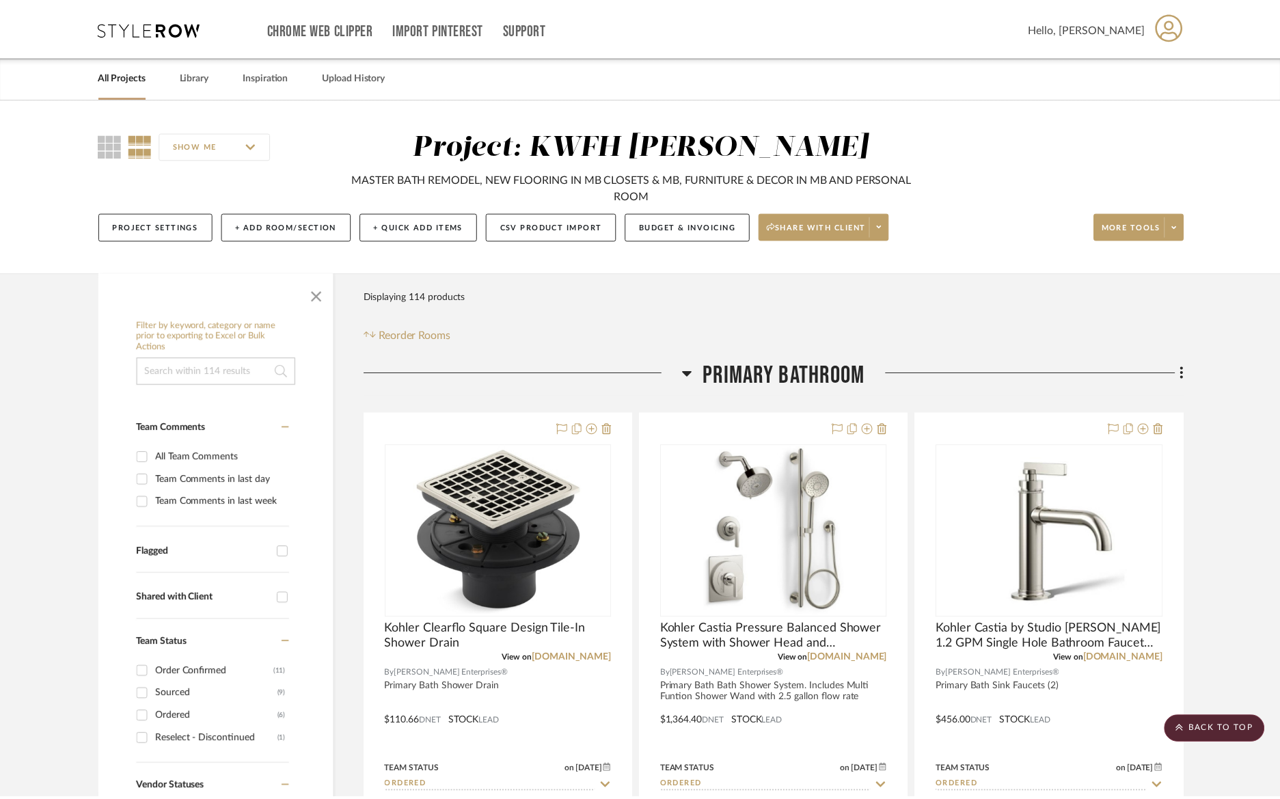
scroll to position [4161, 0]
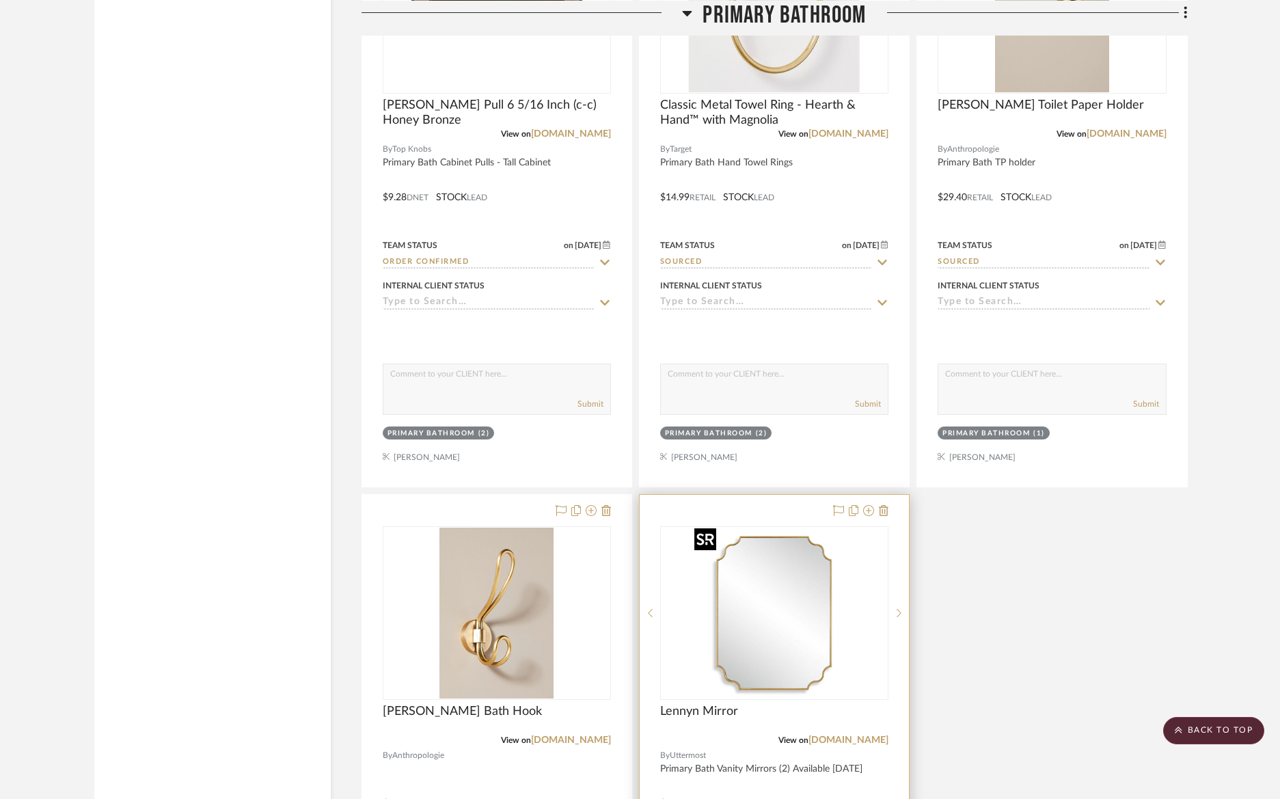
click at [828, 568] on img "0" at bounding box center [774, 612] width 171 height 171
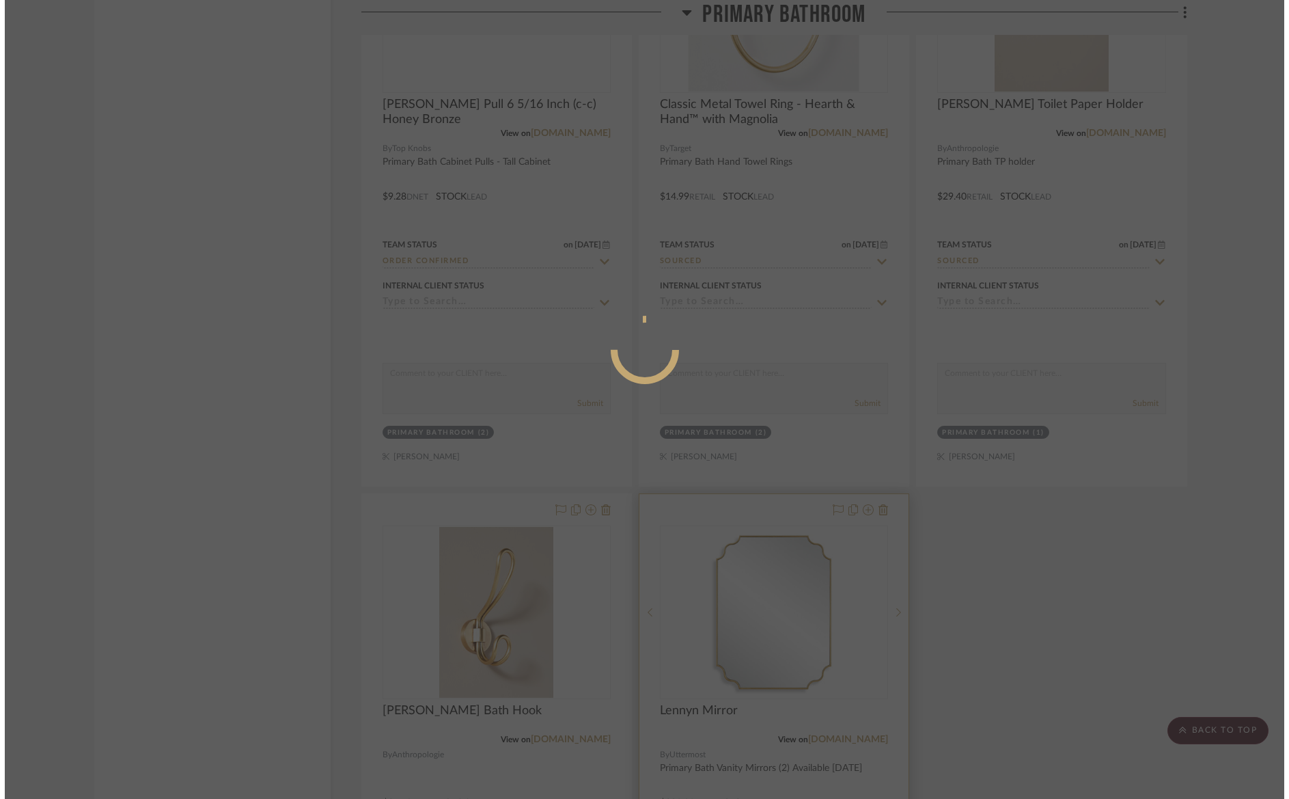
scroll to position [0, 0]
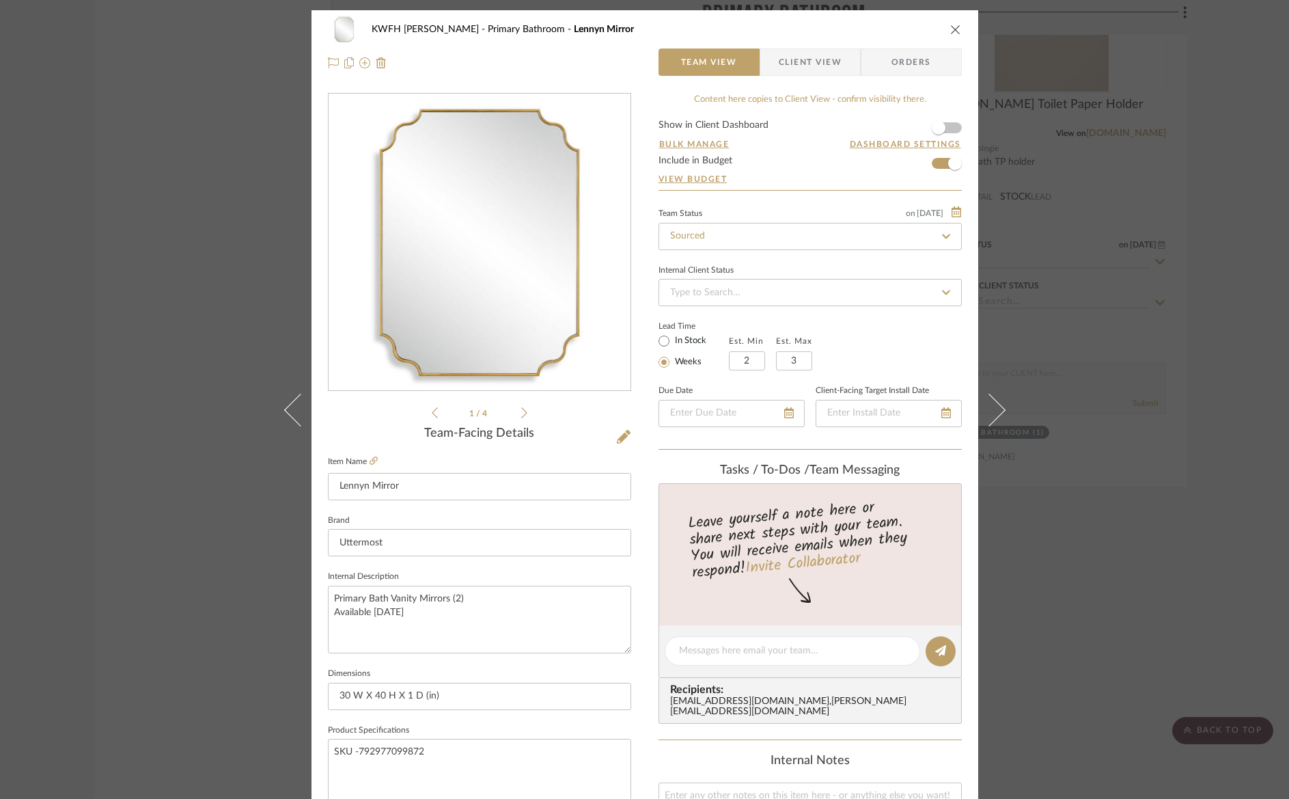
click at [929, 64] on span "Orders" at bounding box center [912, 62] width 70 height 27
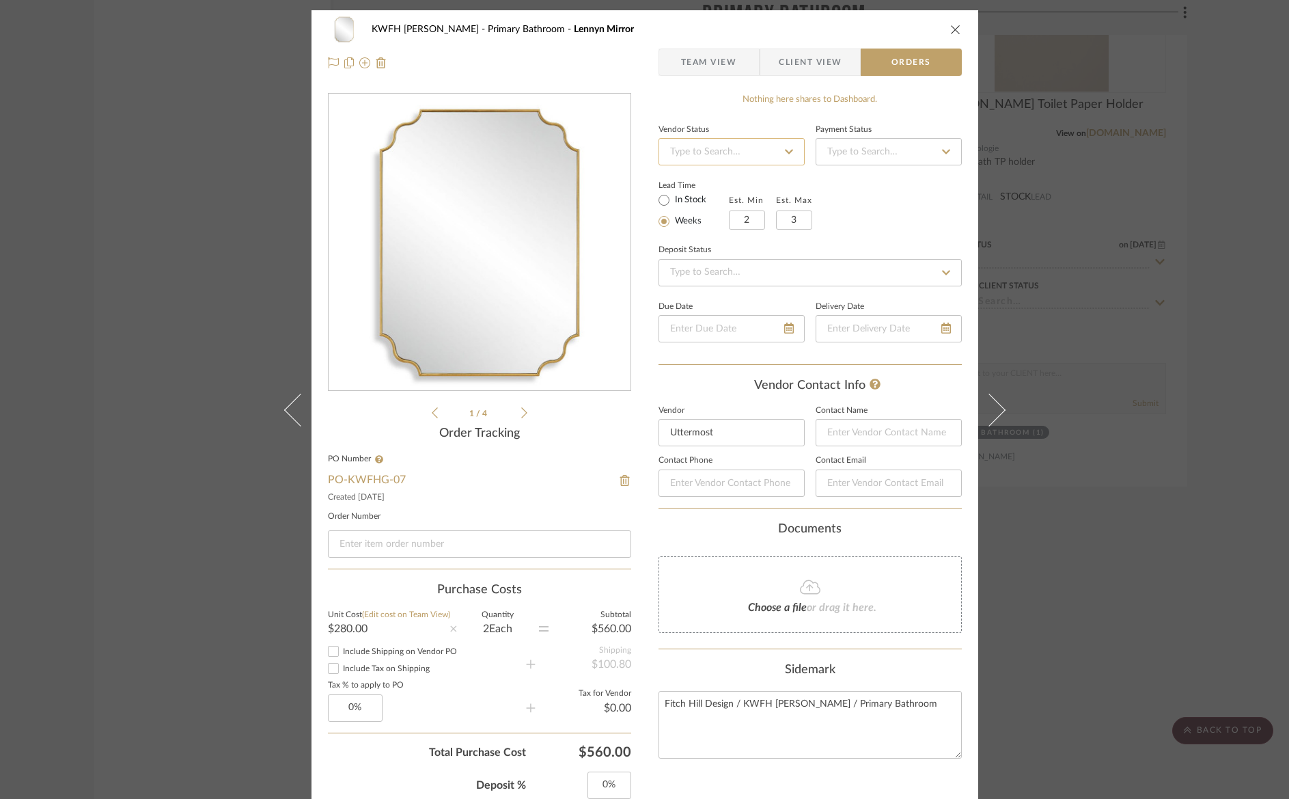
click at [721, 151] on input at bounding box center [732, 151] width 146 height 27
click at [759, 235] on span "PO Submitted to Vendor" at bounding box center [719, 233] width 103 height 10
type input "[DATE]"
type input "PO Submitted to Vendor"
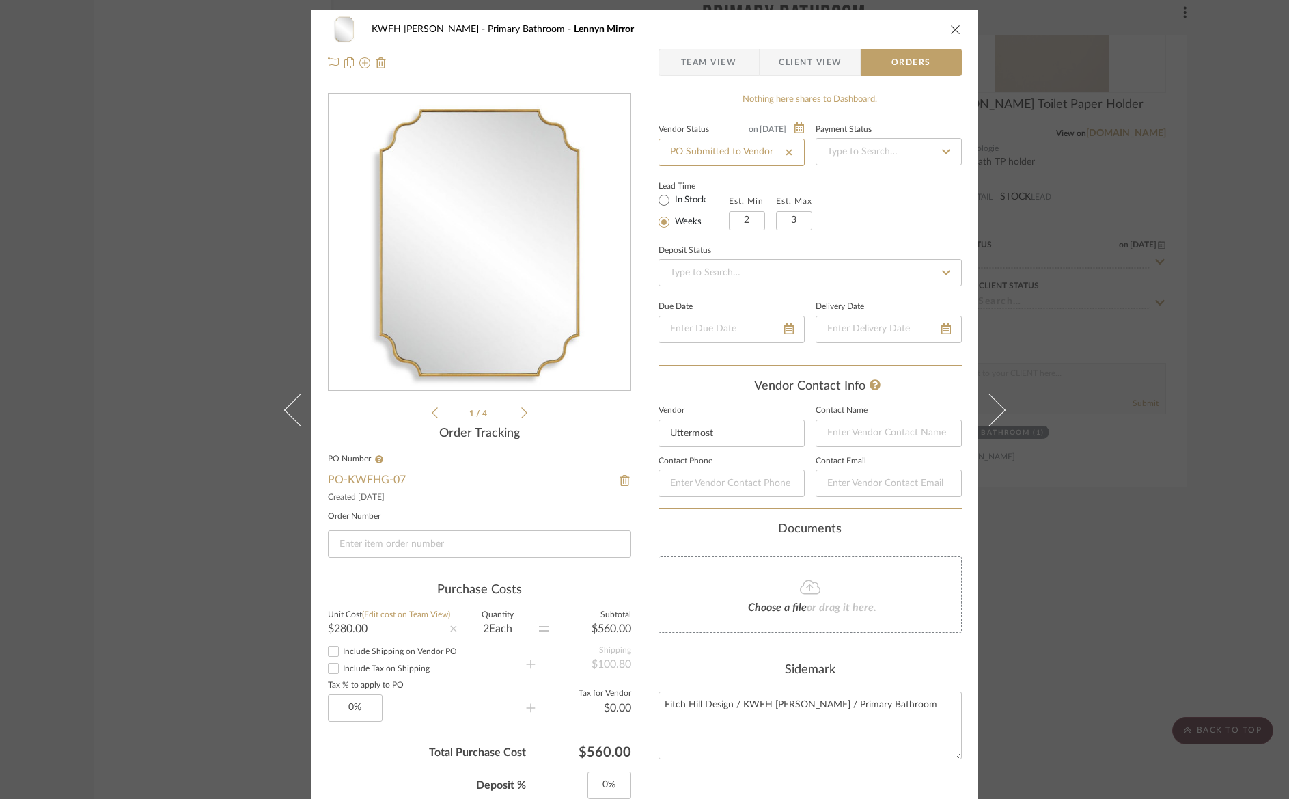
type input "[DATE]"
click at [950, 29] on icon "close" at bounding box center [955, 29] width 11 height 11
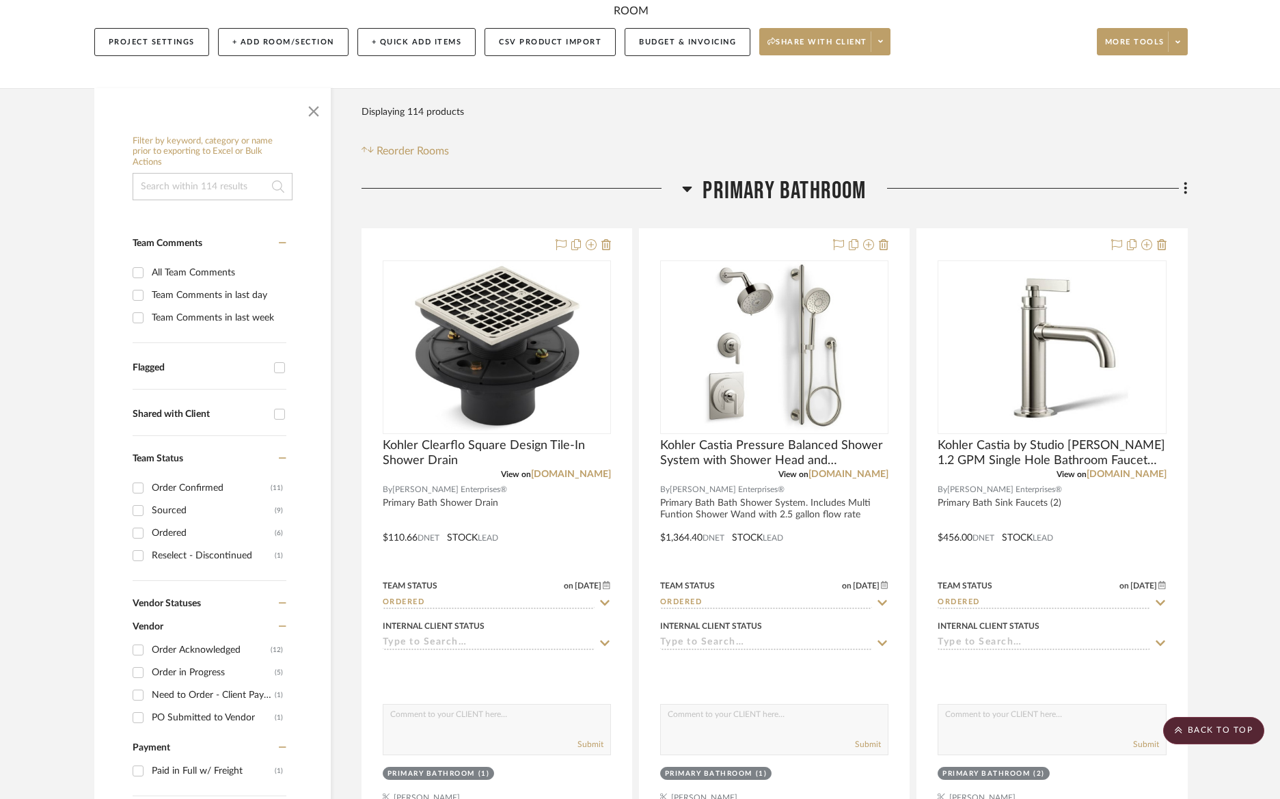
scroll to position [0, 0]
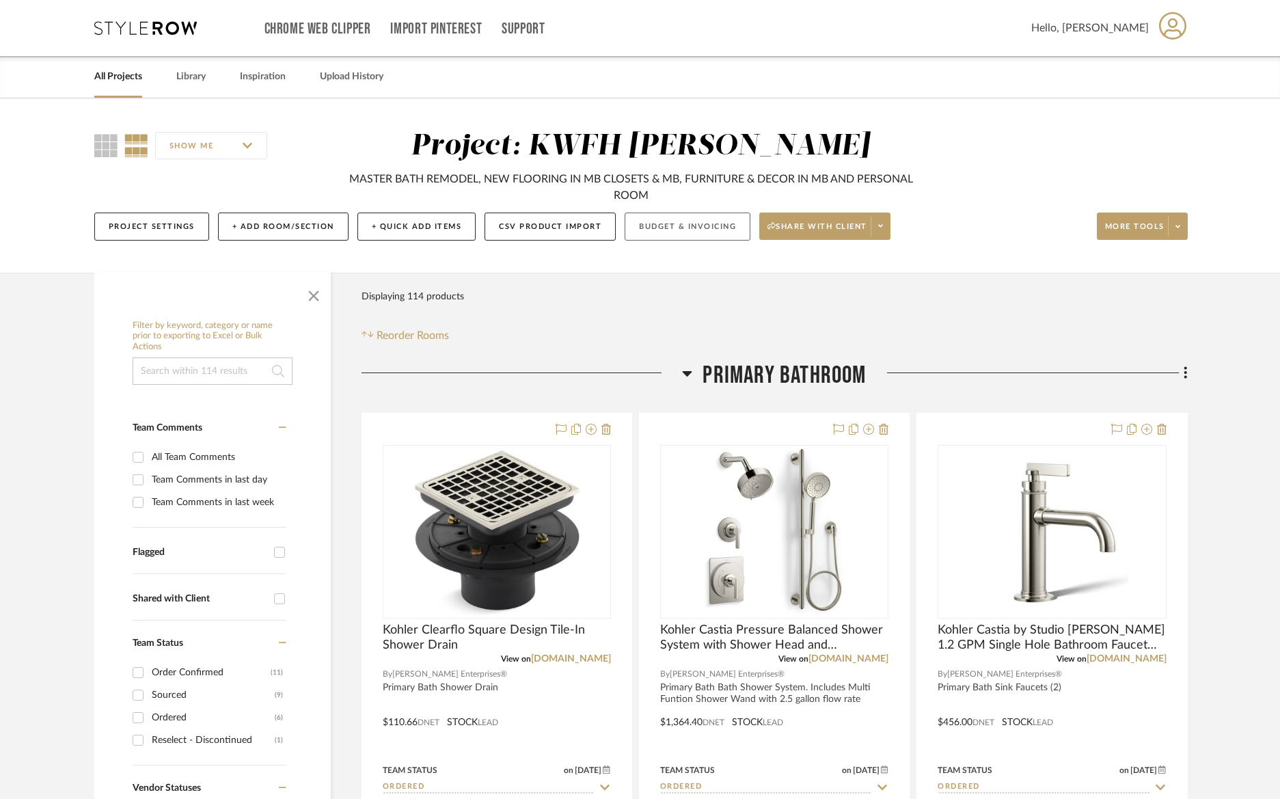
click at [667, 221] on button "Budget & Invoicing" at bounding box center [688, 226] width 126 height 28
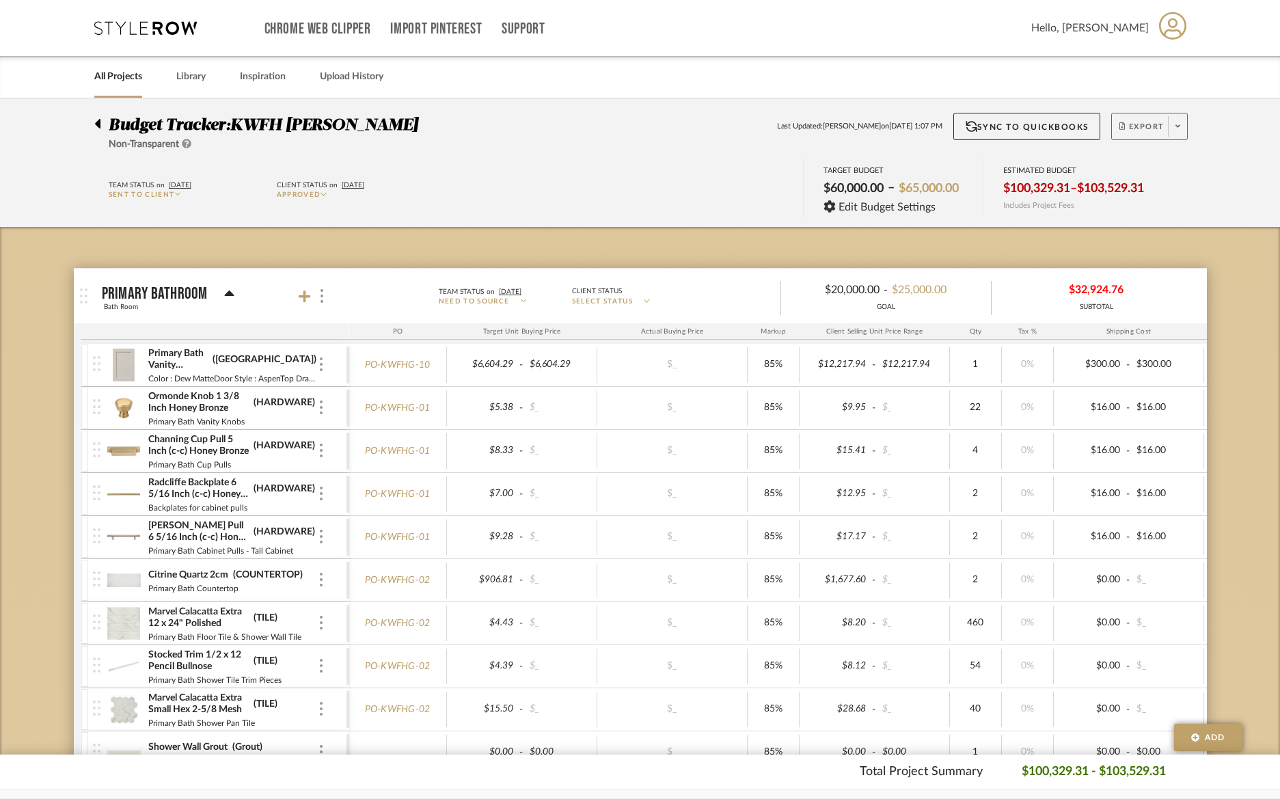
click at [1179, 130] on icon at bounding box center [1177, 126] width 5 height 8
click at [1157, 231] on span "Create PO" at bounding box center [1143, 231] width 43 height 12
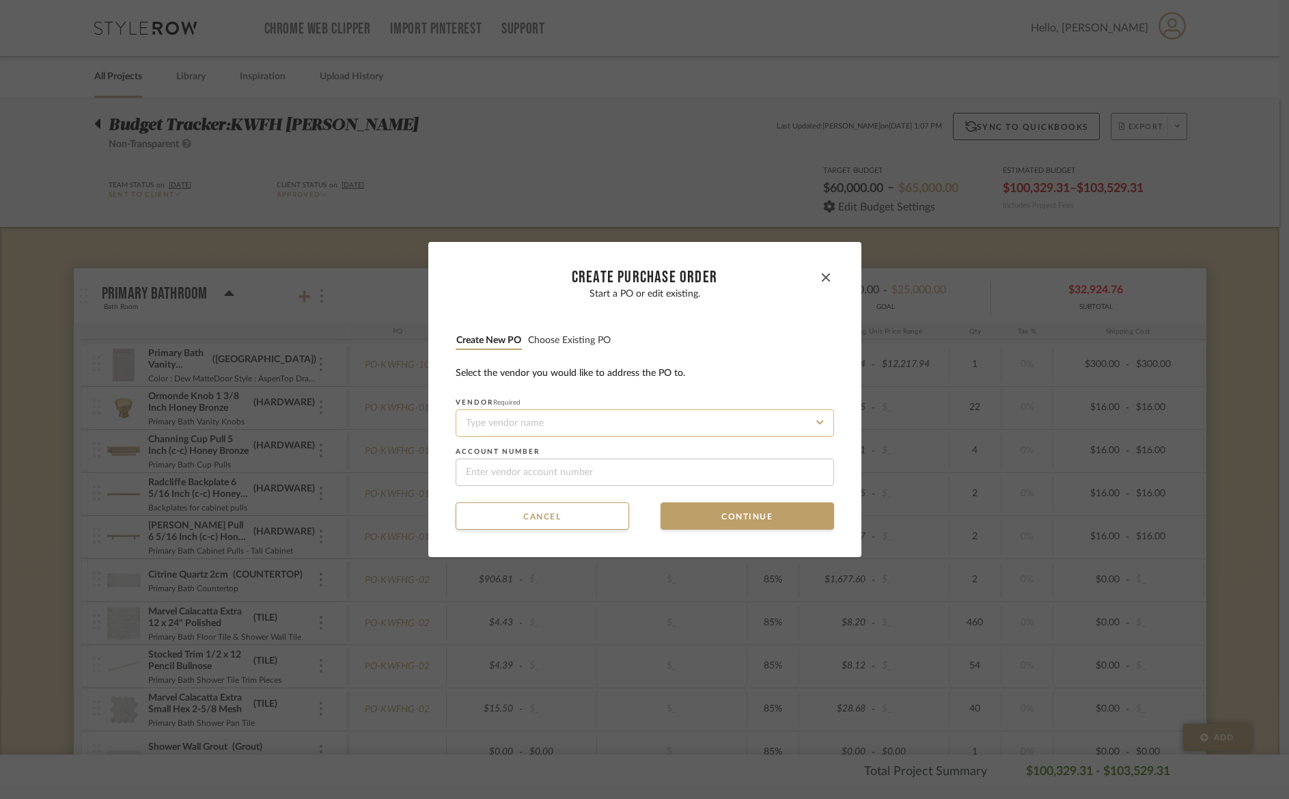
click at [538, 416] on input at bounding box center [645, 422] width 379 height 27
type input "[PERSON_NAME] Cabinetry"
type input "20052"
drag, startPoint x: 558, startPoint y: 426, endPoint x: 389, endPoint y: 411, distance: 169.4
click at [387, 411] on div "CREATE Purchase order Start a PO or edit existing. Create new PO Choose existin…" at bounding box center [644, 399] width 1289 height 799
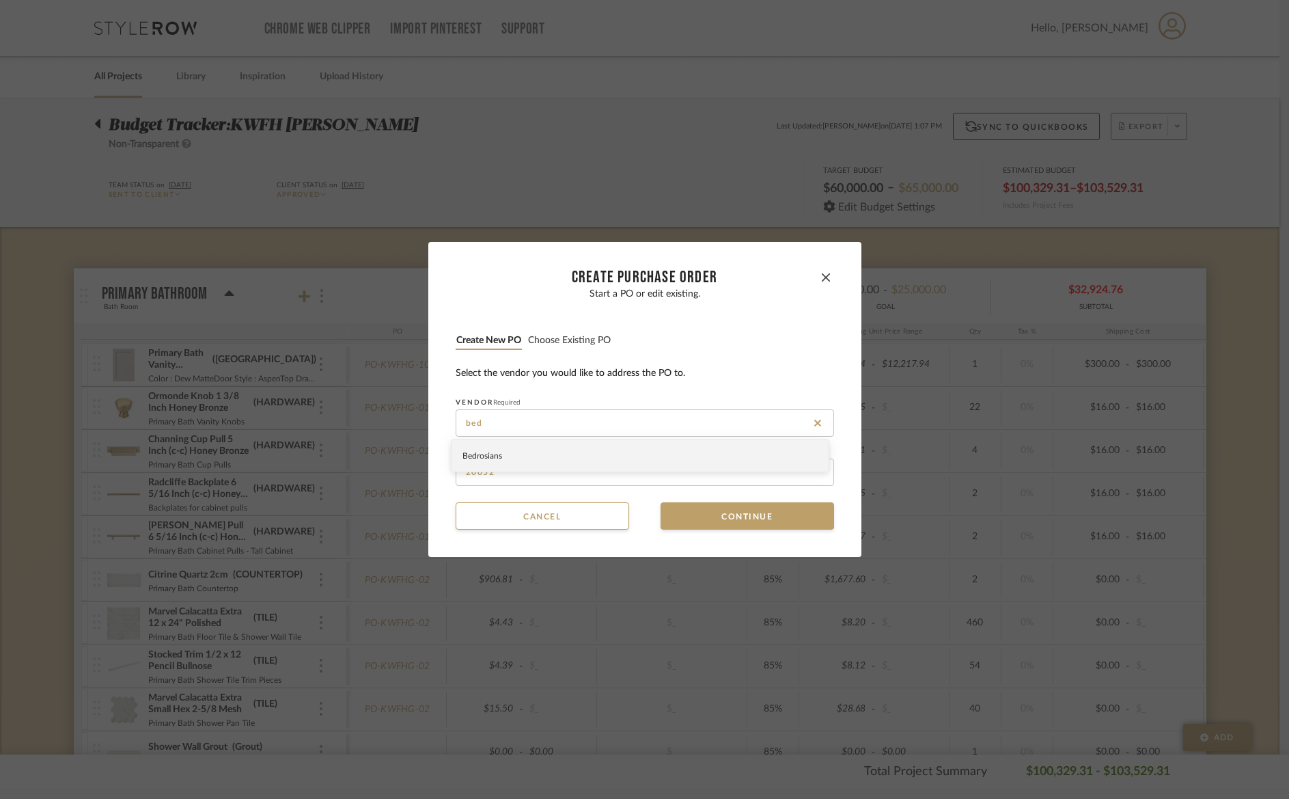
click at [493, 458] on span "Bedrosians" at bounding box center [483, 456] width 40 height 8
type input "Bedrosians"
click at [491, 471] on input at bounding box center [645, 471] width 379 height 27
paste input "424533.1"
type input "424533.1"
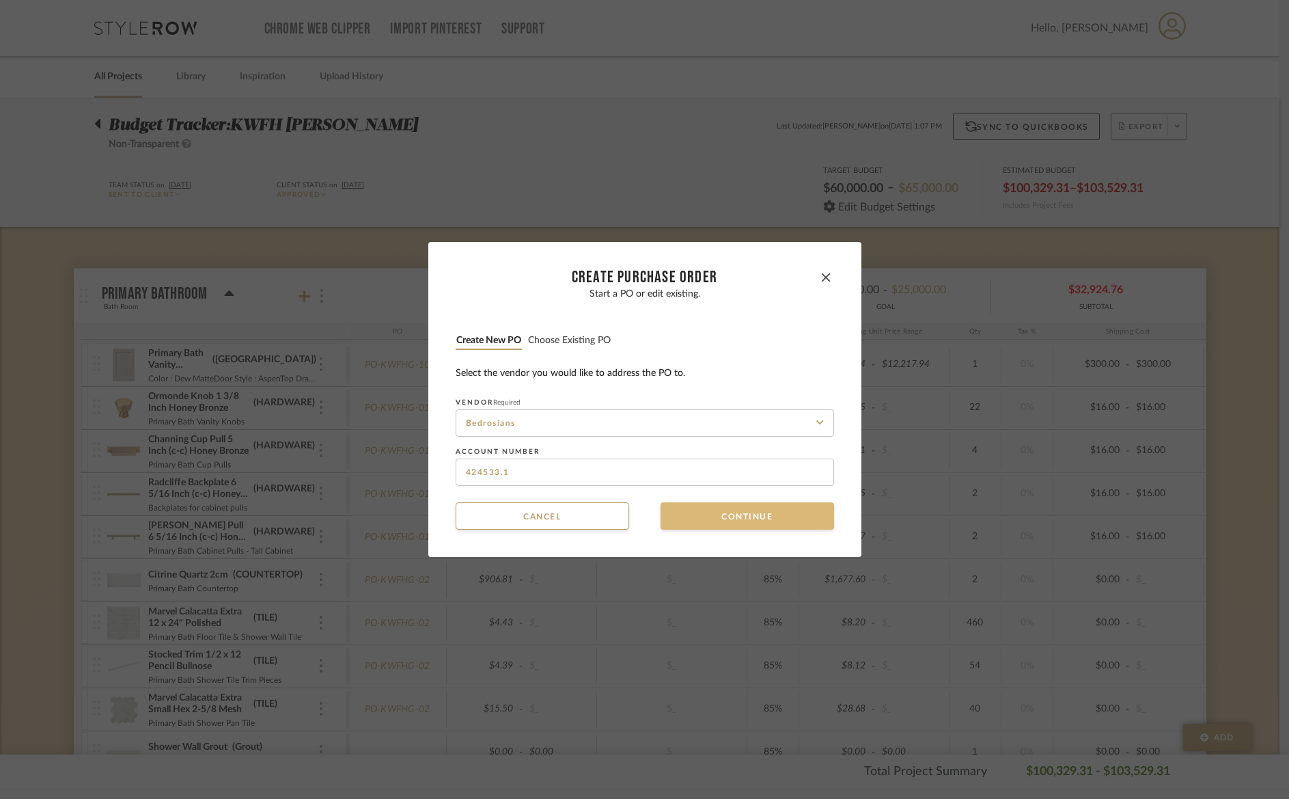
click at [707, 514] on button "Continue" at bounding box center [748, 515] width 174 height 27
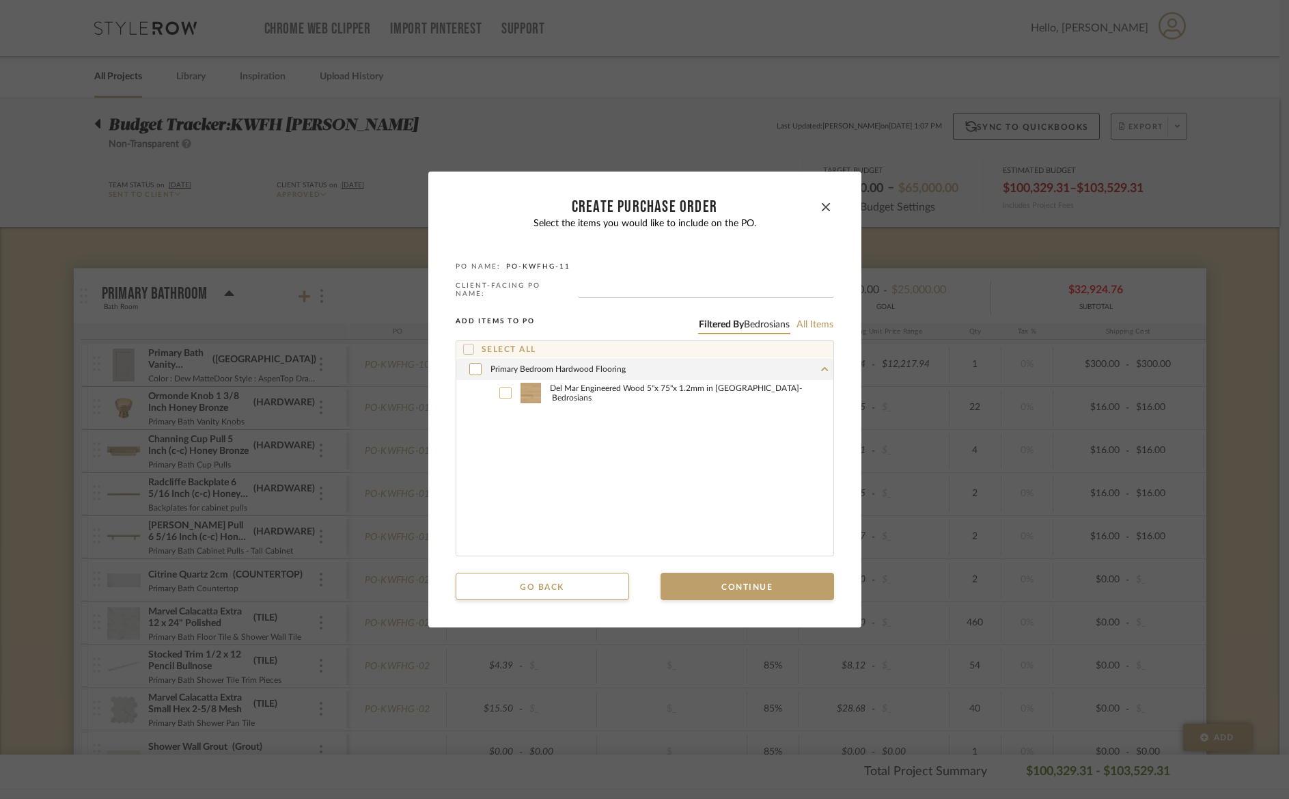
click at [503, 390] on icon at bounding box center [506, 392] width 8 height 5
click at [699, 578] on button "Continue" at bounding box center [748, 586] width 174 height 27
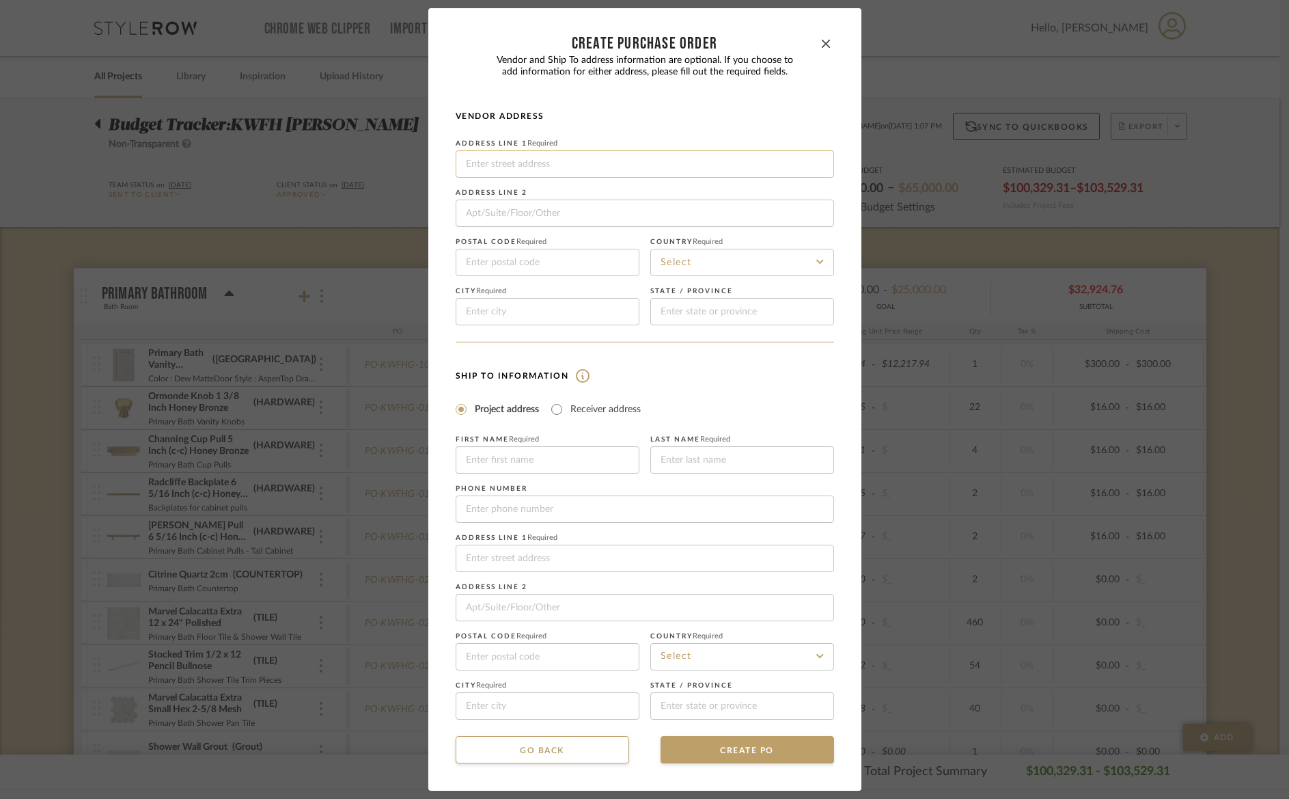
click at [612, 159] on input at bounding box center [645, 163] width 379 height 27
type input "[STREET_ADDRESS][PERSON_NAME]"
click at [498, 259] on input at bounding box center [548, 262] width 184 height 27
type input "85260"
click at [682, 257] on input at bounding box center [742, 262] width 184 height 27
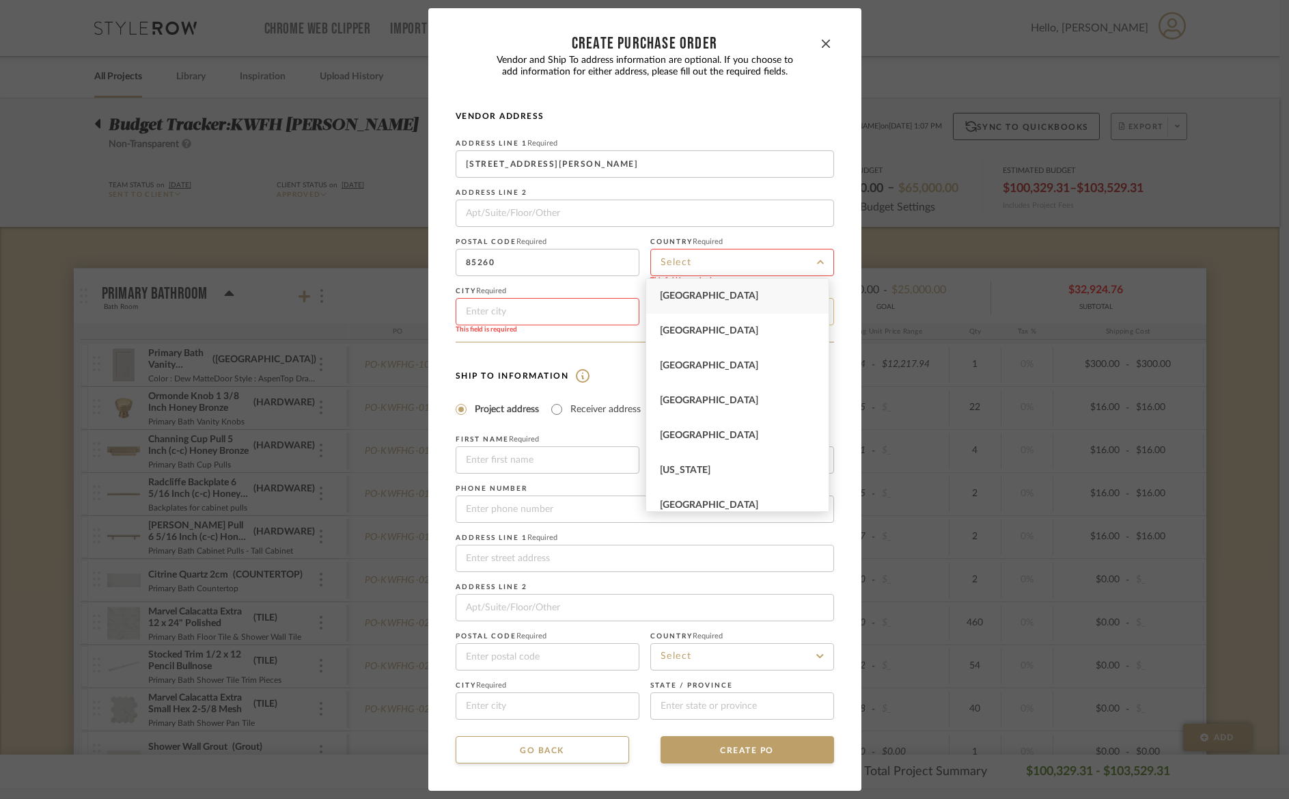
click at [713, 307] on div "[GEOGRAPHIC_DATA]" at bounding box center [737, 296] width 182 height 35
type input "[GEOGRAPHIC_DATA]"
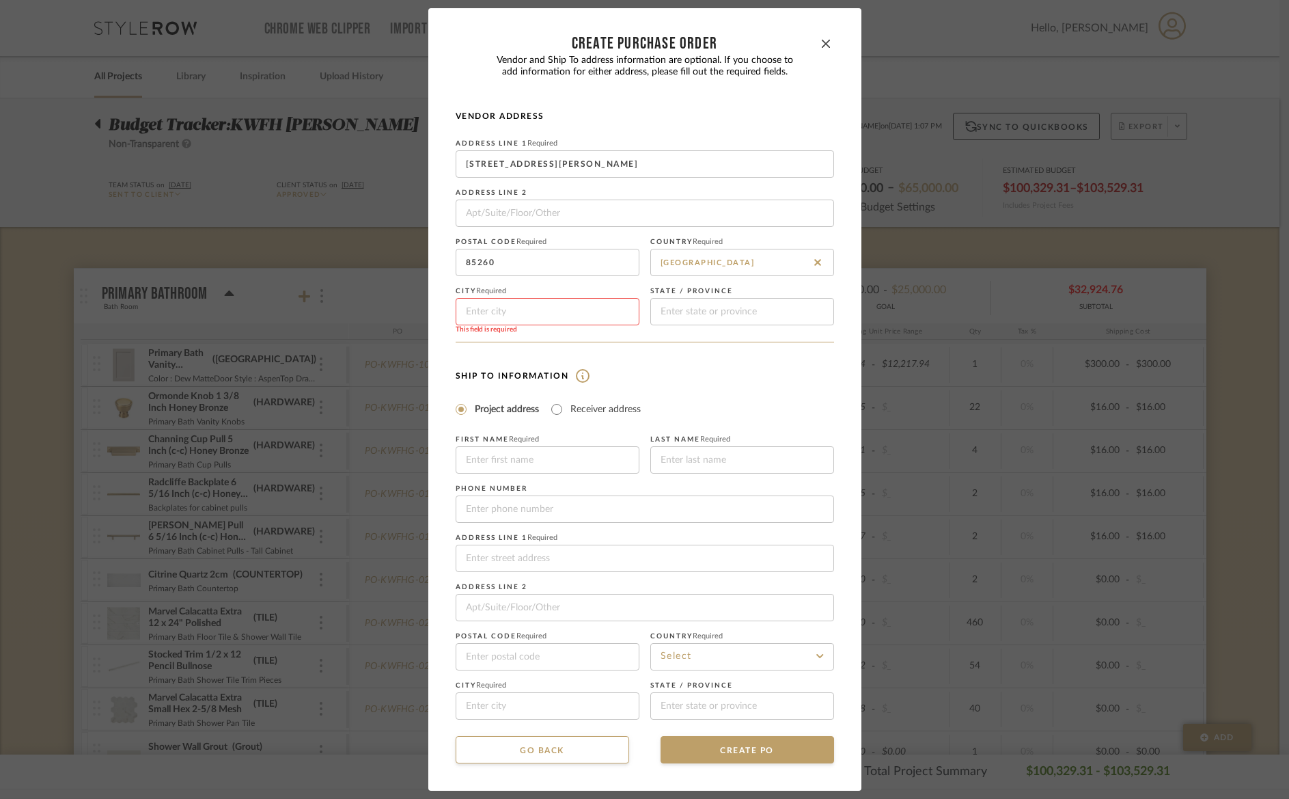
click at [534, 326] on div "This field is required" at bounding box center [548, 329] width 184 height 8
click at [540, 311] on input at bounding box center [548, 311] width 184 height 27
type input "Scottsdale"
click at [704, 312] on input at bounding box center [742, 311] width 184 height 27
type input "AZ"
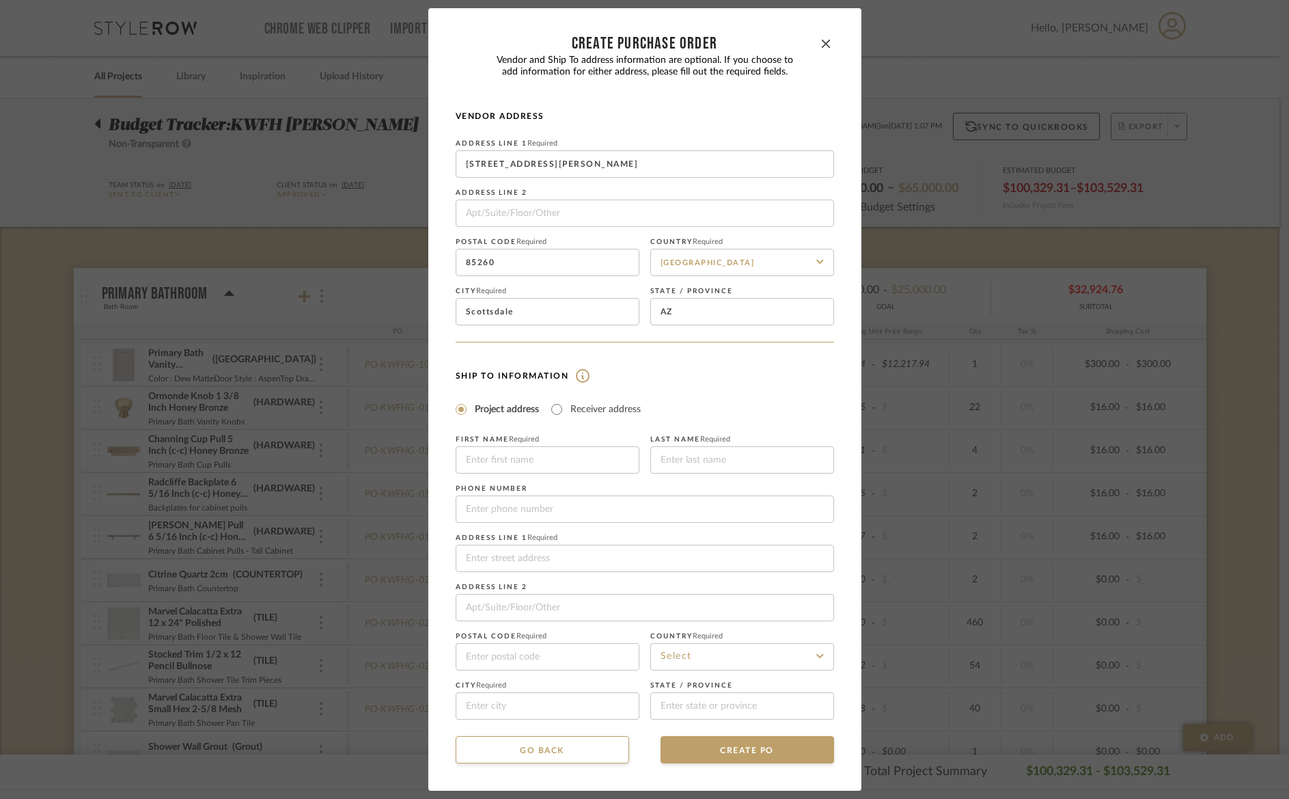
click at [565, 353] on form "Vendor Address Address Line 1 Required [STREET_ADDRESS][PERSON_NAME] Address Li…" at bounding box center [645, 415] width 379 height 609
click at [552, 403] on input "Receiver address" at bounding box center [557, 409] width 16 height 16
radio input "true"
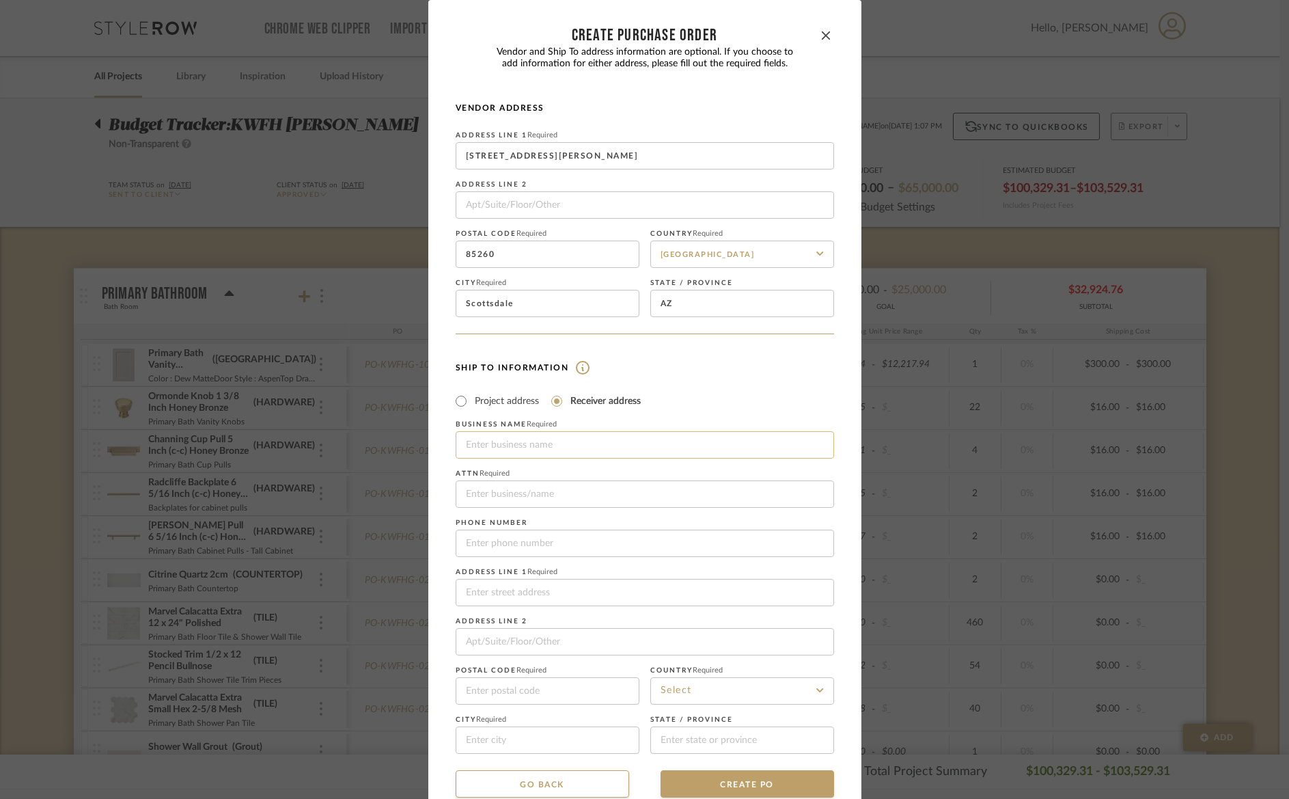
click at [505, 447] on input at bounding box center [645, 444] width 379 height 27
type input "Fitch Hill Design"
type input "2122"
type input "Fitch Hill Design"
type input "3233334599"
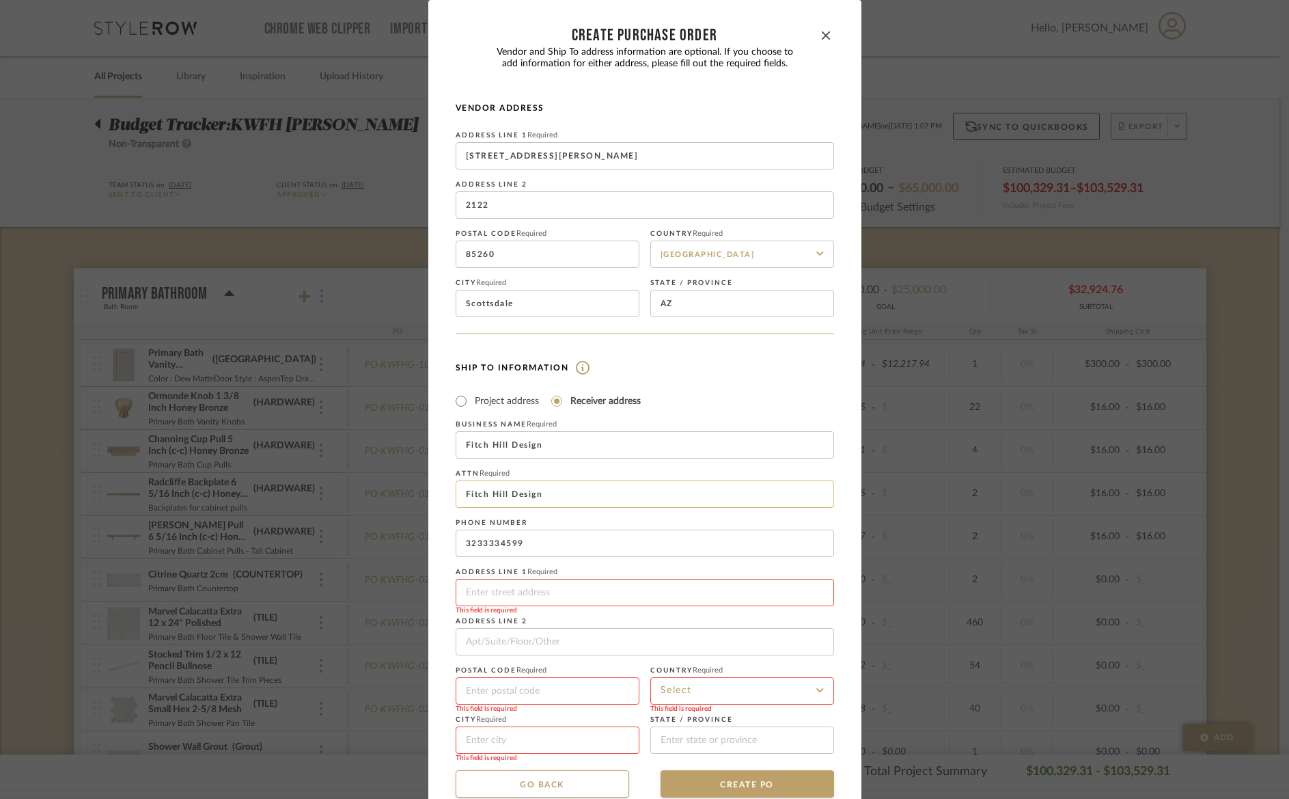
click at [556, 498] on input "Fitch Hill Design" at bounding box center [645, 493] width 379 height 27
drag, startPoint x: 537, startPoint y: 493, endPoint x: 395, endPoint y: 487, distance: 142.2
click at [395, 487] on div "CREATE Purchase order Vendor and Ship To address information are optional. If y…" at bounding box center [644, 399] width 1289 height 799
type input "[PERSON_NAME]"
click at [688, 374] on div "Ship To Information Project address Receiver address First Name Required Last N…" at bounding box center [645, 556] width 379 height 395
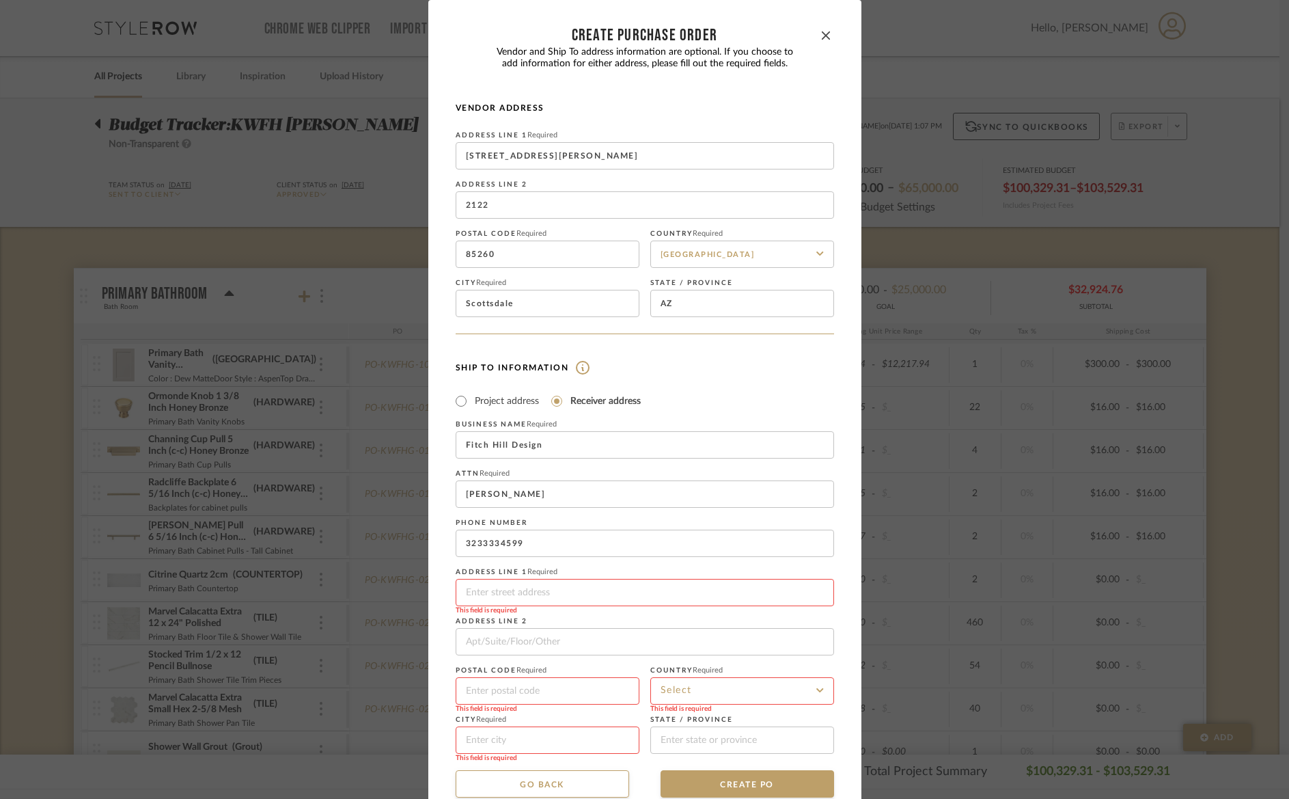
click at [564, 592] on input at bounding box center [645, 592] width 379 height 27
type input "[STREET_ADDRESS][PERSON_NAME]"
type input "85018-1536"
type input "Phoenix"
type input "[US_STATE]"
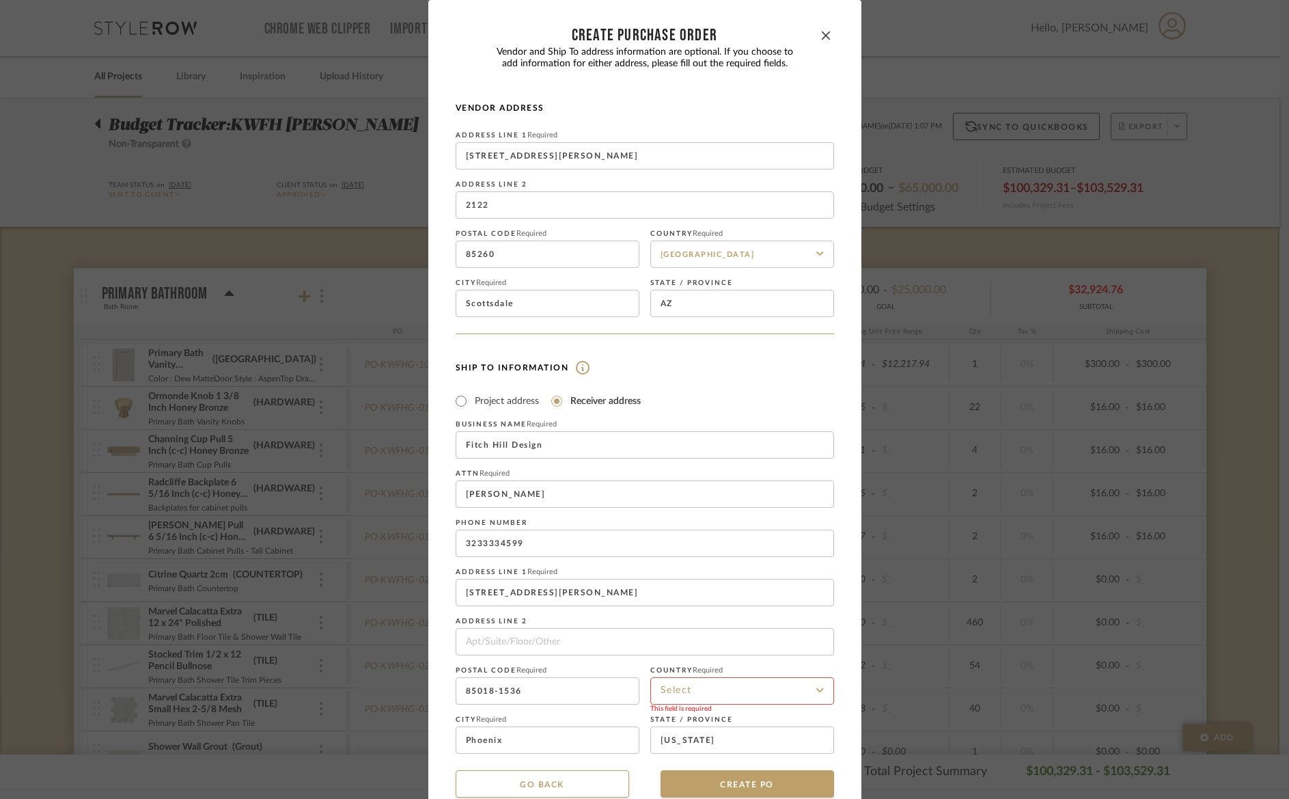
click at [681, 689] on input at bounding box center [742, 690] width 184 height 27
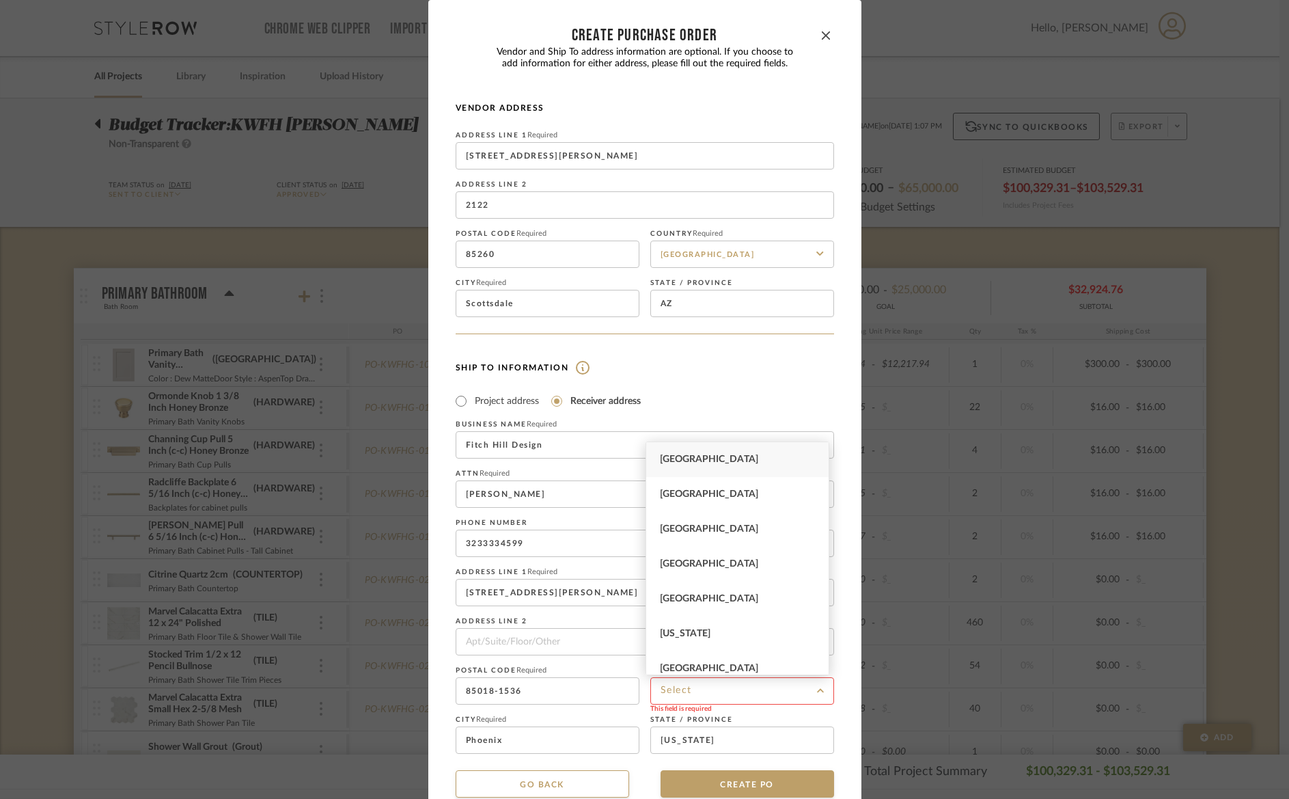
click at [735, 465] on div "[GEOGRAPHIC_DATA]" at bounding box center [737, 459] width 182 height 35
type input "[GEOGRAPHIC_DATA]"
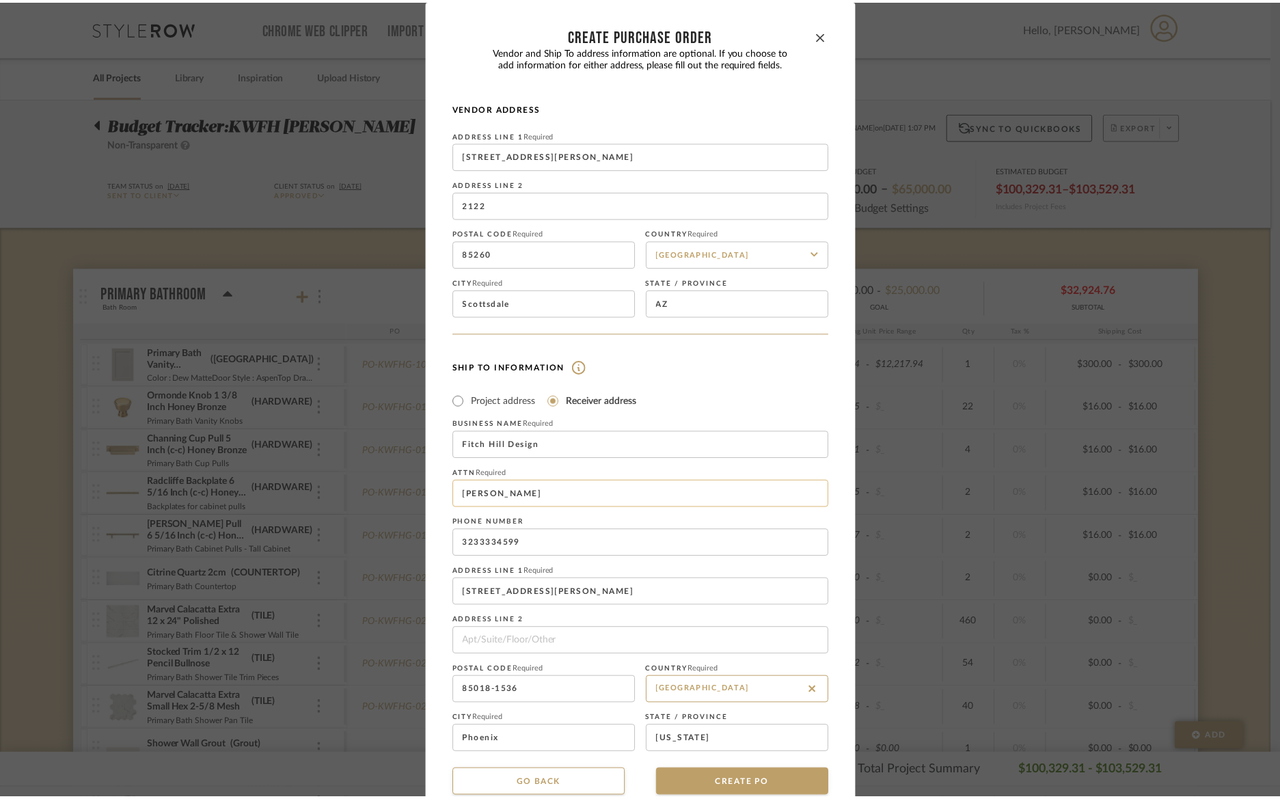
scroll to position [27, 0]
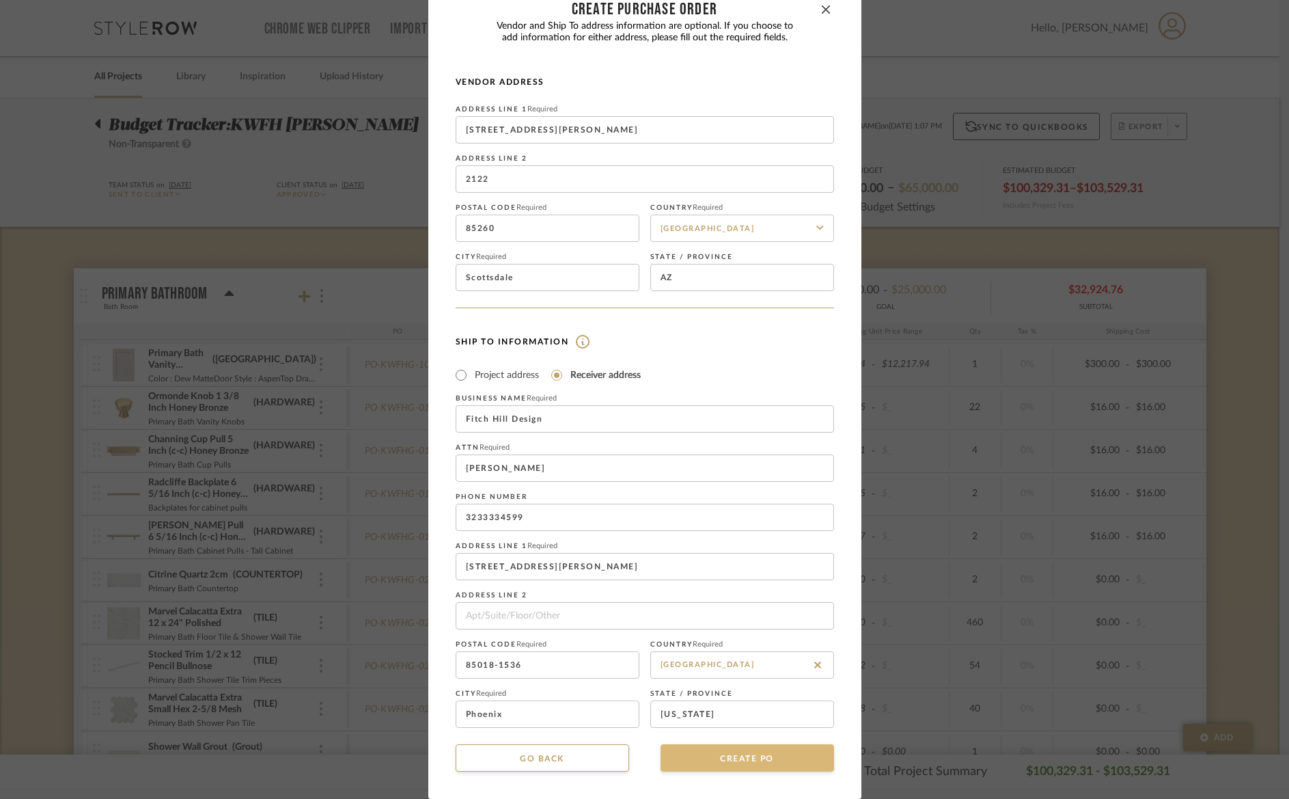
click at [696, 754] on button "CREATE PO" at bounding box center [748, 757] width 174 height 27
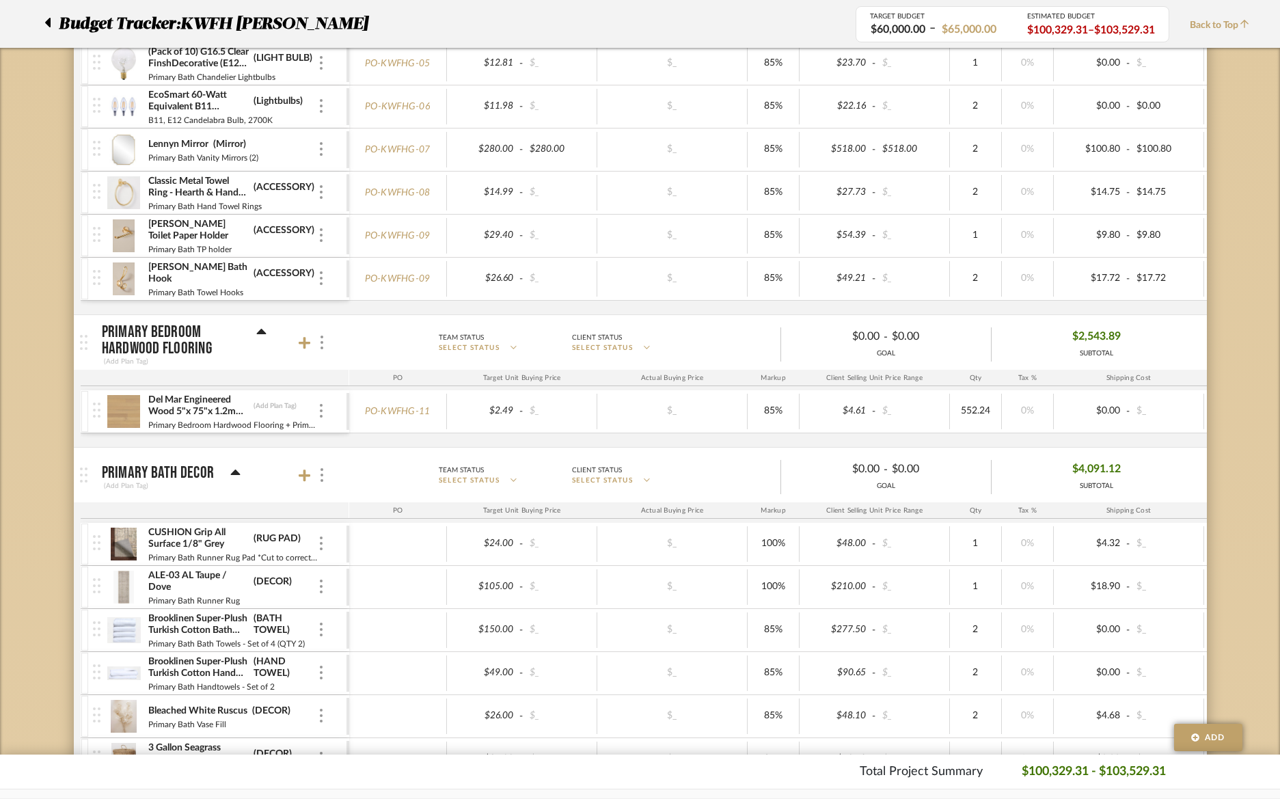
scroll to position [1243, 0]
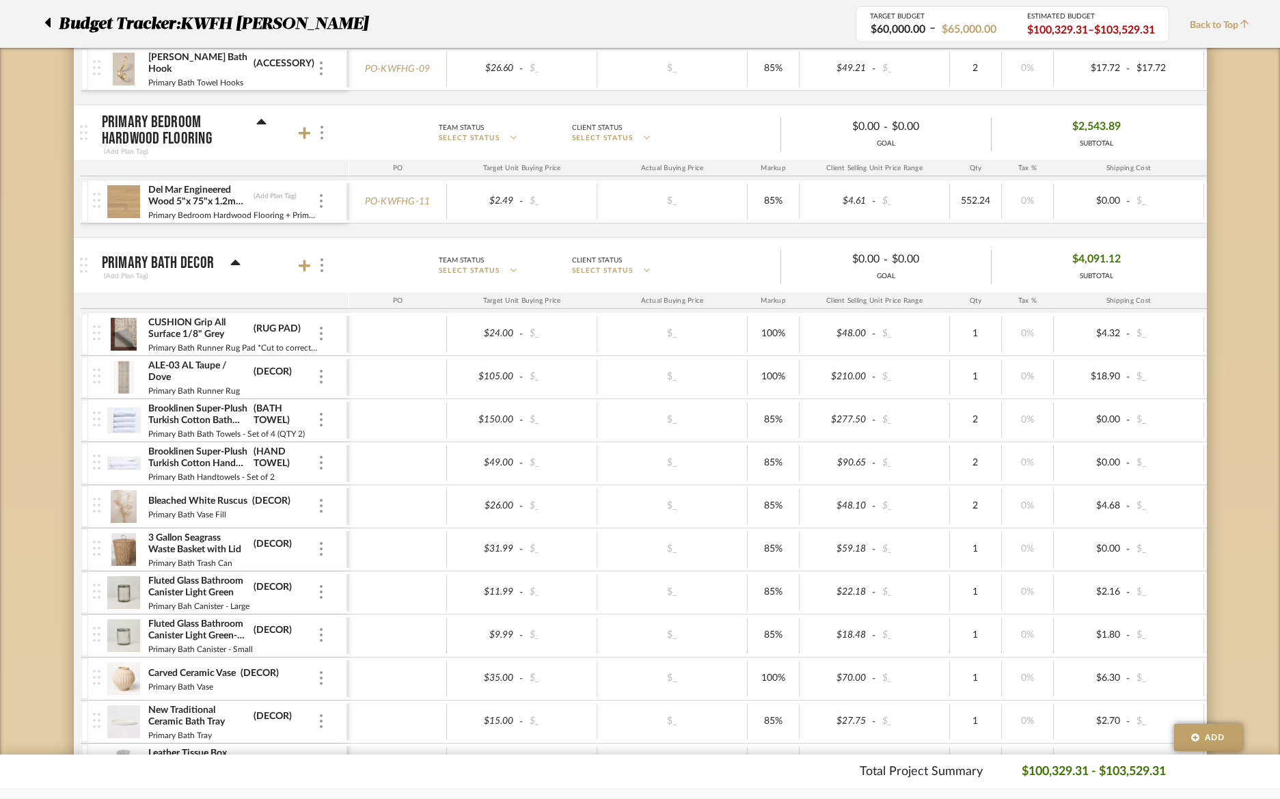
click at [120, 191] on img at bounding box center [123, 201] width 33 height 33
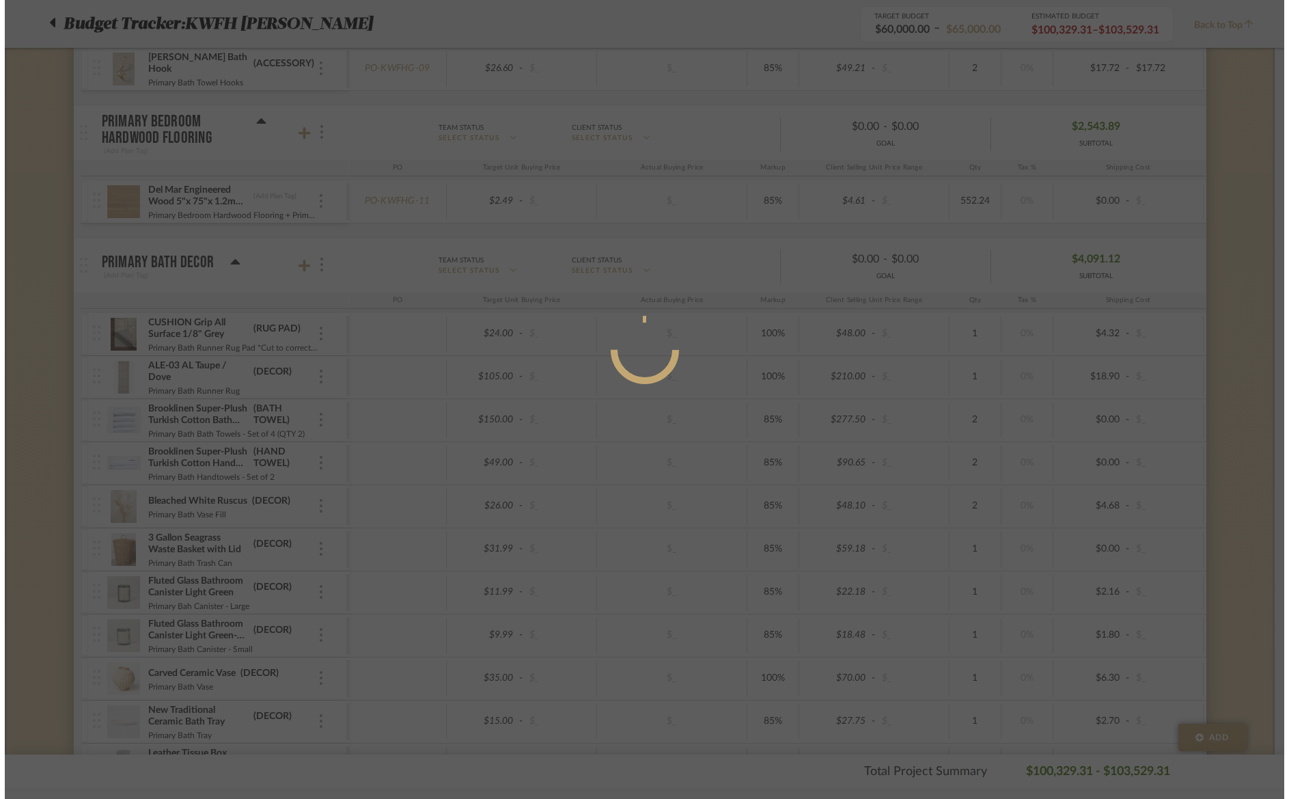
scroll to position [0, 0]
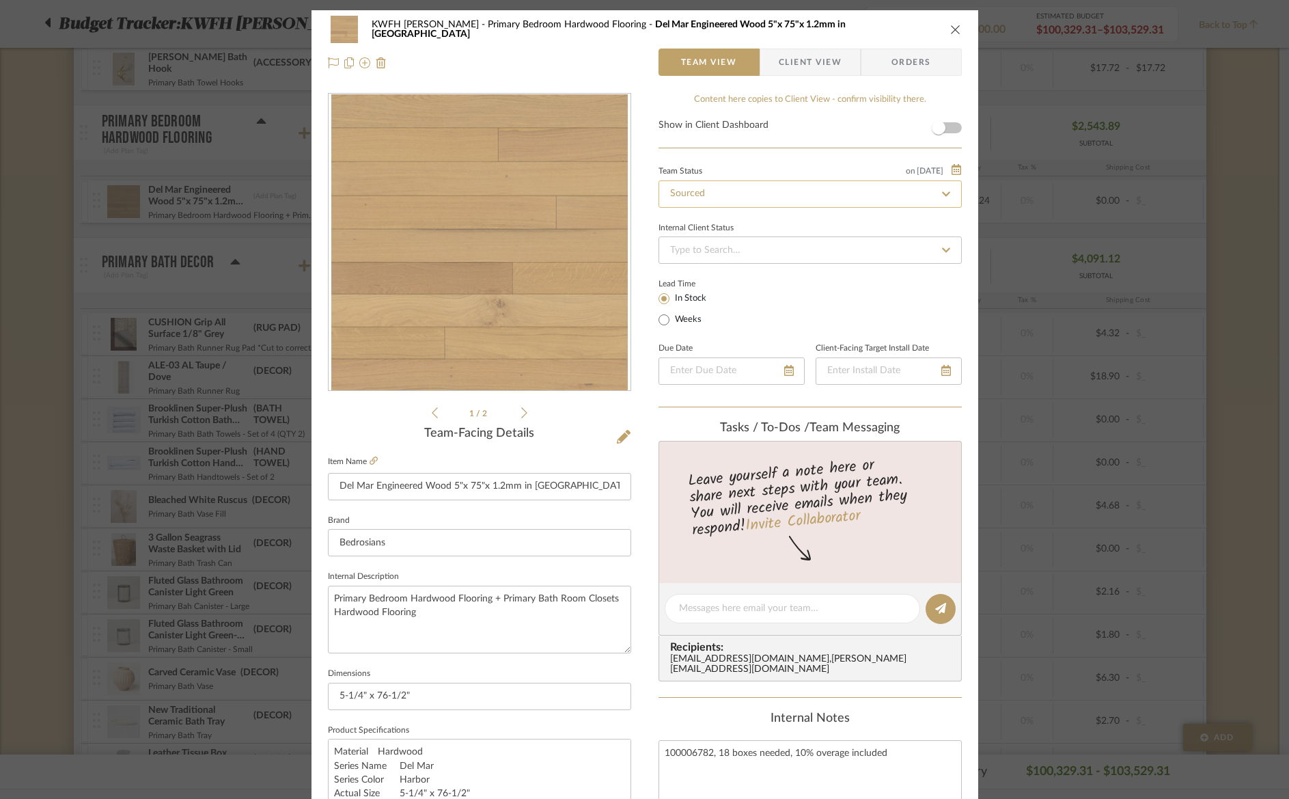
click at [736, 199] on input "Sourced" at bounding box center [810, 193] width 303 height 27
click at [941, 197] on icon at bounding box center [946, 194] width 12 height 10
type input "[DATE]"
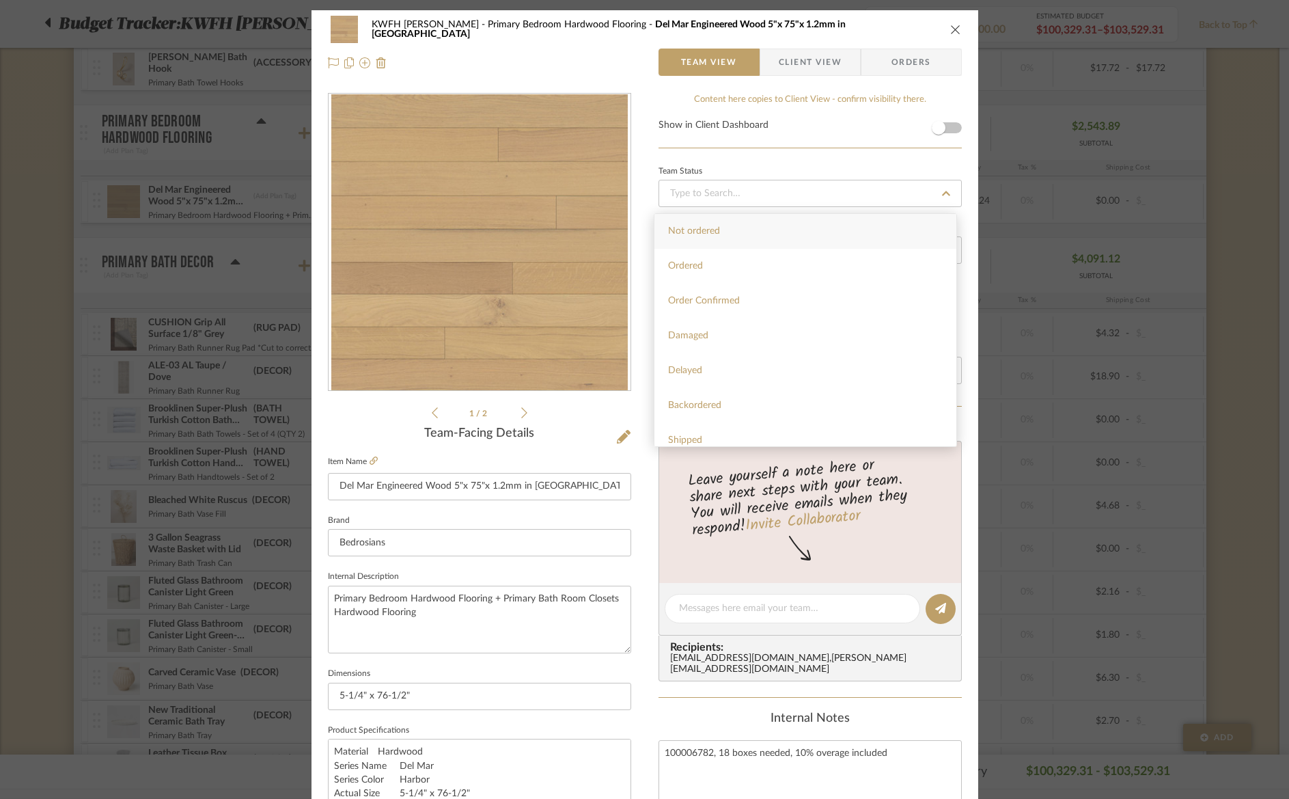
click at [905, 61] on span "Orders" at bounding box center [912, 62] width 70 height 27
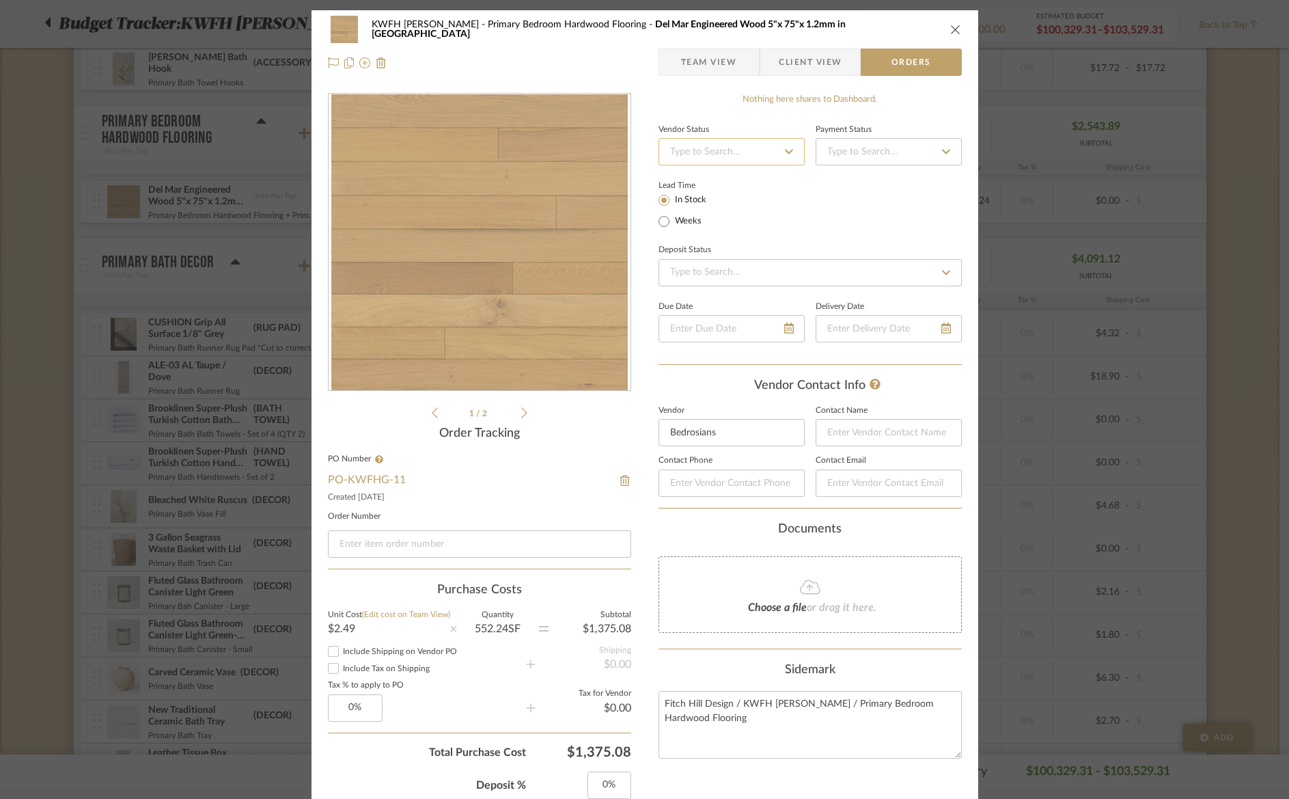
click at [710, 149] on input at bounding box center [732, 151] width 146 height 27
click at [746, 261] on span "PO Submitted to Vendor" at bounding box center [719, 264] width 103 height 10
type input "[DATE]"
type input "PO Submitted to Vendor"
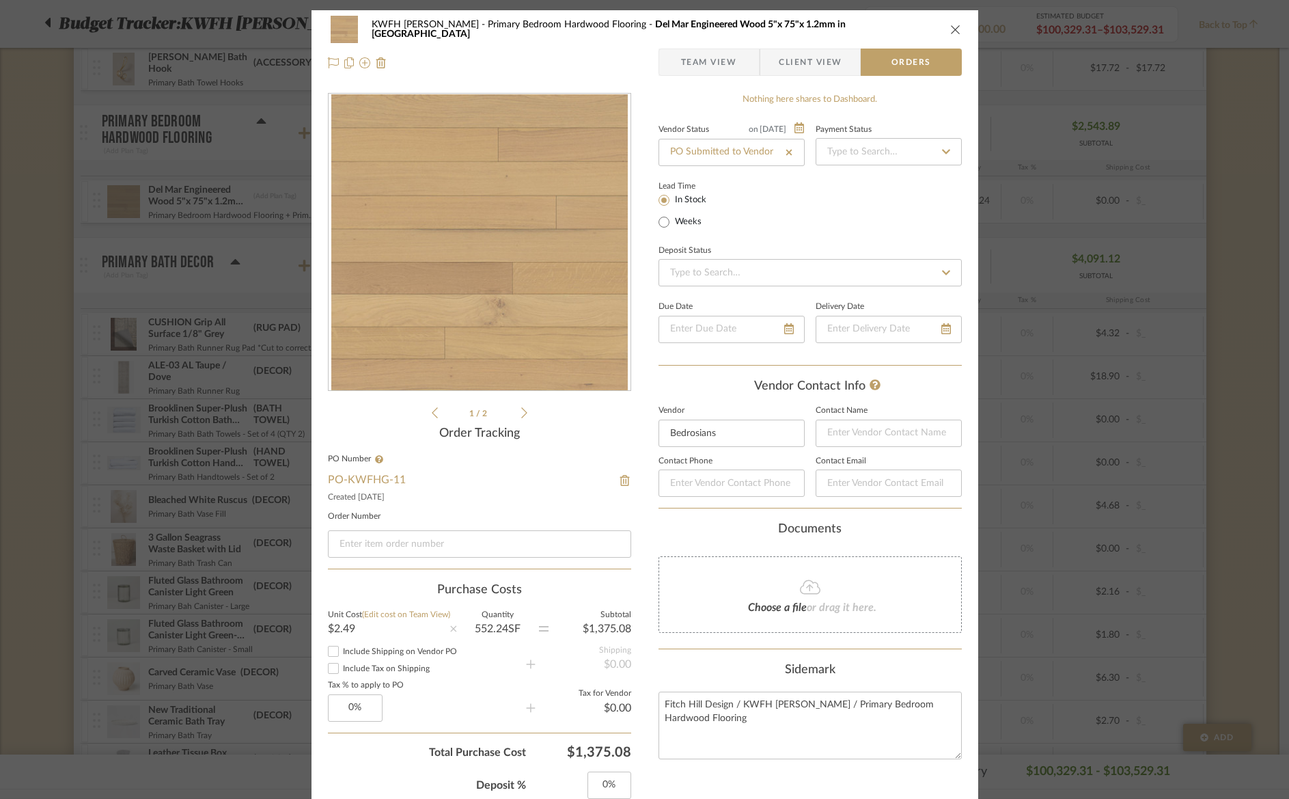
click at [672, 64] on span "button" at bounding box center [670, 62] width 22 height 27
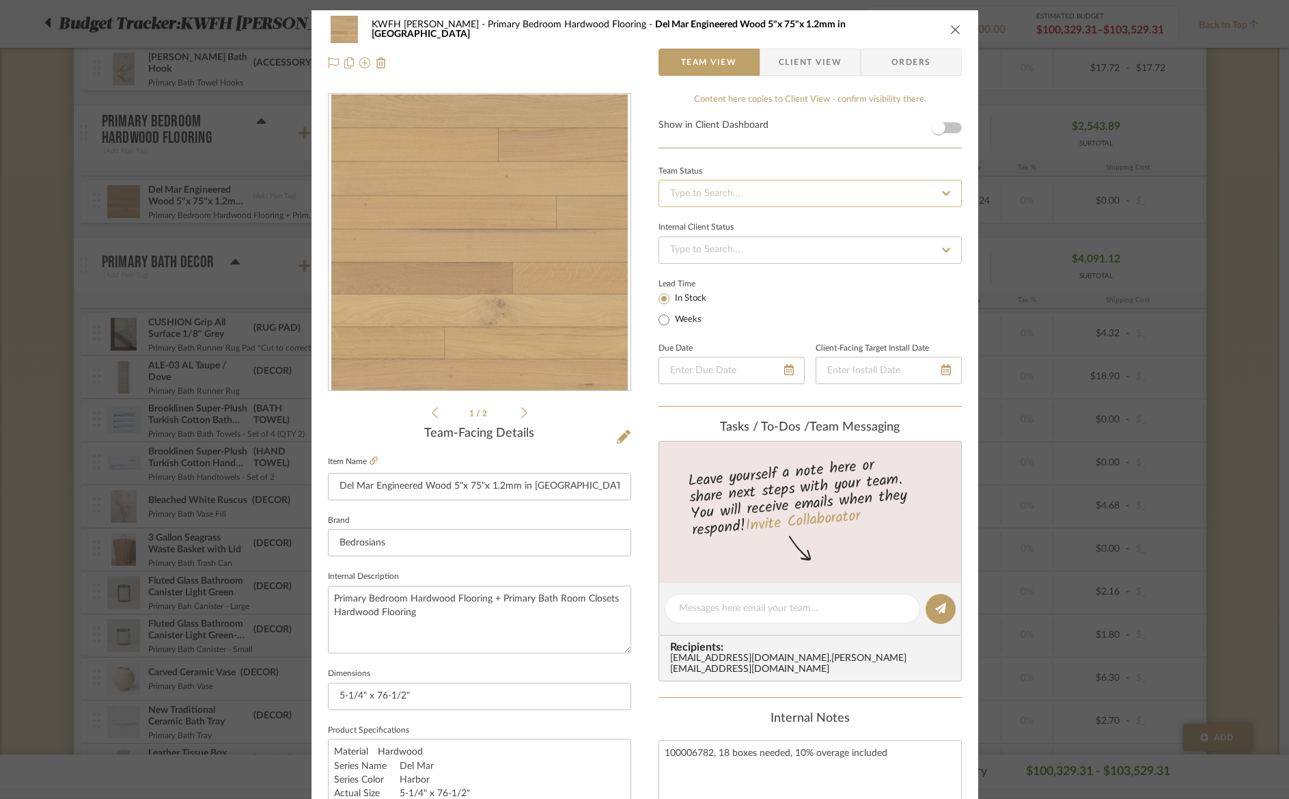
click at [678, 197] on input at bounding box center [810, 193] width 303 height 27
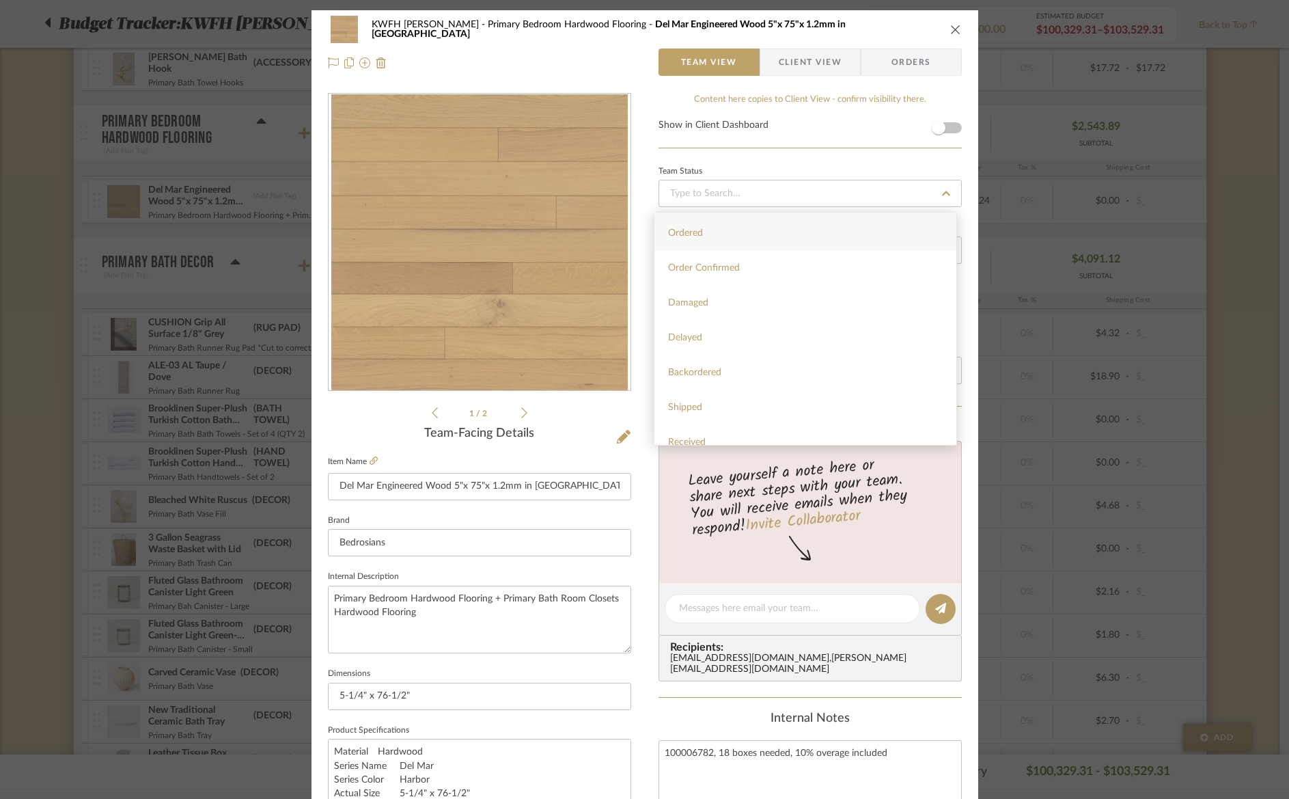
click at [700, 232] on span "Ordered" at bounding box center [685, 233] width 35 height 10
type input "[DATE]"
type input "Ordered"
click at [954, 29] on icon "close" at bounding box center [955, 29] width 11 height 11
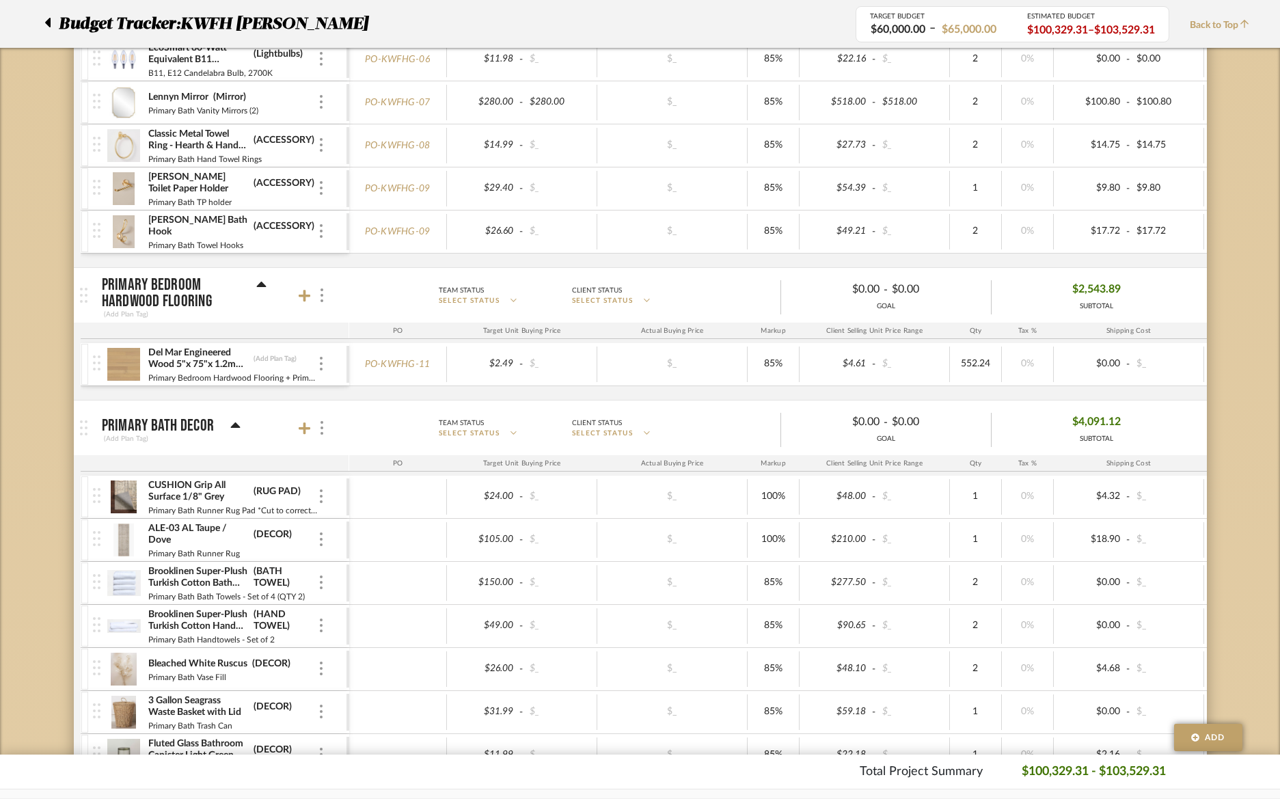
scroll to position [914, 0]
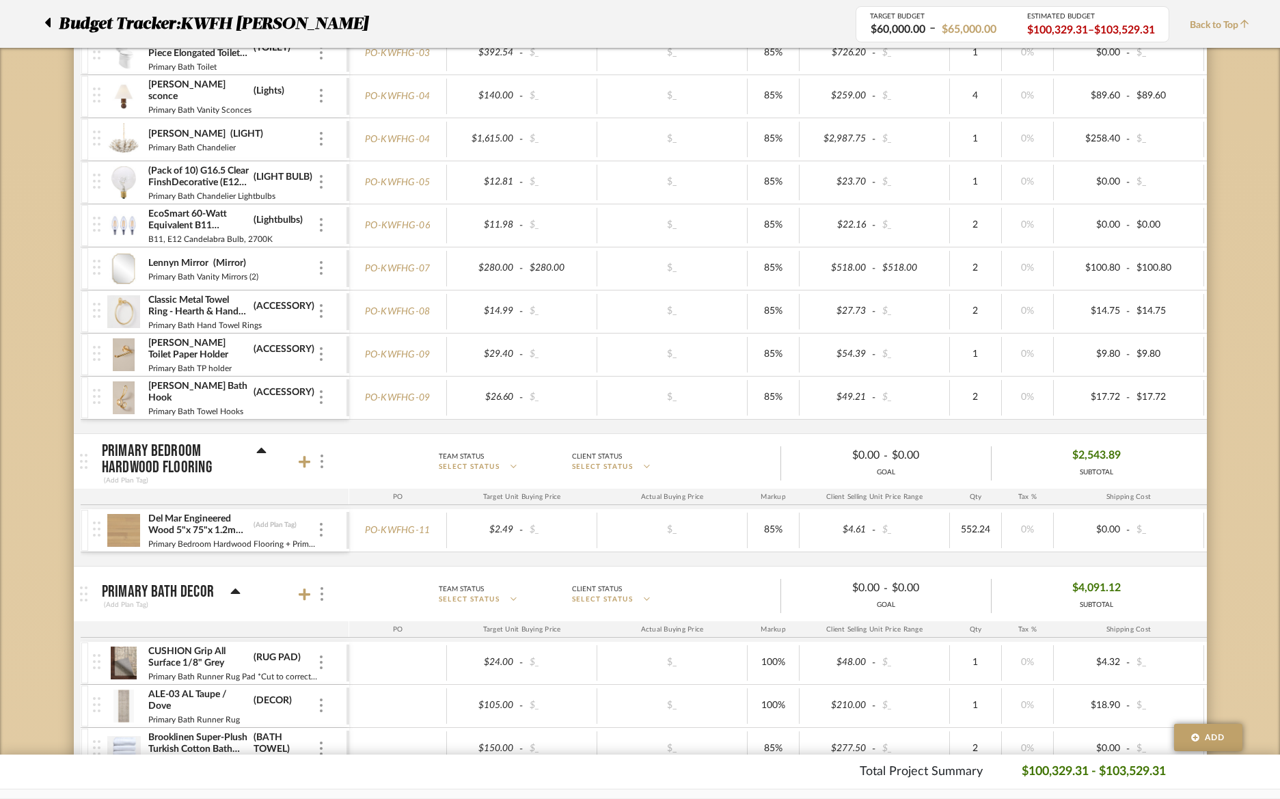
click at [131, 396] on img at bounding box center [123, 397] width 33 height 33
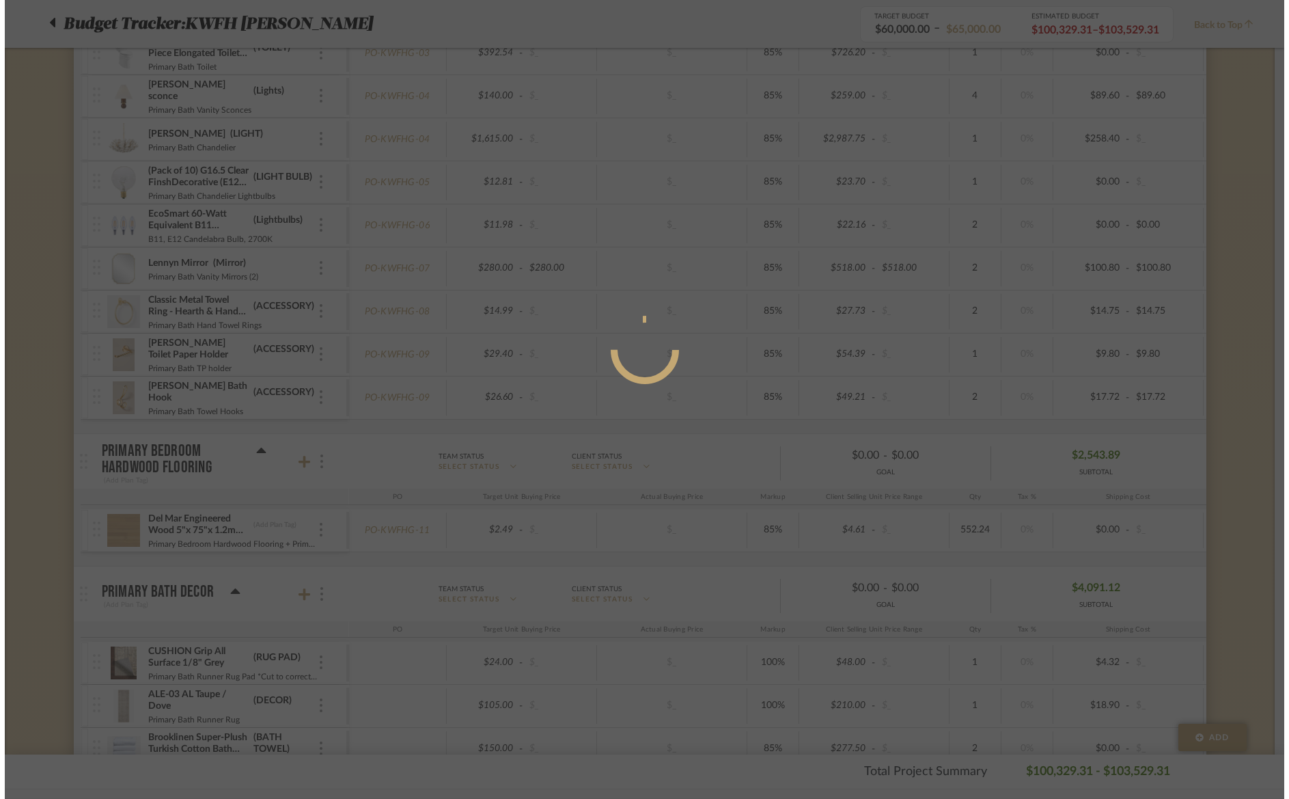
scroll to position [0, 0]
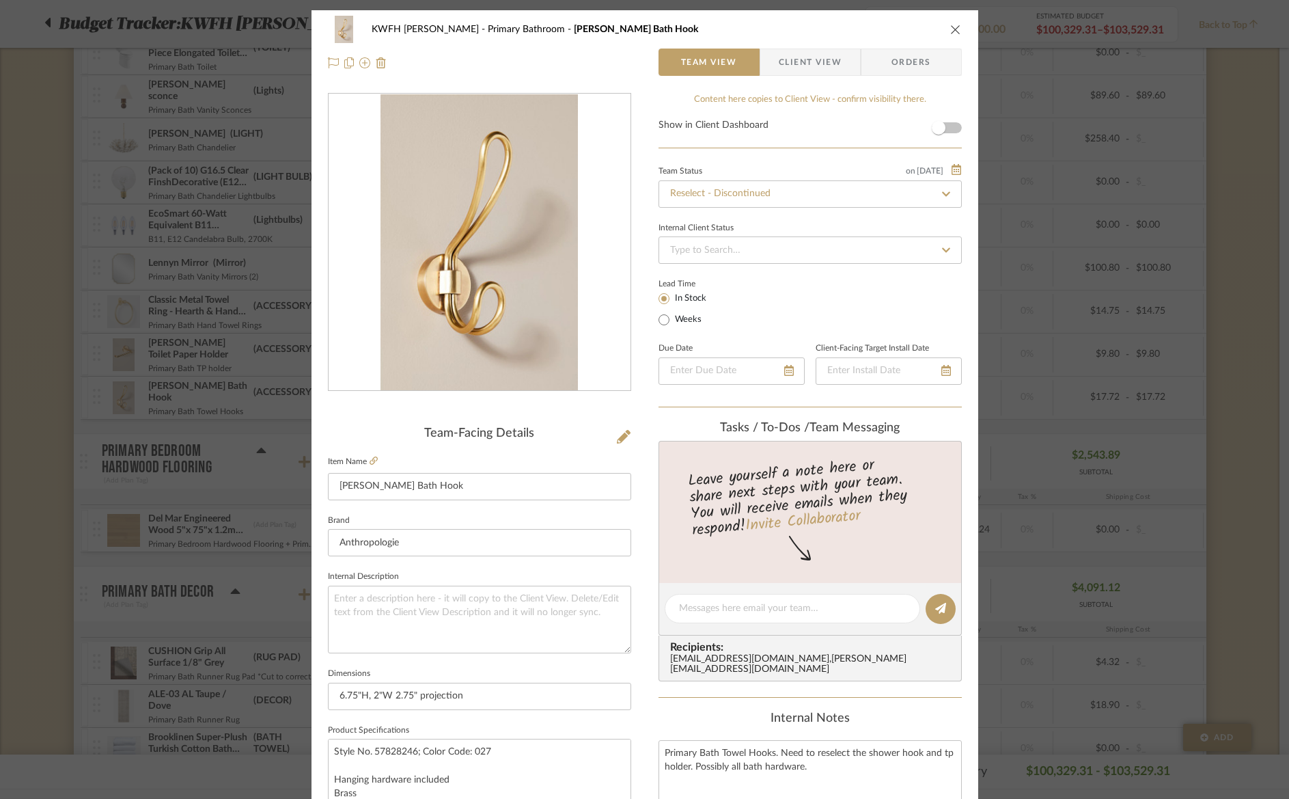
click at [950, 27] on icon "close" at bounding box center [955, 29] width 11 height 11
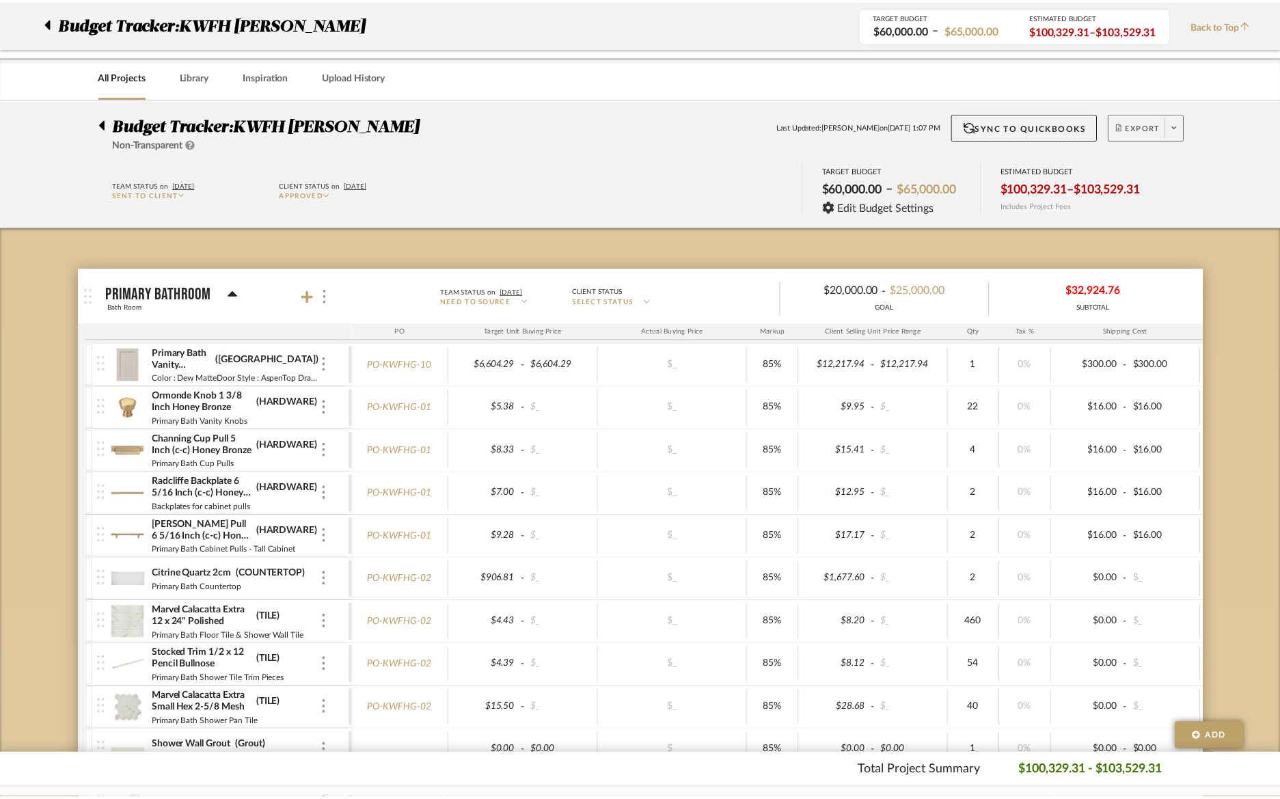
scroll to position [914, 0]
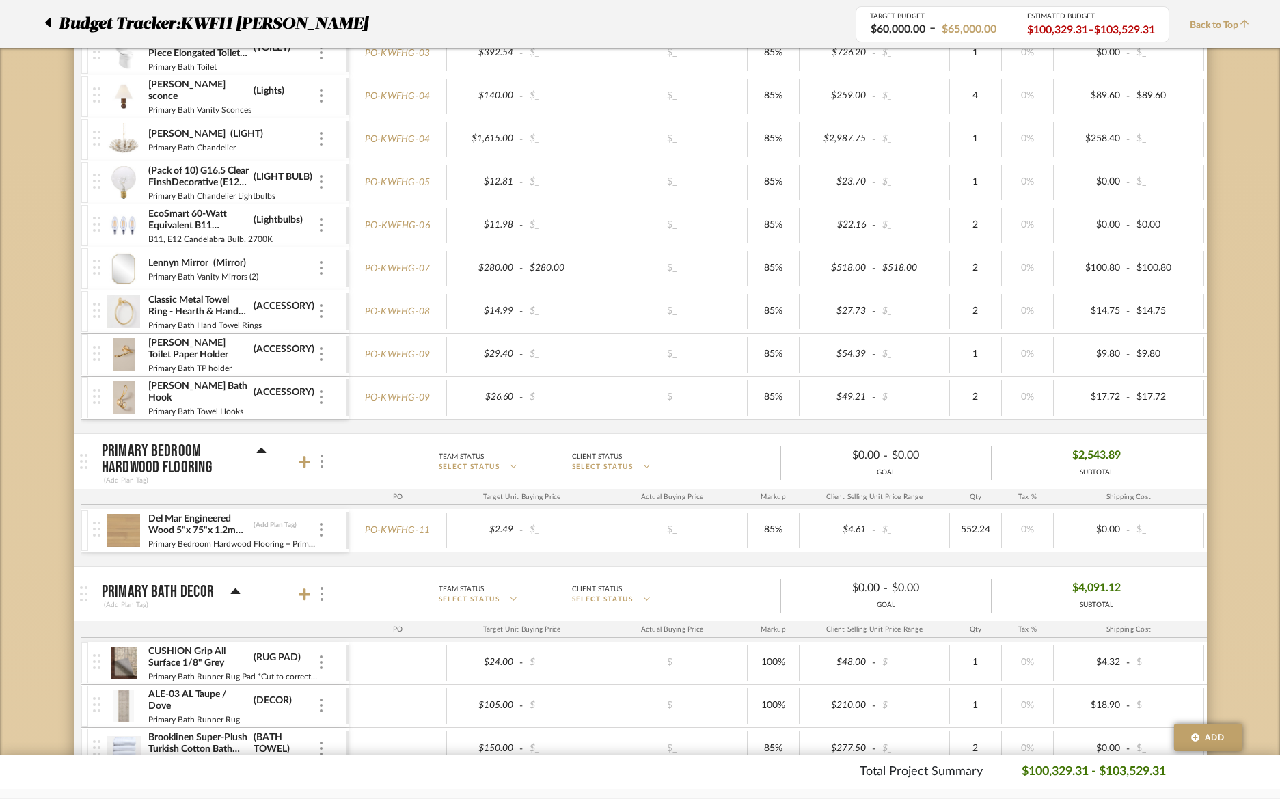
click at [128, 346] on img at bounding box center [123, 354] width 33 height 33
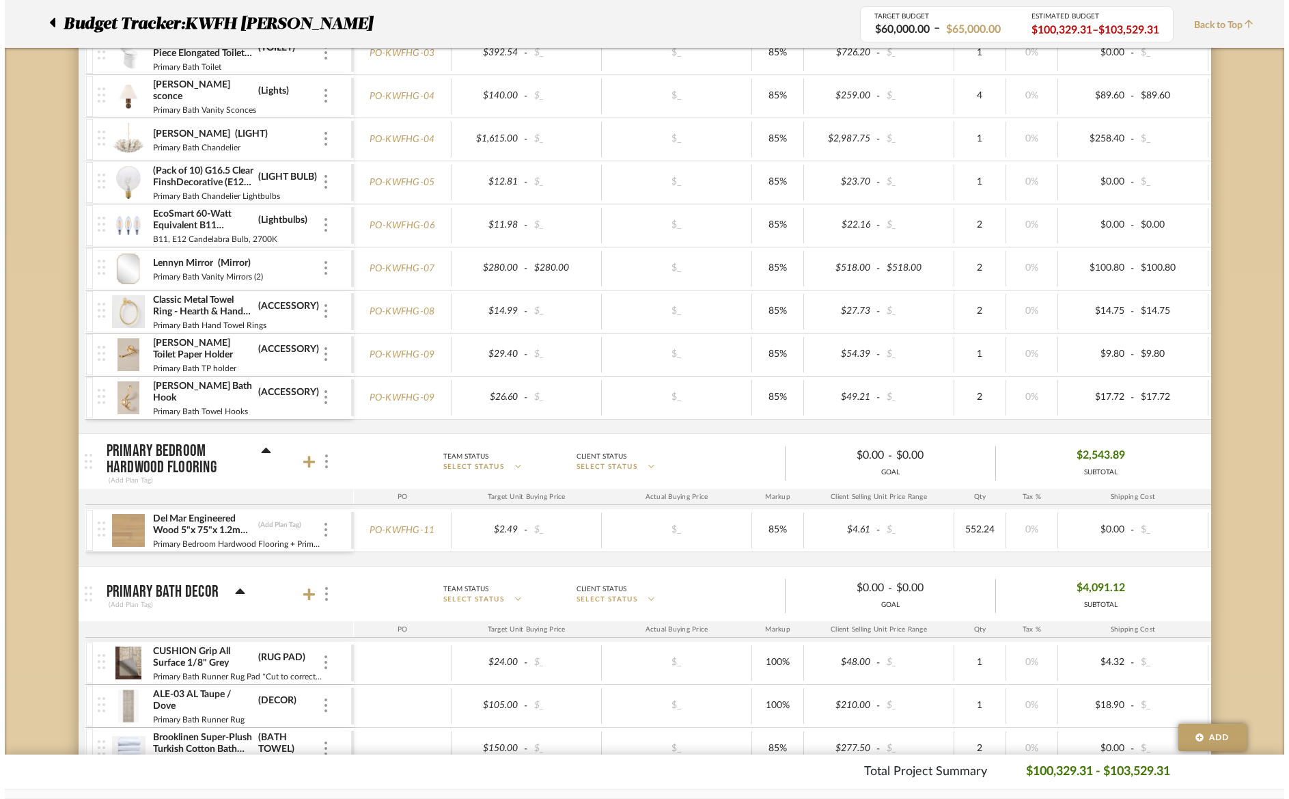
scroll to position [0, 0]
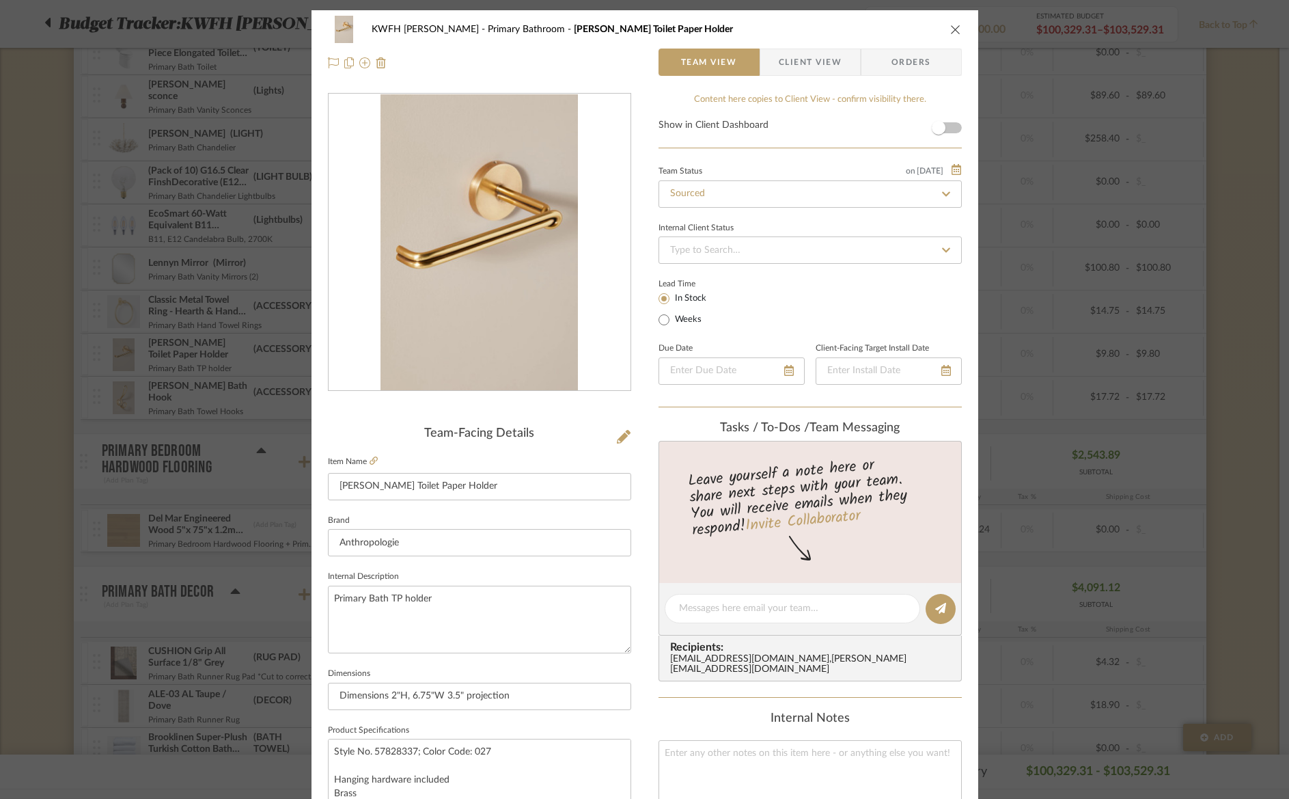
click at [941, 193] on icon at bounding box center [946, 194] width 12 height 10
click at [944, 194] on icon at bounding box center [947, 194] width 6 height 6
type input "[DATE]"
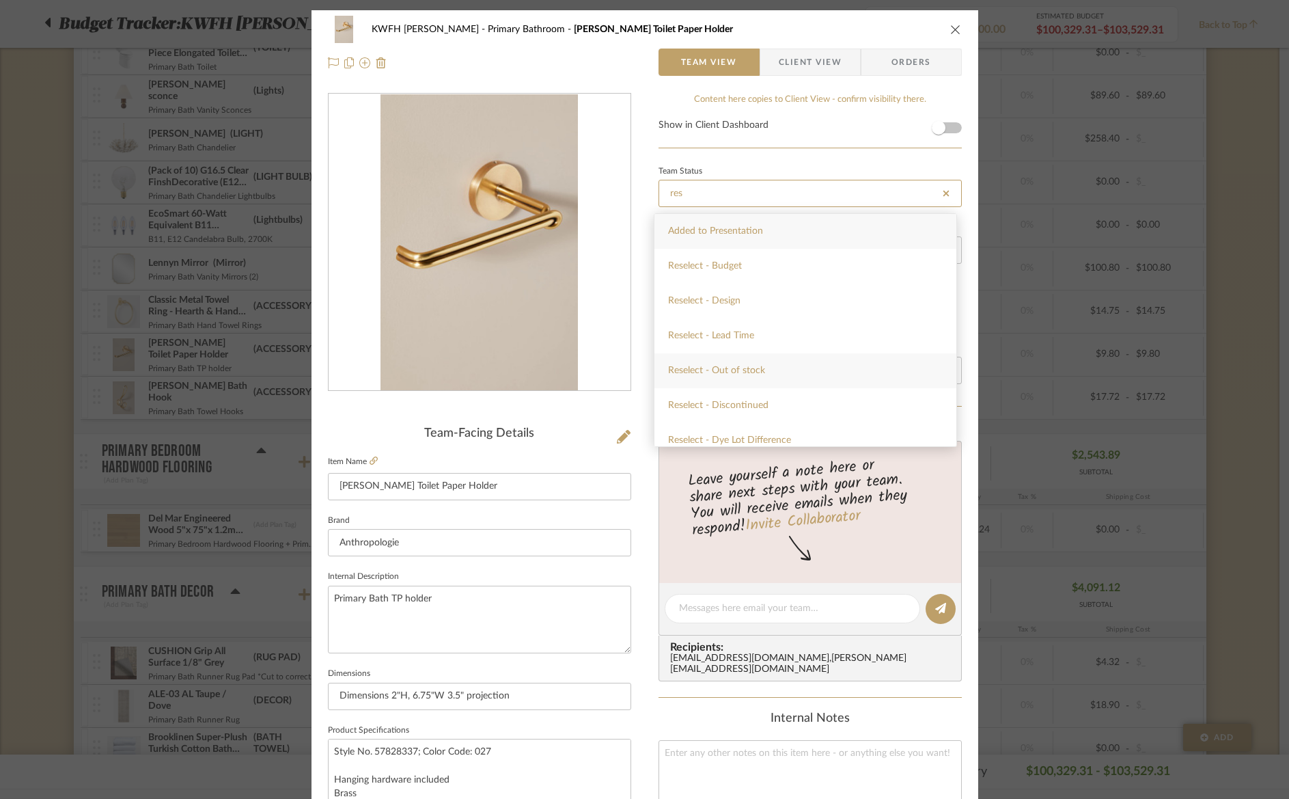
type input "res"
click at [796, 370] on div "Reselect - Out of stock" at bounding box center [806, 370] width 302 height 35
type input "[DATE]"
type input "Reselect - Out of stock"
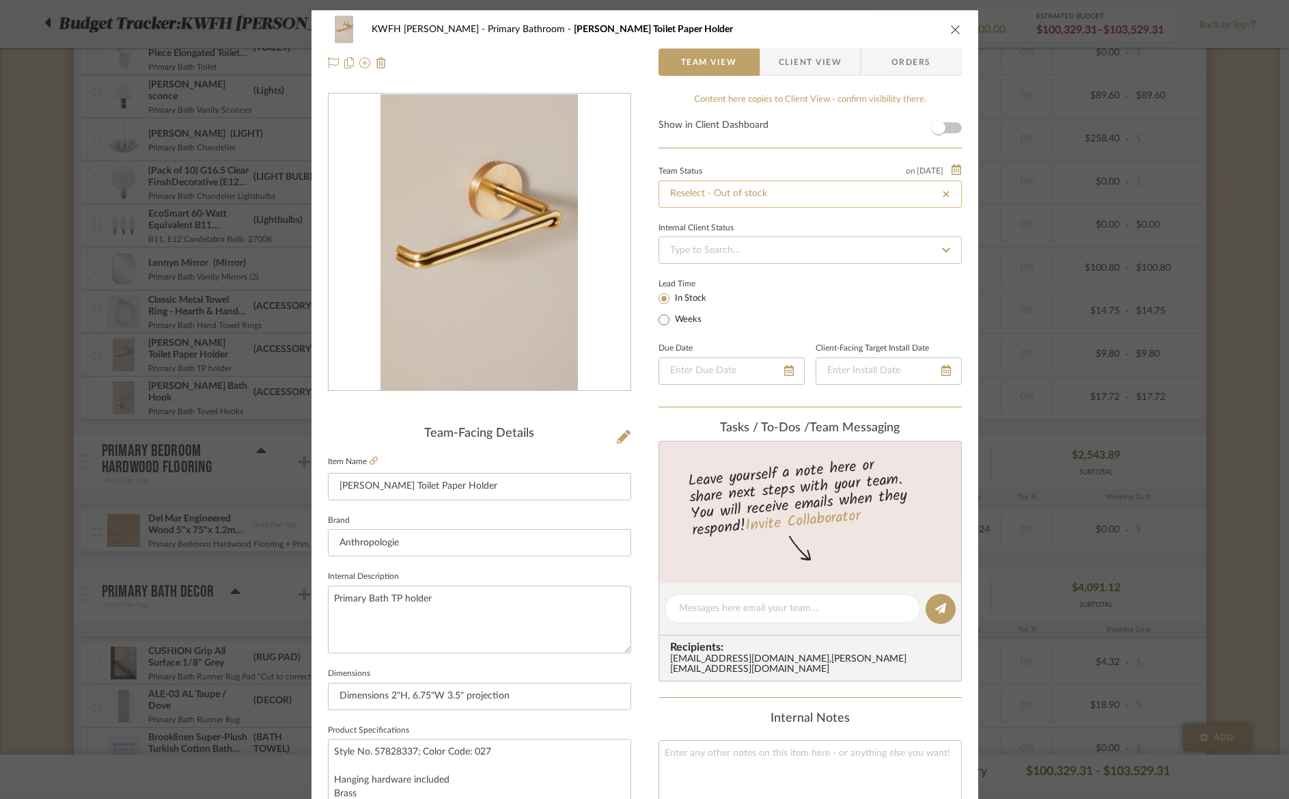
click at [860, 197] on input "Reselect - Out of stock" at bounding box center [810, 193] width 303 height 27
click at [842, 190] on input "Reselect - Out of stock" at bounding box center [810, 193] width 303 height 27
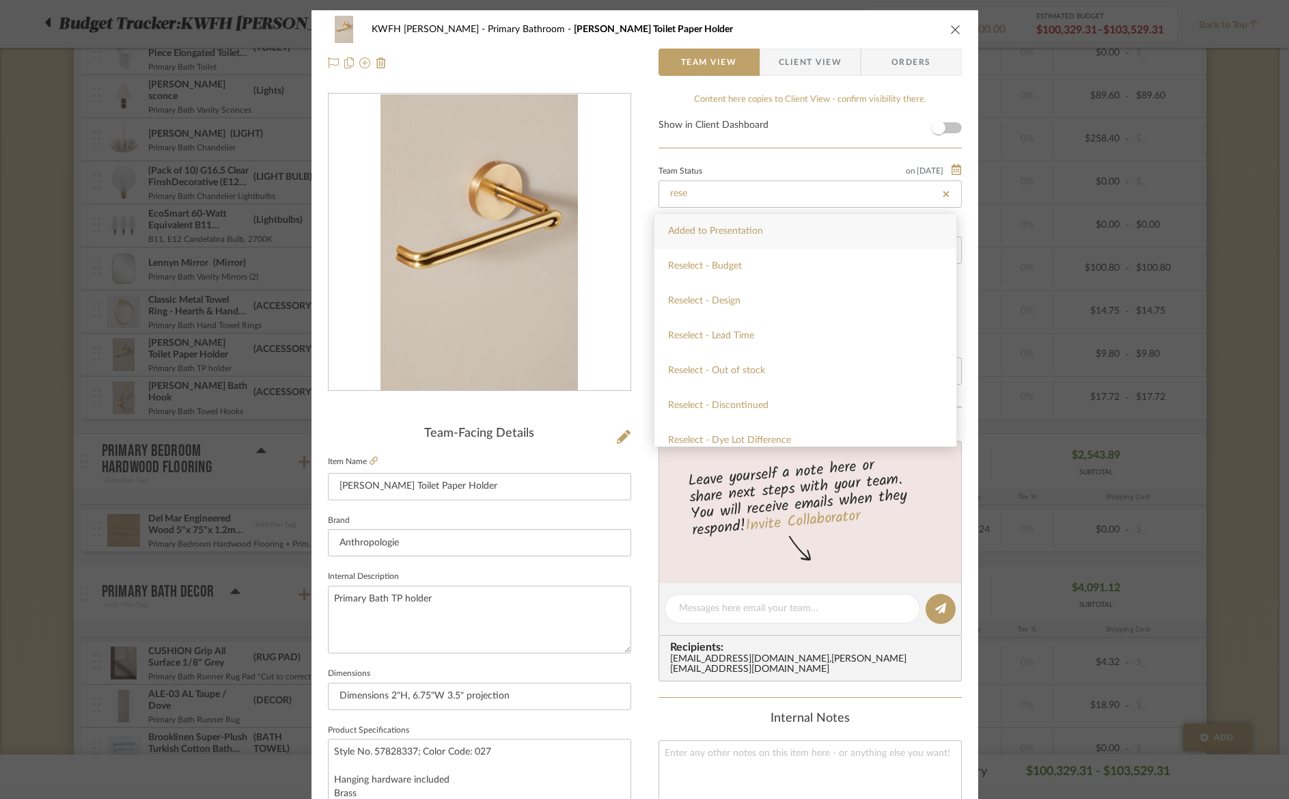
click at [795, 405] on div "Reselect - Discontinued" at bounding box center [806, 405] width 302 height 35
type input "Reselect - Discontinued"
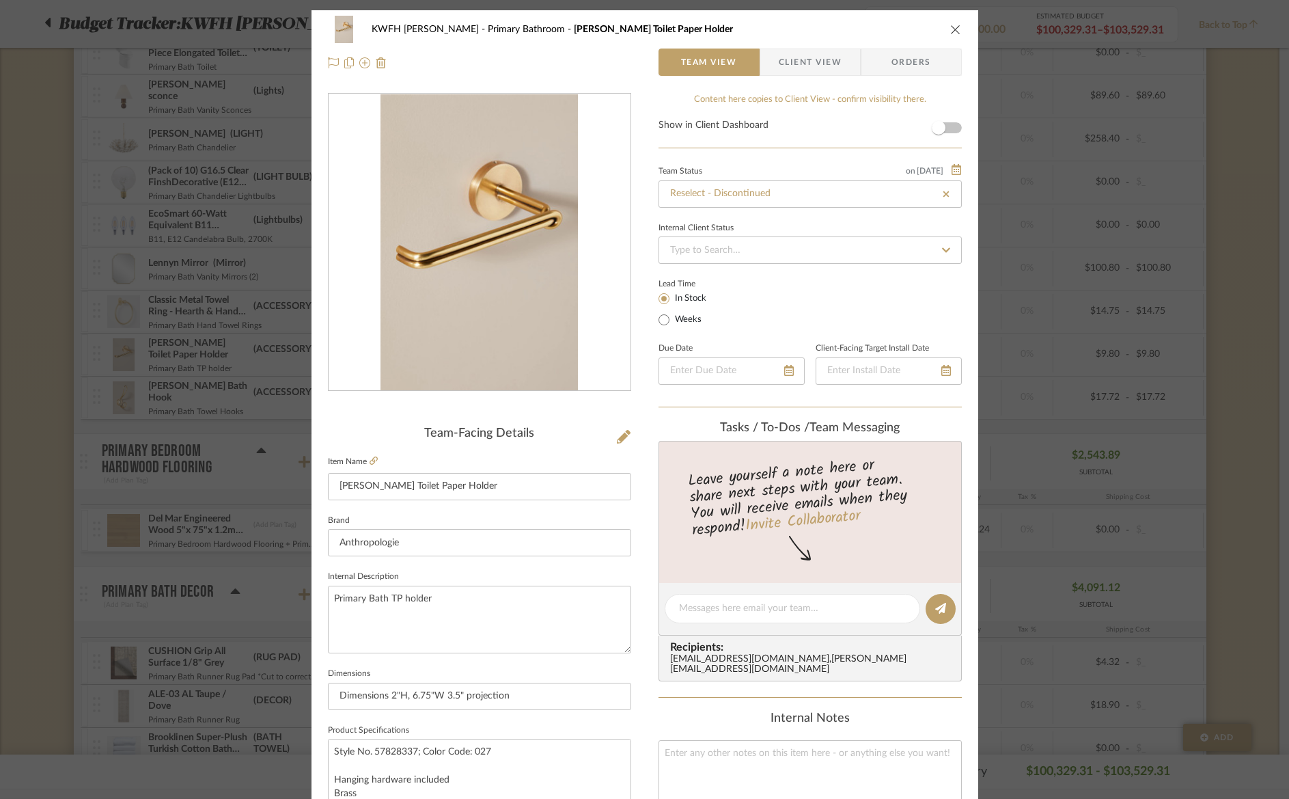
click at [950, 30] on icon "close" at bounding box center [955, 29] width 11 height 11
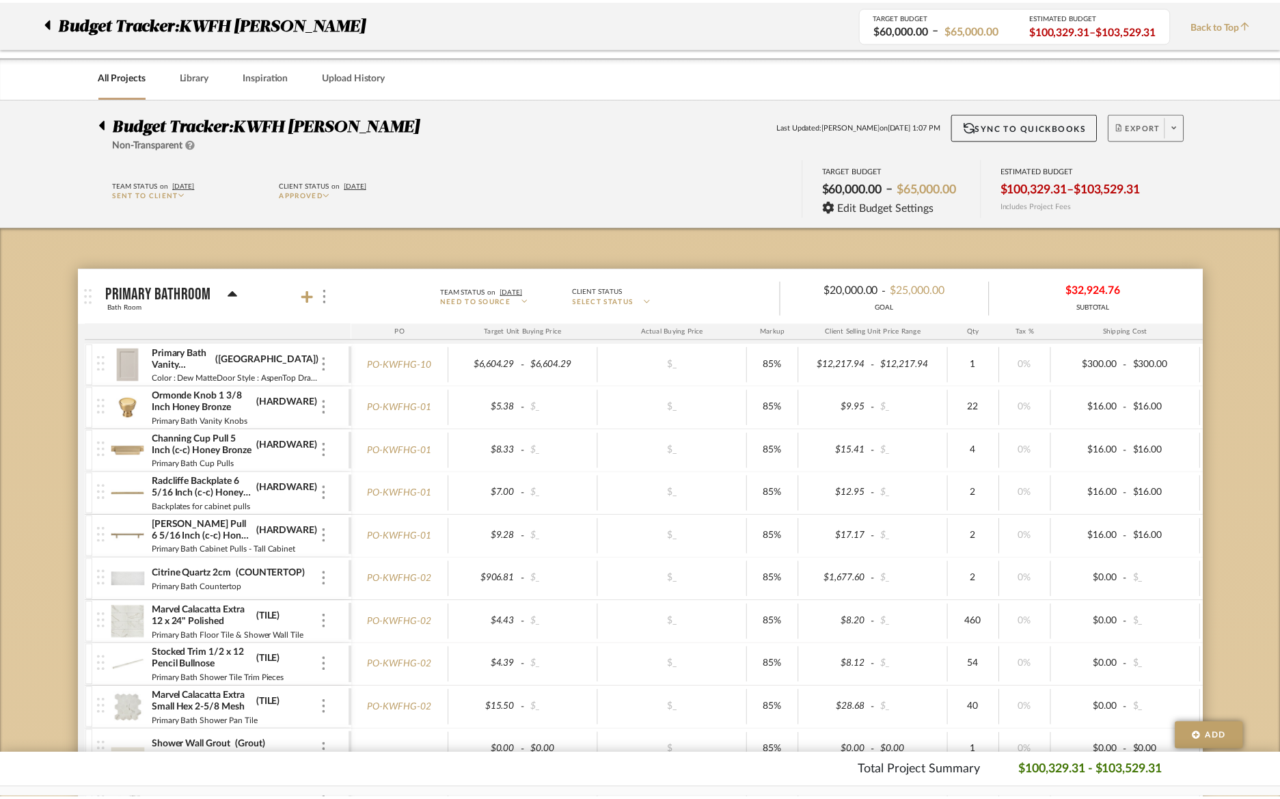
scroll to position [914, 0]
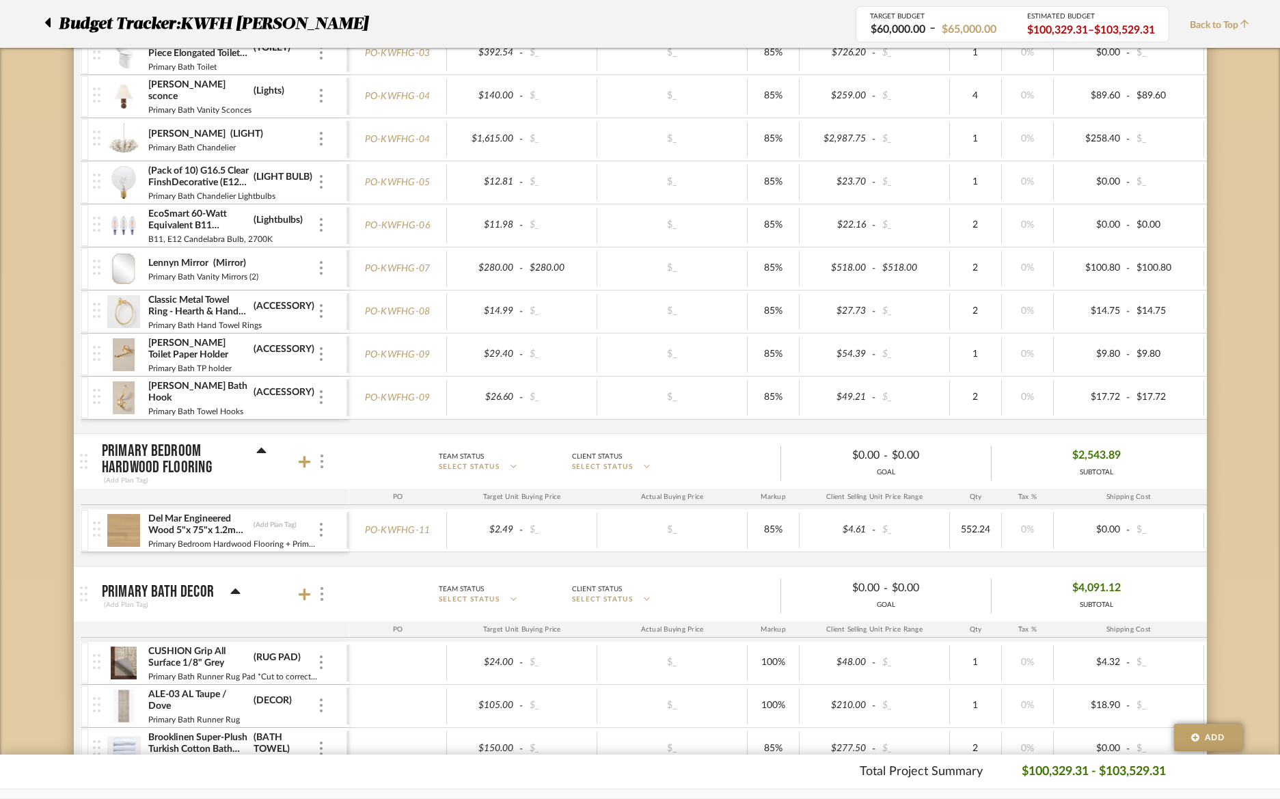
click at [122, 302] on img at bounding box center [123, 311] width 33 height 33
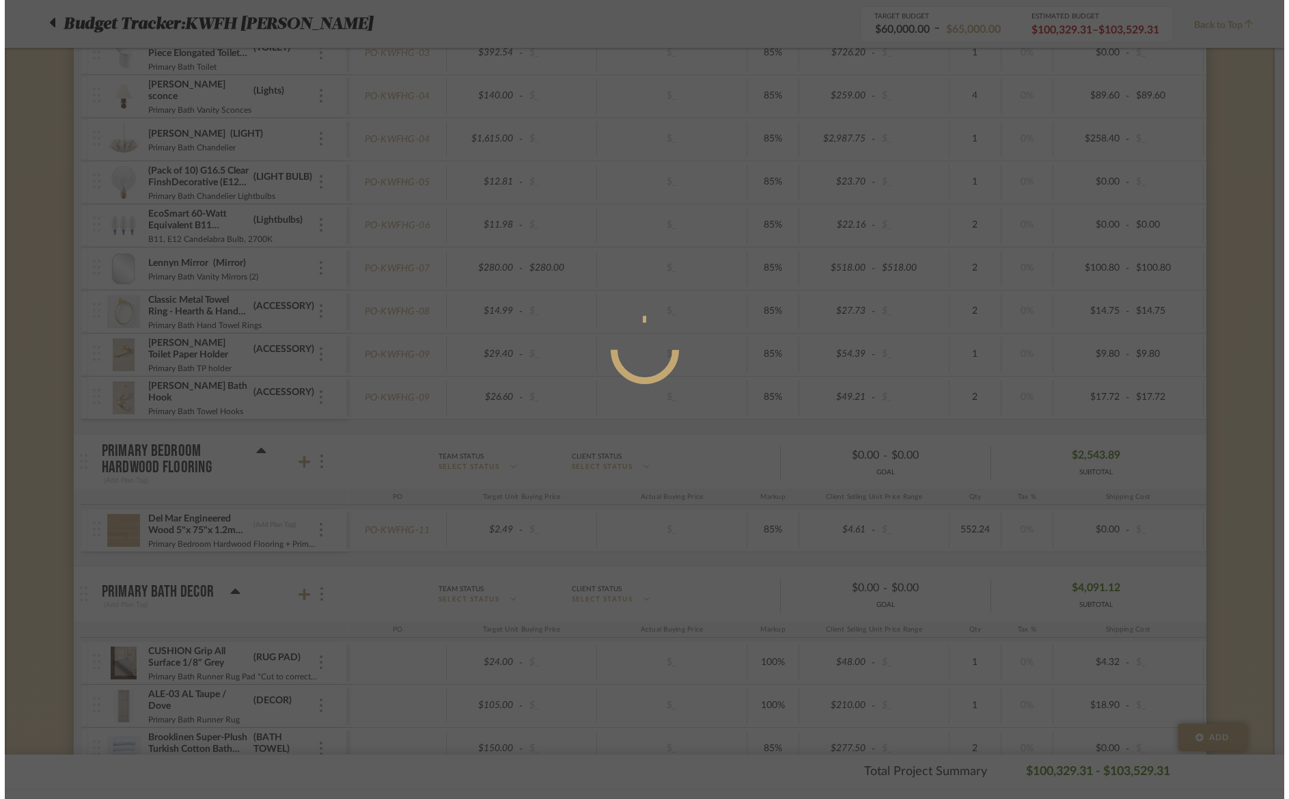
scroll to position [0, 0]
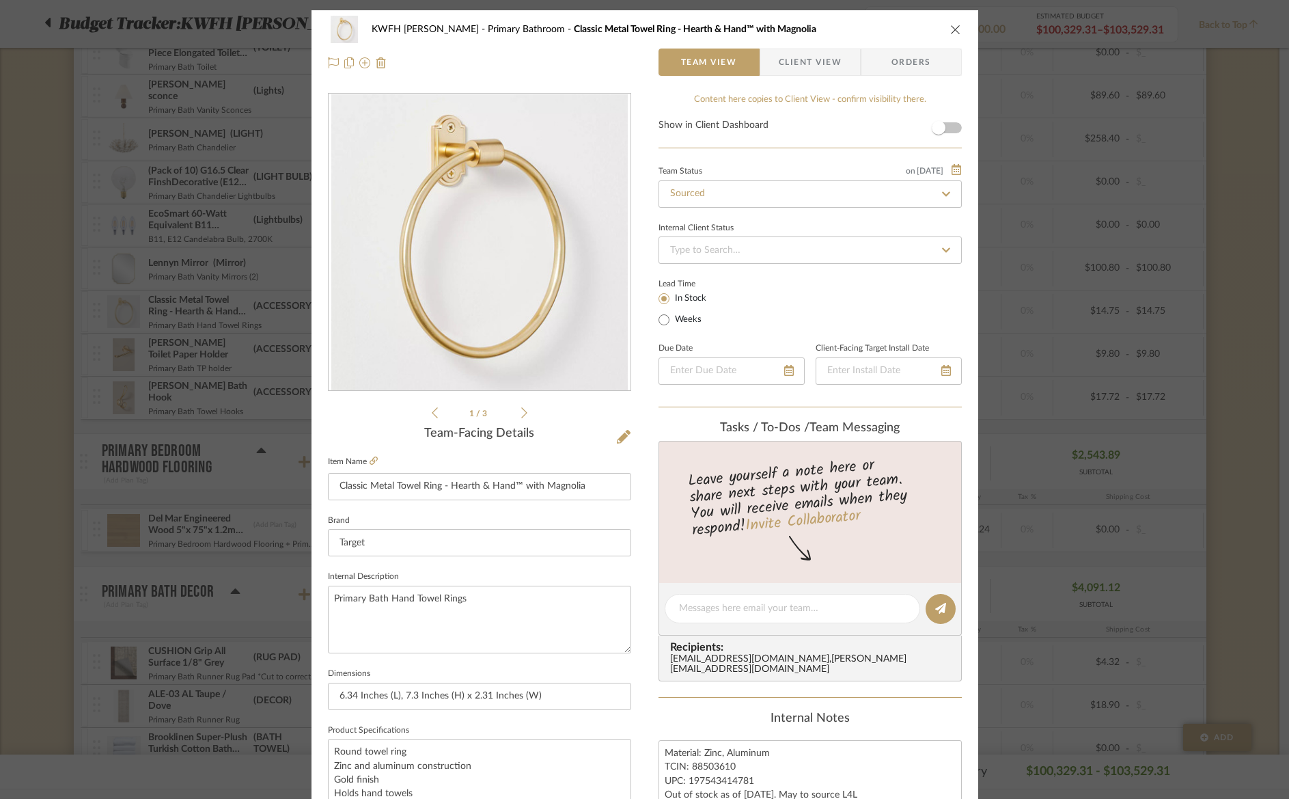
click at [947, 188] on fa-icon at bounding box center [947, 194] width 20 height 16
click at [946, 191] on icon at bounding box center [946, 194] width 12 height 10
type input "[DATE]"
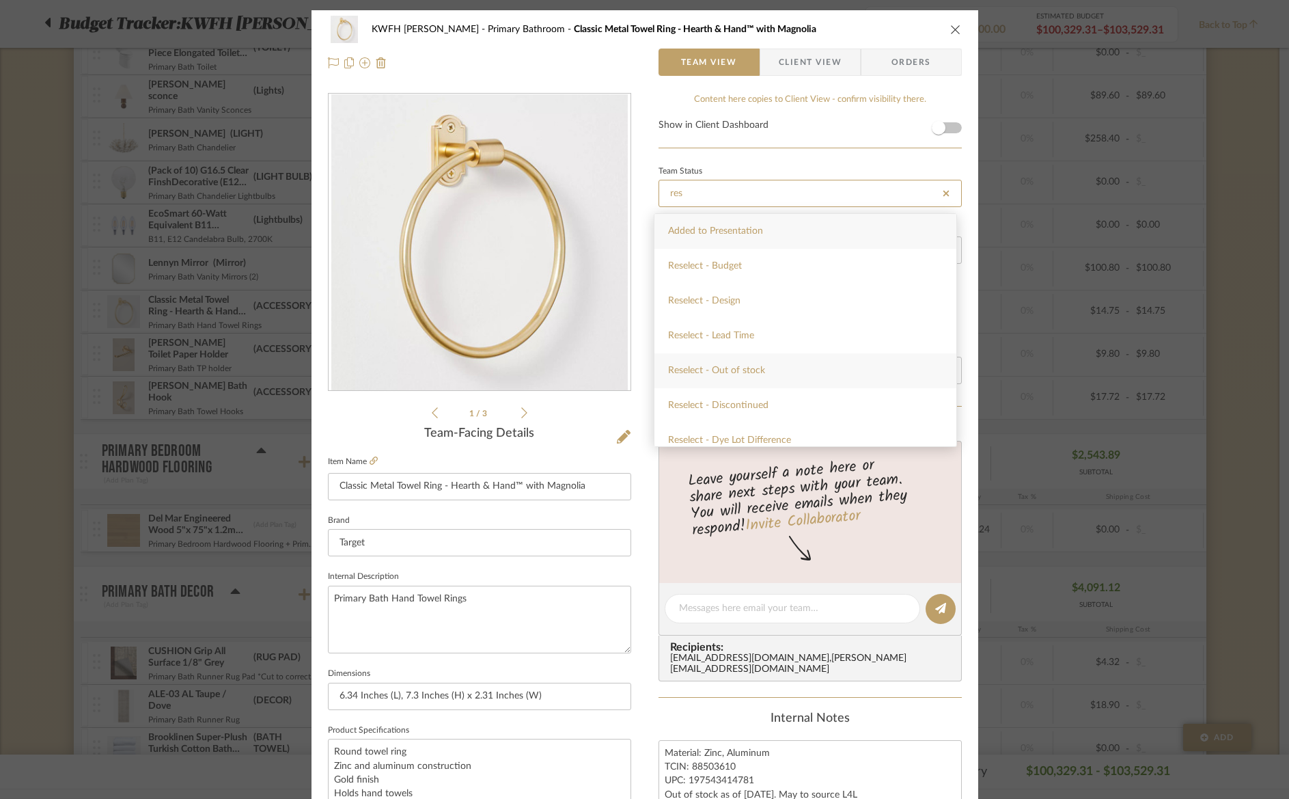
type input "res"
click at [759, 366] on span "Reselect - Out of stock" at bounding box center [716, 371] width 97 height 10
type input "[DATE]"
type input "Reselect - Out of stock"
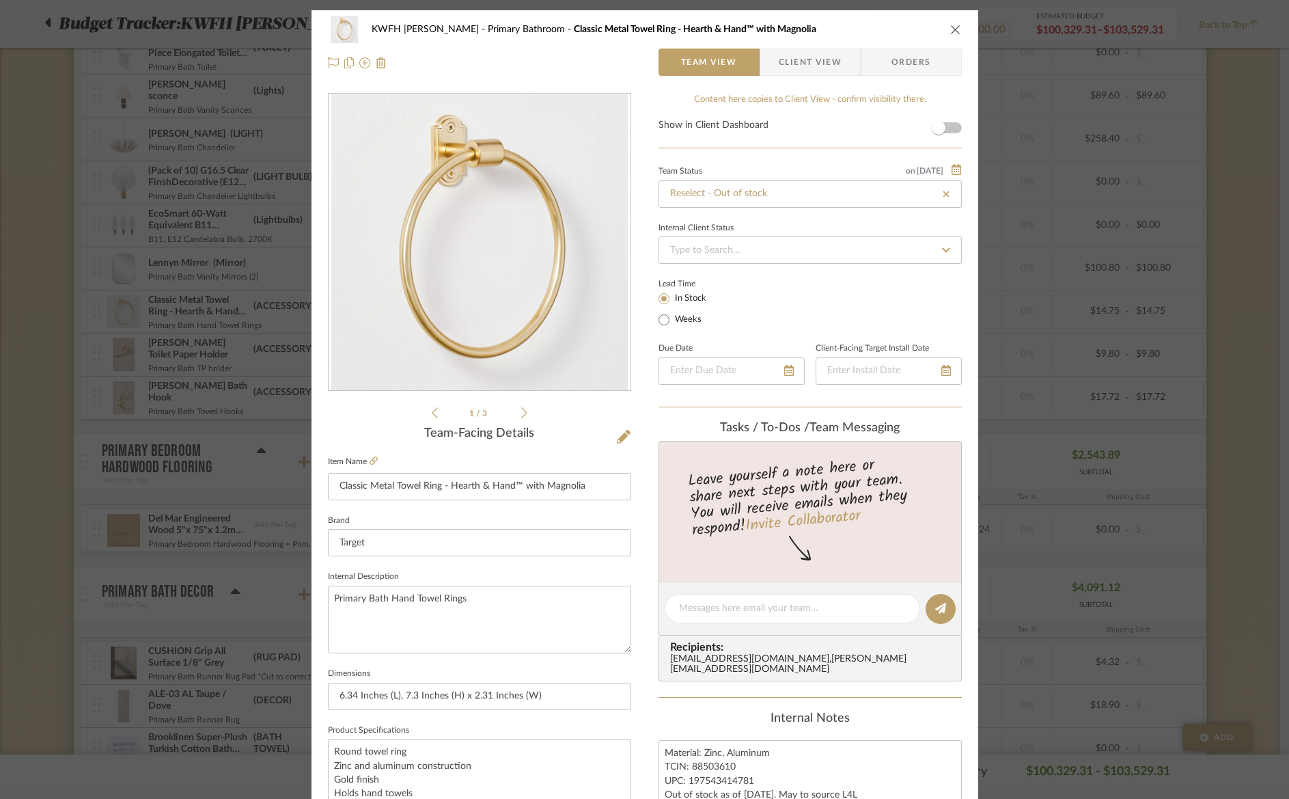
click at [952, 31] on icon "close" at bounding box center [955, 29] width 11 height 11
